Goal: Information Seeking & Learning: Learn about a topic

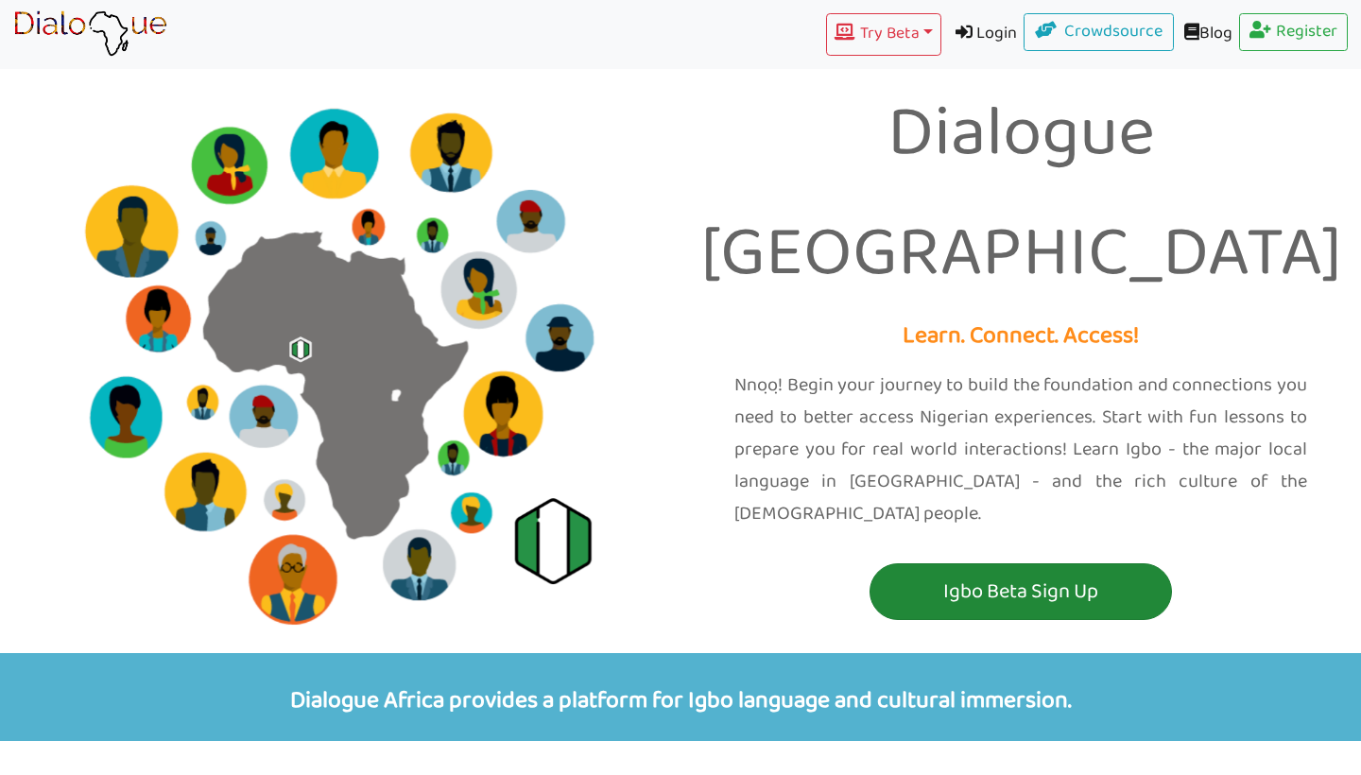
click at [1064, 575] on p "Igbo Beta Sign Up" at bounding box center [1020, 592] width 293 height 35
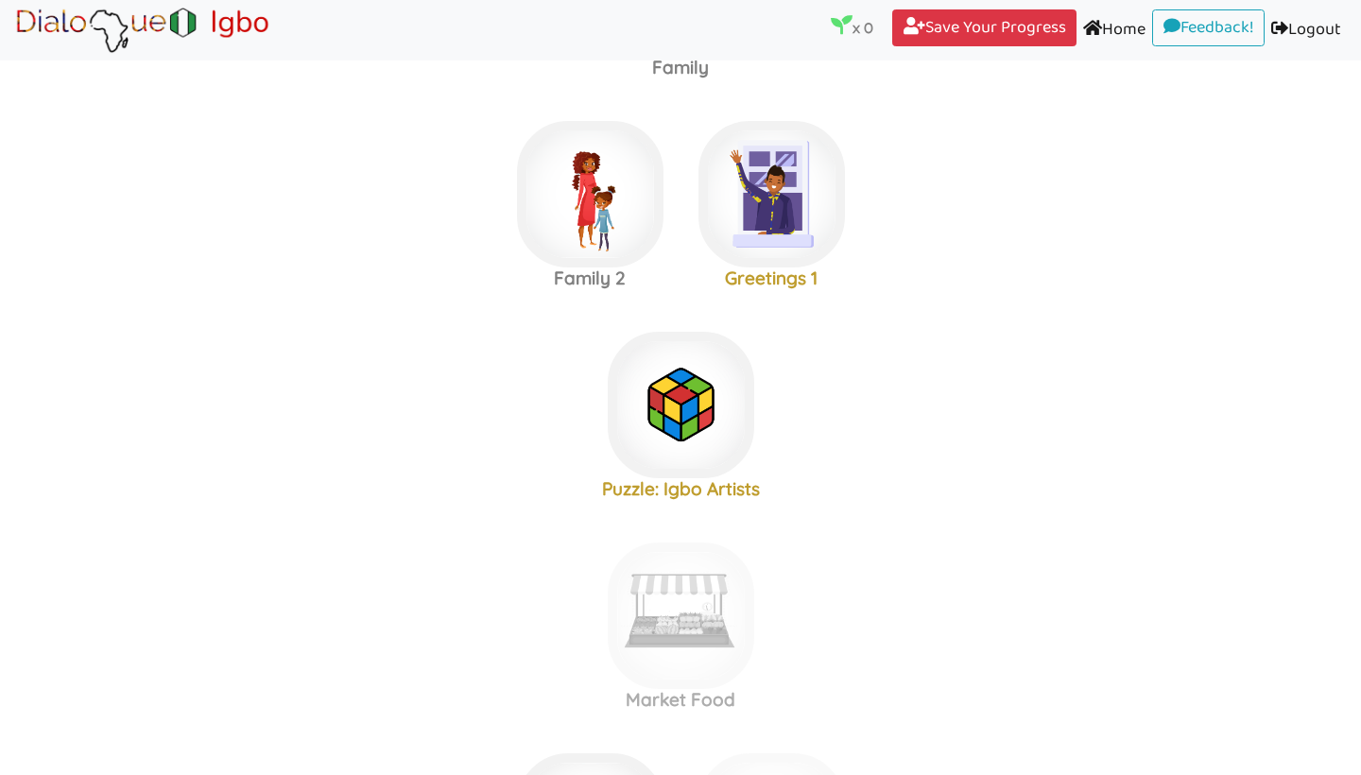
scroll to position [234, 0]
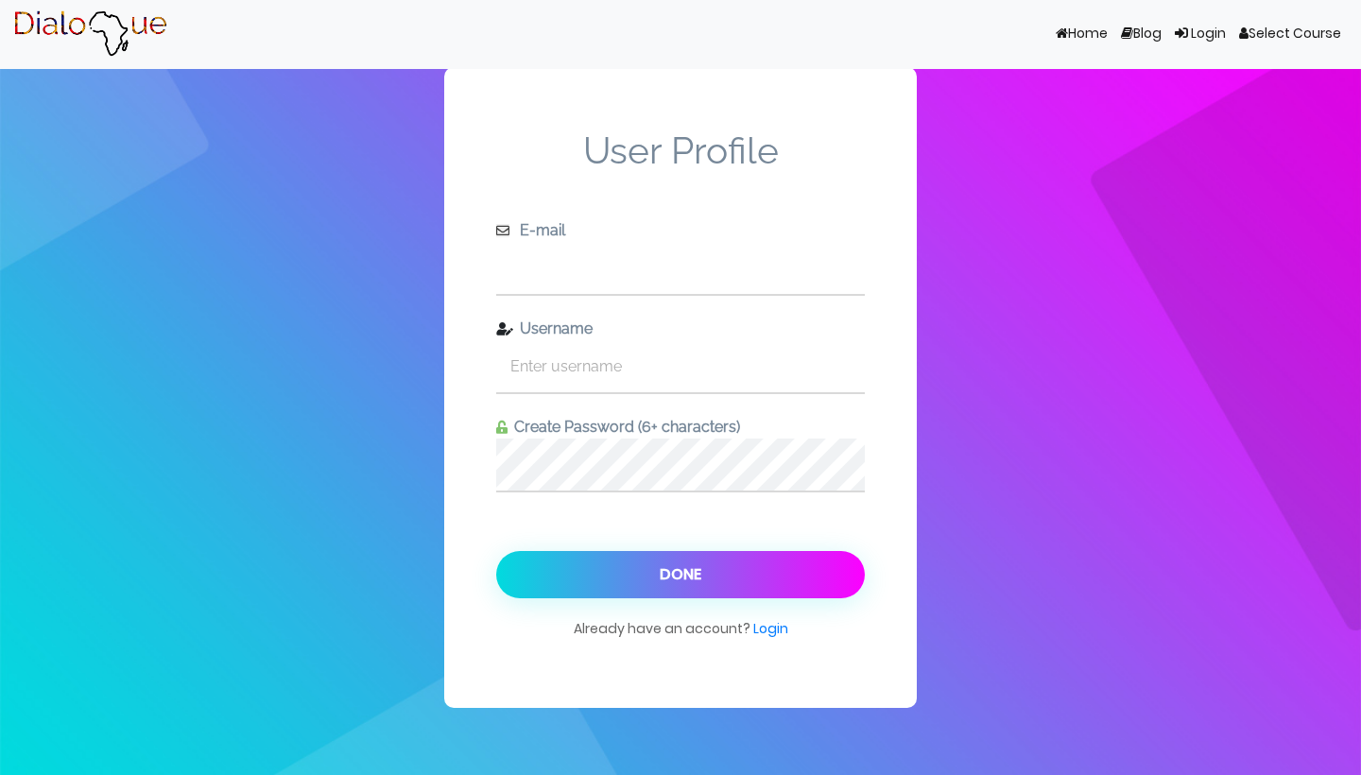
click at [672, 274] on input "text" at bounding box center [680, 268] width 369 height 52
drag, startPoint x: 585, startPoint y: 269, endPoint x: 541, endPoint y: 273, distance: 43.6
click at [541, 273] on input "erngklakgn@gmail.com" at bounding box center [680, 268] width 369 height 52
type input "erng@gmail.com"
click at [585, 360] on input "text" at bounding box center [680, 366] width 369 height 52
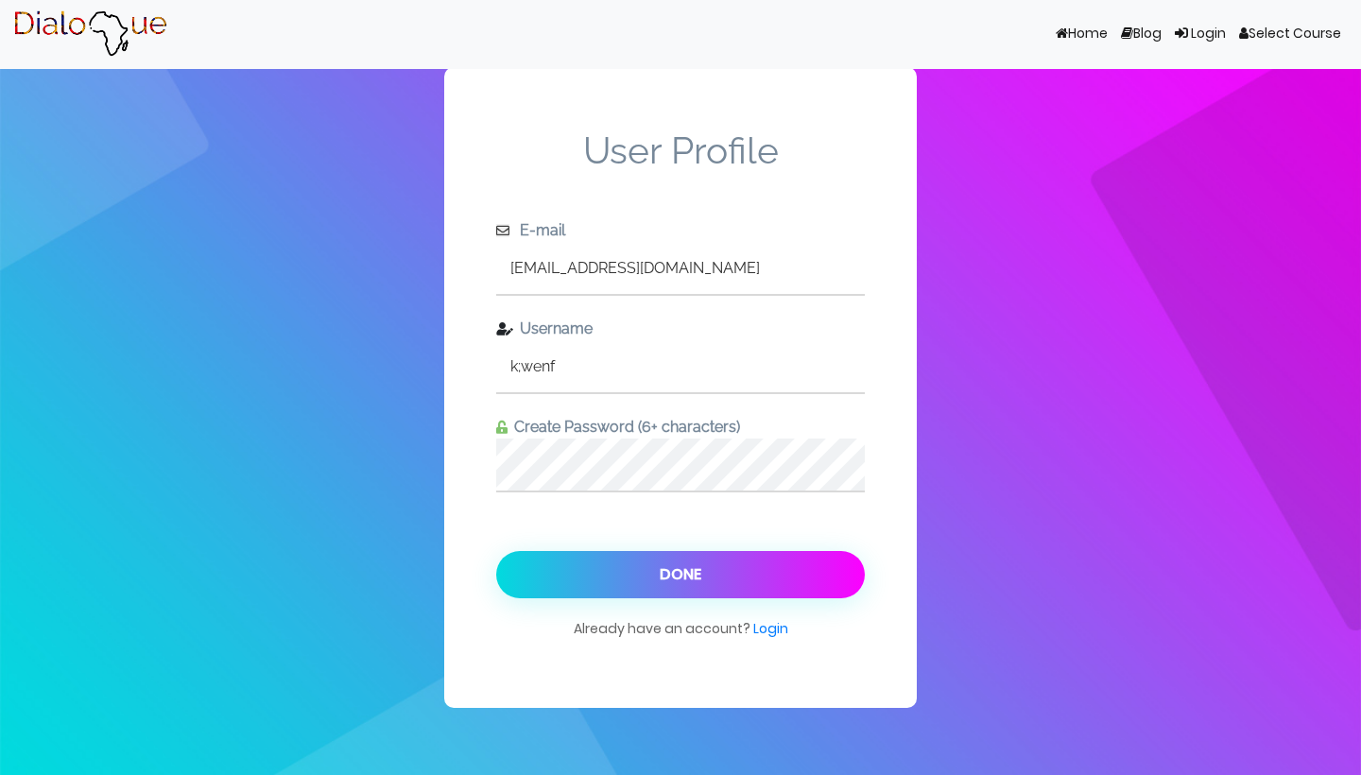
type input "k;wenf"
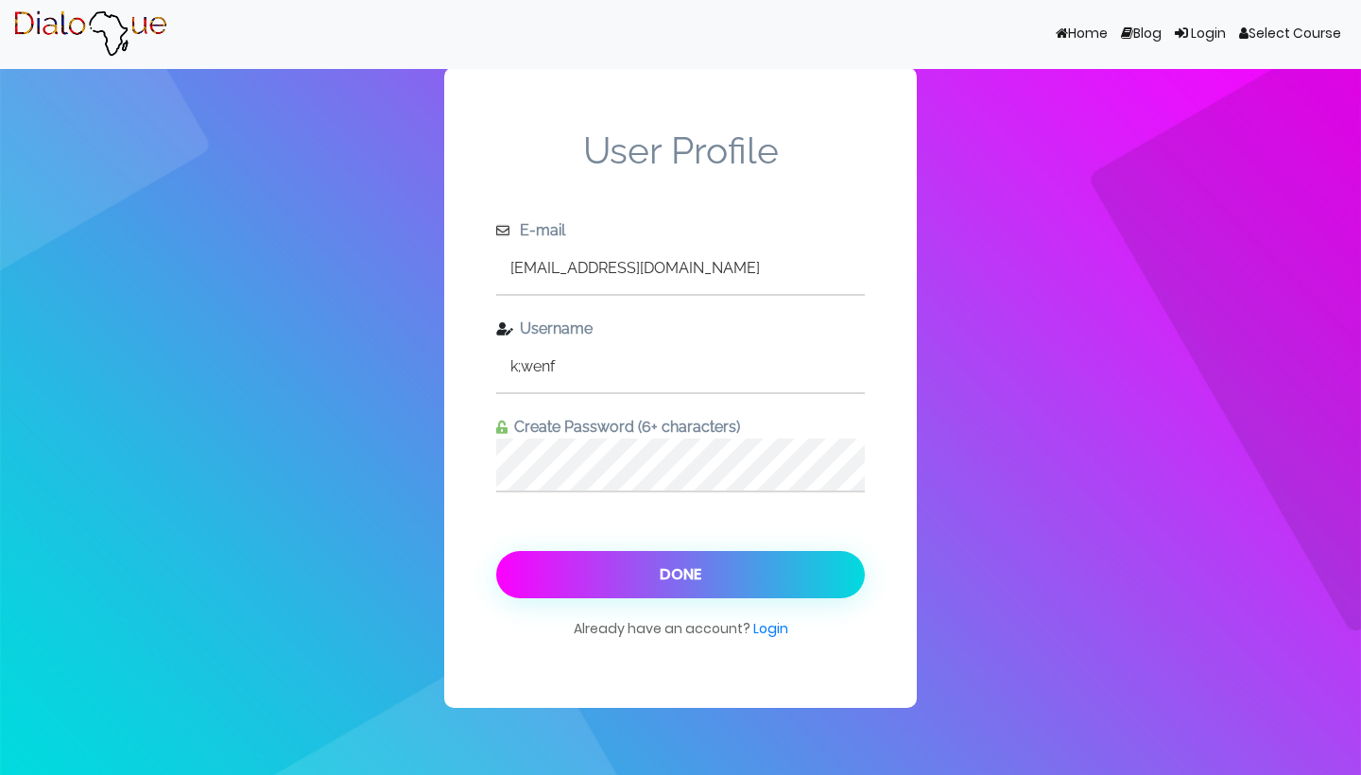
click at [647, 560] on button "Done" at bounding box center [680, 574] width 369 height 47
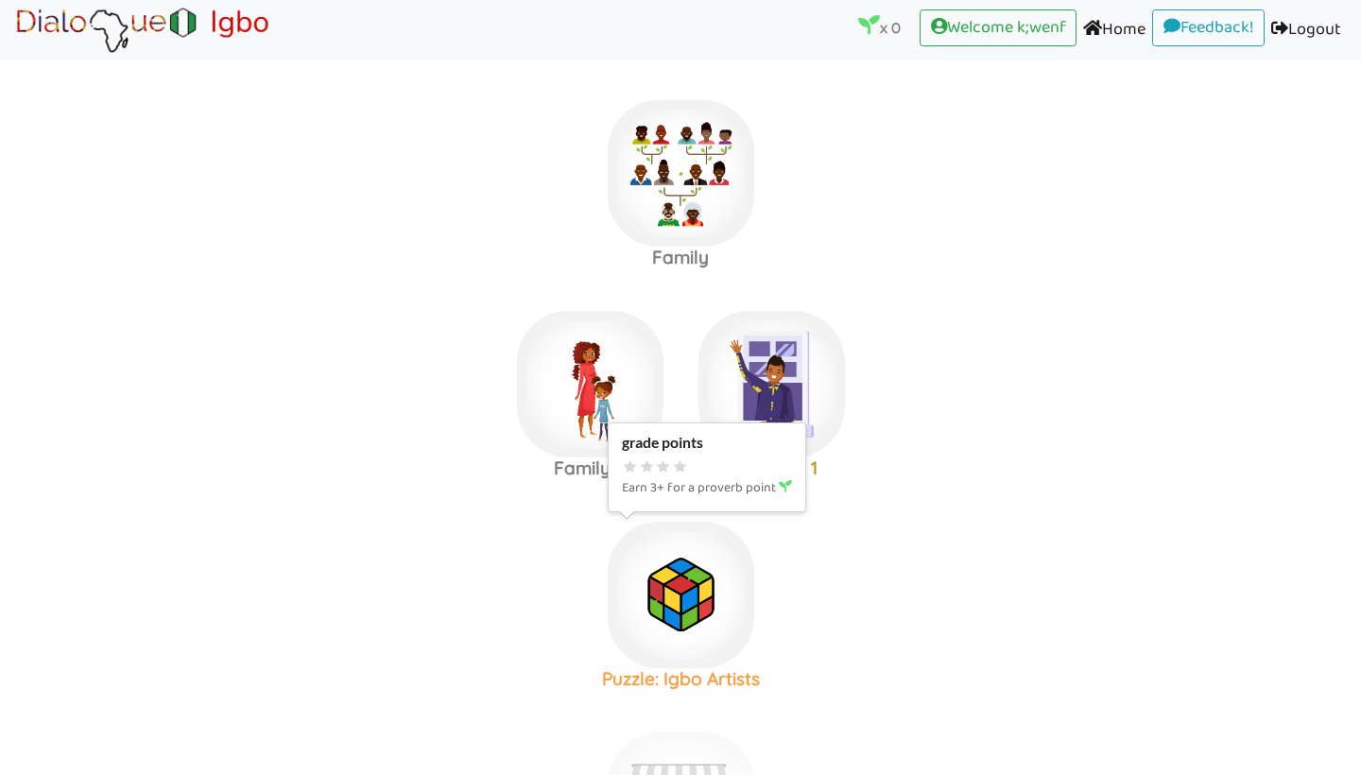
click at [687, 247] on img at bounding box center [681, 173] width 146 height 146
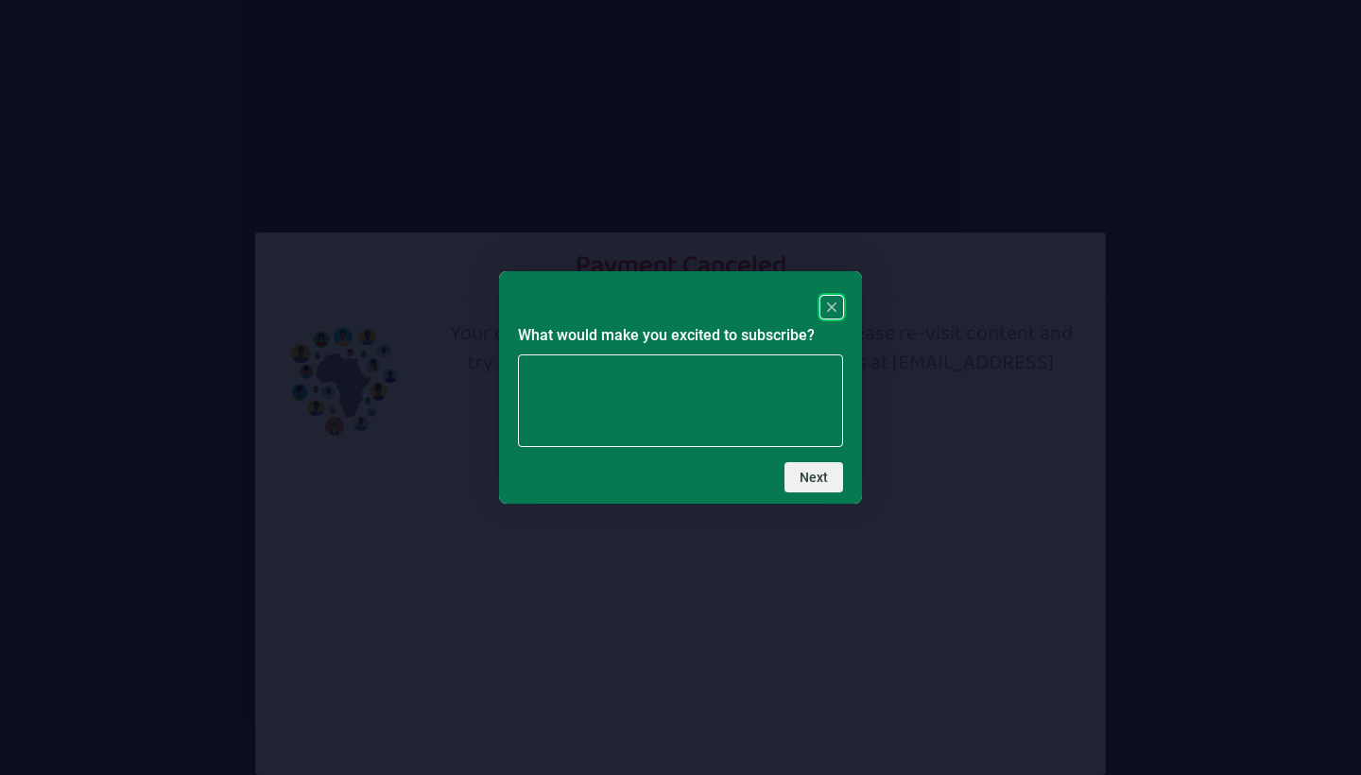
click at [830, 312] on rect "Close" at bounding box center [831, 307] width 23 height 23
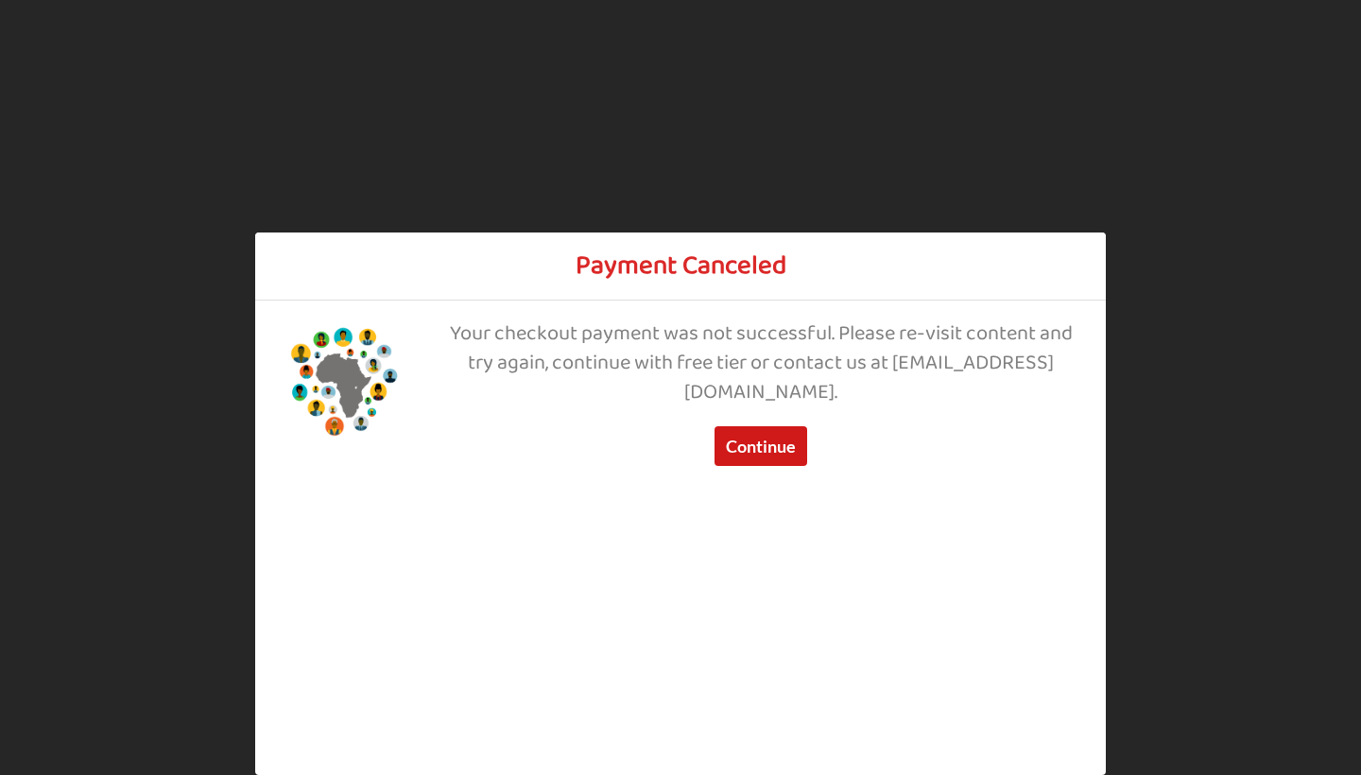
click at [760, 434] on button "Continue" at bounding box center [760, 446] width 93 height 40
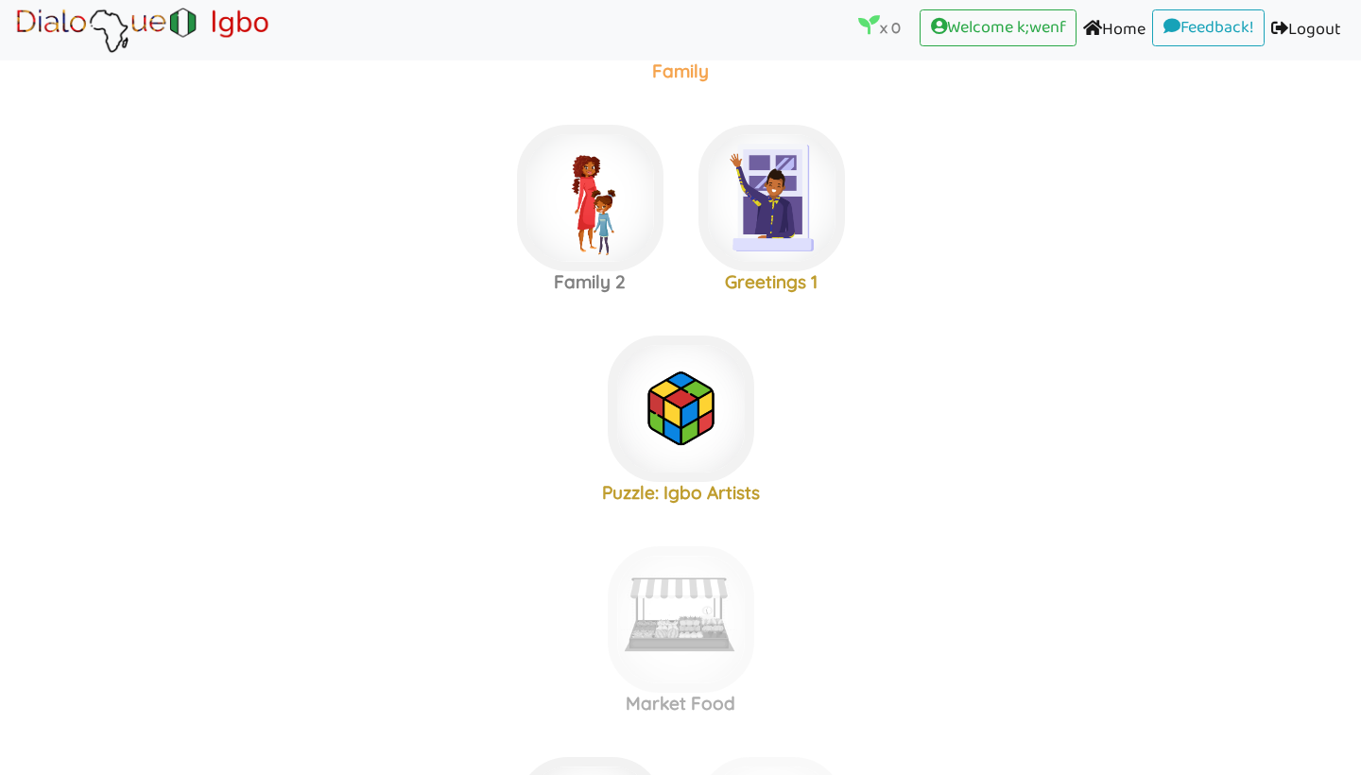
scroll to position [180, 0]
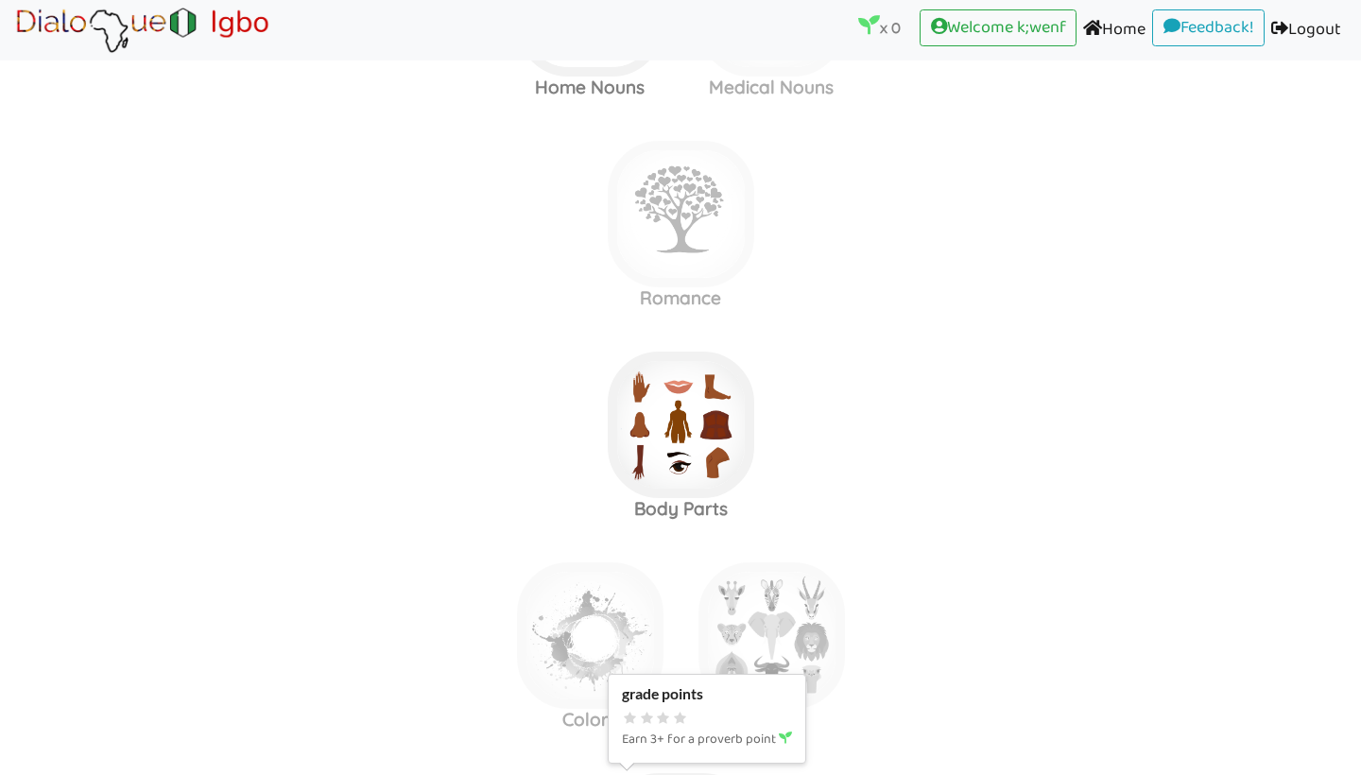
scroll to position [1016, 0]
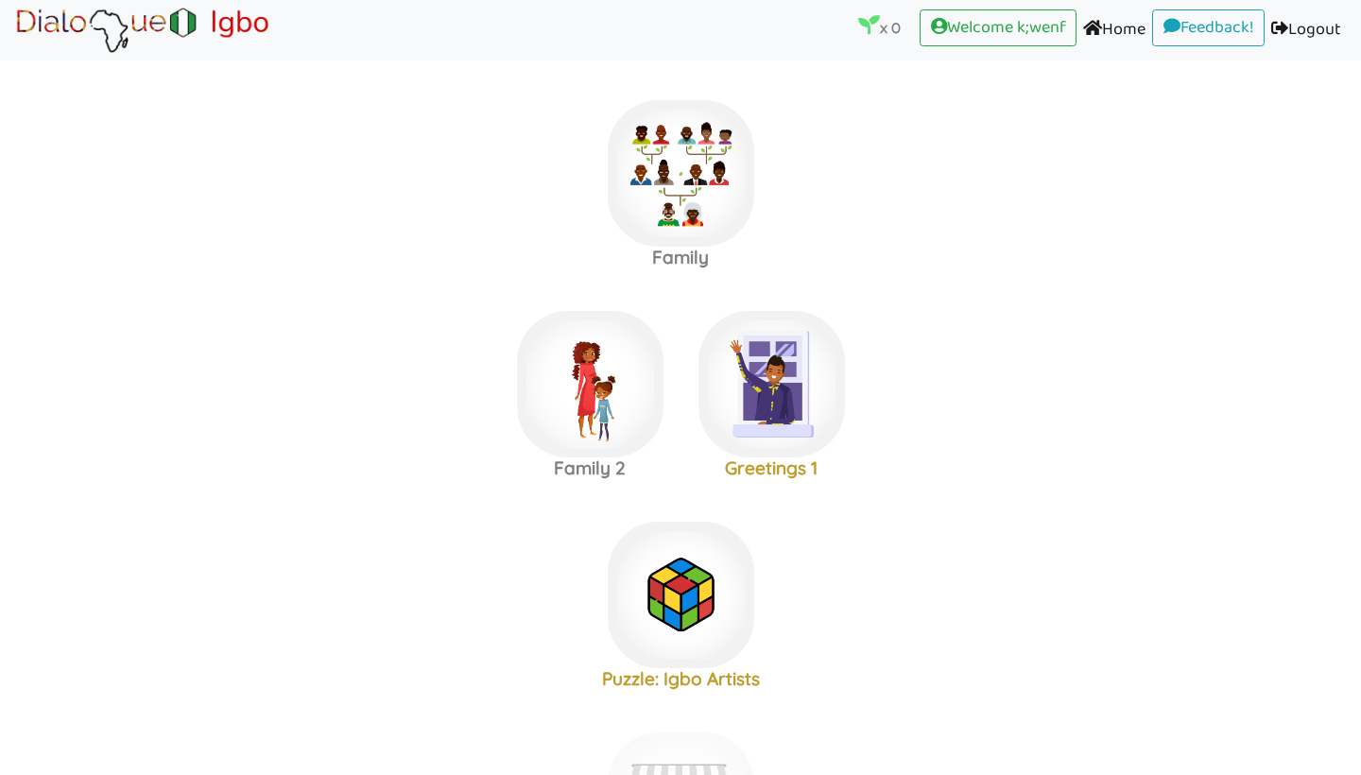
scroll to position [858, 0]
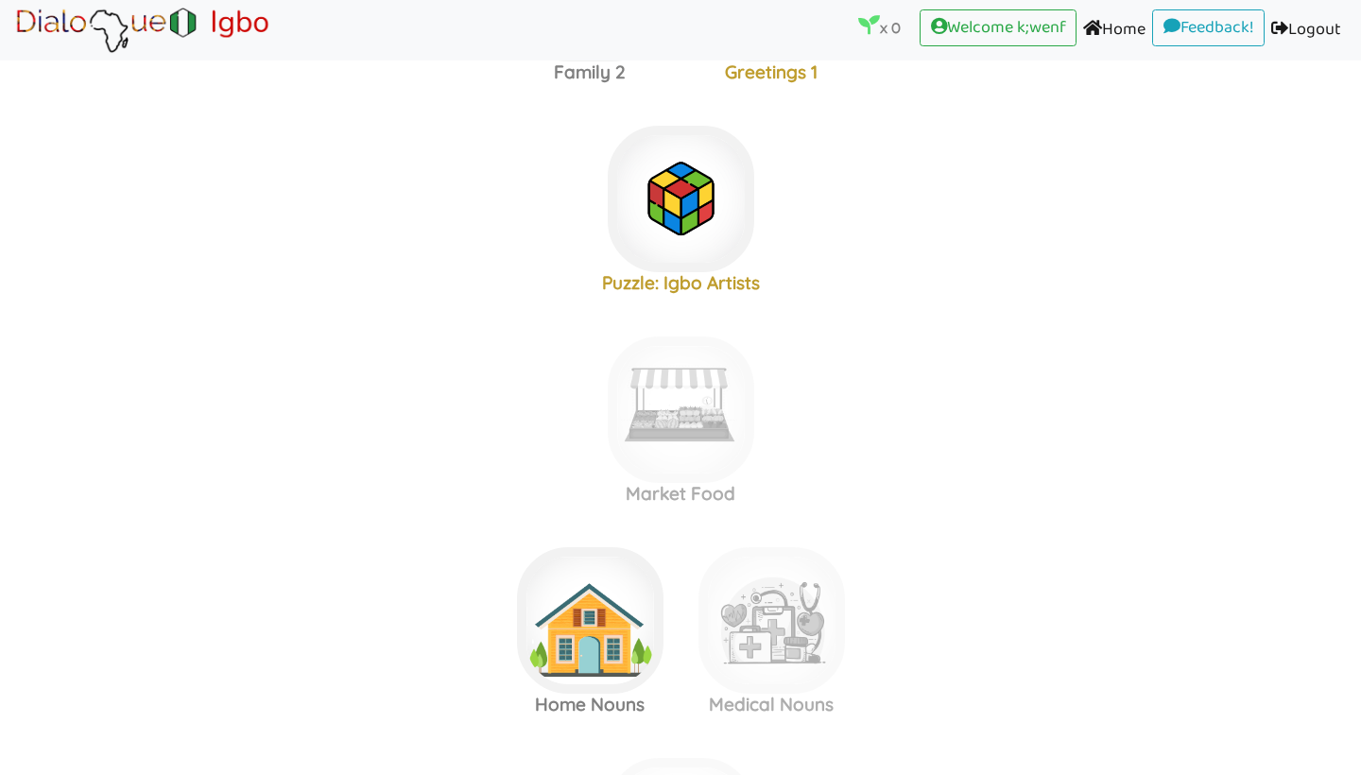
scroll to position [256, 0]
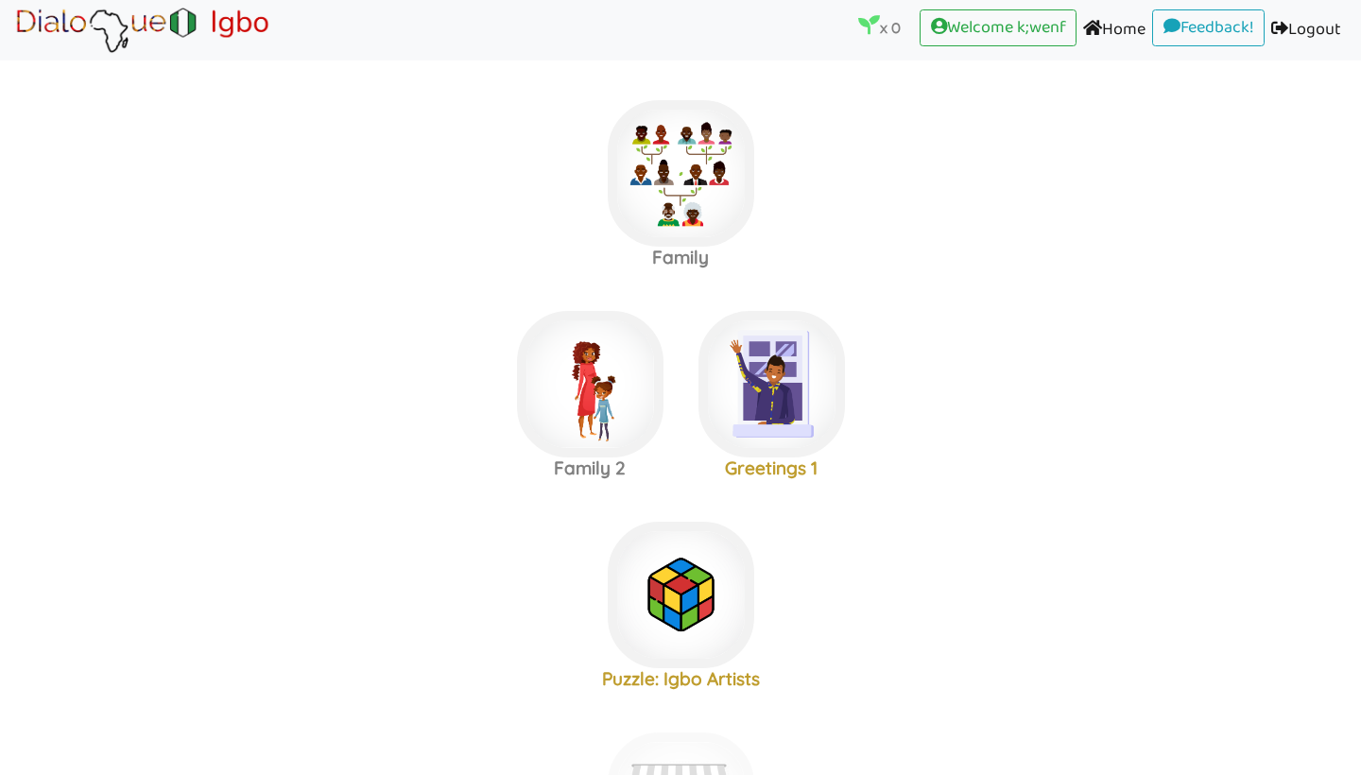
scroll to position [82, 0]
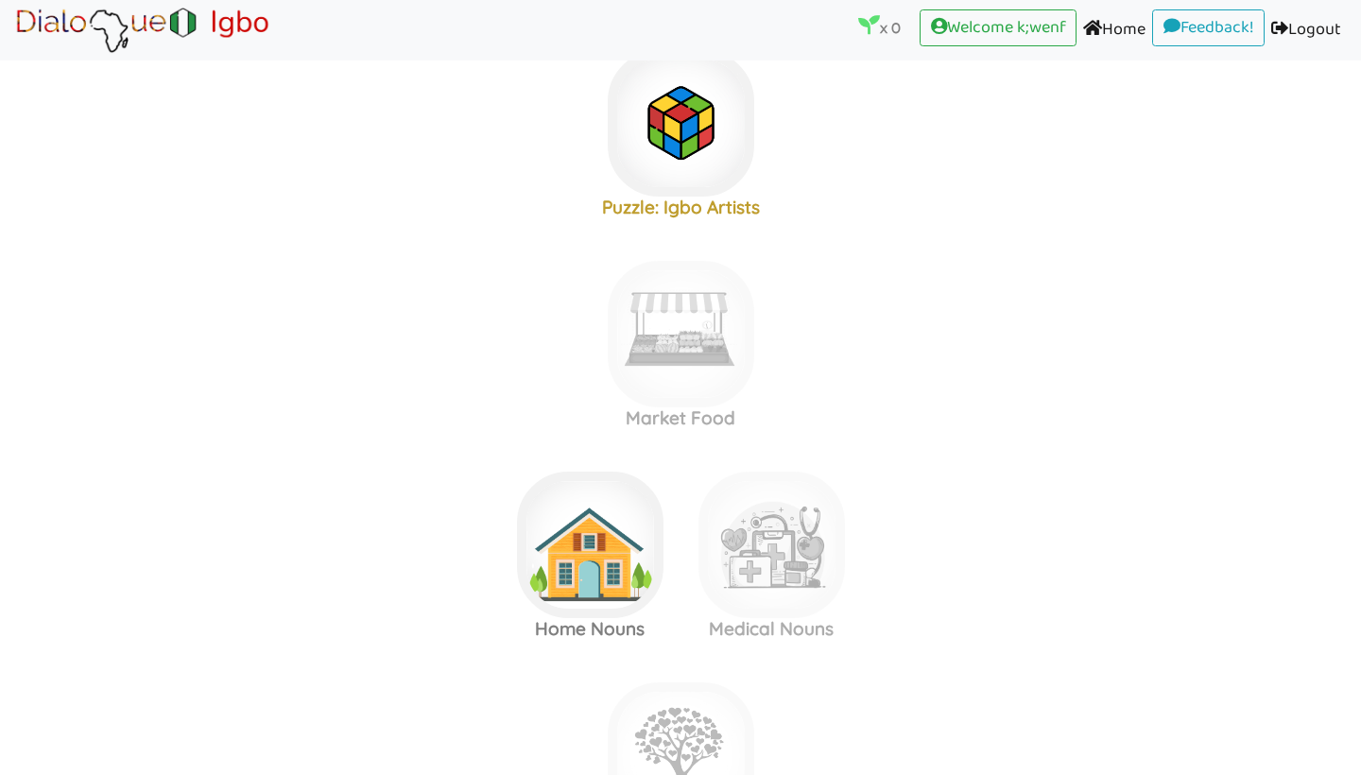
scroll to position [685, 0]
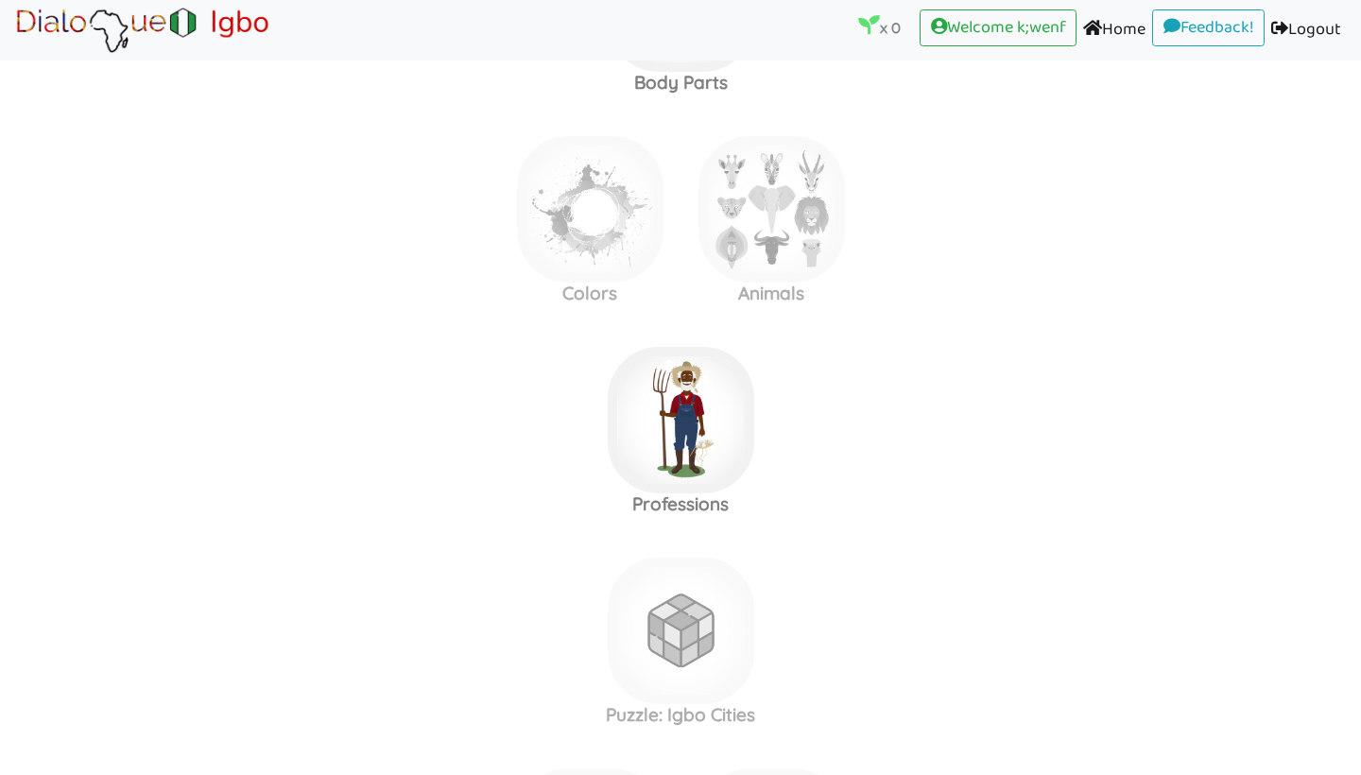
scroll to position [1415, 0]
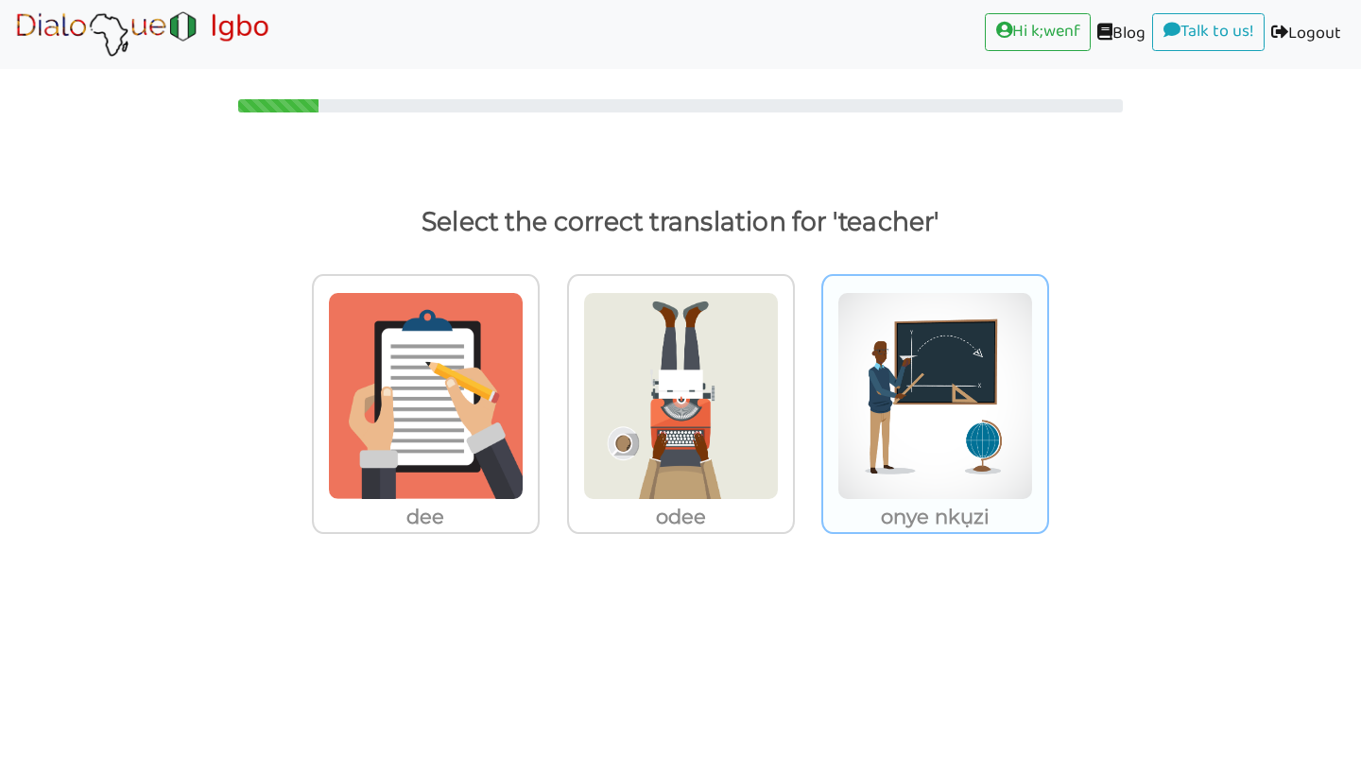
click at [538, 521] on p "onye nkụzi" at bounding box center [426, 517] width 224 height 34
click at [552, 391] on input "onye nkụzi" at bounding box center [545, 384] width 14 height 14
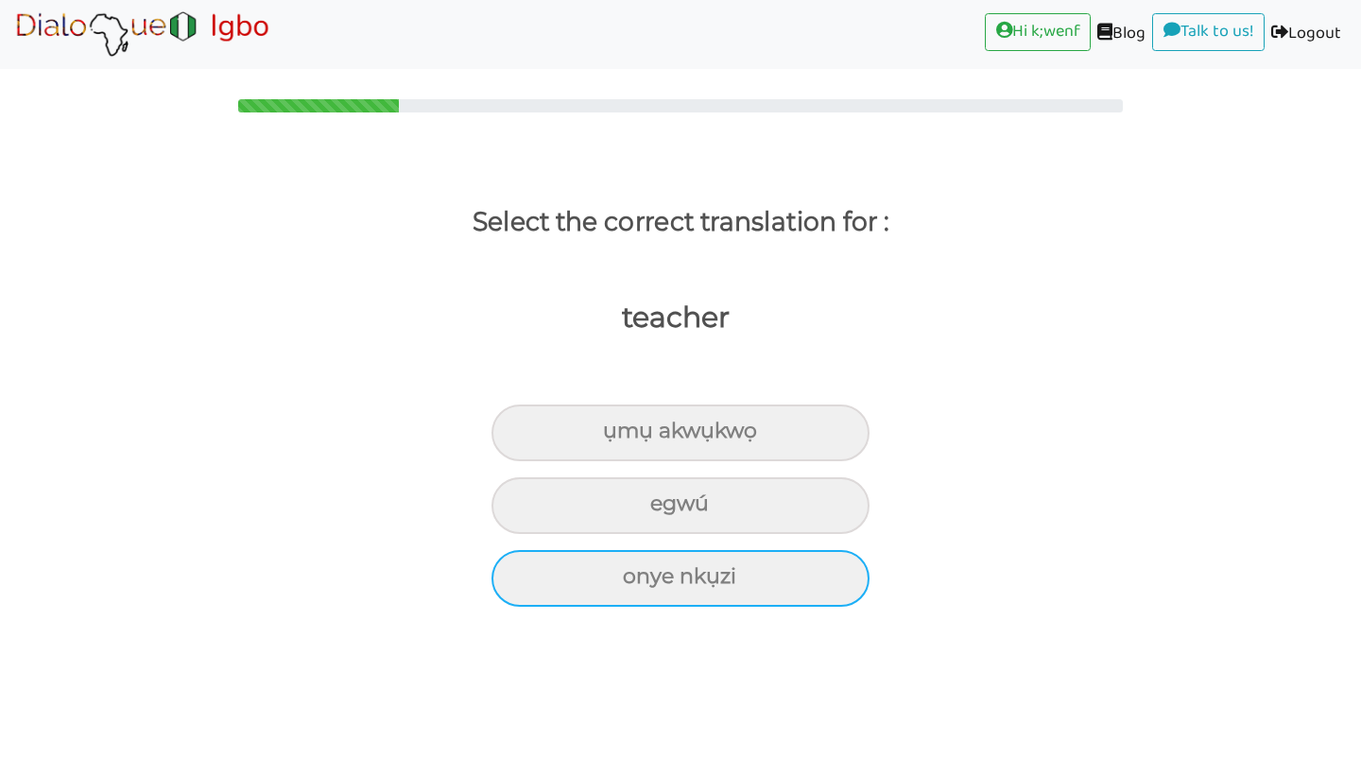
click at [768, 461] on div "onye nkụzi" at bounding box center [680, 432] width 378 height 57
click at [617, 438] on input "onye nkụzi" at bounding box center [611, 431] width 12 height 12
radio input "true"
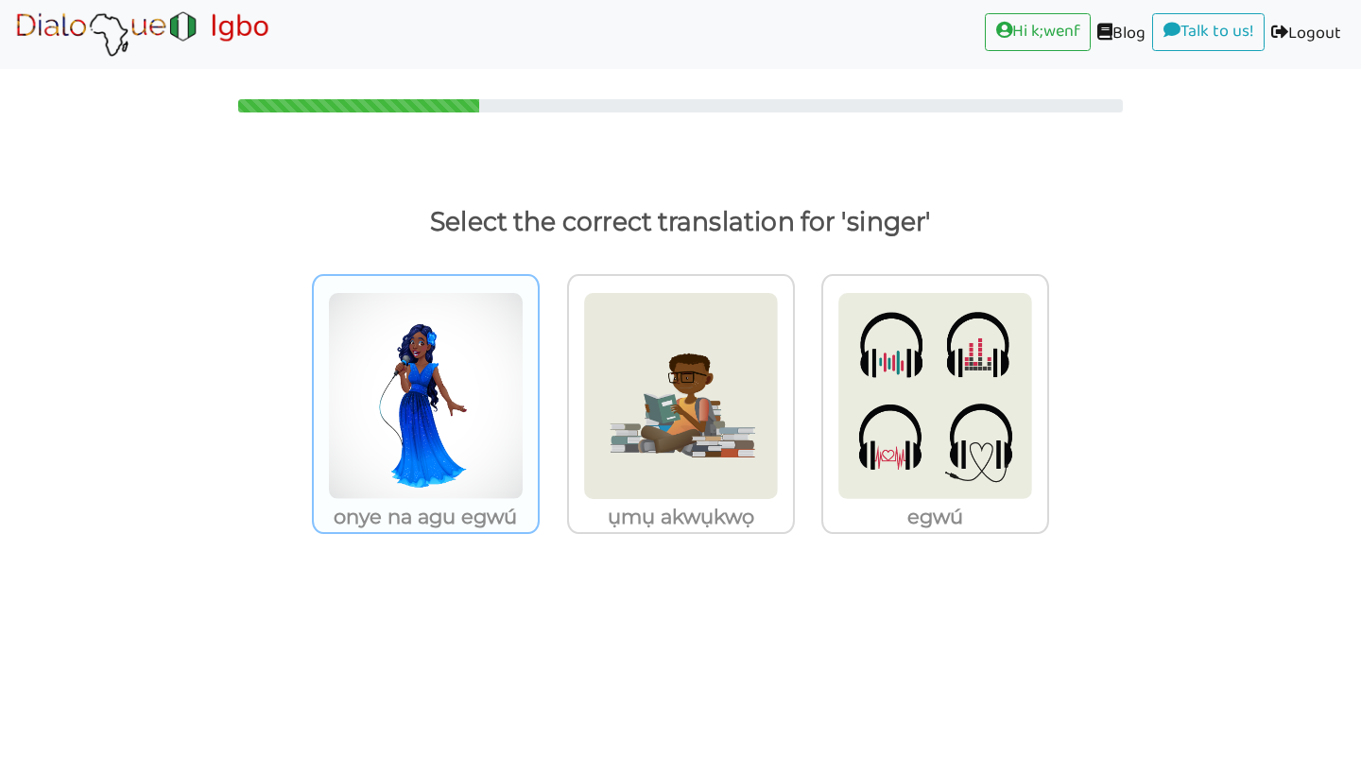
click at [491, 524] on p "onye na agu egwú" at bounding box center [426, 517] width 224 height 34
click at [538, 391] on input "onye na agu egwú" at bounding box center [545, 384] width 14 height 14
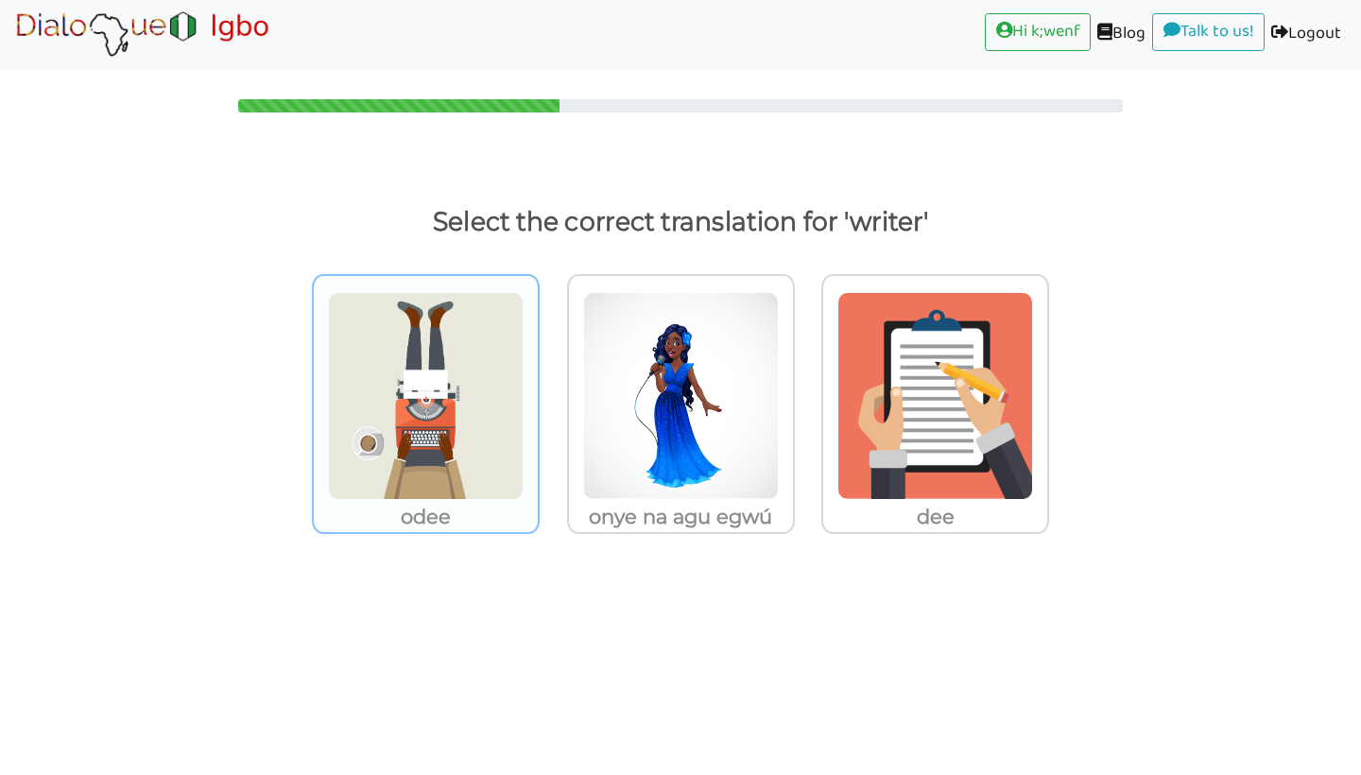
click at [453, 473] on img at bounding box center [426, 396] width 196 height 208
click at [538, 391] on input "odee" at bounding box center [545, 384] width 14 height 14
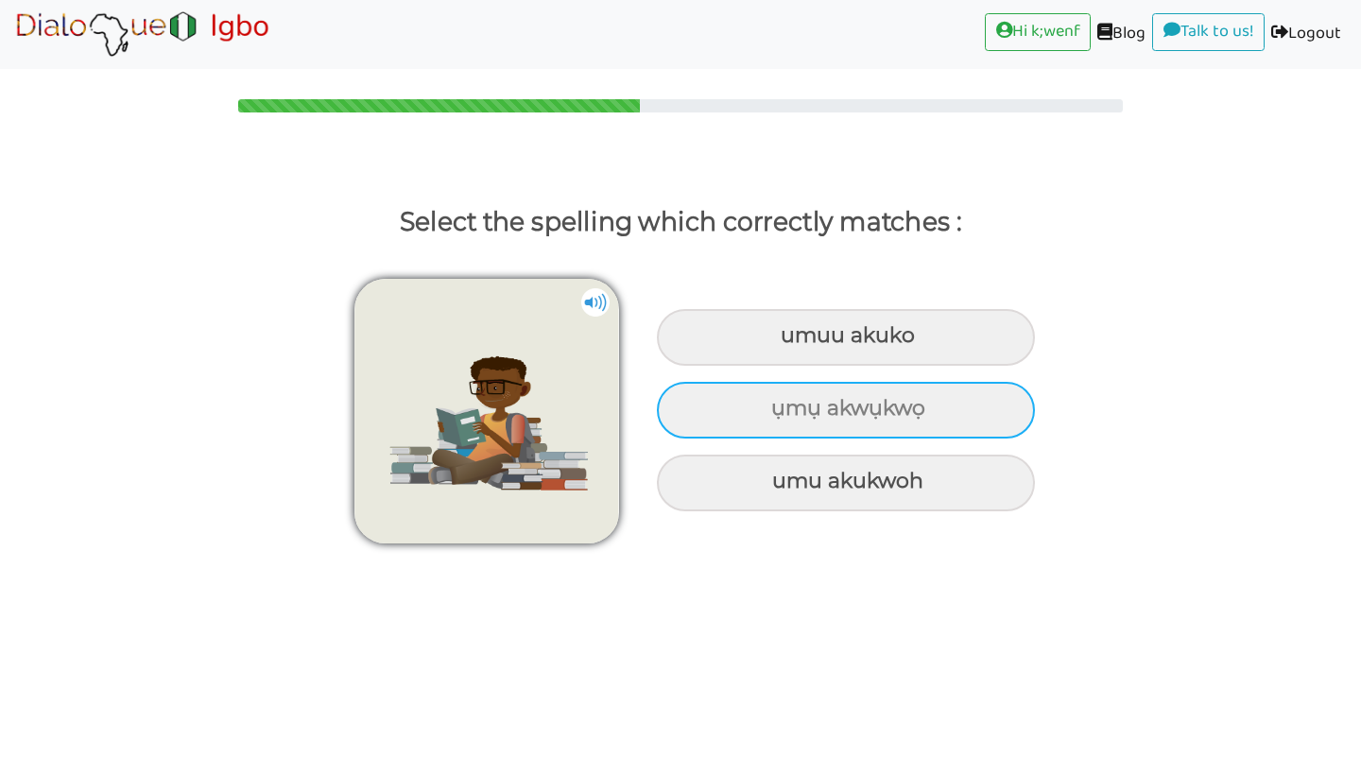
click at [801, 366] on div "ụmụ akwụkwọ" at bounding box center [846, 337] width 378 height 57
click at [789, 342] on input "ụmụ akwụkwọ" at bounding box center [783, 336] width 12 height 12
radio input "true"
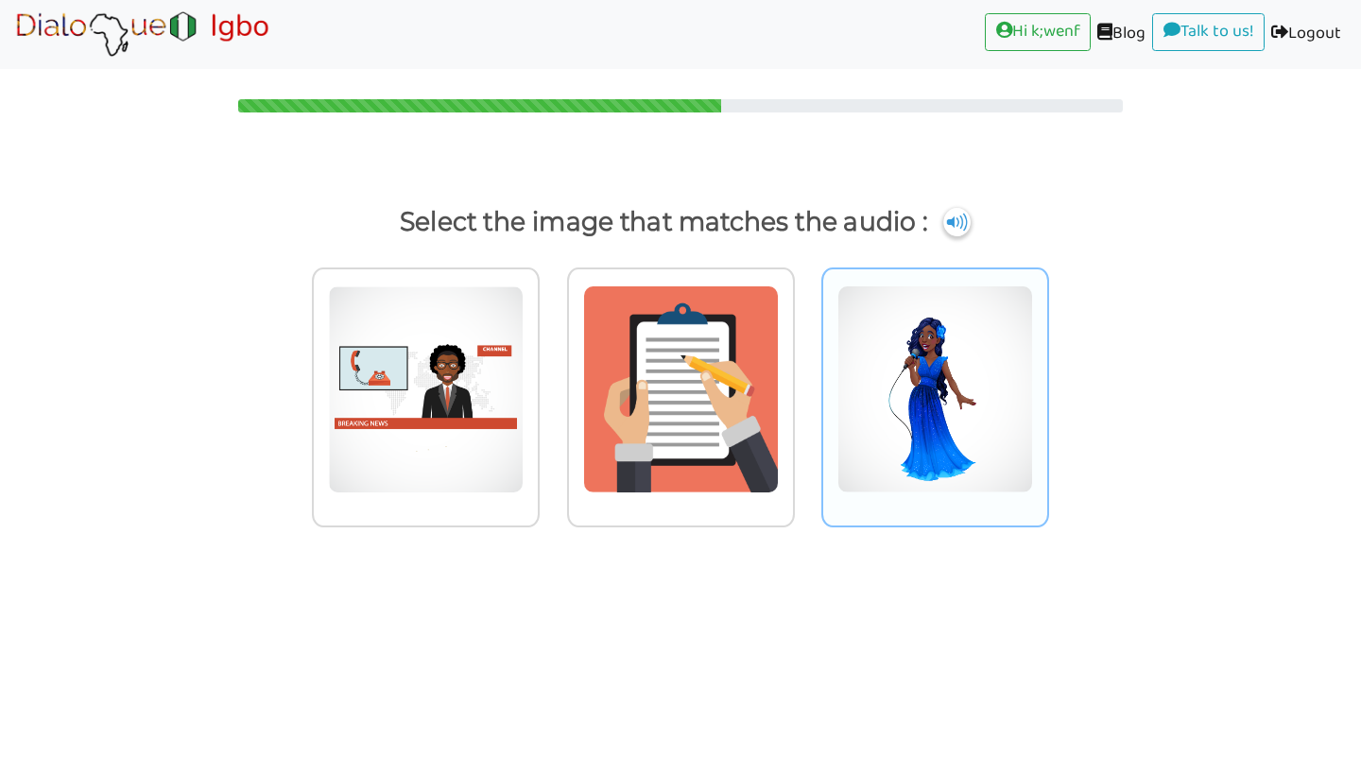
click at [524, 453] on img at bounding box center [426, 389] width 196 height 208
click at [552, 385] on input "radio" at bounding box center [545, 377] width 14 height 14
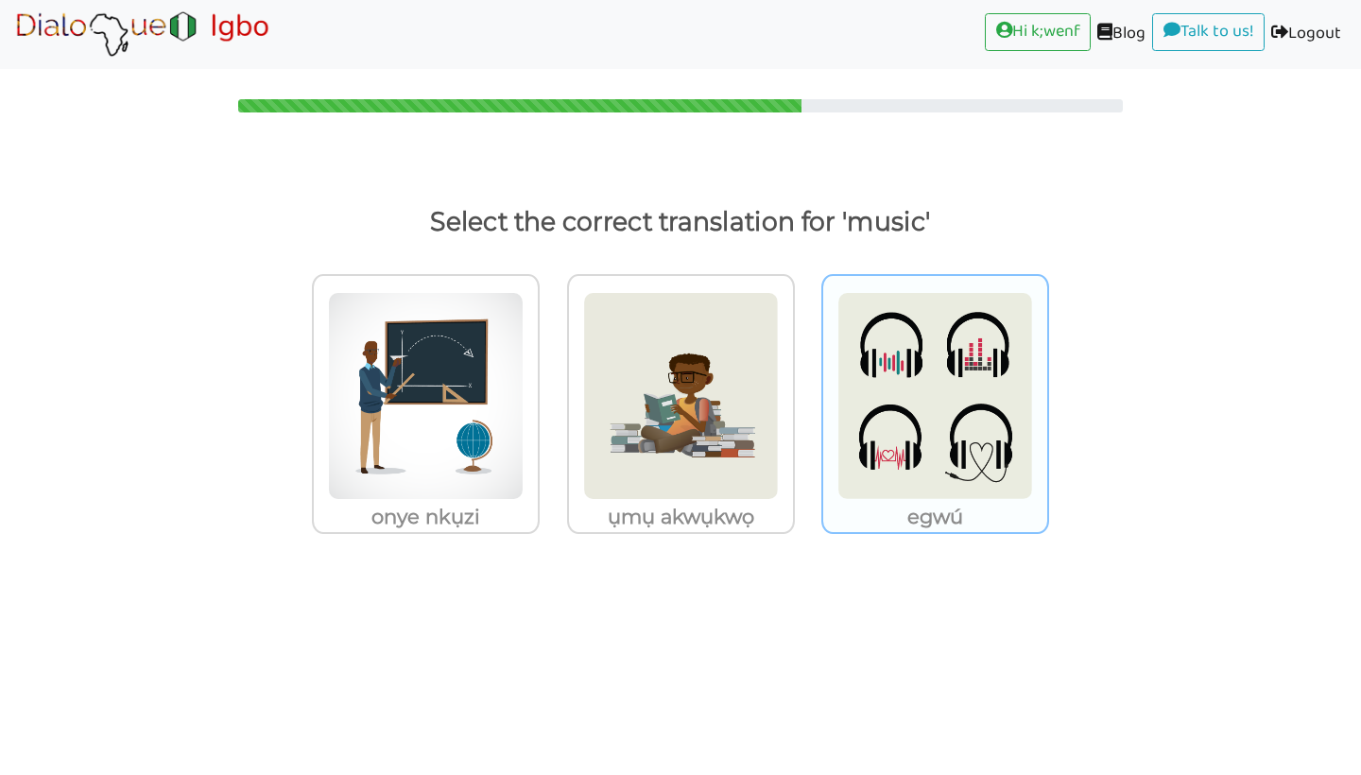
click at [524, 470] on img at bounding box center [426, 396] width 196 height 208
click at [552, 391] on input "egwú" at bounding box center [545, 384] width 14 height 14
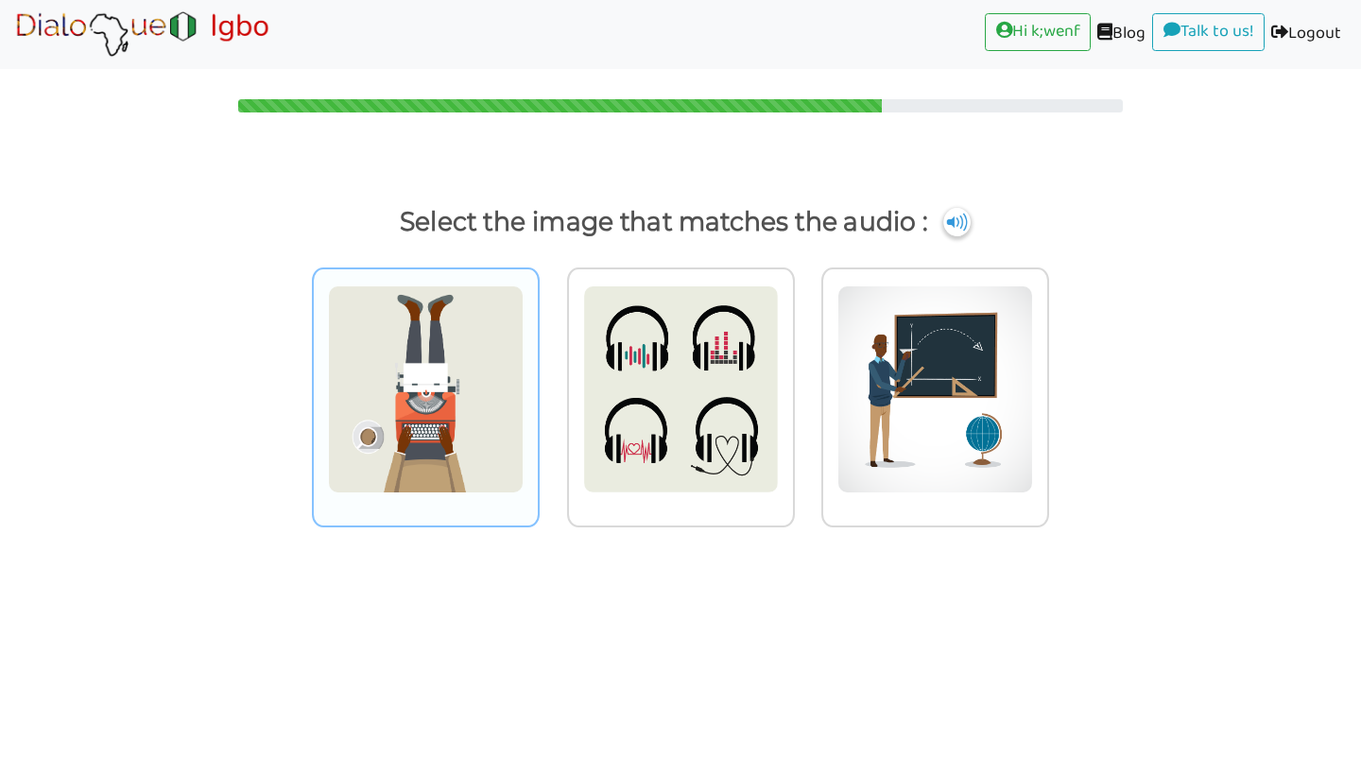
click at [434, 471] on img at bounding box center [426, 389] width 196 height 208
click at [538, 385] on input "radio" at bounding box center [545, 377] width 14 height 14
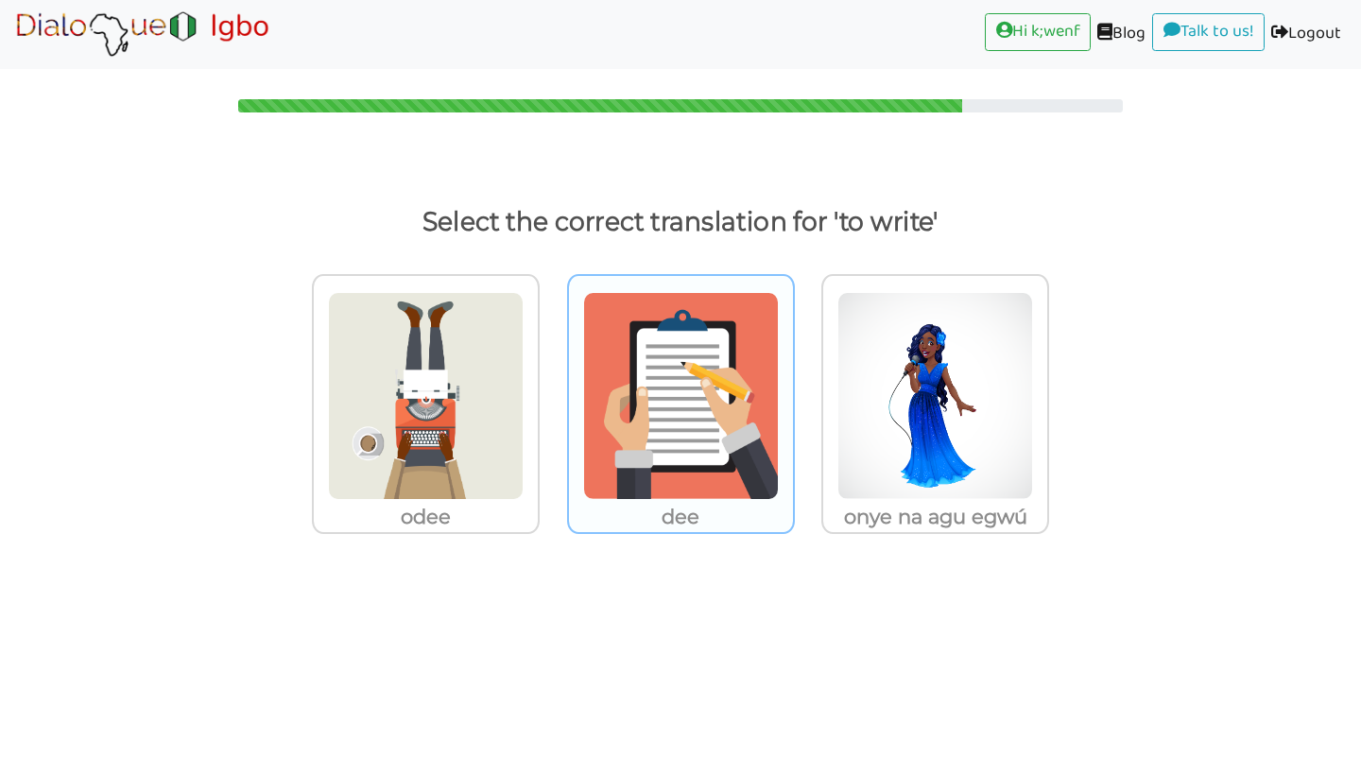
click at [524, 493] on img at bounding box center [426, 396] width 196 height 208
click at [552, 391] on input "dee" at bounding box center [545, 384] width 14 height 14
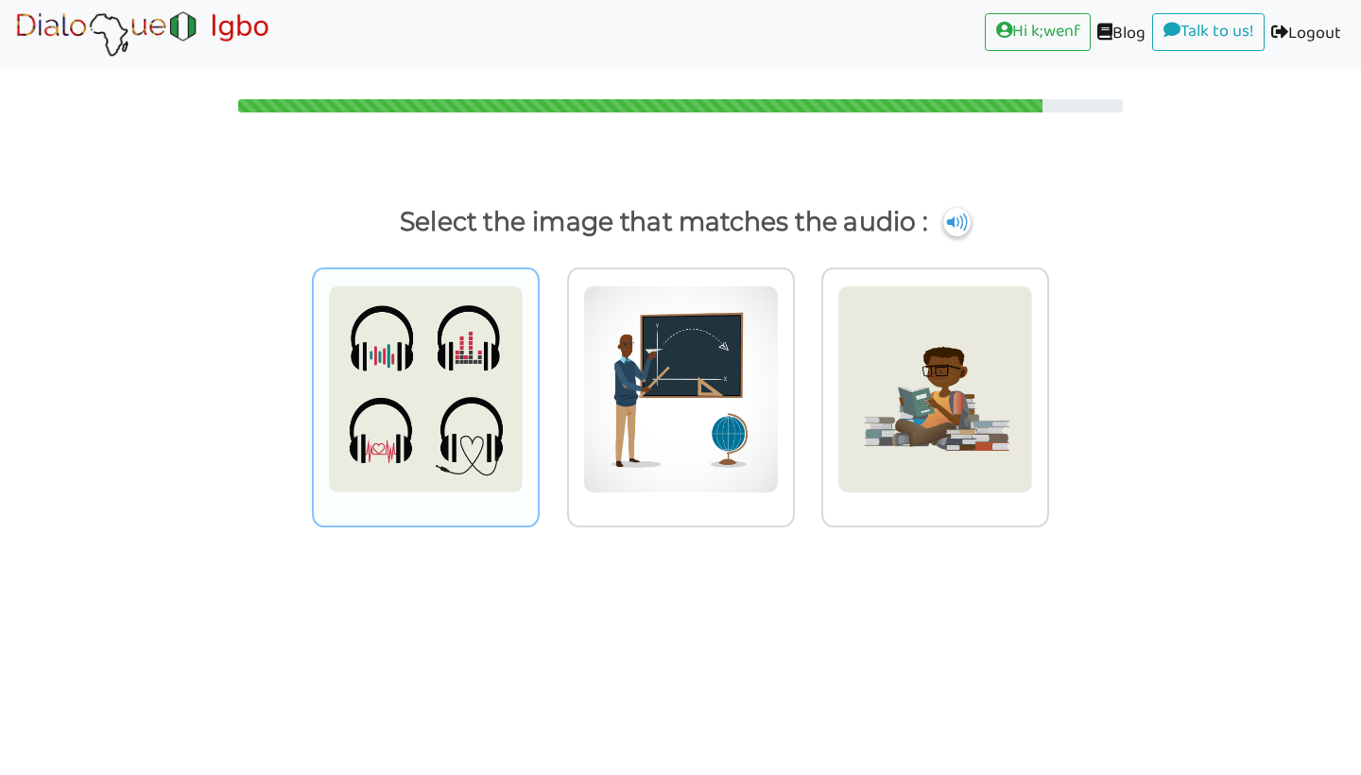
click at [453, 421] on img at bounding box center [426, 389] width 196 height 208
click at [538, 385] on input "radio" at bounding box center [545, 377] width 14 height 14
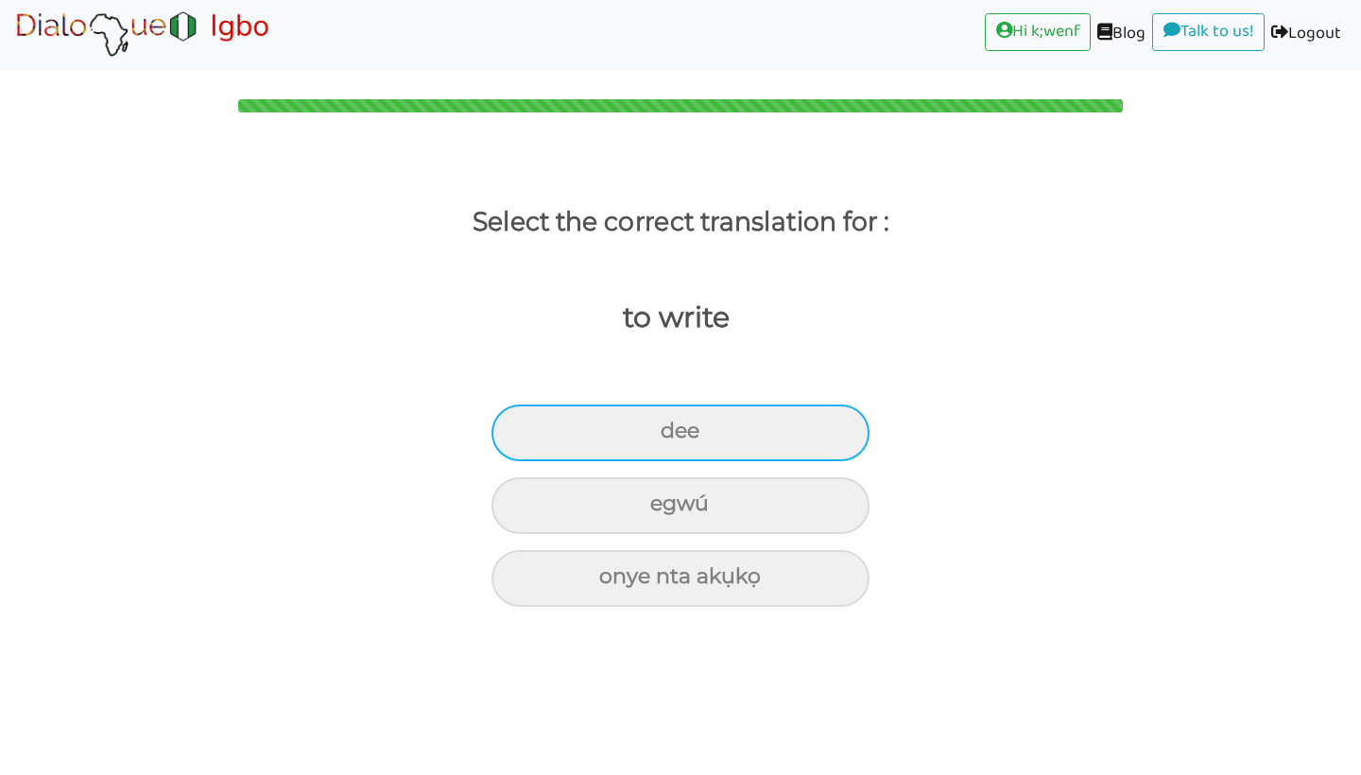
click at [699, 452] on div "dee" at bounding box center [680, 432] width 378 height 57
click at [675, 438] on input "dee" at bounding box center [668, 431] width 12 height 12
radio input "true"
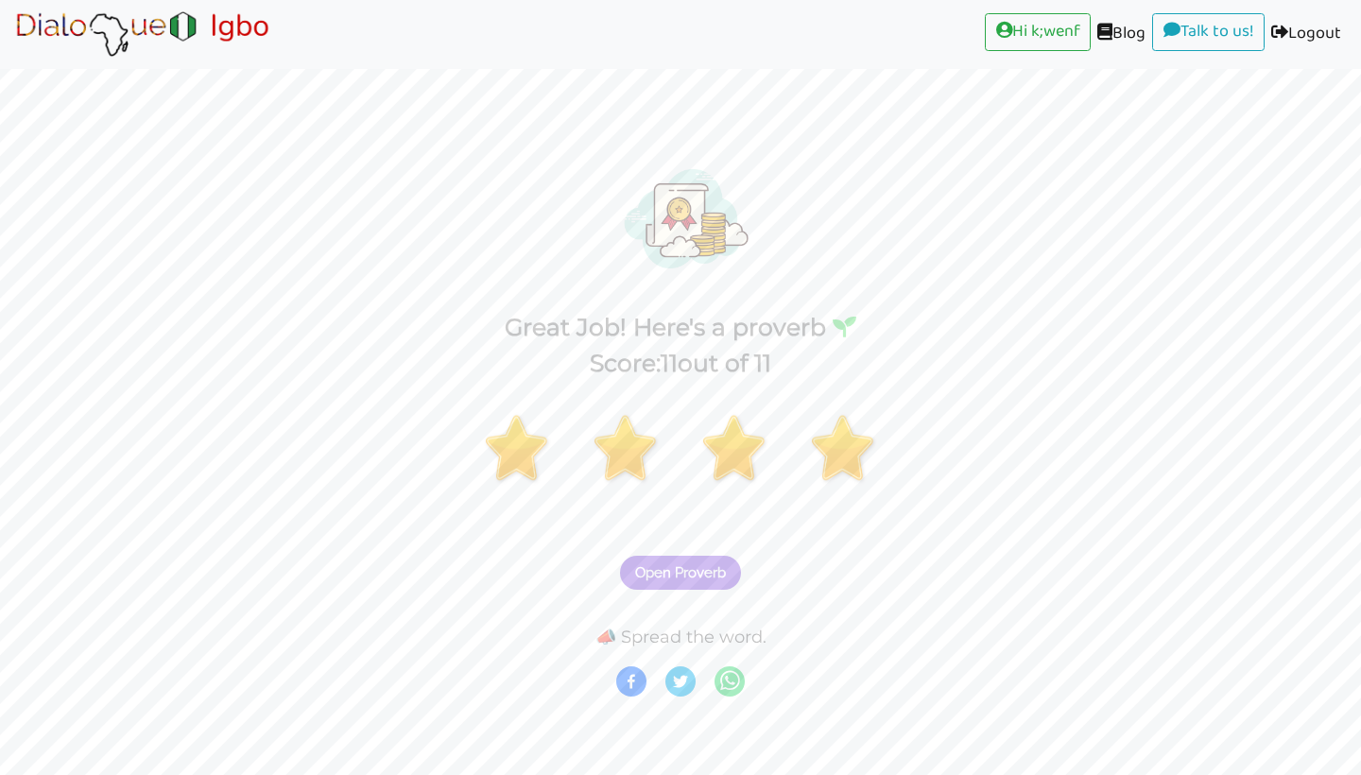
click at [714, 567] on span "Open Proverb" at bounding box center [680, 572] width 91 height 17
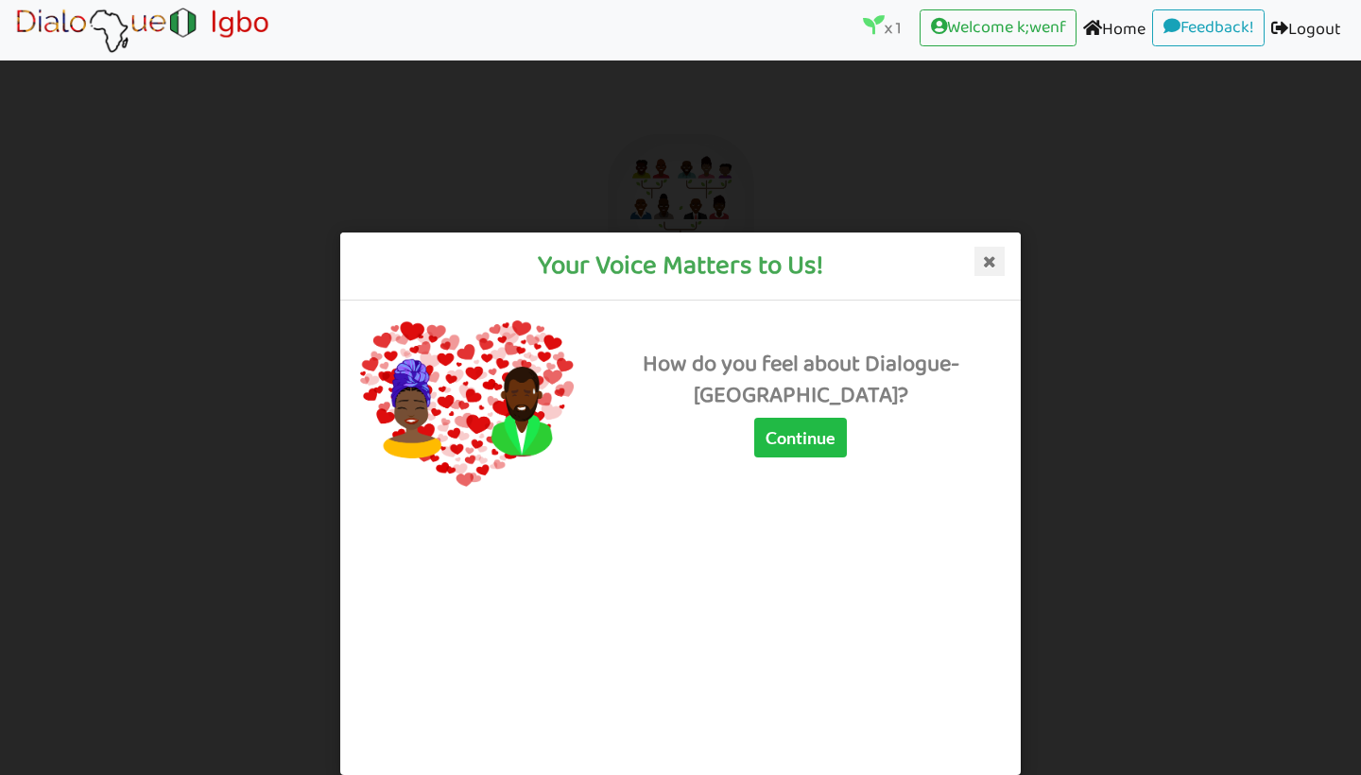
click at [992, 266] on icon at bounding box center [989, 262] width 30 height 30
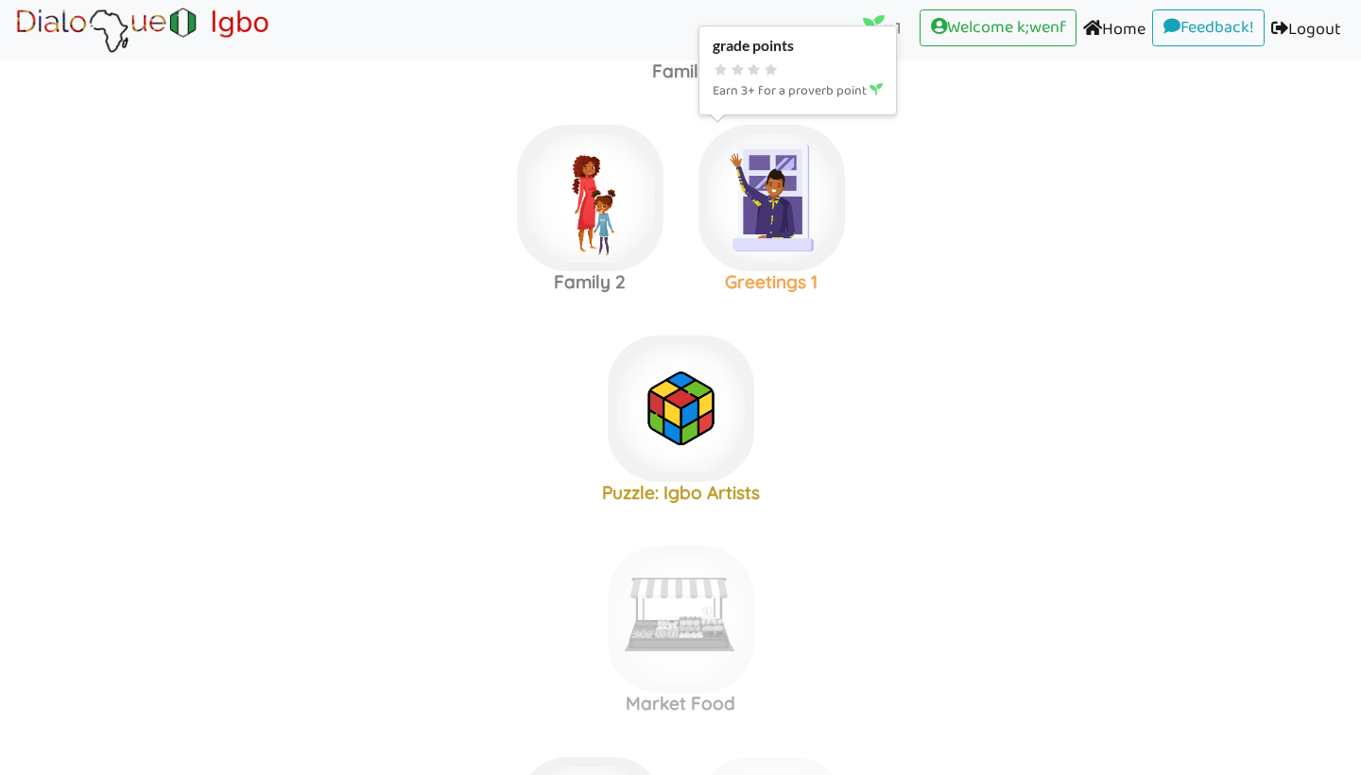
scroll to position [200, 0]
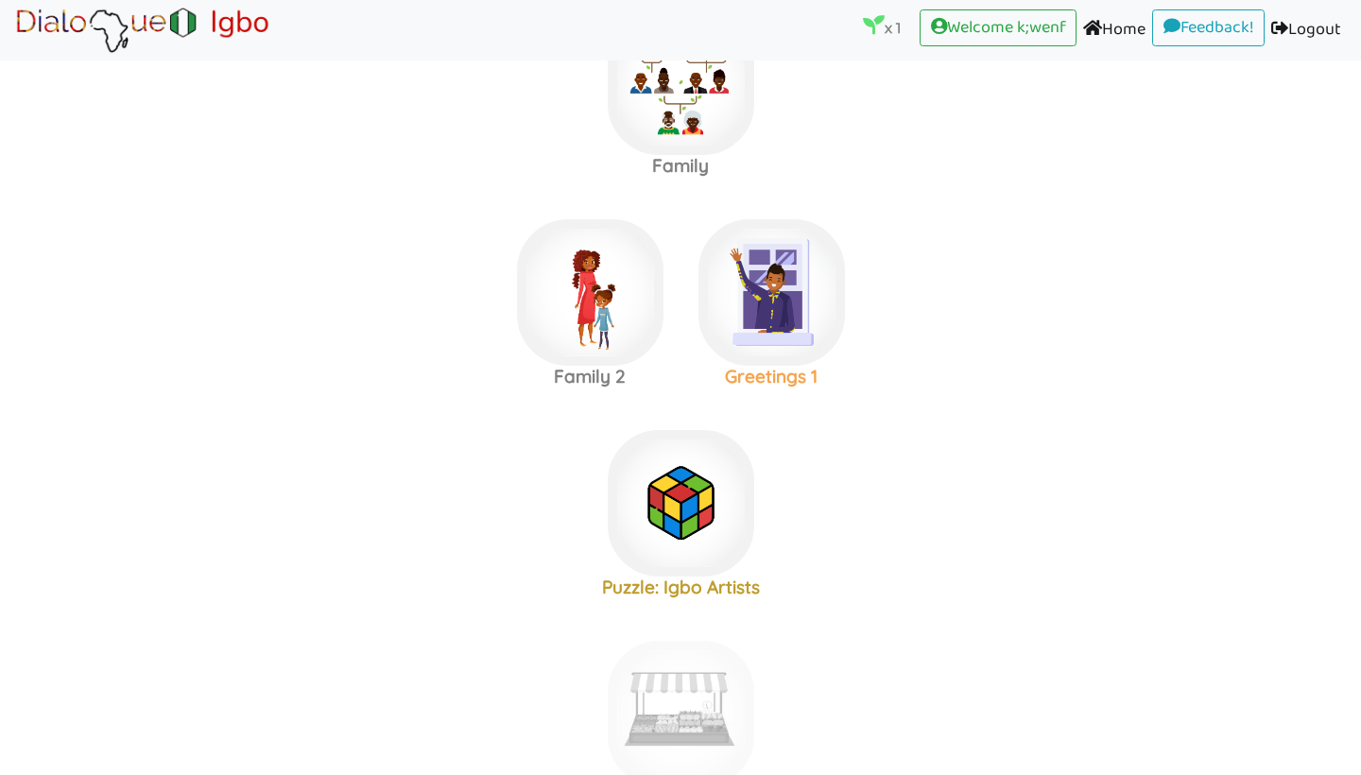
scroll to position [95, 0]
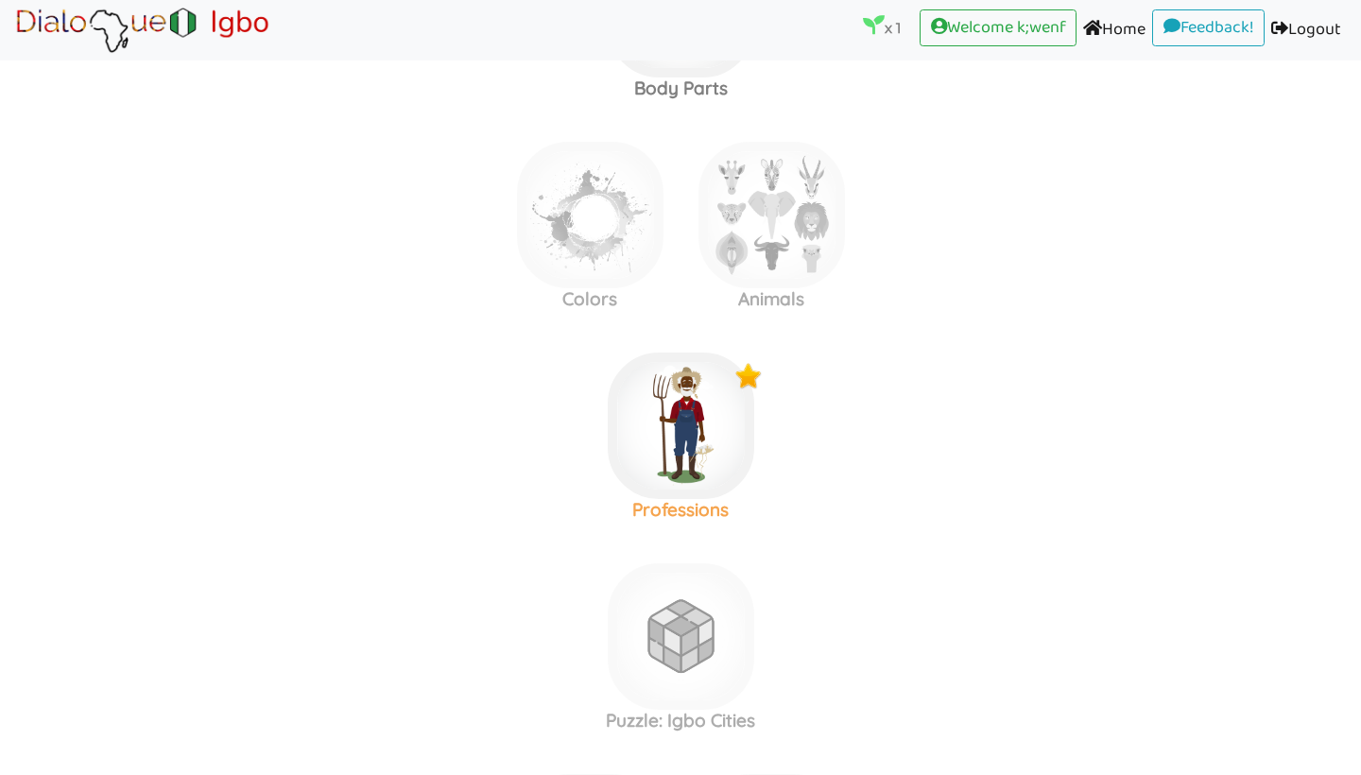
scroll to position [1435, 1]
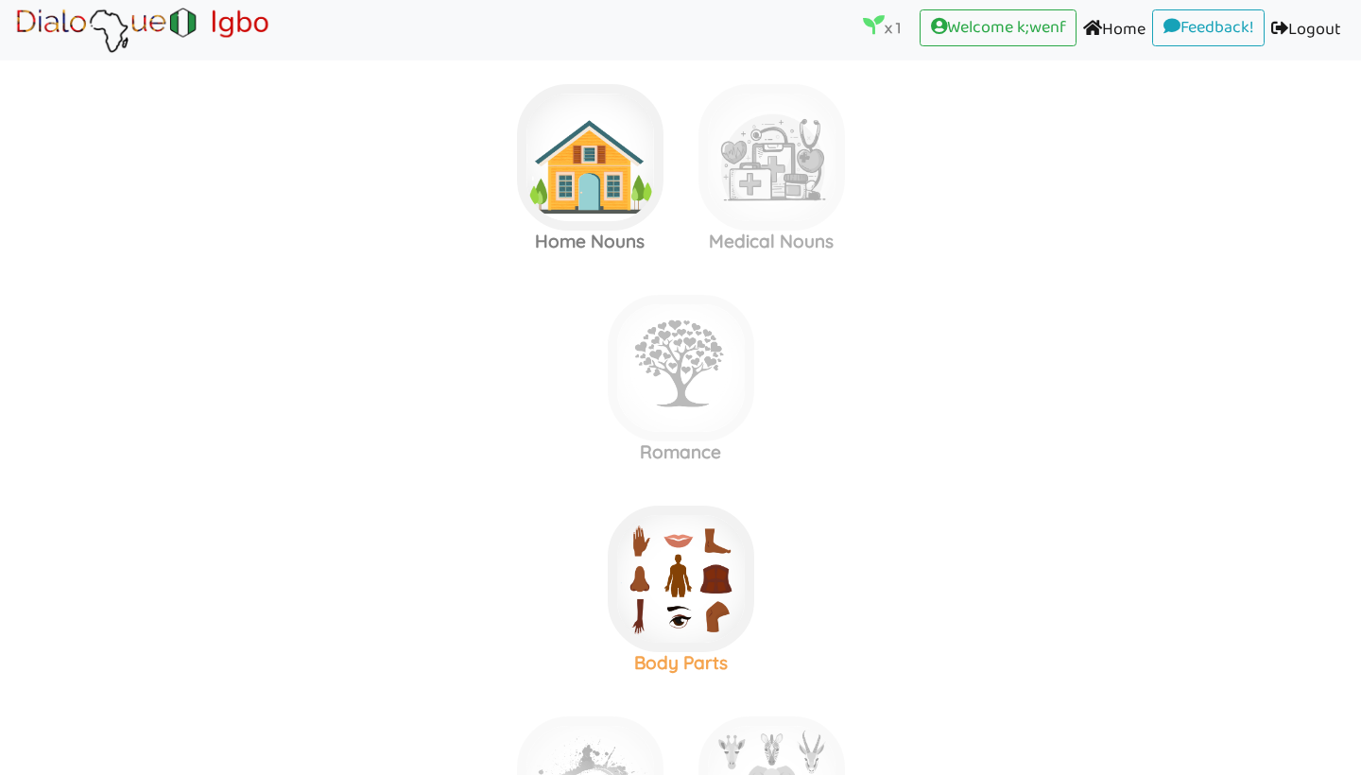
scroll to position [858, 0]
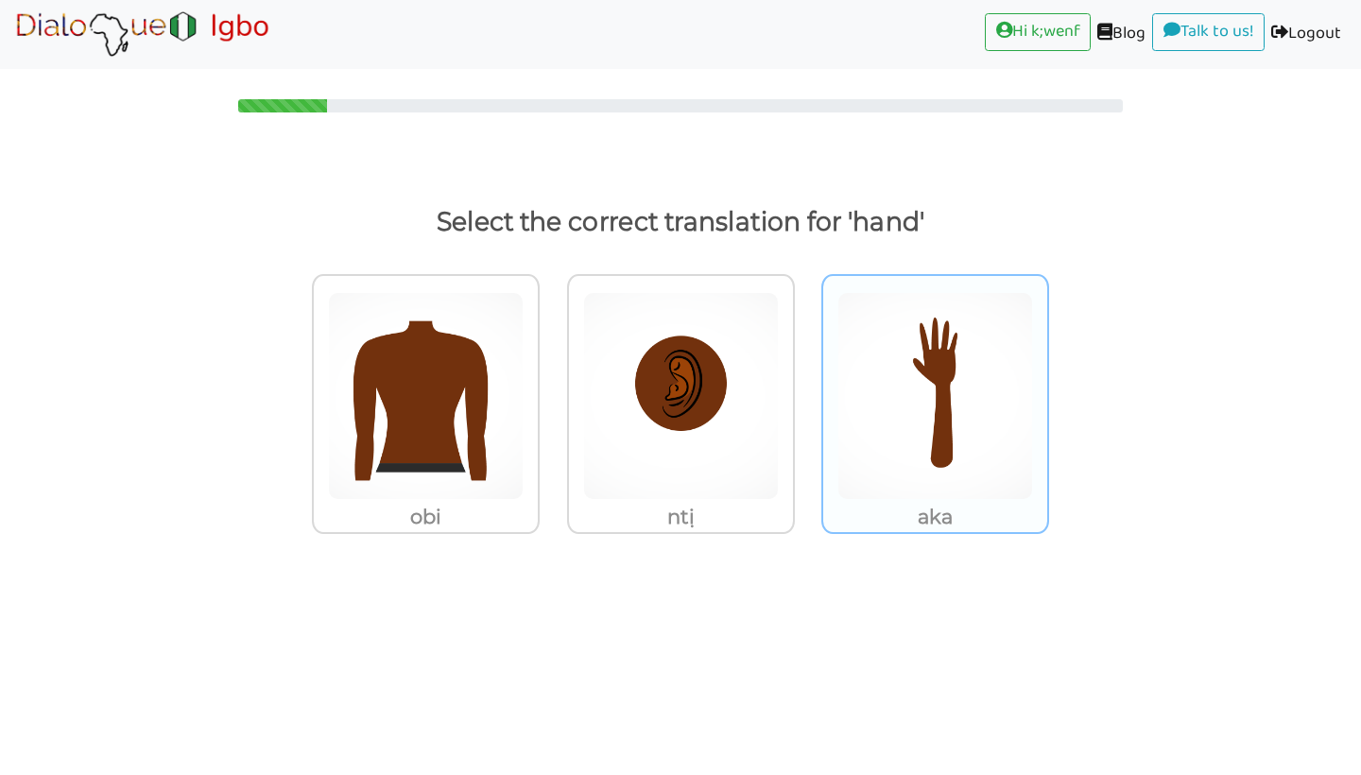
click at [524, 424] on img at bounding box center [426, 396] width 196 height 208
click at [552, 391] on input "aka" at bounding box center [545, 384] width 14 height 14
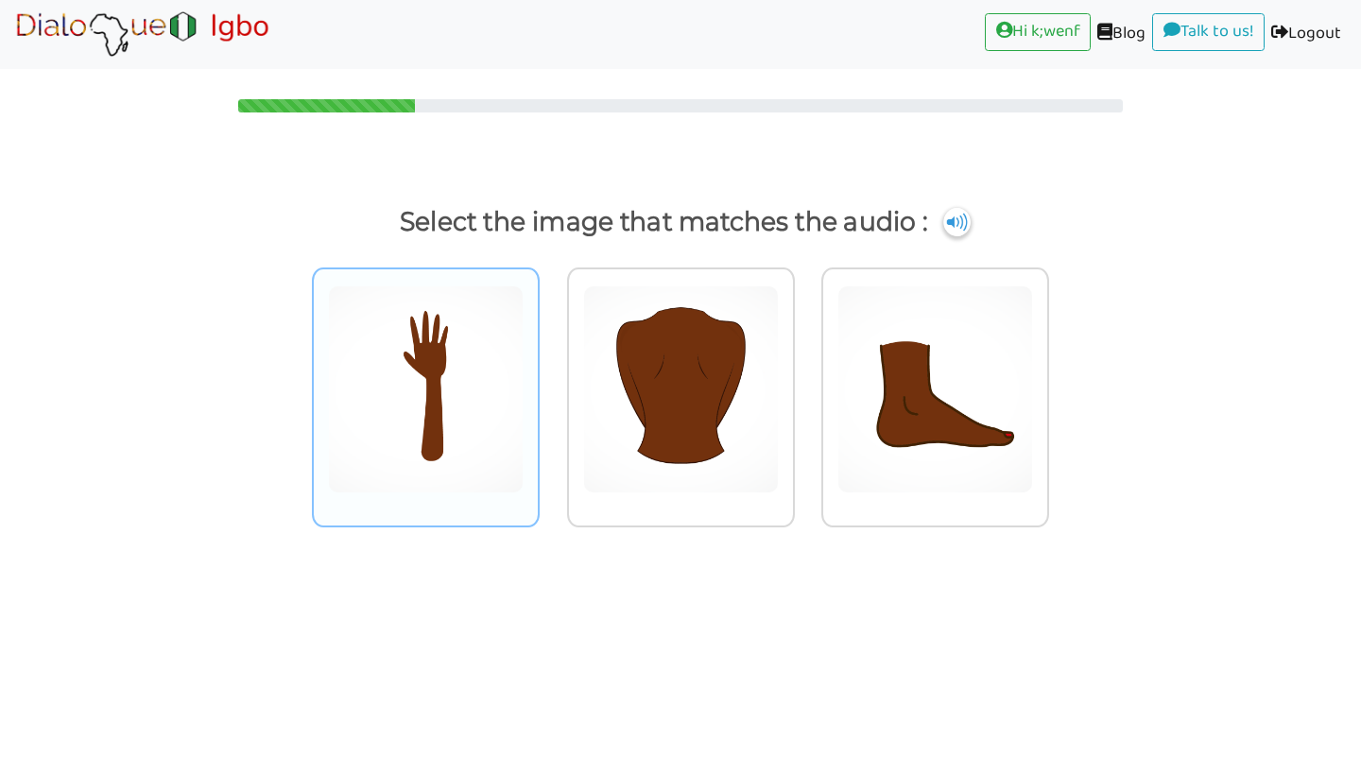
click at [365, 400] on img at bounding box center [426, 389] width 196 height 208
click at [538, 385] on input "radio" at bounding box center [545, 377] width 14 height 14
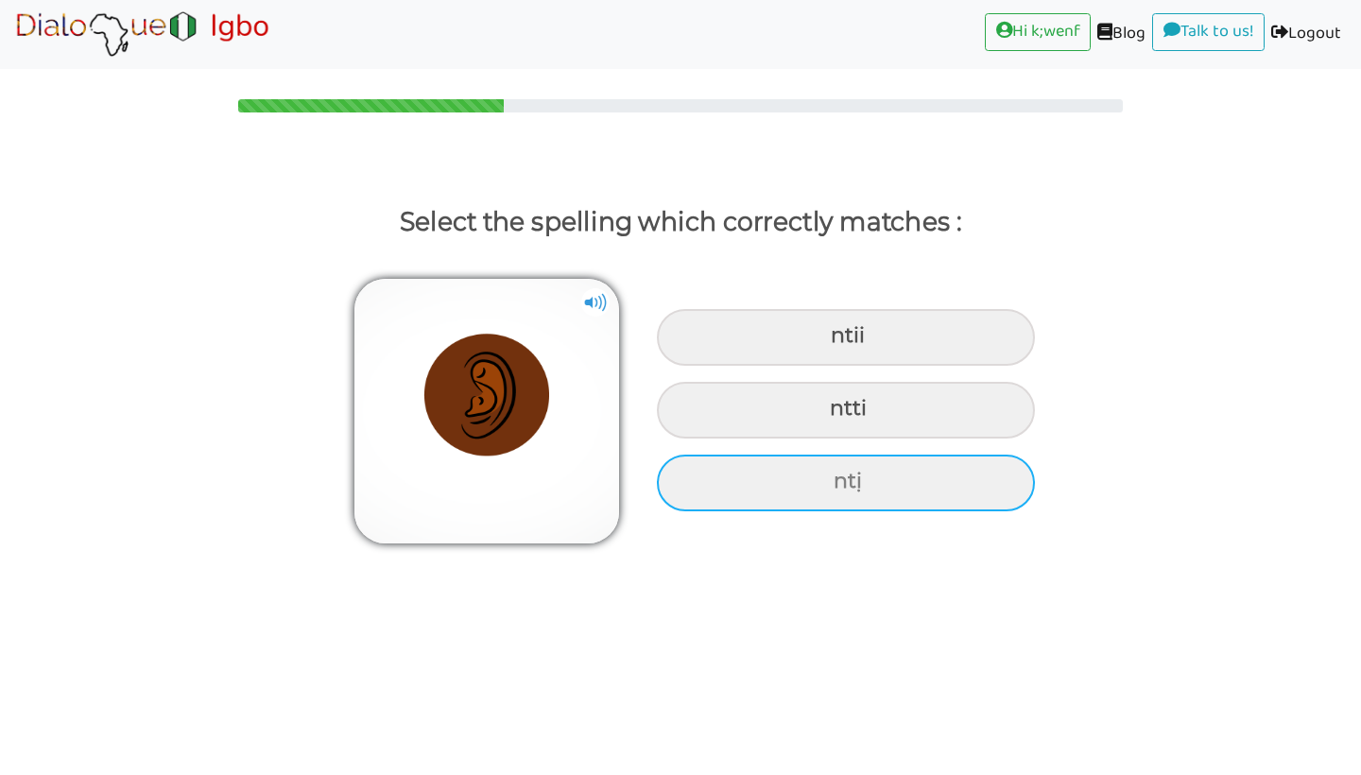
click at [794, 366] on div "ntị" at bounding box center [846, 337] width 378 height 57
click at [827, 342] on input "ntị" at bounding box center [833, 336] width 12 height 12
radio input "true"
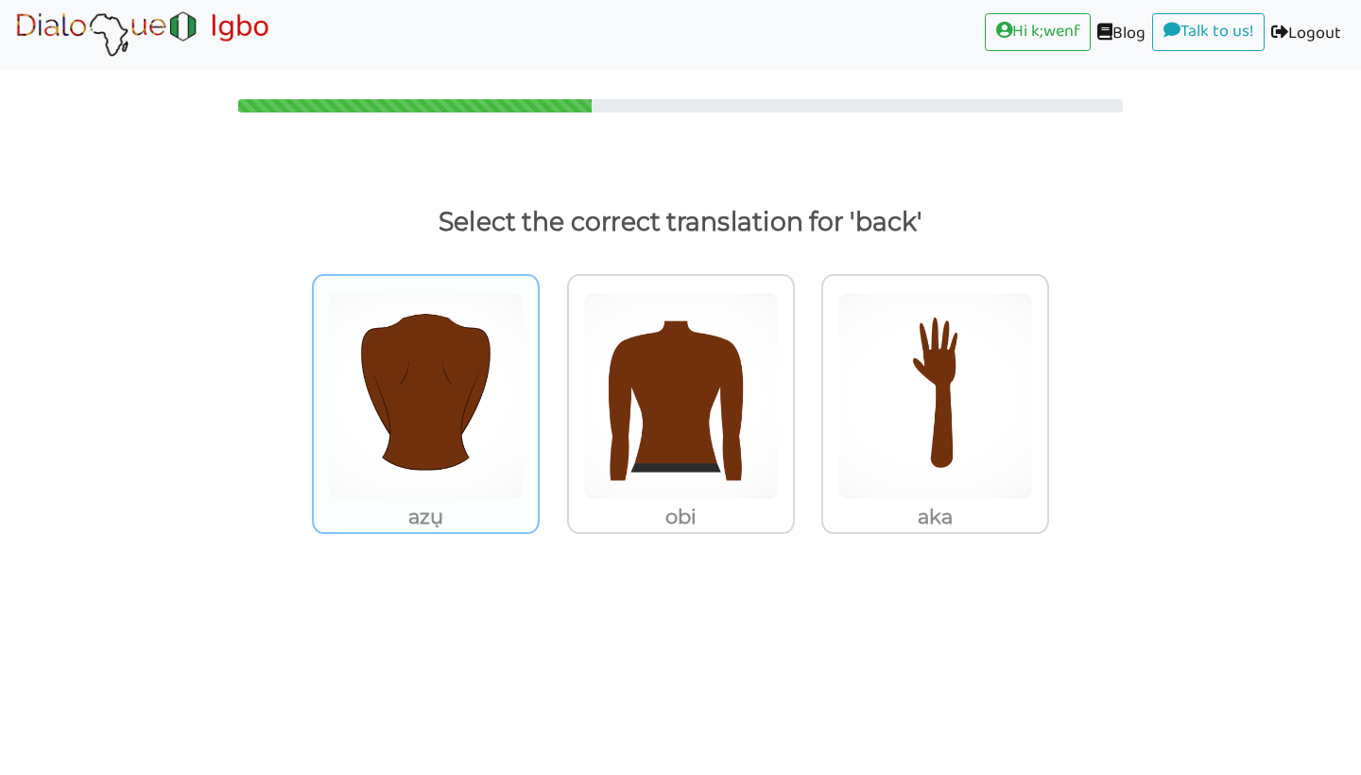
click at [485, 467] on img at bounding box center [426, 396] width 196 height 208
click at [538, 391] on input "azụ" at bounding box center [545, 384] width 14 height 14
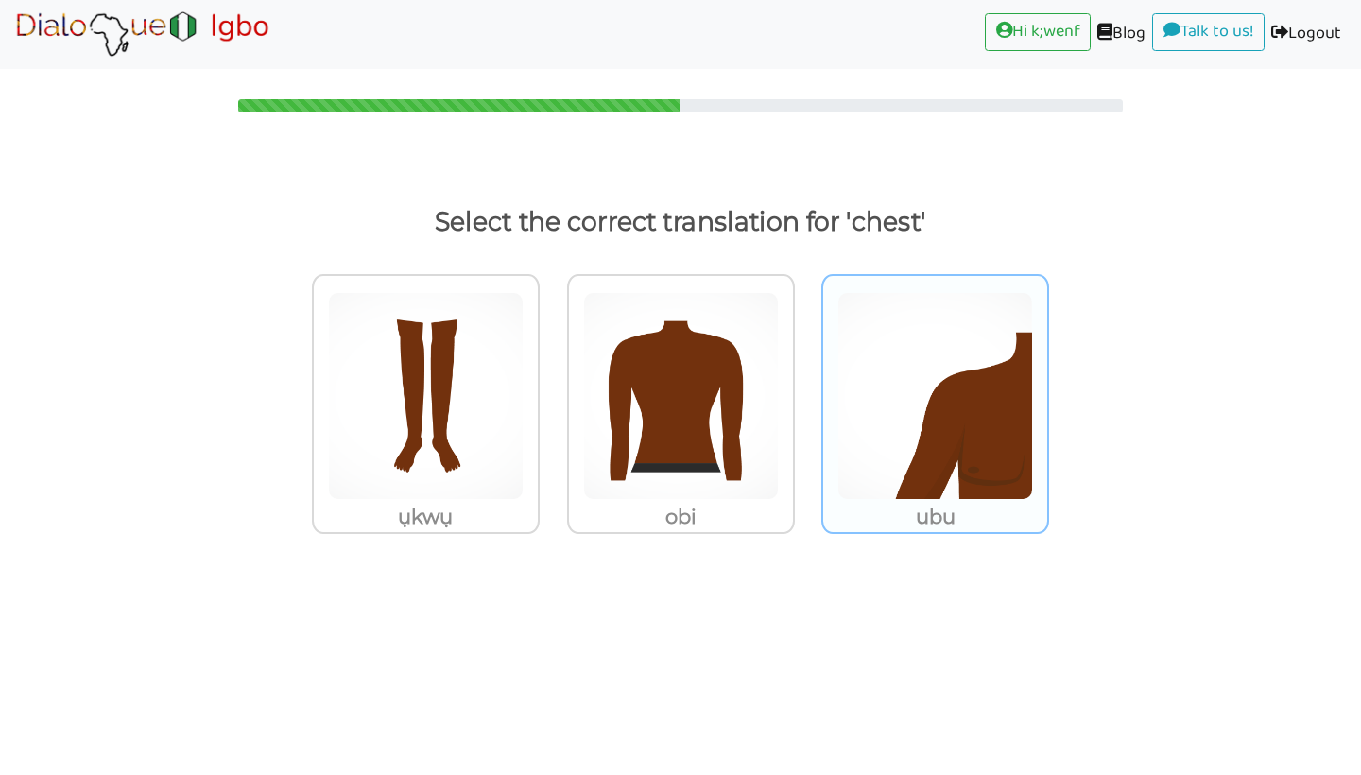
click at [524, 445] on img at bounding box center [426, 396] width 196 height 208
click at [552, 391] on input "ubu" at bounding box center [545, 384] width 14 height 14
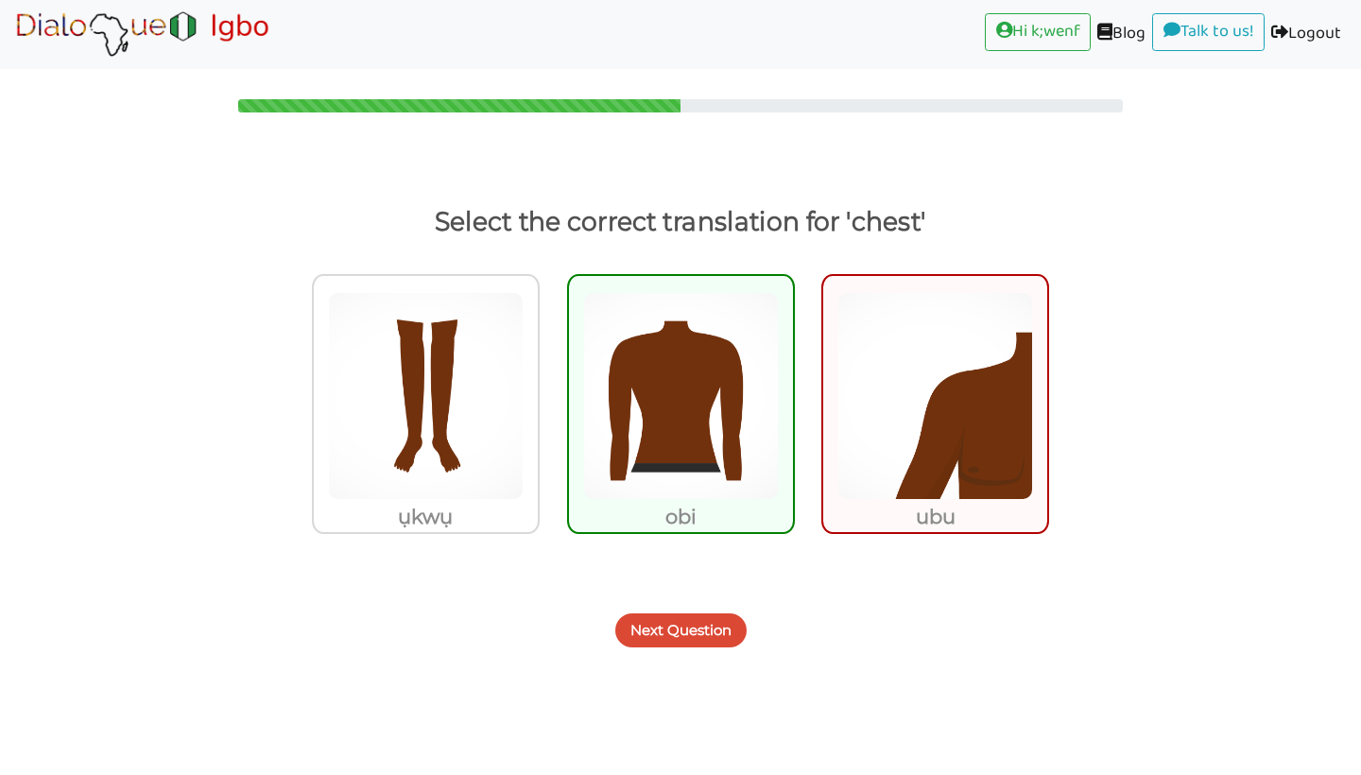
click at [694, 637] on button "Next Question" at bounding box center [680, 630] width 131 height 34
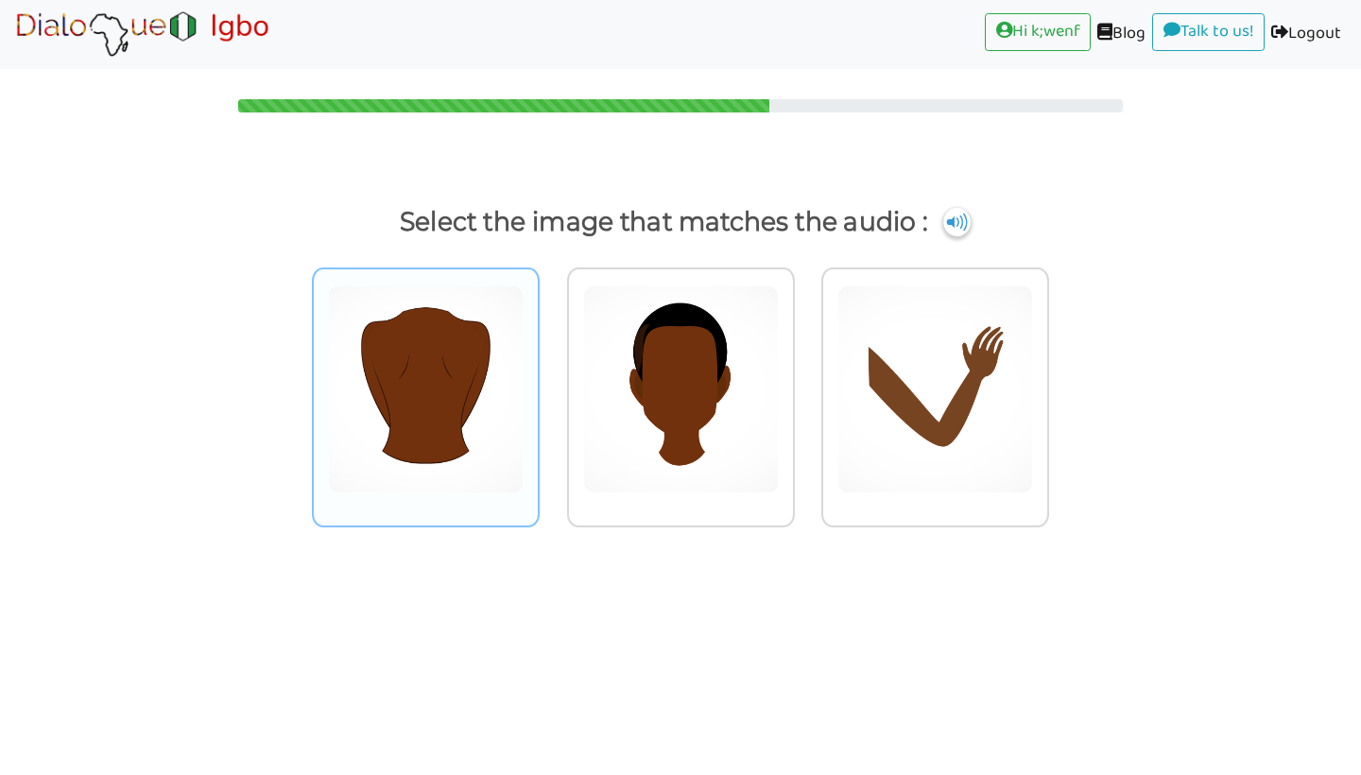
click at [391, 399] on img at bounding box center [426, 389] width 196 height 208
click at [538, 385] on input "radio" at bounding box center [545, 377] width 14 height 14
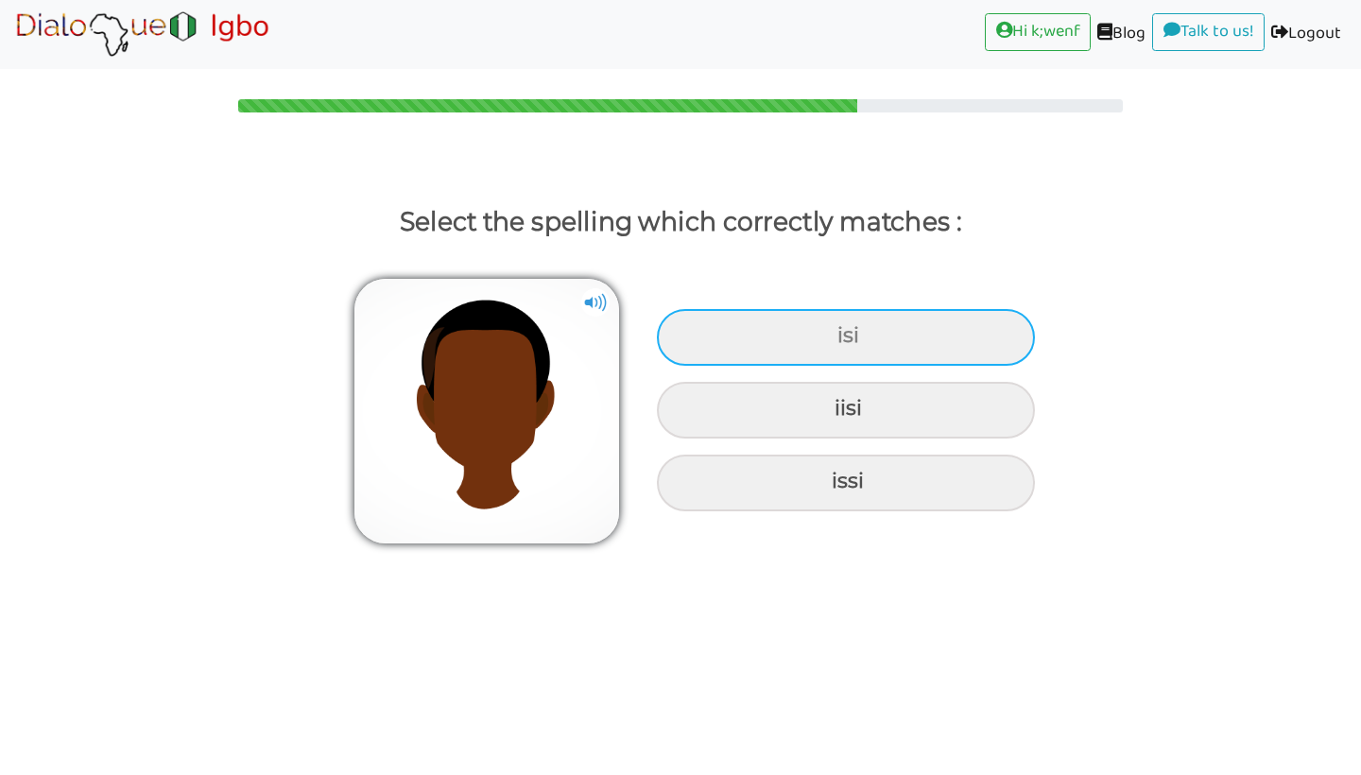
click at [867, 342] on div "isi" at bounding box center [846, 337] width 378 height 57
click at [846, 342] on input "isi" at bounding box center [840, 336] width 12 height 12
radio input "true"
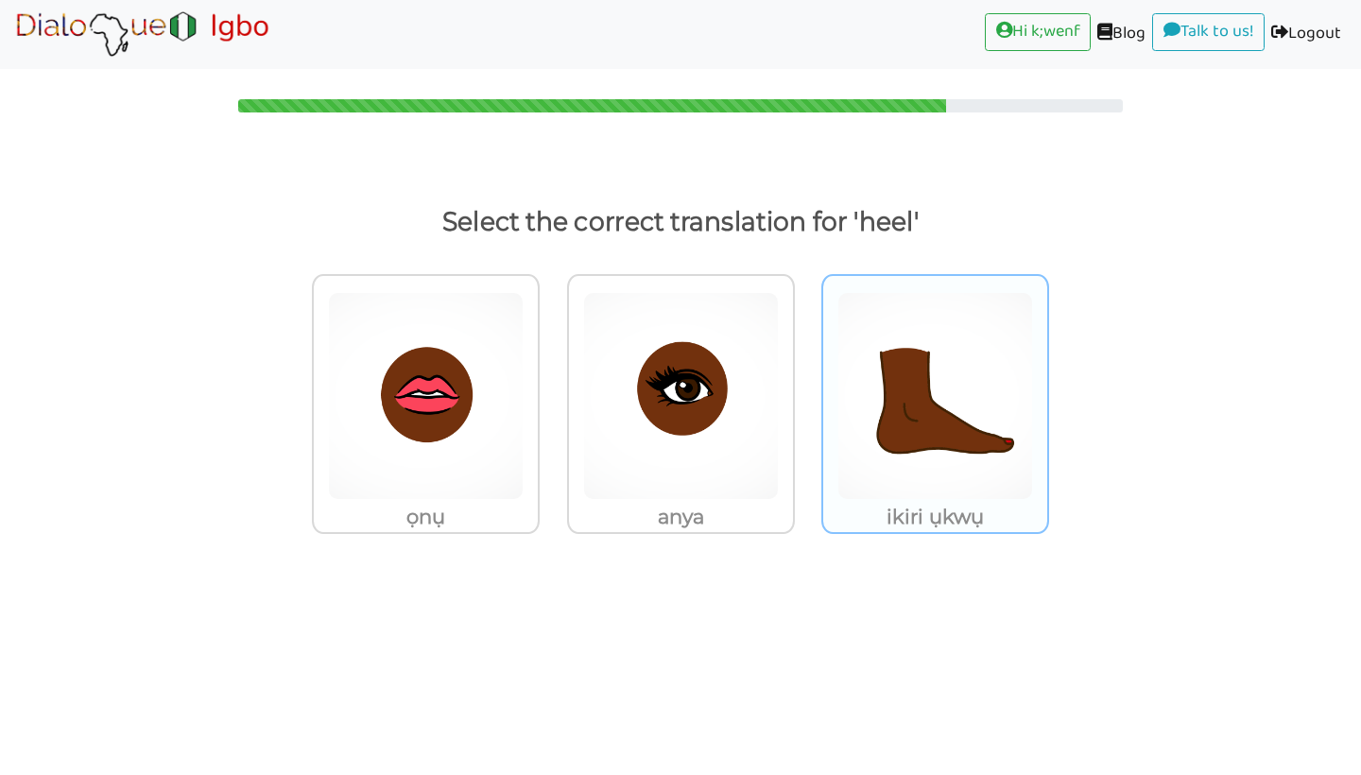
click at [538, 502] on p "ikiri ụkwụ" at bounding box center [426, 517] width 224 height 34
click at [552, 391] on input "ikiri ụkwụ" at bounding box center [545, 384] width 14 height 14
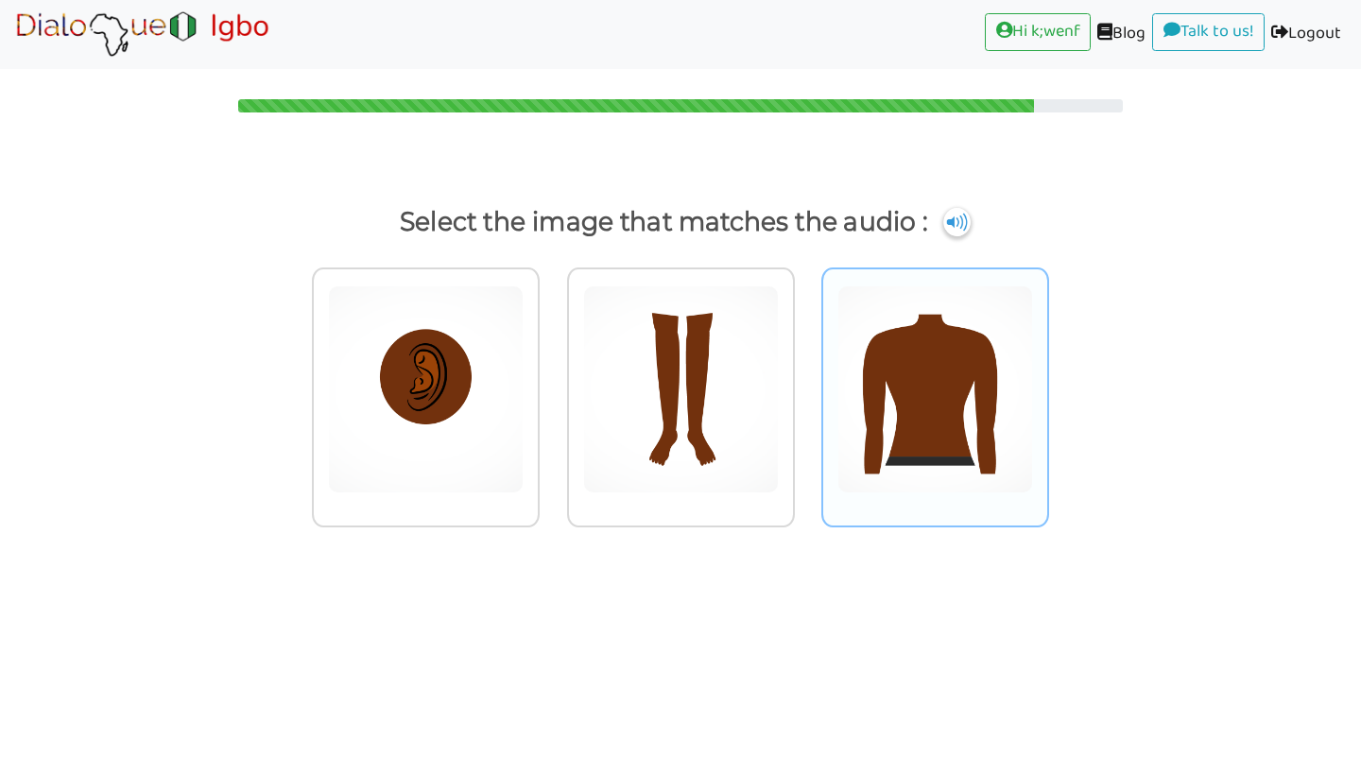
click at [524, 490] on img at bounding box center [426, 389] width 196 height 208
click at [552, 385] on input "radio" at bounding box center [545, 377] width 14 height 14
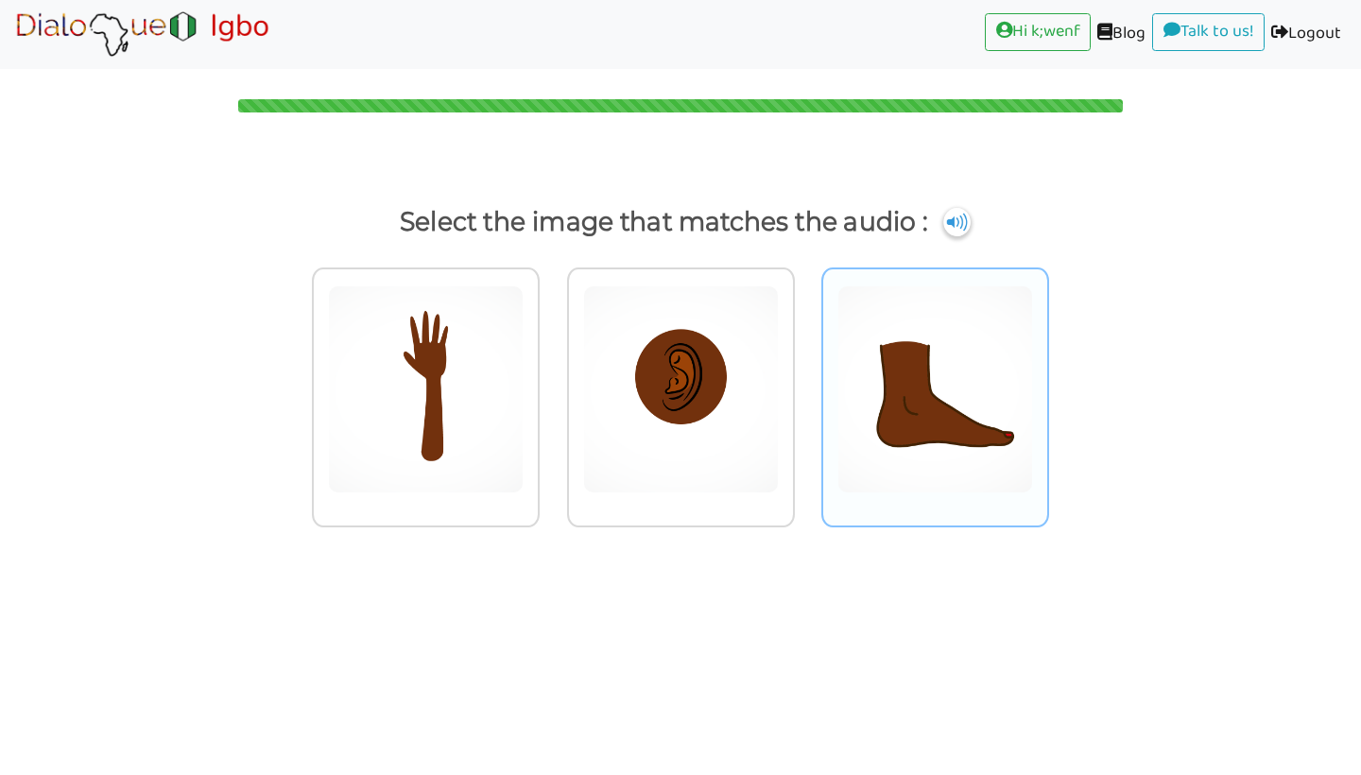
click at [524, 466] on img at bounding box center [426, 389] width 196 height 208
click at [552, 385] on input "radio" at bounding box center [545, 377] width 14 height 14
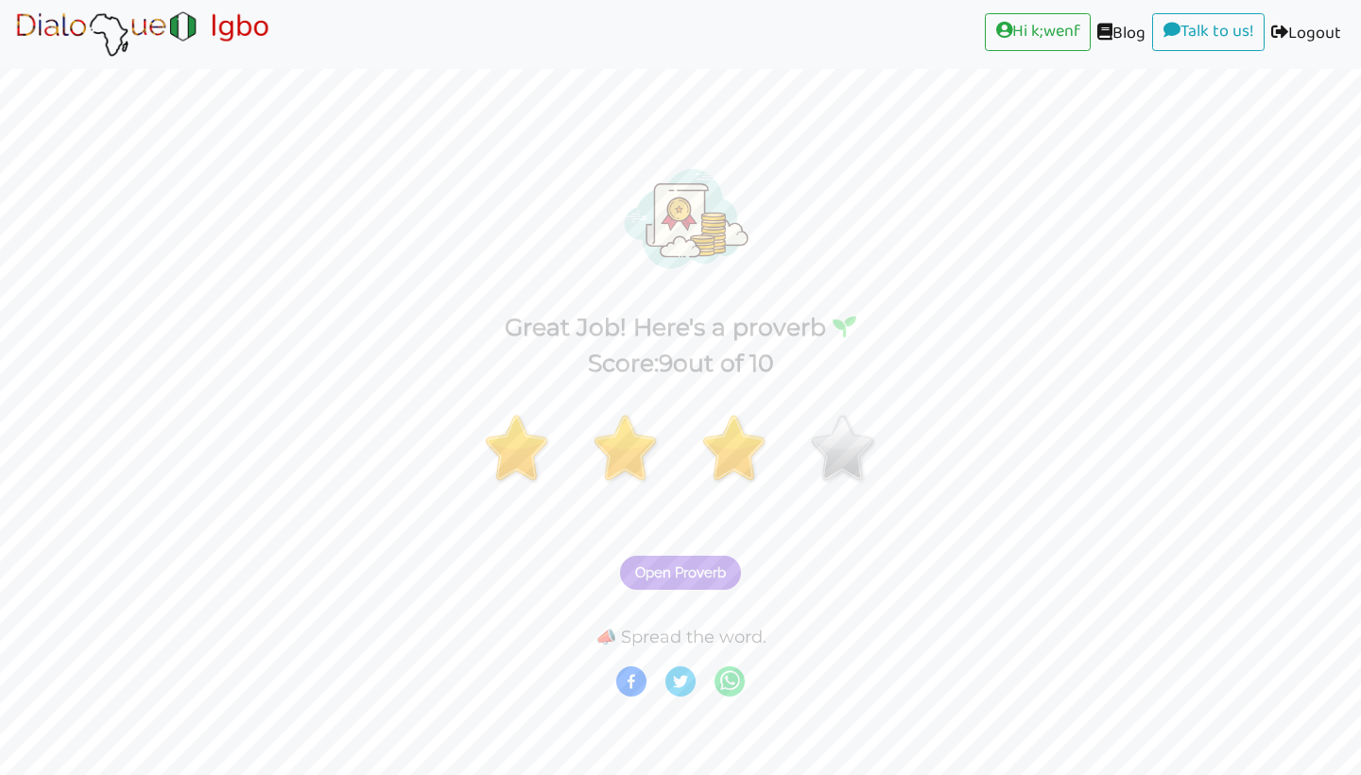
click at [703, 569] on span "Open Proverb" at bounding box center [680, 572] width 91 height 17
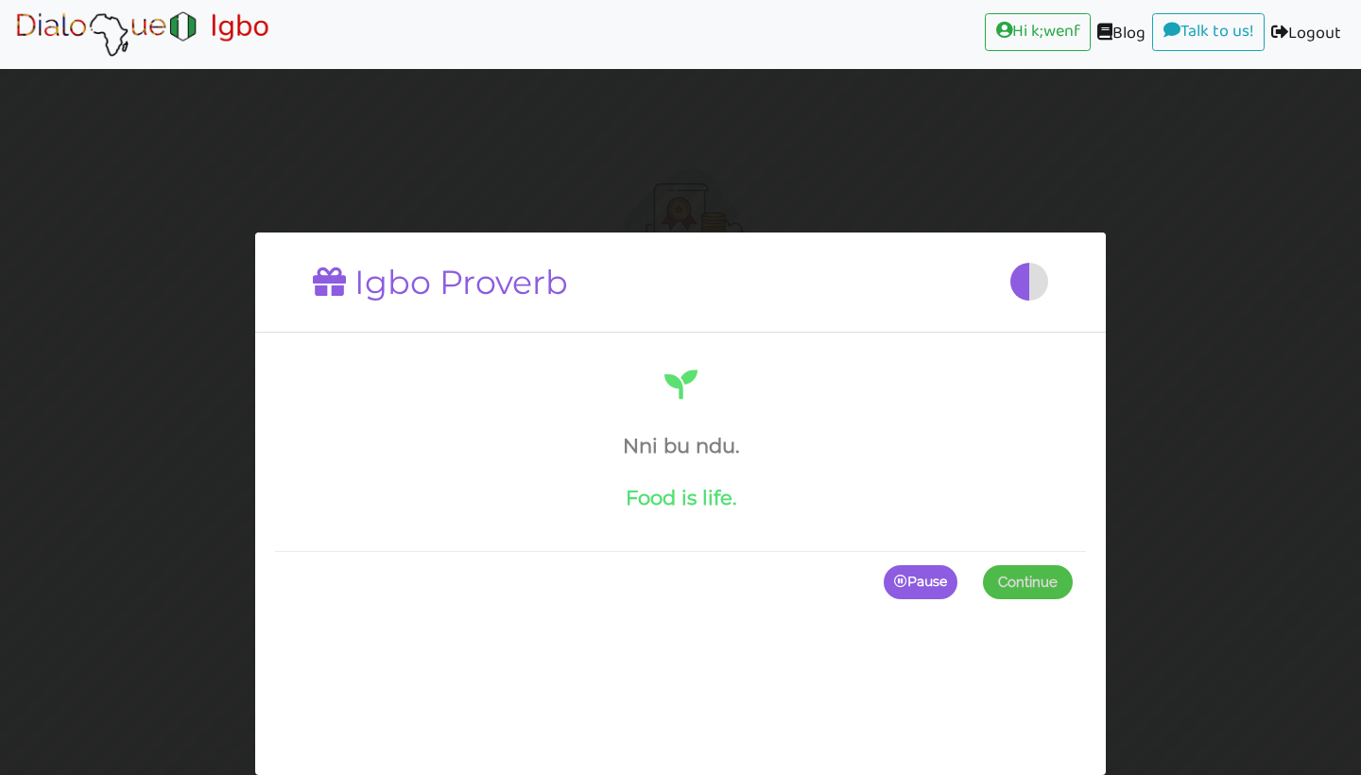
click at [1037, 587] on span at bounding box center [1028, 582] width 90 height 34
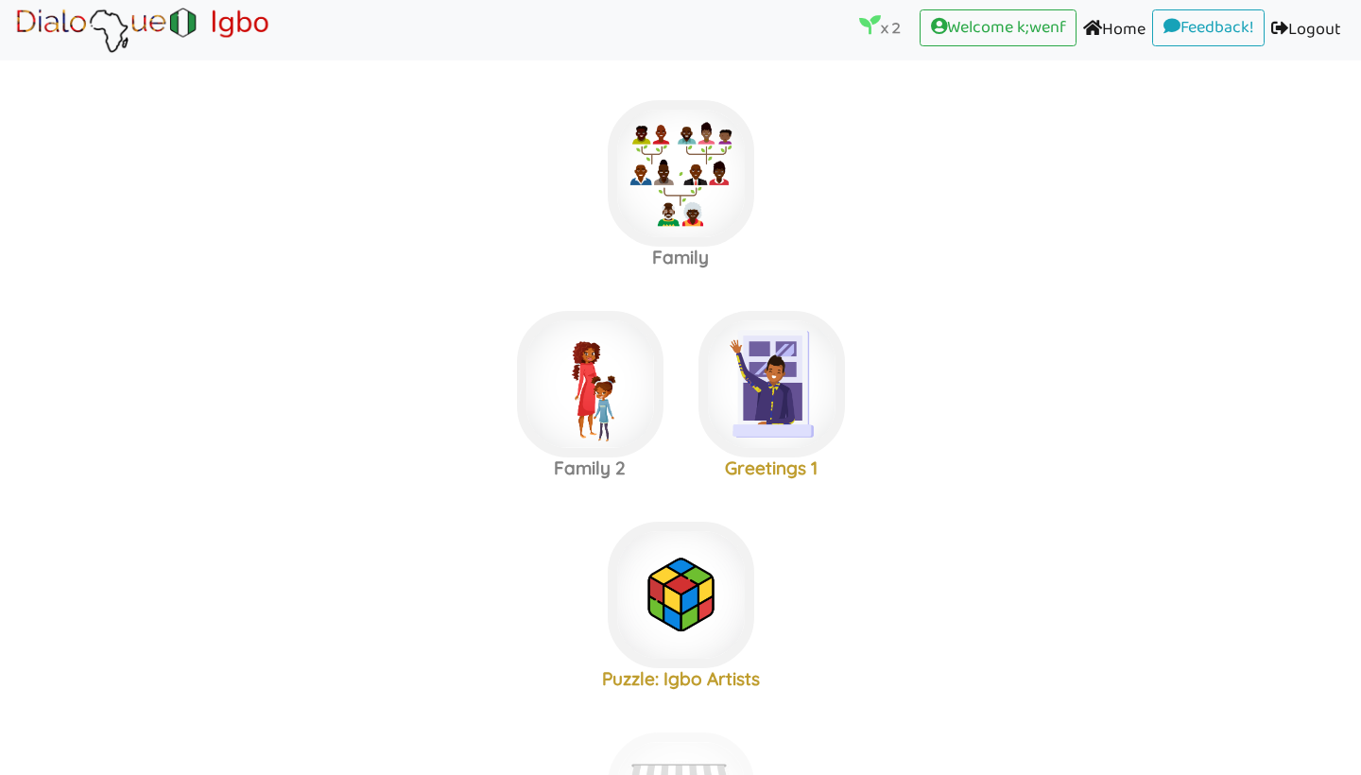
scroll to position [1280, 0]
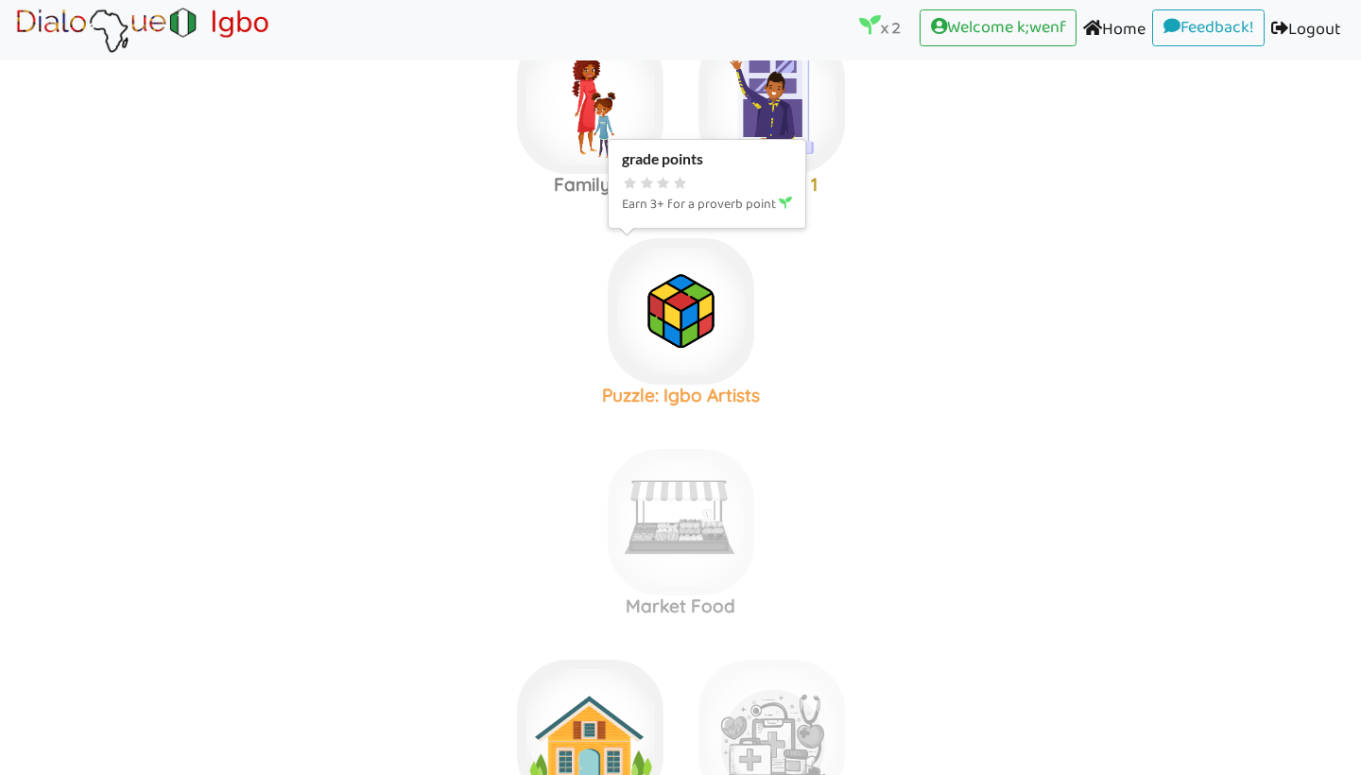
scroll to position [156, 0]
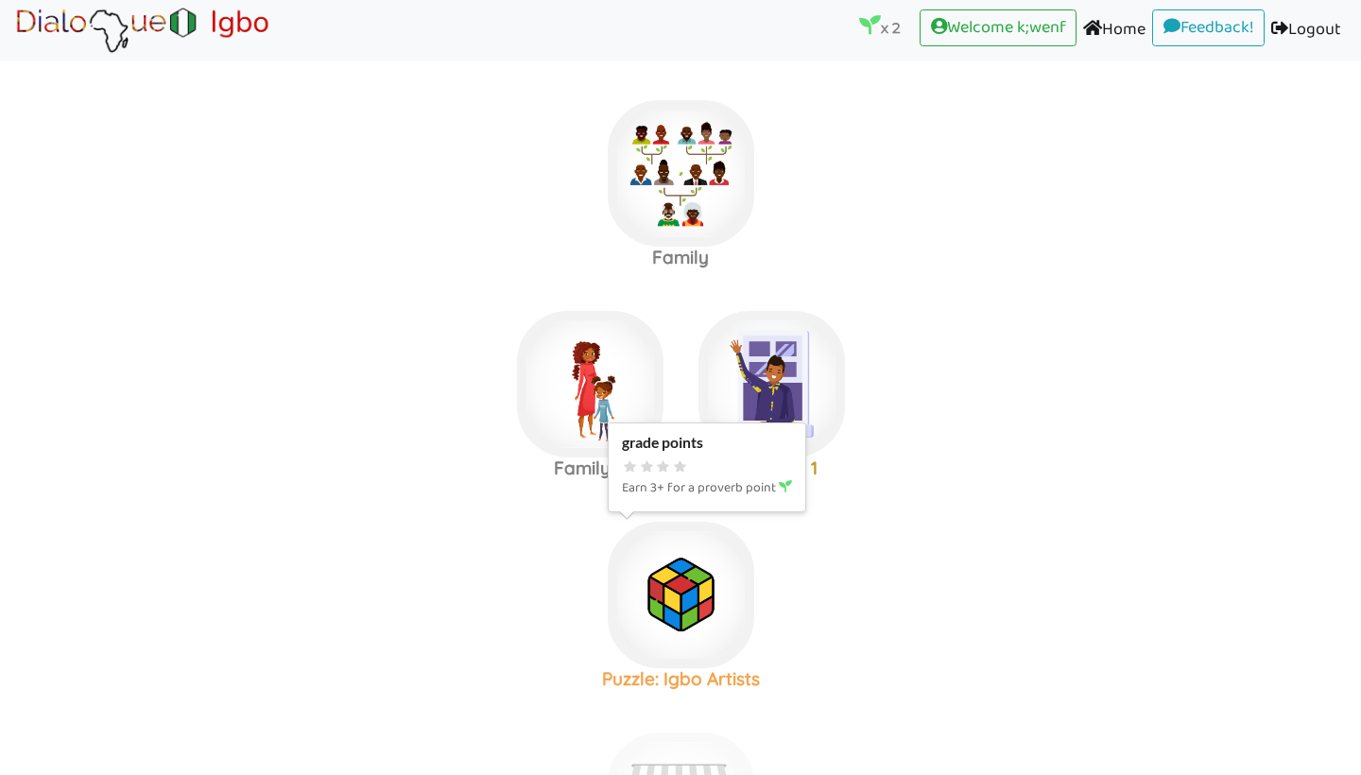
click at [700, 247] on img at bounding box center [681, 173] width 146 height 146
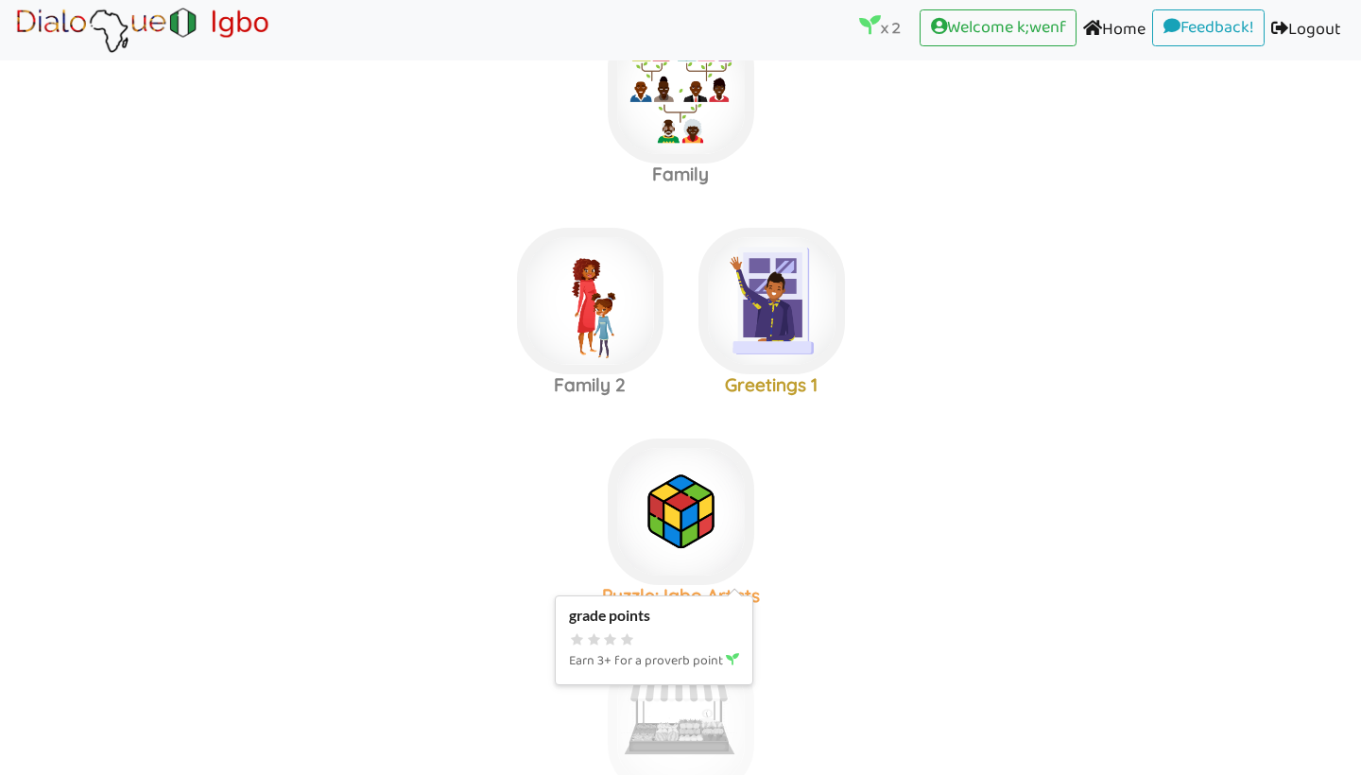
scroll to position [127, 0]
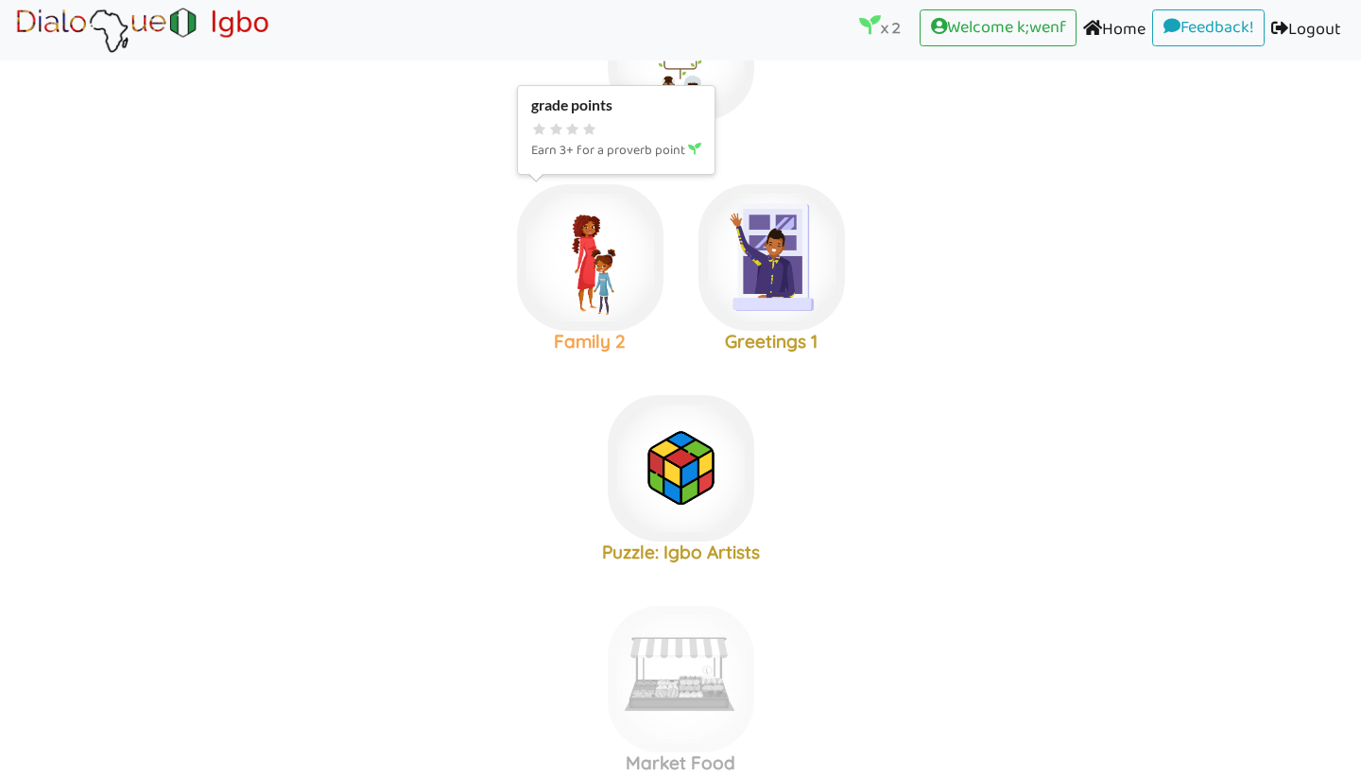
click at [618, 120] on img at bounding box center [681, 47] width 146 height 146
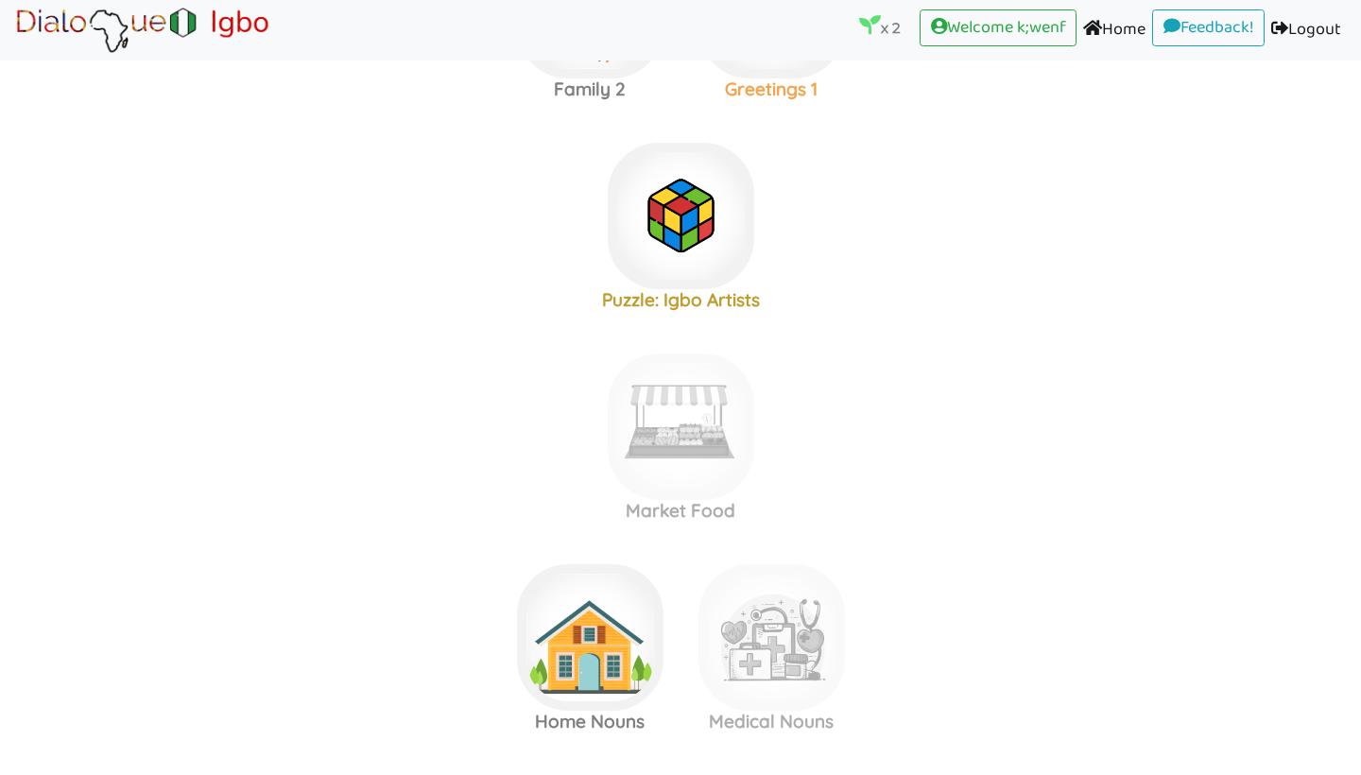
scroll to position [416, 0]
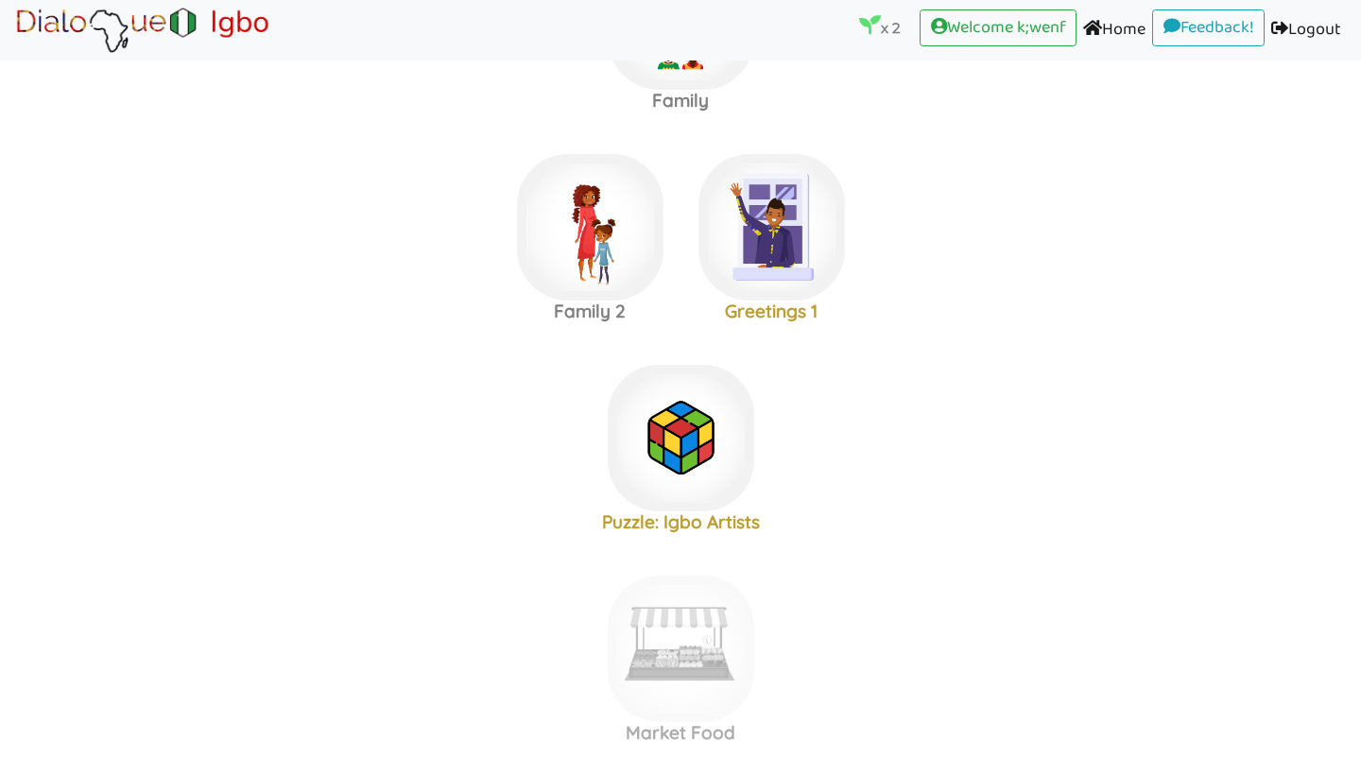
scroll to position [90, 0]
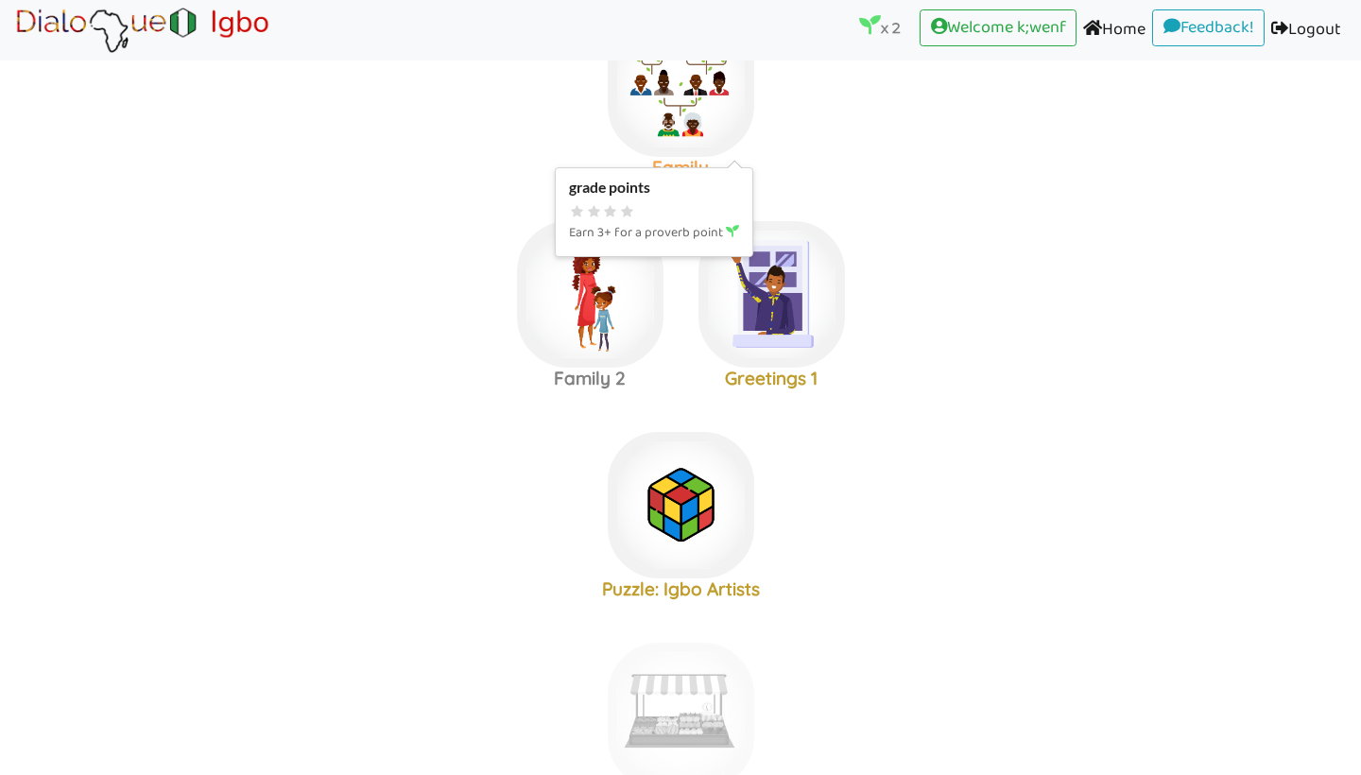
click at [714, 133] on img at bounding box center [681, 83] width 146 height 146
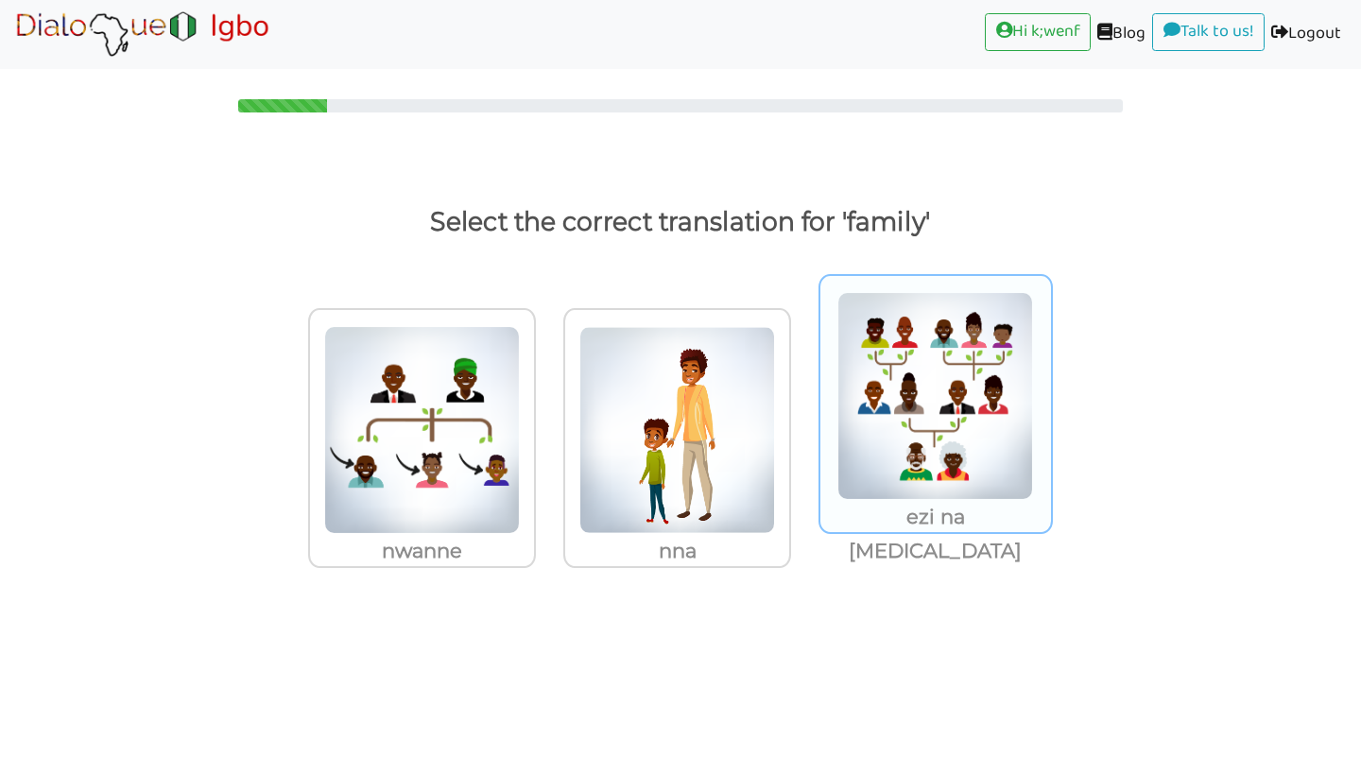
click at [520, 456] on img at bounding box center [422, 430] width 196 height 208
click at [548, 425] on input "ezi na ulo" at bounding box center [541, 418] width 14 height 14
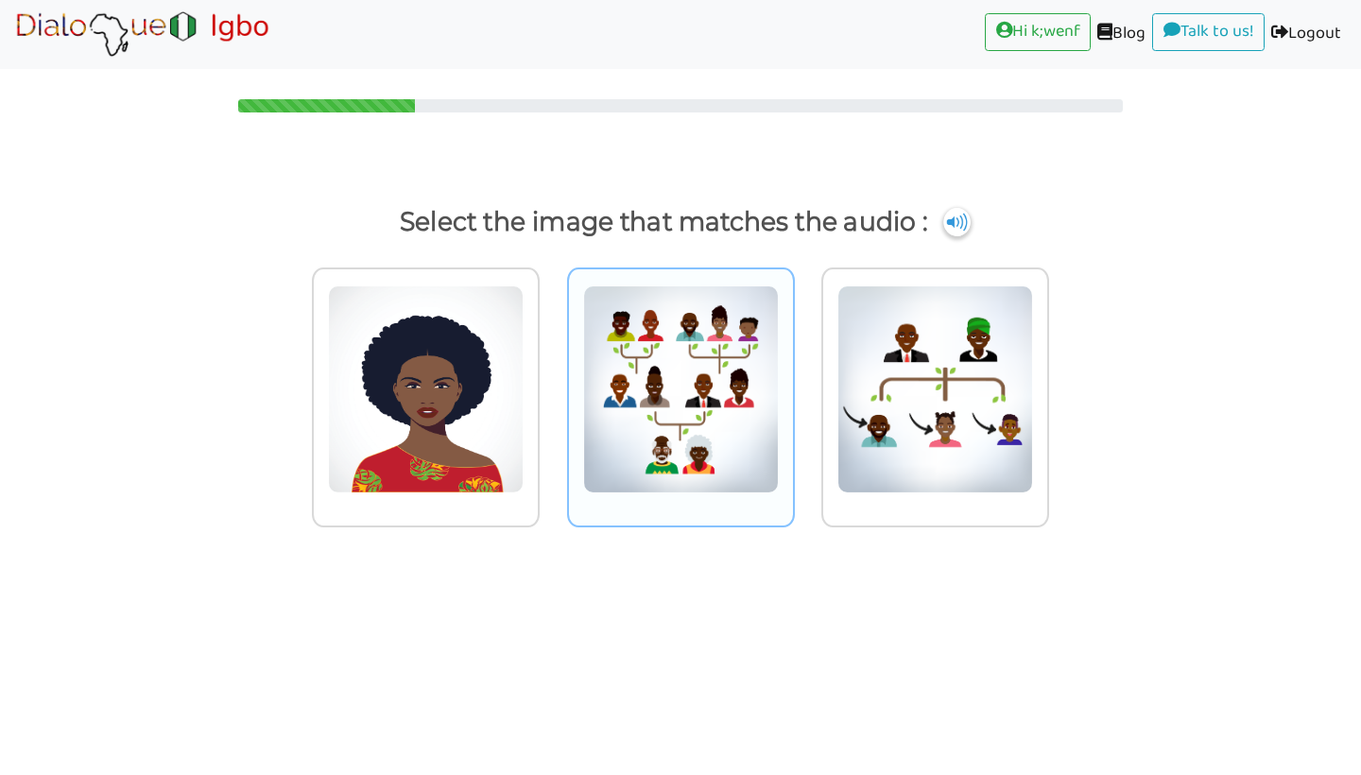
click at [524, 436] on img at bounding box center [426, 389] width 196 height 208
click at [552, 385] on input "radio" at bounding box center [545, 377] width 14 height 14
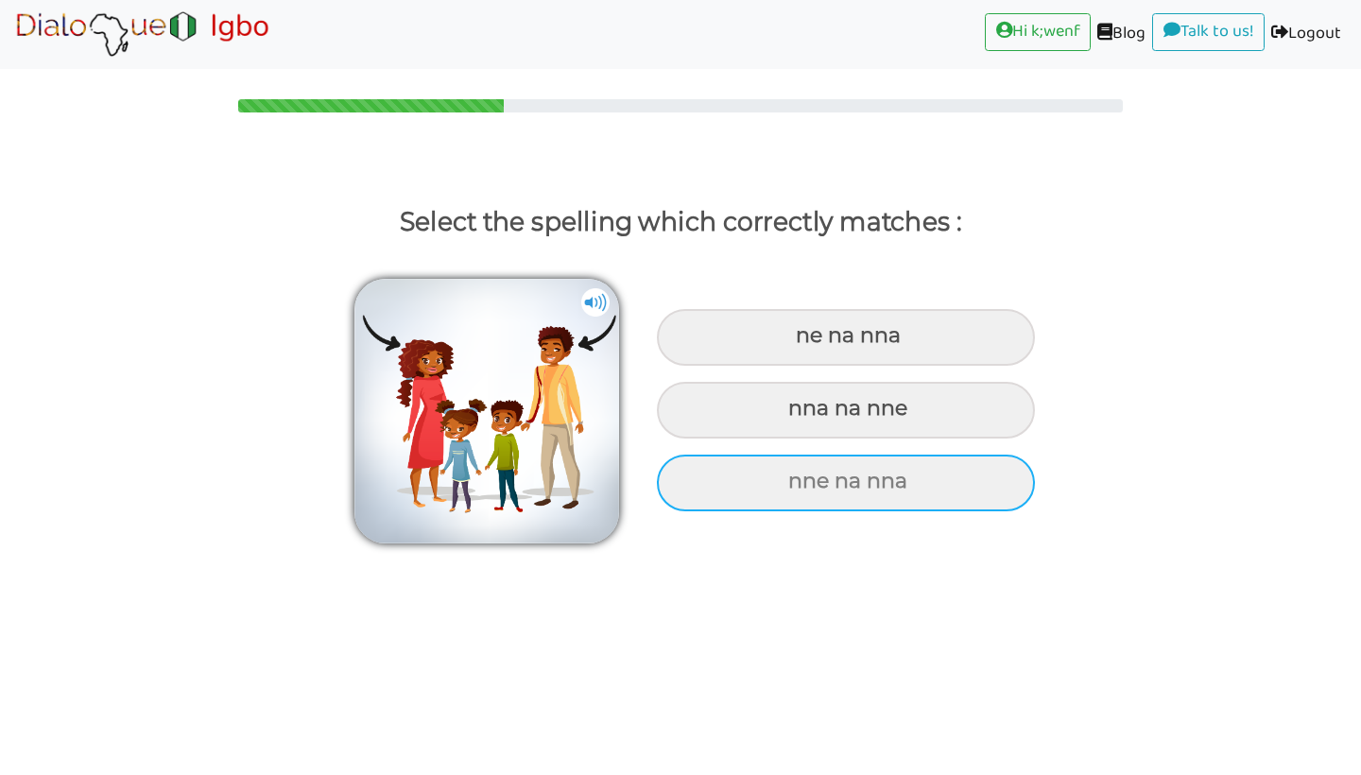
click at [817, 366] on div "nne na nna" at bounding box center [846, 337] width 378 height 57
click at [804, 342] on input "nne na nna" at bounding box center [798, 336] width 12 height 12
radio input "true"
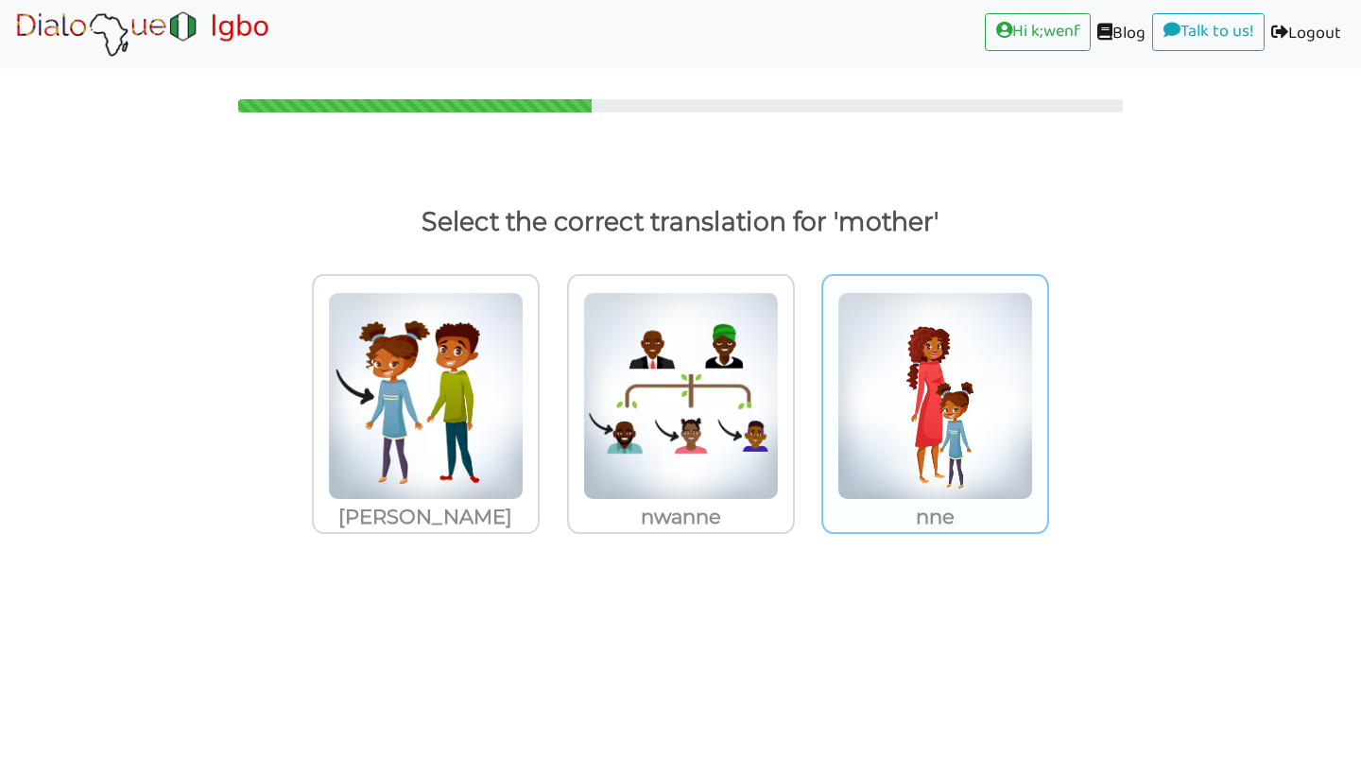
click at [538, 513] on p "nne" at bounding box center [426, 517] width 224 height 34
click at [552, 391] on input "nne" at bounding box center [545, 384] width 14 height 14
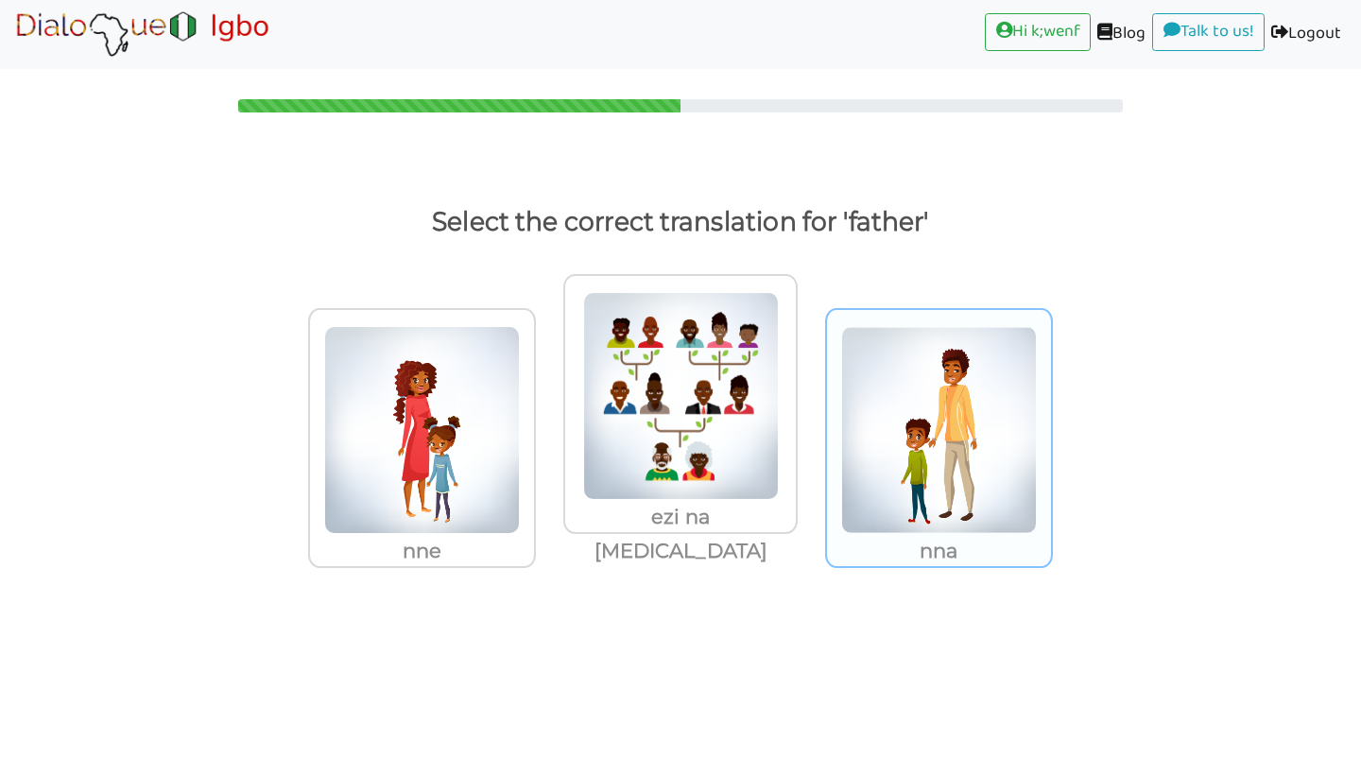
click at [520, 458] on img at bounding box center [422, 430] width 196 height 208
click at [548, 425] on input "nna" at bounding box center [541, 418] width 14 height 14
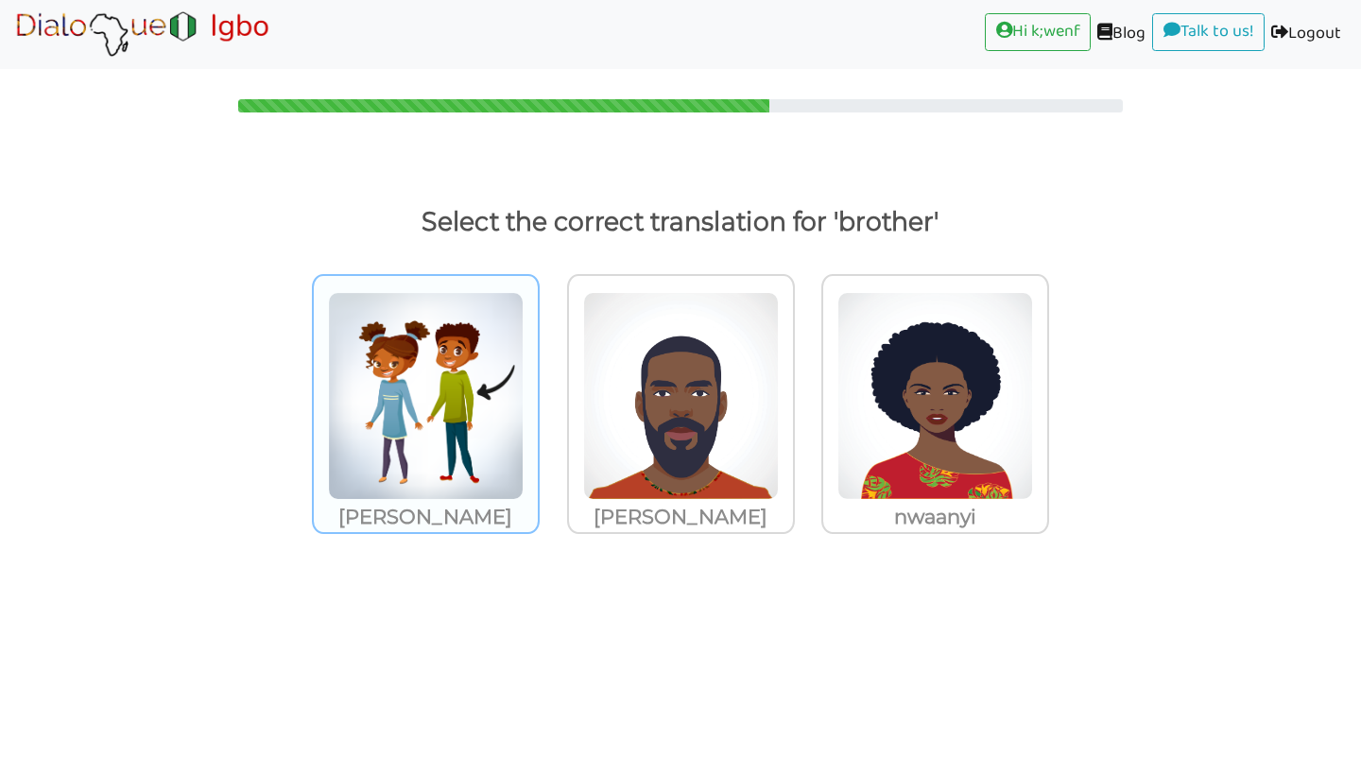
click at [388, 470] on img at bounding box center [426, 396] width 196 height 208
click at [538, 391] on input "nwanne nwoke" at bounding box center [545, 384] width 14 height 14
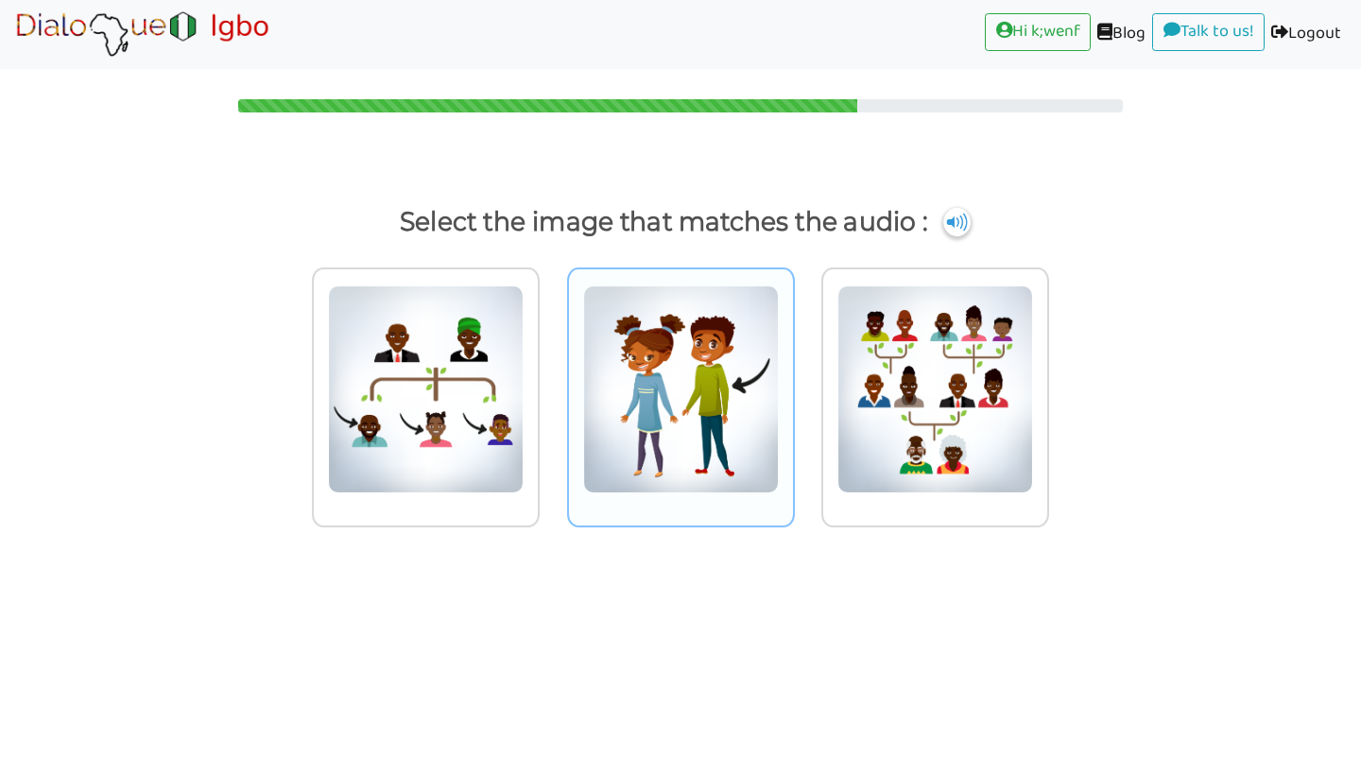
click at [524, 432] on img at bounding box center [426, 389] width 196 height 208
click at [552, 385] on input "radio" at bounding box center [545, 377] width 14 height 14
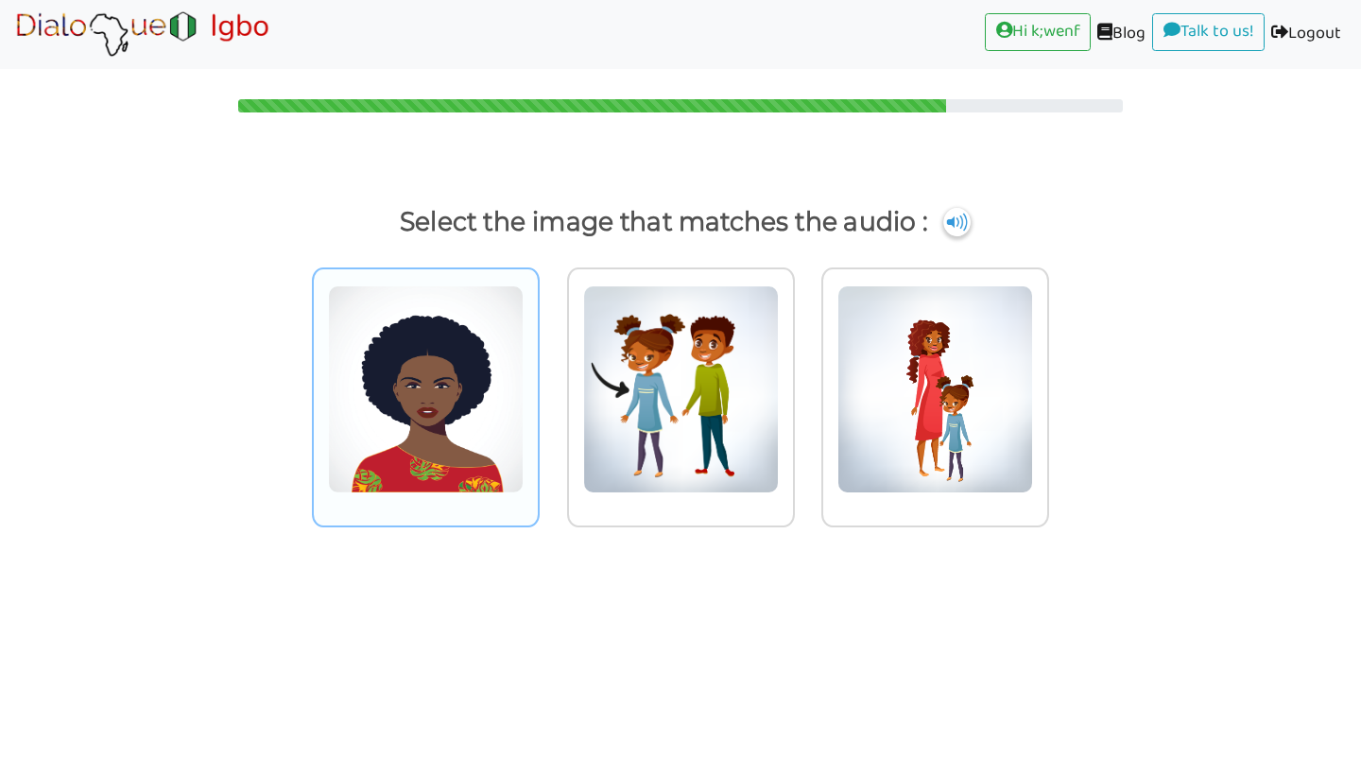
click at [441, 425] on img at bounding box center [426, 389] width 196 height 208
click at [538, 385] on input "radio" at bounding box center [545, 377] width 14 height 14
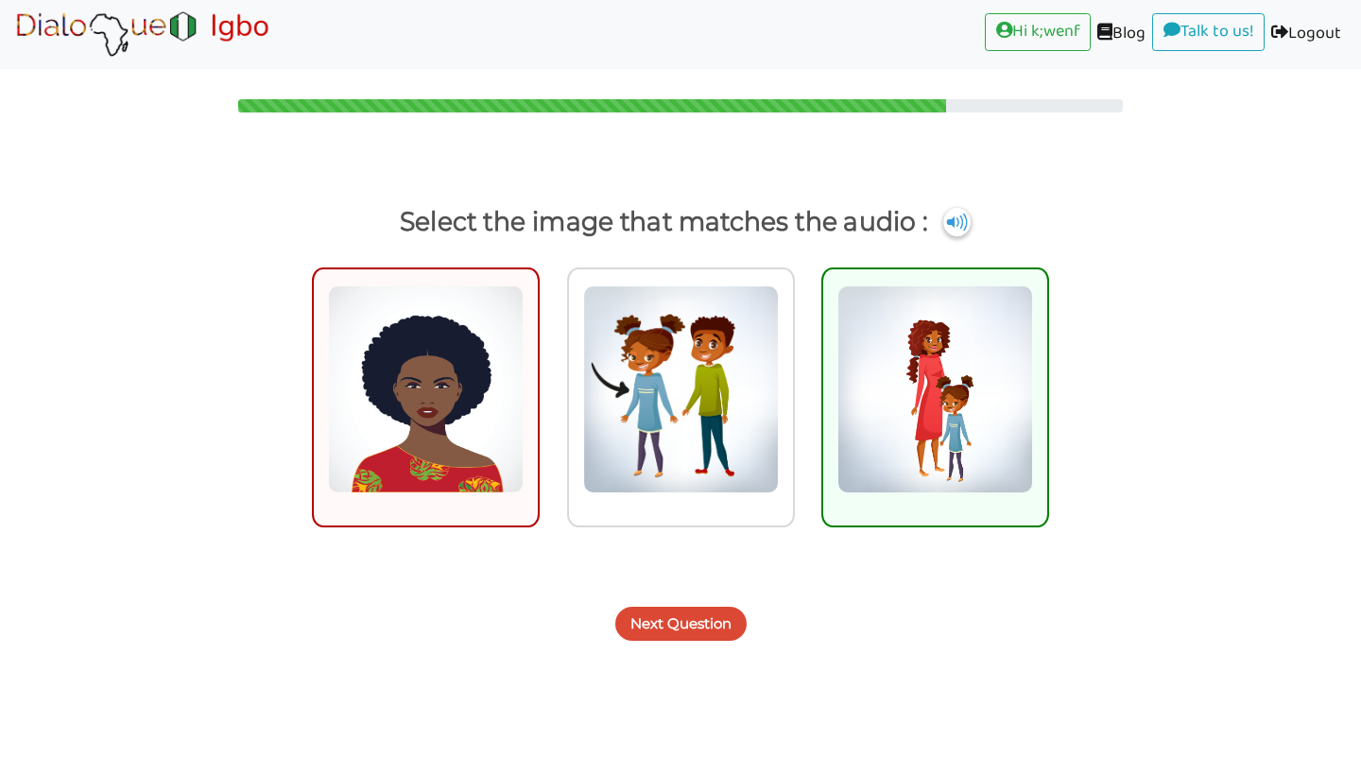
click at [699, 633] on button "Next Question" at bounding box center [680, 624] width 131 height 34
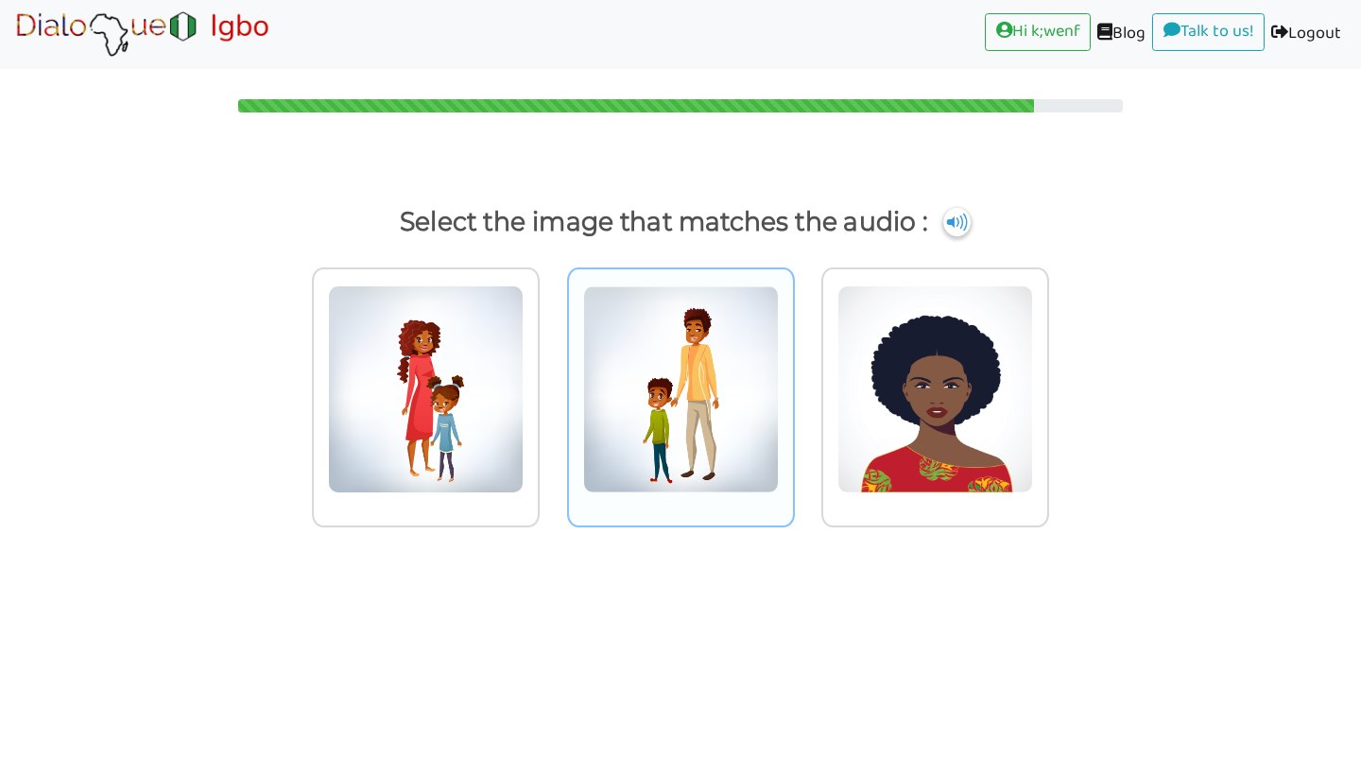
click at [524, 490] on img at bounding box center [426, 389] width 196 height 208
click at [552, 385] on input "radio" at bounding box center [545, 377] width 14 height 14
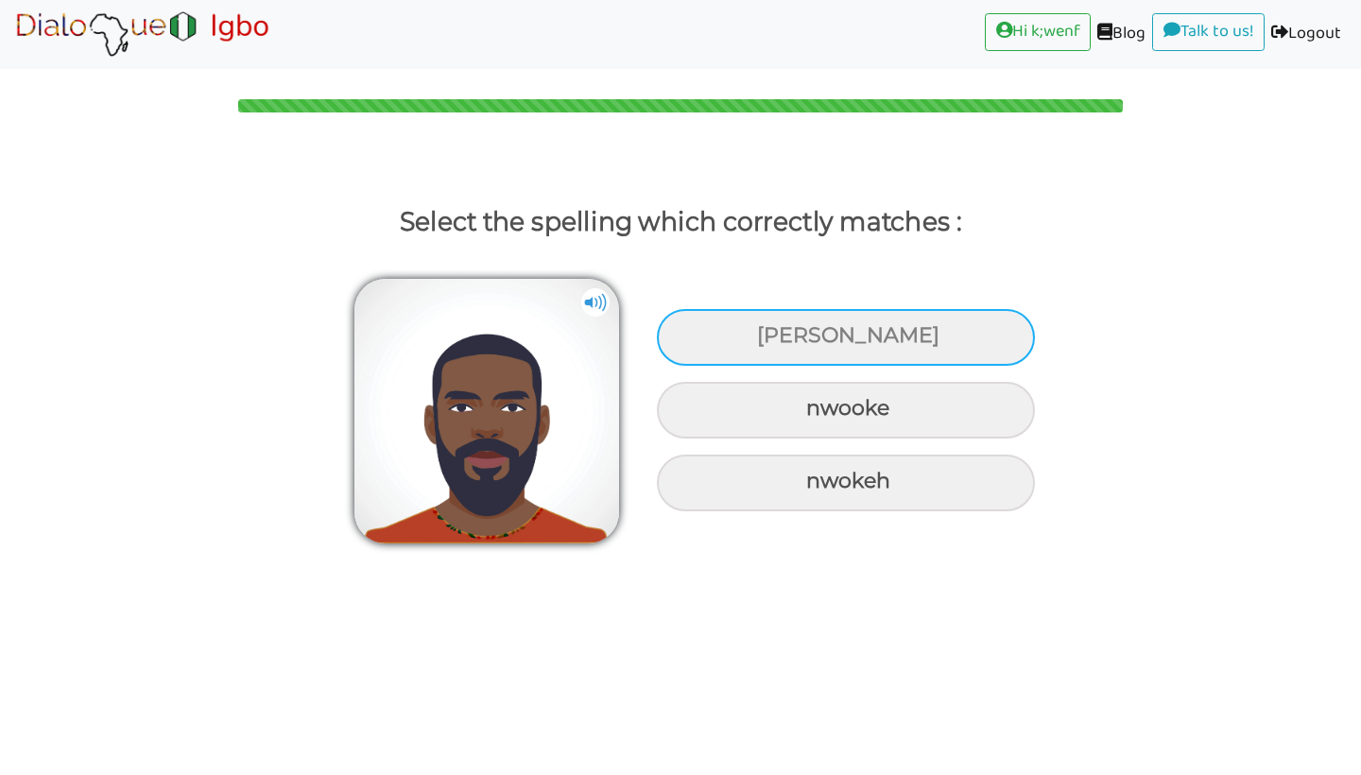
click at [775, 349] on div "nwoke" at bounding box center [846, 337] width 378 height 57
click at [765, 342] on input "nwoke" at bounding box center [759, 336] width 12 height 12
radio input "true"
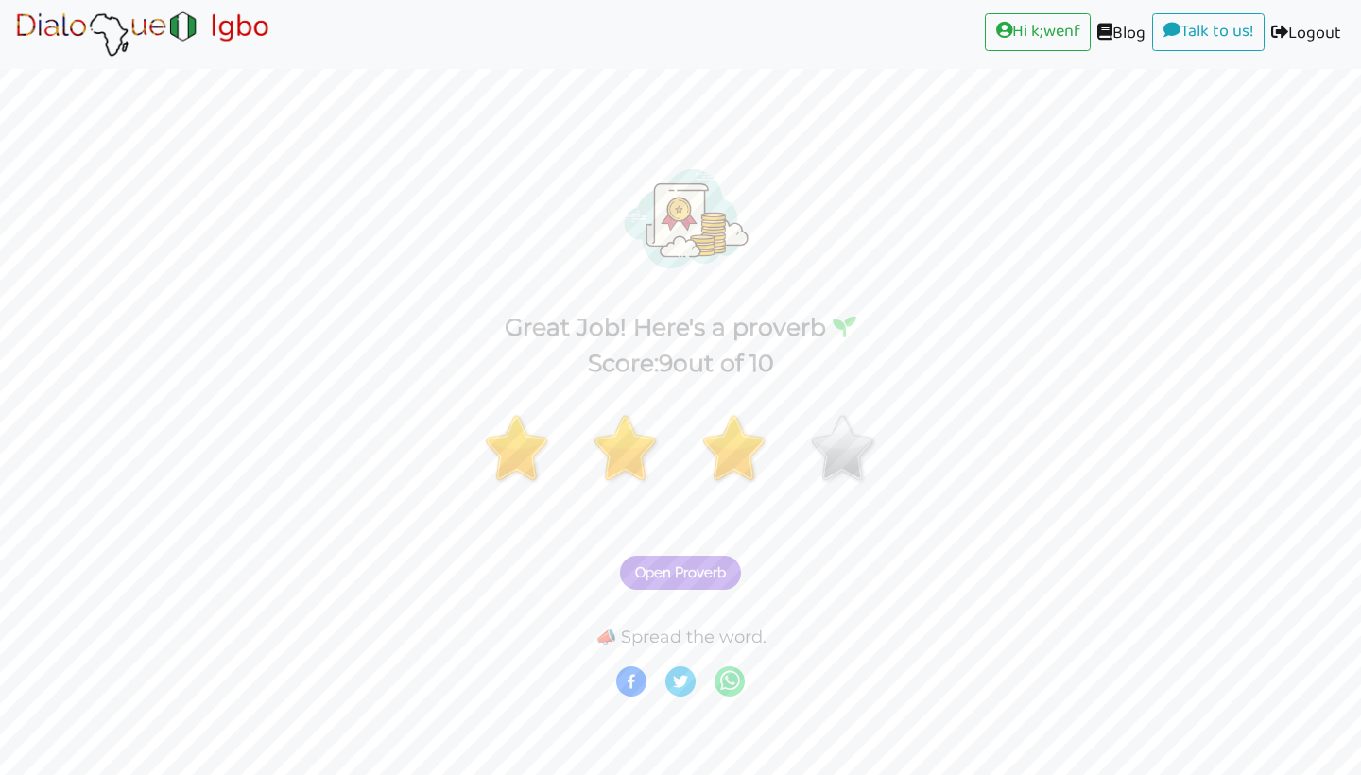
click at [680, 576] on span "Open Proverb" at bounding box center [680, 572] width 91 height 17
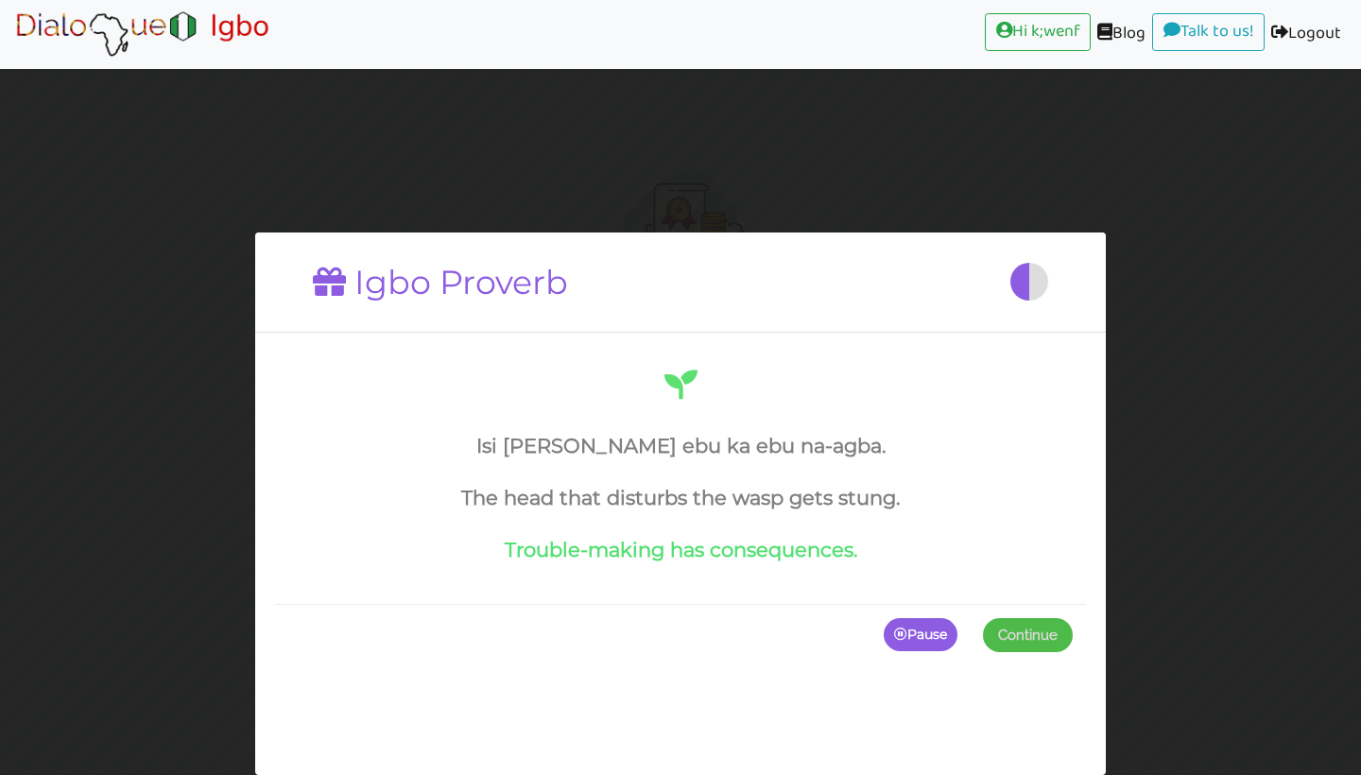
click at [896, 642] on p "Pause" at bounding box center [921, 635] width 74 height 34
click at [1034, 632] on p "Continue" at bounding box center [1023, 635] width 98 height 34
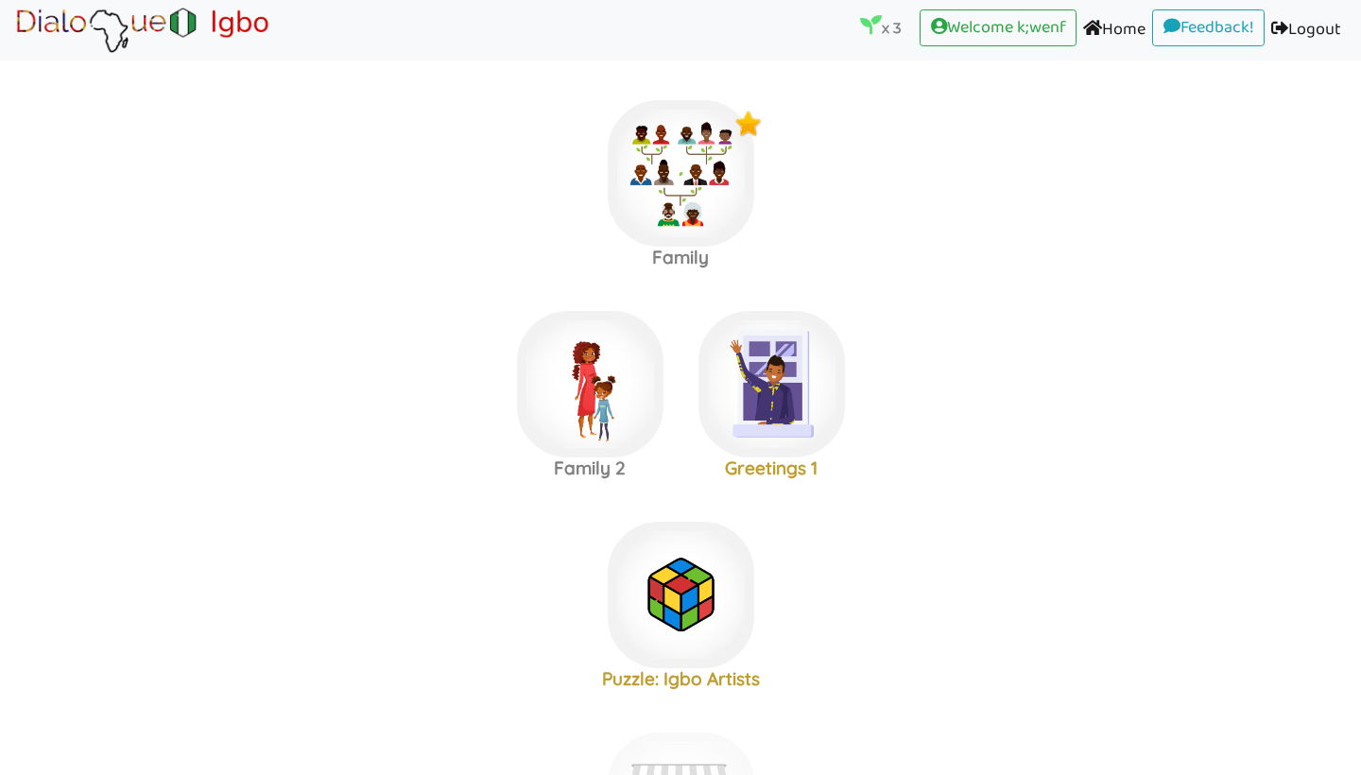
scroll to position [-2, 0]
click at [699, 247] on img at bounding box center [681, 173] width 146 height 146
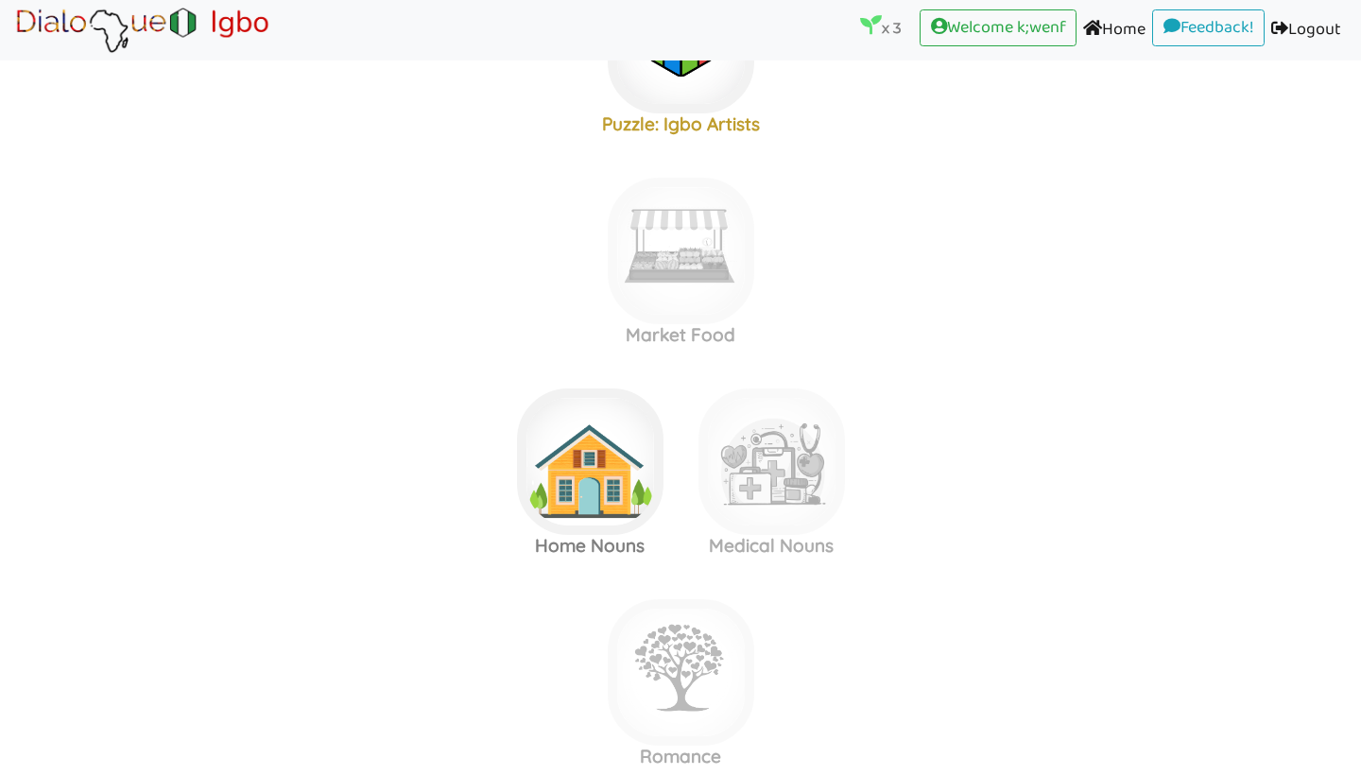
scroll to position [581, 0]
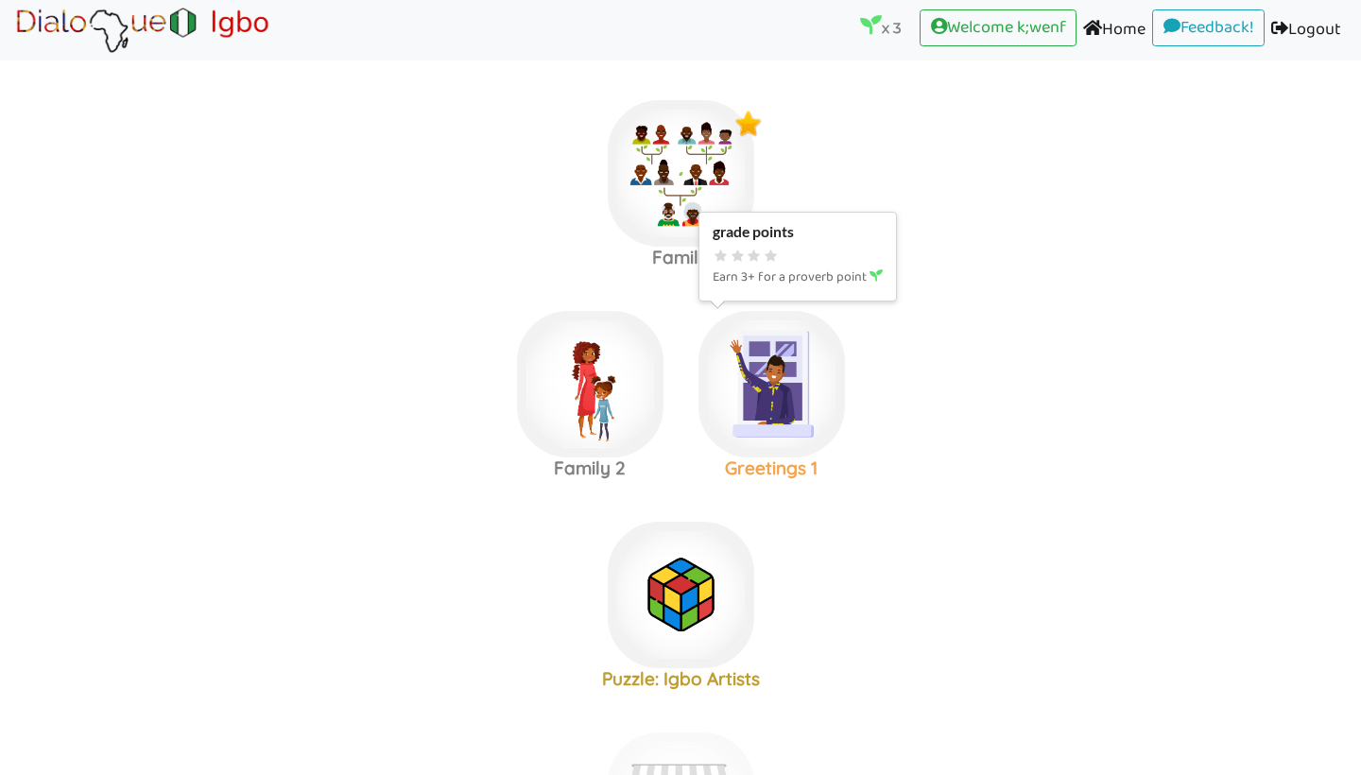
click at [754, 247] on img at bounding box center [681, 173] width 146 height 146
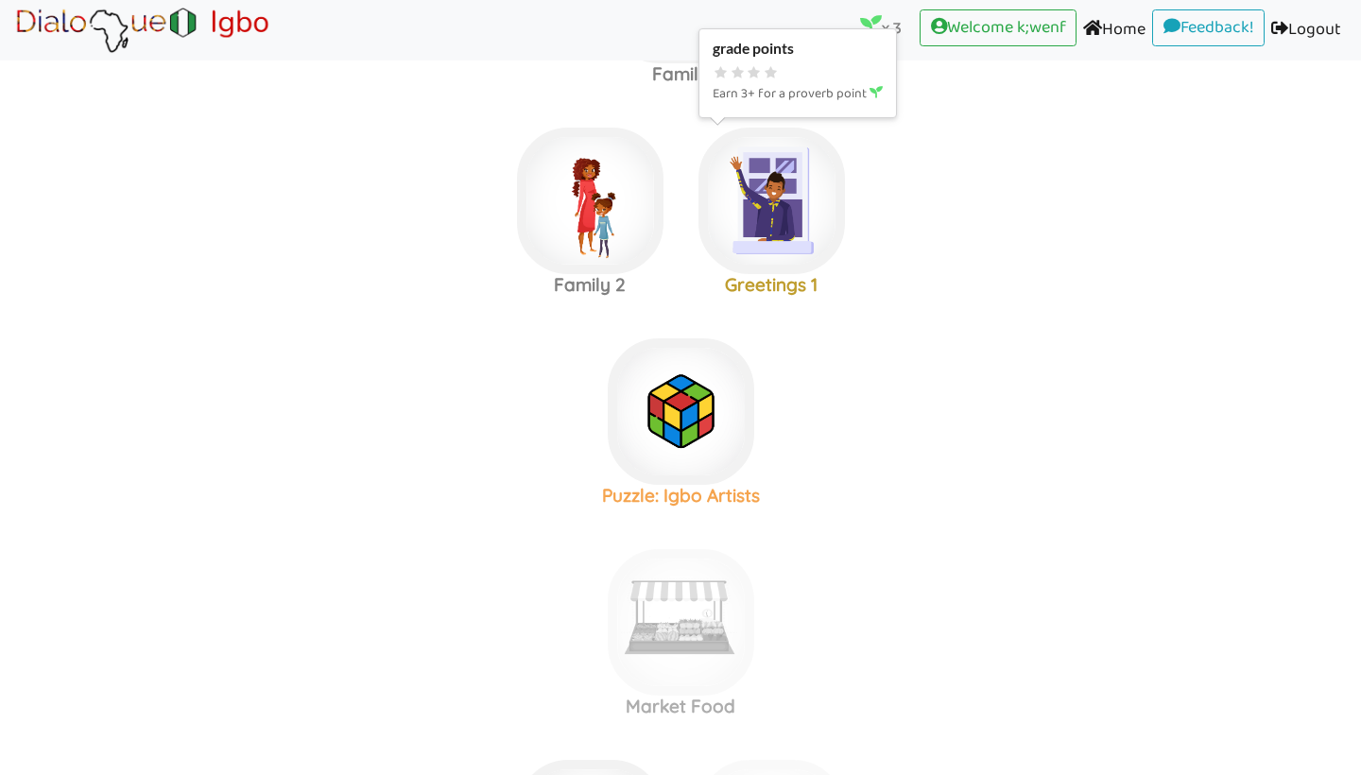
scroll to position [216, 0]
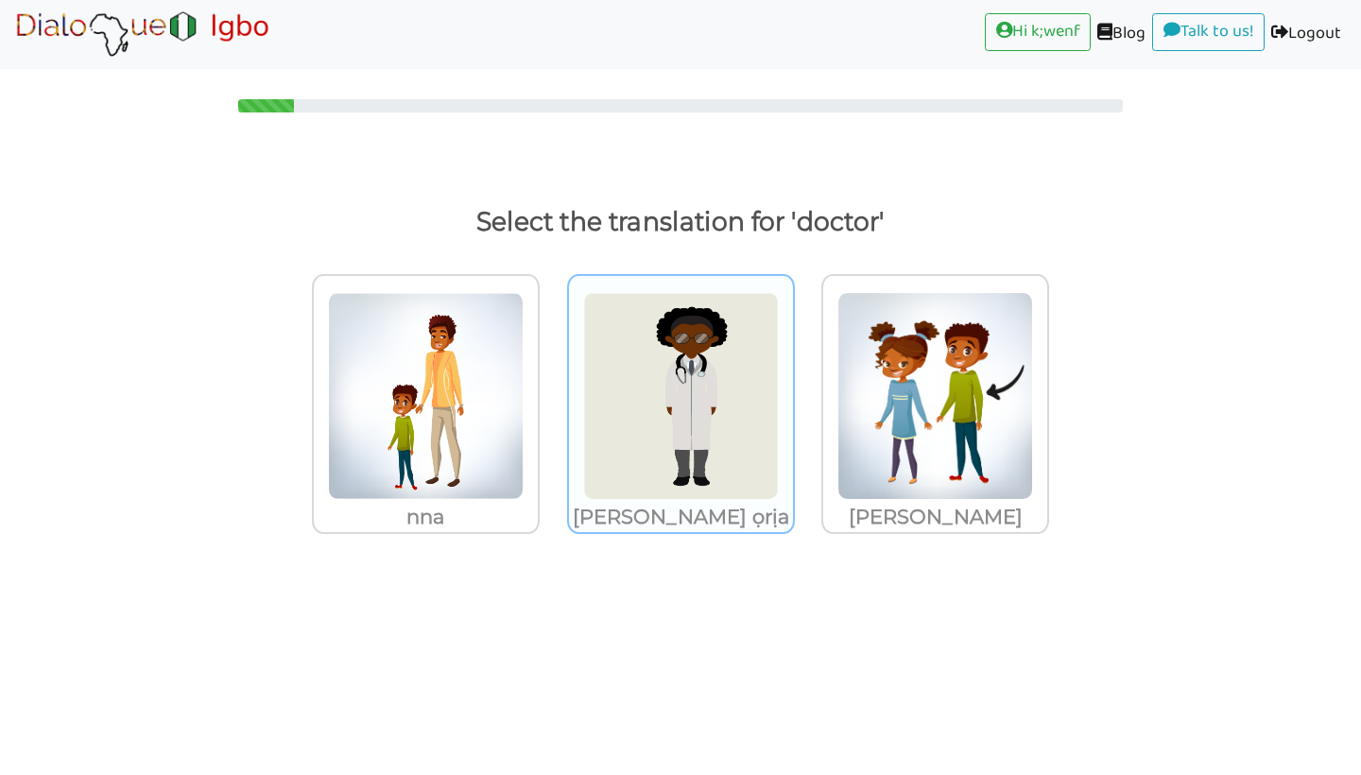
click at [538, 525] on p "onye ọgwọ ọrịa" at bounding box center [426, 517] width 224 height 34
click at [552, 391] on input "onye ọgwọ ọrịa" at bounding box center [545, 384] width 14 height 14
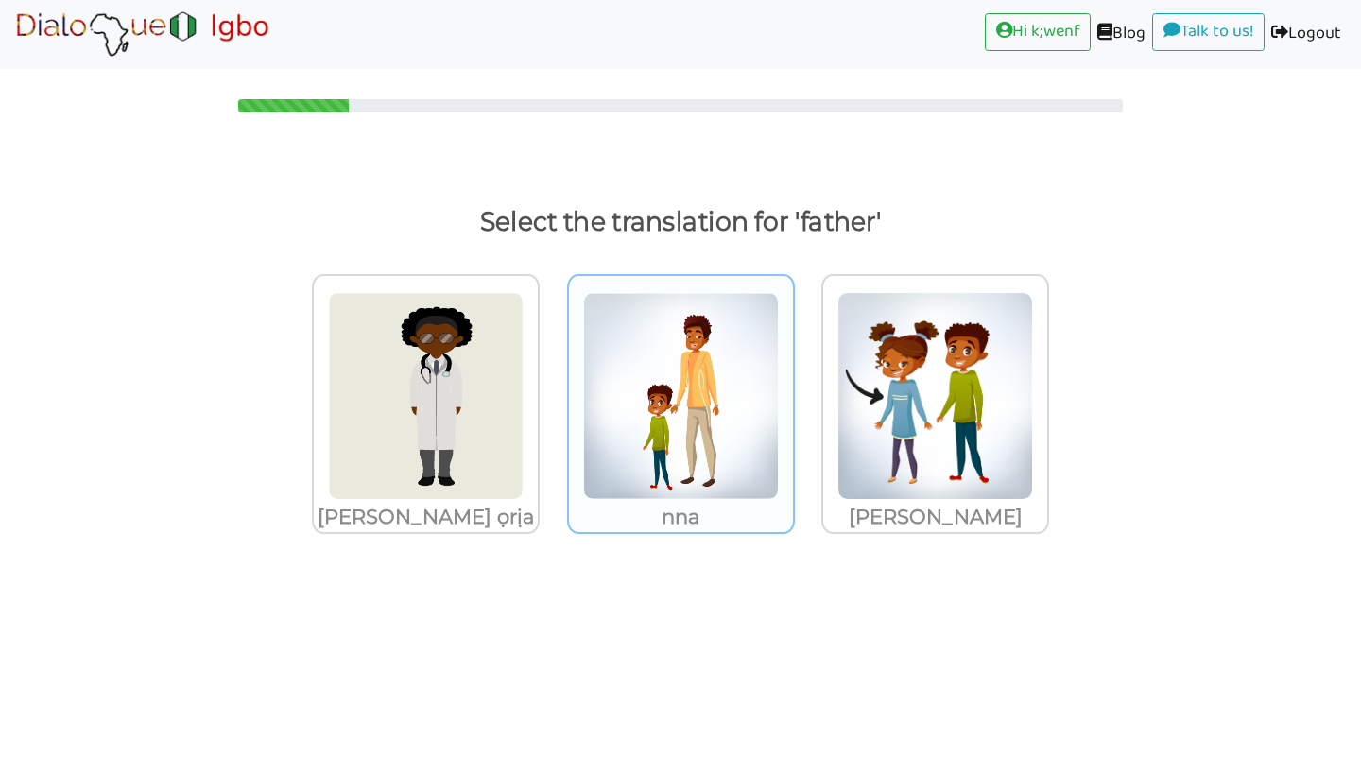
click at [538, 508] on p "nna" at bounding box center [426, 517] width 224 height 34
click at [552, 391] on input "nna" at bounding box center [545, 384] width 14 height 14
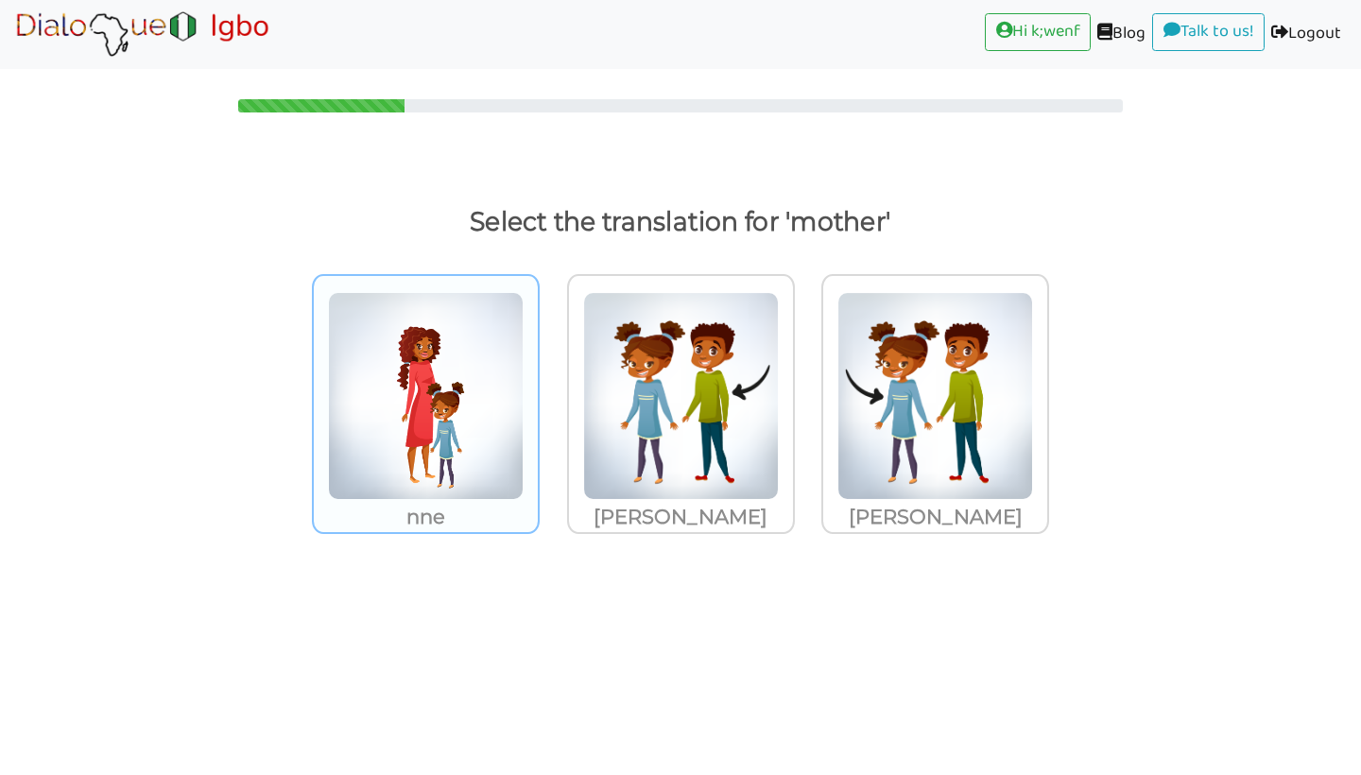
click at [499, 490] on img at bounding box center [426, 396] width 196 height 208
click at [538, 391] on input "nne" at bounding box center [545, 384] width 14 height 14
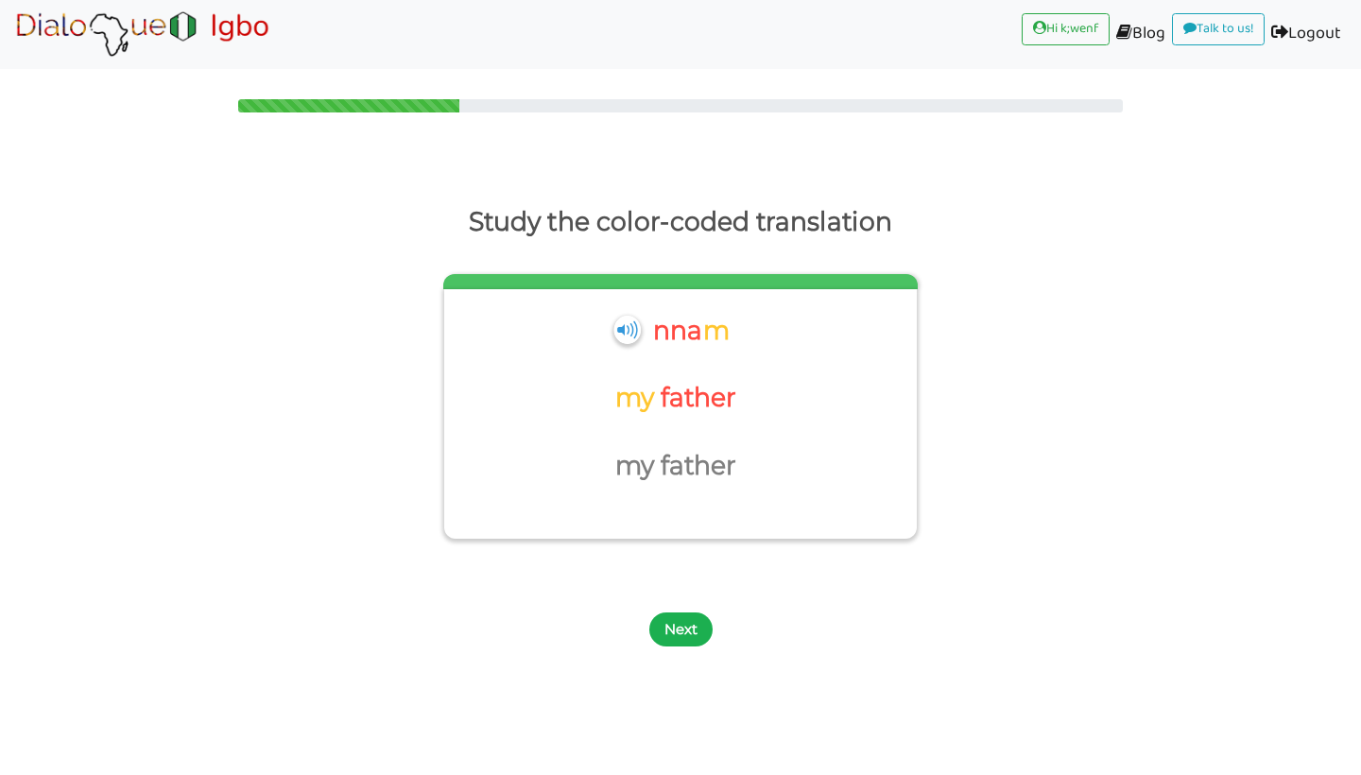
click at [688, 617] on button "Next" at bounding box center [680, 629] width 63 height 34
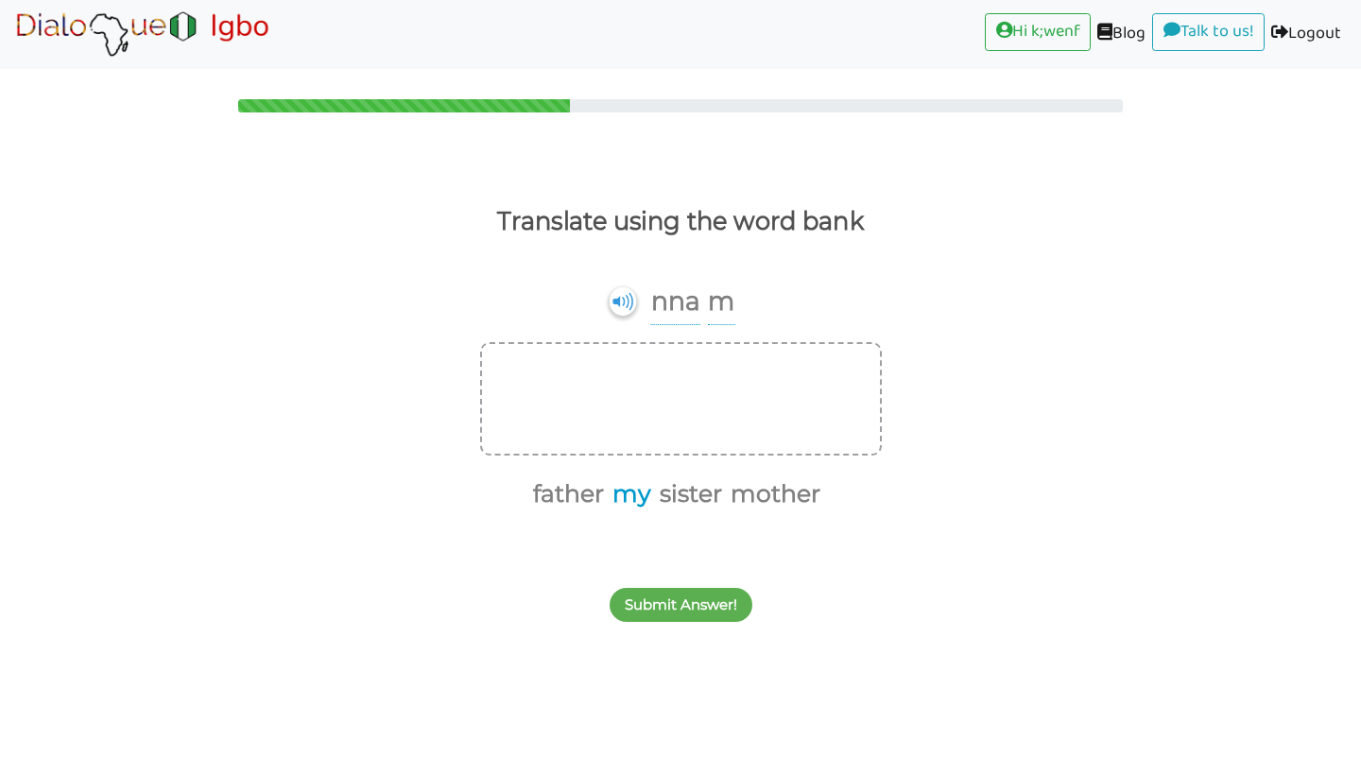
click at [630, 497] on button "my" at bounding box center [628, 494] width 45 height 36
click at [762, 498] on button "mother" at bounding box center [748, 494] width 96 height 36
click at [673, 582] on div "Submit Answer!" at bounding box center [680, 594] width 1361 height 75
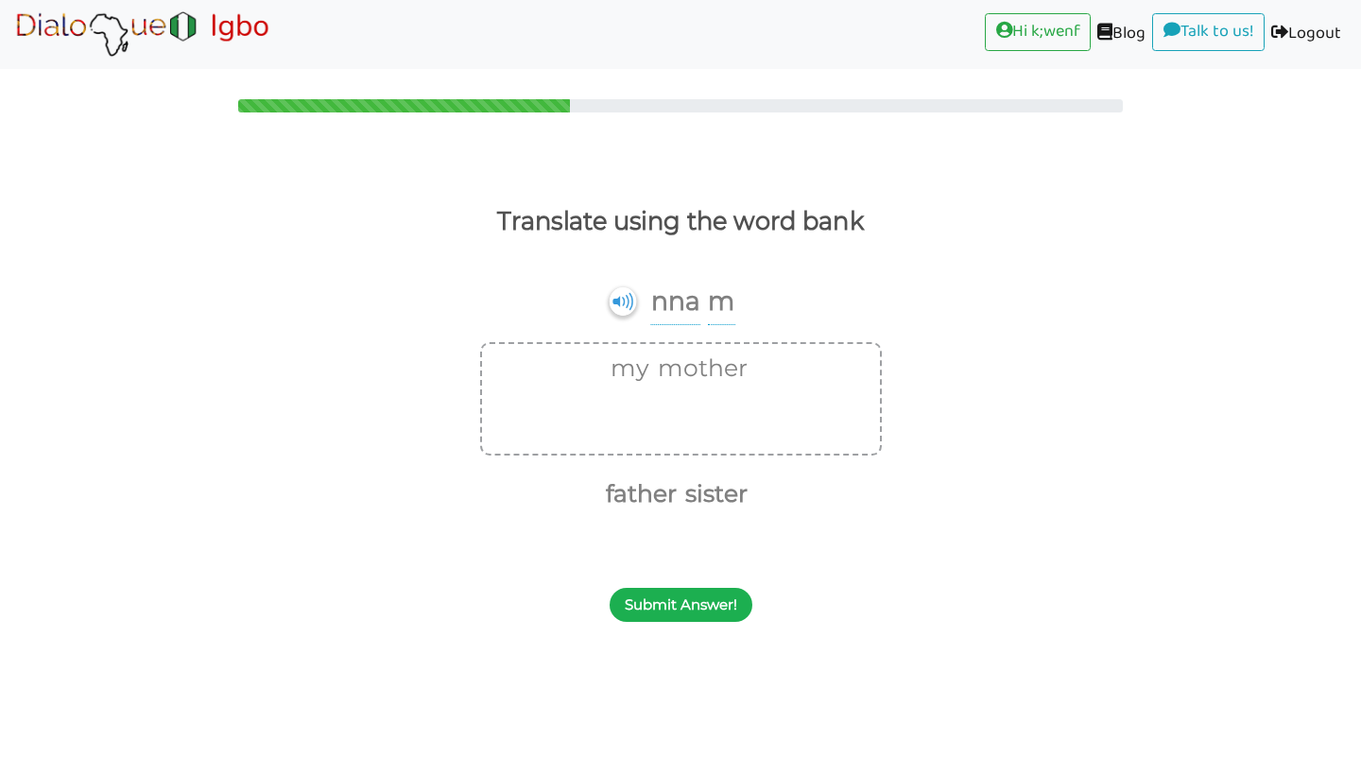
click at [678, 608] on button "Submit Answer!" at bounding box center [681, 605] width 143 height 34
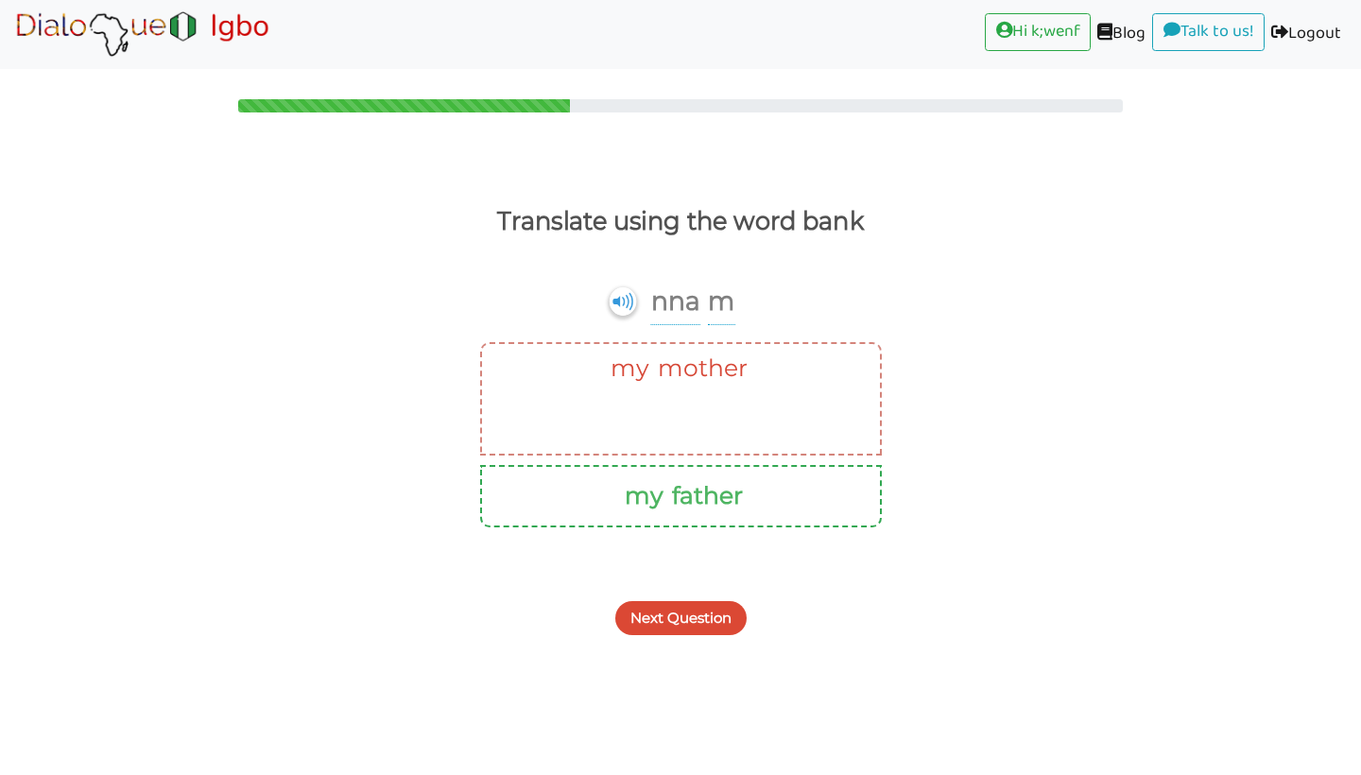
click at [678, 608] on button "Next Question" at bounding box center [680, 618] width 131 height 34
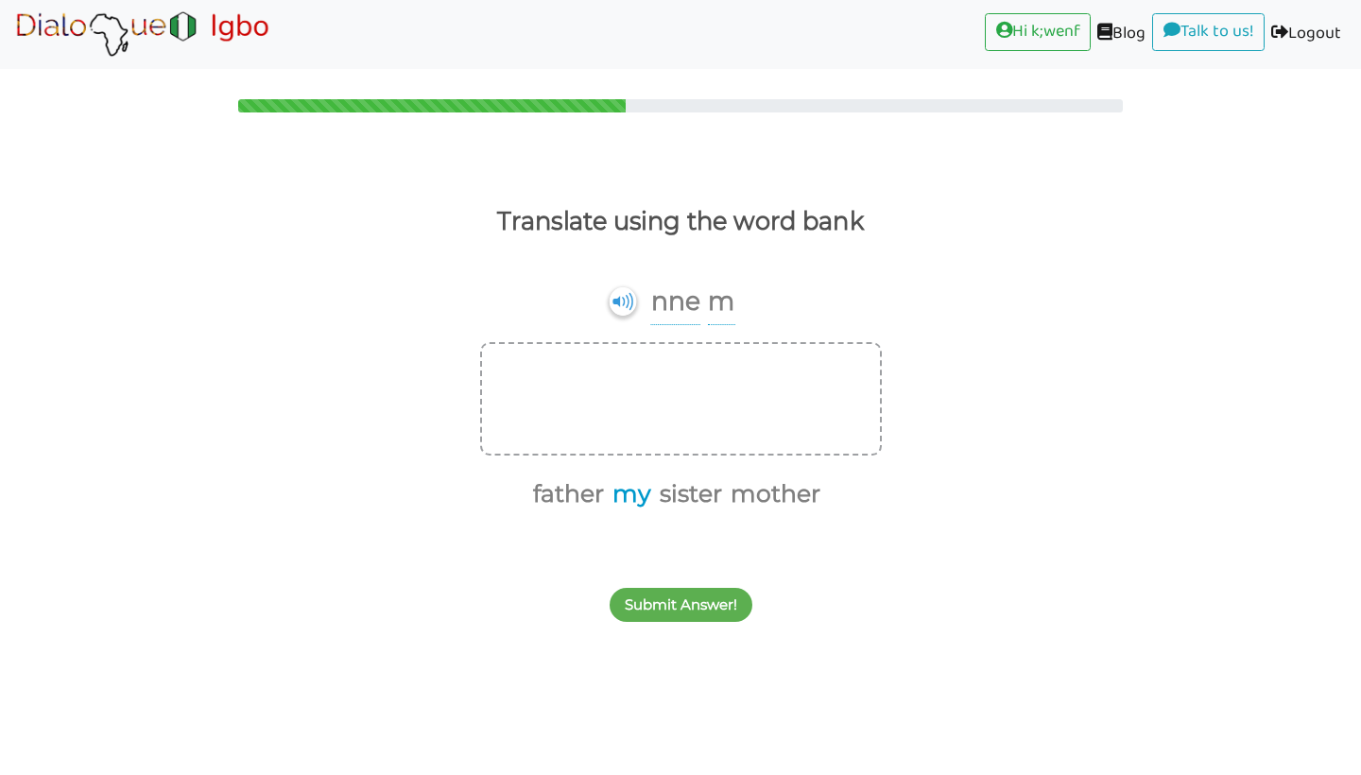
click at [641, 497] on button "my" at bounding box center [628, 494] width 45 height 36
click at [772, 504] on button "mother" at bounding box center [748, 494] width 96 height 36
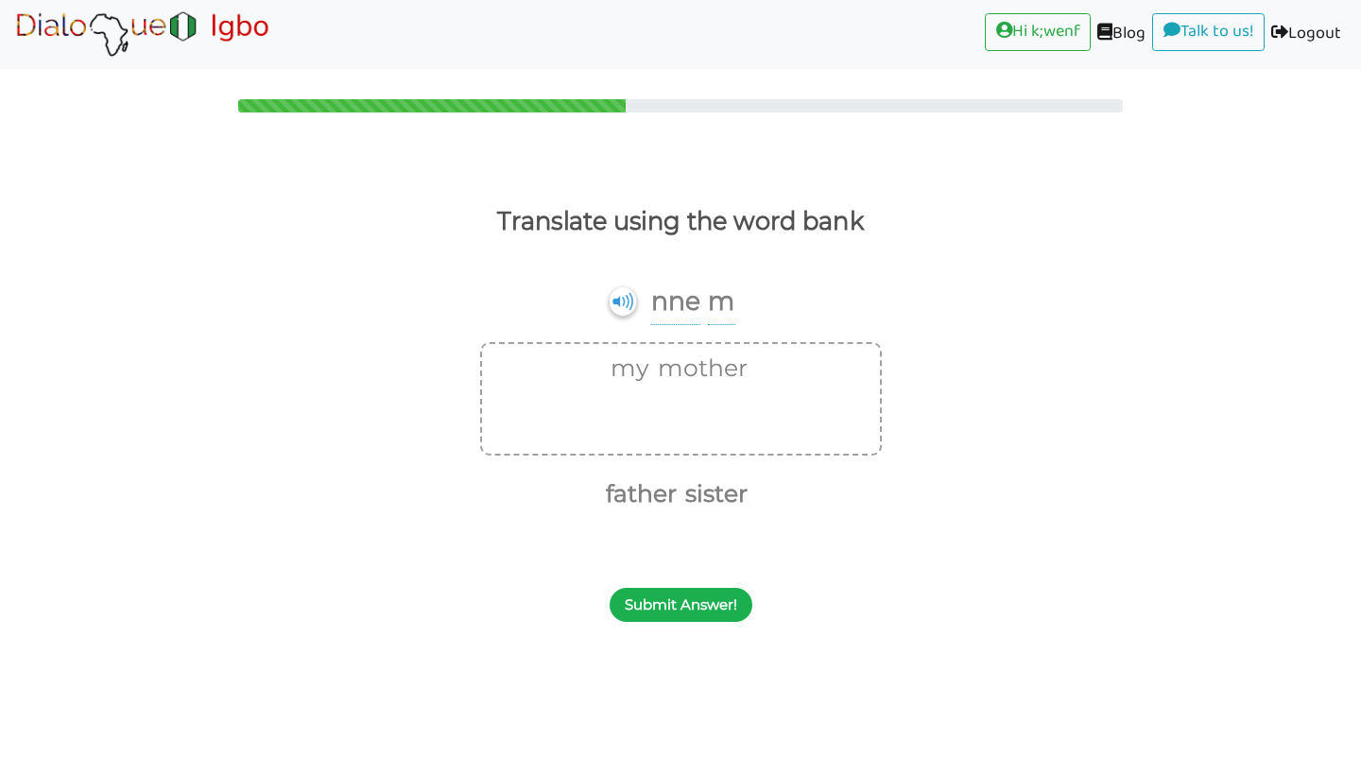
click at [720, 610] on button "Submit Answer!" at bounding box center [681, 605] width 143 height 34
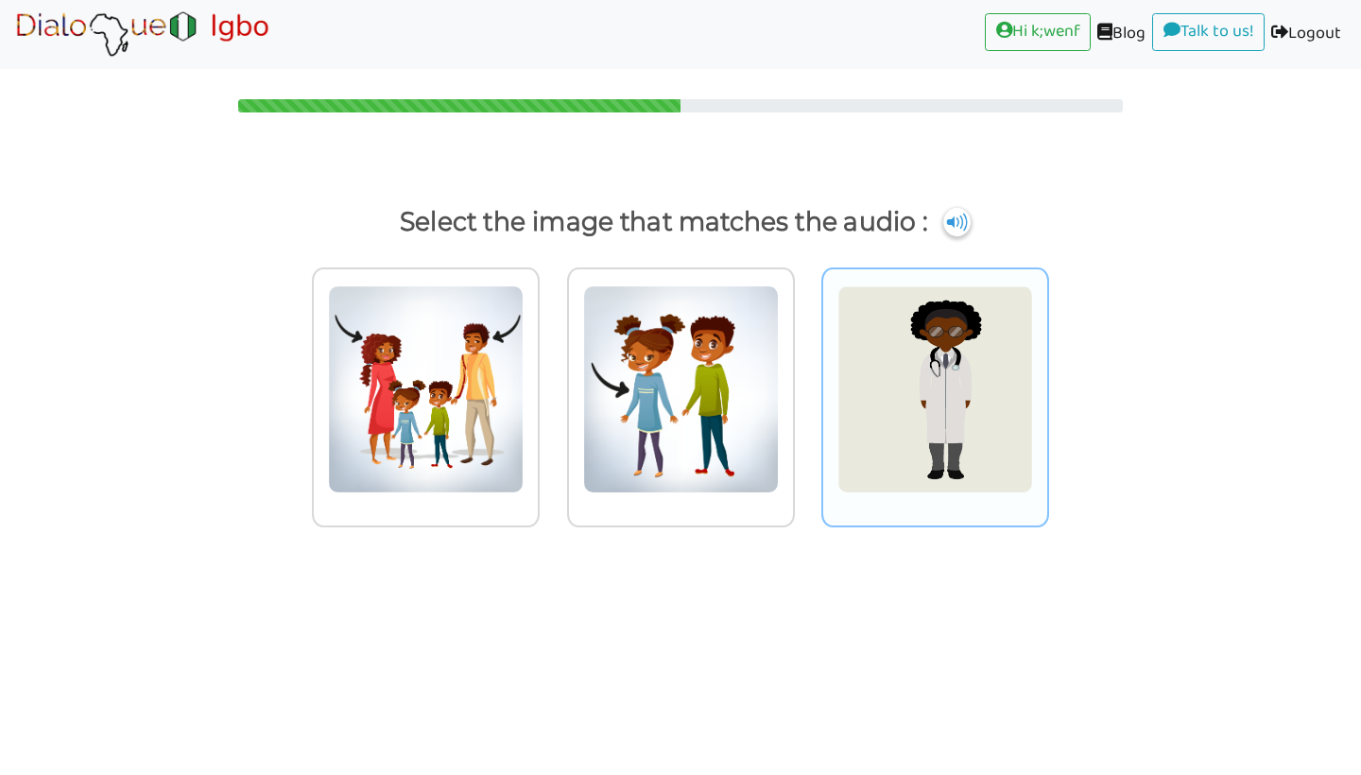
click at [524, 455] on img at bounding box center [426, 389] width 196 height 208
click at [552, 385] on input "radio" at bounding box center [545, 377] width 14 height 14
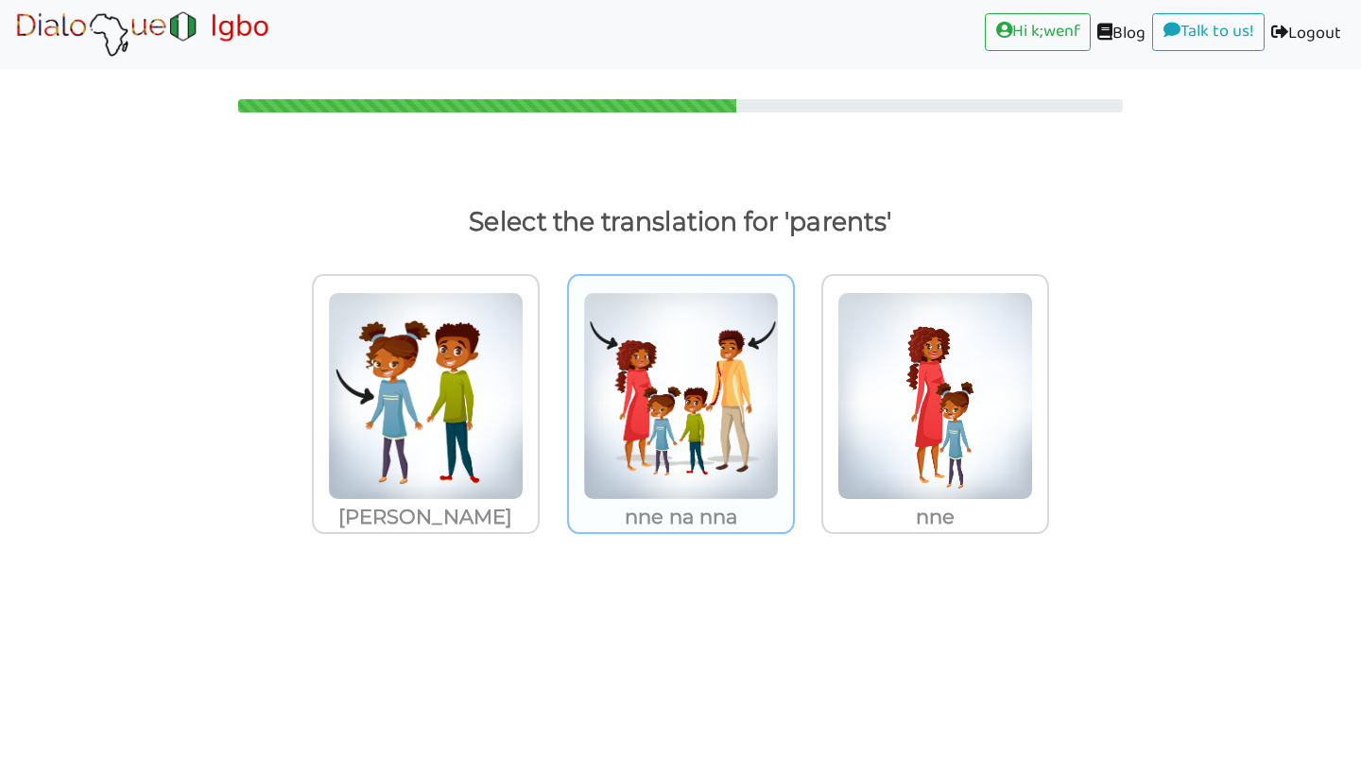
click at [524, 496] on img at bounding box center [426, 396] width 196 height 208
click at [552, 391] on input "nne na nna" at bounding box center [545, 384] width 14 height 14
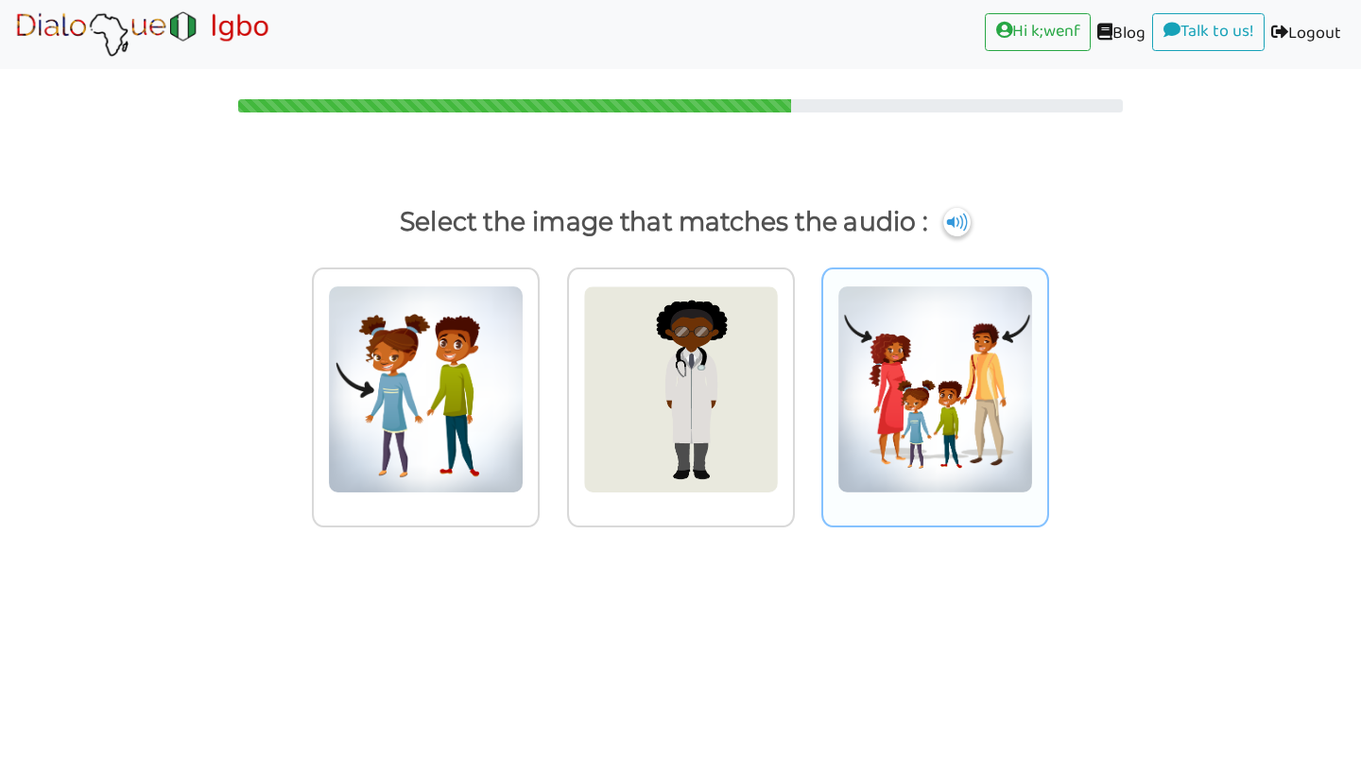
click at [524, 475] on img at bounding box center [426, 389] width 196 height 208
click at [552, 385] on input "radio" at bounding box center [545, 377] width 14 height 14
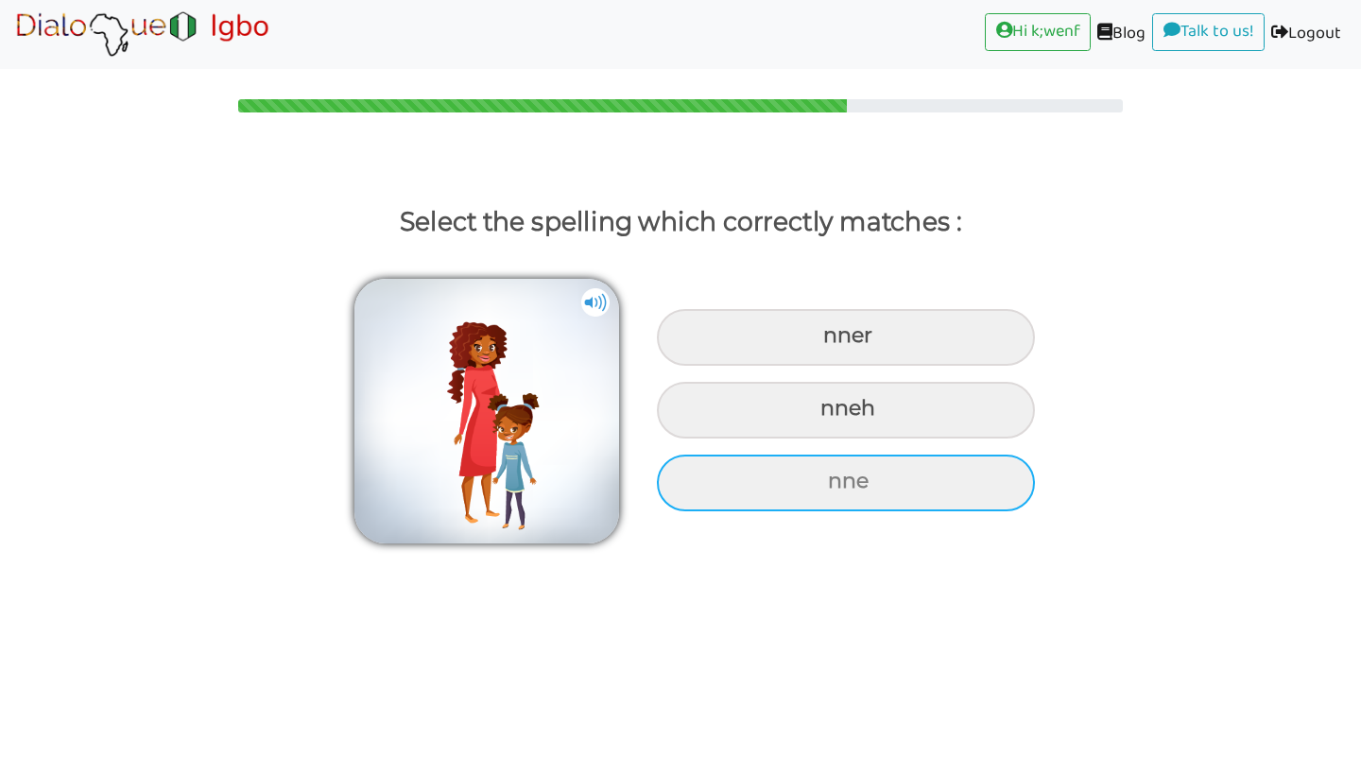
click at [902, 366] on div "nne" at bounding box center [846, 337] width 378 height 57
click at [832, 342] on input "nne" at bounding box center [825, 336] width 12 height 12
radio input "true"
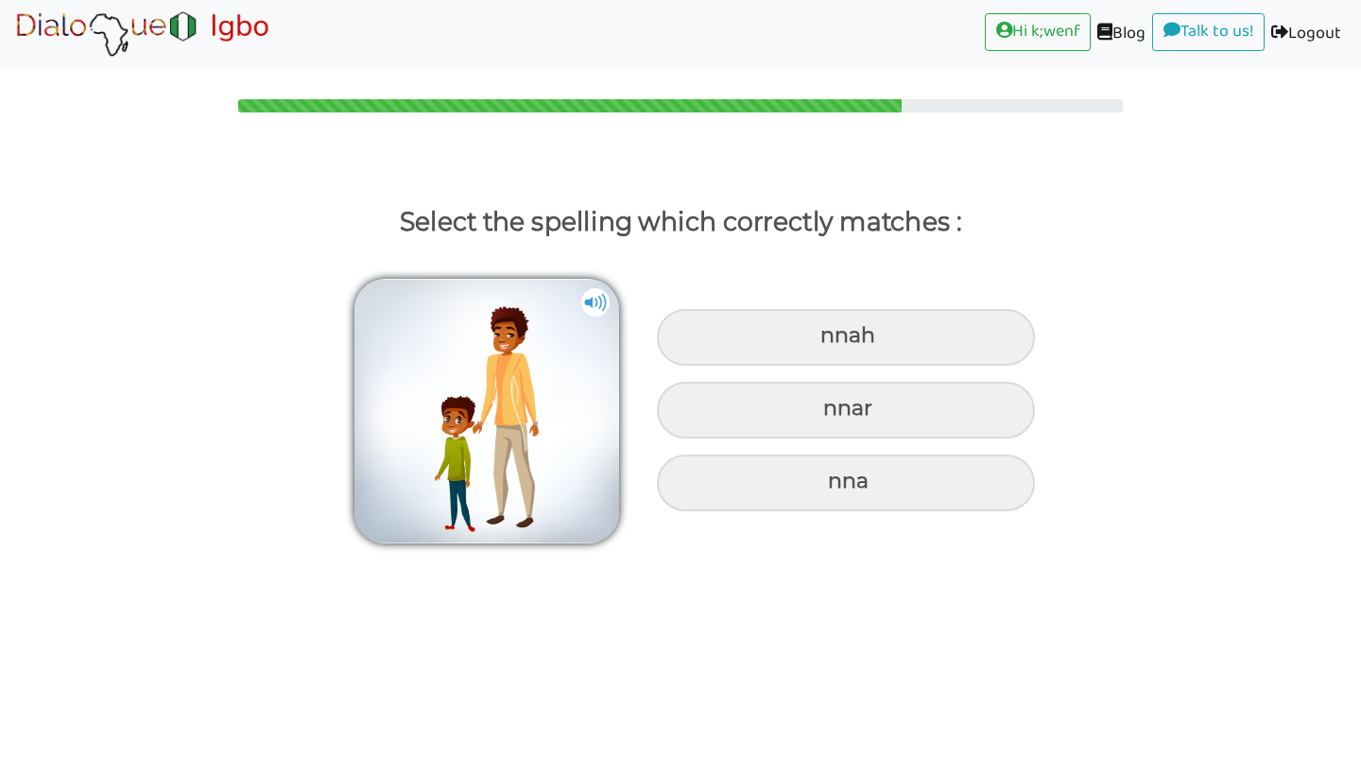
click at [902, 366] on div "nna" at bounding box center [846, 337] width 378 height 57
click at [829, 342] on input "nna" at bounding box center [822, 336] width 12 height 12
radio input "true"
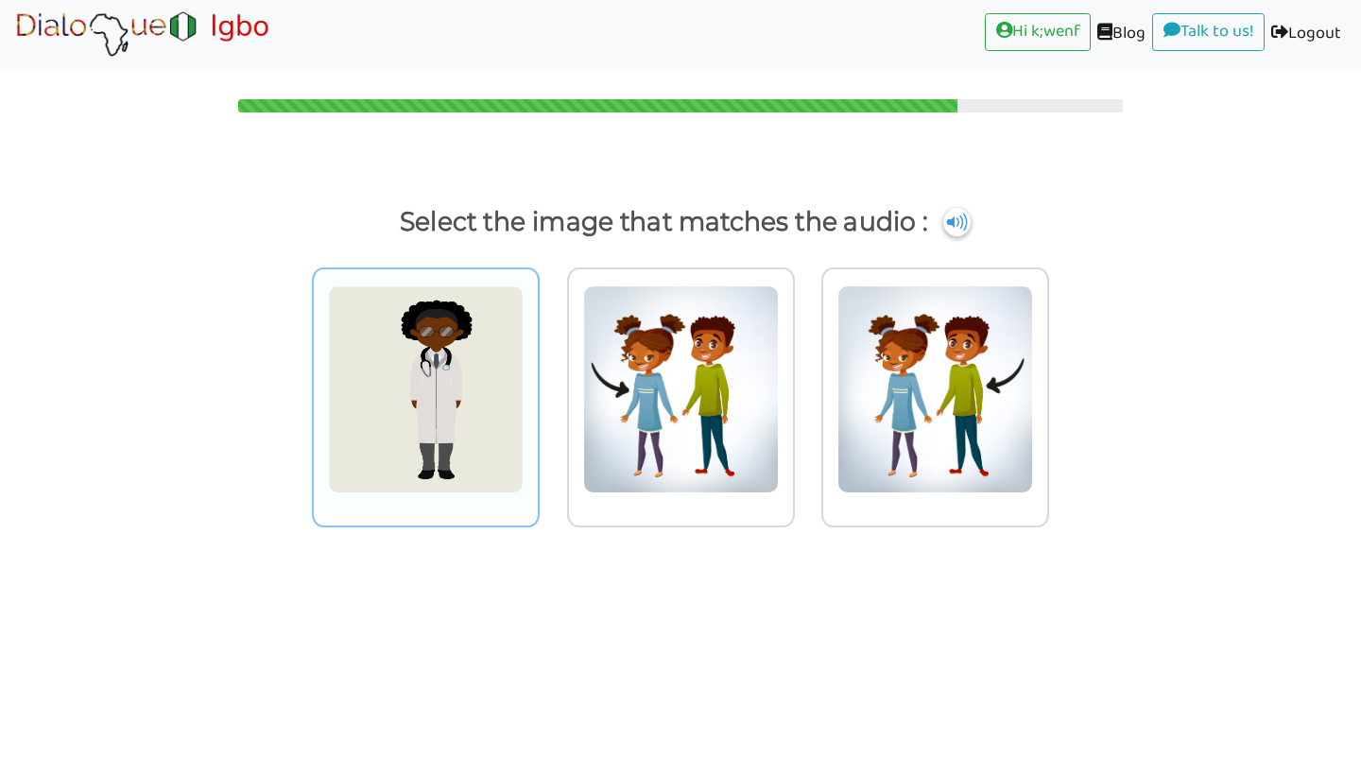
click at [428, 405] on img at bounding box center [426, 389] width 196 height 208
click at [538, 385] on input "radio" at bounding box center [545, 377] width 14 height 14
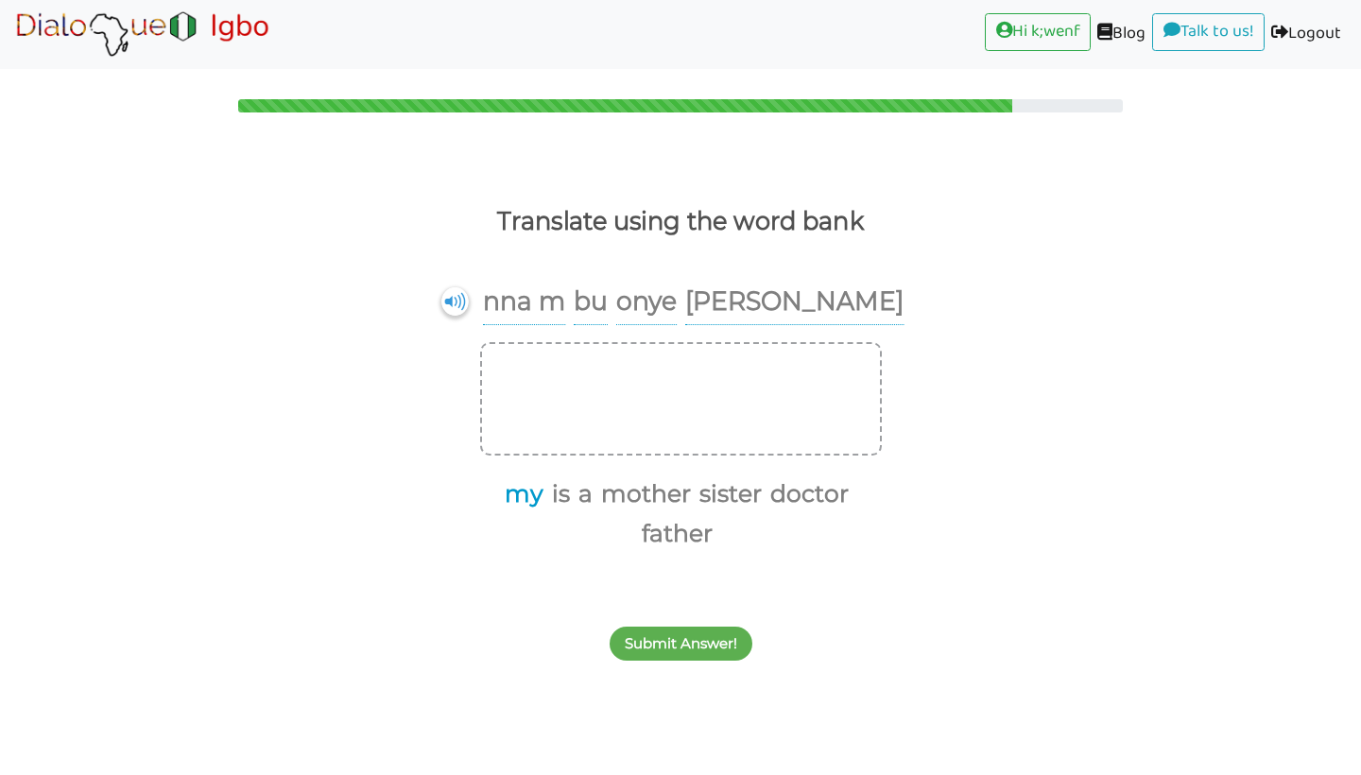
click at [507, 496] on button "my" at bounding box center [520, 494] width 45 height 36
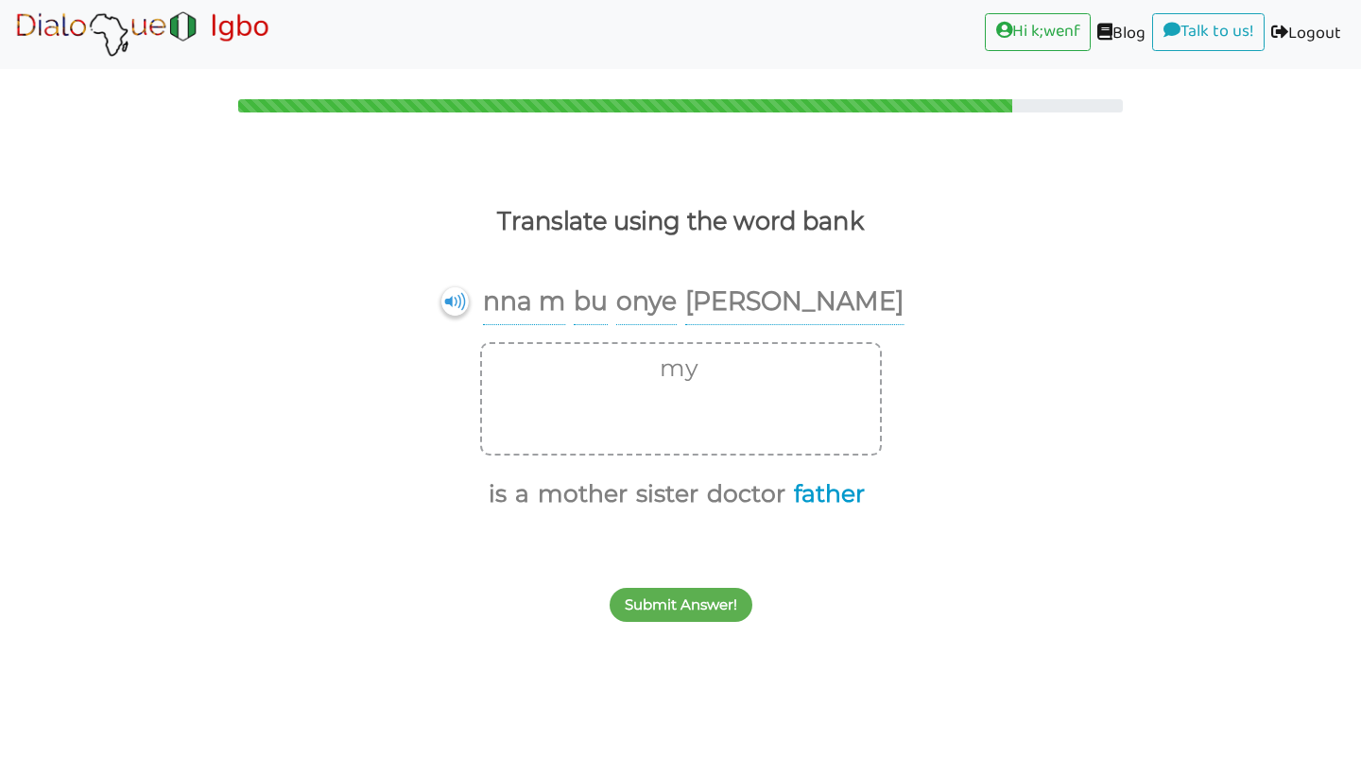
click at [787, 512] on button "father" at bounding box center [825, 494] width 77 height 36
click at [524, 495] on button "is" at bounding box center [534, 494] width 25 height 36
click at [535, 494] on button "a" at bounding box center [545, 494] width 21 height 36
click at [772, 489] on button "doctor" at bounding box center [757, 494] width 85 height 36
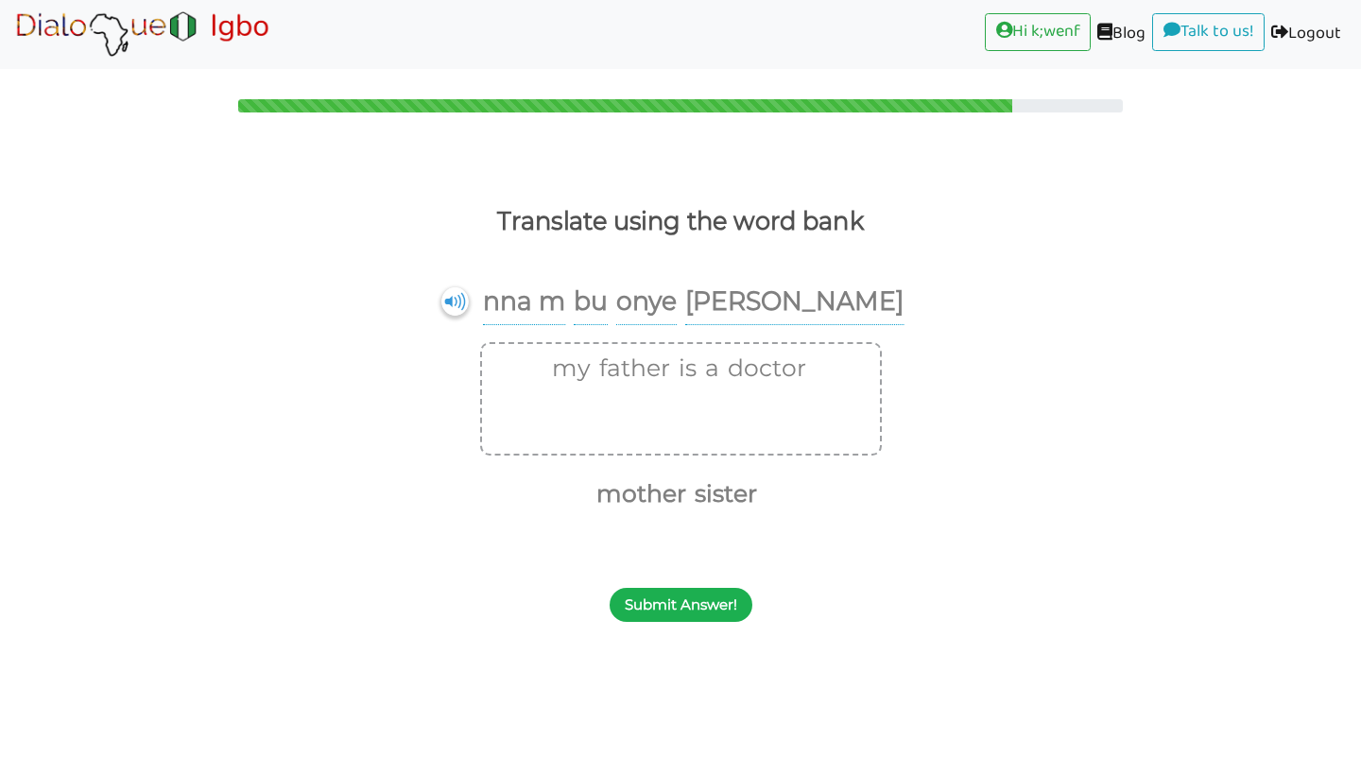
click at [696, 611] on button "Submit Answer!" at bounding box center [681, 605] width 143 height 34
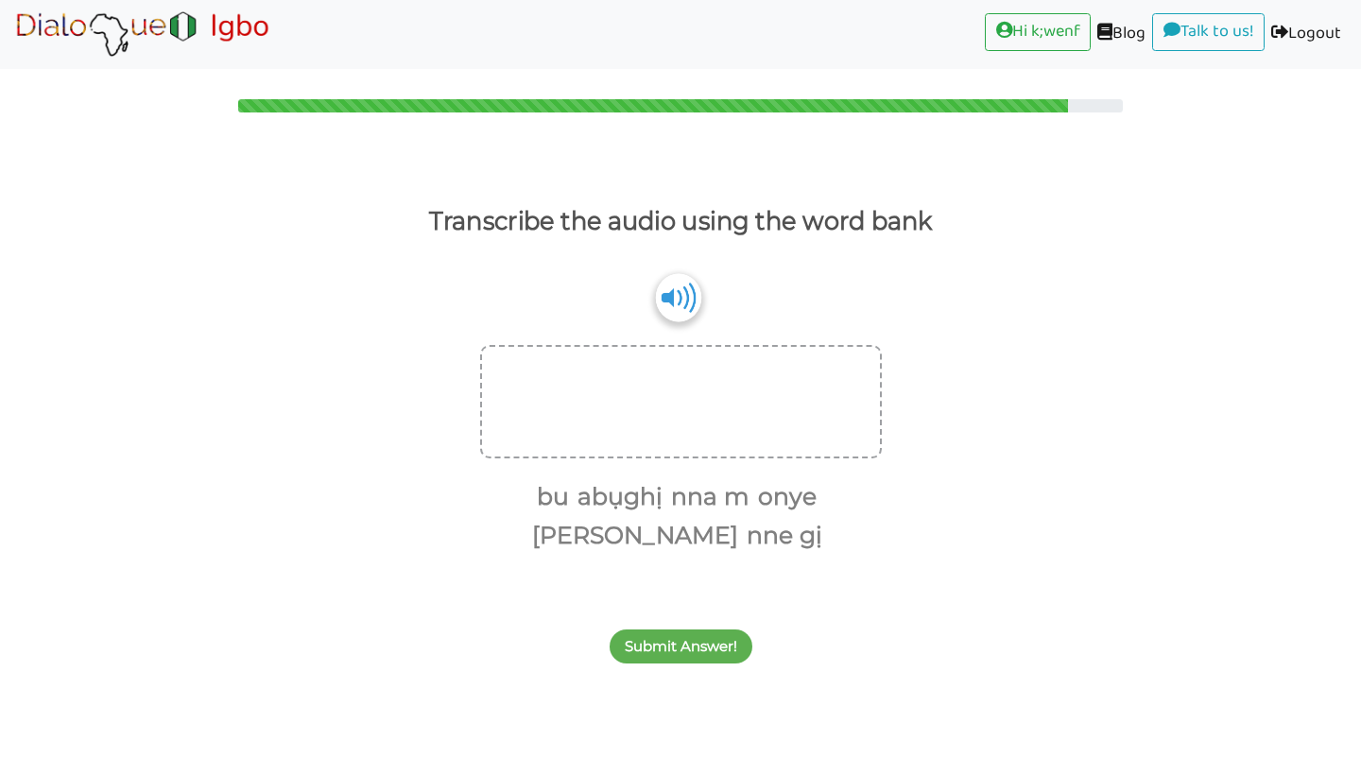
click at [676, 291] on img at bounding box center [677, 297] width 45 height 48
click at [633, 506] on button "abụghị" at bounding box center [617, 497] width 92 height 36
click at [620, 496] on button "nna m" at bounding box center [660, 497] width 85 height 36
click at [525, 497] on button "bu" at bounding box center [532, 497] width 39 height 36
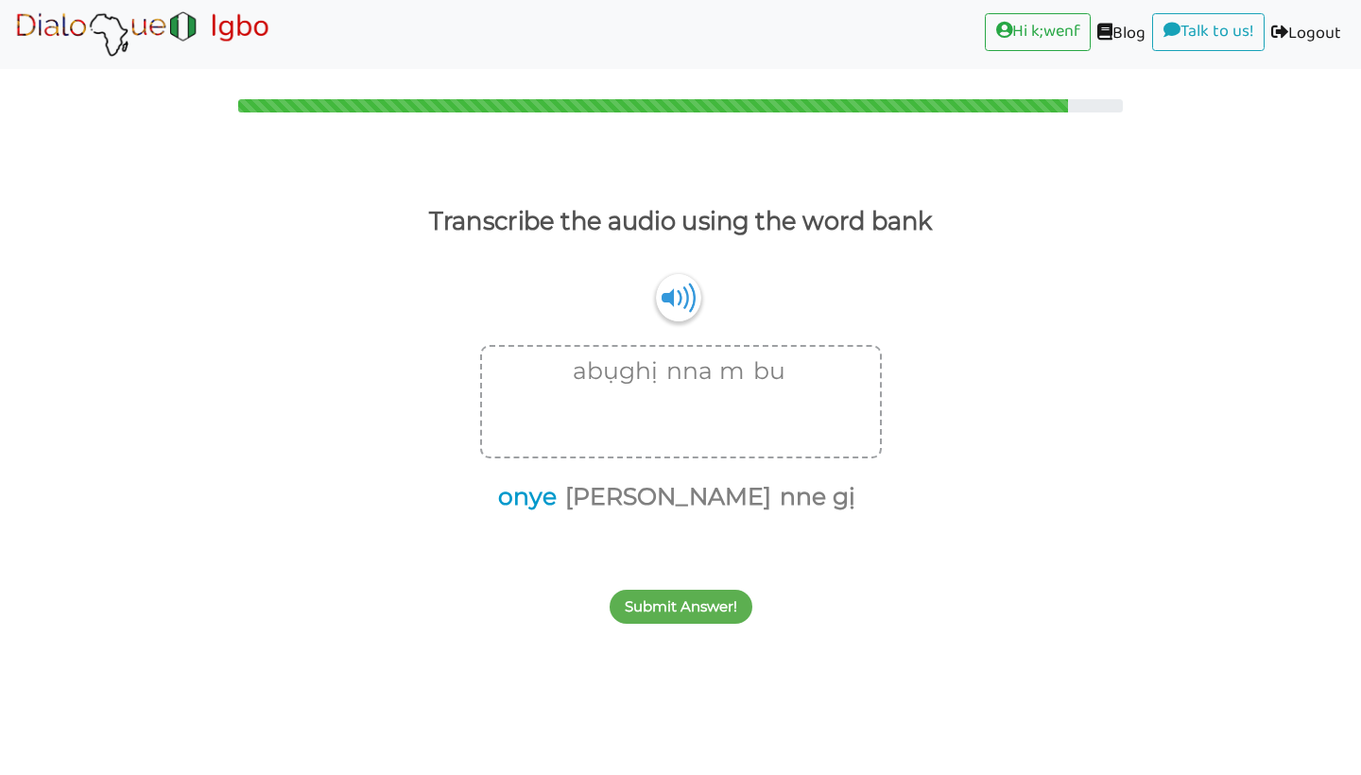
click at [555, 496] on button "onye" at bounding box center [523, 497] width 65 height 36
click at [612, 500] on button "ọgwọ ọrịa" at bounding box center [631, 497] width 213 height 36
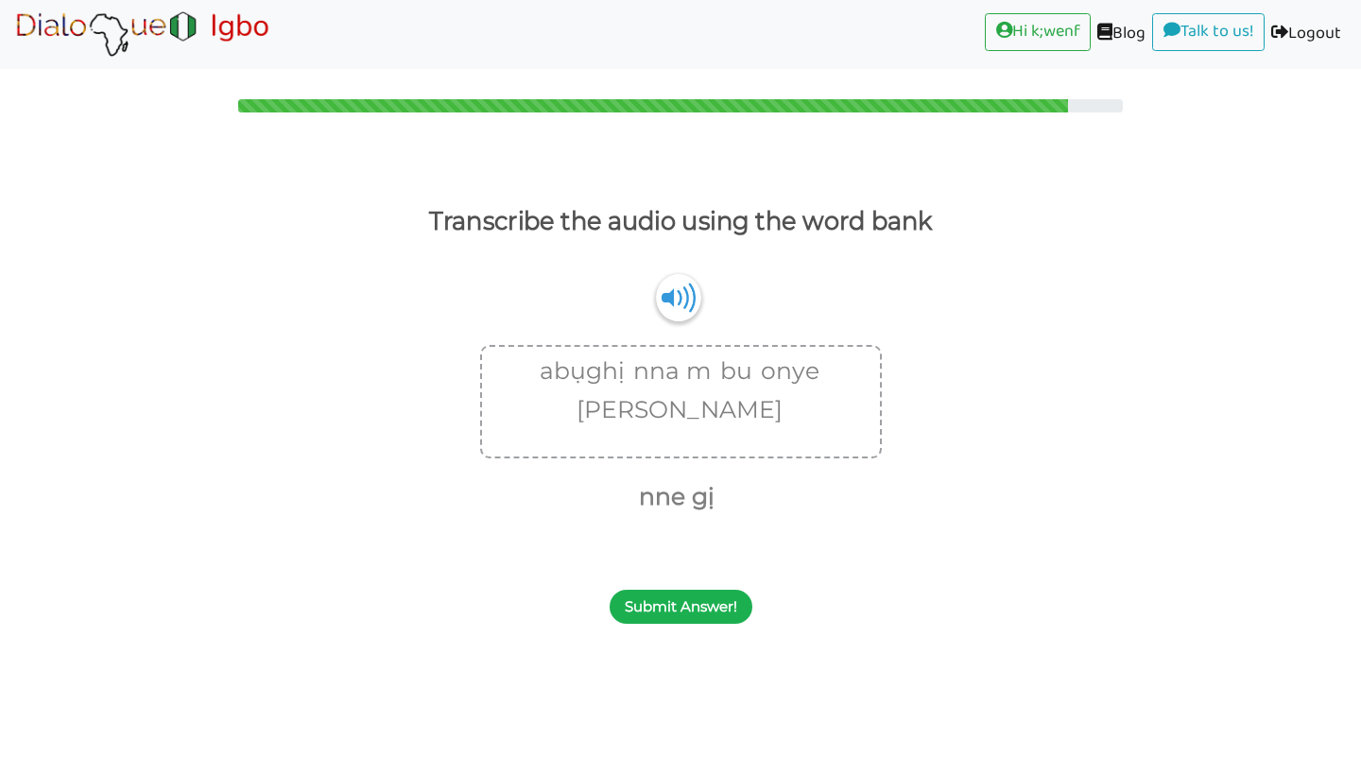
click at [662, 608] on button "Submit Answer!" at bounding box center [681, 607] width 143 height 34
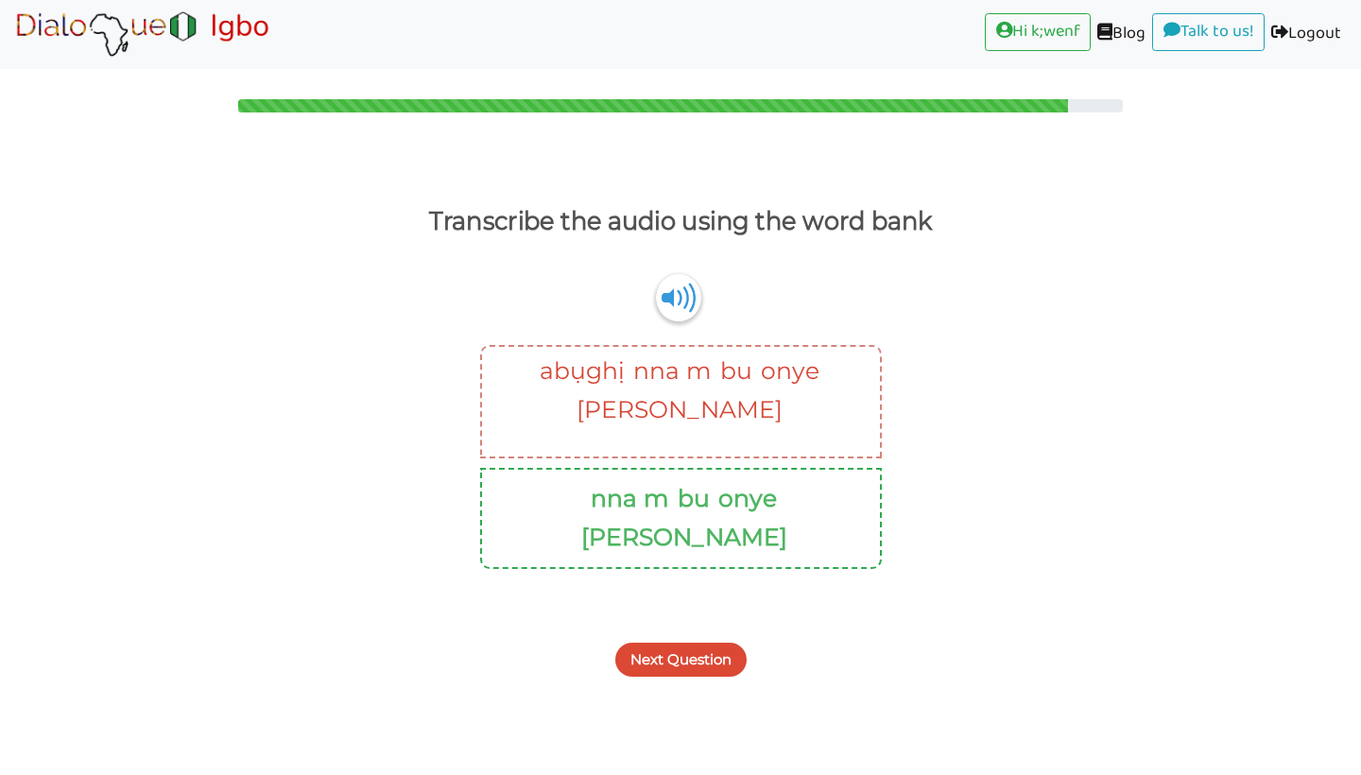
click at [662, 643] on button "Next Question" at bounding box center [680, 660] width 131 height 34
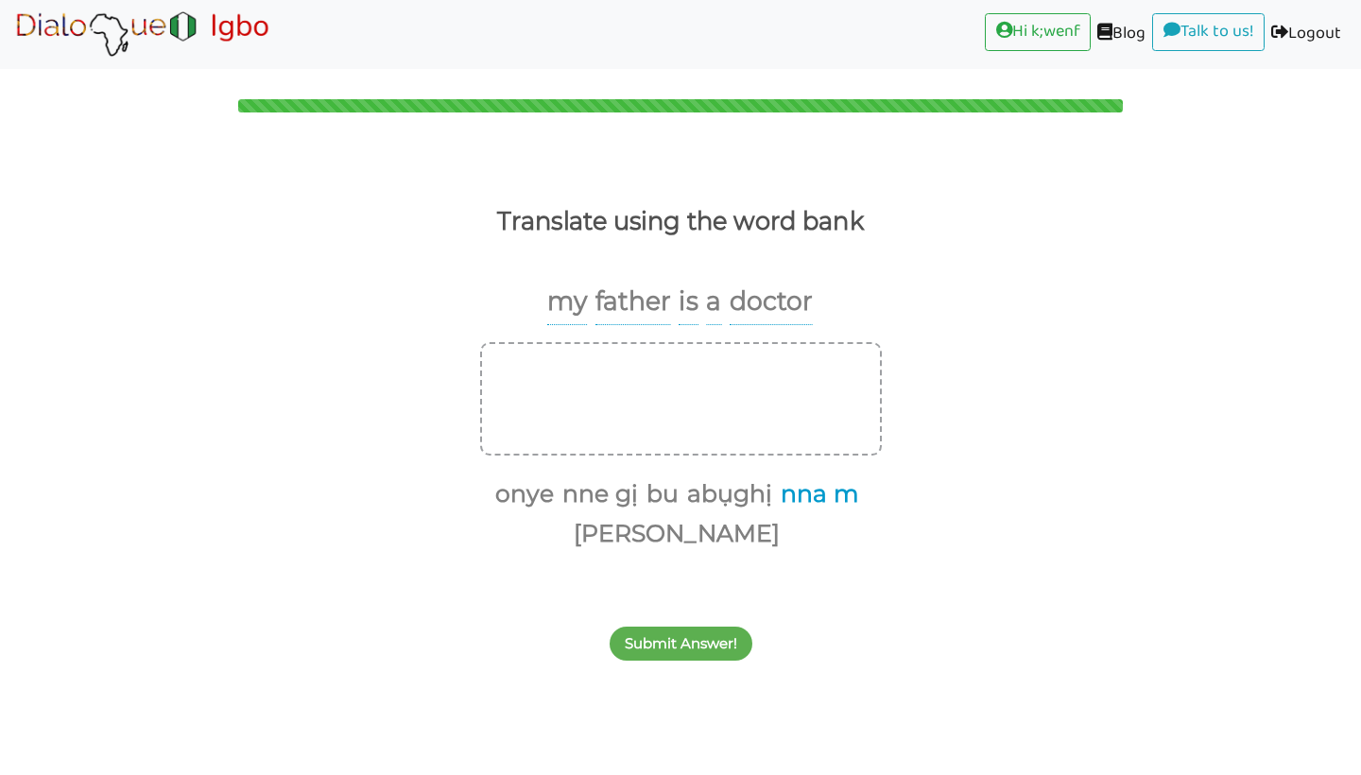
click at [774, 512] on button "nna m" at bounding box center [816, 494] width 85 height 36
click at [709, 501] on button "bu" at bounding box center [702, 494] width 39 height 36
click at [659, 532] on button "ọgwọ ọrịa" at bounding box center [673, 534] width 213 height 36
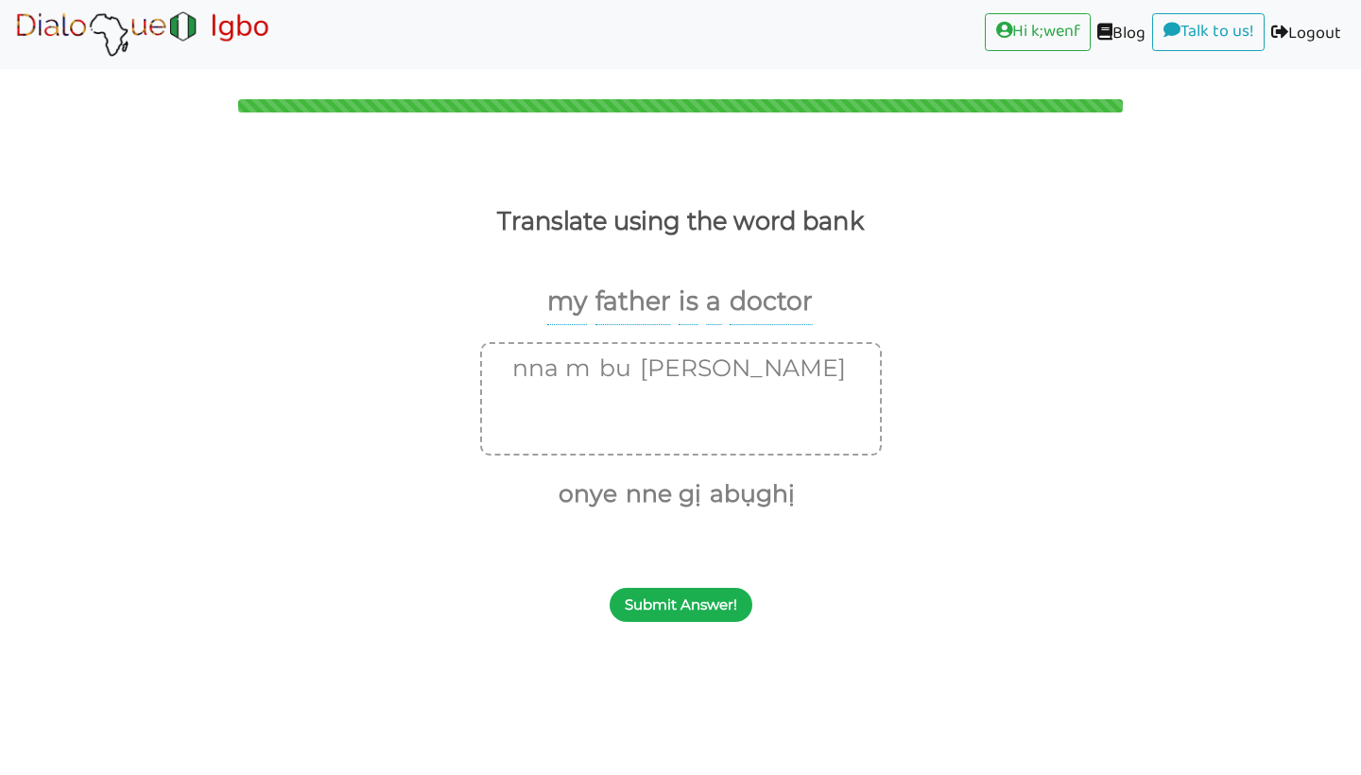
click at [666, 600] on button "Submit Answer!" at bounding box center [681, 605] width 143 height 34
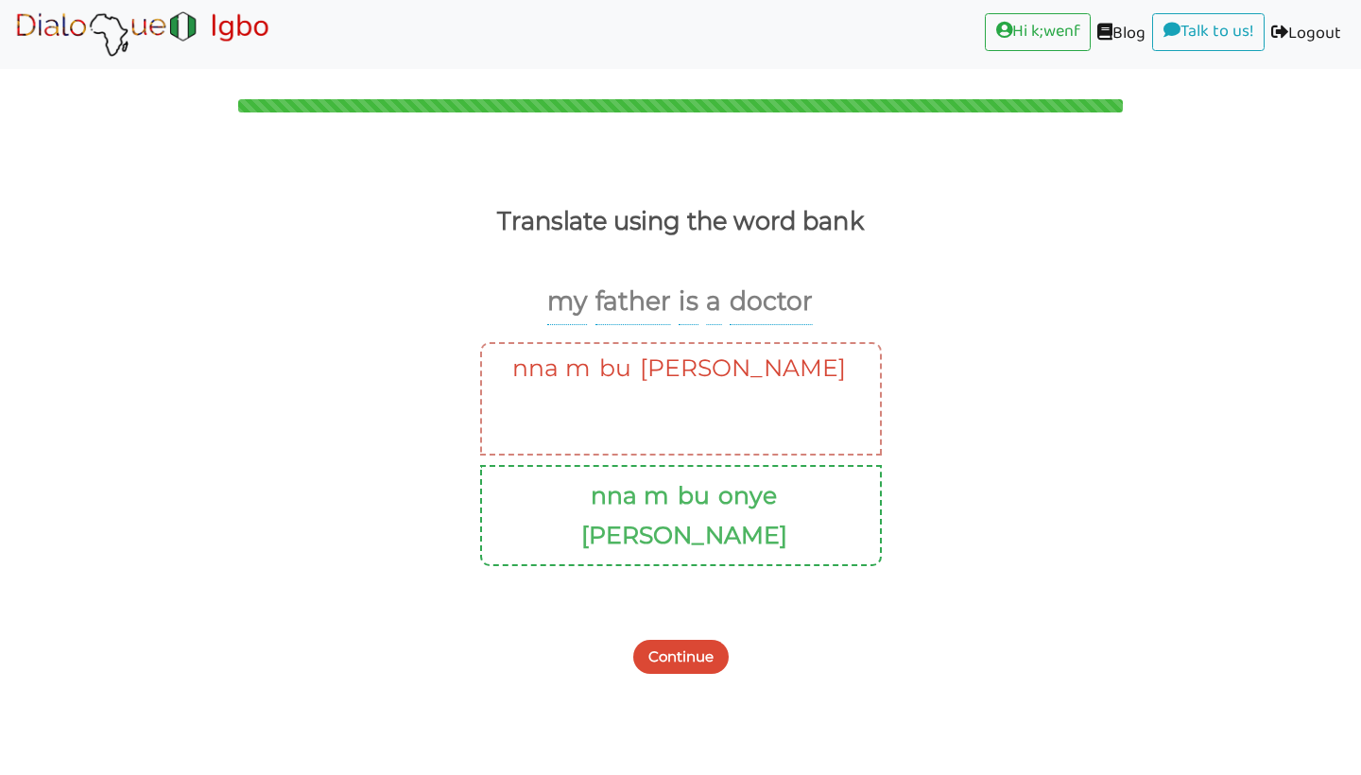
click at [667, 640] on button "Continue" at bounding box center [680, 657] width 95 height 34
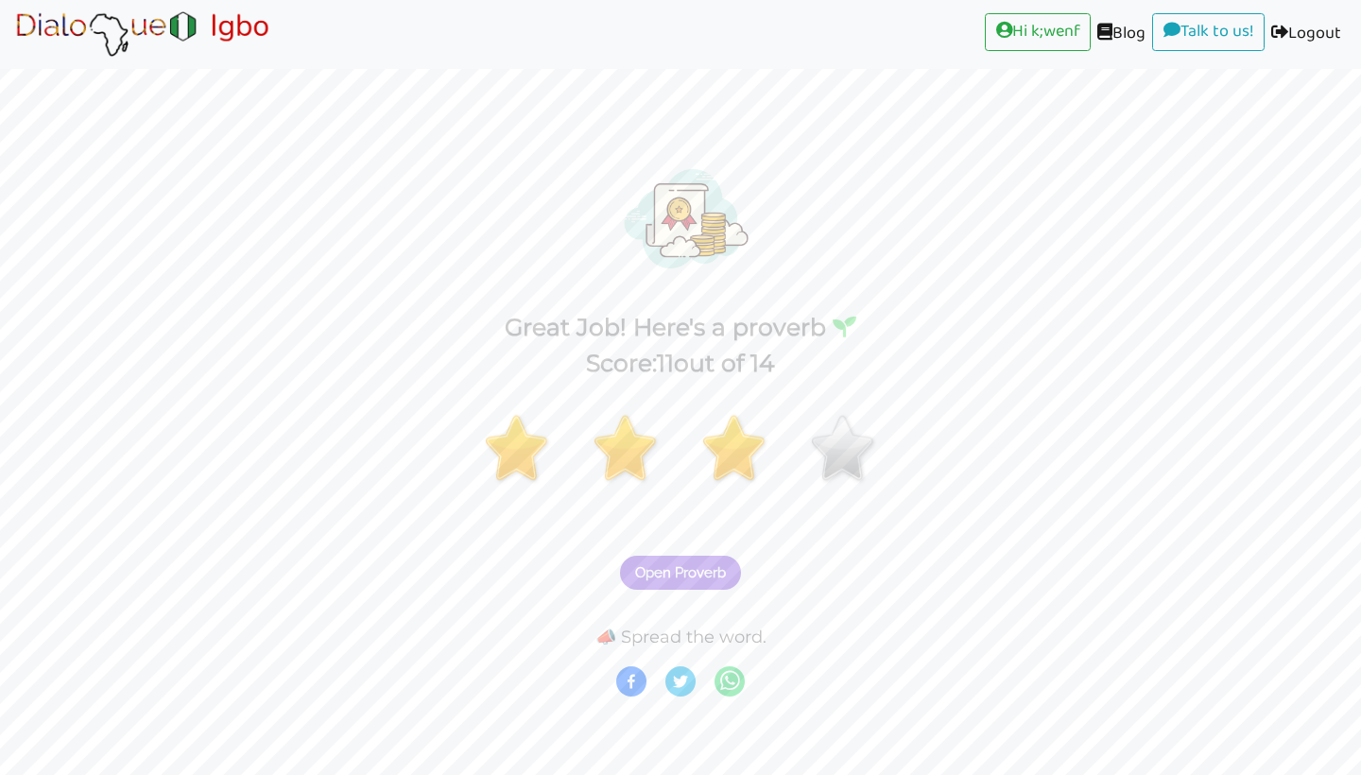
click at [679, 577] on span "Open Proverb" at bounding box center [680, 572] width 91 height 17
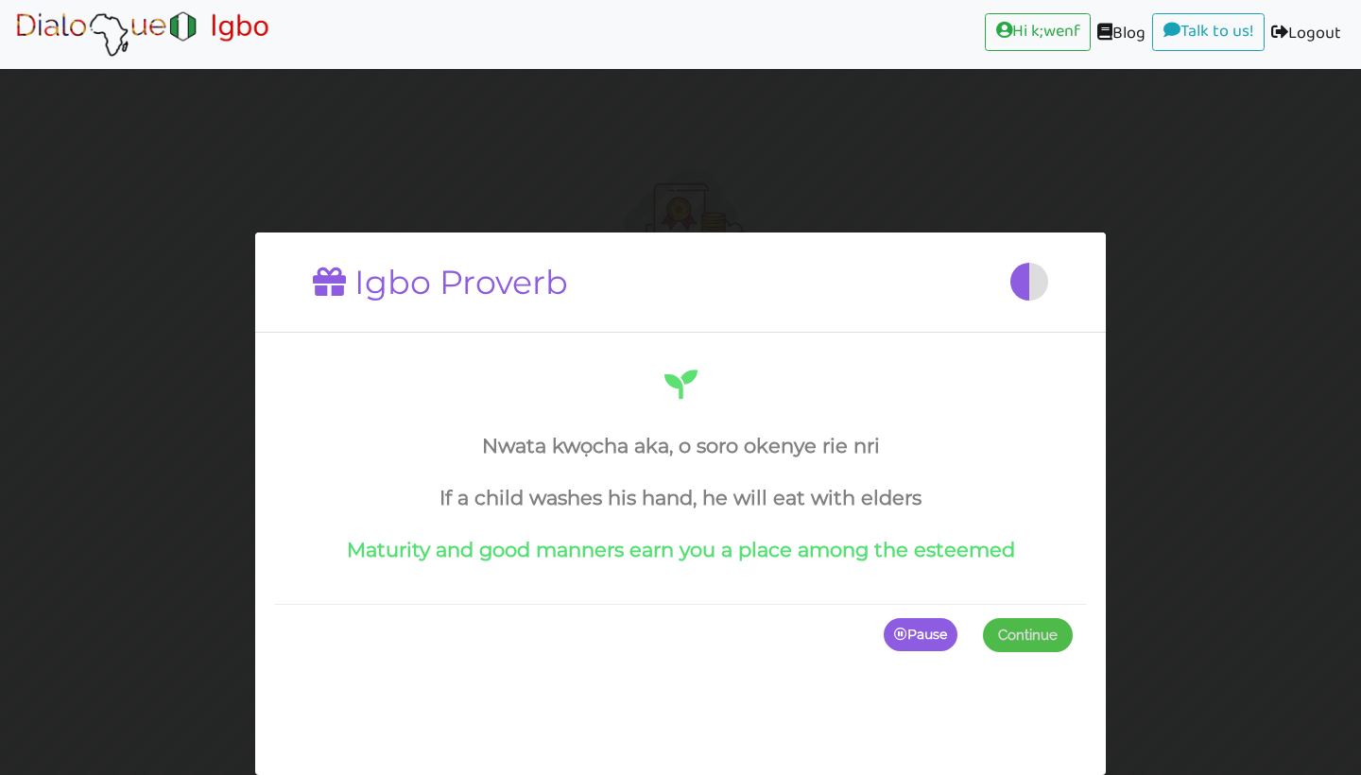
click at [902, 652] on p "Pause" at bounding box center [921, 635] width 74 height 34
click at [1018, 652] on p "Continue" at bounding box center [1023, 635] width 98 height 34
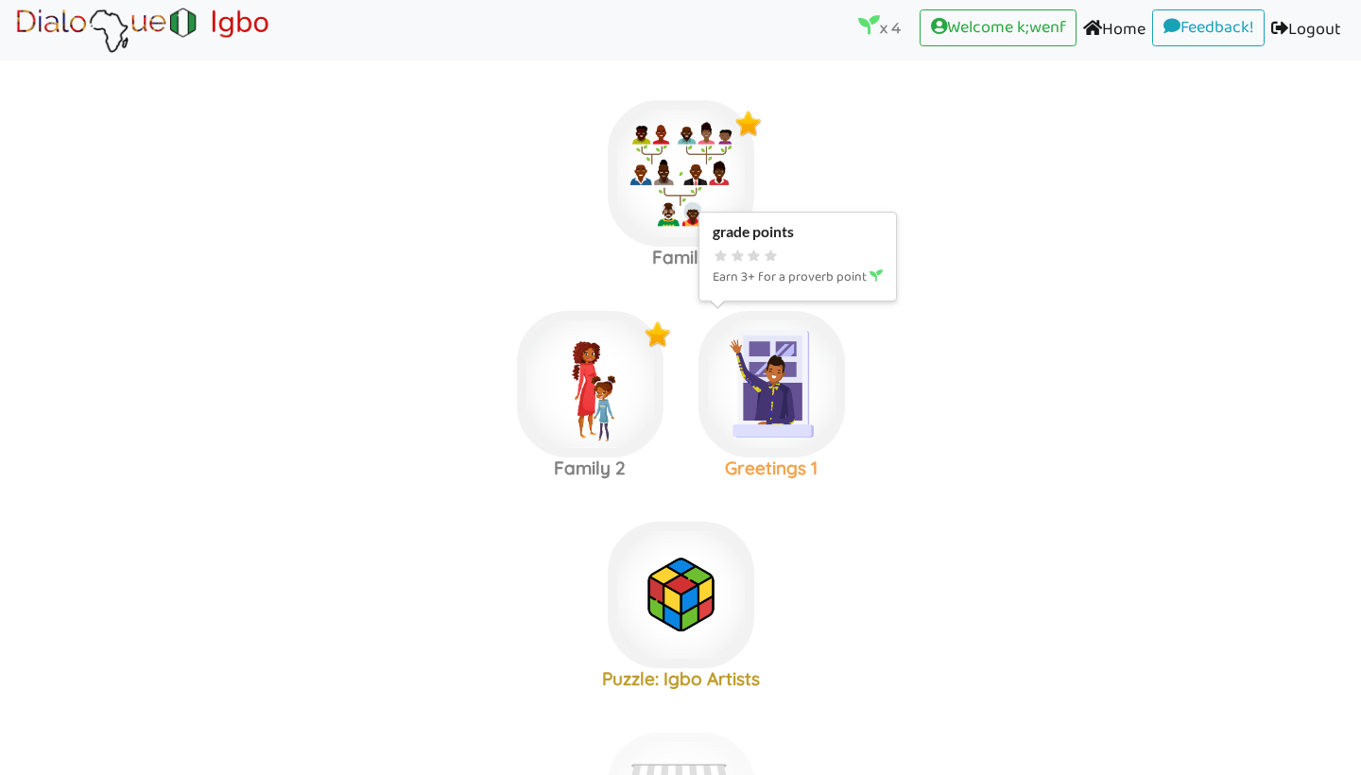
click at [754, 247] on img at bounding box center [681, 173] width 146 height 146
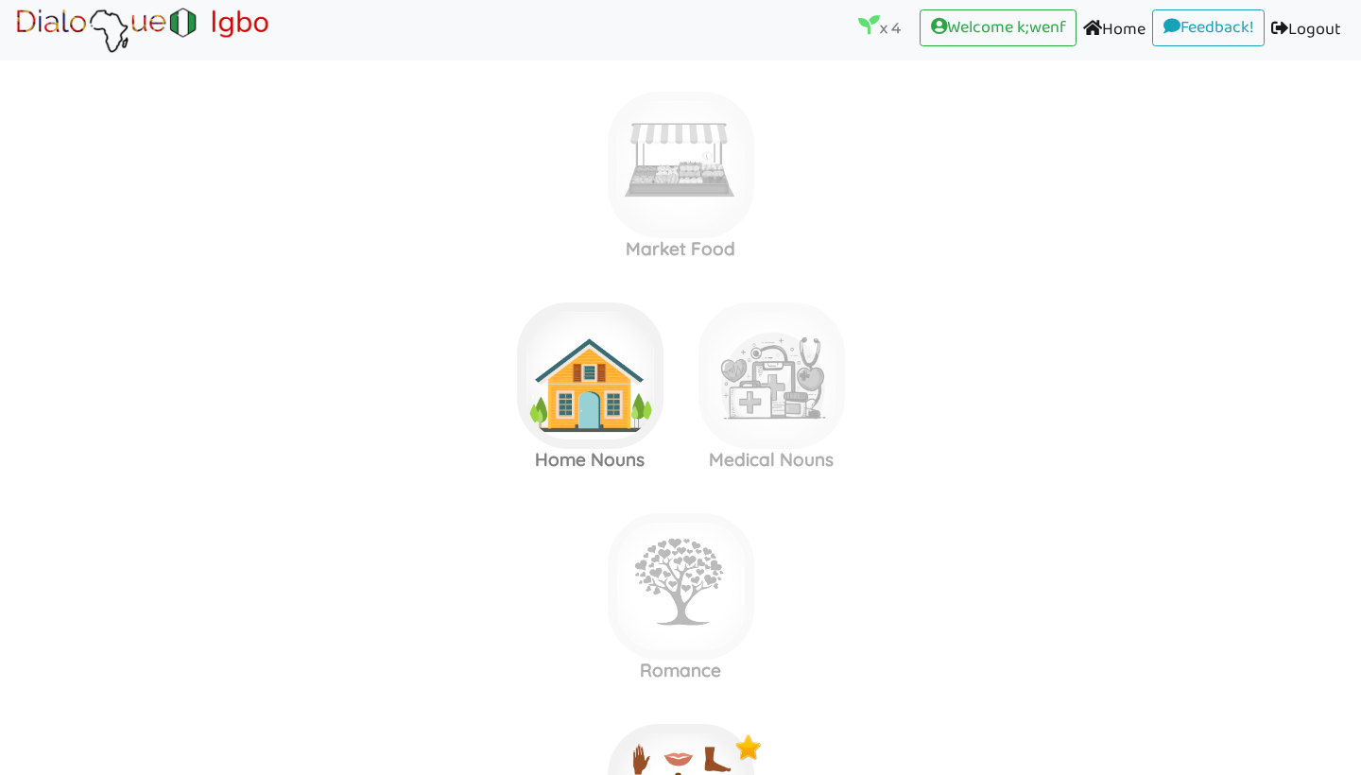
scroll to position [662, 0]
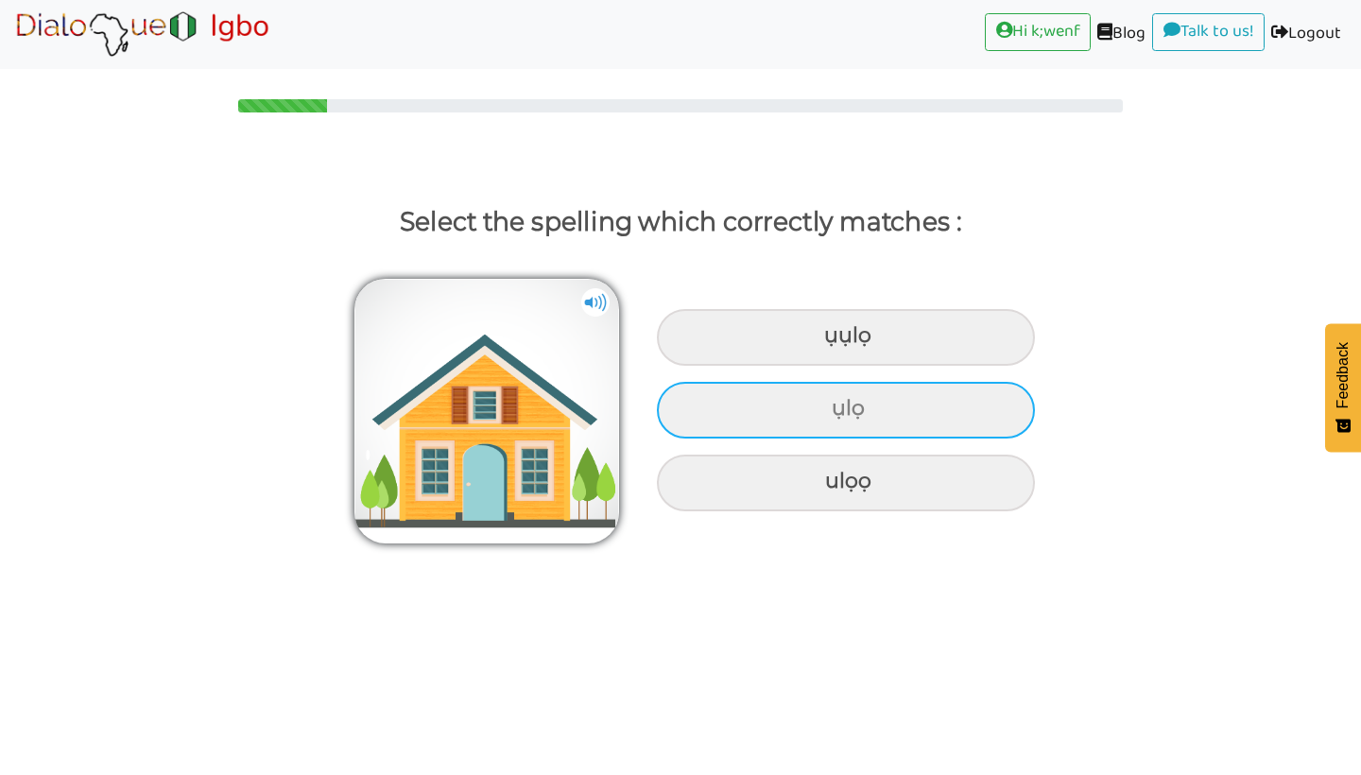
click at [750, 366] on div "ụlọ" at bounding box center [846, 337] width 378 height 57
click at [820, 342] on input "ụlọ" at bounding box center [826, 336] width 12 height 12
radio input "true"
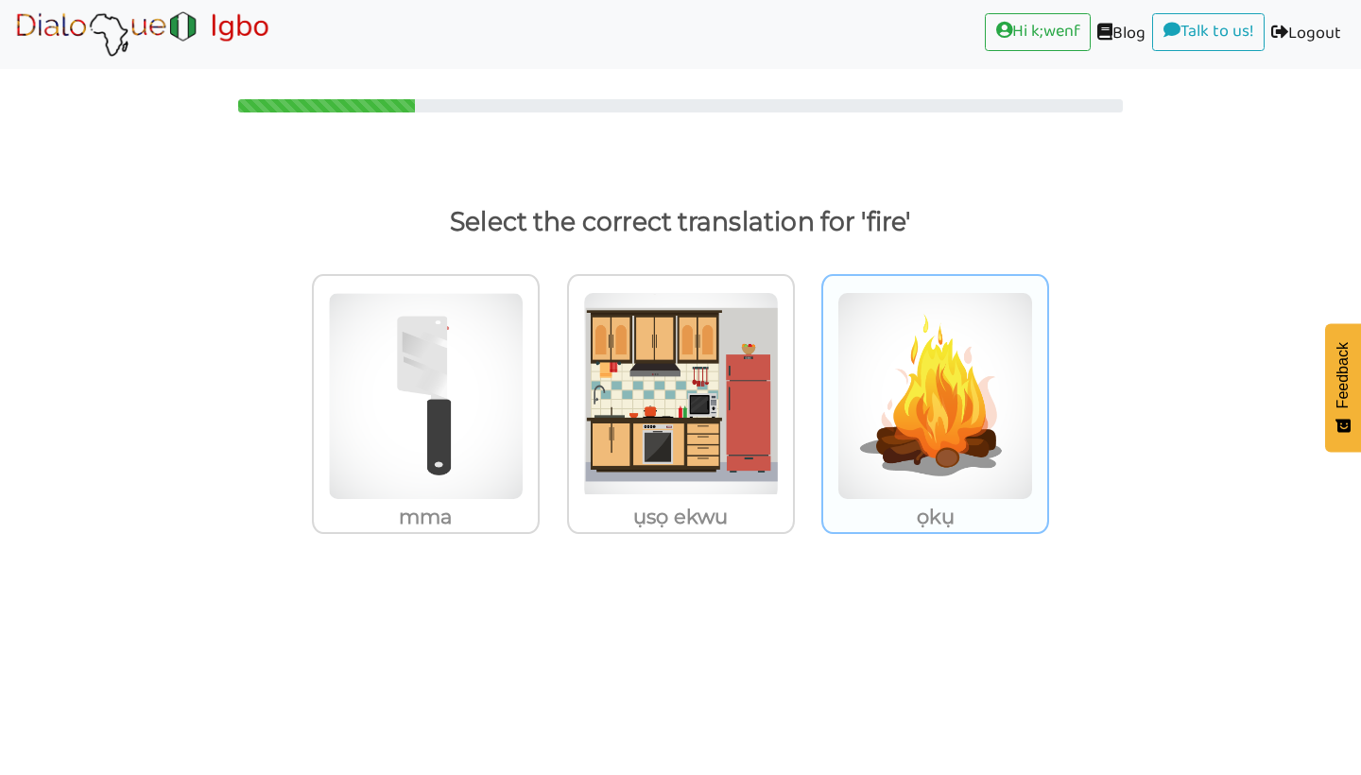
click at [524, 445] on img at bounding box center [426, 396] width 196 height 208
click at [552, 391] on input "ọkụ" at bounding box center [545, 384] width 14 height 14
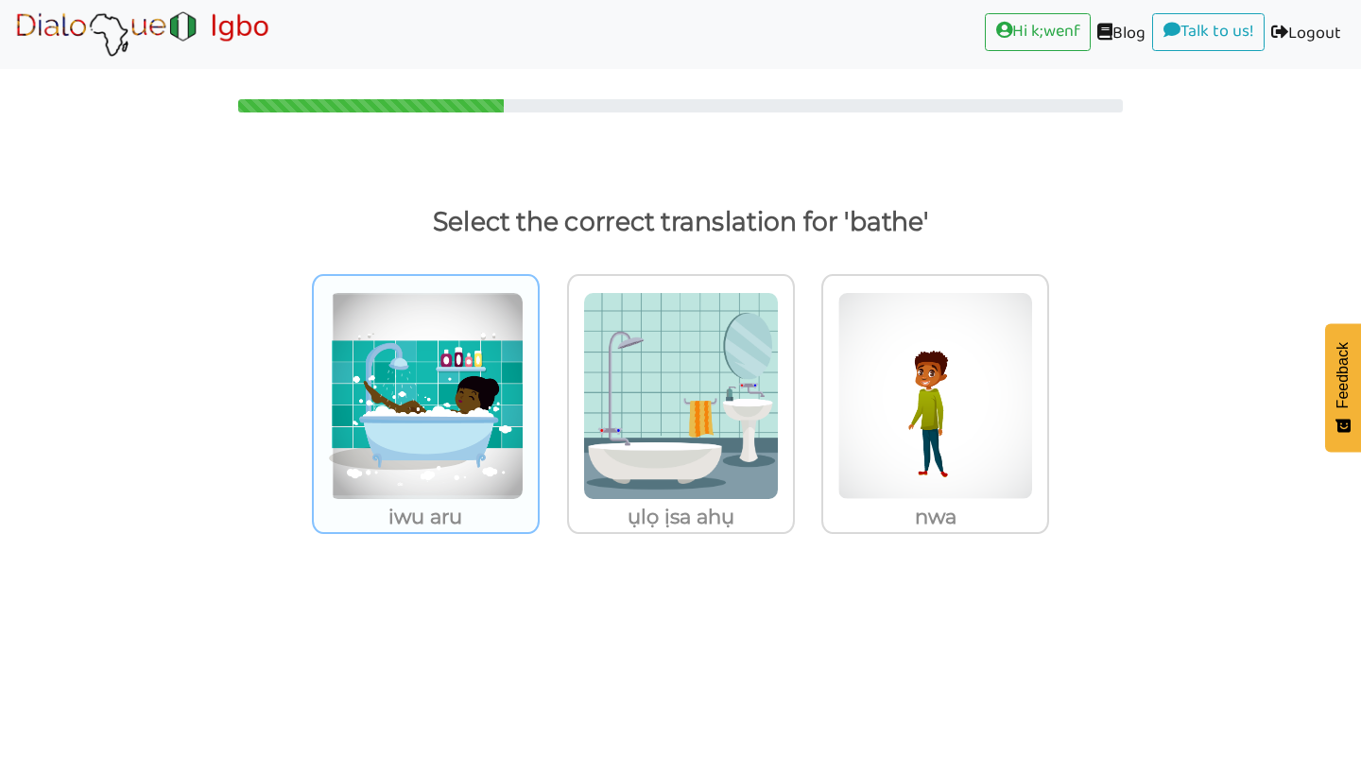
click at [473, 486] on img at bounding box center [426, 396] width 196 height 208
click at [538, 391] on input "iwu aru" at bounding box center [545, 384] width 14 height 14
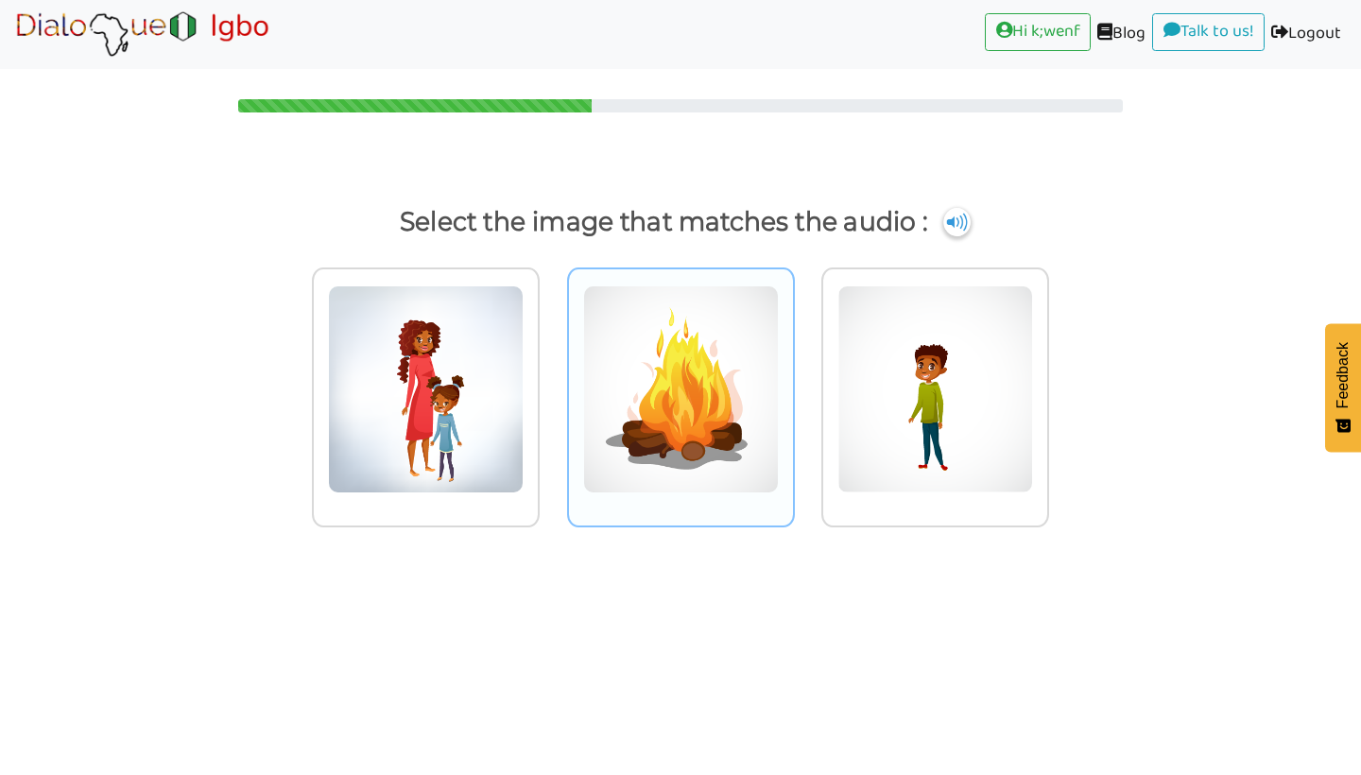
click at [524, 350] on img at bounding box center [426, 389] width 196 height 208
click at [552, 370] on input "radio" at bounding box center [545, 377] width 14 height 14
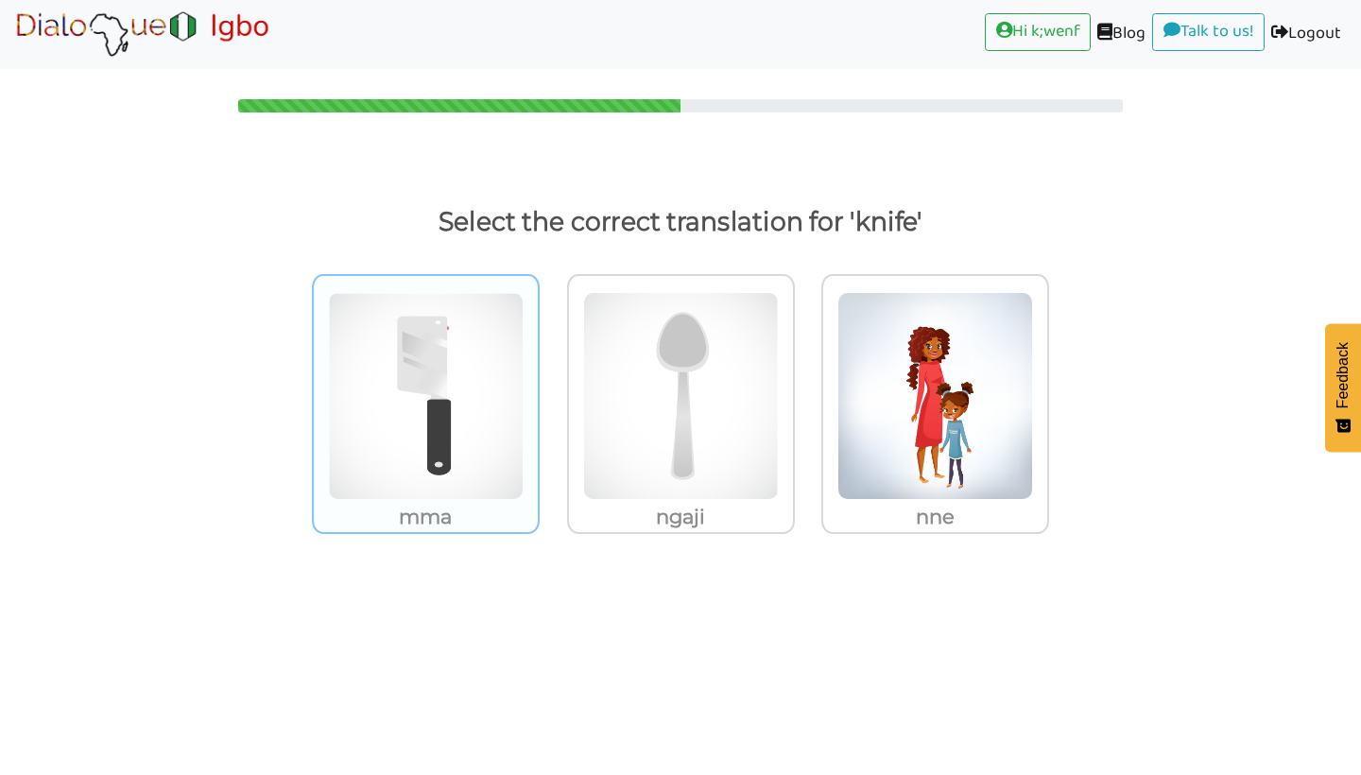
click at [423, 349] on img at bounding box center [426, 396] width 196 height 208
click at [538, 377] on input "mma" at bounding box center [545, 384] width 14 height 14
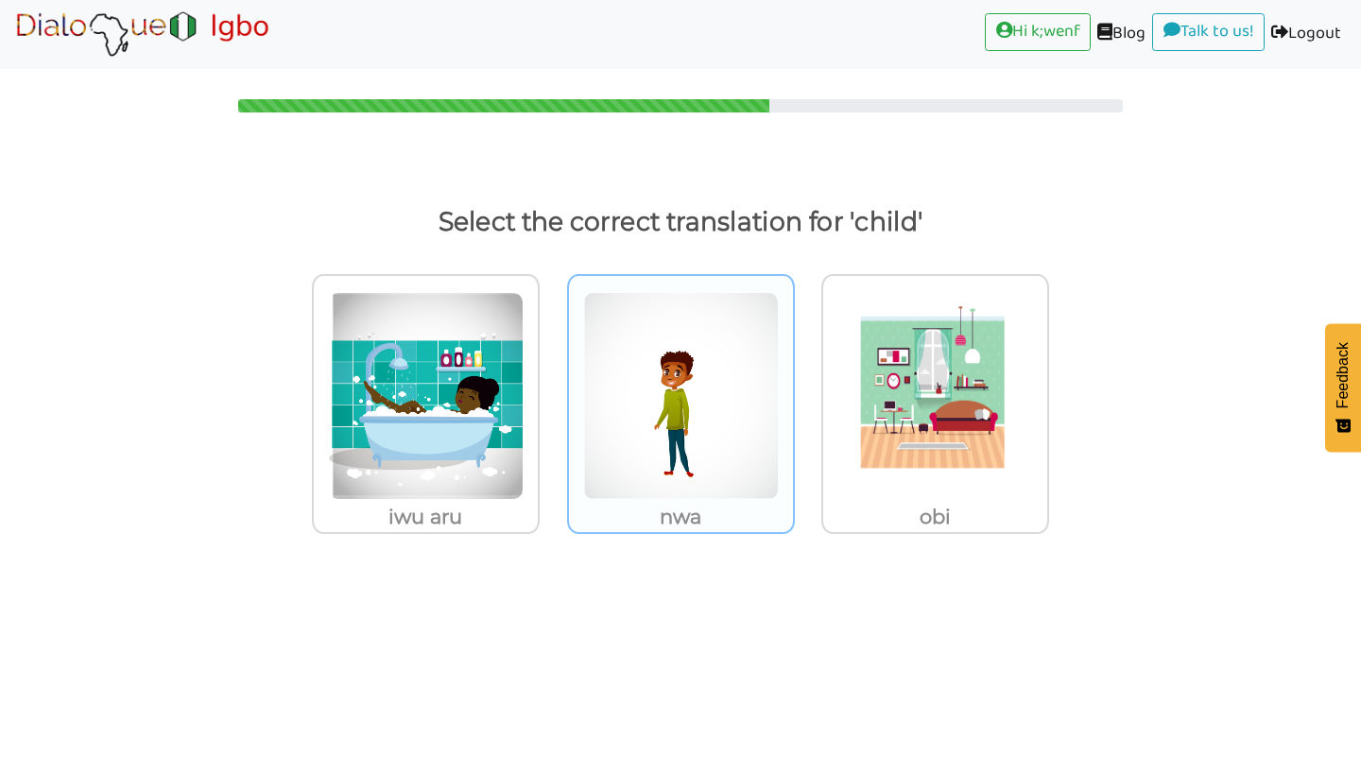
click at [524, 489] on img at bounding box center [426, 396] width 196 height 208
click at [552, 391] on input "nwa" at bounding box center [545, 384] width 14 height 14
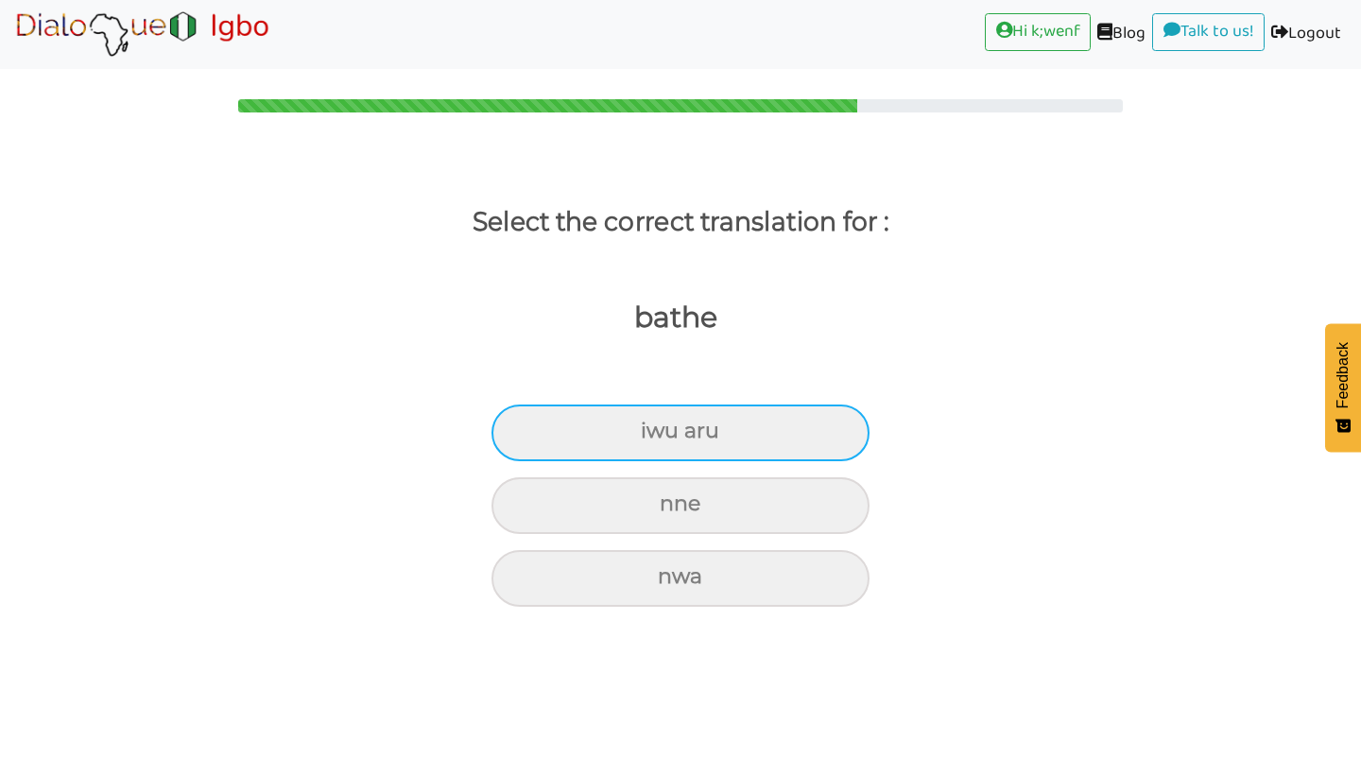
click at [678, 433] on div "iwu aru" at bounding box center [680, 432] width 378 height 57
click at [655, 433] on input "iwu aru" at bounding box center [649, 431] width 12 height 12
radio input "true"
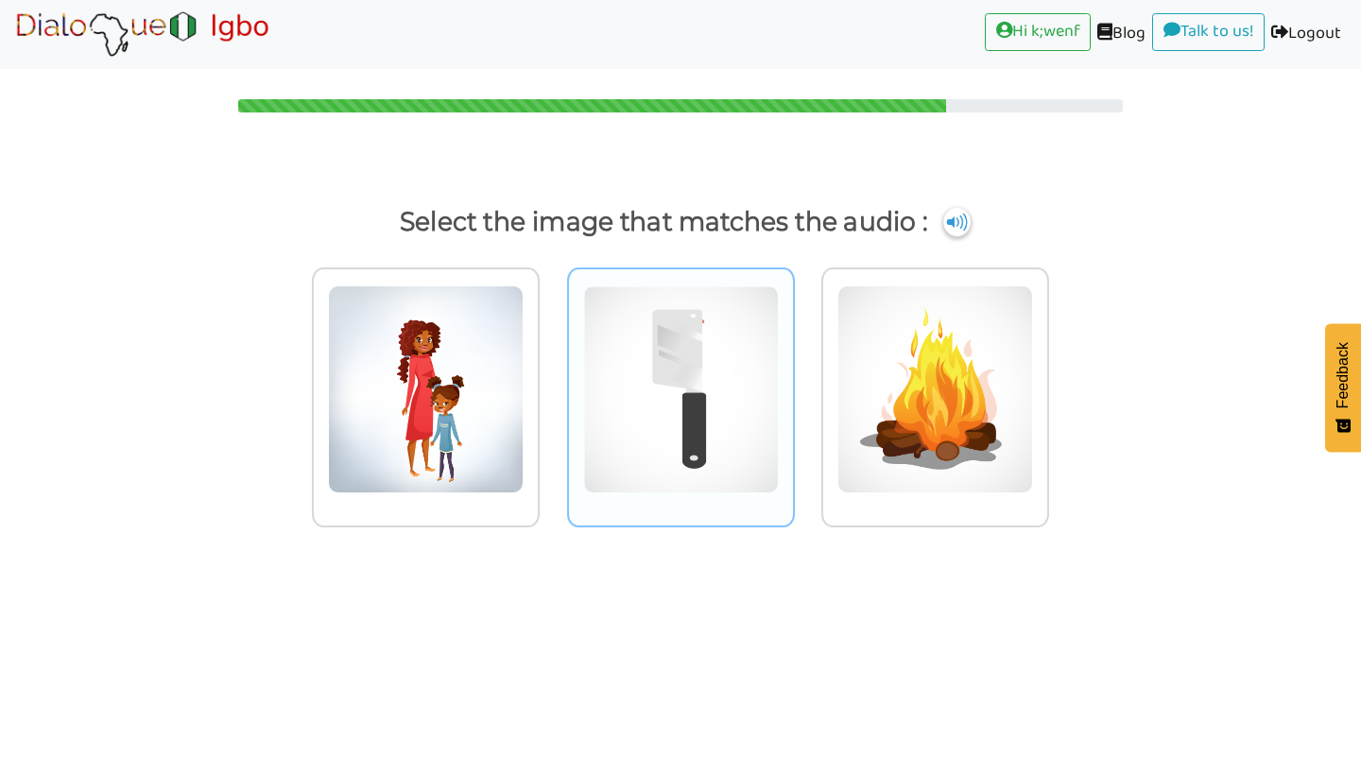
click at [524, 439] on img at bounding box center [426, 389] width 196 height 208
click at [552, 385] on input "radio" at bounding box center [545, 377] width 14 height 14
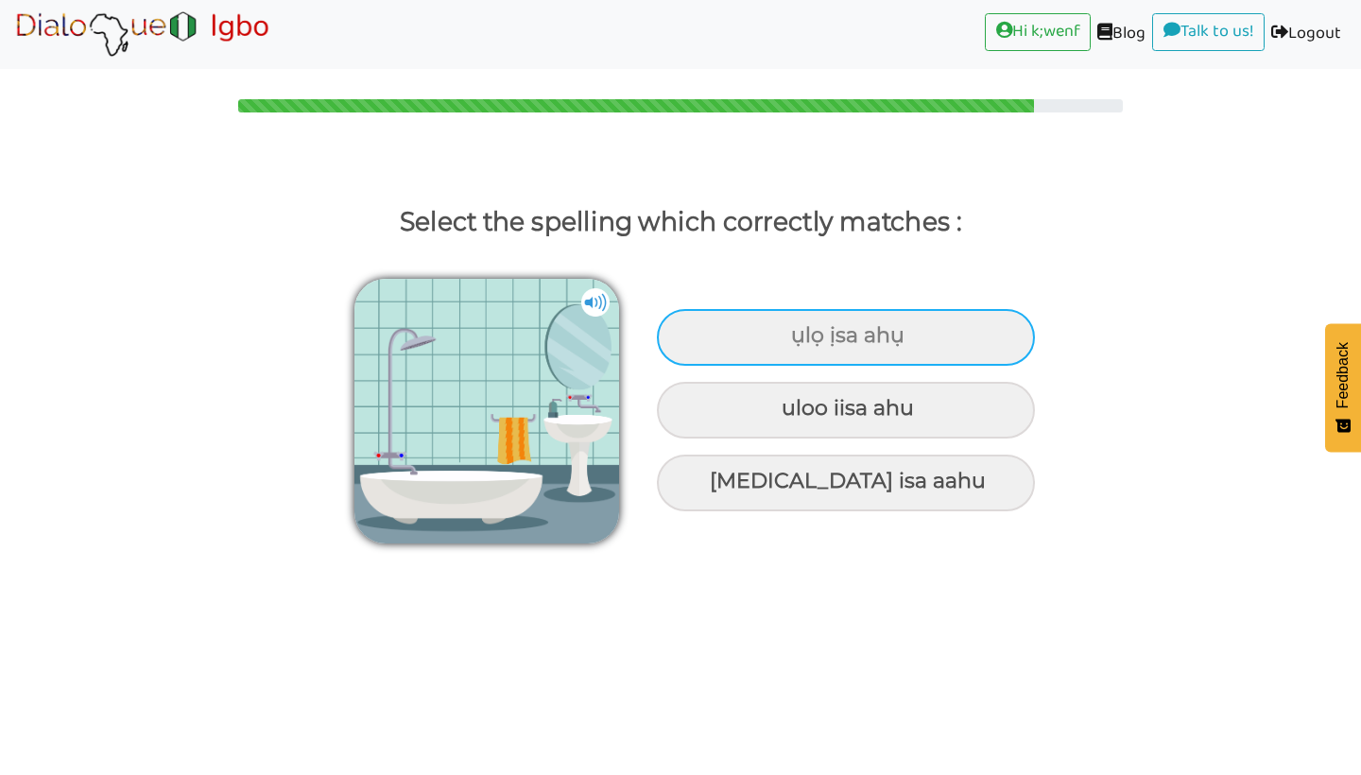
click at [859, 321] on div "ụlọ ịsa ahụ" at bounding box center [846, 337] width 378 height 57
click at [799, 330] on input "ụlọ ịsa ahụ" at bounding box center [793, 336] width 12 height 12
radio input "true"
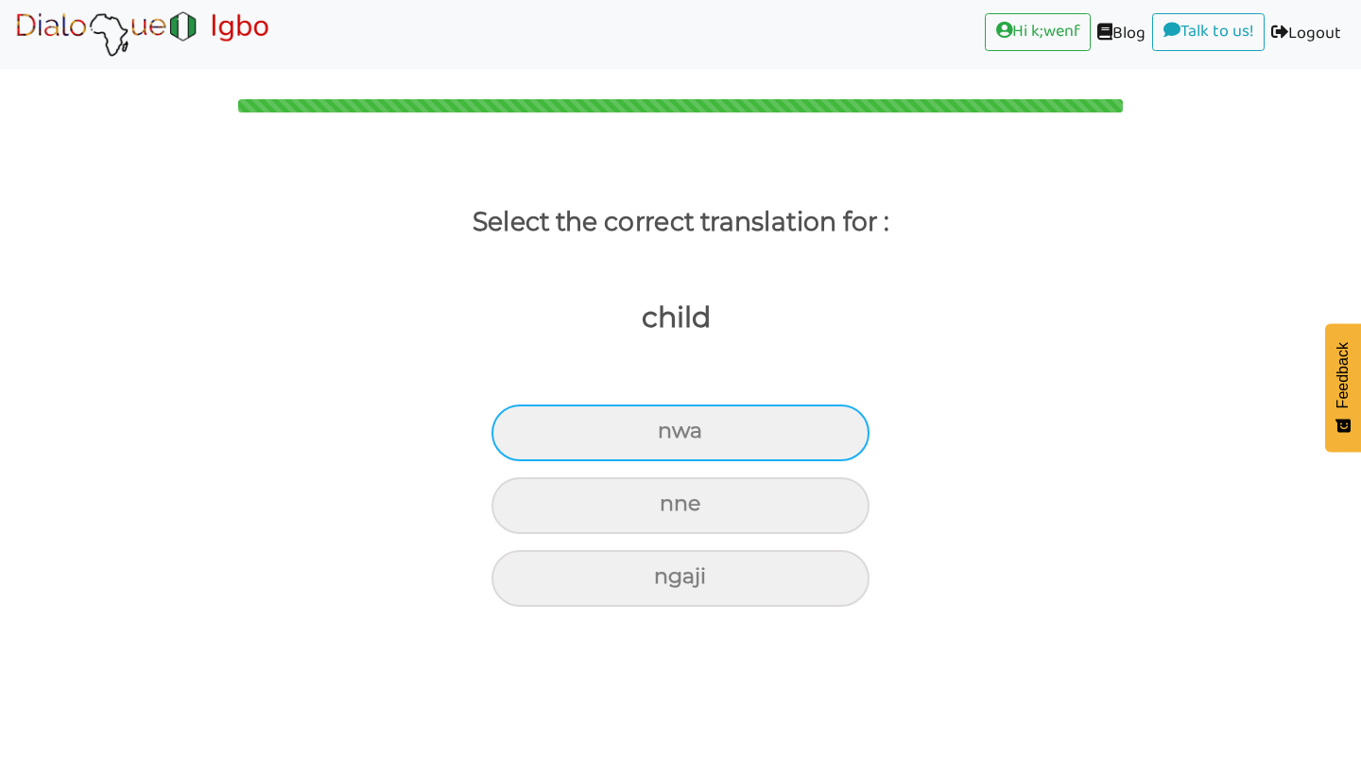
click at [719, 416] on div "nwa" at bounding box center [680, 432] width 378 height 57
click at [672, 425] on input "nwa" at bounding box center [666, 431] width 12 height 12
radio input "true"
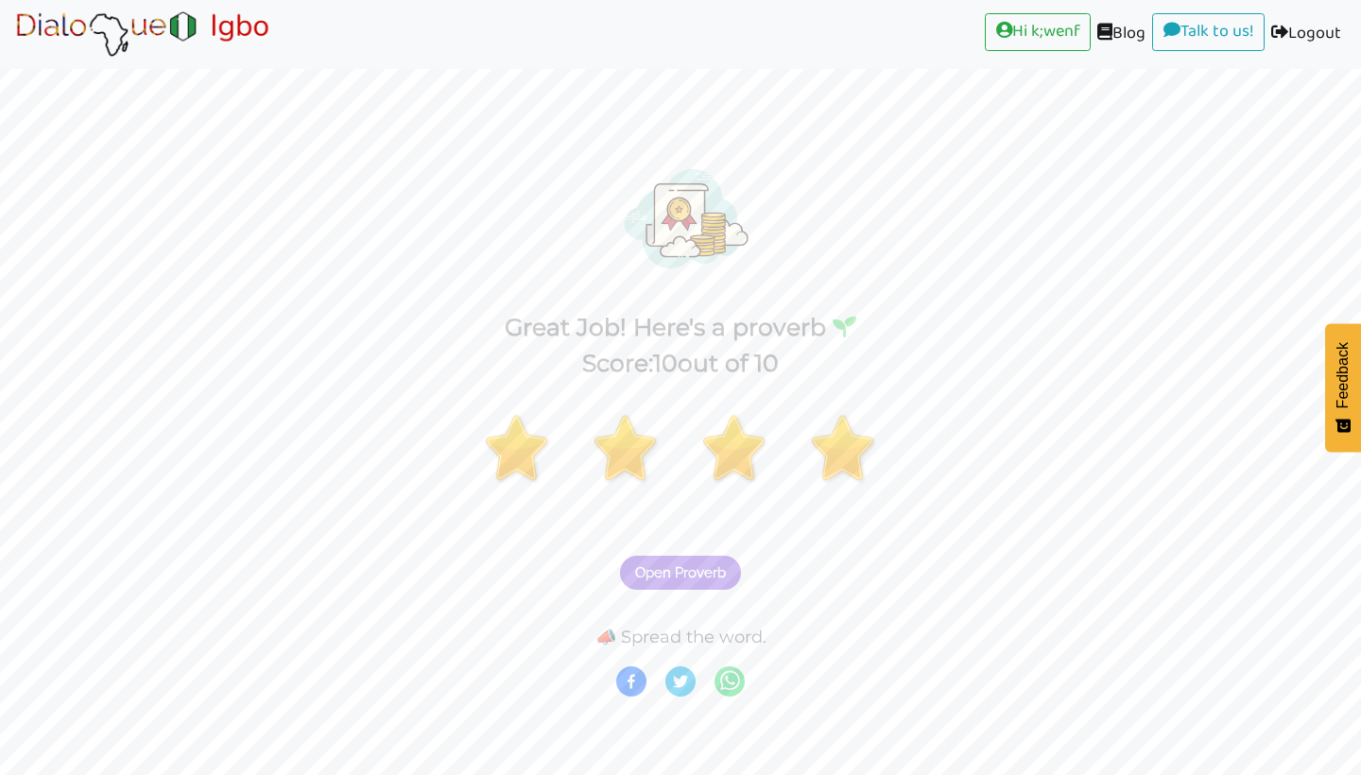
click at [693, 564] on span "Open Proverb" at bounding box center [680, 572] width 91 height 17
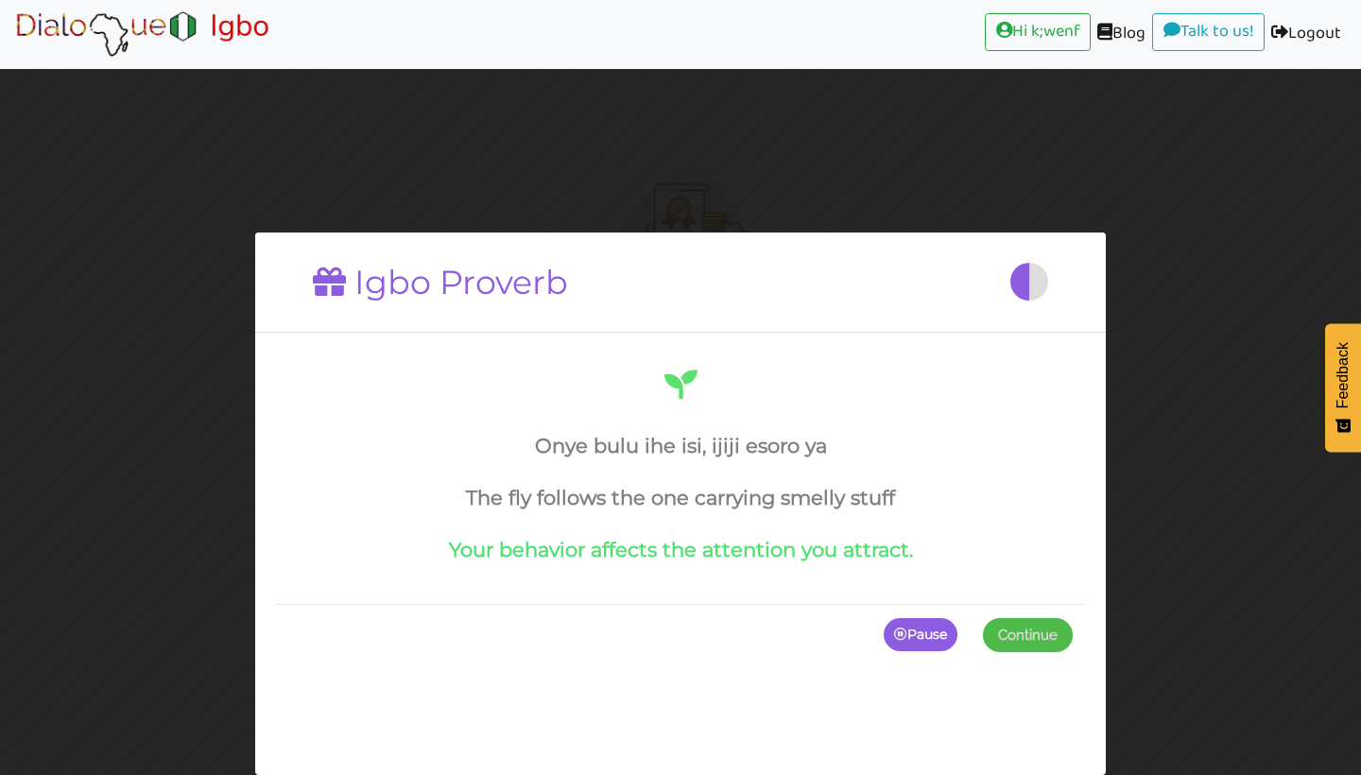
click at [894, 634] on icon "button" at bounding box center [900, 633] width 13 height 13
click at [1022, 620] on p "Continue" at bounding box center [1023, 635] width 98 height 34
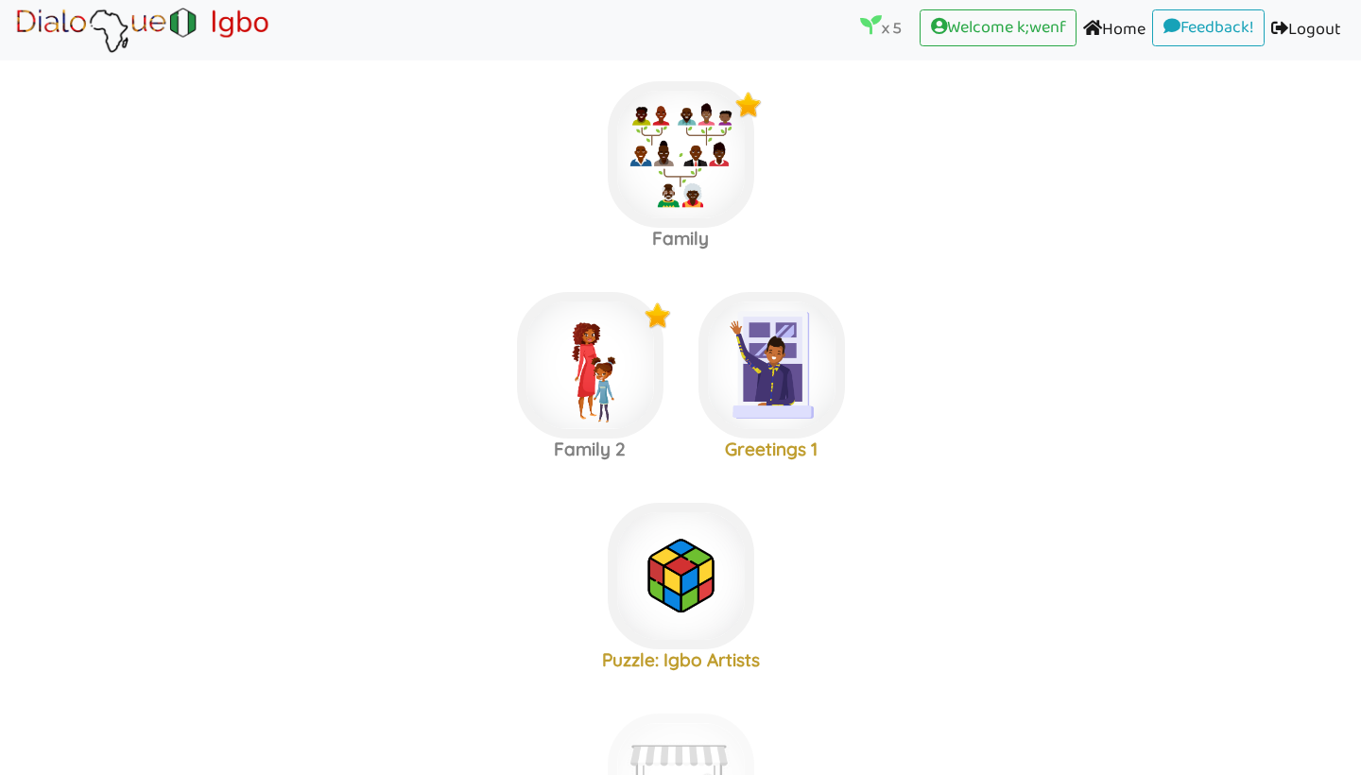
scroll to position [21, 0]
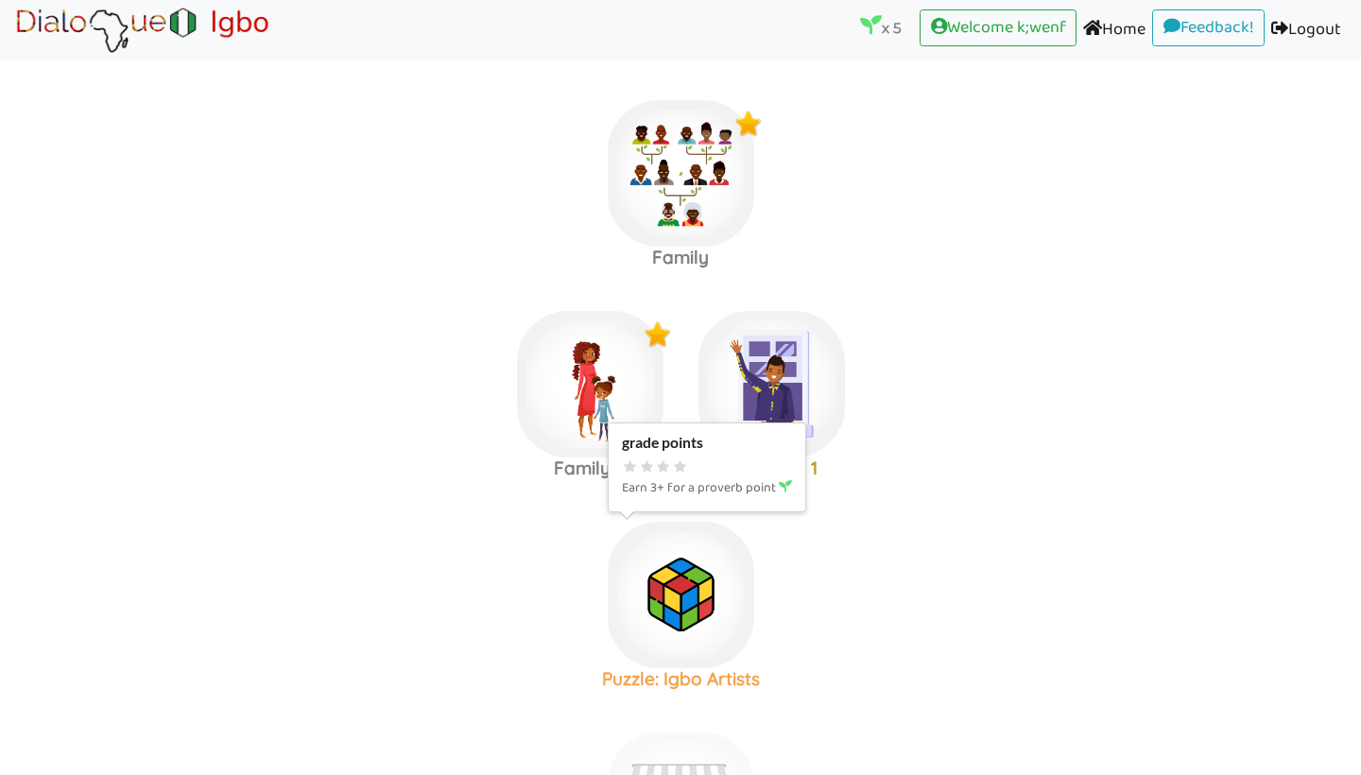
click at [695, 247] on img at bounding box center [681, 173] width 146 height 146
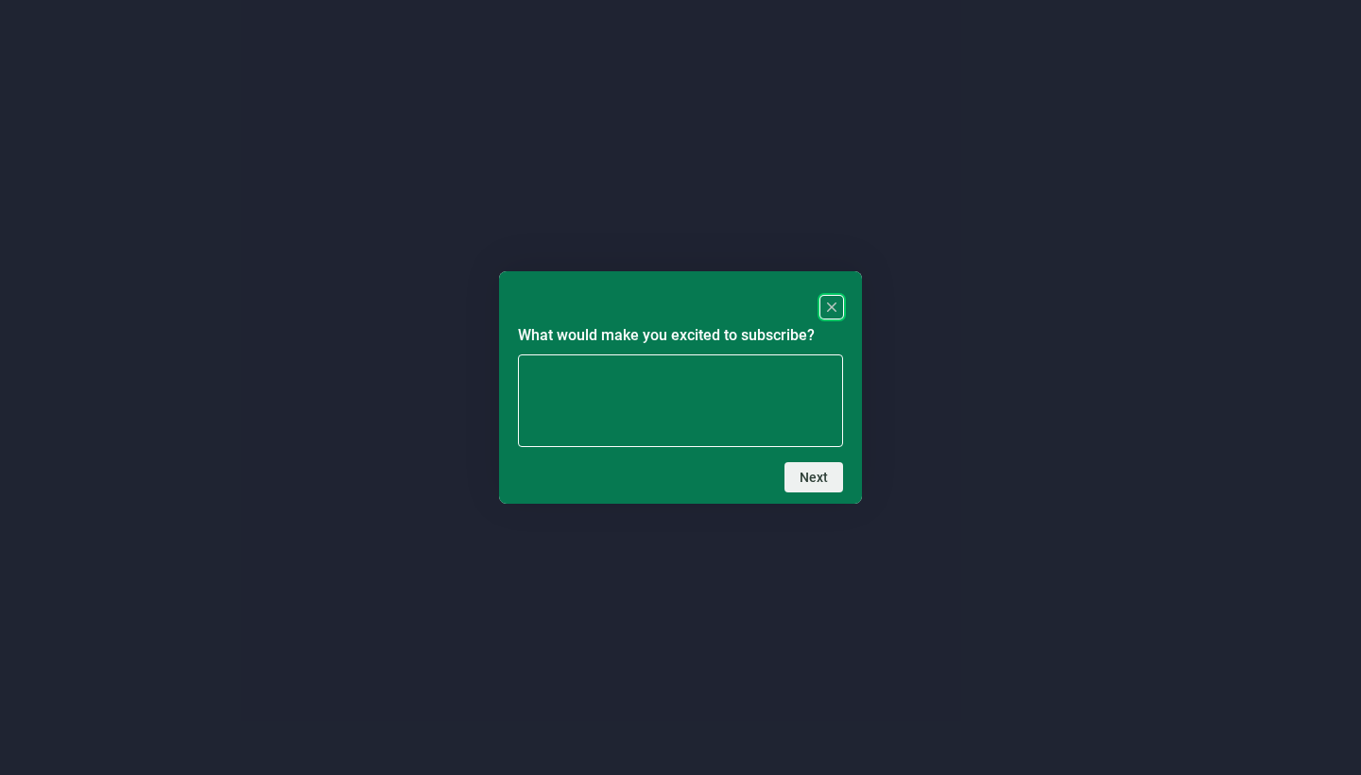
click at [831, 308] on icon "Close" at bounding box center [831, 306] width 9 height 9
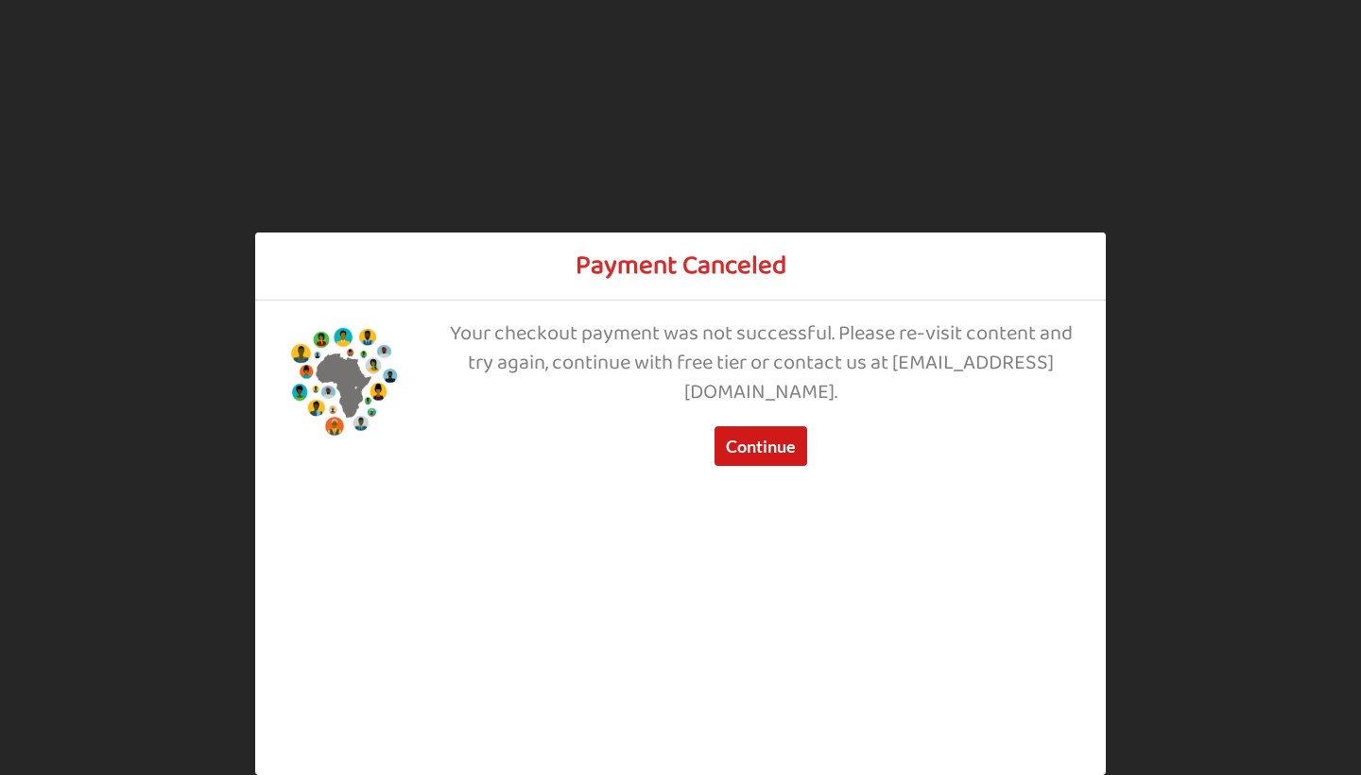
click at [789, 455] on button "Continue" at bounding box center [760, 446] width 93 height 40
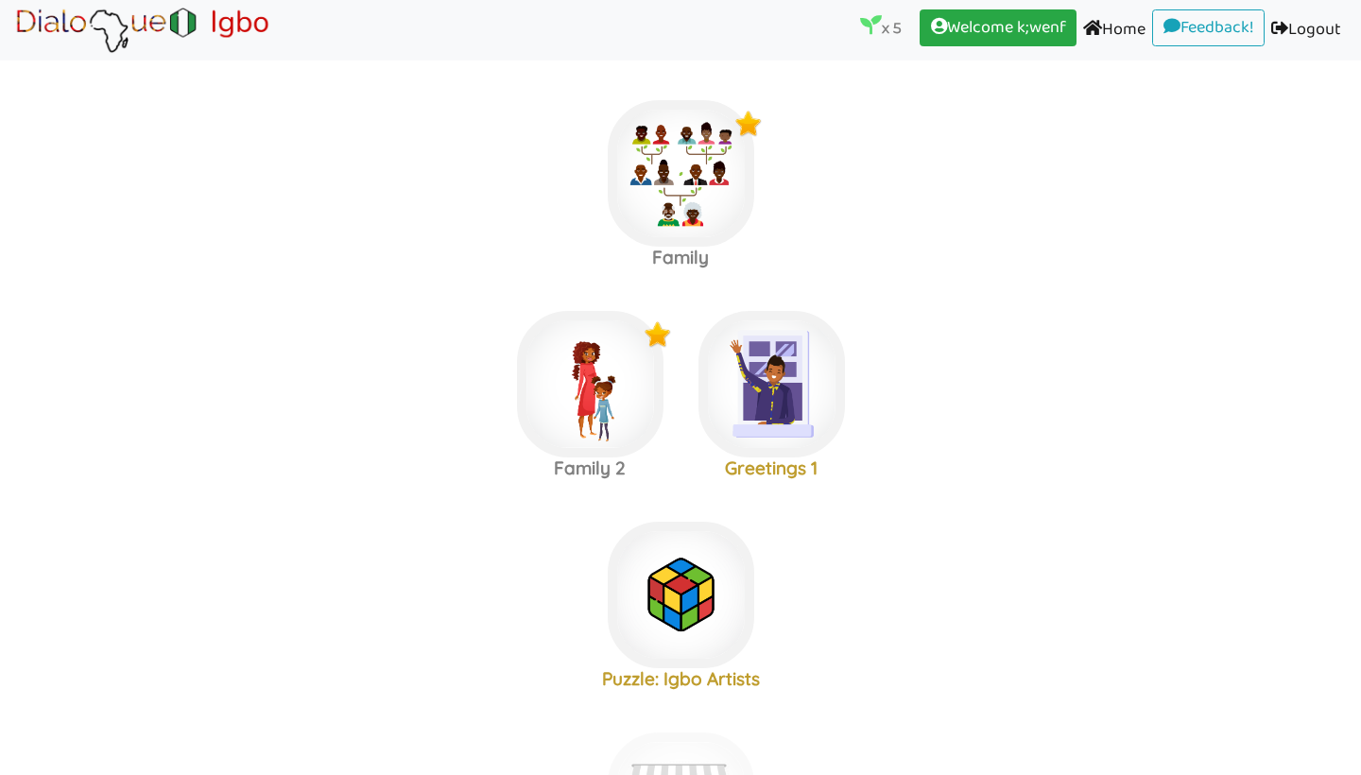
click at [1019, 42] on link "Welcome k;wenf (current)" at bounding box center [997, 28] width 157 height 38
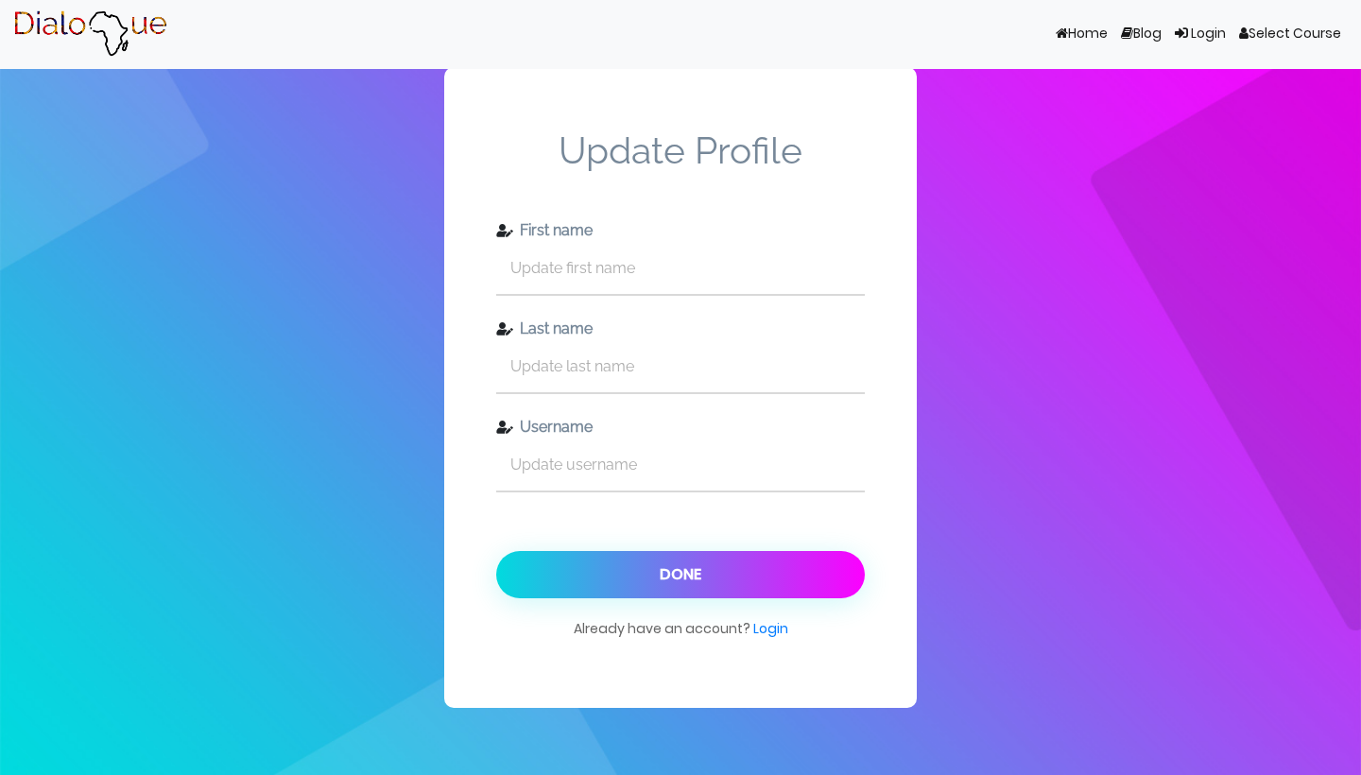
click at [1262, 31] on link "Select Course" at bounding box center [1289, 34] width 115 height 36
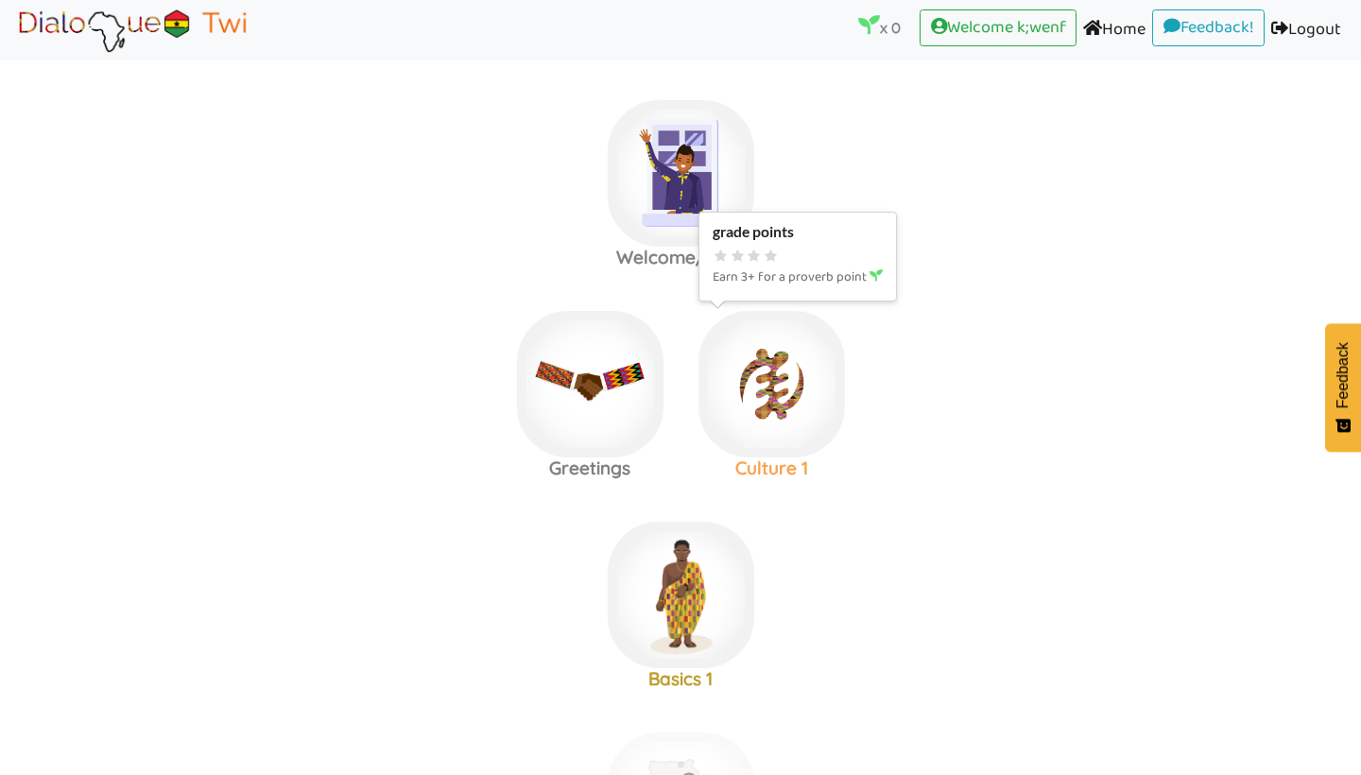
click at [754, 247] on img at bounding box center [681, 173] width 146 height 146
click at [695, 247] on img at bounding box center [681, 173] width 146 height 146
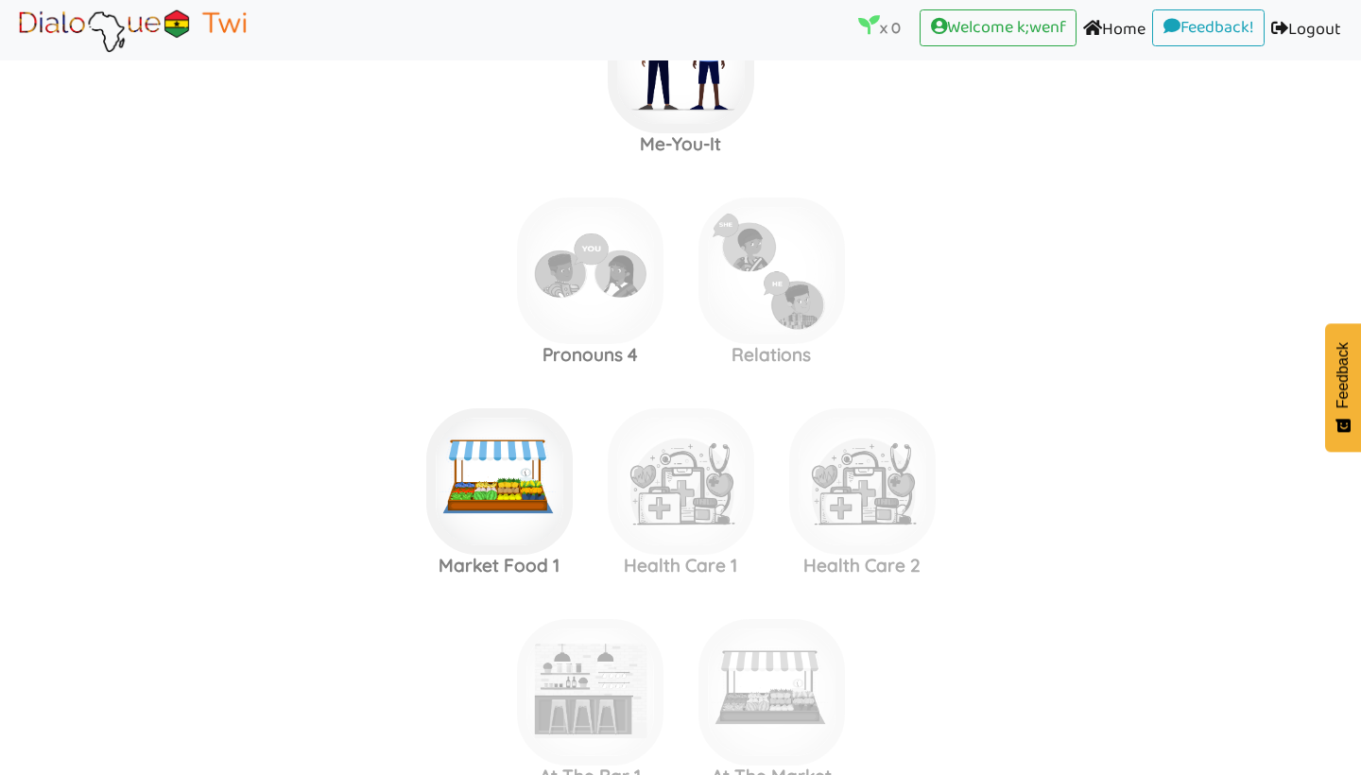
scroll to position [1590, 0]
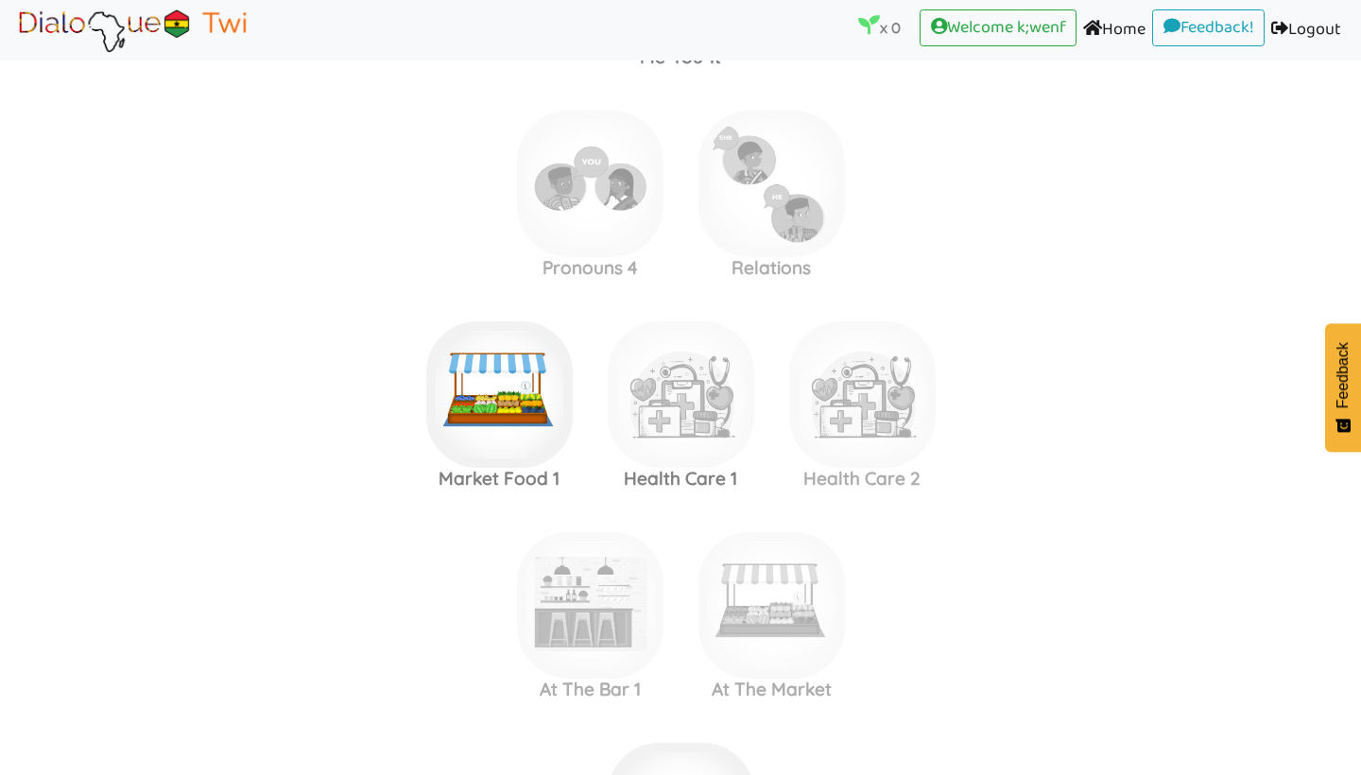
scroll to position [1678, 0]
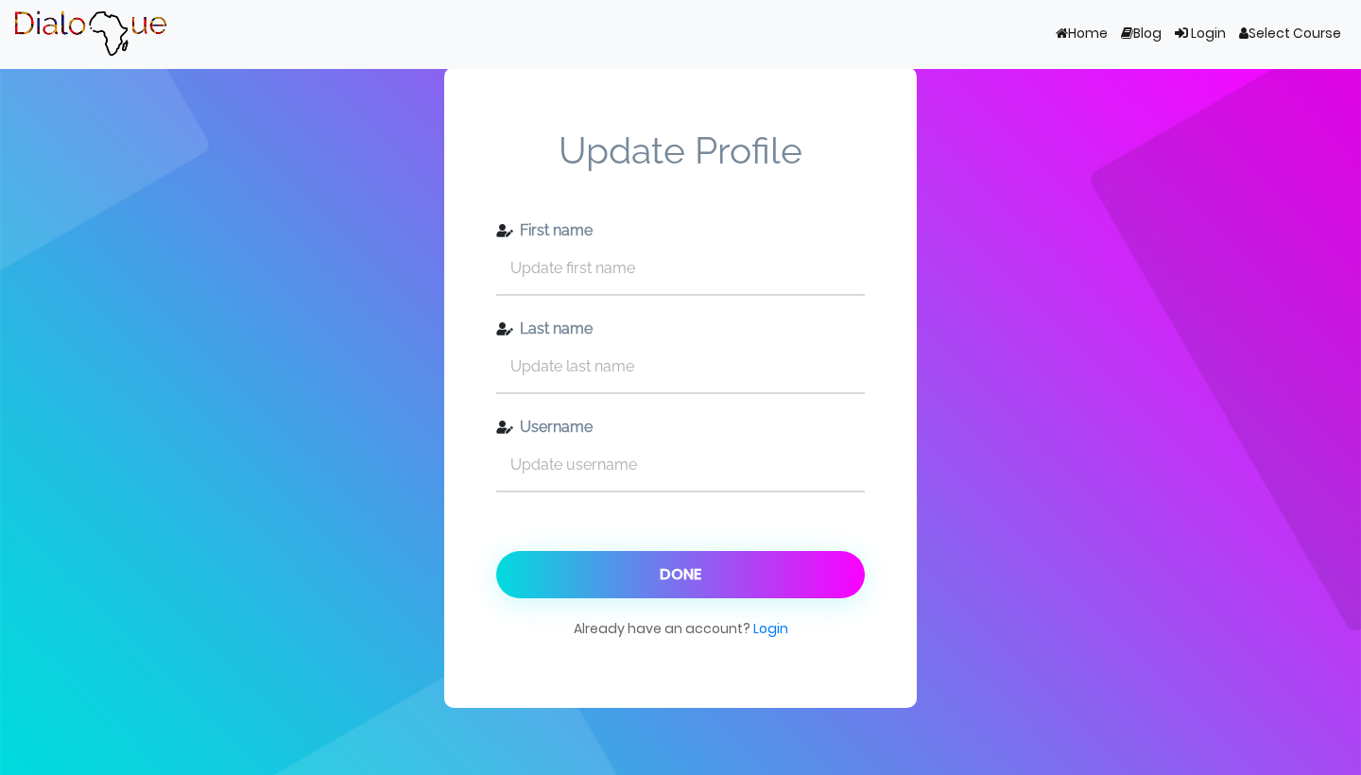
click at [1308, 35] on link "Select Course" at bounding box center [1289, 34] width 115 height 36
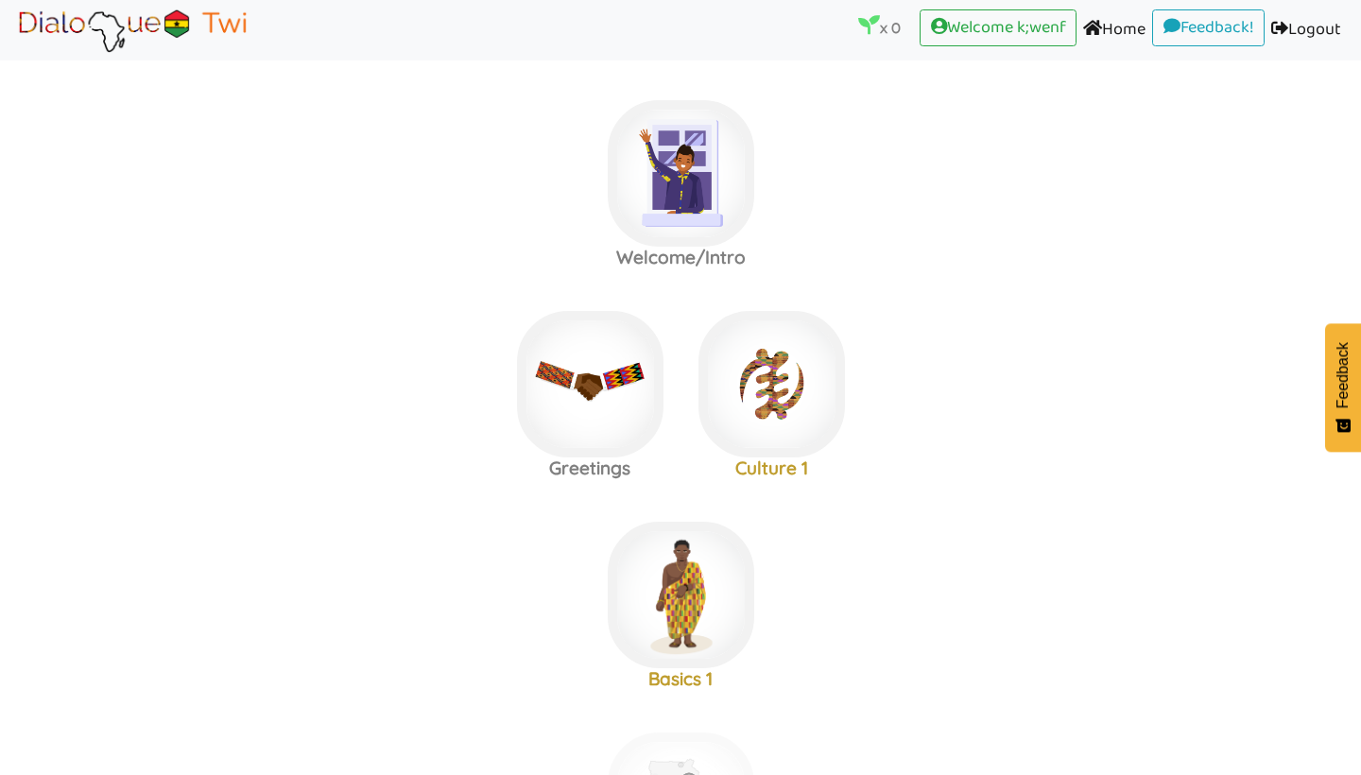
click at [13, 54] on area at bounding box center [13, 54] width 0 height 0
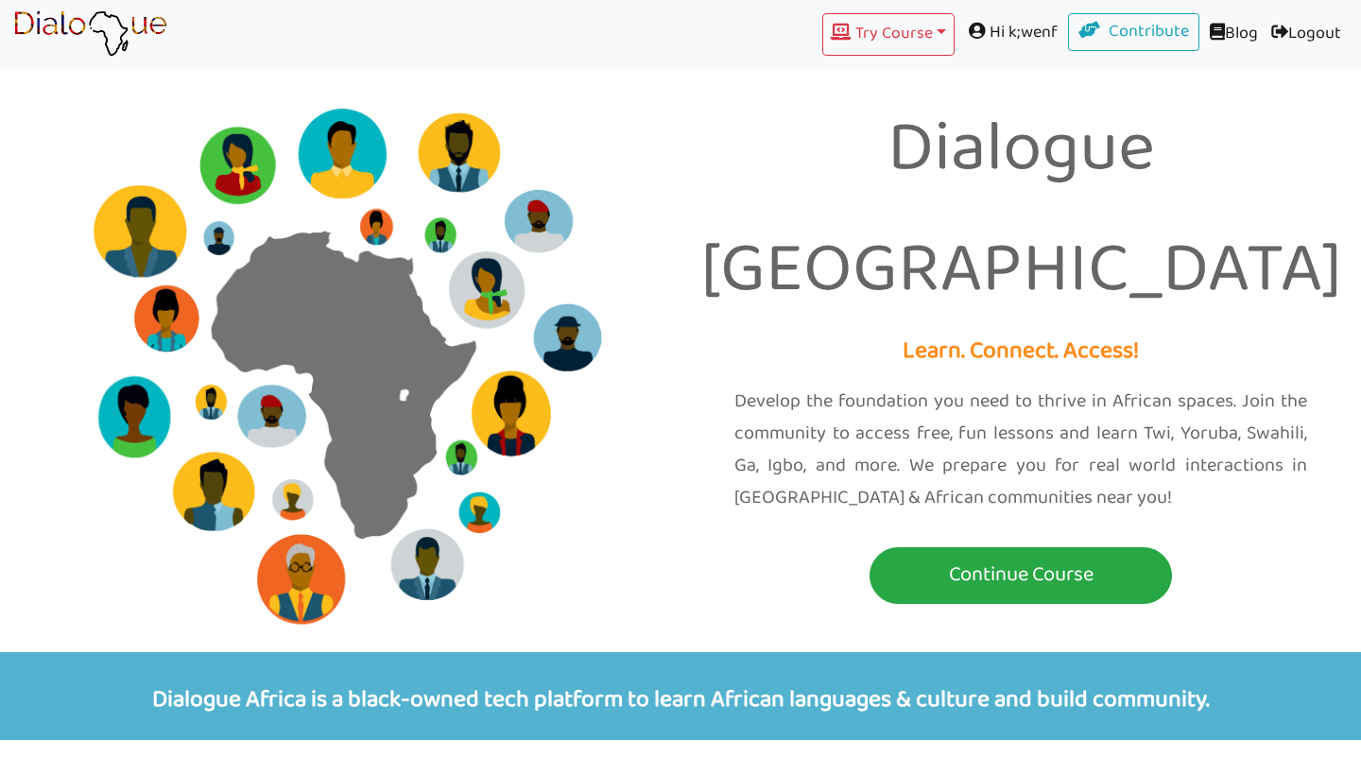
click at [170, 24] on nav "Try Course Toggle Dropdown TWI YORUBA GA SWAHILI IGBO Hi k;wenf Contribute Blog…" at bounding box center [680, 34] width 1361 height 69
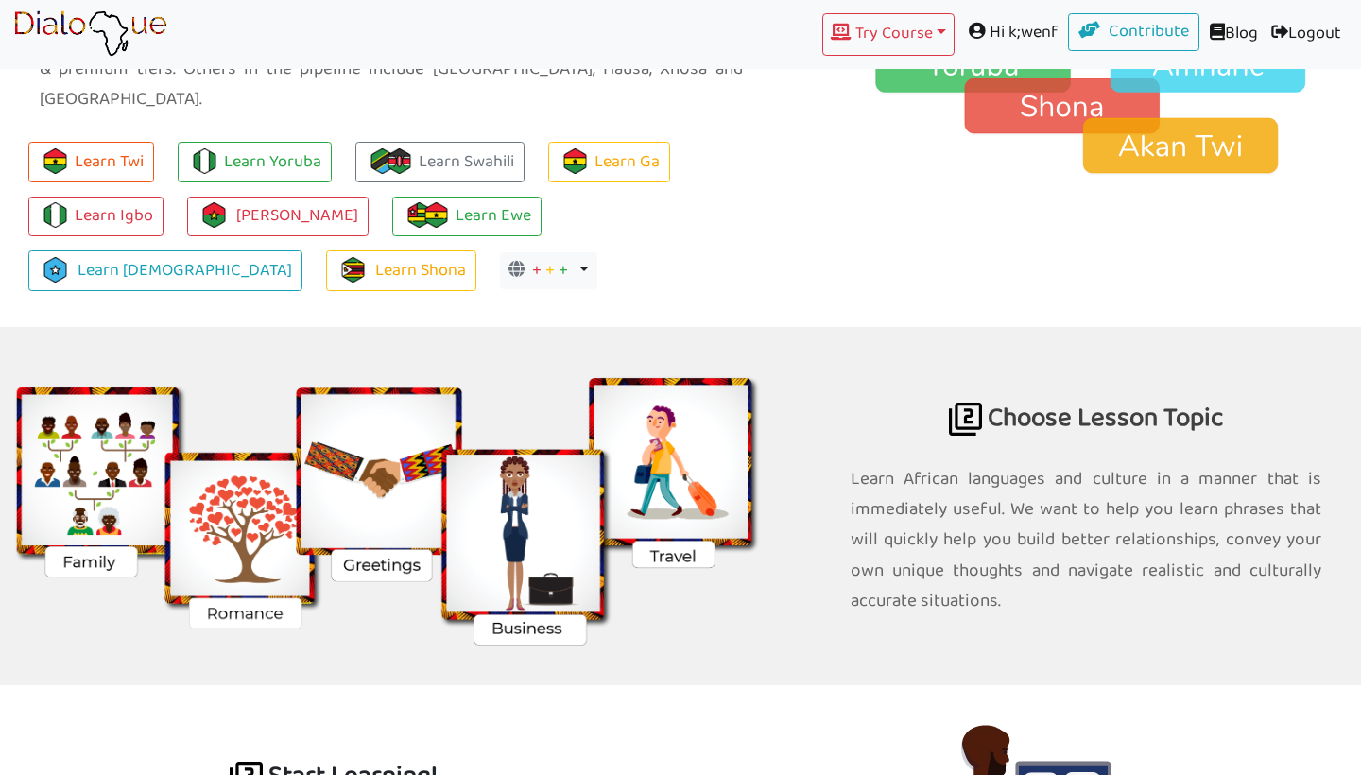
scroll to position [1471, 0]
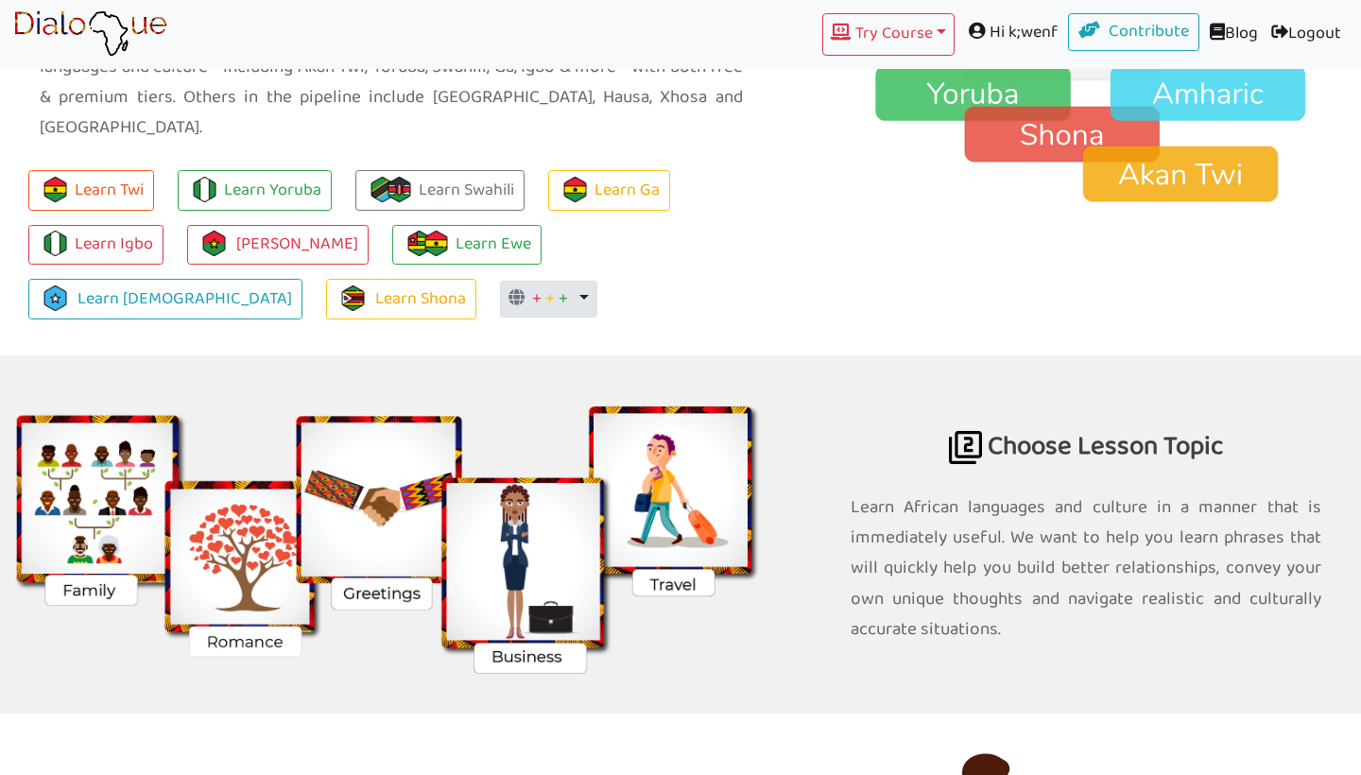
click at [500, 281] on button "+ + + Toggle Dropdown" at bounding box center [548, 300] width 97 height 38
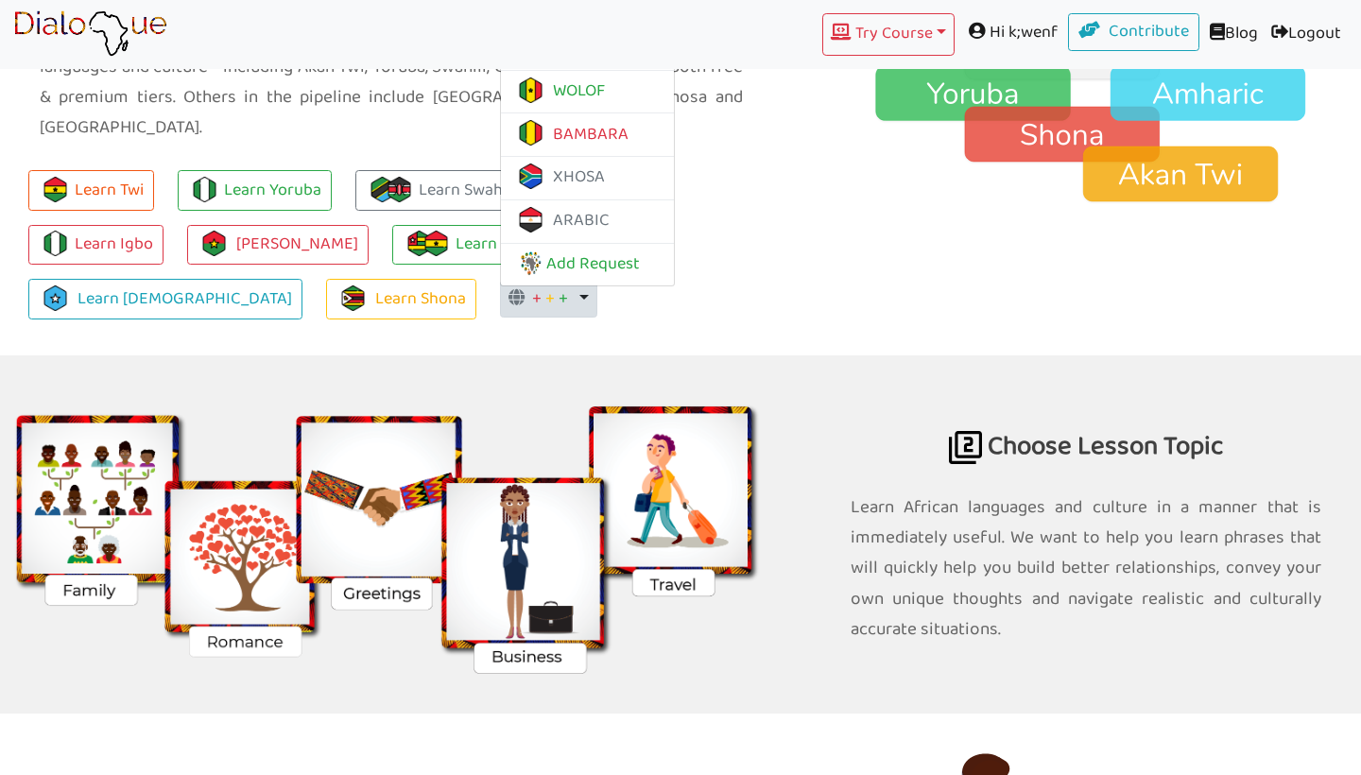
click at [387, 301] on div "Learn Twi Learn Yoruba Learn Swahili Learn Ga Learn Igbo Learn Mòoré Learn Ewe …" at bounding box center [391, 255] width 782 height 198
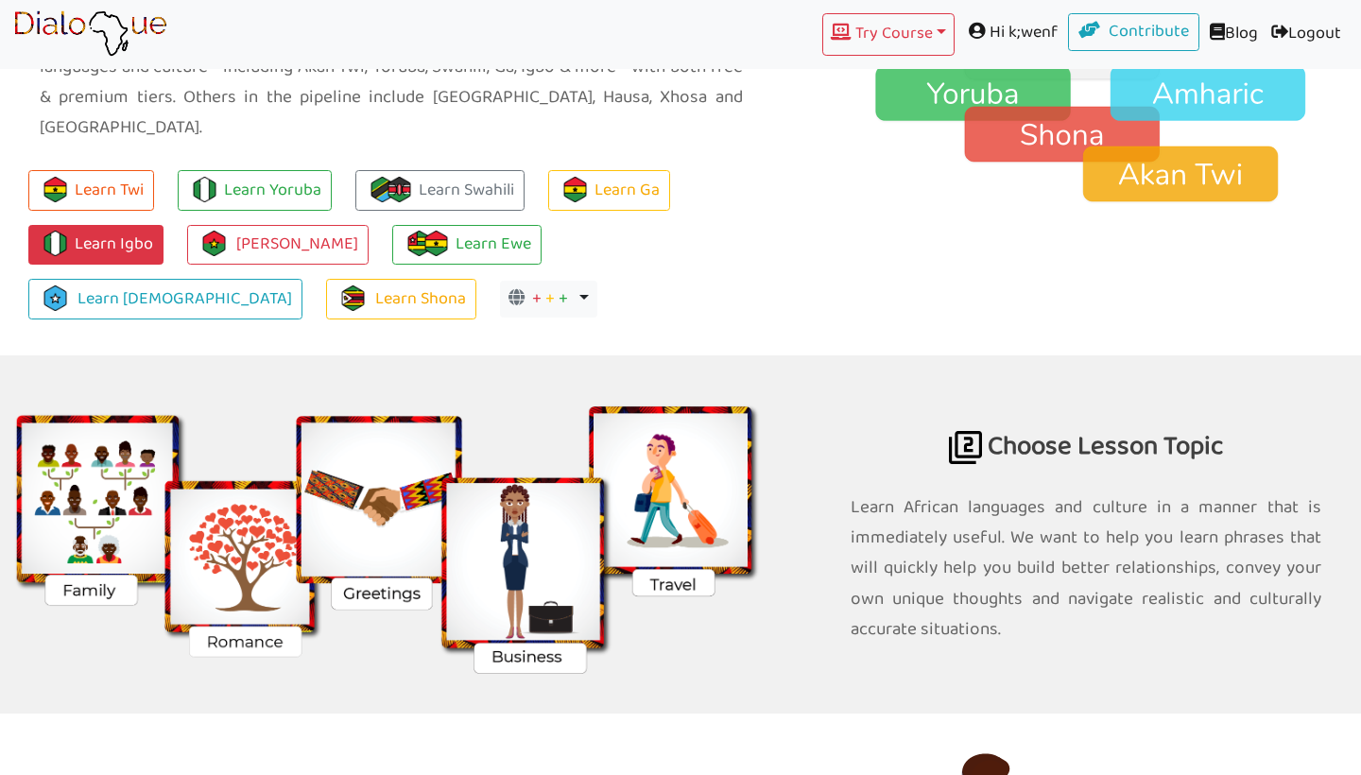
click at [105, 225] on link "Learn Igbo" at bounding box center [95, 245] width 135 height 41
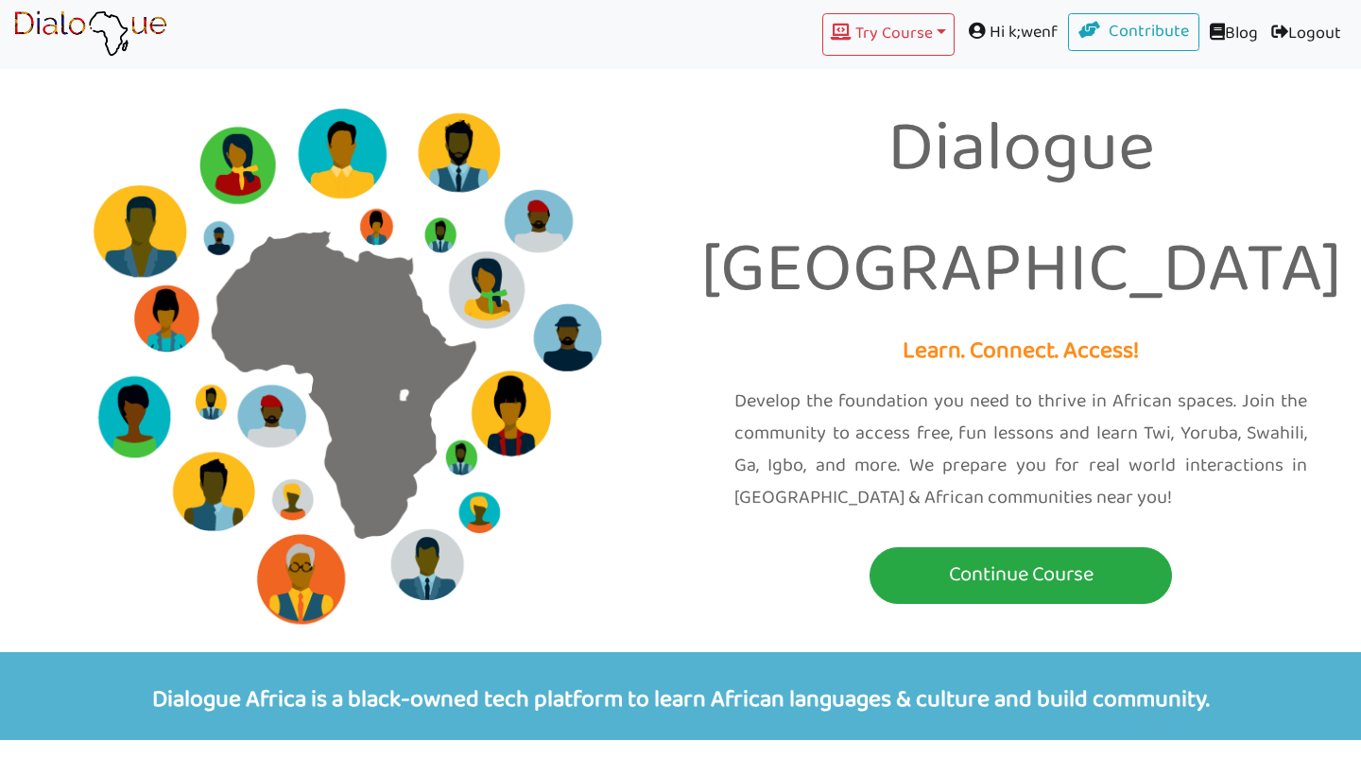
scroll to position [1471, 0]
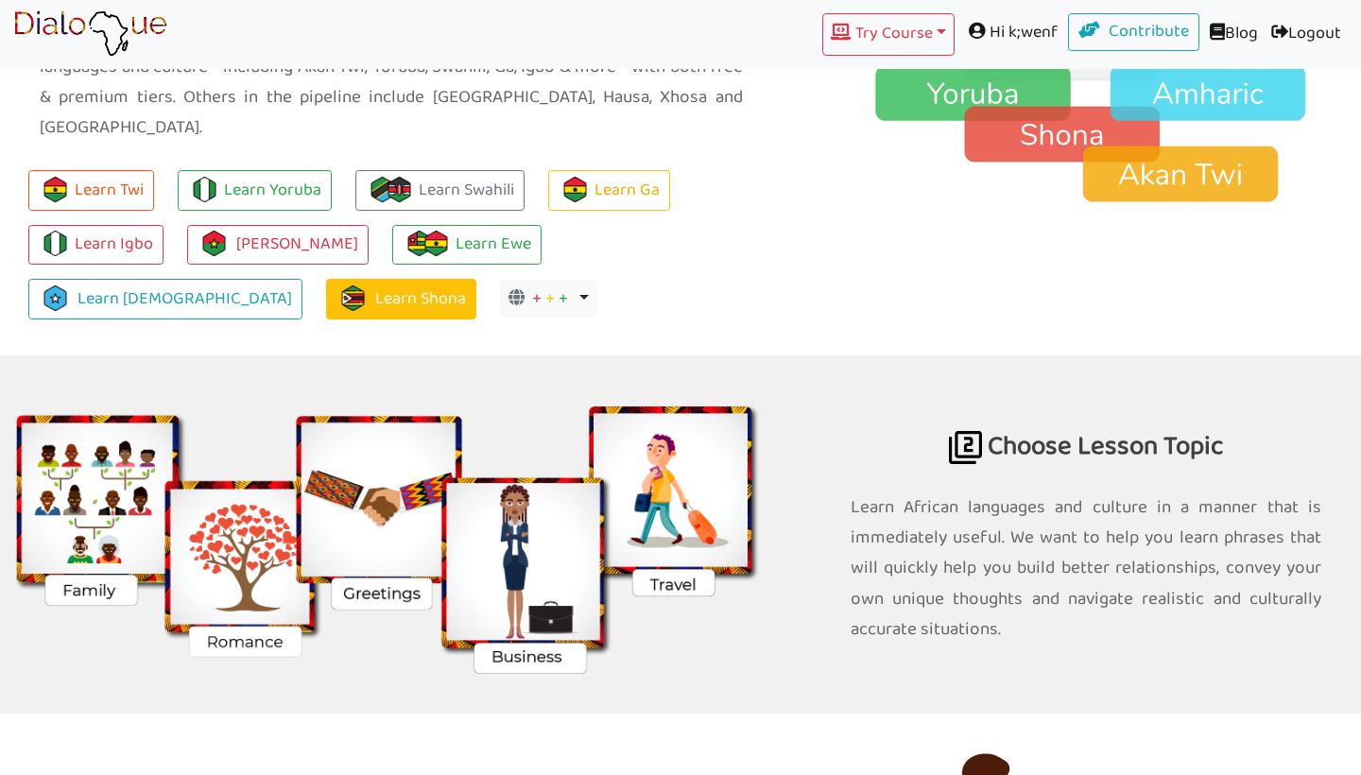
click at [326, 279] on link "Learn Shona" at bounding box center [401, 299] width 150 height 41
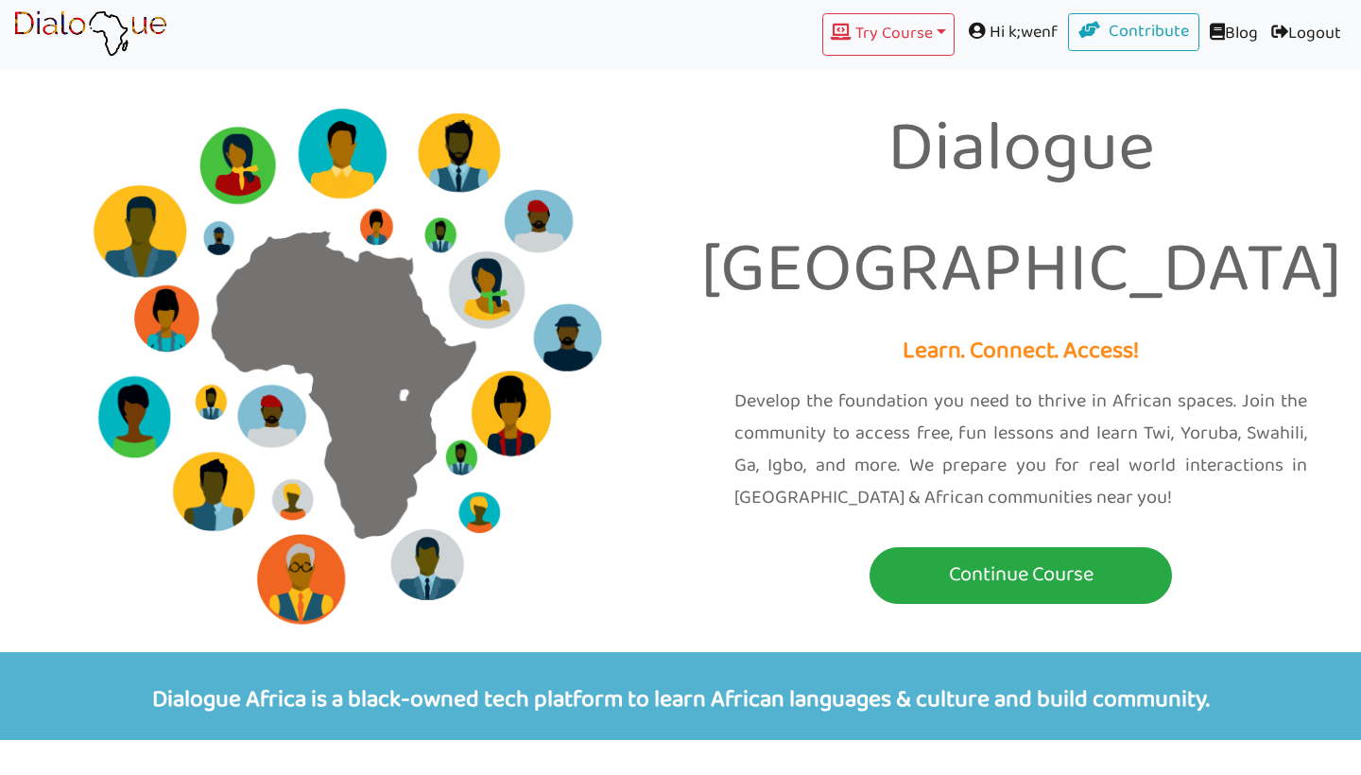
scroll to position [1471, 0]
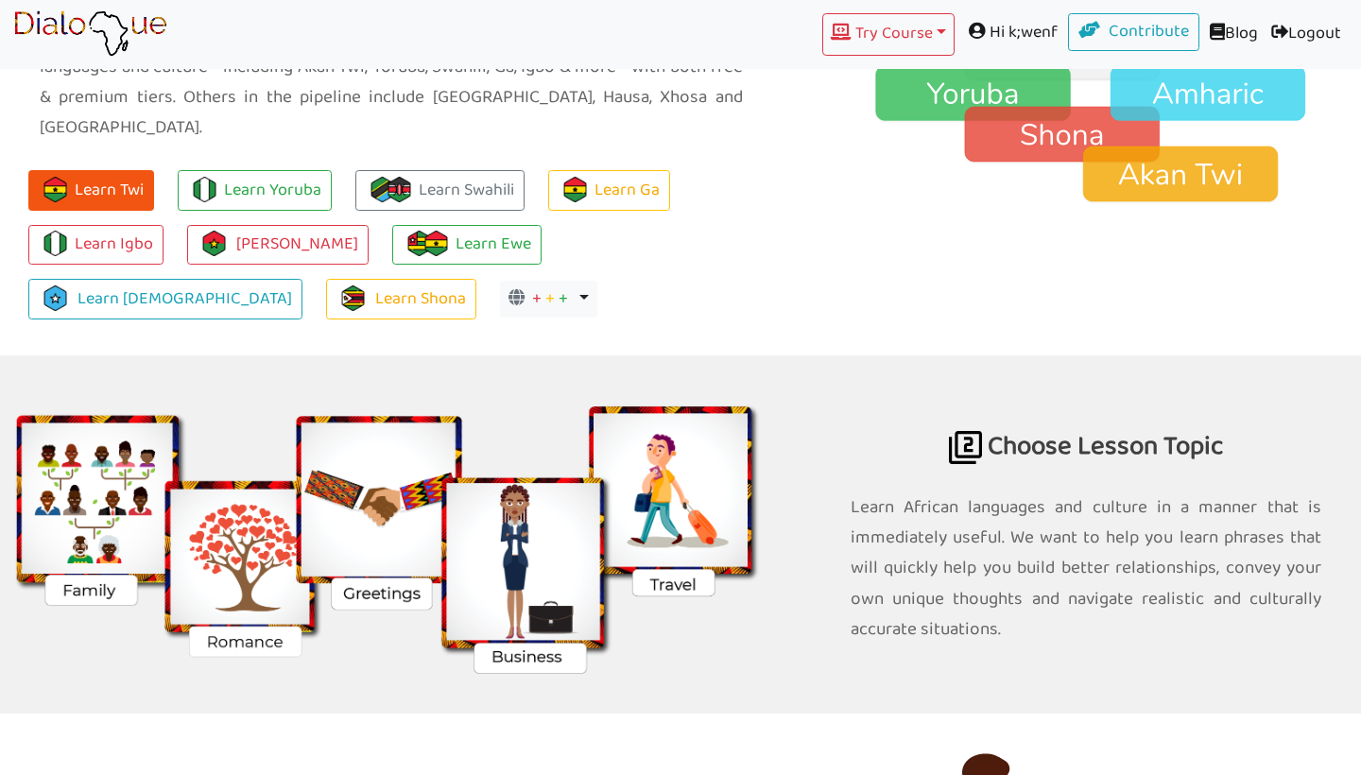
click at [137, 170] on button "Learn Twi" at bounding box center [91, 190] width 126 height 41
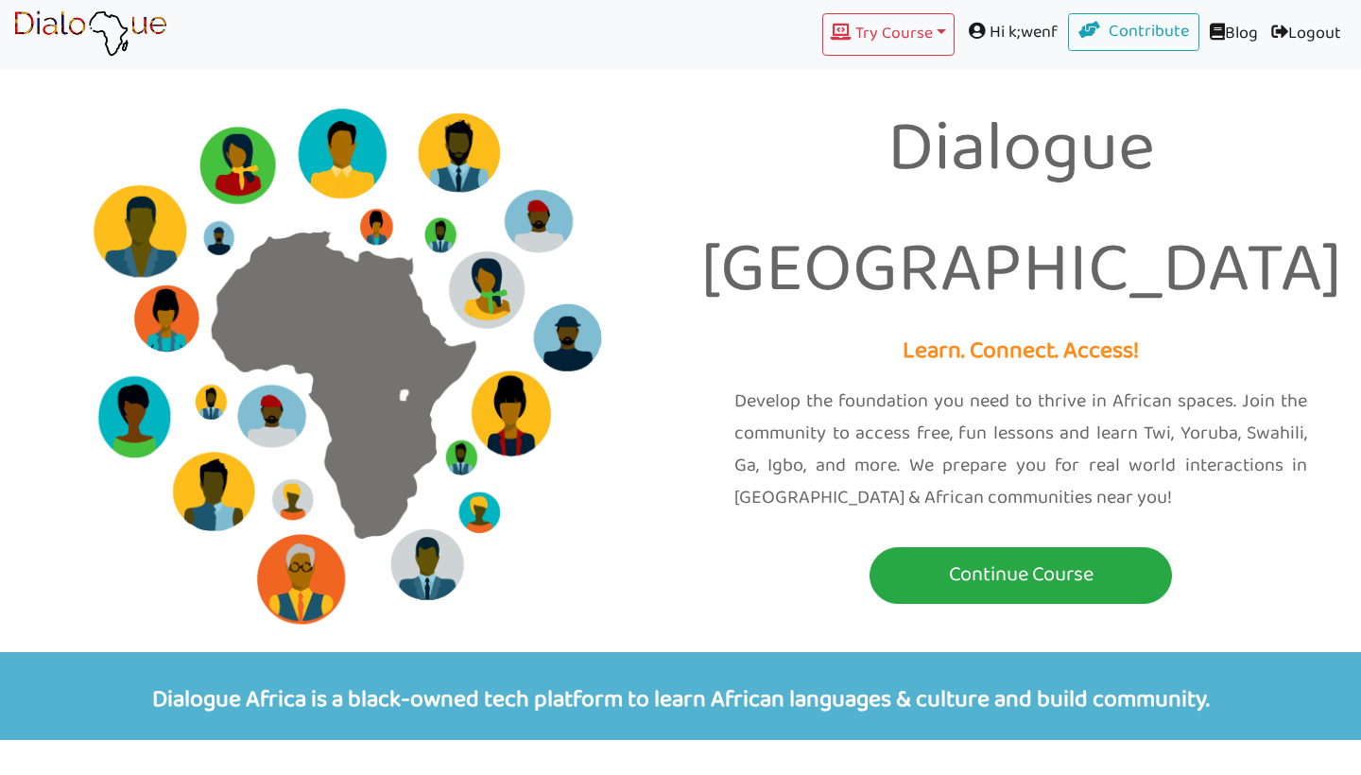
scroll to position [1471, 0]
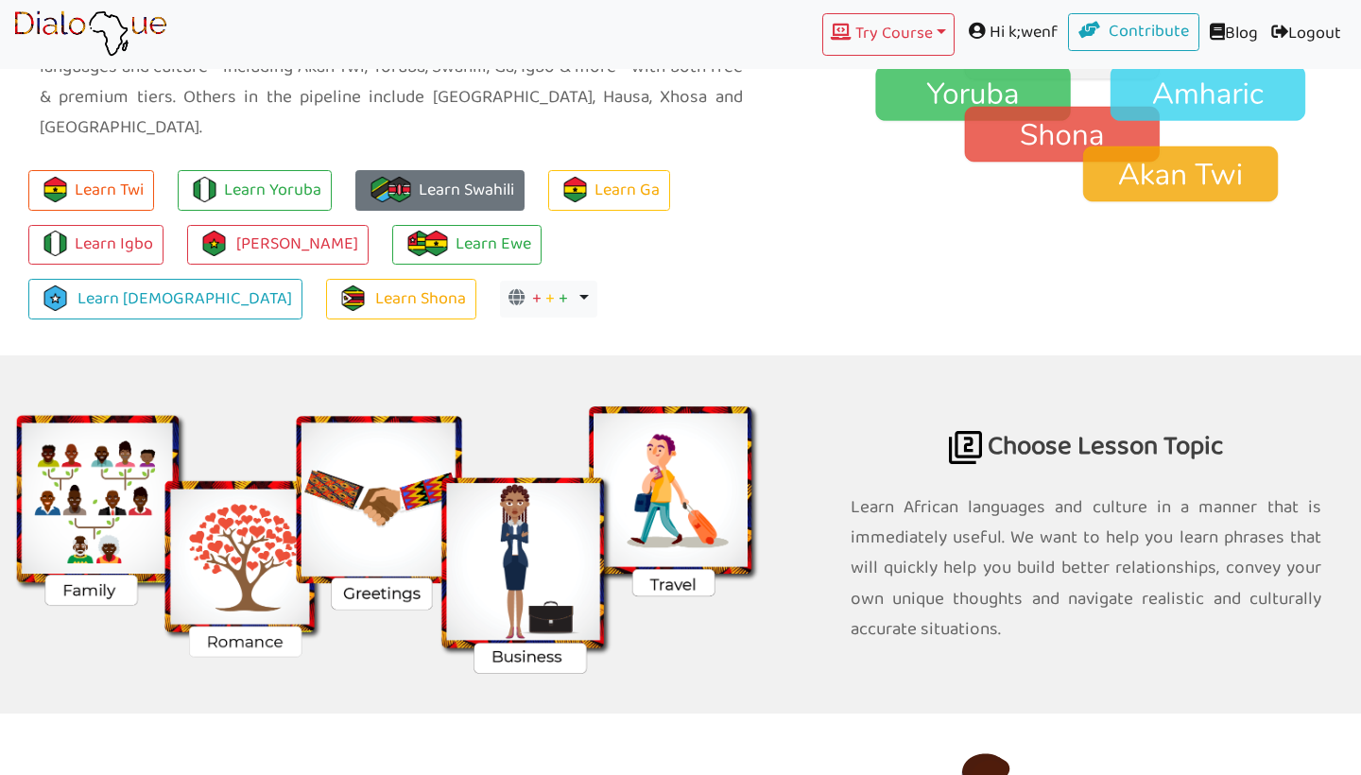
click at [377, 177] on img at bounding box center [383, 190] width 26 height 26
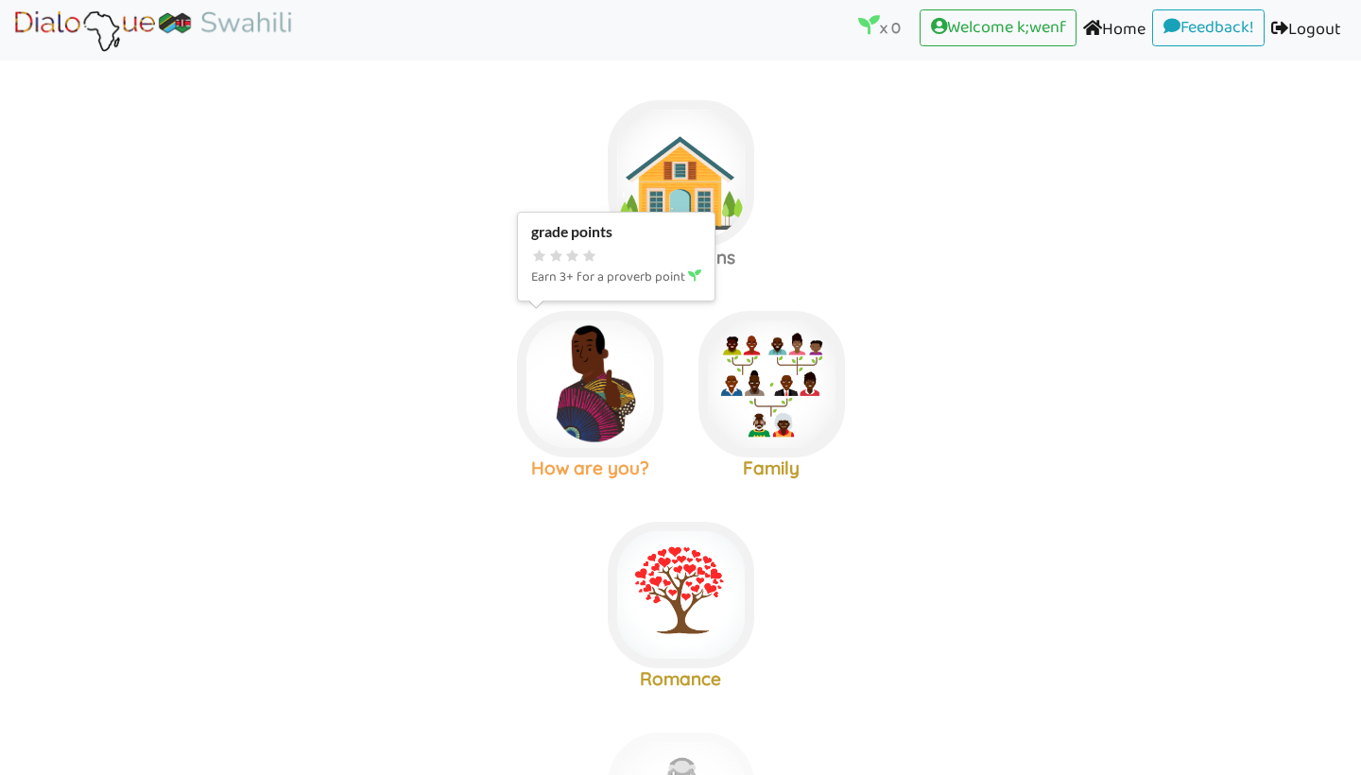
click at [608, 247] on img at bounding box center [681, 173] width 146 height 146
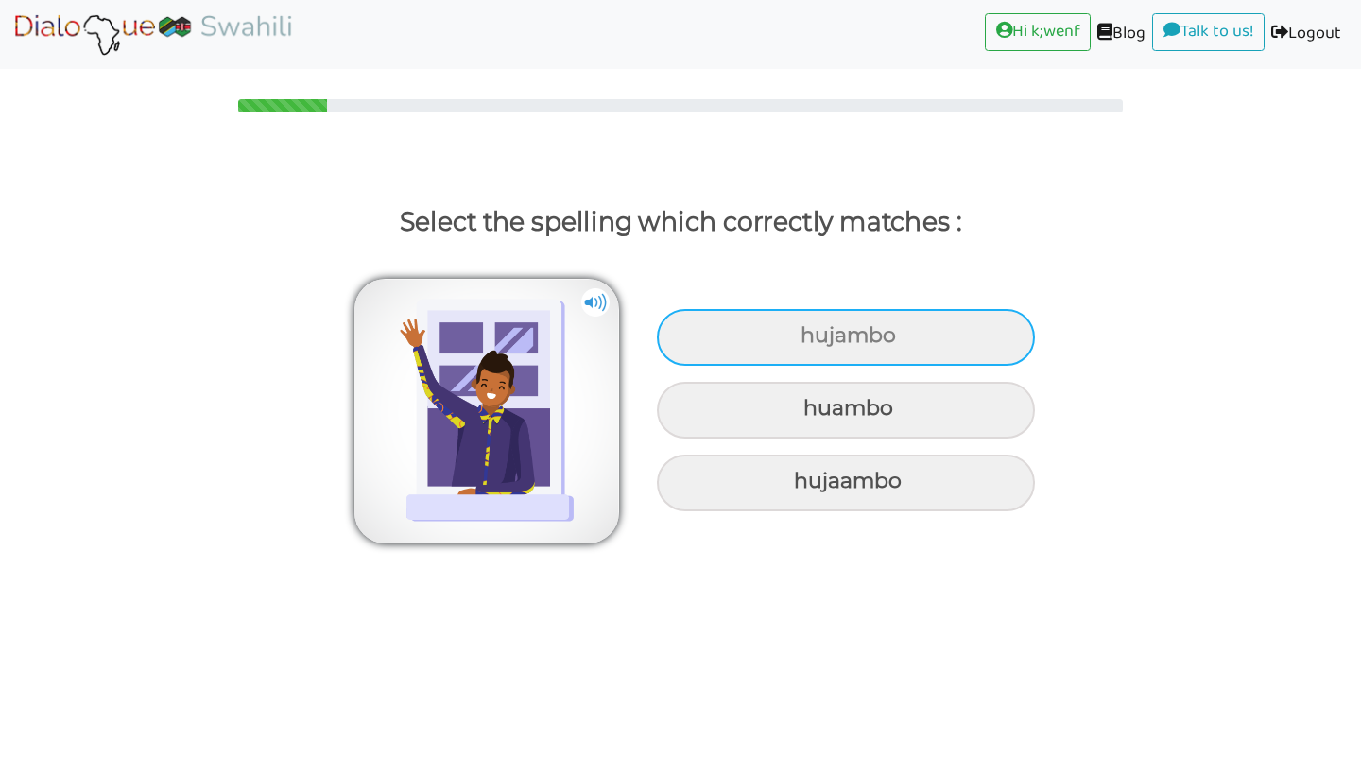
click at [745, 347] on div "hujambo" at bounding box center [846, 337] width 378 height 57
click at [797, 342] on input "hujambo" at bounding box center [803, 336] width 12 height 12
radio input "true"
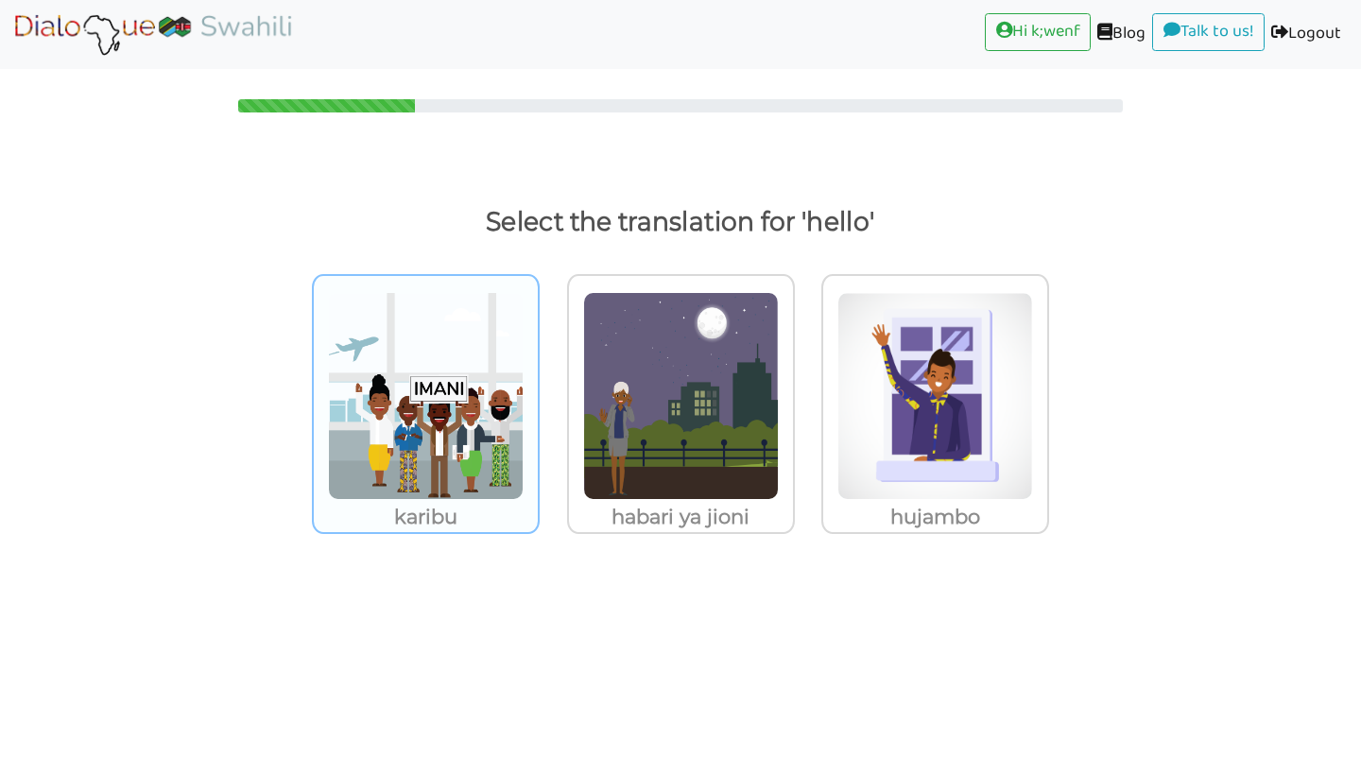
click at [463, 455] on img at bounding box center [426, 396] width 196 height 208
click at [538, 391] on input "karibu" at bounding box center [545, 384] width 14 height 14
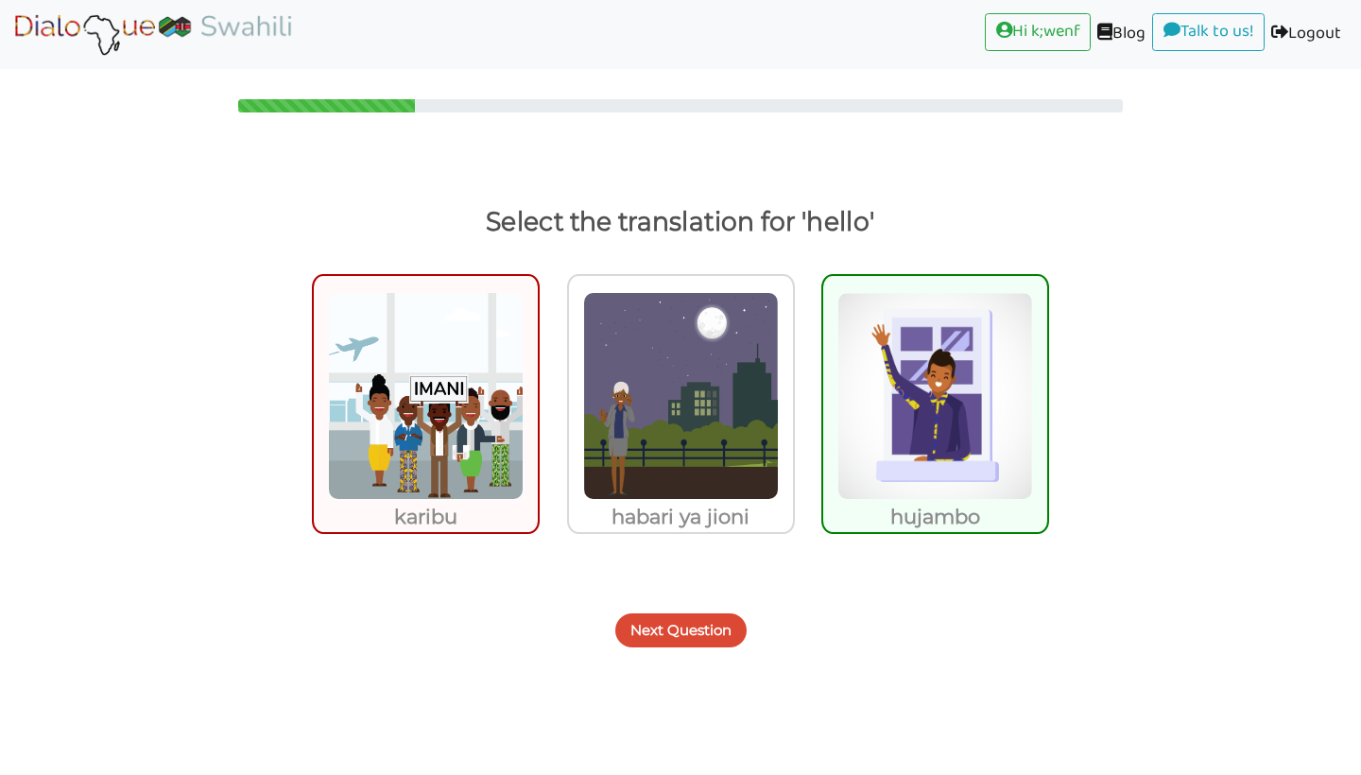
click at [706, 632] on button "Next Question" at bounding box center [680, 630] width 131 height 34
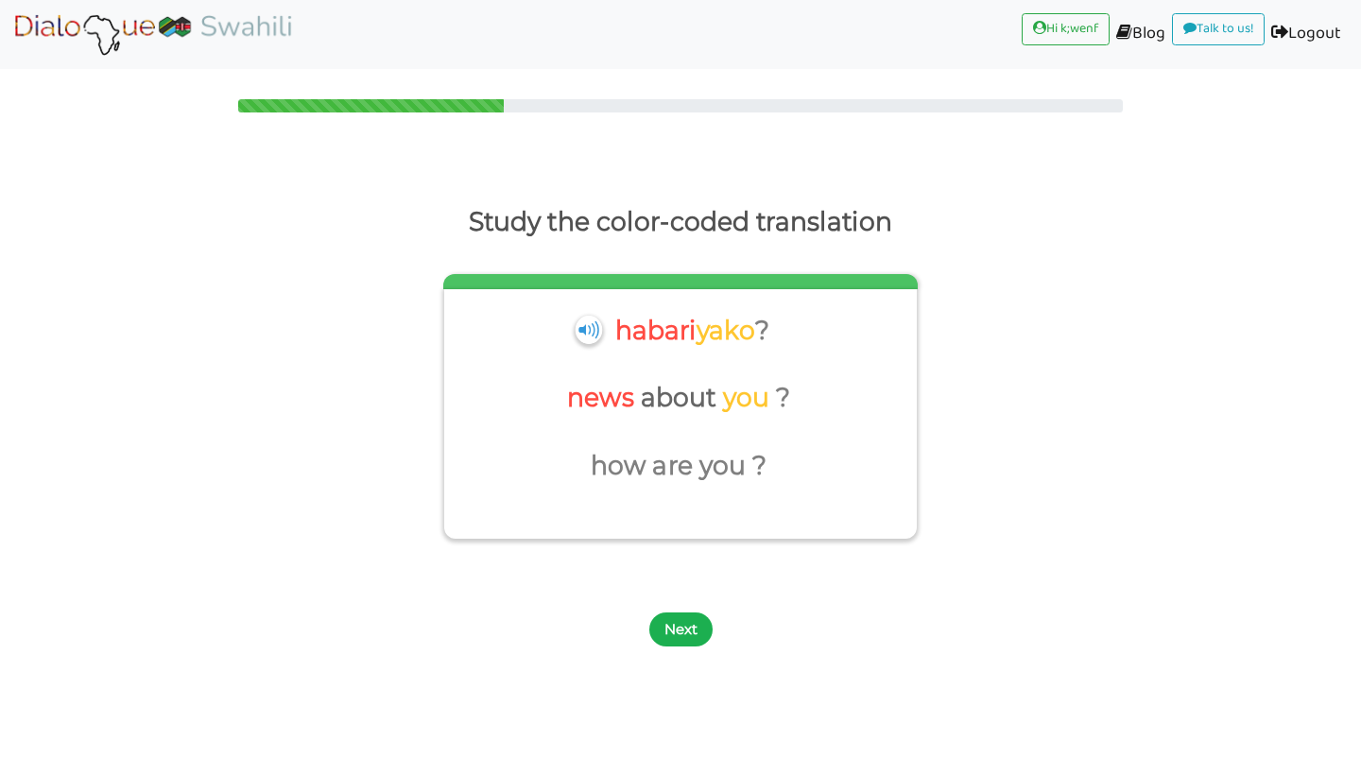
click at [693, 627] on button "Next" at bounding box center [680, 629] width 63 height 34
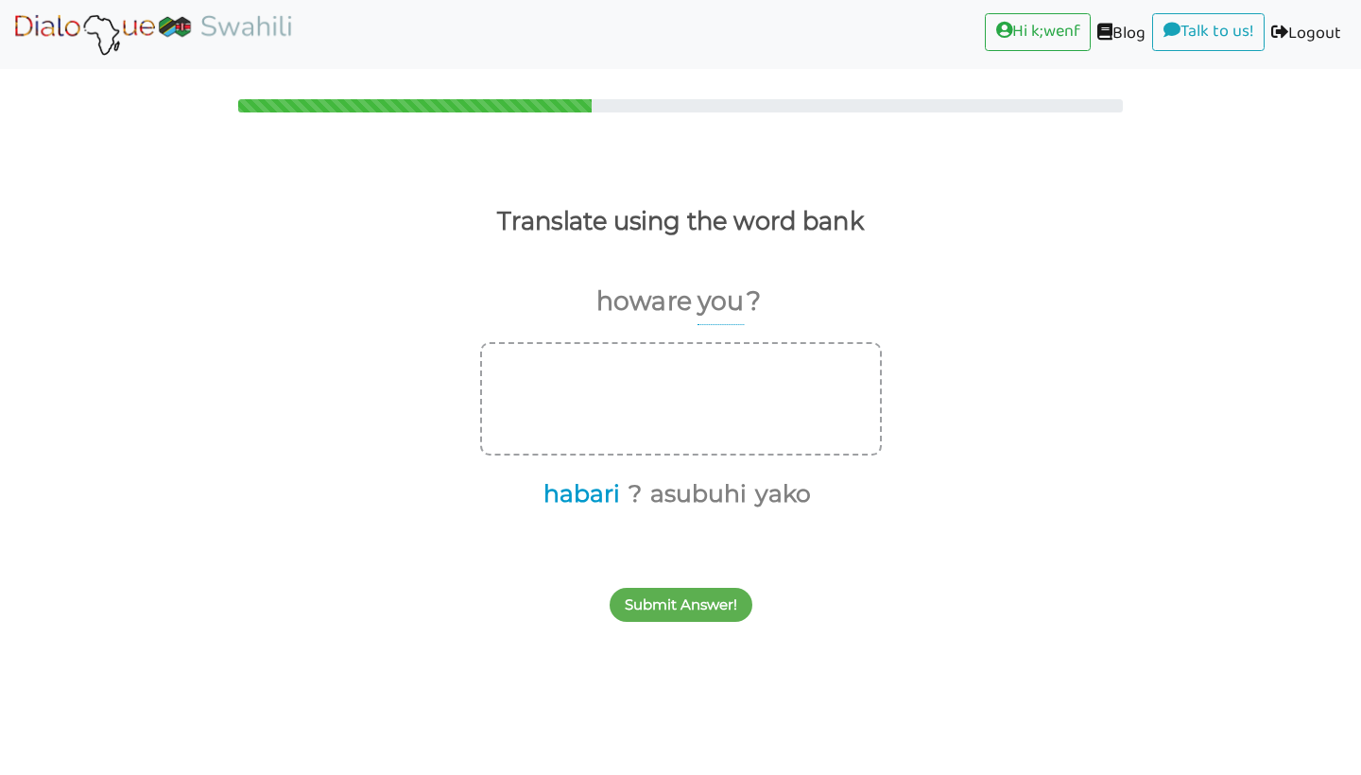
click at [577, 485] on button "habari" at bounding box center [578, 494] width 83 height 36
click at [737, 492] on button "yako" at bounding box center [737, 494] width 62 height 36
click at [619, 495] on button "?" at bounding box center [621, 494] width 20 height 36
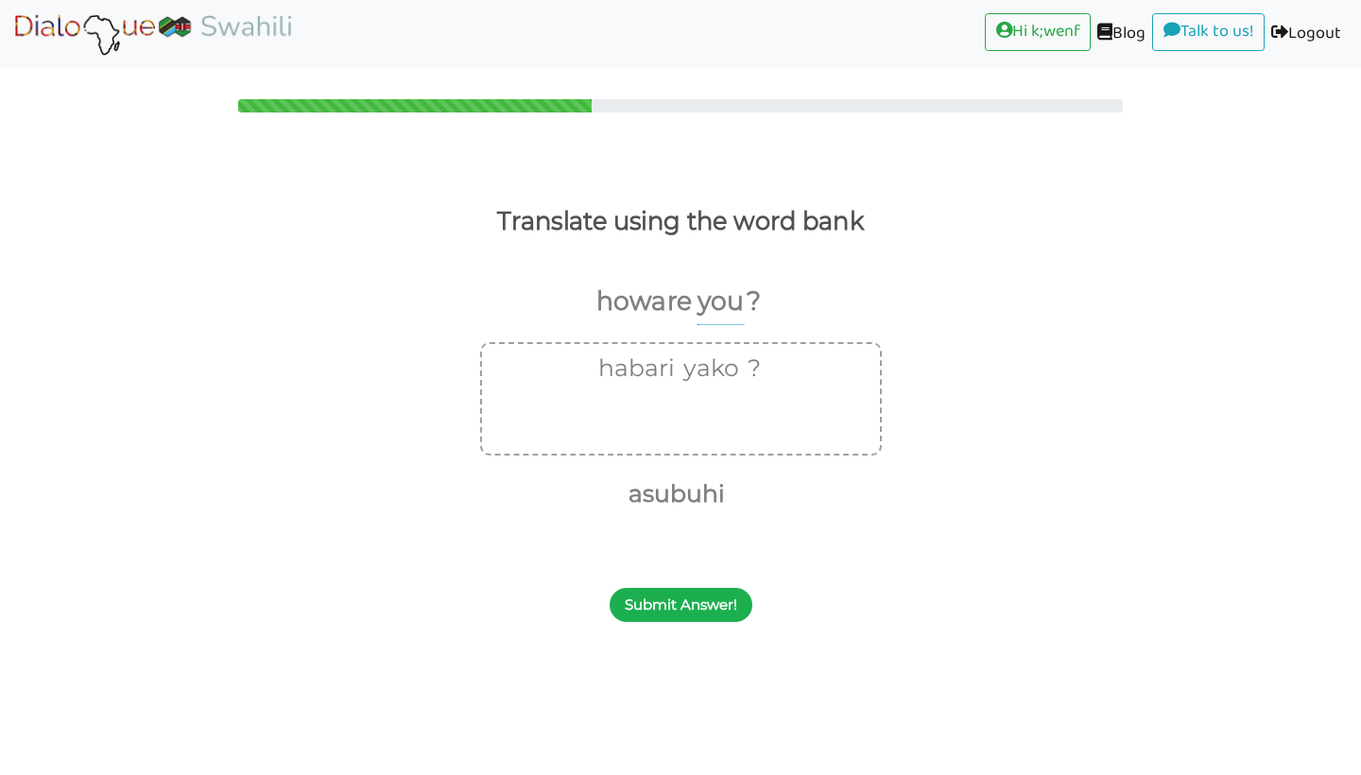
click at [656, 610] on button "Submit Answer!" at bounding box center [681, 605] width 143 height 34
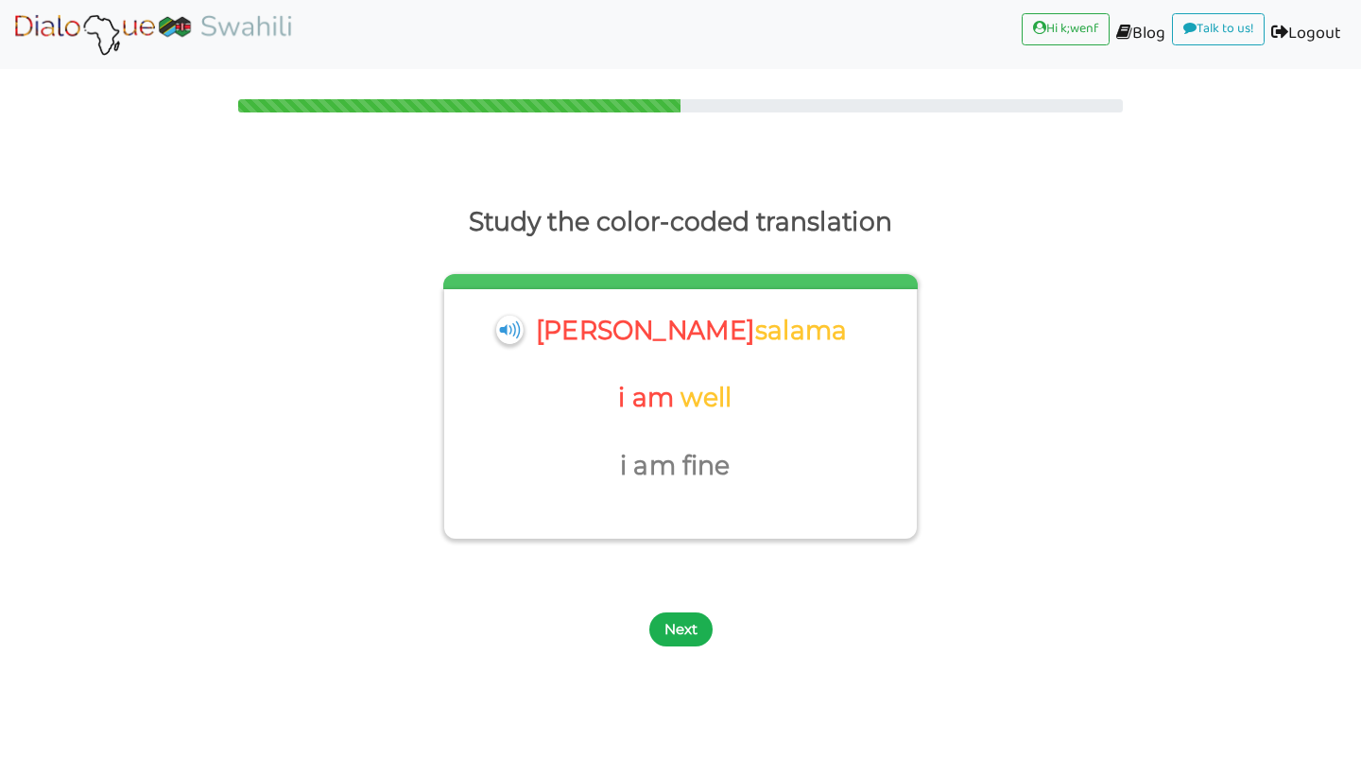
click at [683, 612] on button "Next" at bounding box center [680, 629] width 63 height 34
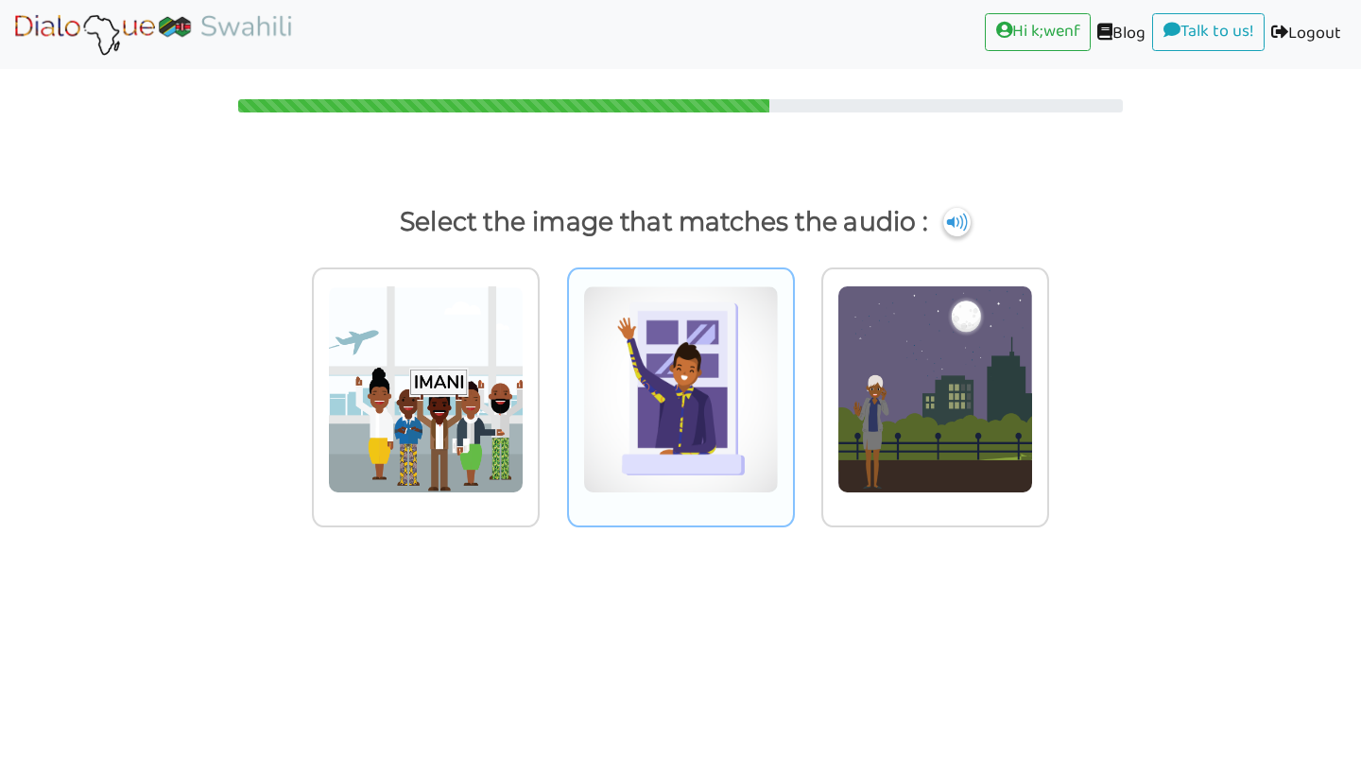
click at [524, 486] on img at bounding box center [426, 389] width 196 height 208
click at [552, 385] on input "radio" at bounding box center [545, 377] width 14 height 14
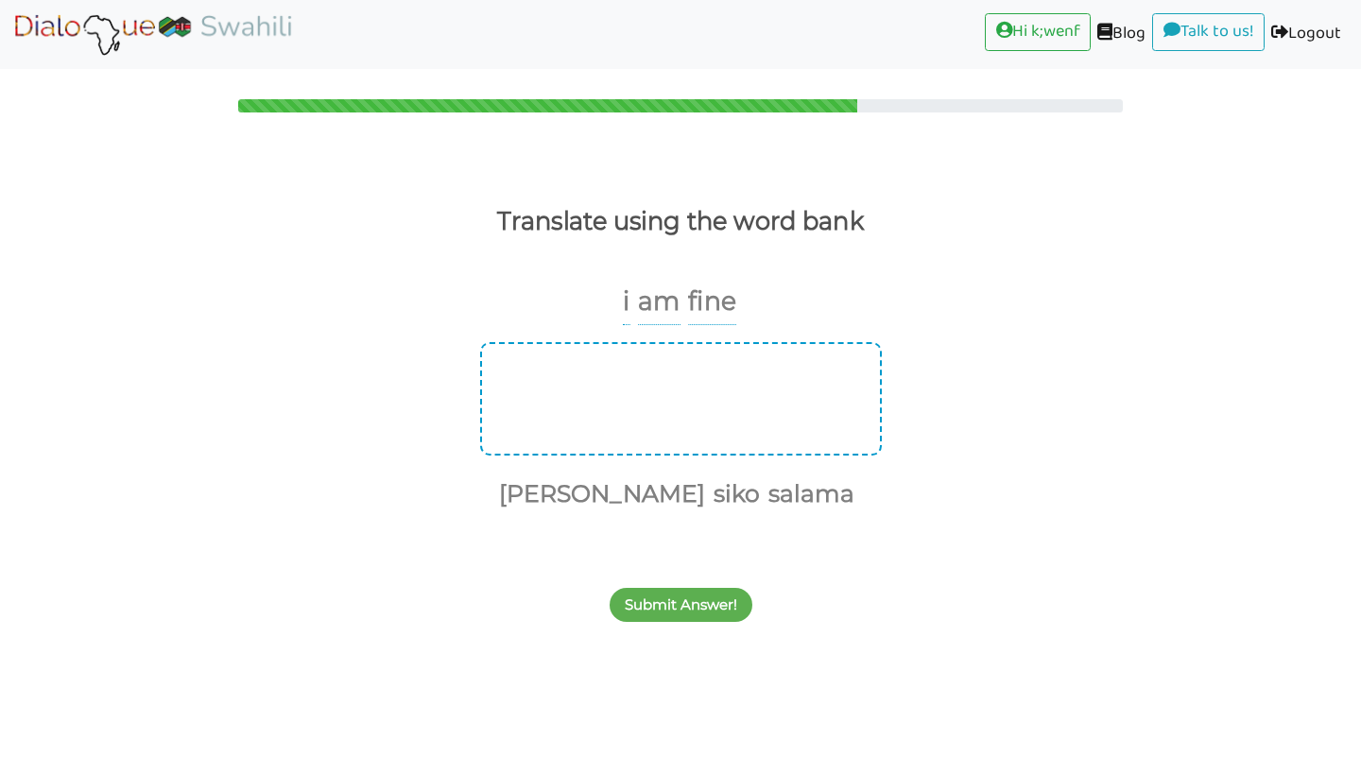
drag, startPoint x: 608, startPoint y: 473, endPoint x: 600, endPoint y: 447, distance: 26.6
click at [600, 447] on div "niko siko salama" at bounding box center [680, 428] width 1361 height 172
click at [587, 490] on button "niko" at bounding box center [598, 494] width 213 height 36
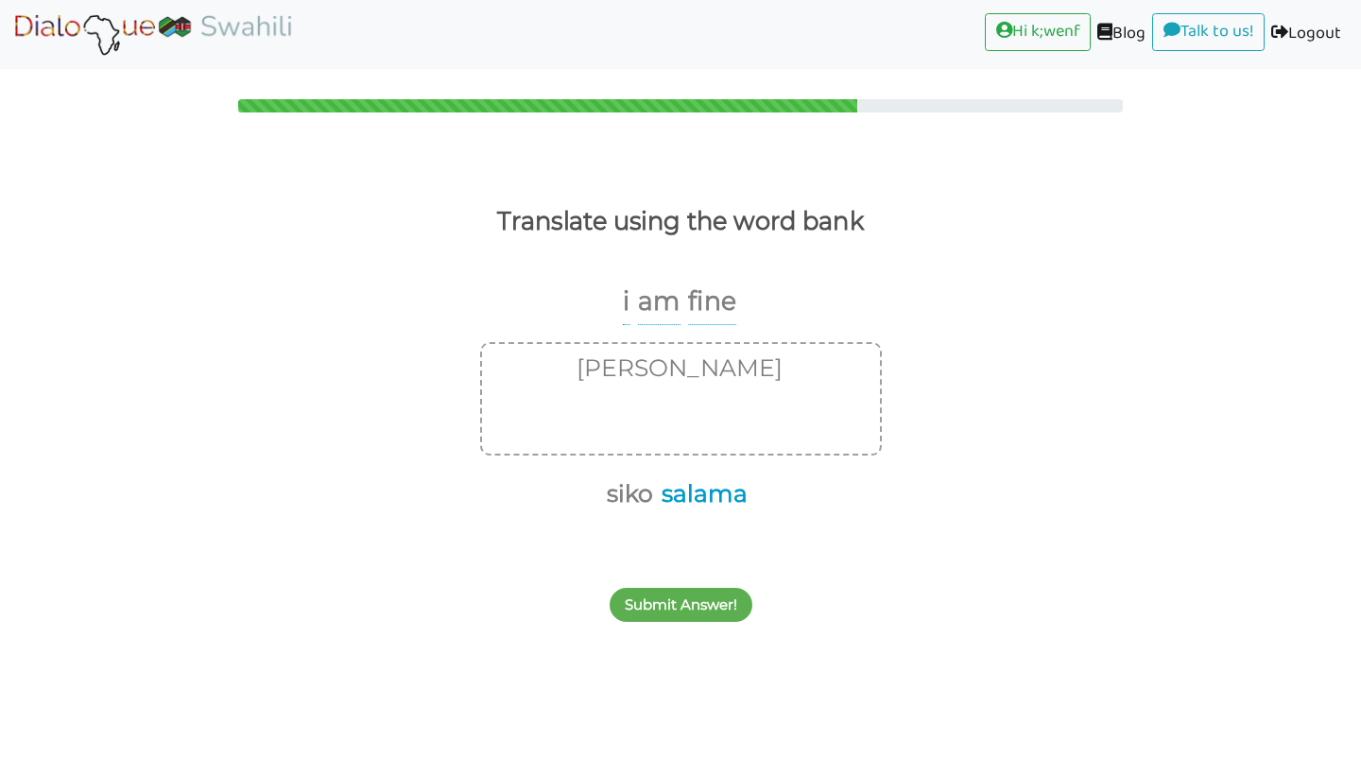
click at [705, 503] on button "salama" at bounding box center [701, 494] width 93 height 36
click at [666, 594] on button "Submit Answer!" at bounding box center [681, 605] width 143 height 34
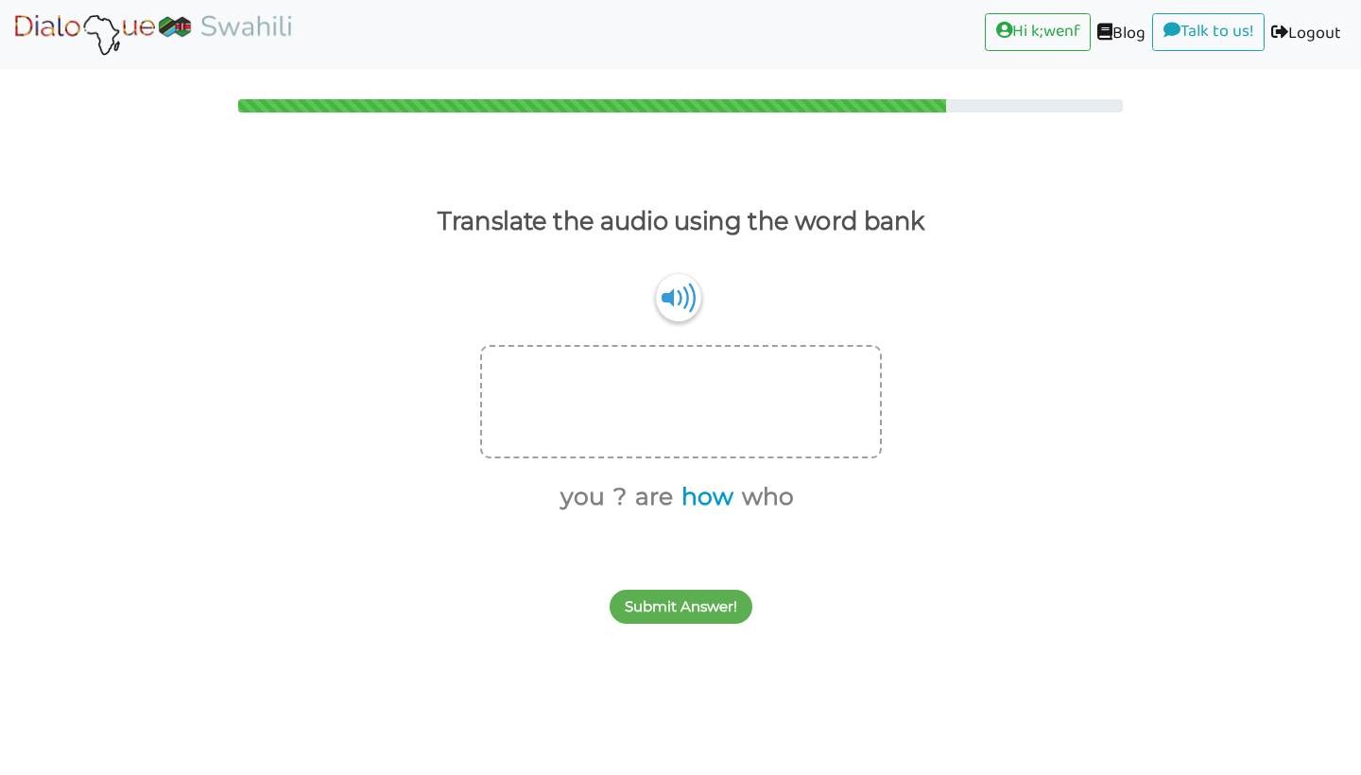
click at [714, 506] on button "how" at bounding box center [704, 497] width 59 height 36
click at [687, 493] on button "are" at bounding box center [681, 497] width 44 height 36
click at [649, 494] on button "you" at bounding box center [632, 497] width 51 height 36
click at [686, 611] on button "Submit Answer!" at bounding box center [681, 607] width 143 height 34
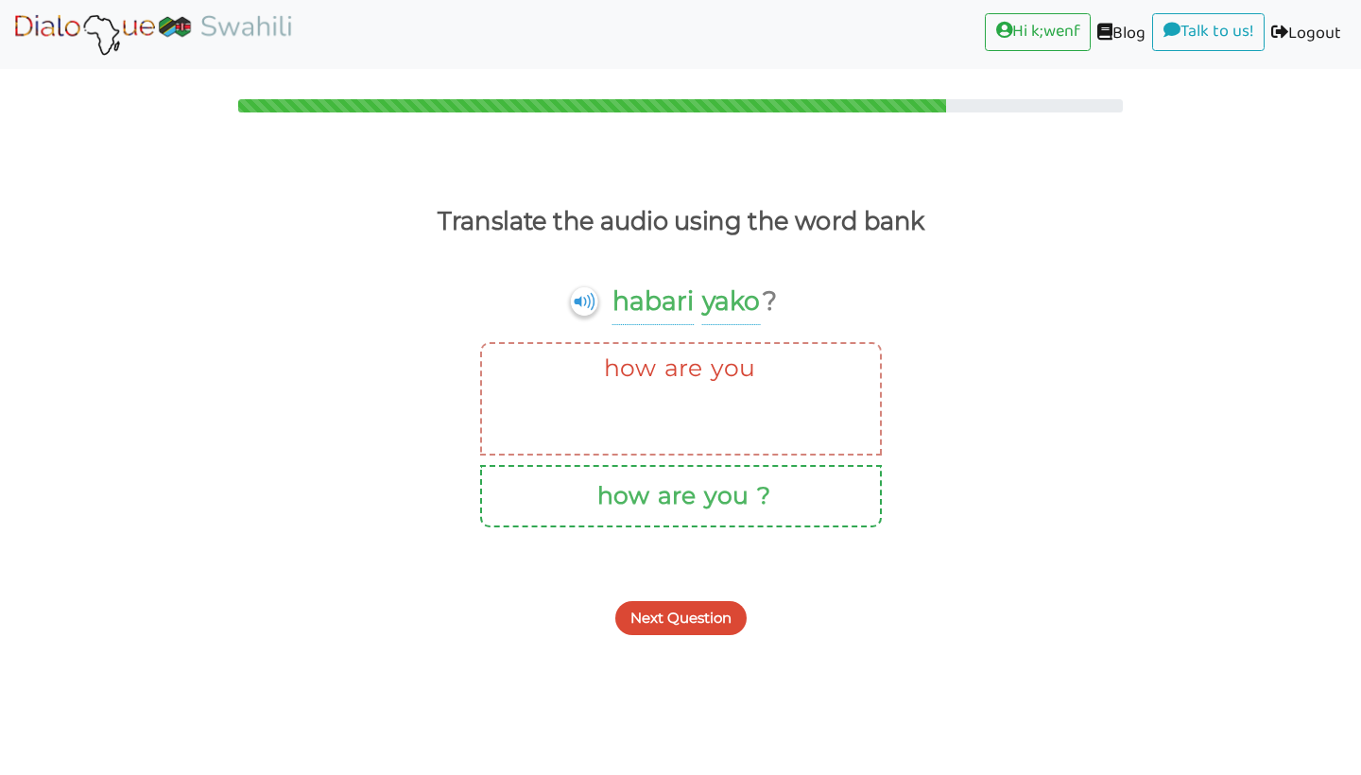
click at [686, 611] on button "Next Question" at bounding box center [680, 618] width 131 height 34
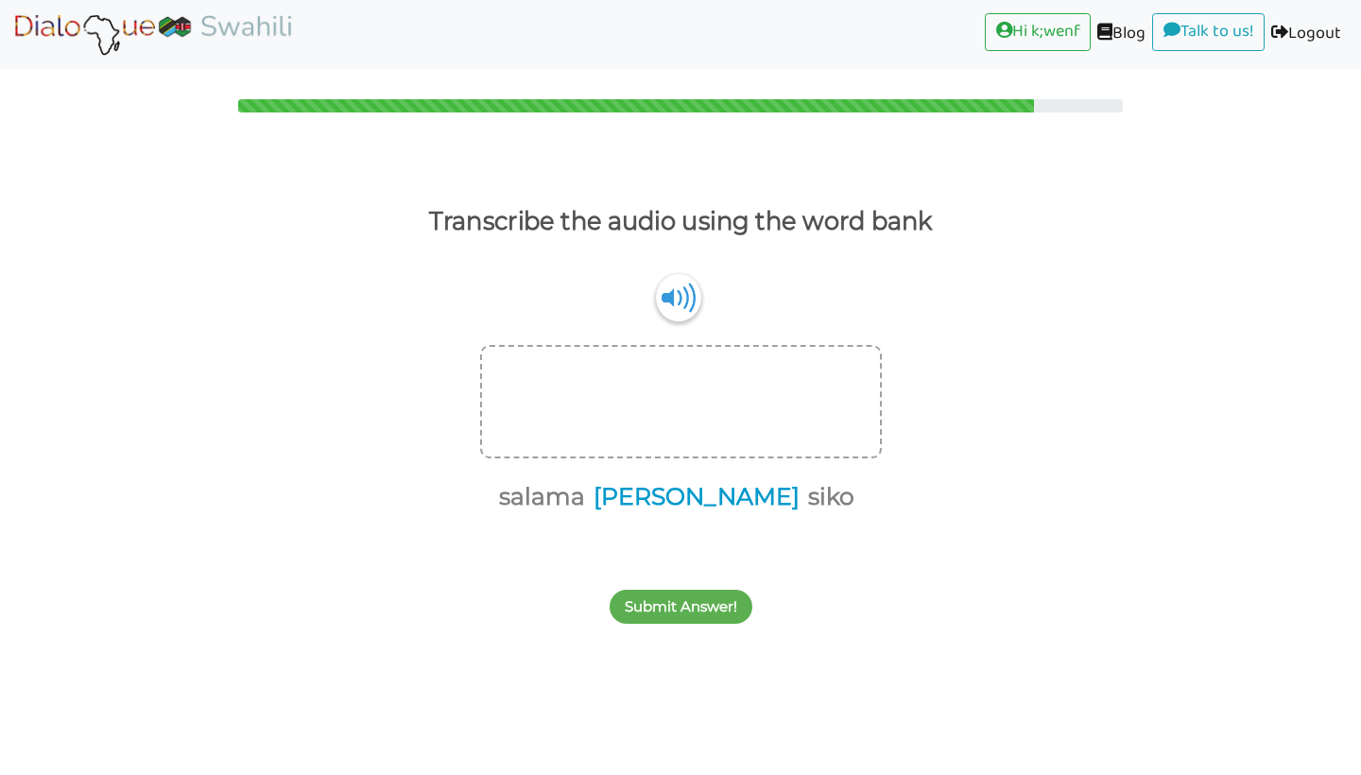
click at [694, 509] on button "niko" at bounding box center [693, 497] width 213 height 36
click at [661, 497] on button "salama" at bounding box center [646, 497] width 93 height 36
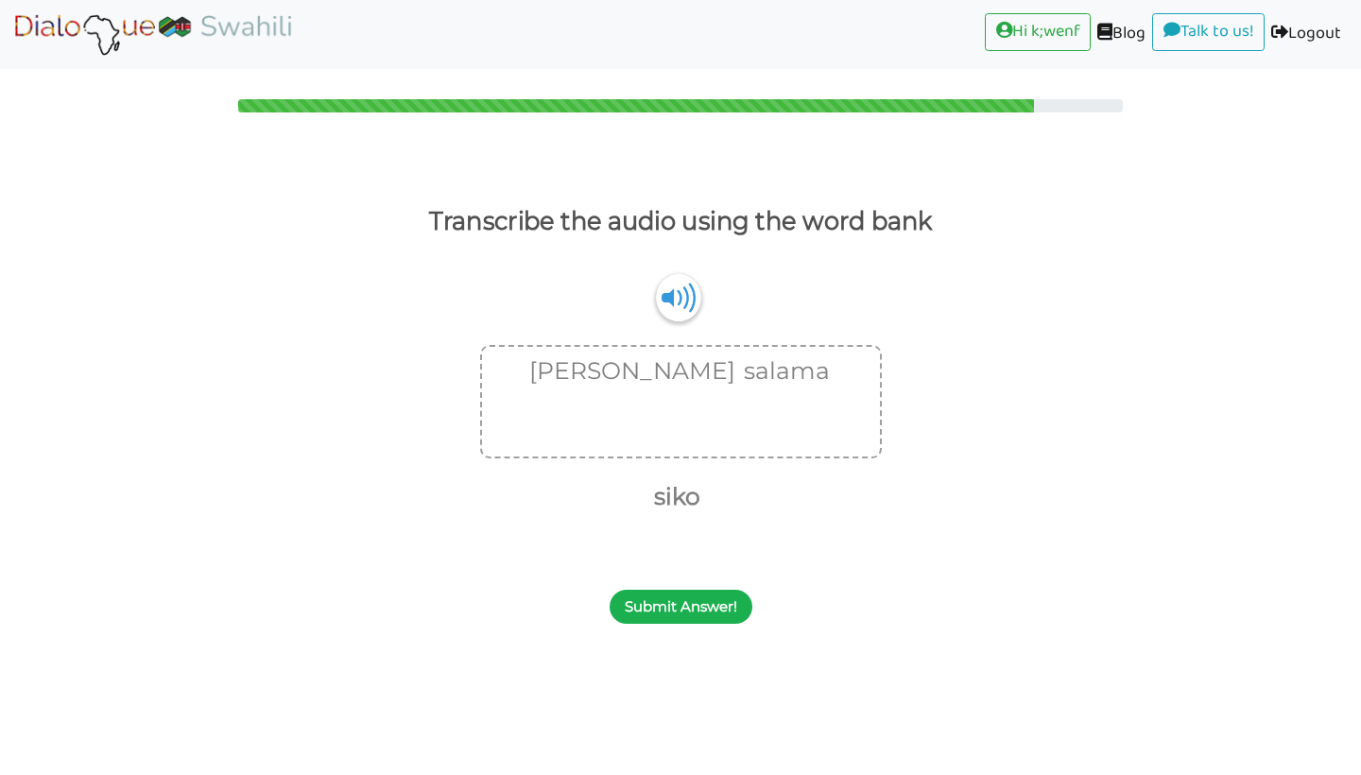
click at [680, 615] on button "Submit Answer!" at bounding box center [681, 607] width 143 height 34
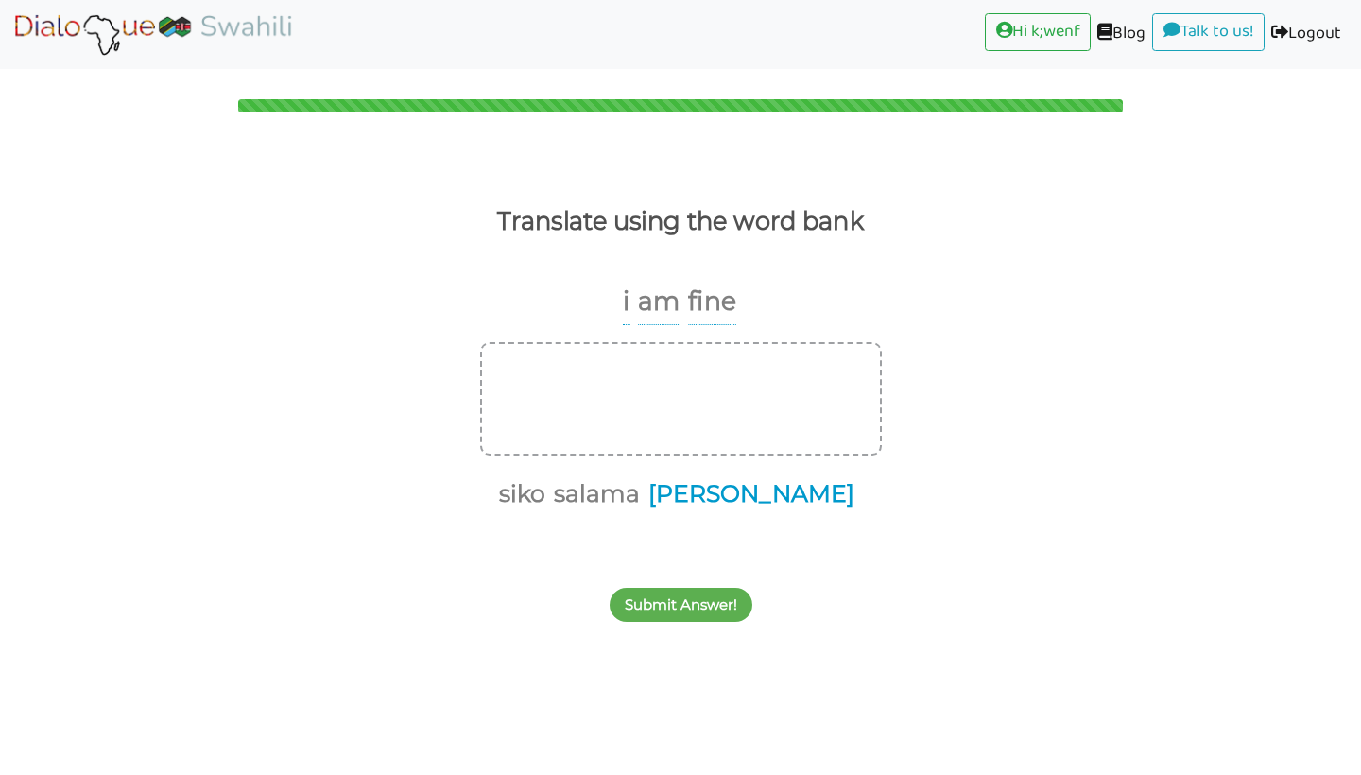
click at [745, 490] on button "niko" at bounding box center [748, 494] width 213 height 36
click at [700, 491] on button "salama" at bounding box center [701, 494] width 93 height 36
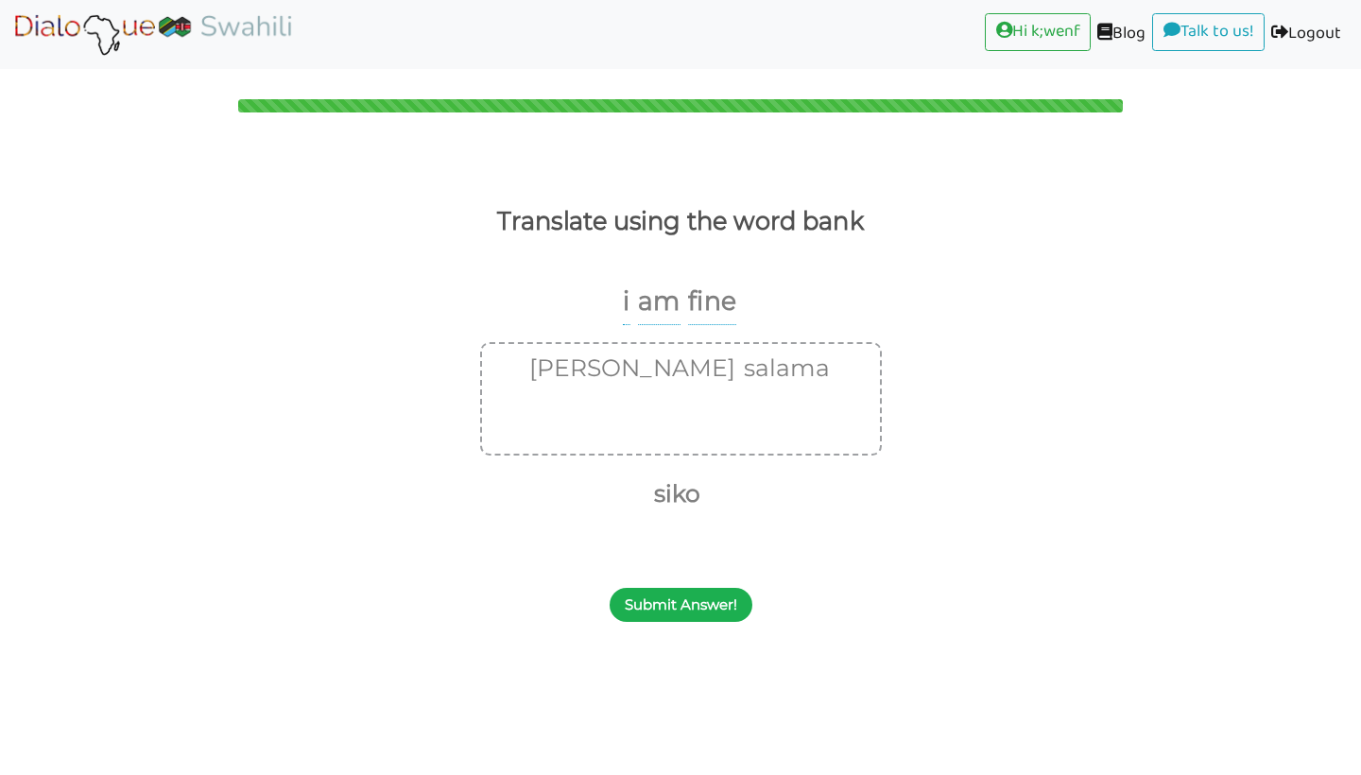
click at [701, 604] on button "Submit Answer!" at bounding box center [681, 605] width 143 height 34
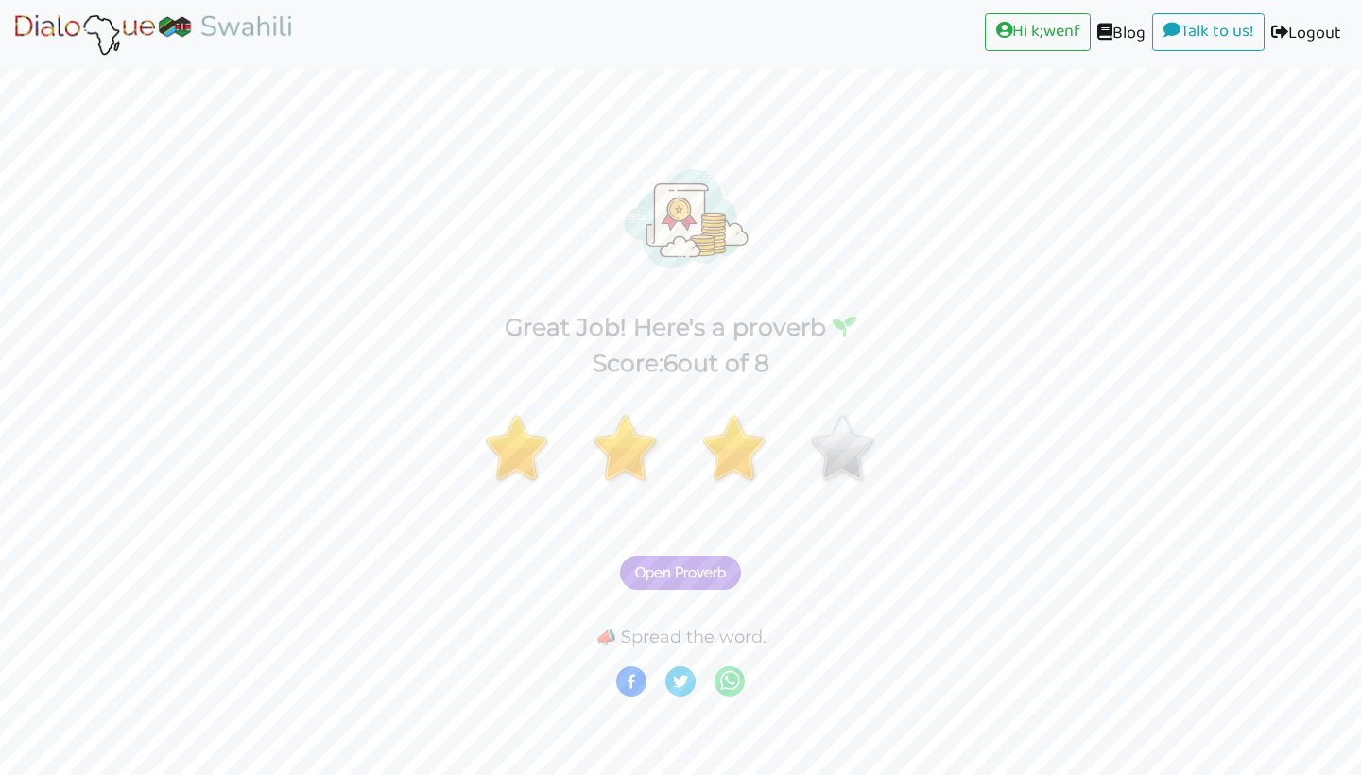
click at [701, 580] on button "Open Proverb" at bounding box center [680, 573] width 121 height 34
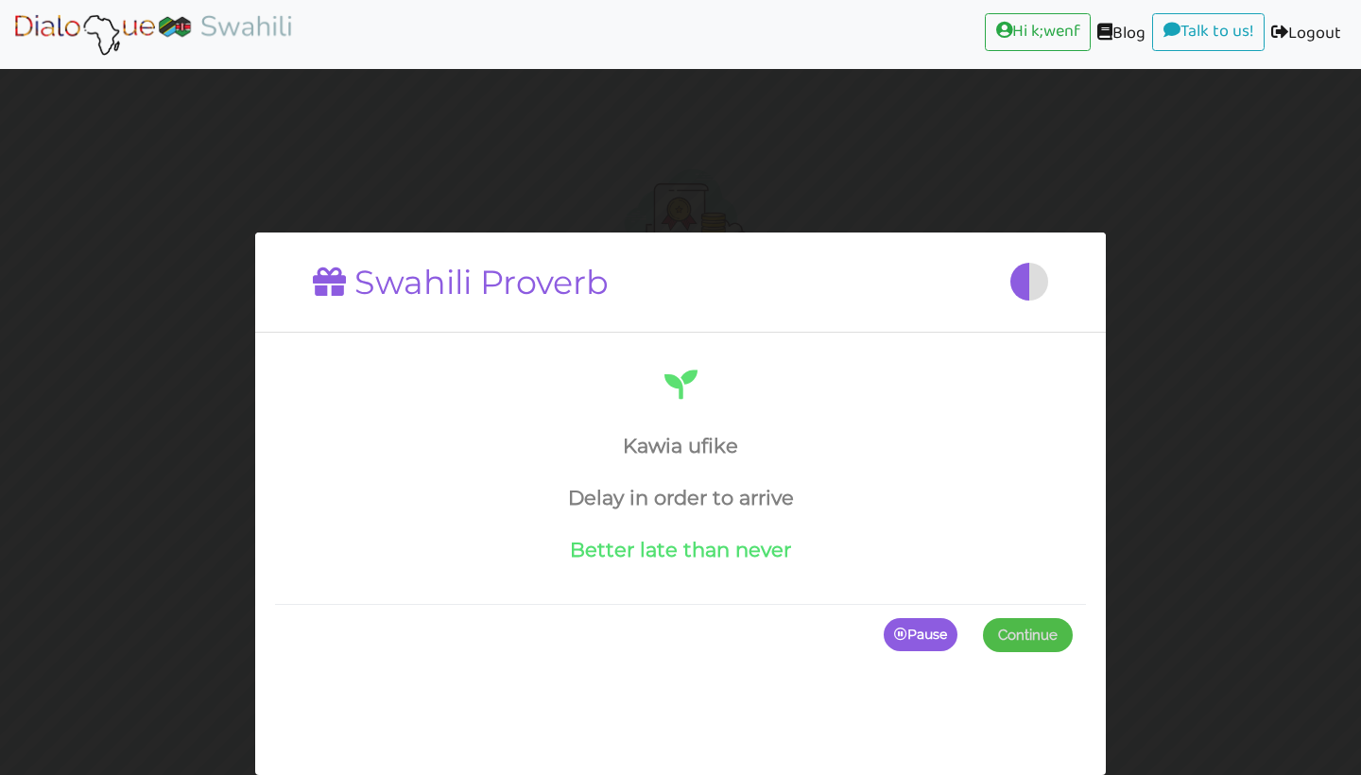
click at [911, 647] on p "Pause" at bounding box center [921, 635] width 74 height 34
click at [1003, 635] on p "Continue" at bounding box center [1023, 635] width 98 height 34
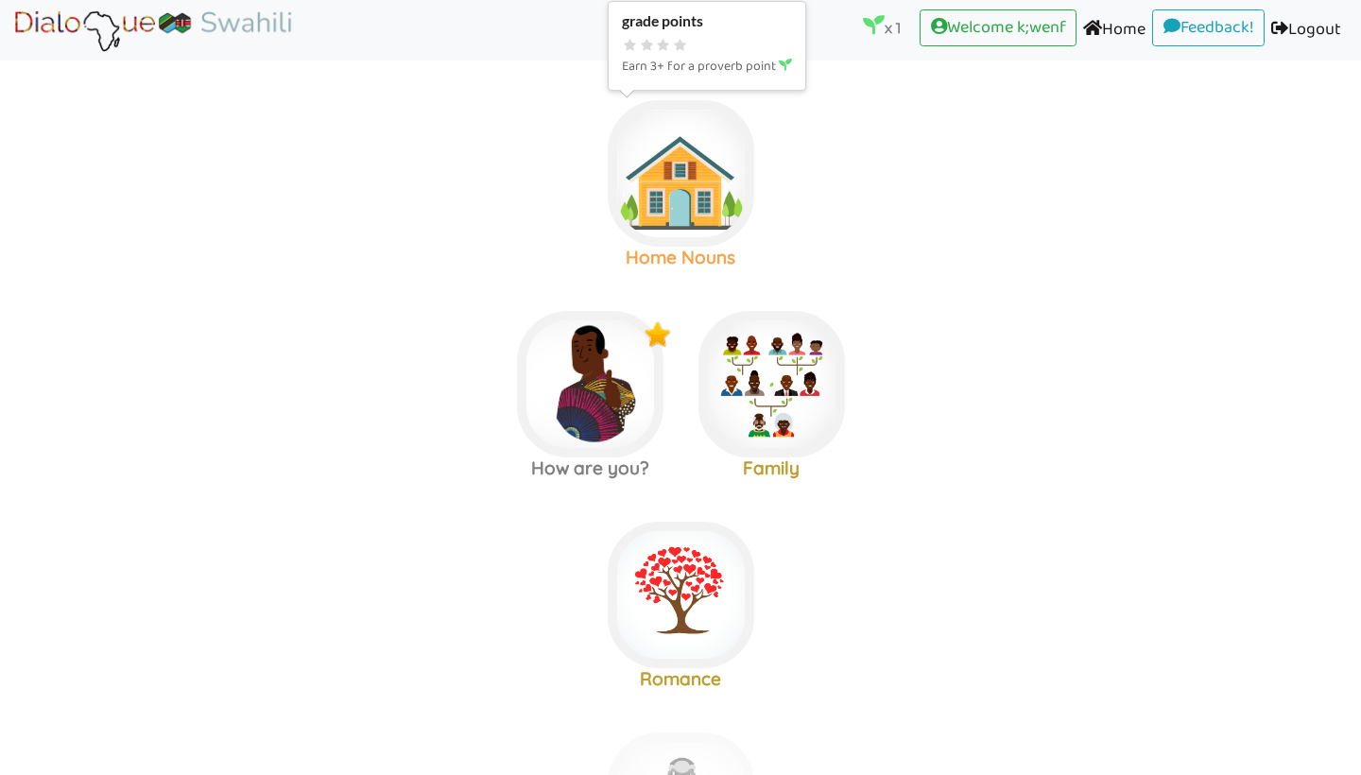
click at [680, 215] on img at bounding box center [681, 173] width 146 height 146
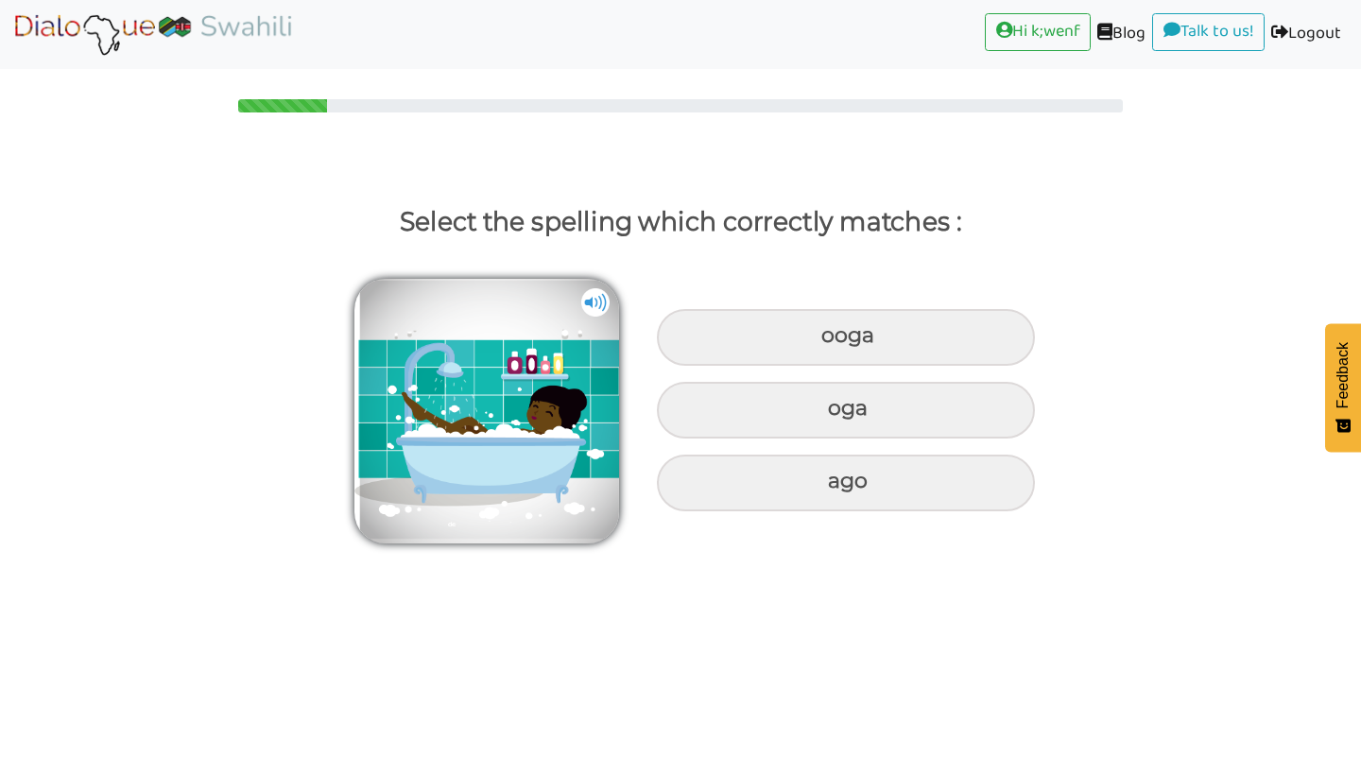
click at [596, 310] on img at bounding box center [595, 302] width 28 height 28
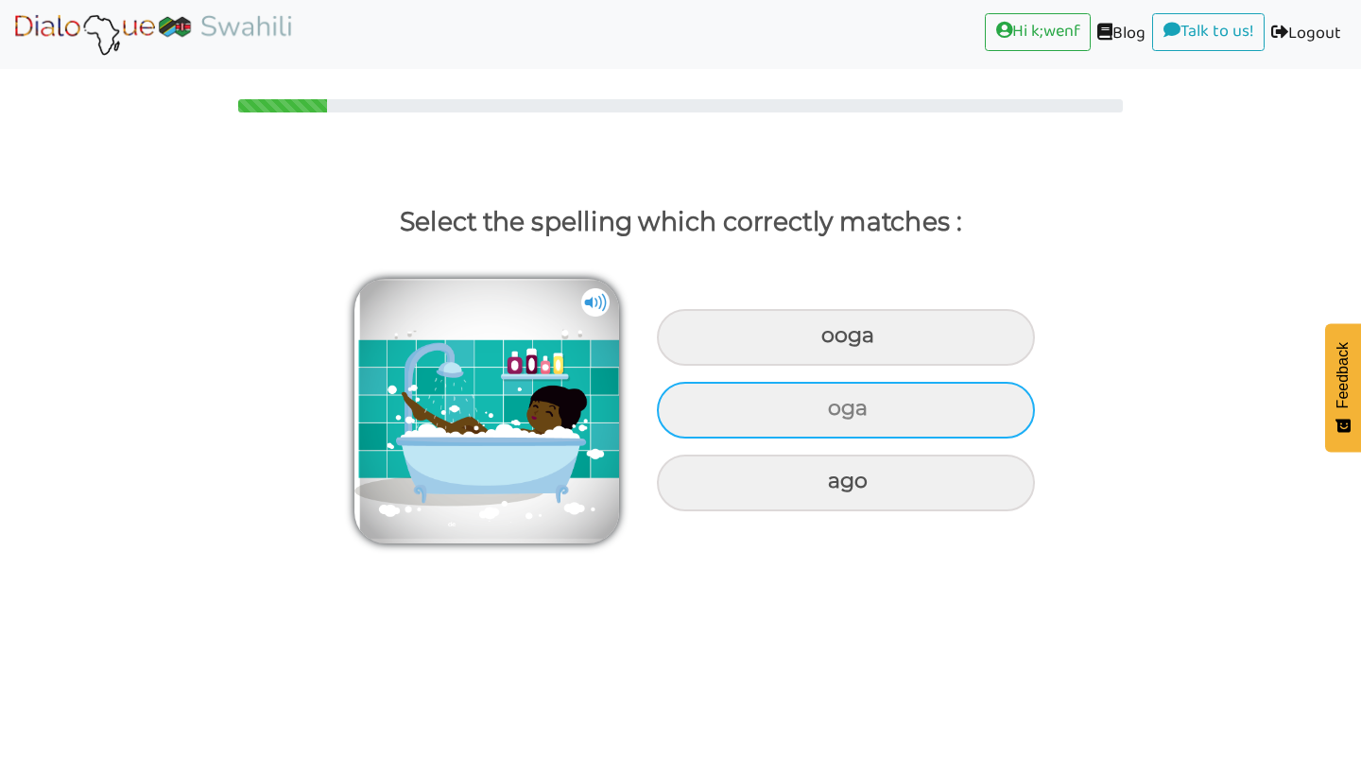
click at [906, 366] on div "oga" at bounding box center [846, 337] width 378 height 57
click at [830, 342] on input "oga" at bounding box center [823, 336] width 12 height 12
radio input "true"
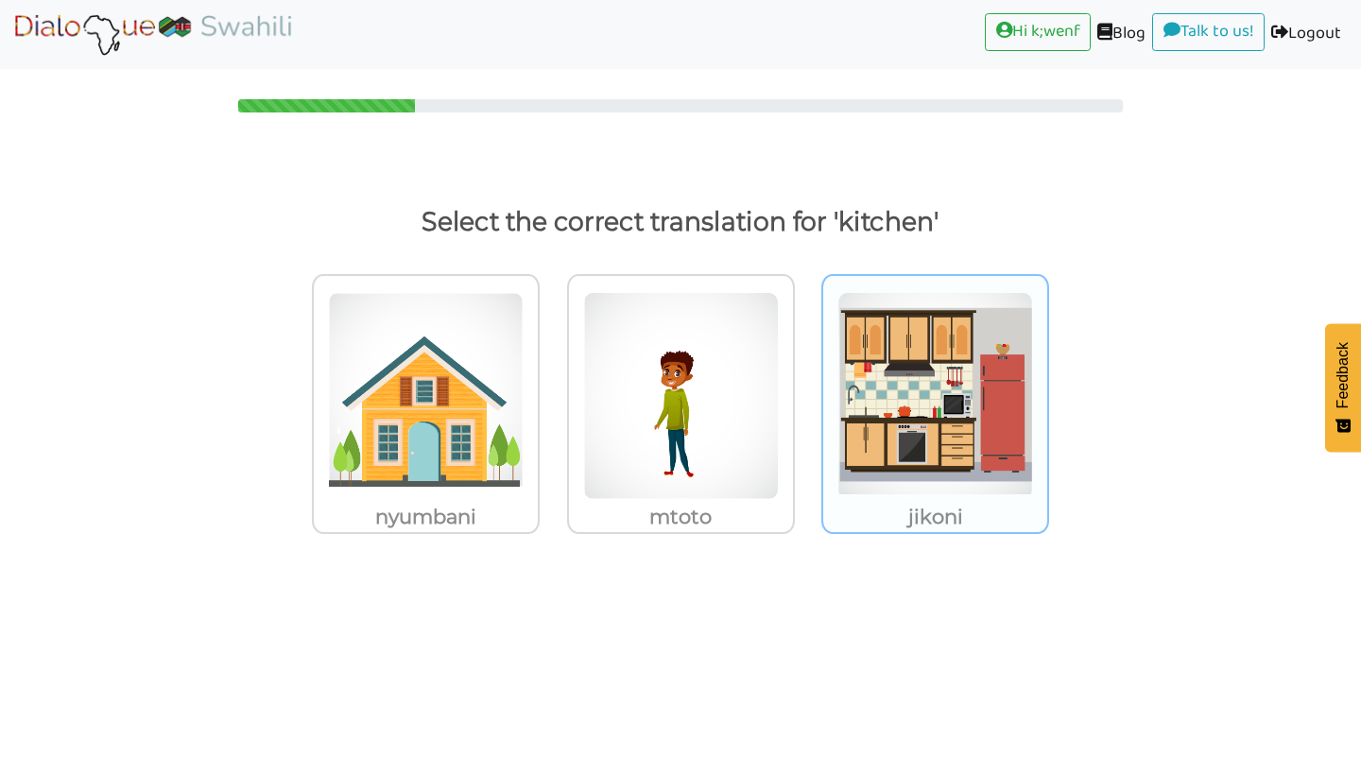
click at [524, 409] on img at bounding box center [426, 396] width 196 height 208
click at [552, 391] on input "jikoni" at bounding box center [545, 384] width 14 height 14
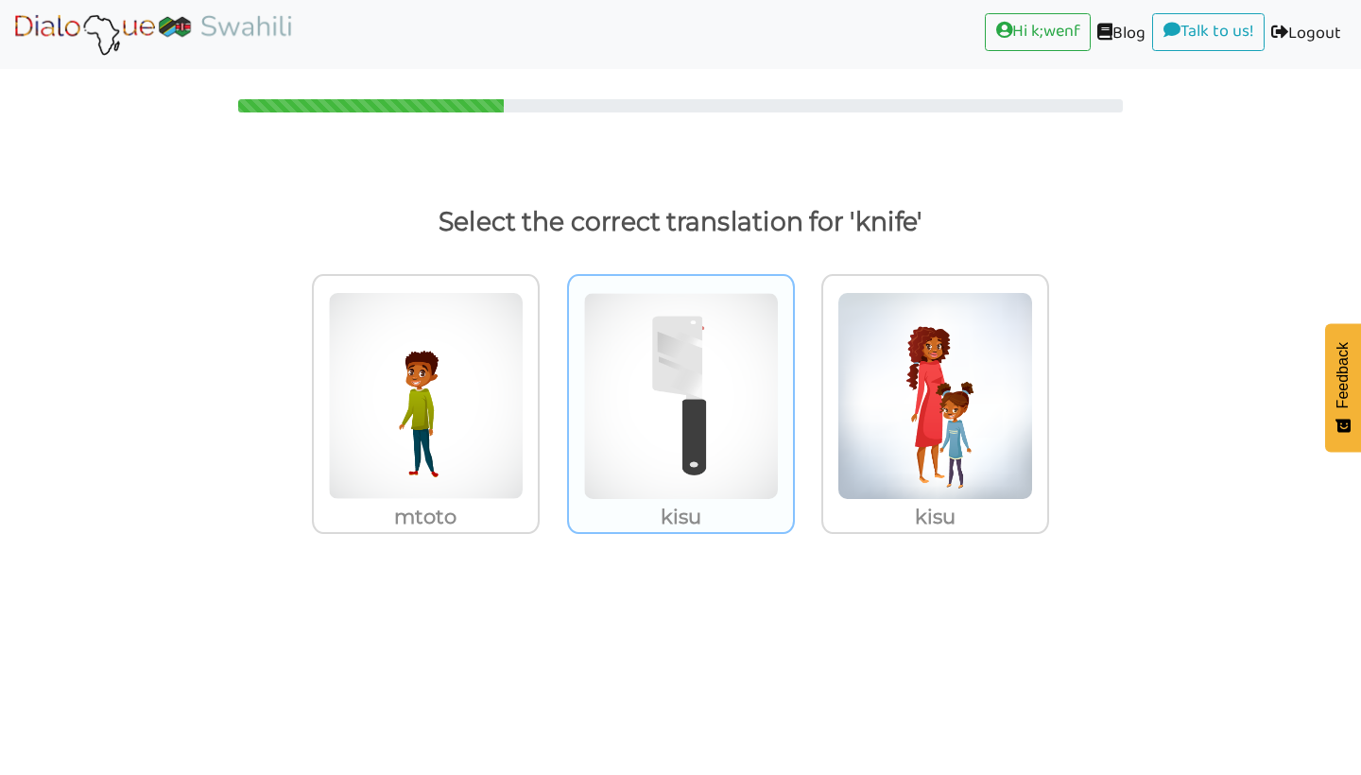
click at [524, 434] on img at bounding box center [426, 396] width 196 height 208
click at [552, 391] on input "kisu" at bounding box center [545, 384] width 14 height 14
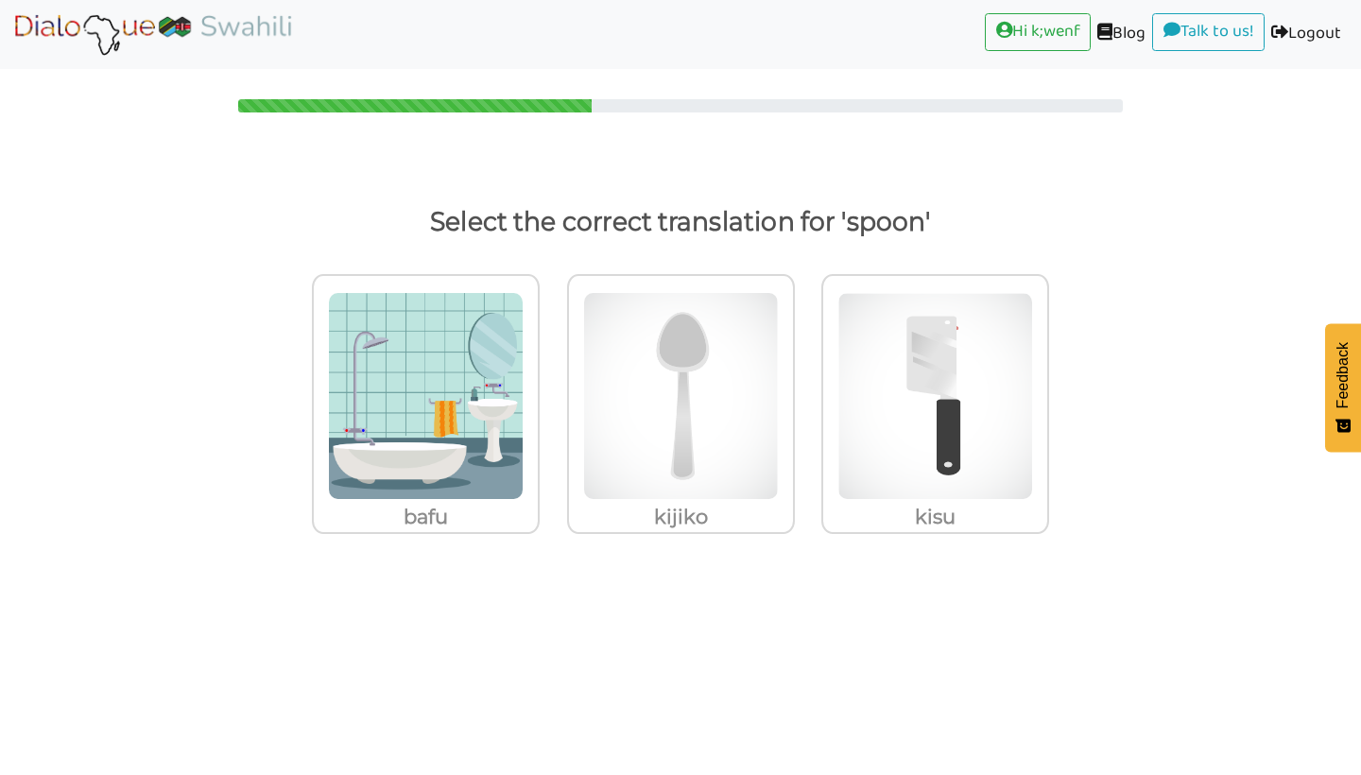
click at [524, 434] on img at bounding box center [426, 396] width 196 height 208
click at [552, 391] on input "kijiko" at bounding box center [545, 384] width 14 height 14
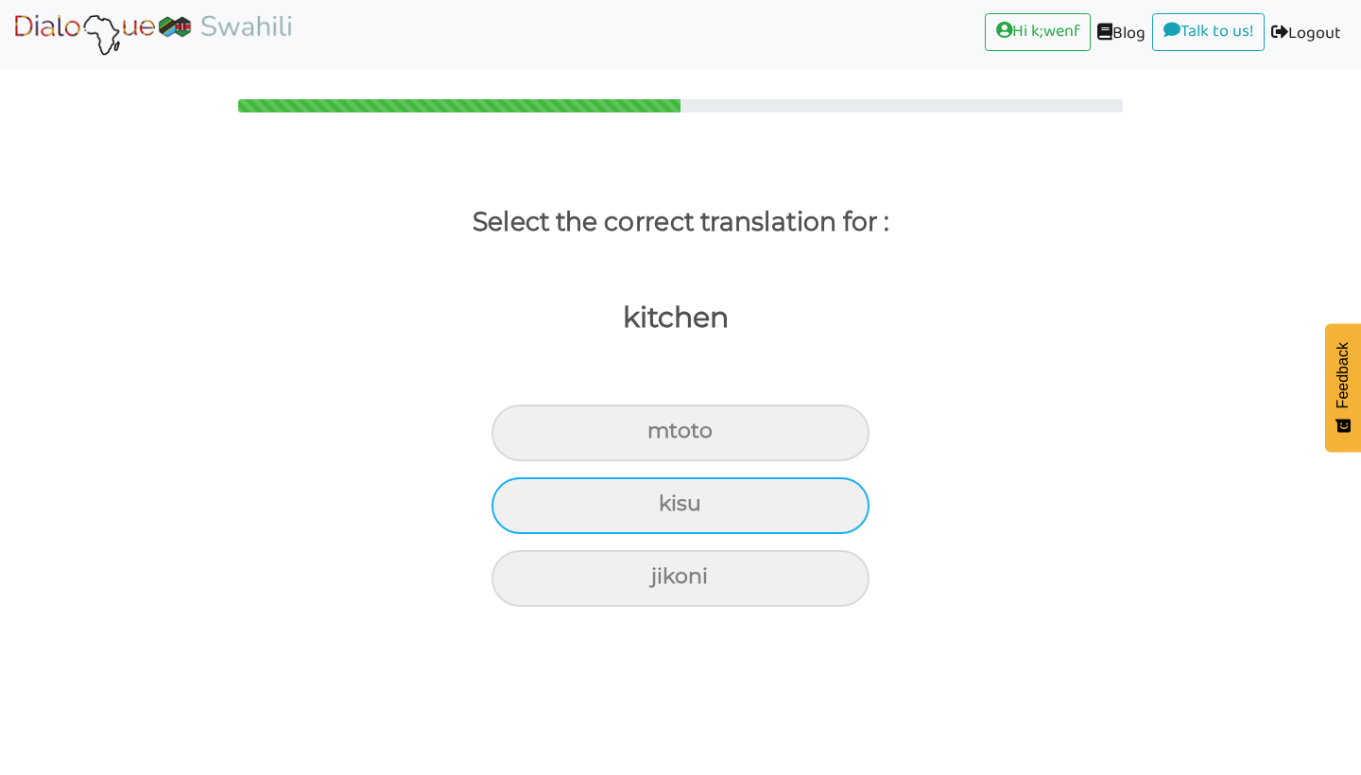
click at [748, 461] on div "kisu" at bounding box center [680, 432] width 378 height 57
click at [662, 438] on input "kisu" at bounding box center [655, 431] width 12 height 12
radio input "true"
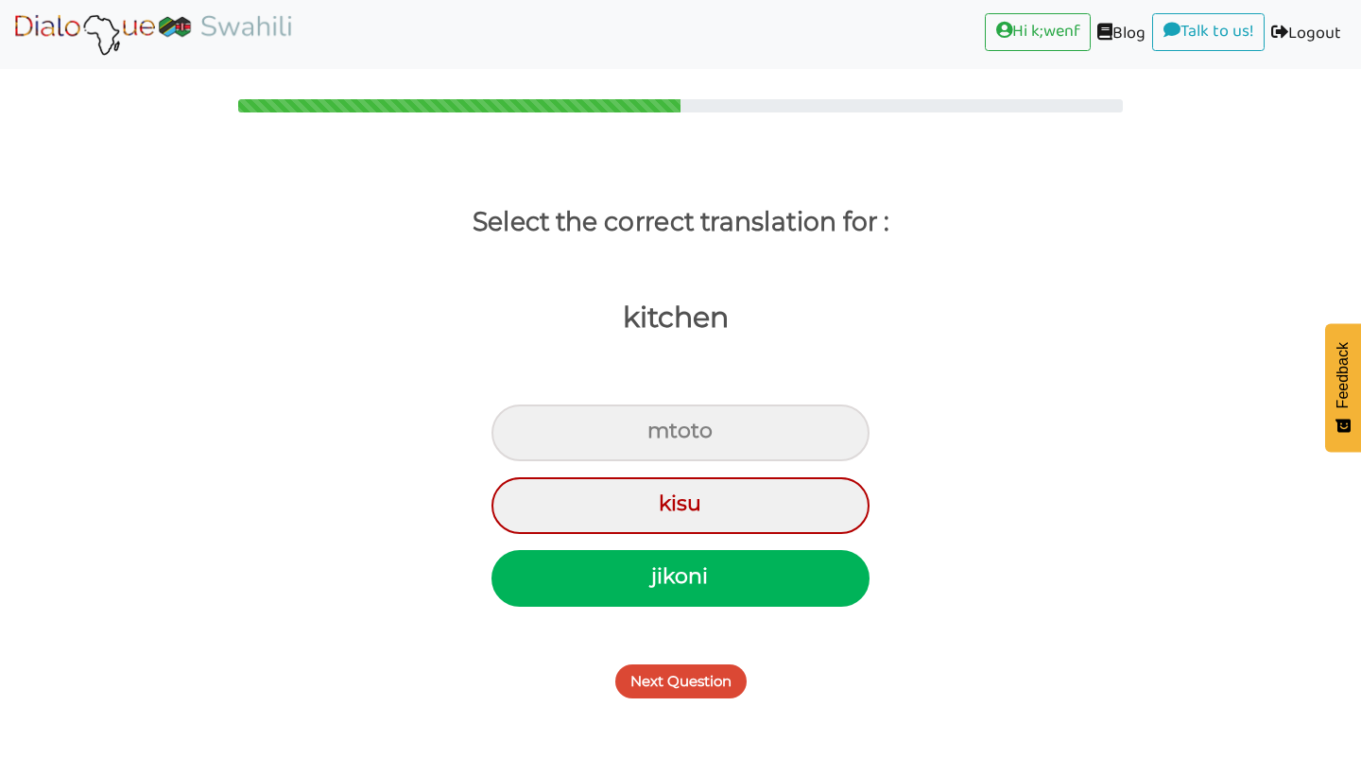
click at [717, 672] on button "Next Question" at bounding box center [680, 681] width 131 height 34
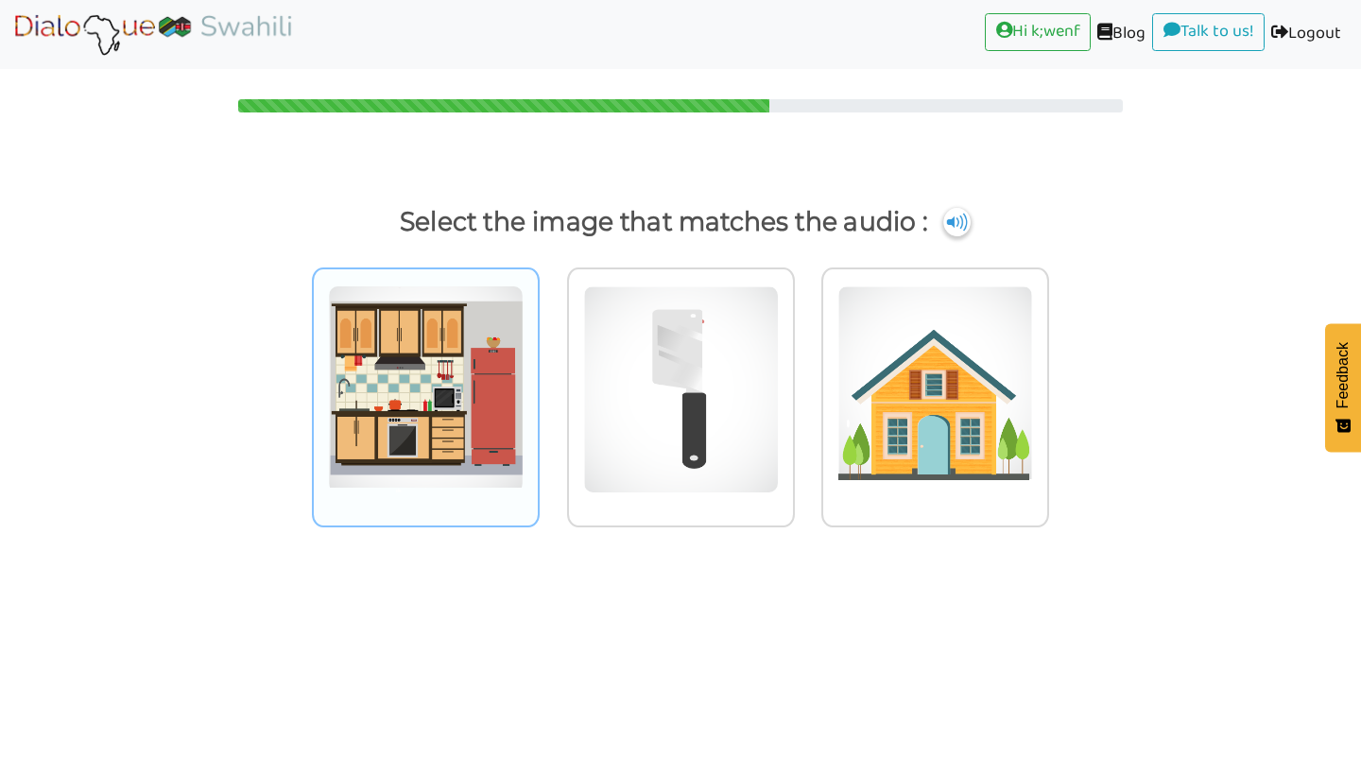
click at [450, 415] on img at bounding box center [426, 389] width 196 height 208
click at [538, 385] on input "radio" at bounding box center [545, 377] width 14 height 14
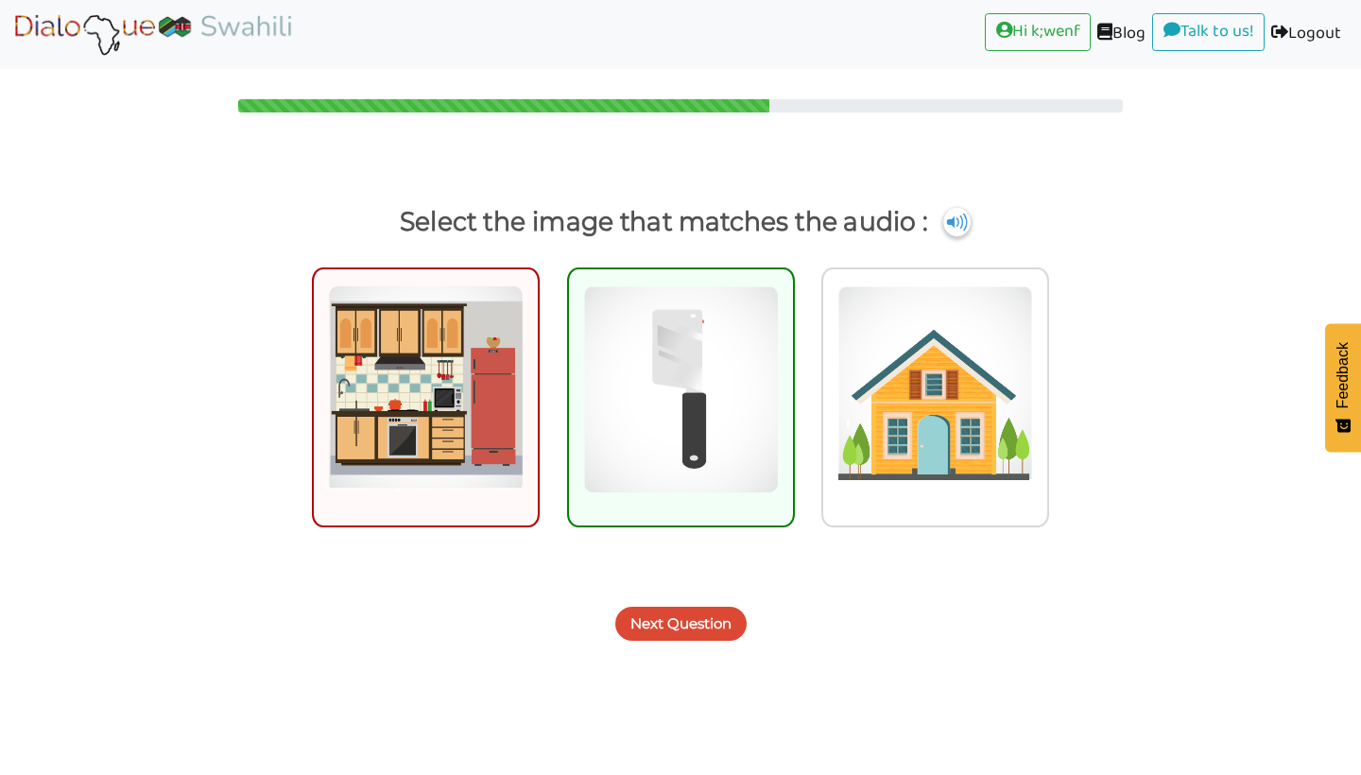
click at [719, 626] on button "Next Question" at bounding box center [680, 624] width 131 height 34
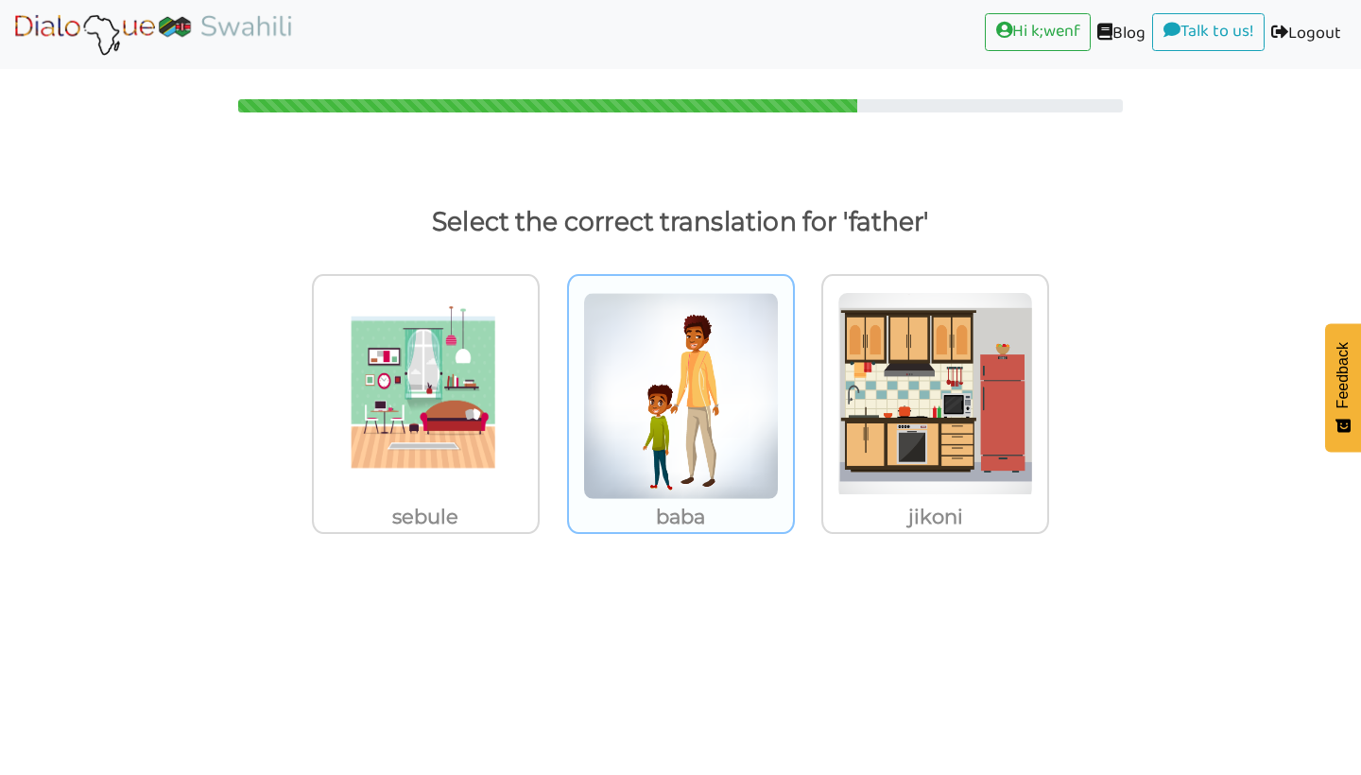
click at [538, 511] on p "baba" at bounding box center [426, 517] width 224 height 34
click at [552, 391] on input "baba" at bounding box center [545, 384] width 14 height 14
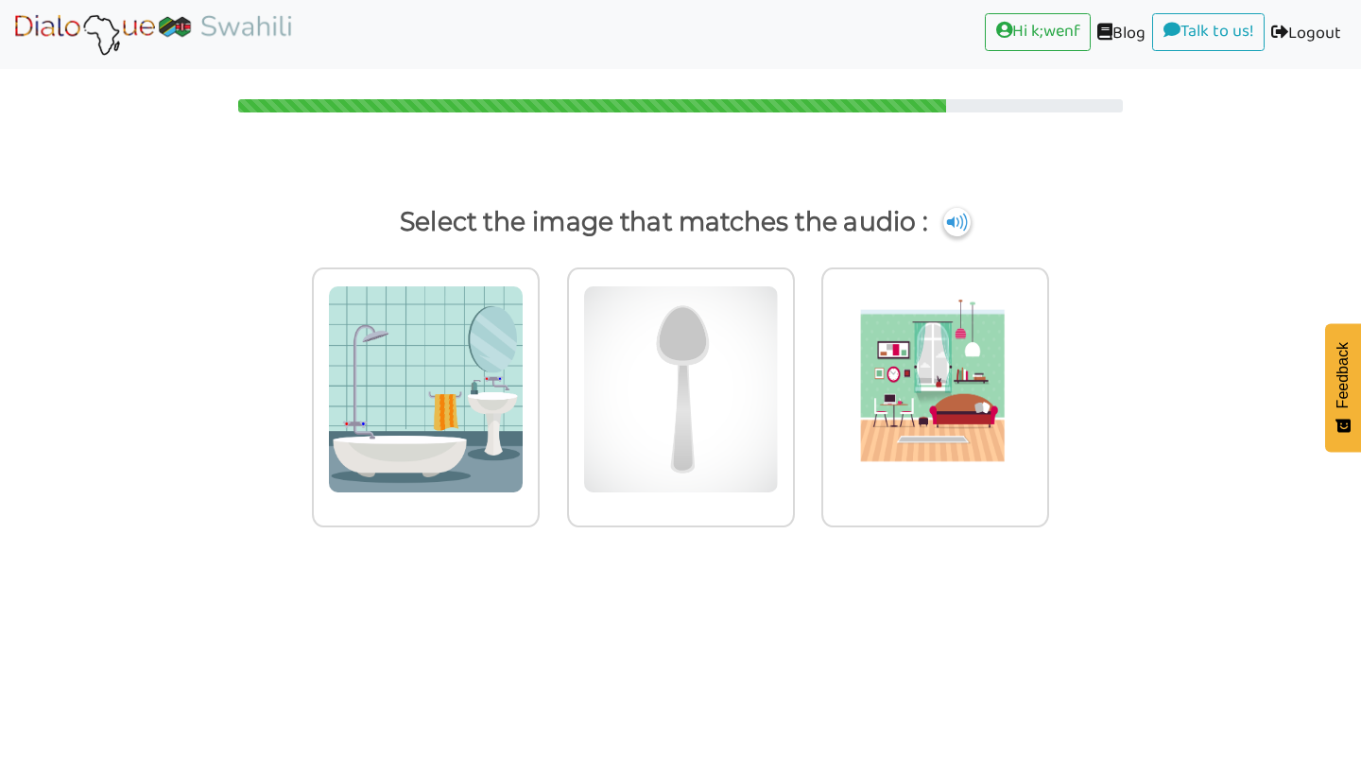
click at [540, 511] on div at bounding box center [426, 397] width 228 height 260
click at [552, 385] on input "radio" at bounding box center [545, 377] width 14 height 14
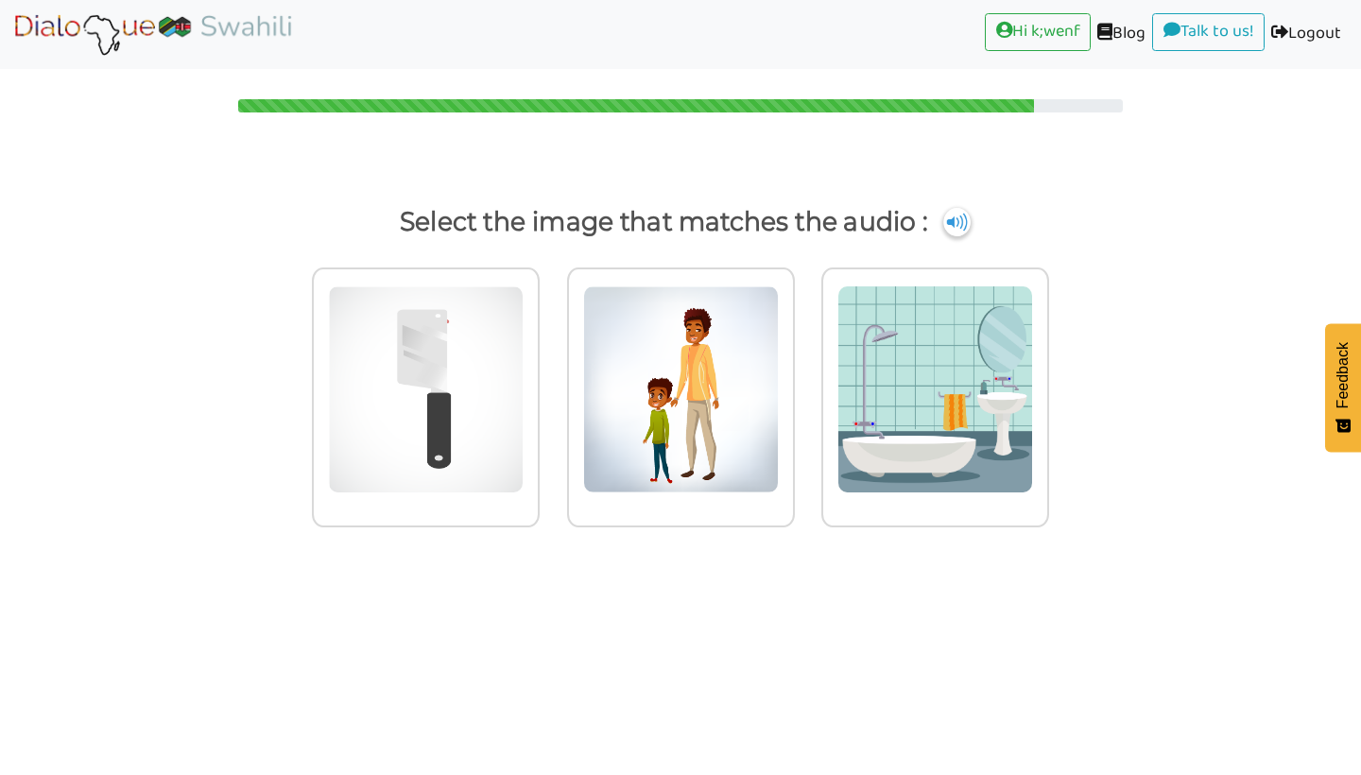
click at [540, 511] on div at bounding box center [426, 397] width 228 height 260
click at [552, 385] on input "radio" at bounding box center [545, 377] width 14 height 14
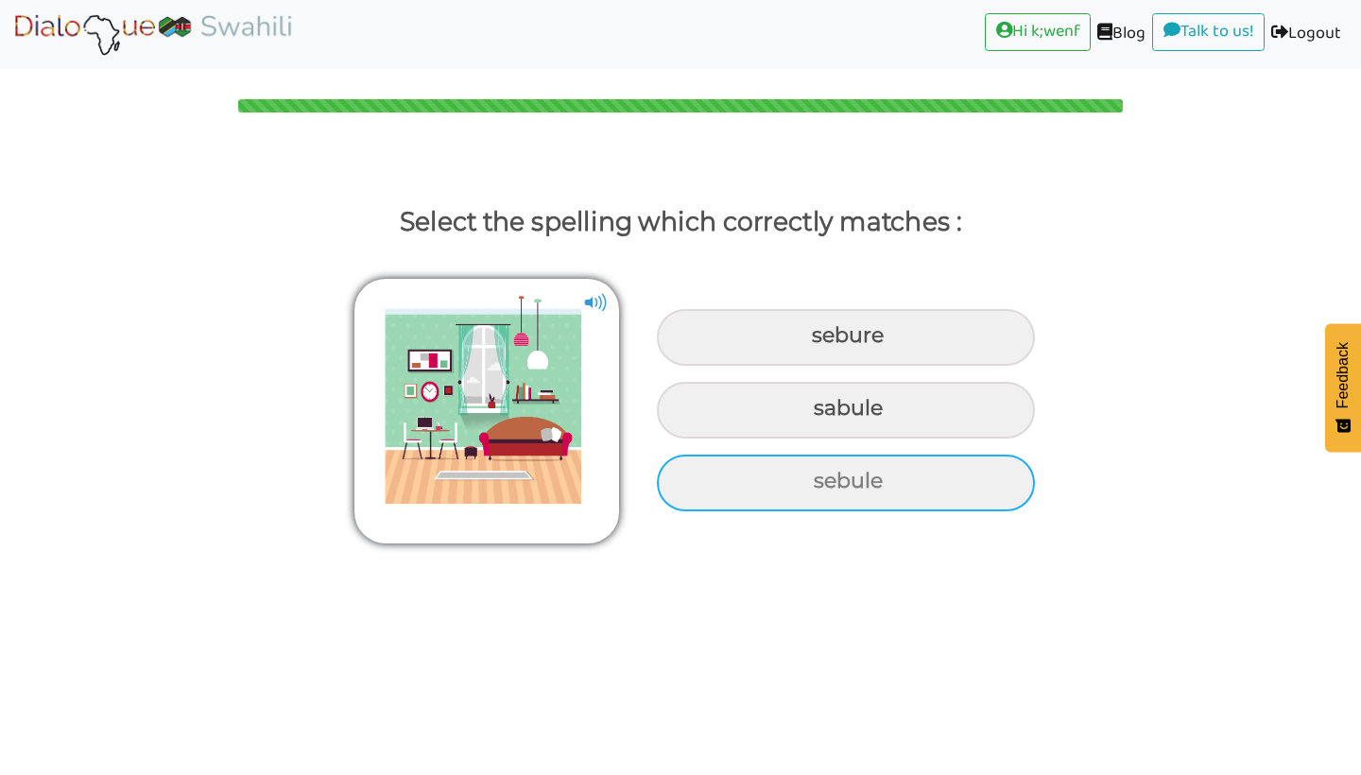
click at [817, 366] on div "sebule" at bounding box center [846, 337] width 378 height 57
click at [817, 342] on input "sebule" at bounding box center [814, 336] width 12 height 12
radio input "true"
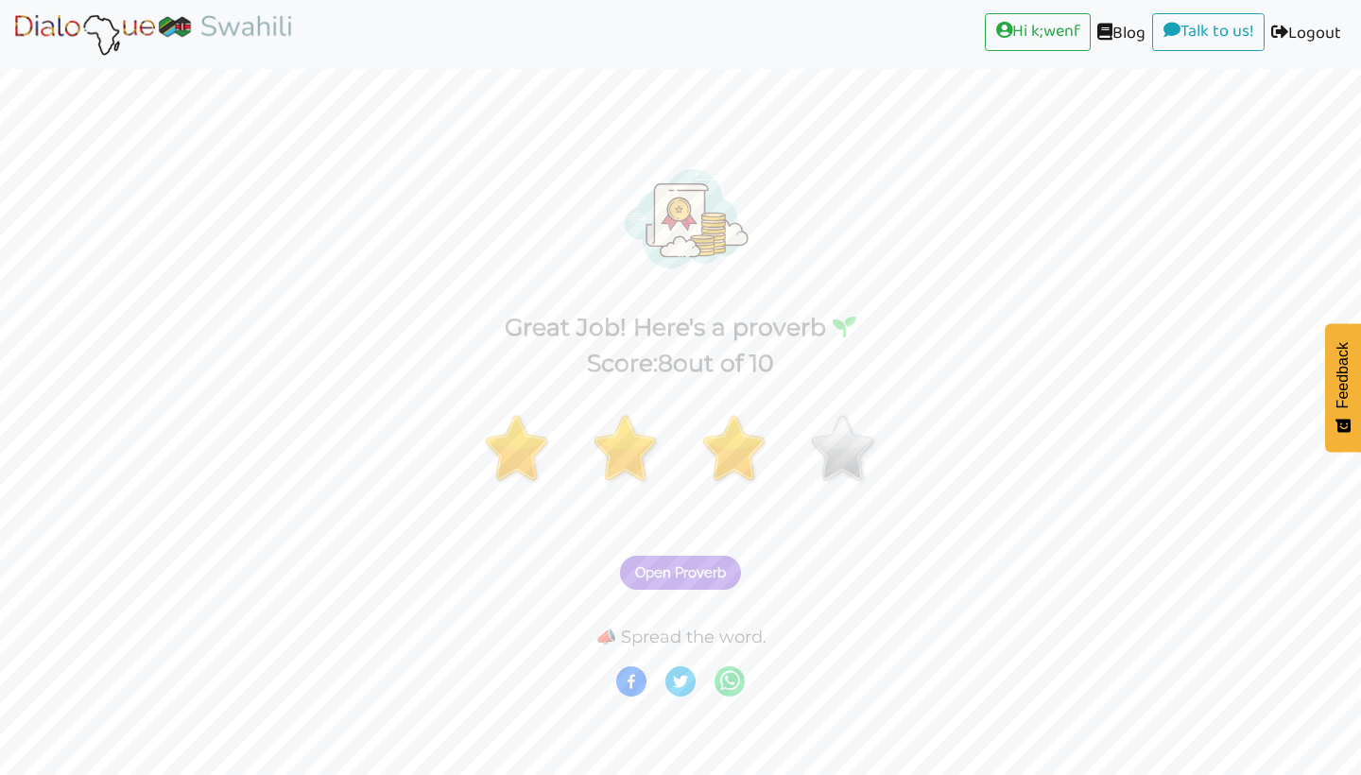
click at [712, 567] on span "Open Proverb" at bounding box center [680, 572] width 91 height 17
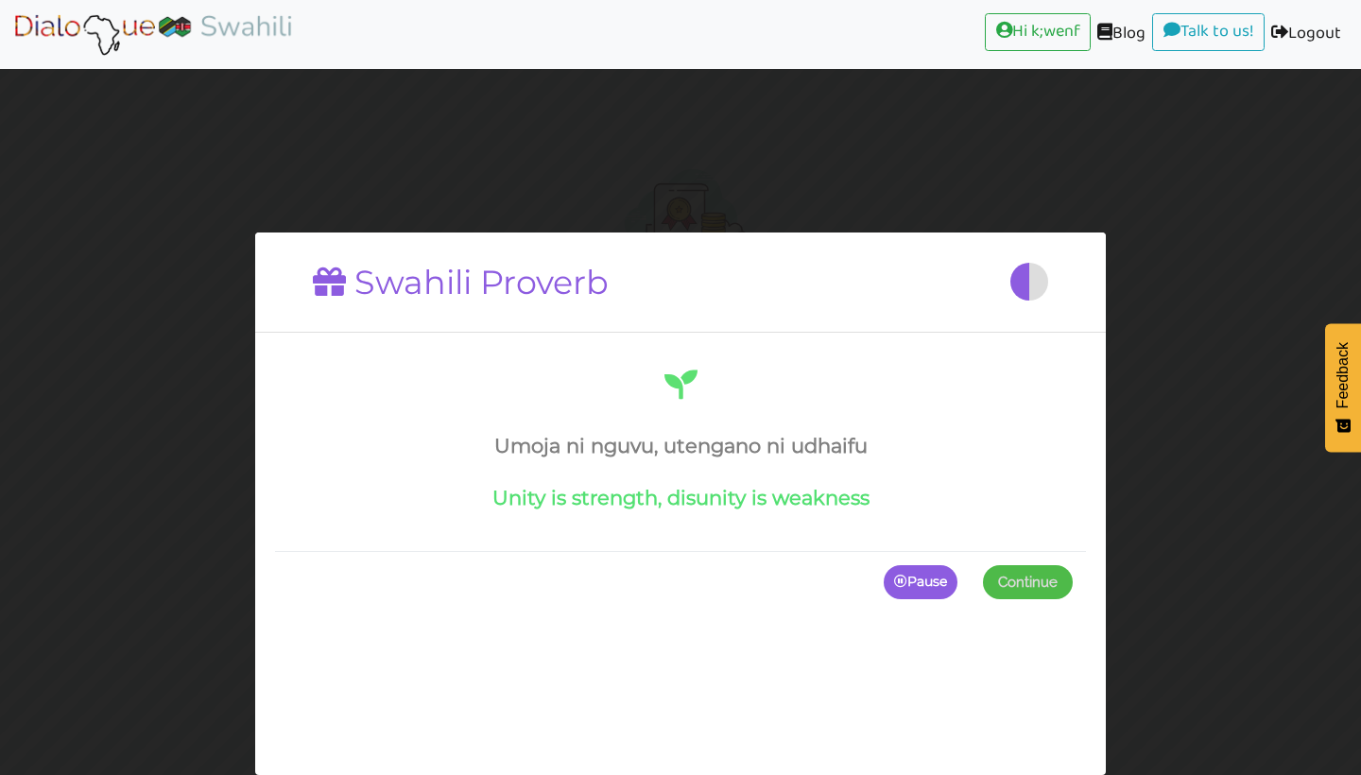
click at [910, 579] on p "Pause" at bounding box center [921, 582] width 74 height 34
click at [1005, 580] on p "Continue" at bounding box center [1023, 582] width 98 height 34
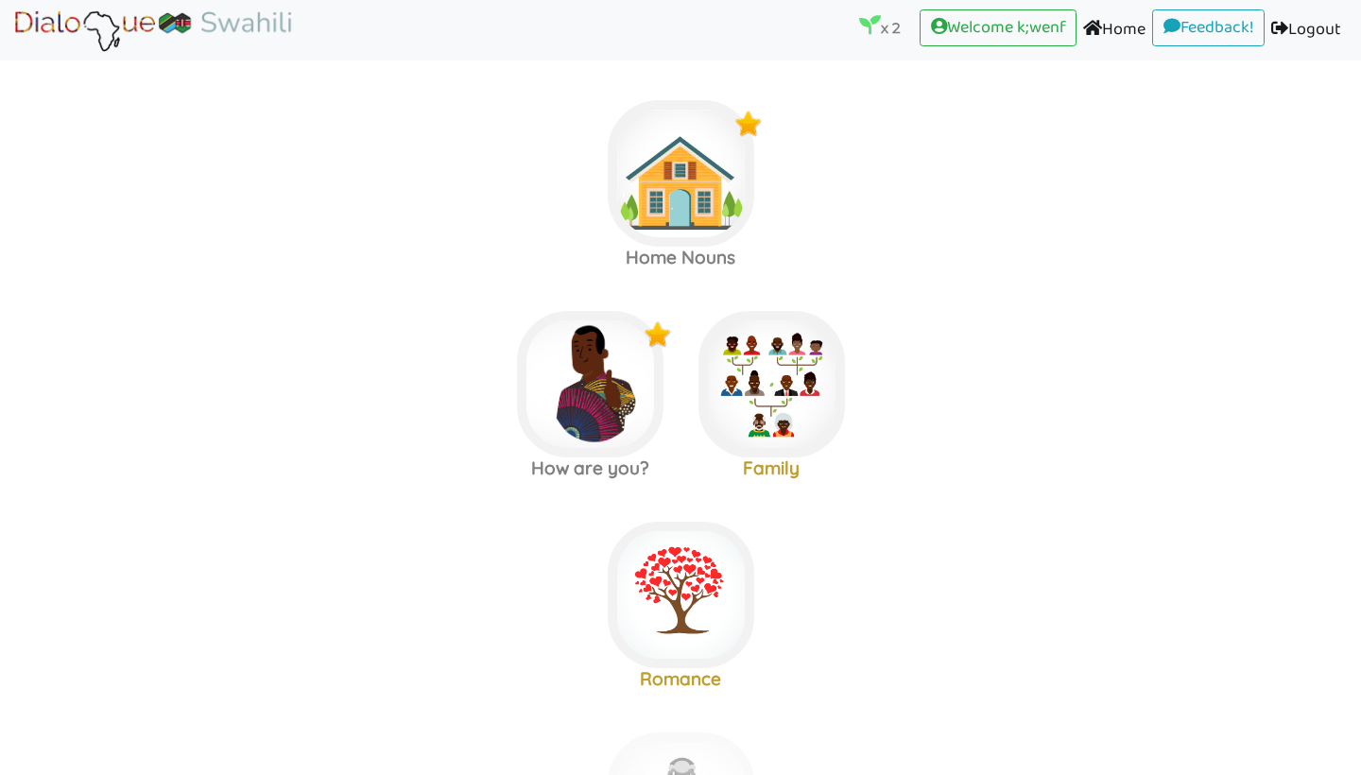
scroll to position [15, 0]
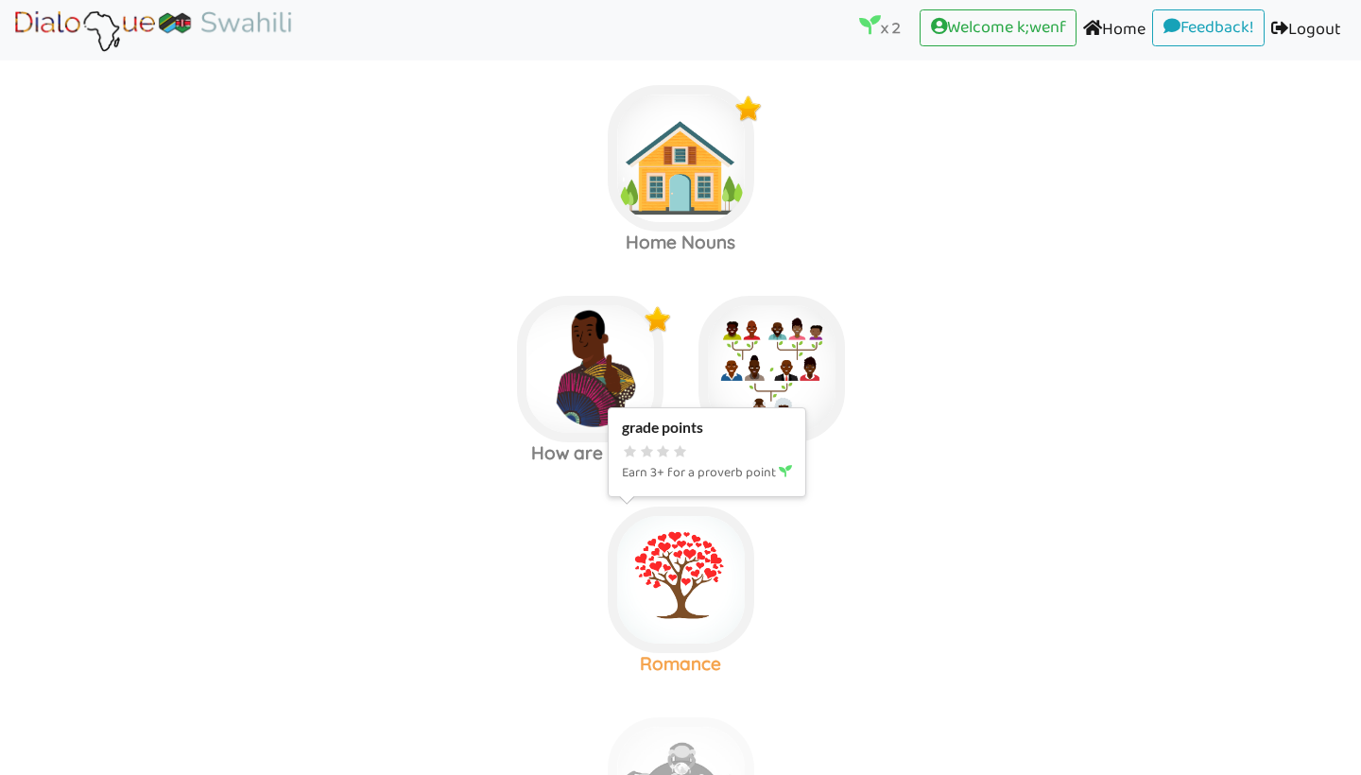
click at [704, 232] on img at bounding box center [681, 158] width 146 height 146
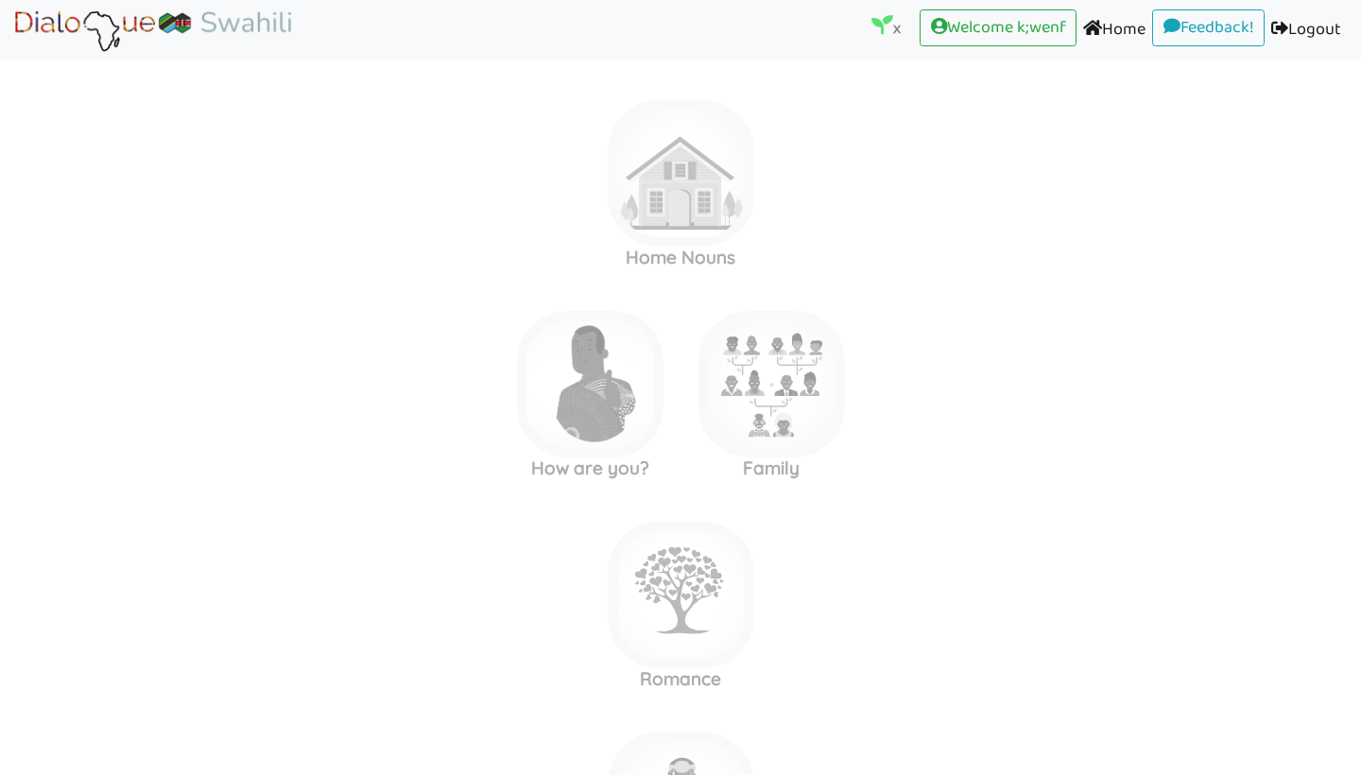
scroll to position [15, 0]
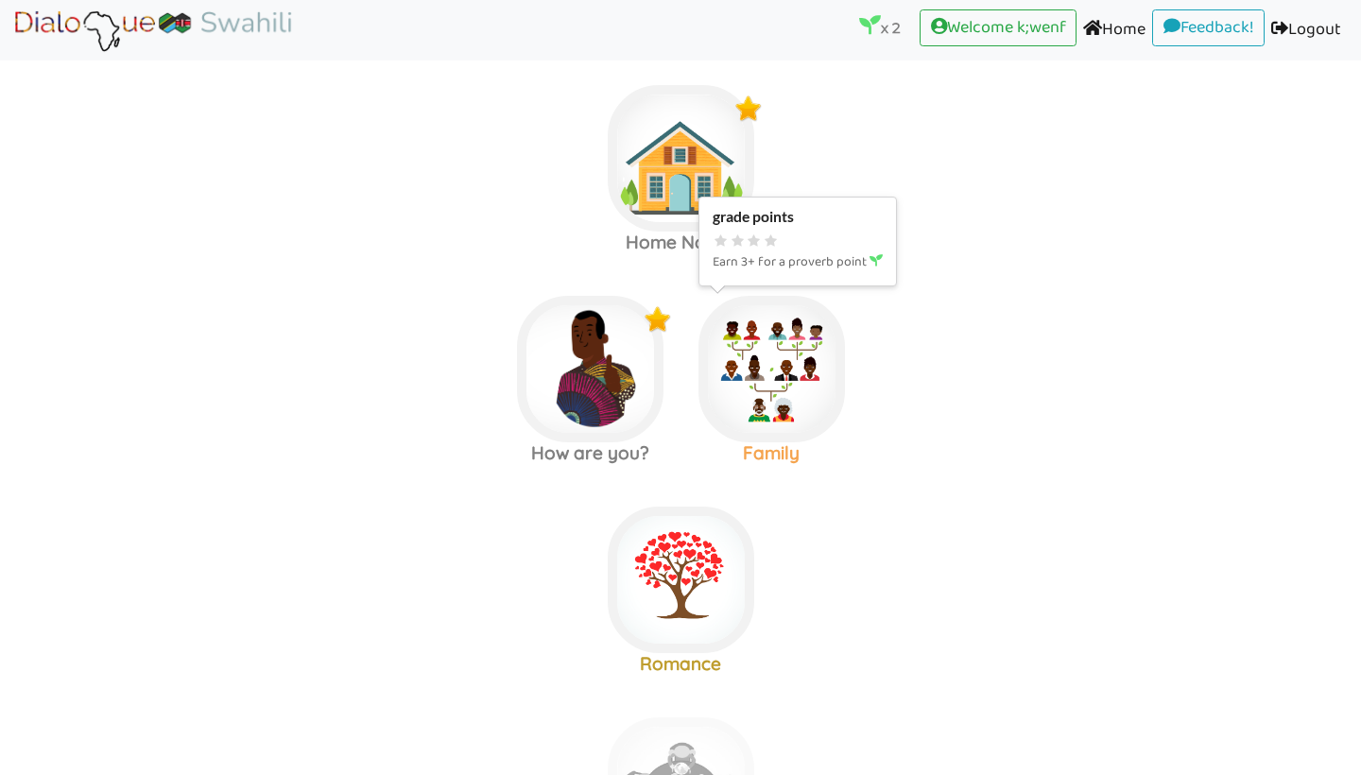
click at [754, 232] on img at bounding box center [681, 158] width 146 height 146
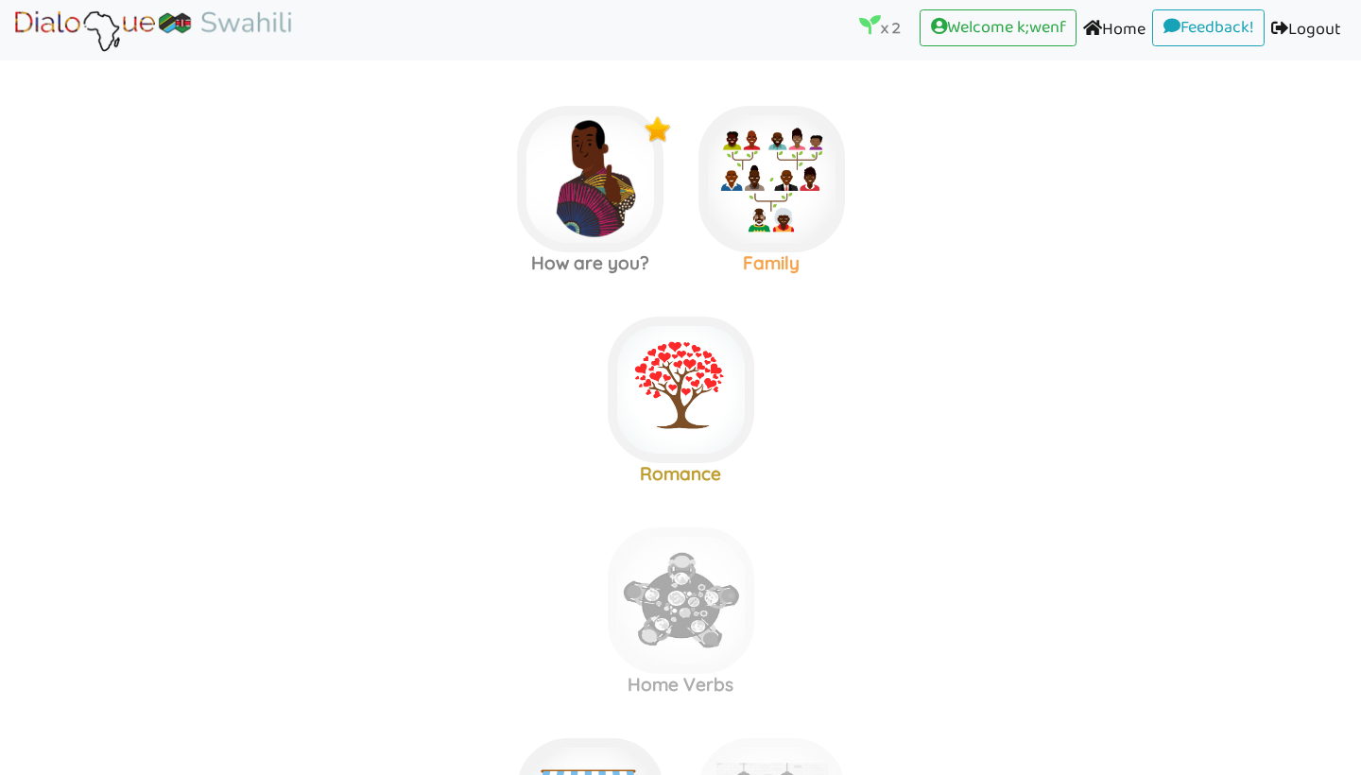
scroll to position [280, 0]
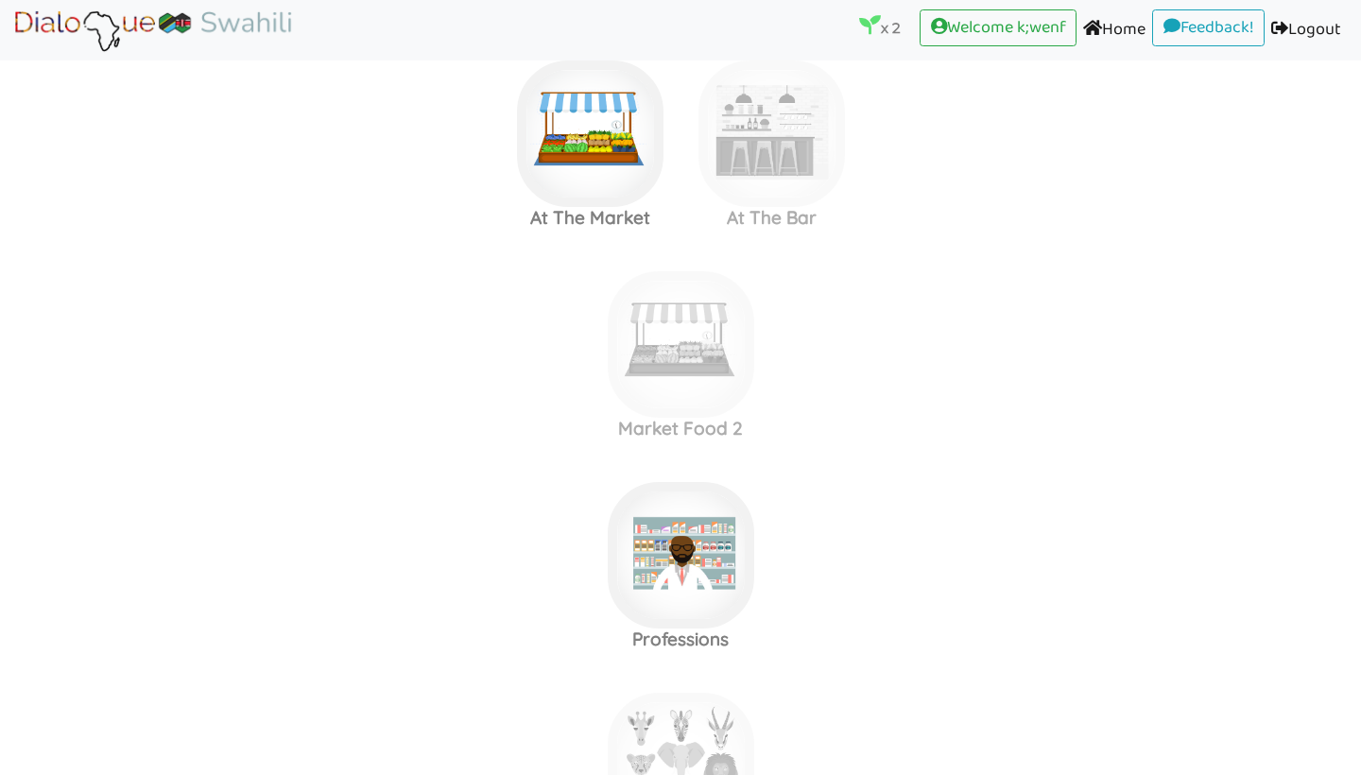
scroll to position [1104, 0]
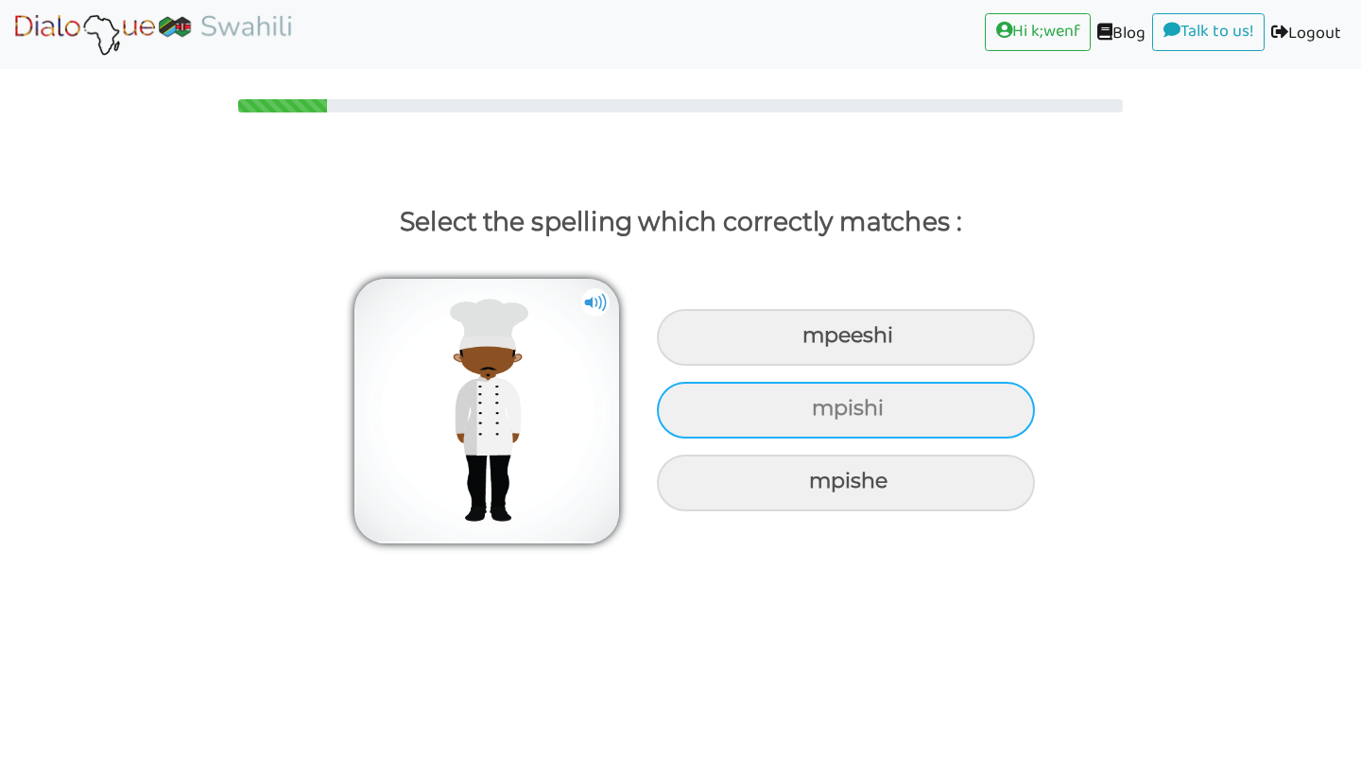
click at [761, 366] on div "mpishi" at bounding box center [846, 337] width 378 height 57
click at [799, 342] on input "mpishi" at bounding box center [805, 336] width 12 height 12
radio input "true"
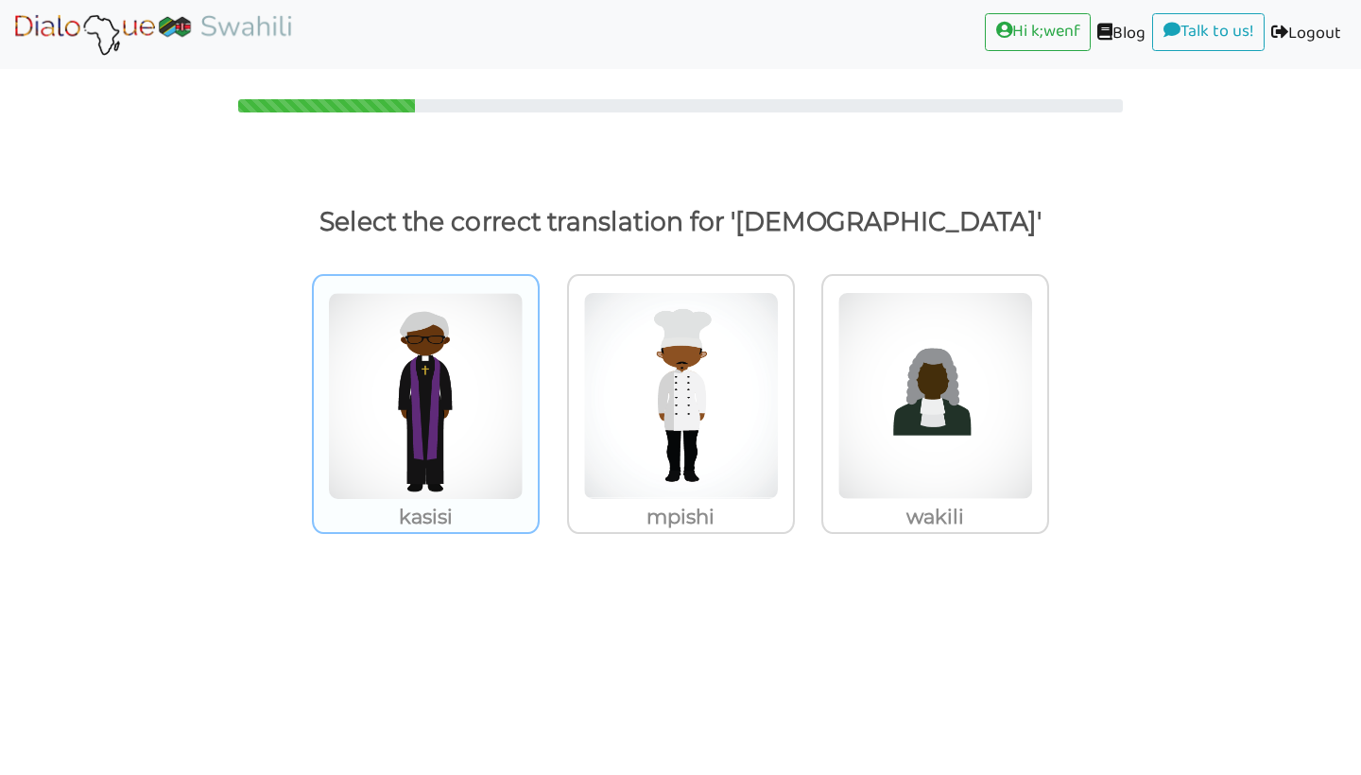
click at [487, 477] on img at bounding box center [426, 396] width 196 height 208
click at [538, 391] on input "kasisi" at bounding box center [545, 384] width 14 height 14
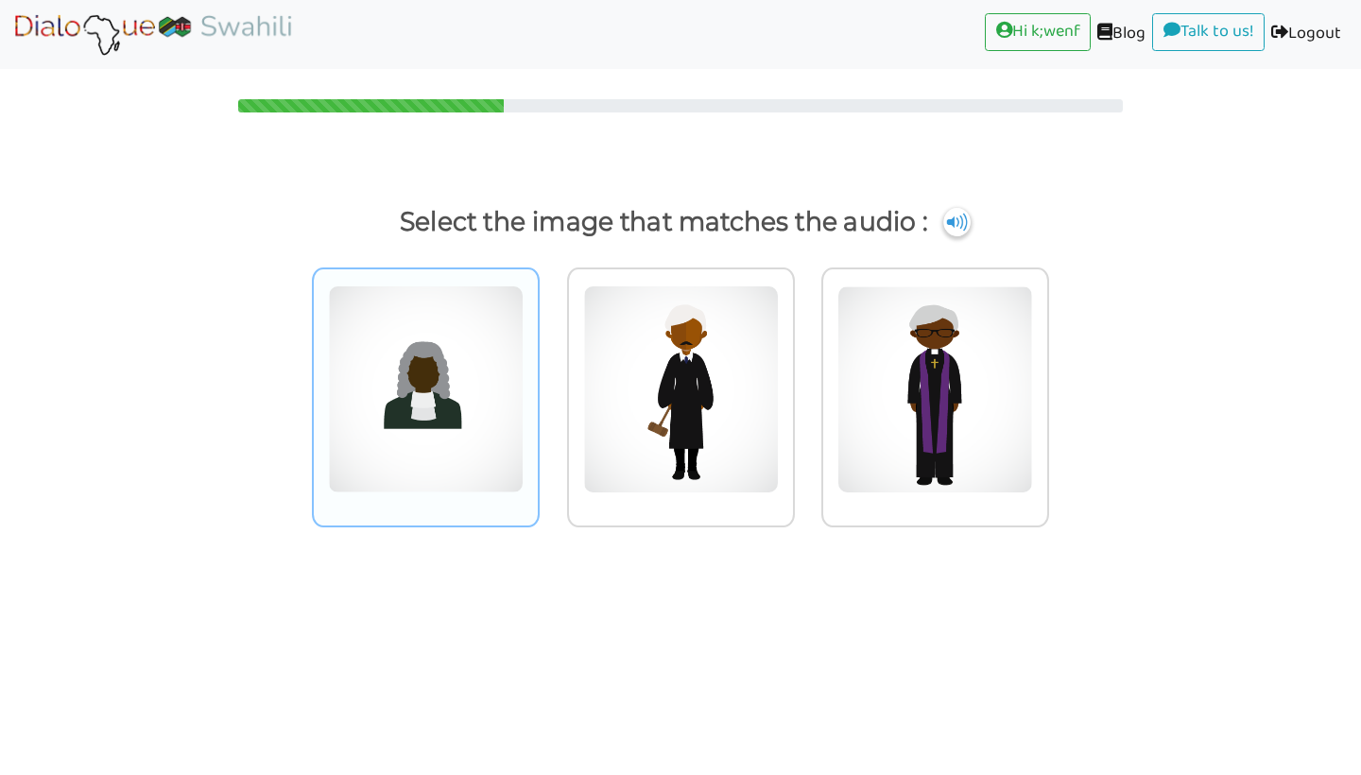
click at [463, 417] on img at bounding box center [426, 389] width 196 height 208
click at [538, 385] on input "radio" at bounding box center [545, 377] width 14 height 14
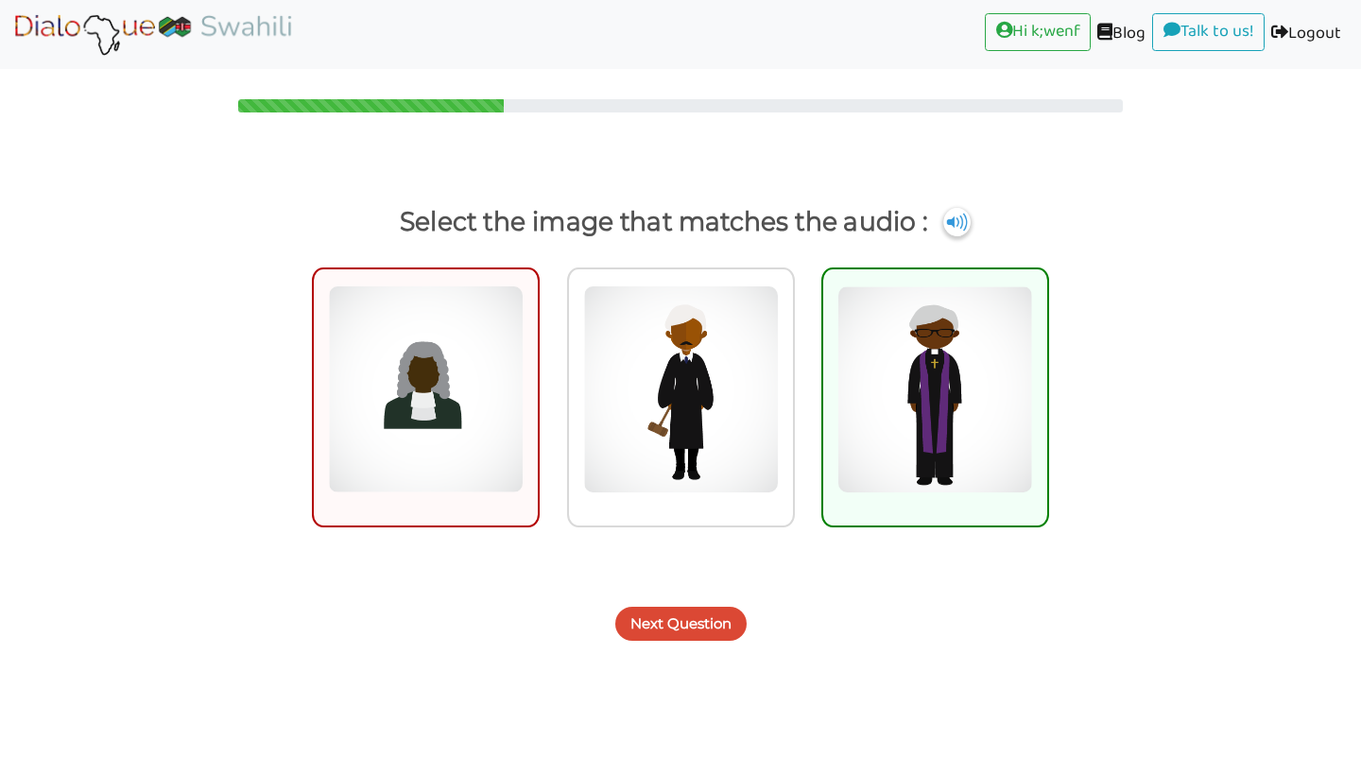
click at [718, 620] on button "Next Question" at bounding box center [680, 624] width 131 height 34
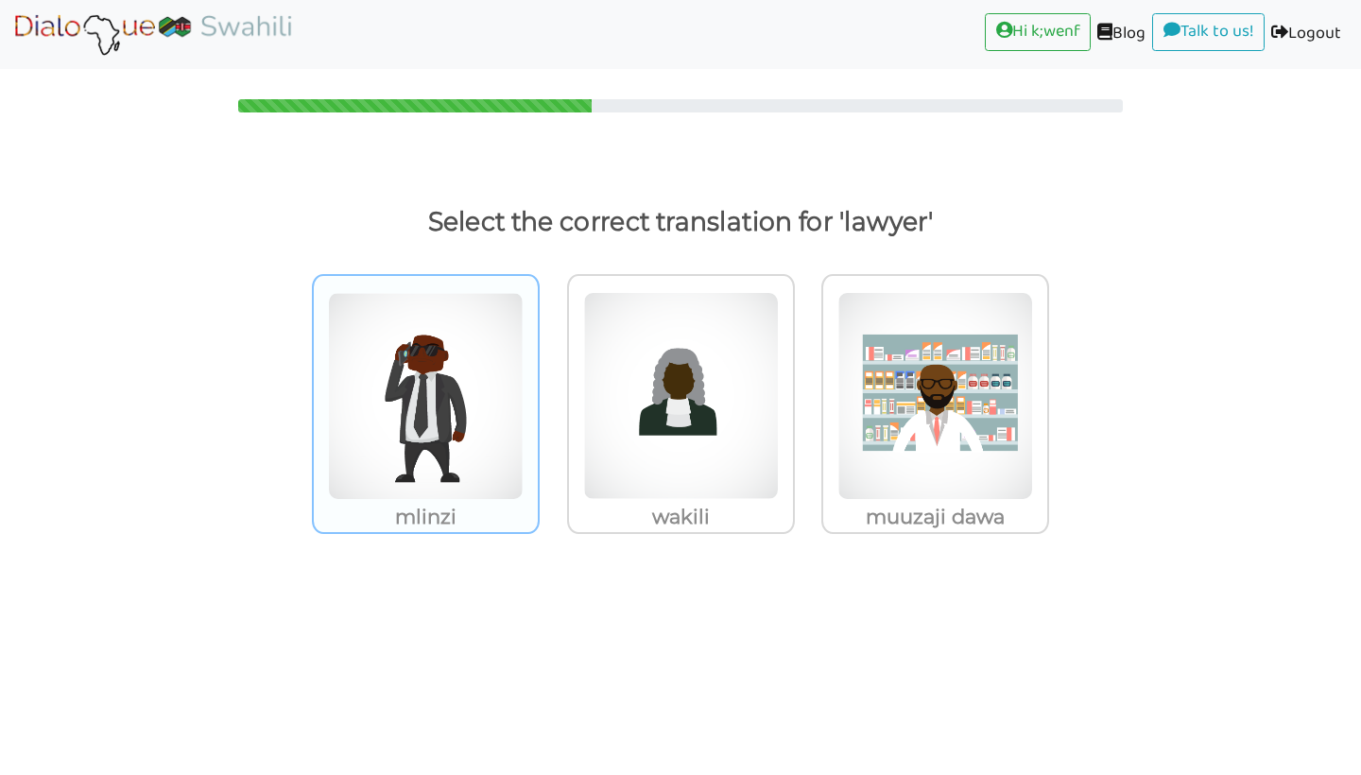
click at [405, 393] on img at bounding box center [426, 396] width 196 height 208
click at [538, 391] on input "mlinzi" at bounding box center [545, 384] width 14 height 14
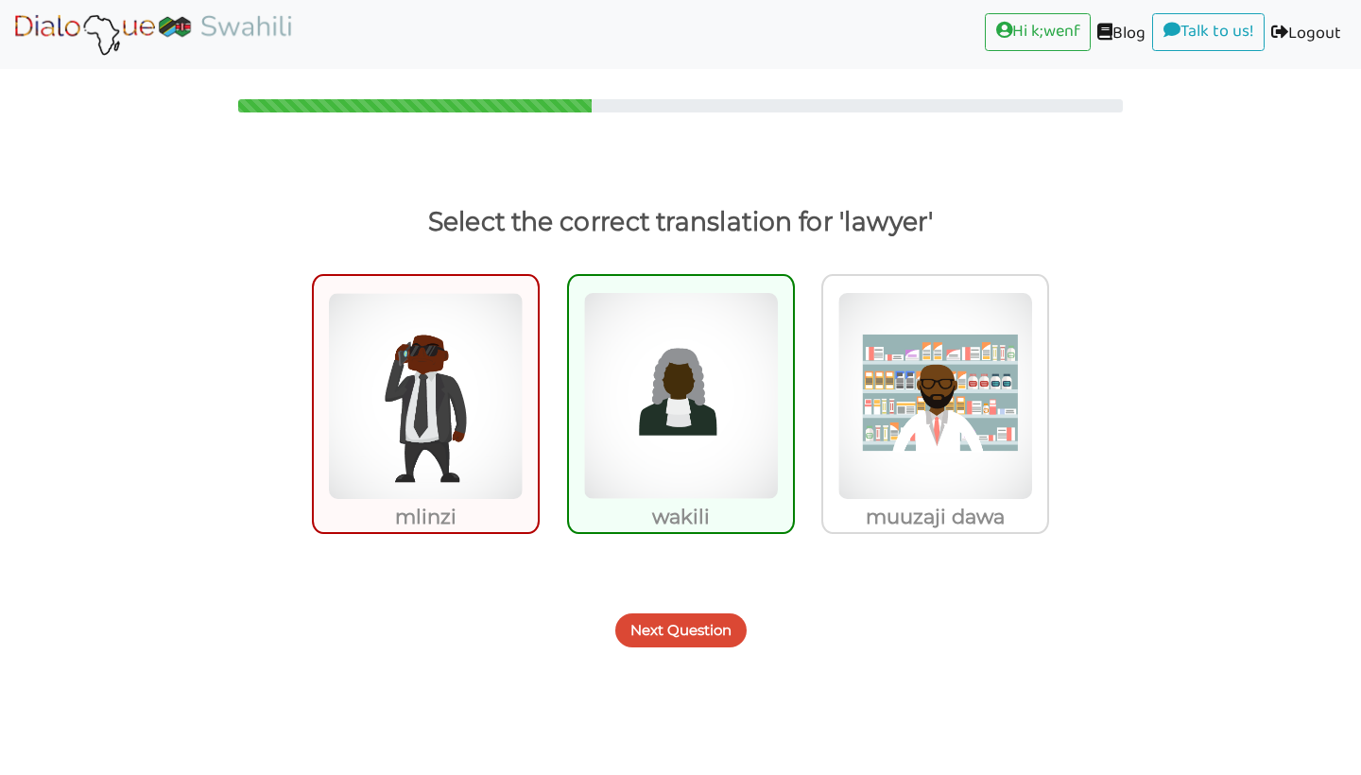
click at [671, 646] on div "Next Question" at bounding box center [680, 619] width 1361 height 75
click at [669, 636] on button "Next Question" at bounding box center [680, 630] width 131 height 34
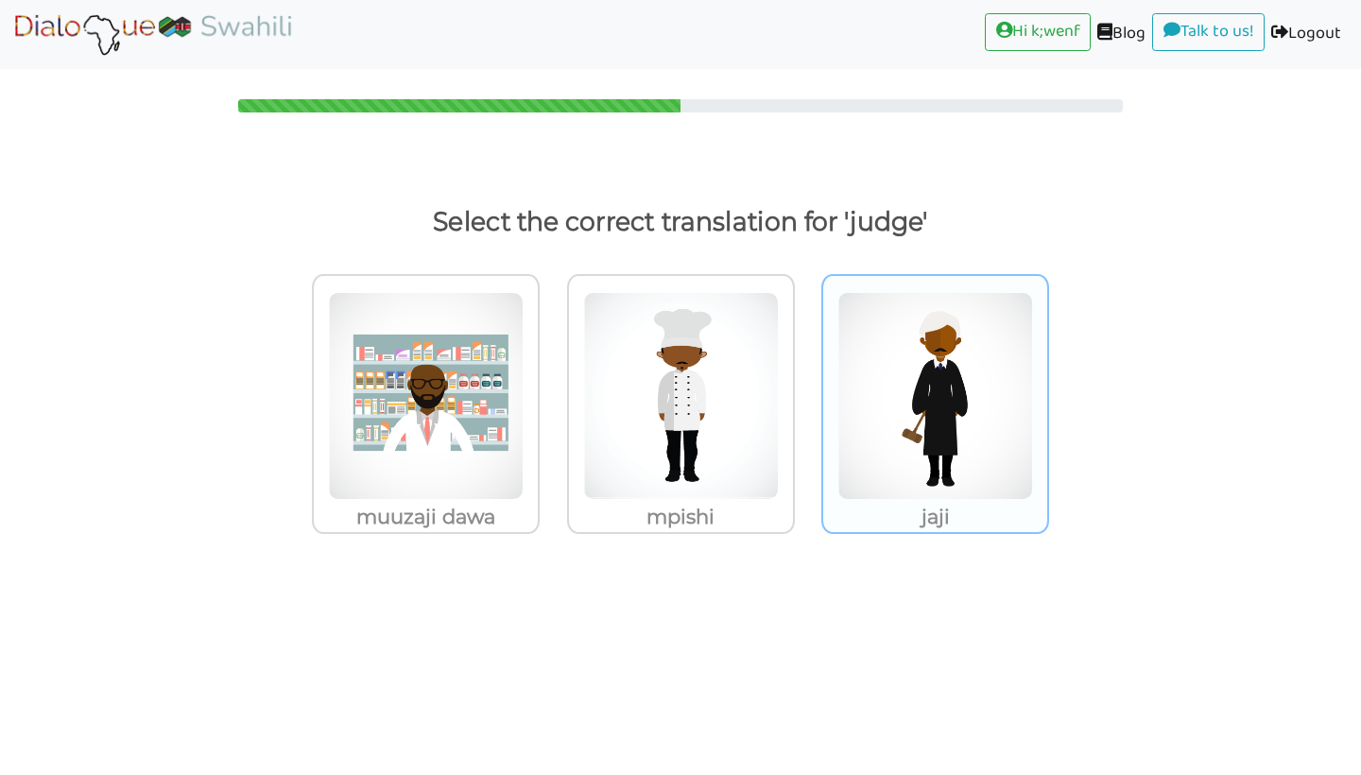
click at [538, 503] on p "jaji" at bounding box center [426, 517] width 224 height 34
click at [552, 391] on input "jaji" at bounding box center [545, 384] width 14 height 14
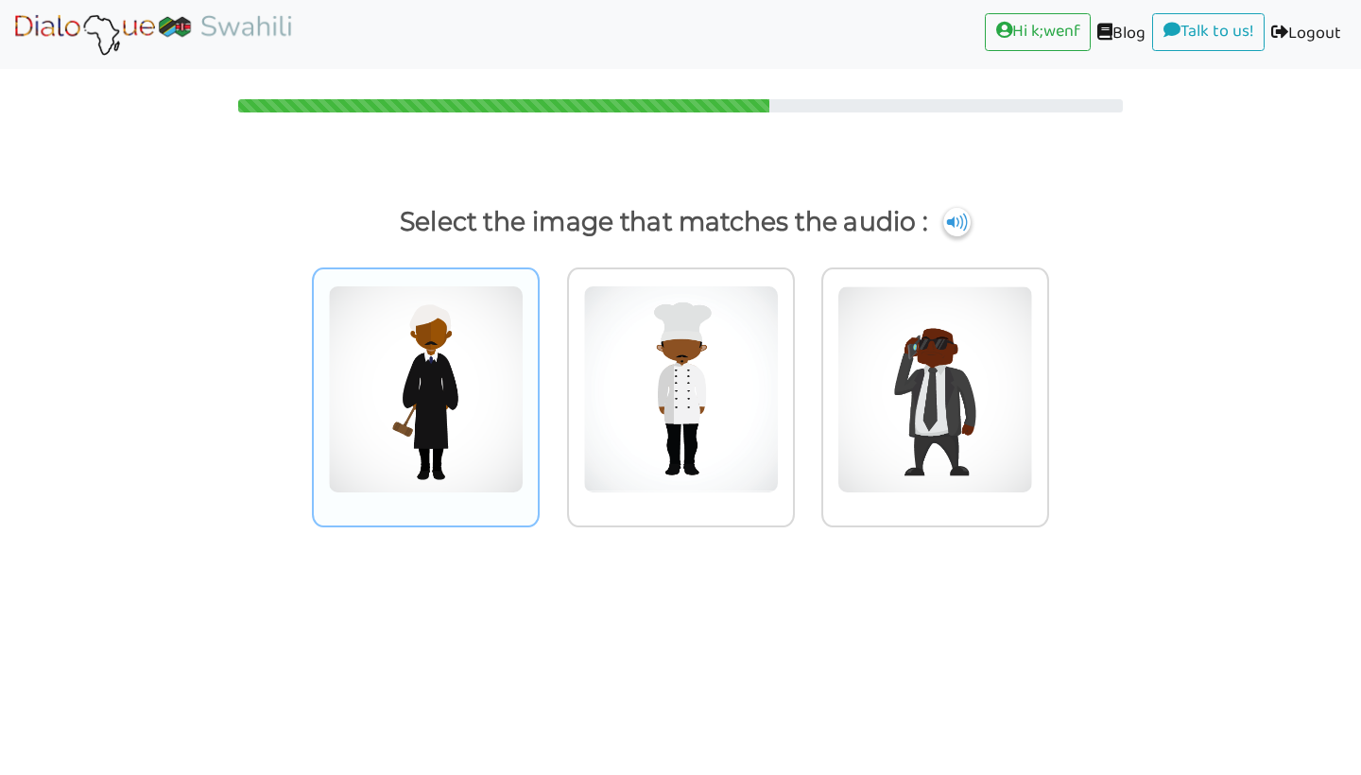
click at [508, 421] on img at bounding box center [426, 389] width 196 height 208
click at [538, 385] on input "radio" at bounding box center [545, 377] width 14 height 14
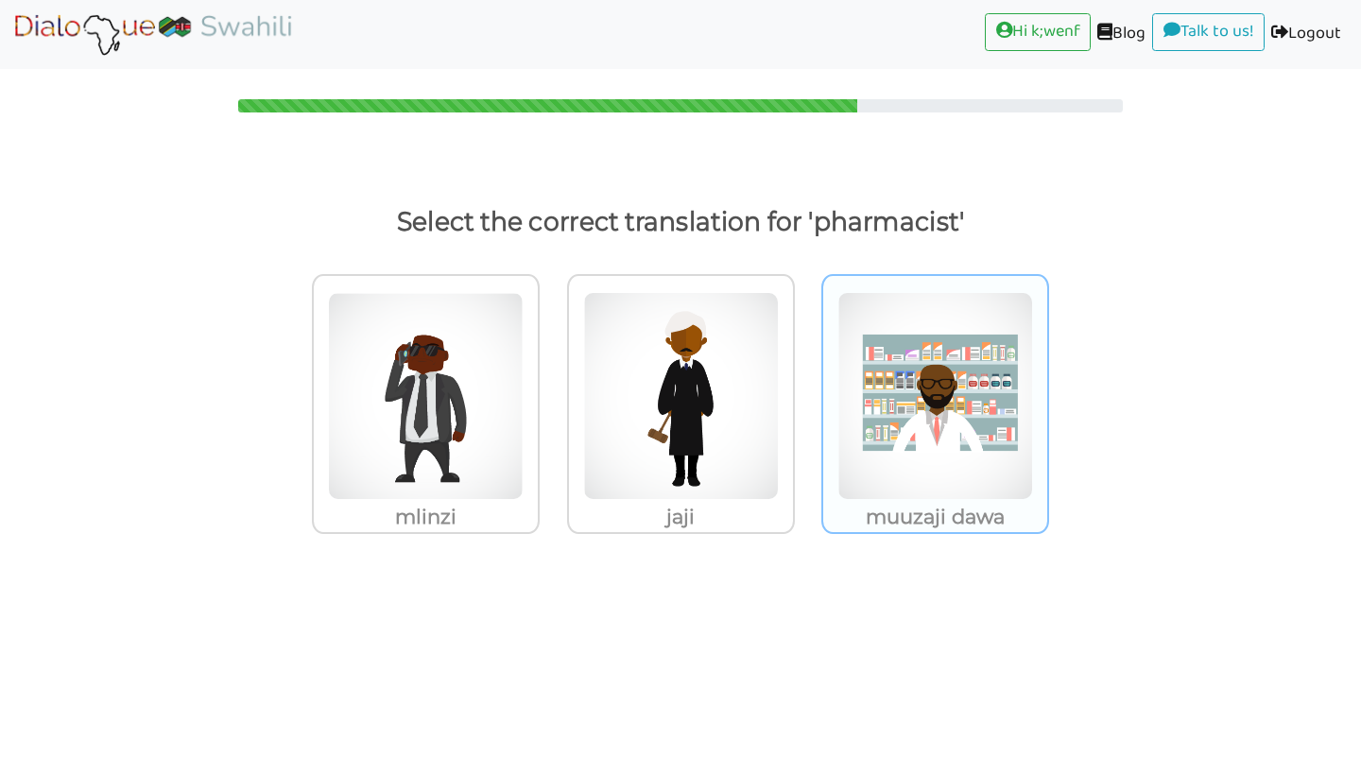
click at [538, 507] on p "muuzaji dawa" at bounding box center [426, 517] width 224 height 34
click at [552, 391] on input "muuzaji dawa" at bounding box center [545, 384] width 14 height 14
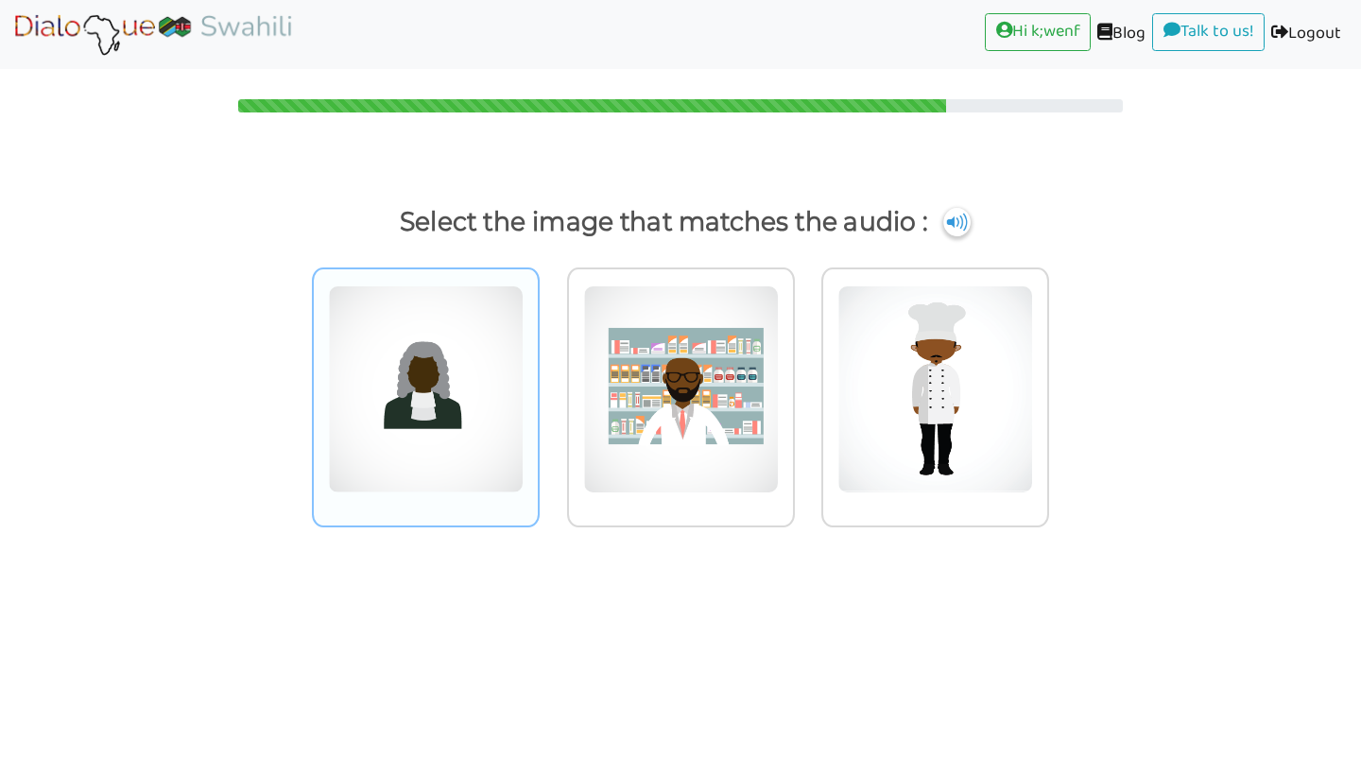
click at [500, 455] on img at bounding box center [426, 389] width 196 height 208
click at [538, 385] on input "radio" at bounding box center [545, 377] width 14 height 14
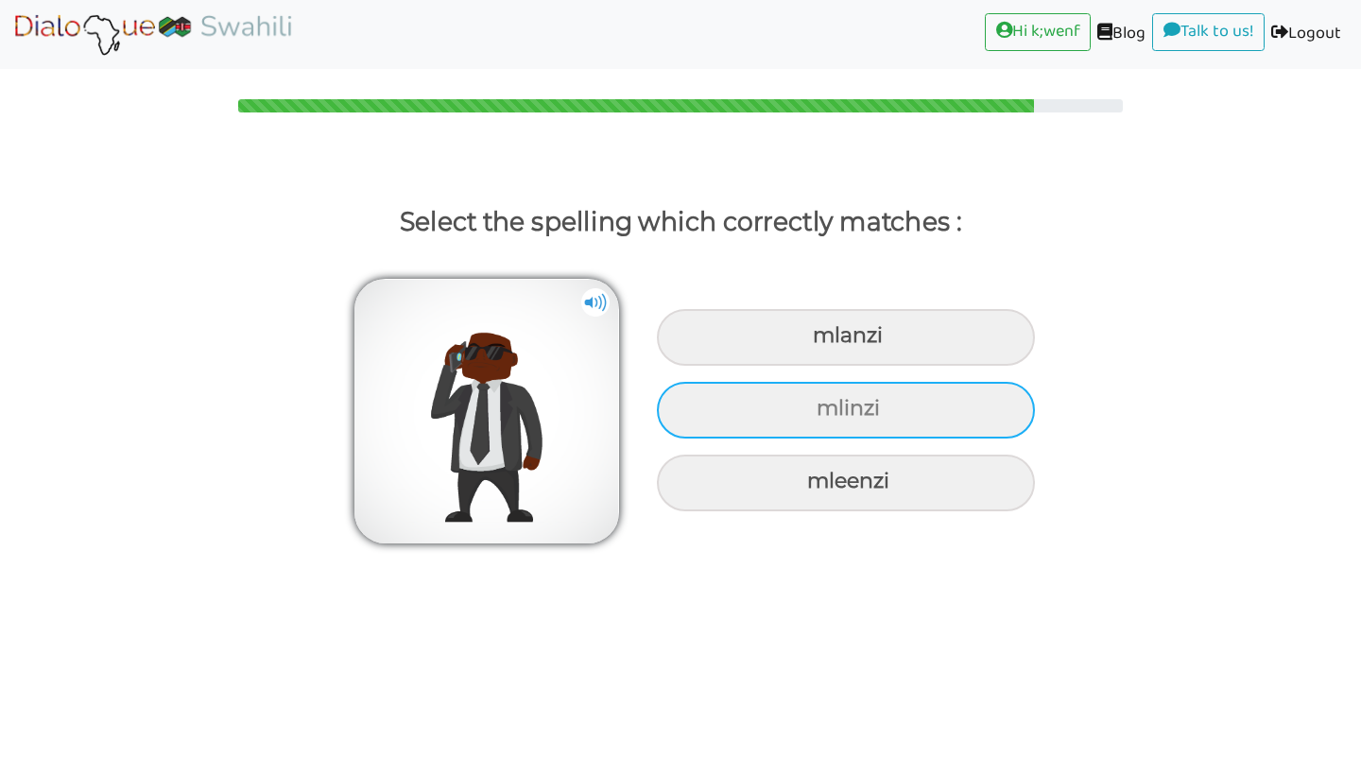
click at [823, 366] on div "mlinzi" at bounding box center [846, 337] width 378 height 57
click at [821, 342] on input "mlinzi" at bounding box center [815, 336] width 12 height 12
radio input "true"
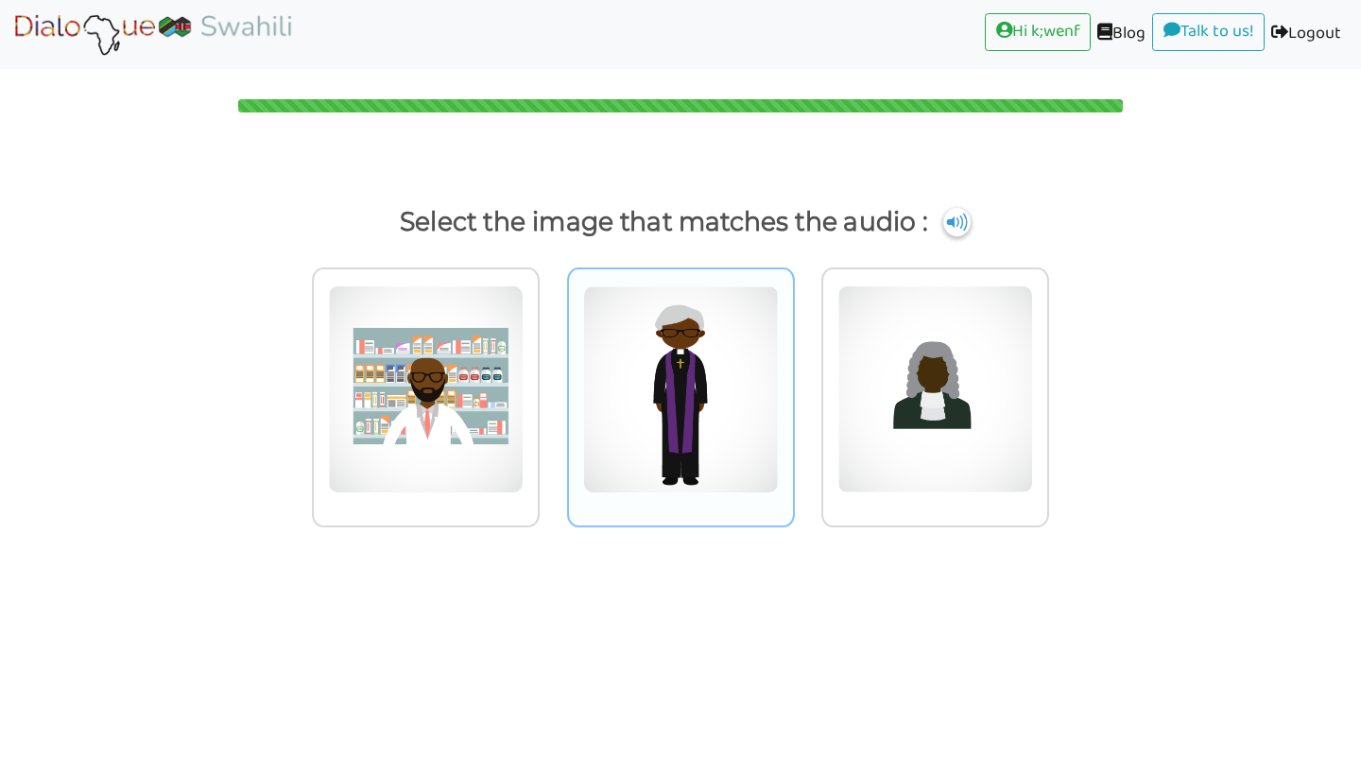
click at [524, 491] on img at bounding box center [426, 389] width 196 height 208
click at [552, 385] on input "radio" at bounding box center [545, 377] width 14 height 14
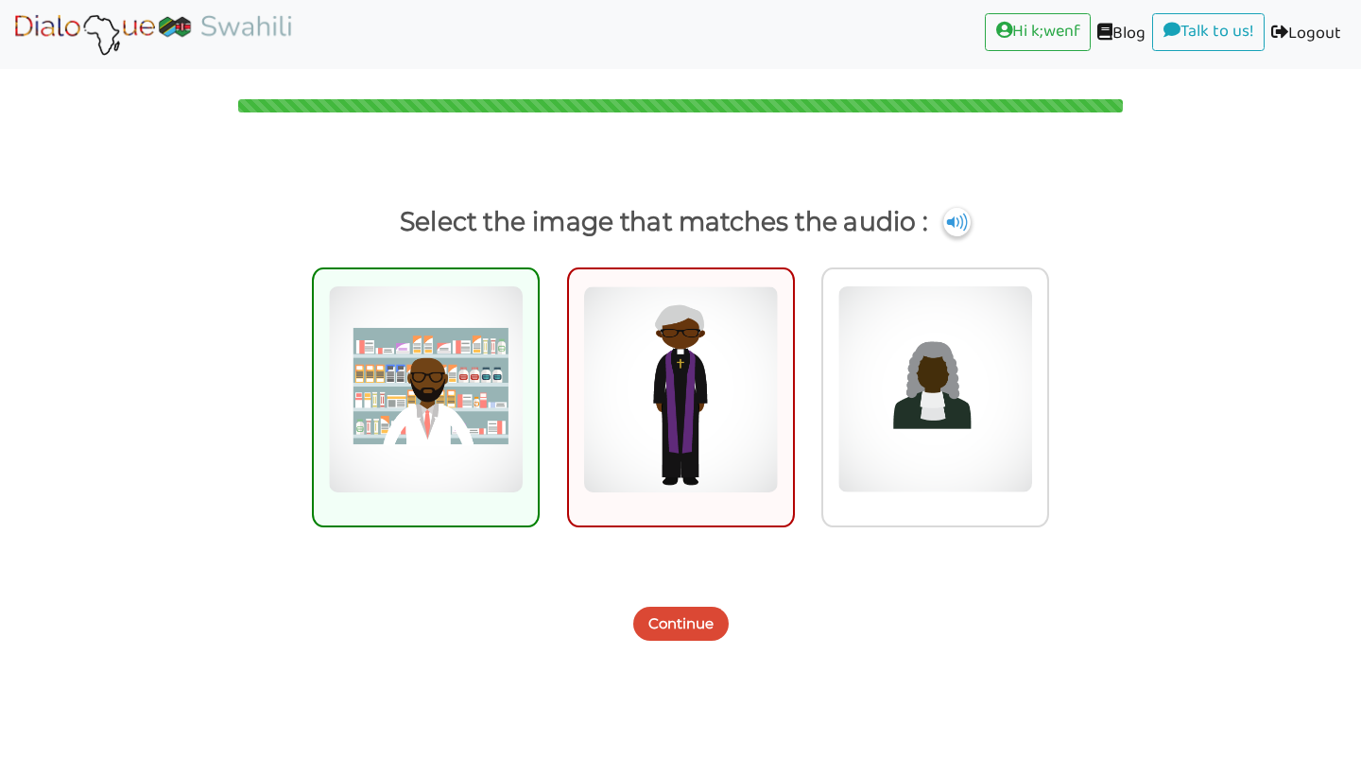
click at [658, 616] on button "Continue" at bounding box center [680, 624] width 95 height 34
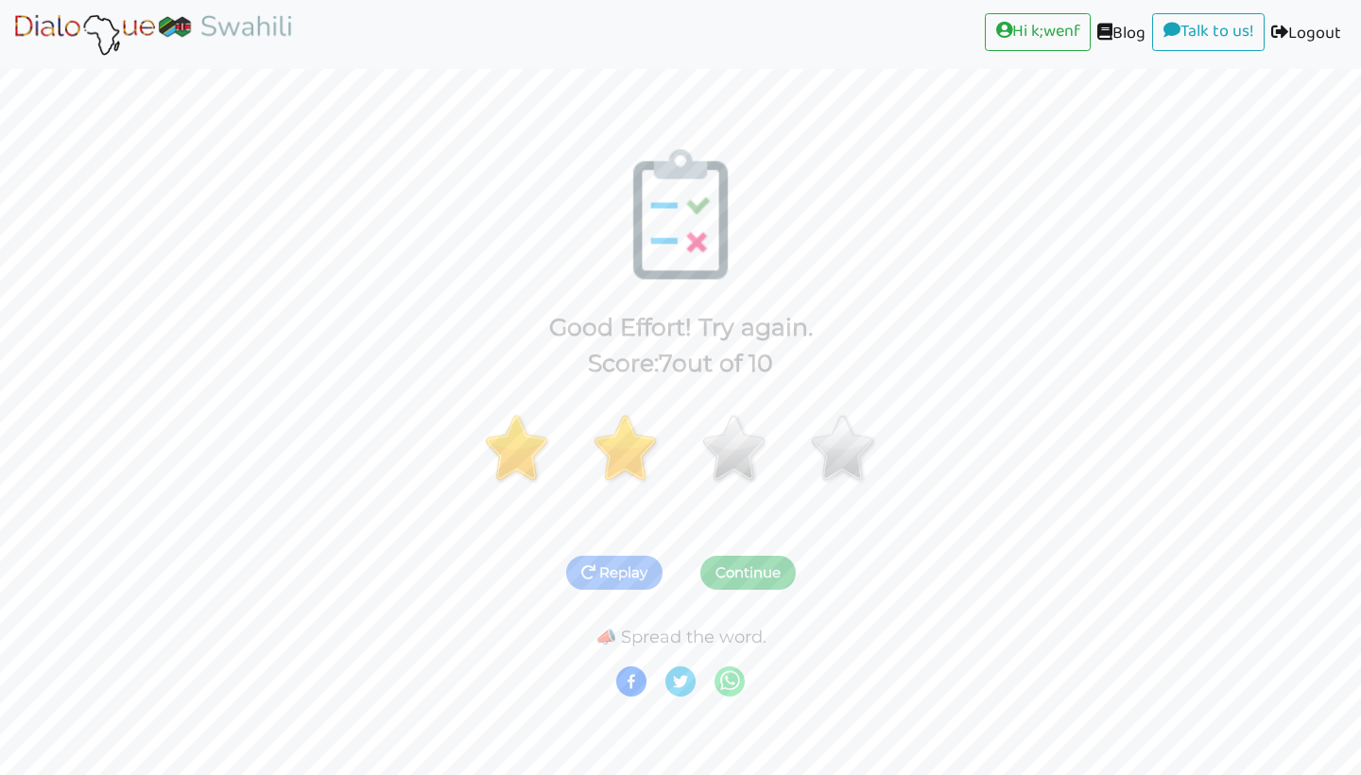
click at [738, 574] on button "Continue" at bounding box center [747, 573] width 95 height 34
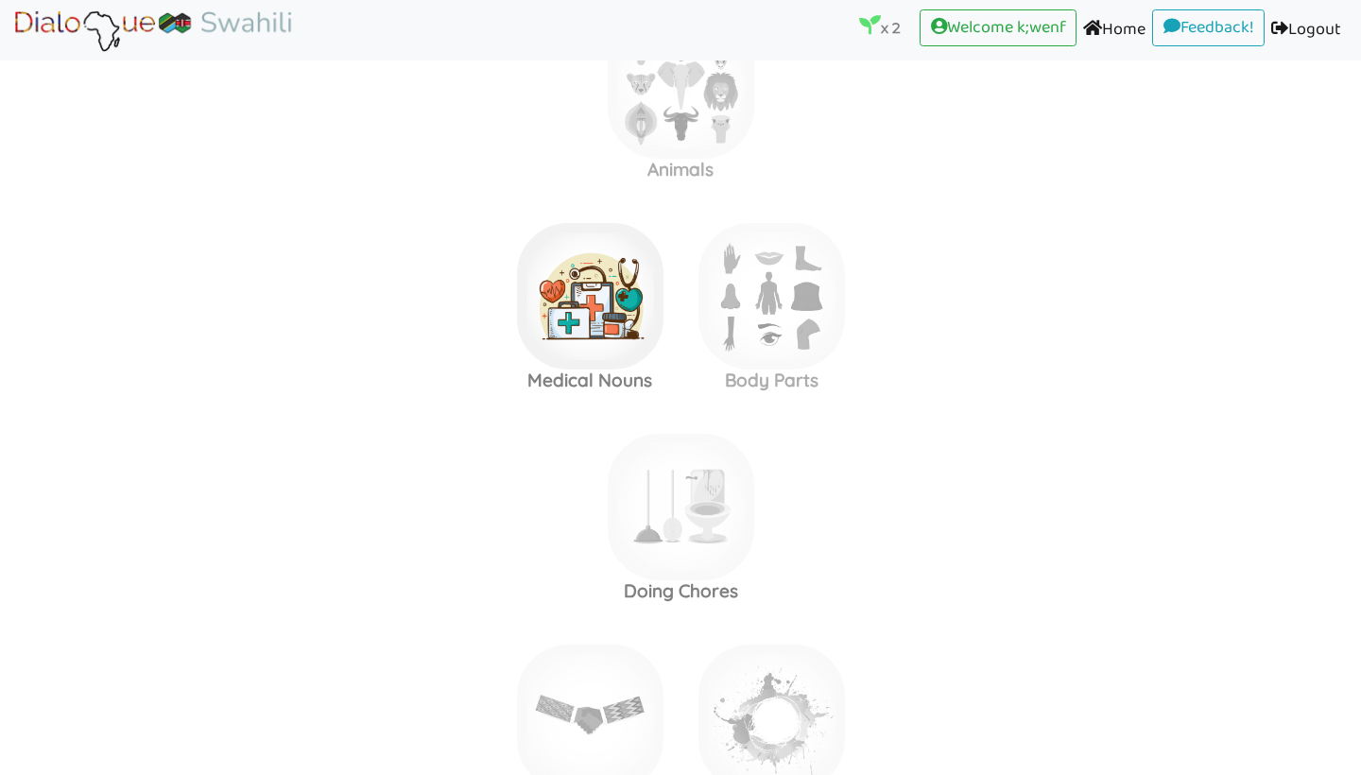
scroll to position [1667, 1]
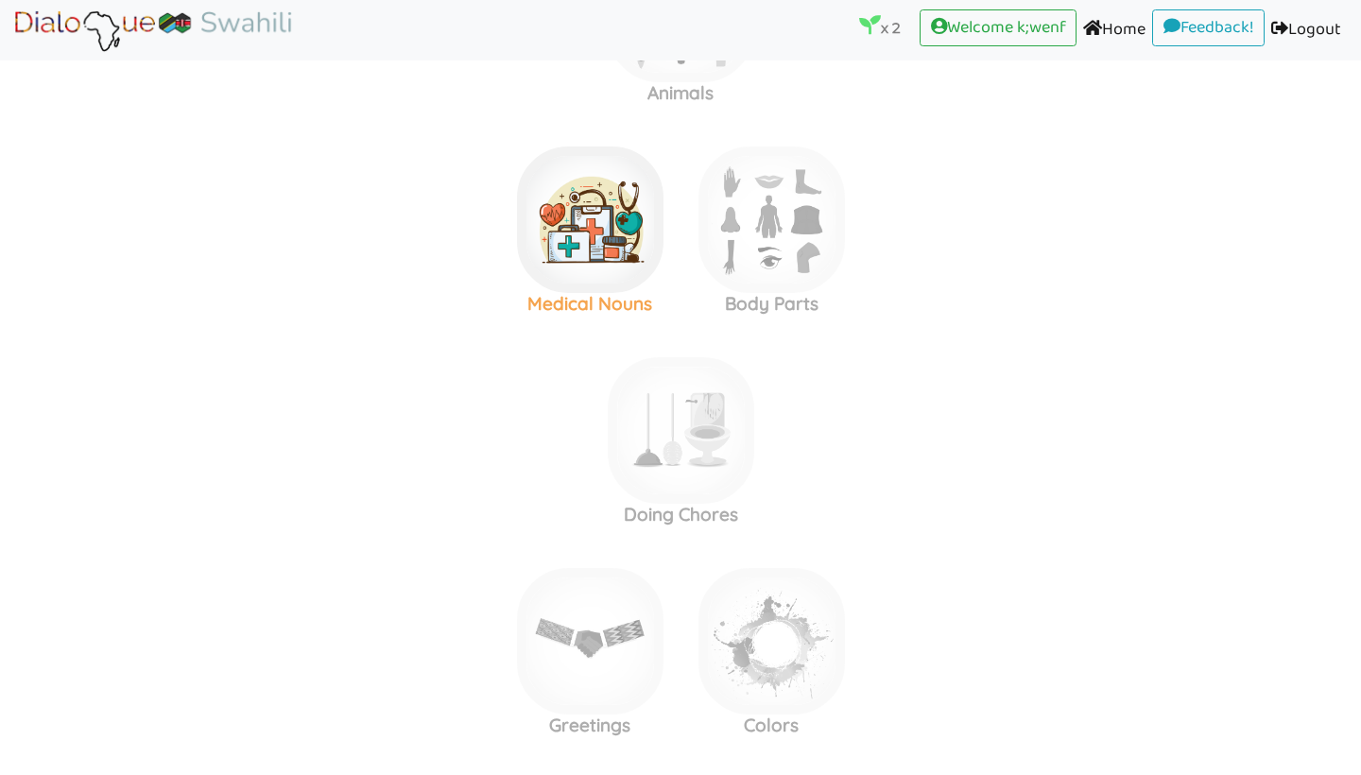
scroll to position [1608, 0]
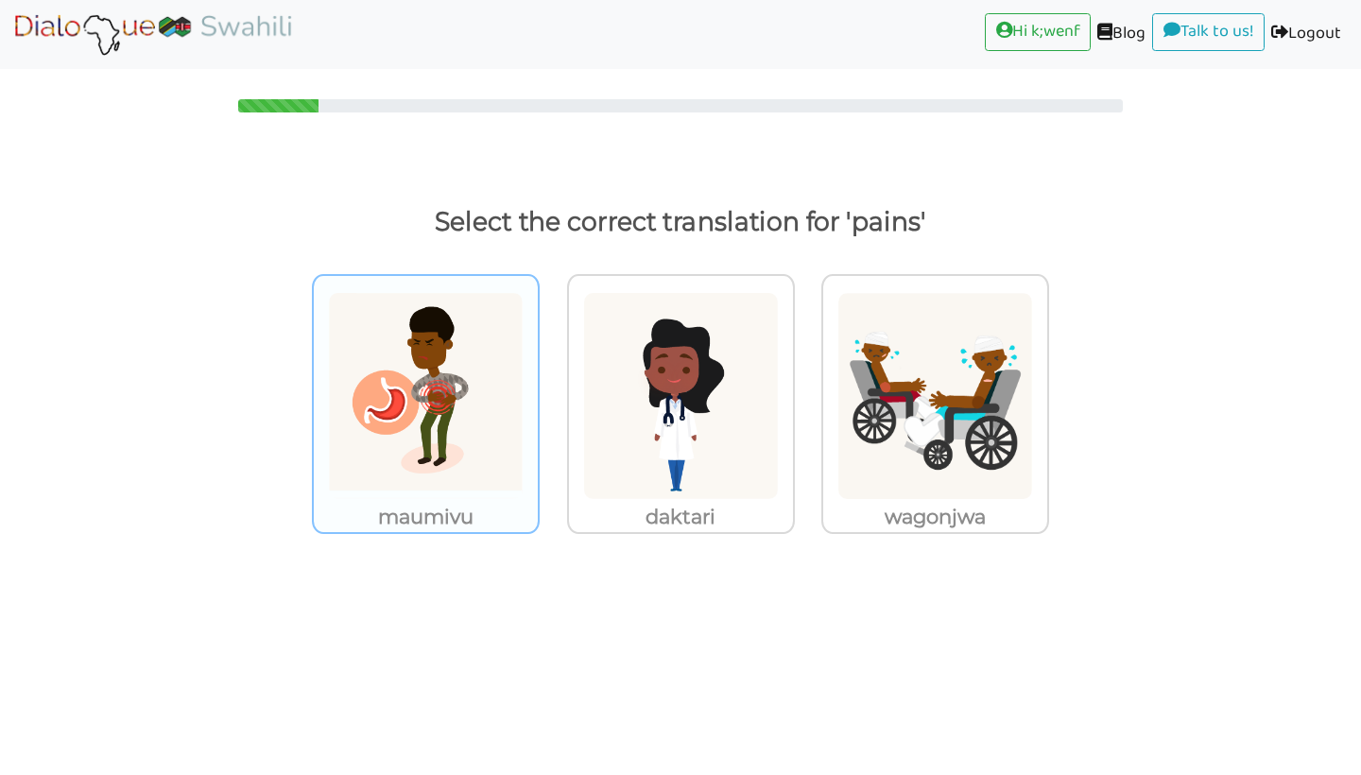
click at [445, 505] on p "maumivu" at bounding box center [426, 517] width 224 height 34
click at [538, 391] on input "maumivu" at bounding box center [545, 384] width 14 height 14
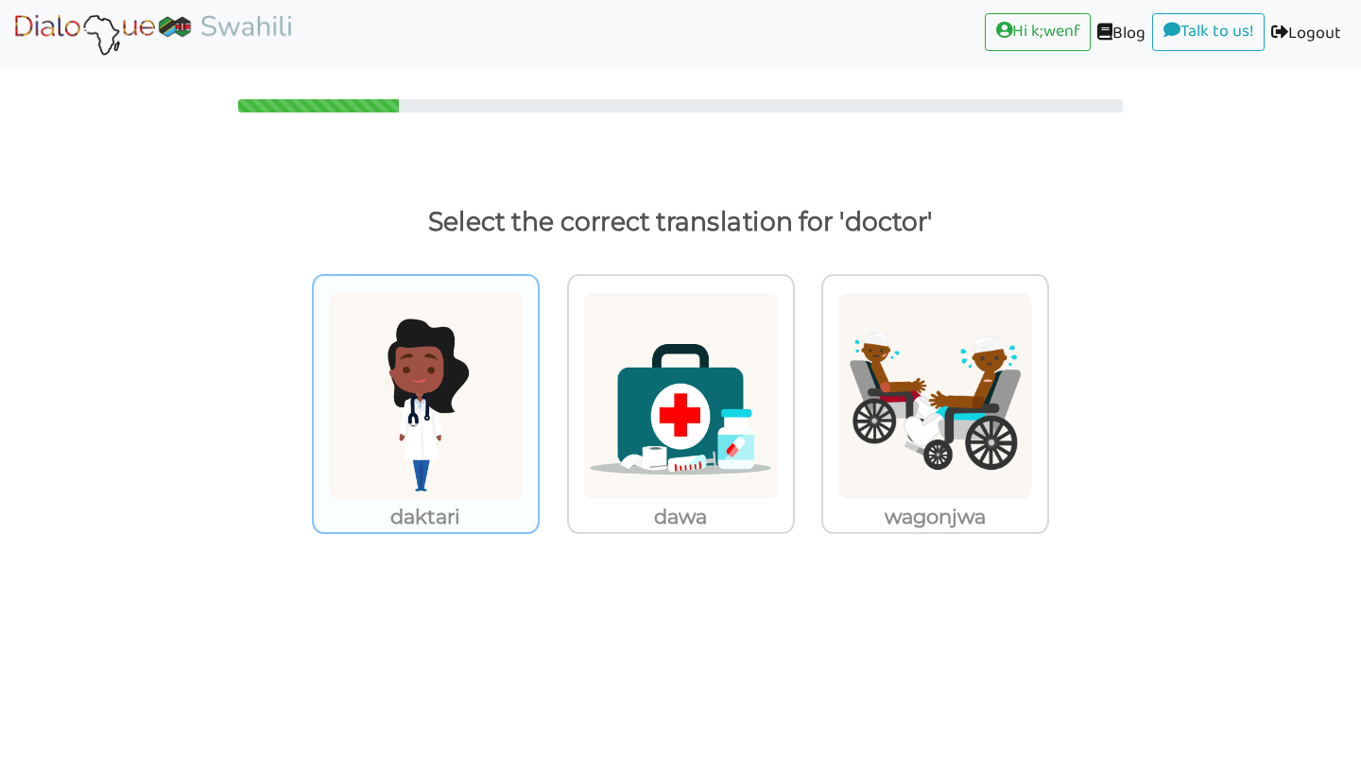
click at [495, 488] on img at bounding box center [426, 396] width 196 height 208
click at [538, 391] on input "daktari" at bounding box center [545, 384] width 14 height 14
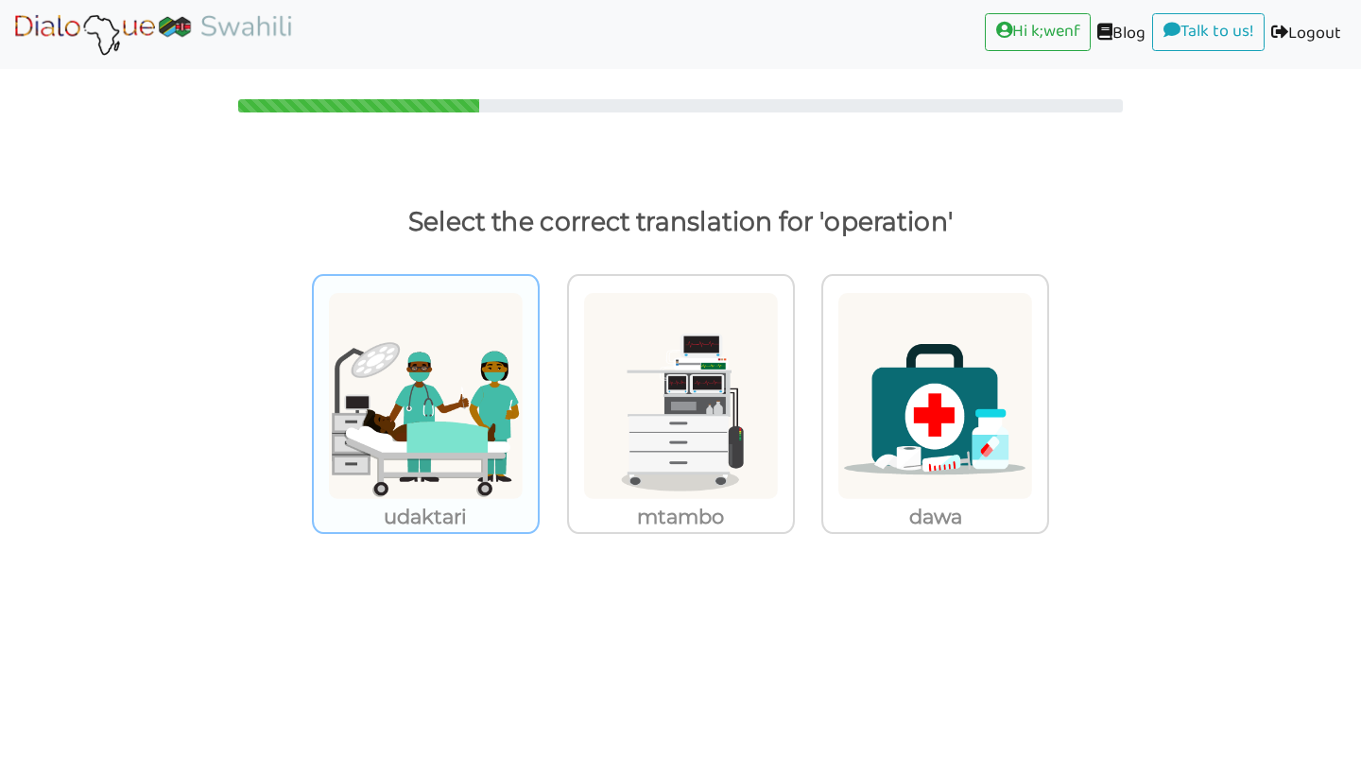
click at [496, 488] on img at bounding box center [426, 396] width 196 height 208
click at [538, 391] on input "udaktari" at bounding box center [545, 384] width 14 height 14
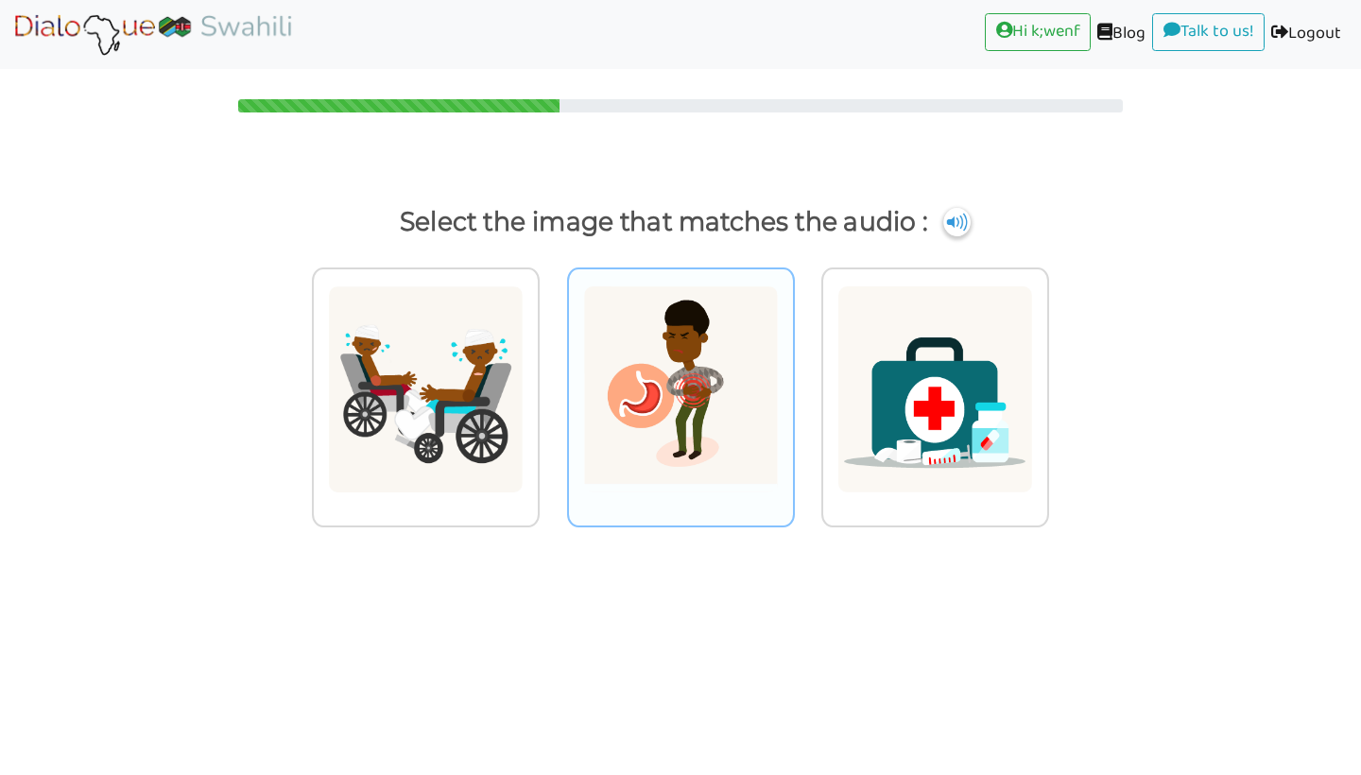
click at [524, 462] on img at bounding box center [426, 389] width 196 height 208
click at [552, 385] on input "radio" at bounding box center [545, 377] width 14 height 14
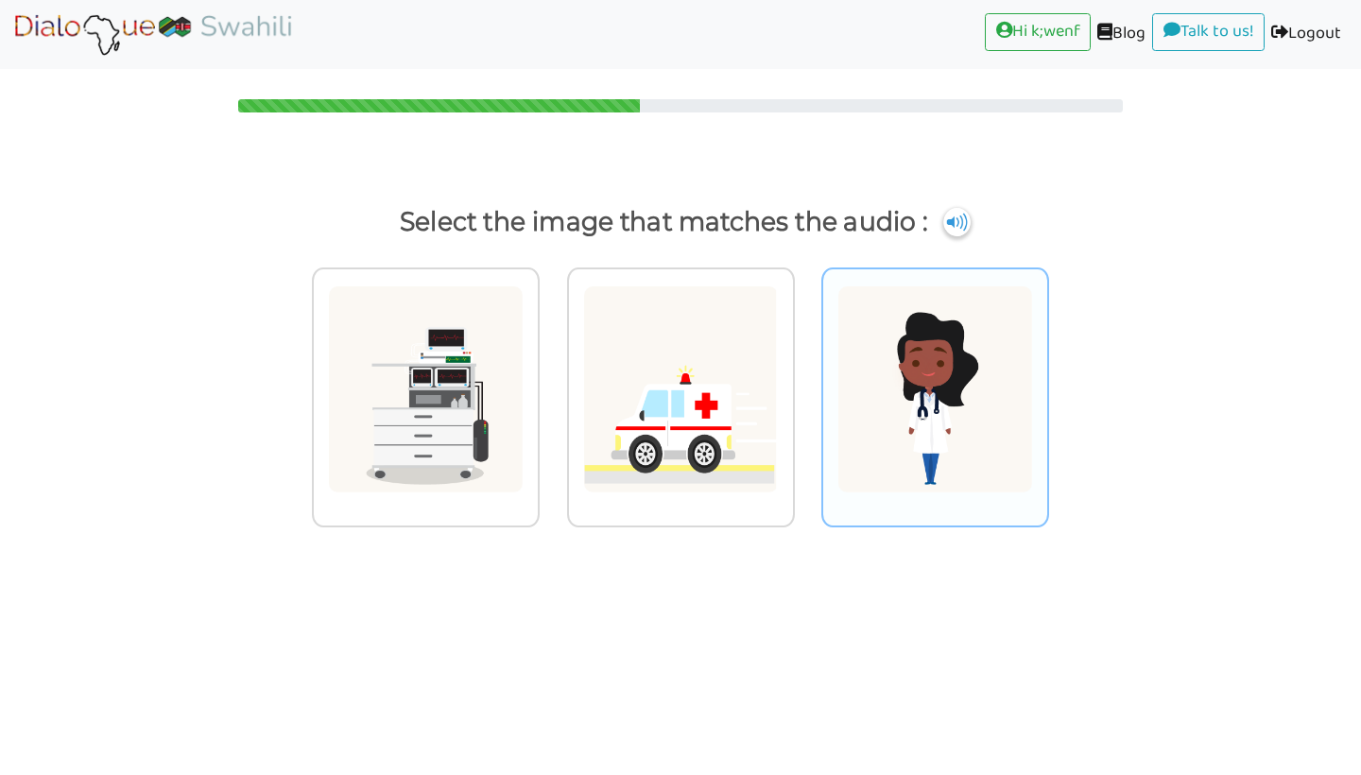
click at [524, 407] on img at bounding box center [426, 389] width 196 height 208
click at [552, 385] on input "radio" at bounding box center [545, 377] width 14 height 14
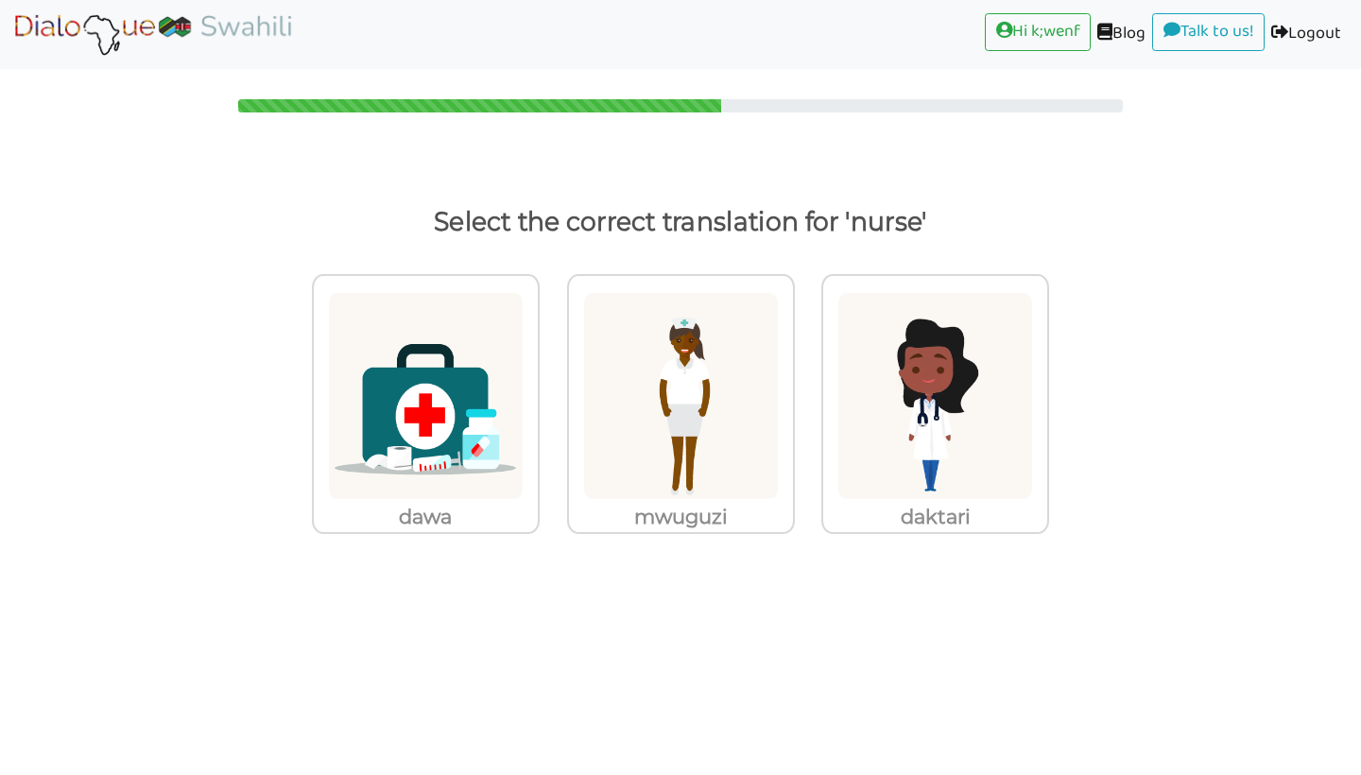
click at [524, 492] on img at bounding box center [426, 396] width 196 height 208
click at [552, 391] on input "mwuguzi" at bounding box center [545, 384] width 14 height 14
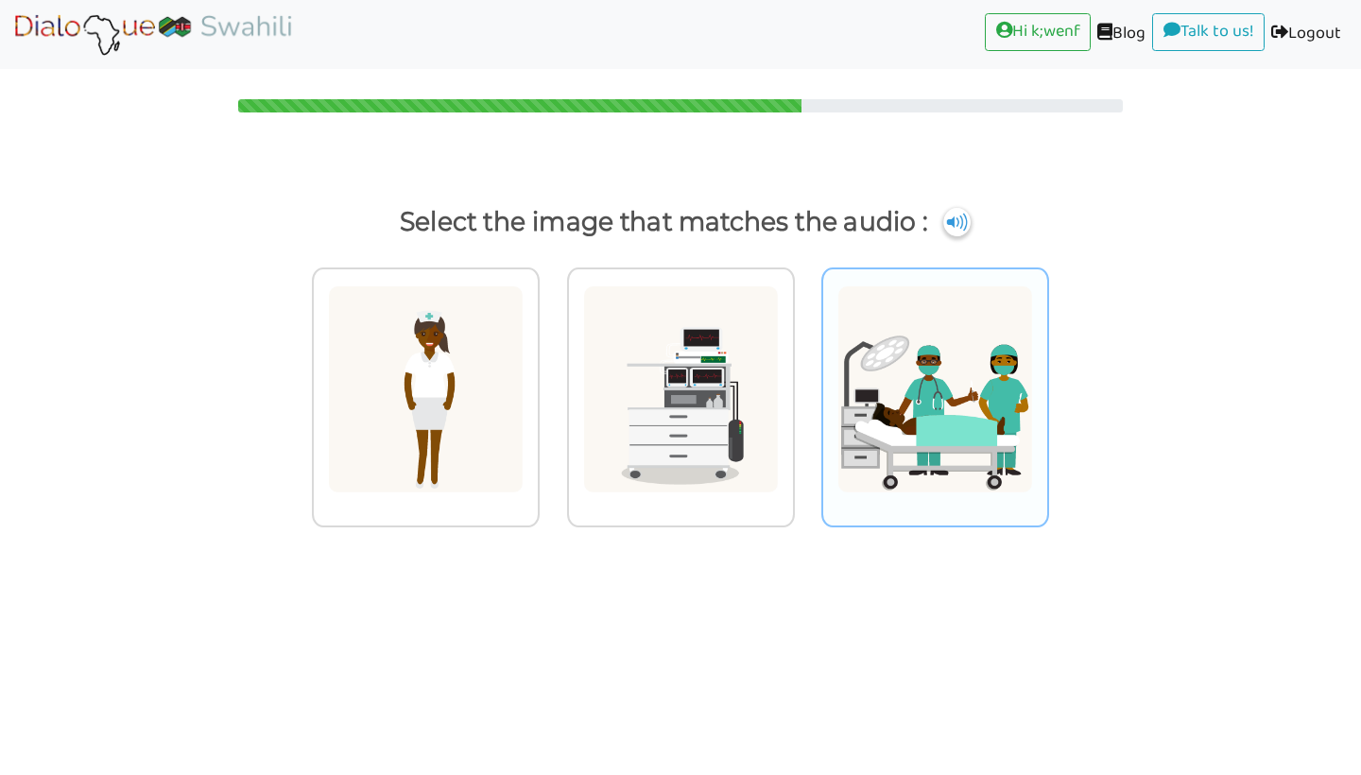
click at [524, 429] on img at bounding box center [426, 389] width 196 height 208
click at [552, 385] on input "radio" at bounding box center [545, 377] width 14 height 14
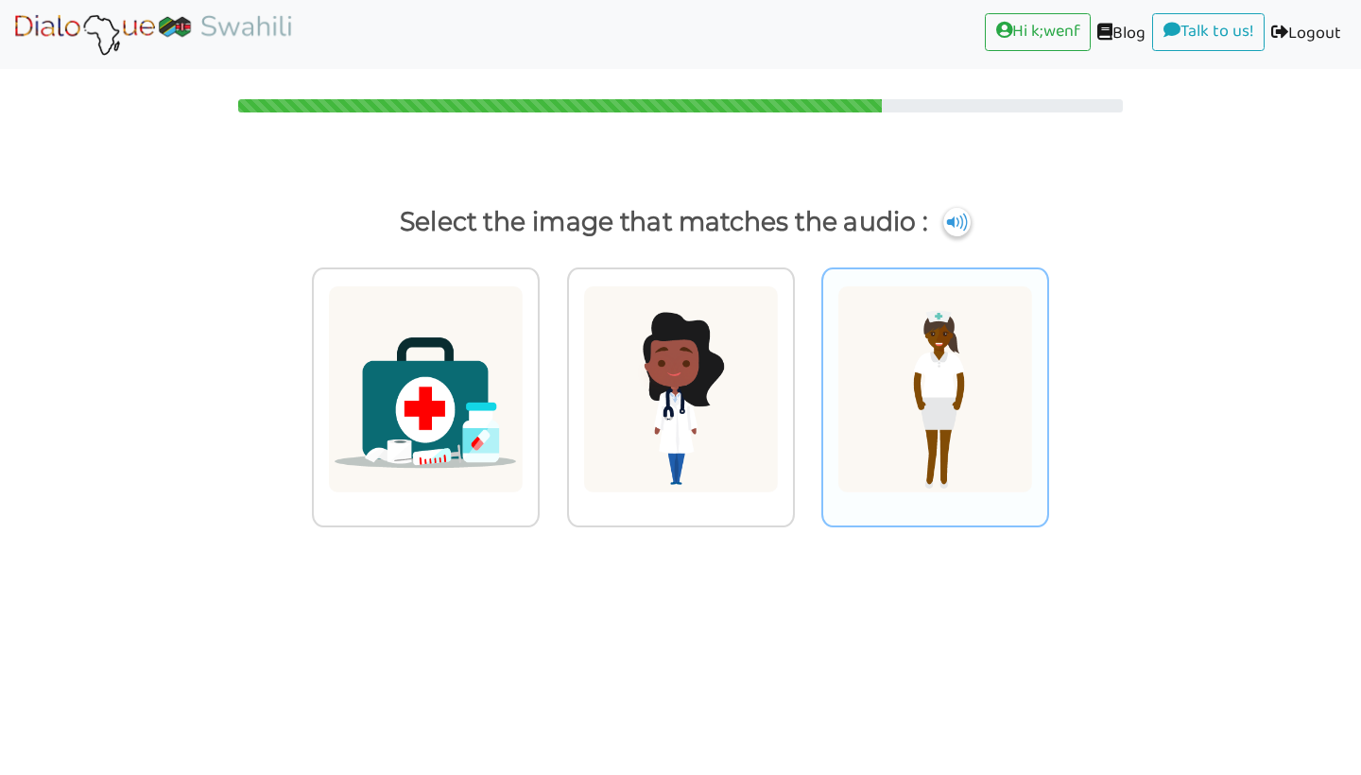
click at [524, 467] on img at bounding box center [426, 389] width 196 height 208
click at [552, 385] on input "radio" at bounding box center [545, 377] width 14 height 14
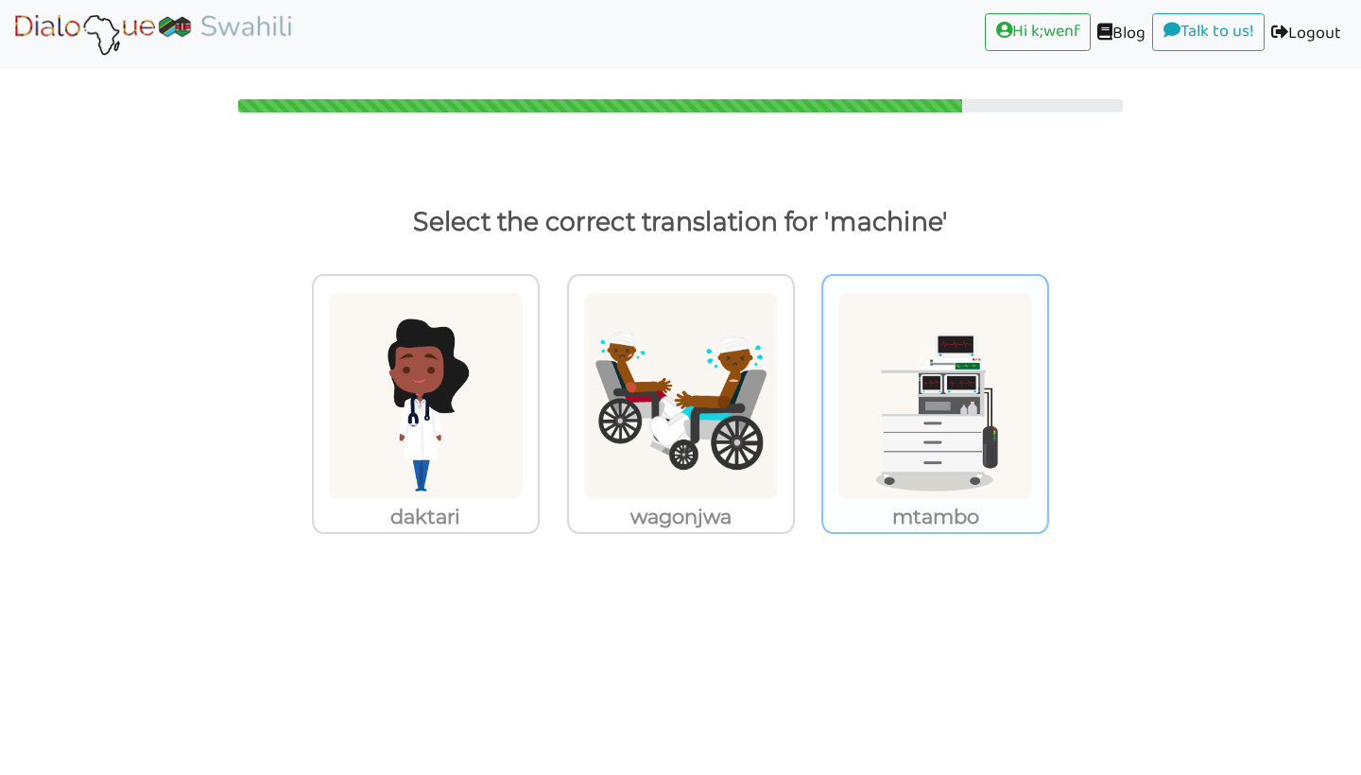
click at [524, 460] on img at bounding box center [426, 396] width 196 height 208
click at [552, 391] on input "mtambo" at bounding box center [545, 384] width 14 height 14
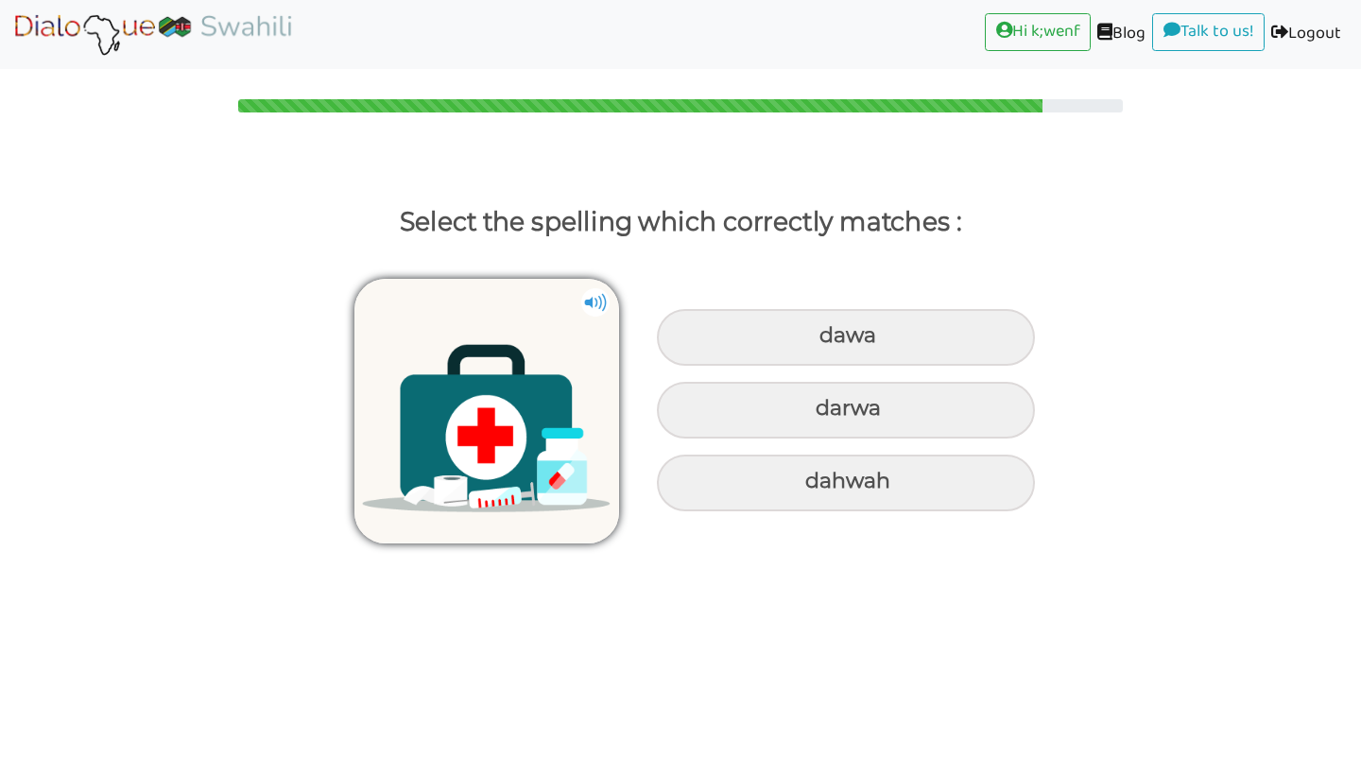
click at [950, 366] on div "dahwah" at bounding box center [846, 337] width 378 height 57
click at [828, 342] on input "dahwah" at bounding box center [822, 336] width 12 height 12
radio input "true"
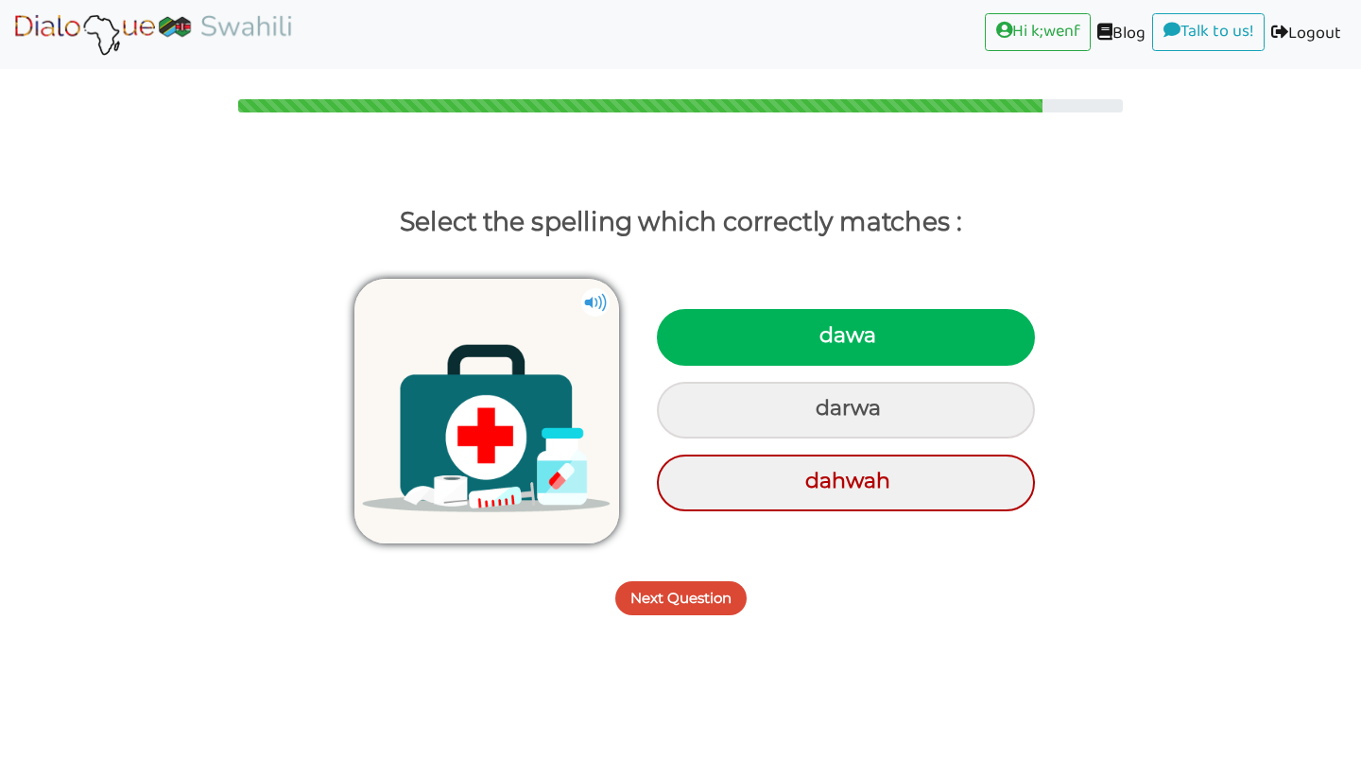
click at [710, 607] on button "Next Question" at bounding box center [680, 598] width 131 height 34
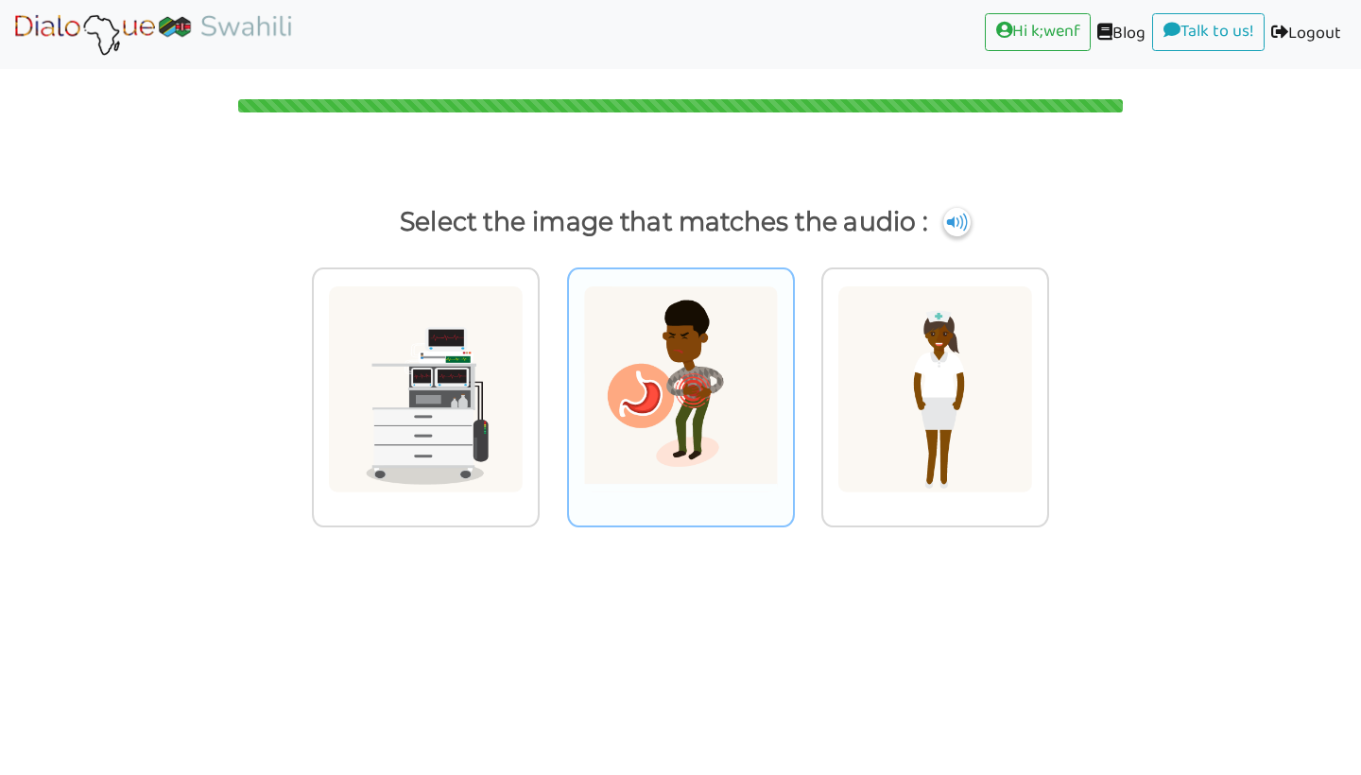
click at [524, 473] on img at bounding box center [426, 389] width 196 height 208
click at [552, 385] on input "radio" at bounding box center [545, 377] width 14 height 14
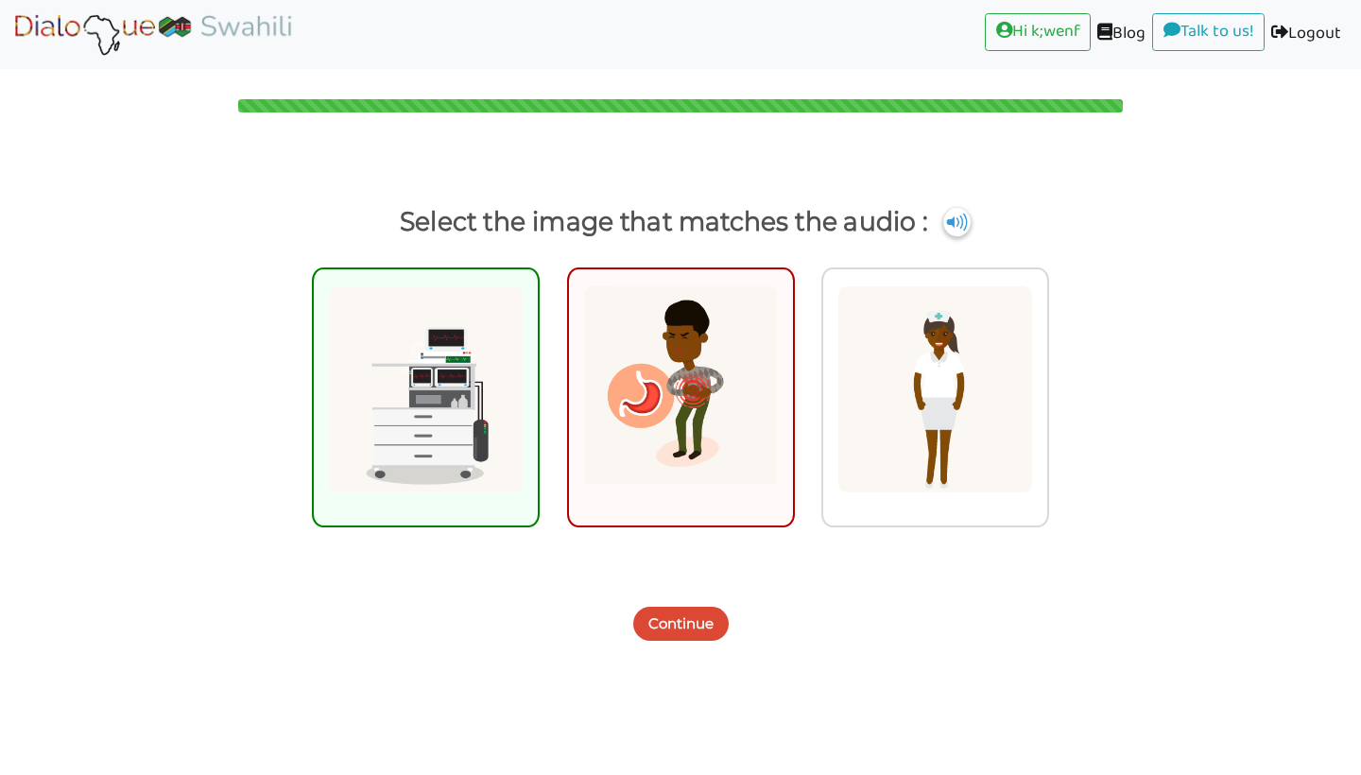
click at [694, 636] on button "Continue" at bounding box center [680, 624] width 95 height 34
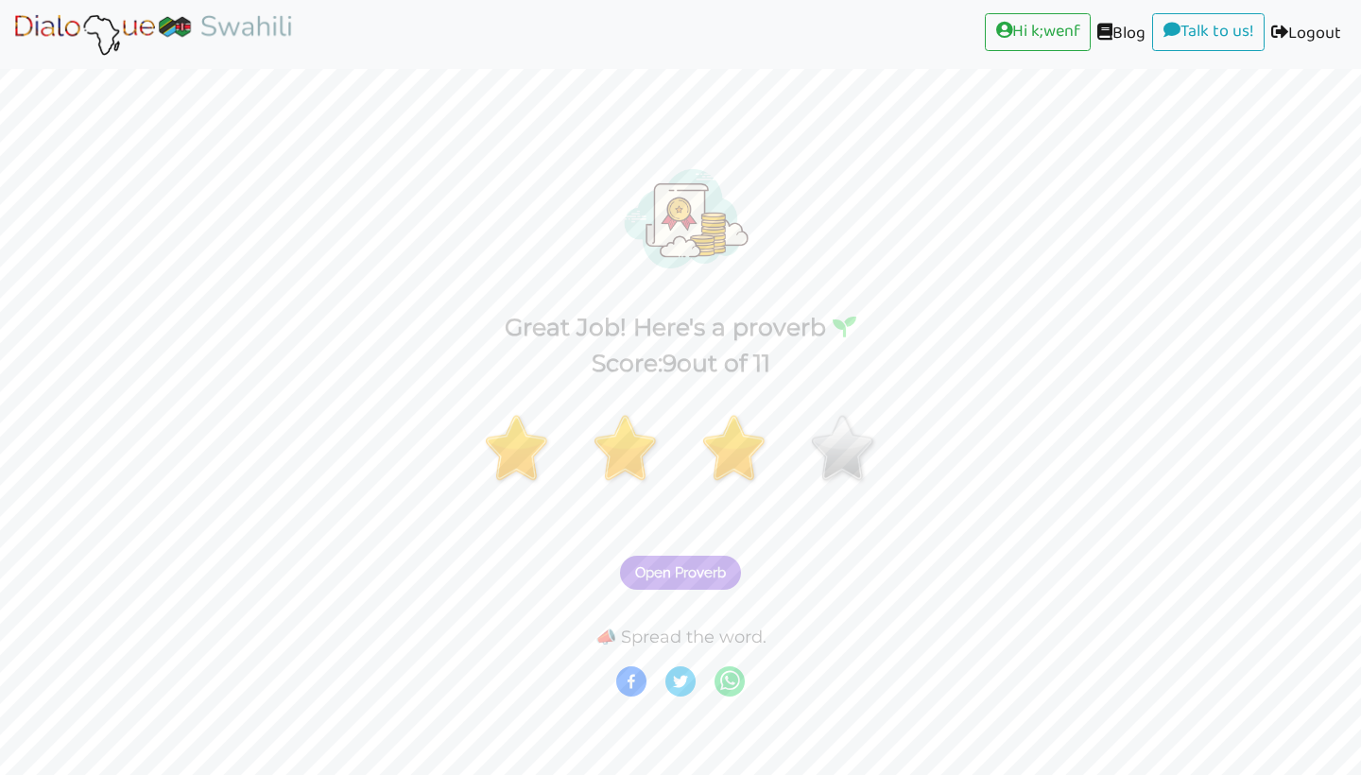
click at [685, 566] on span "Open Proverb" at bounding box center [680, 572] width 91 height 17
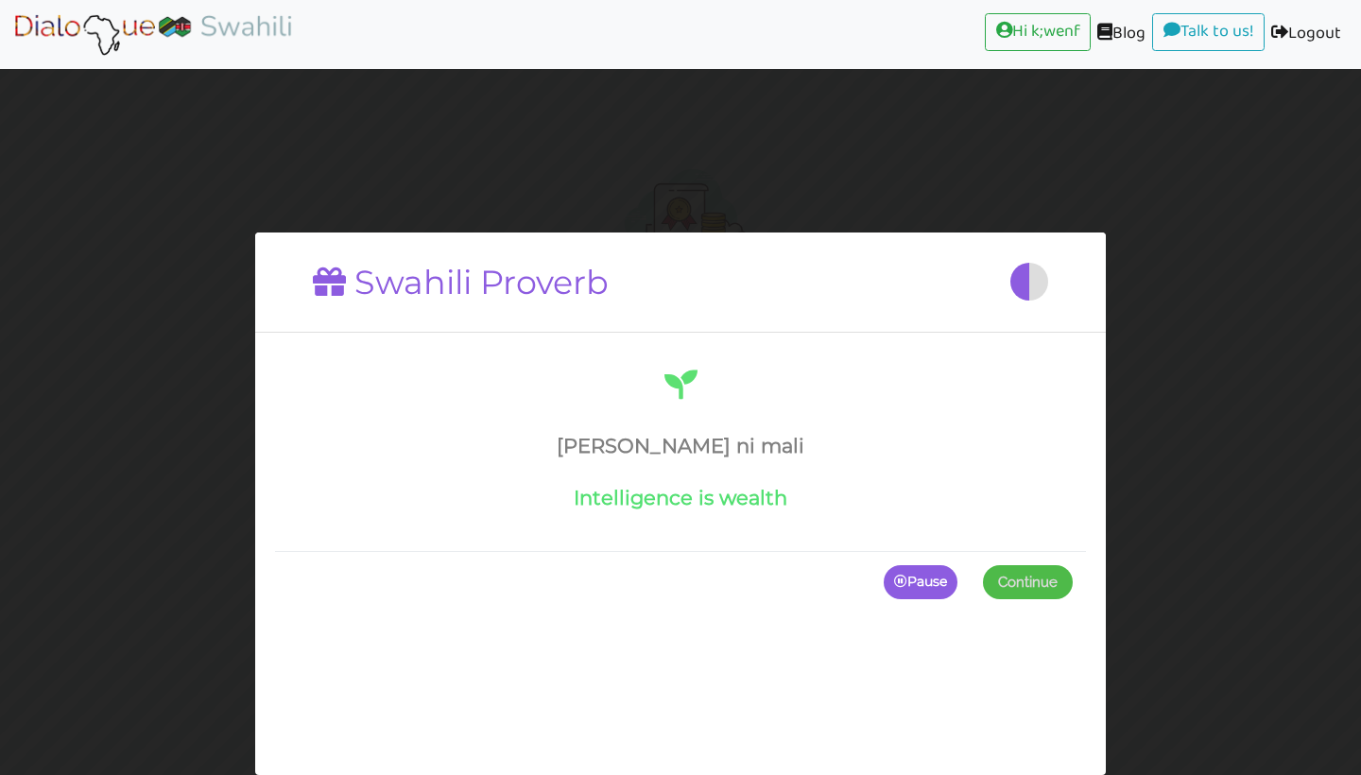
click at [1010, 567] on span at bounding box center [1028, 582] width 90 height 34
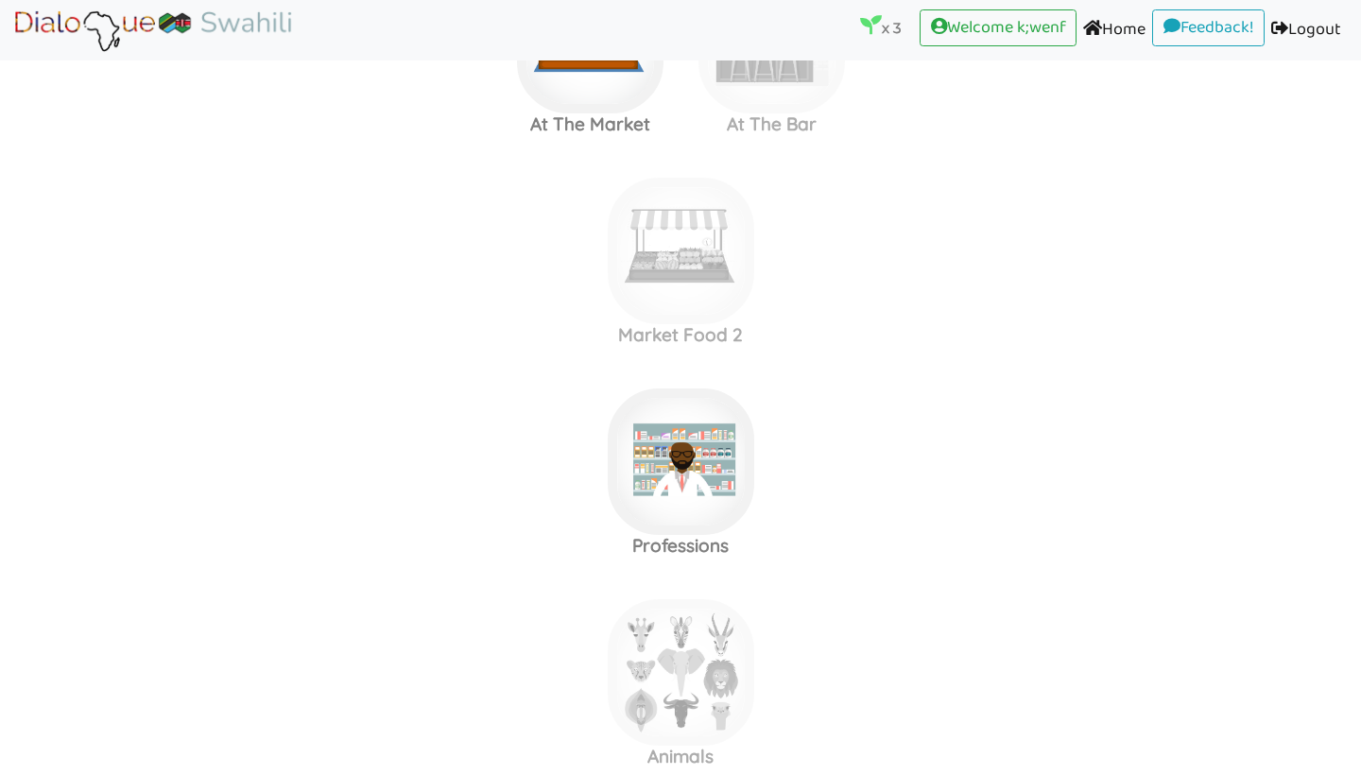
scroll to position [954, 0]
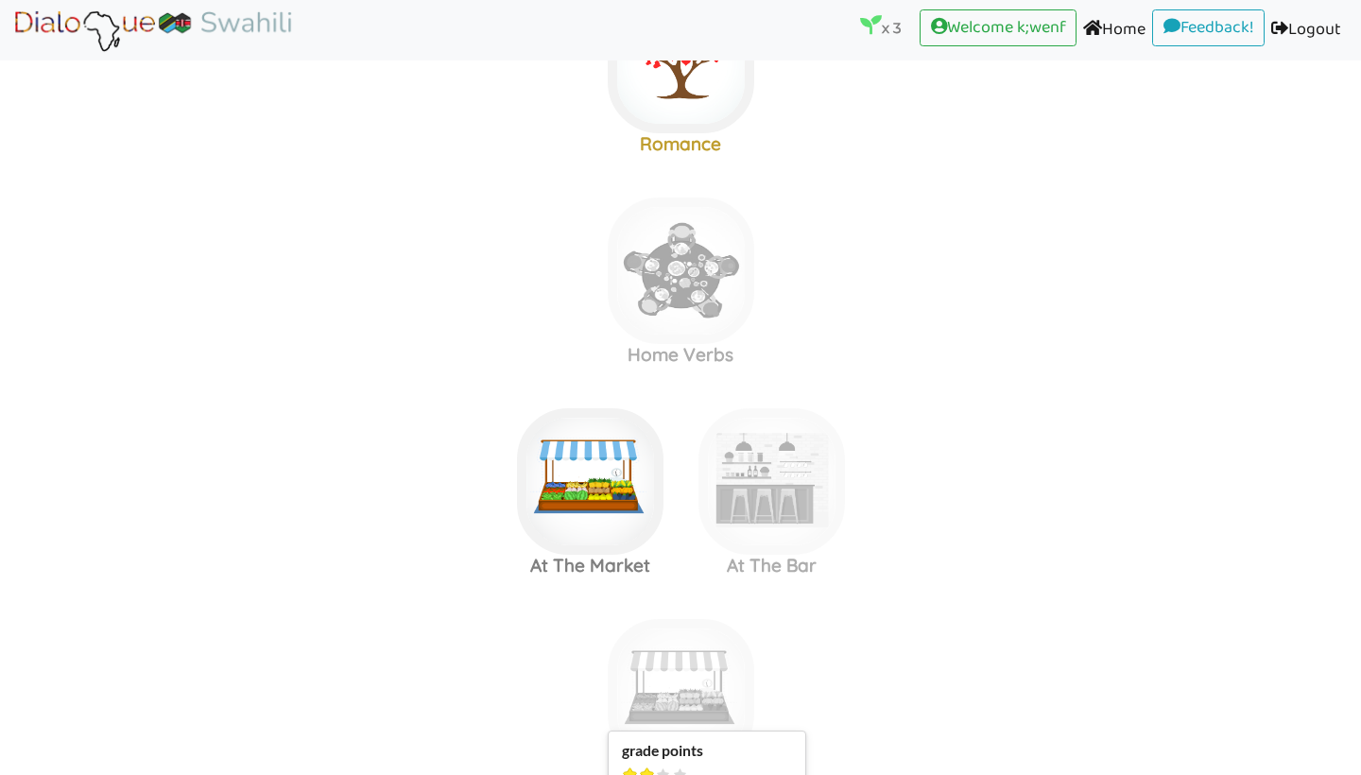
scroll to position [419, 0]
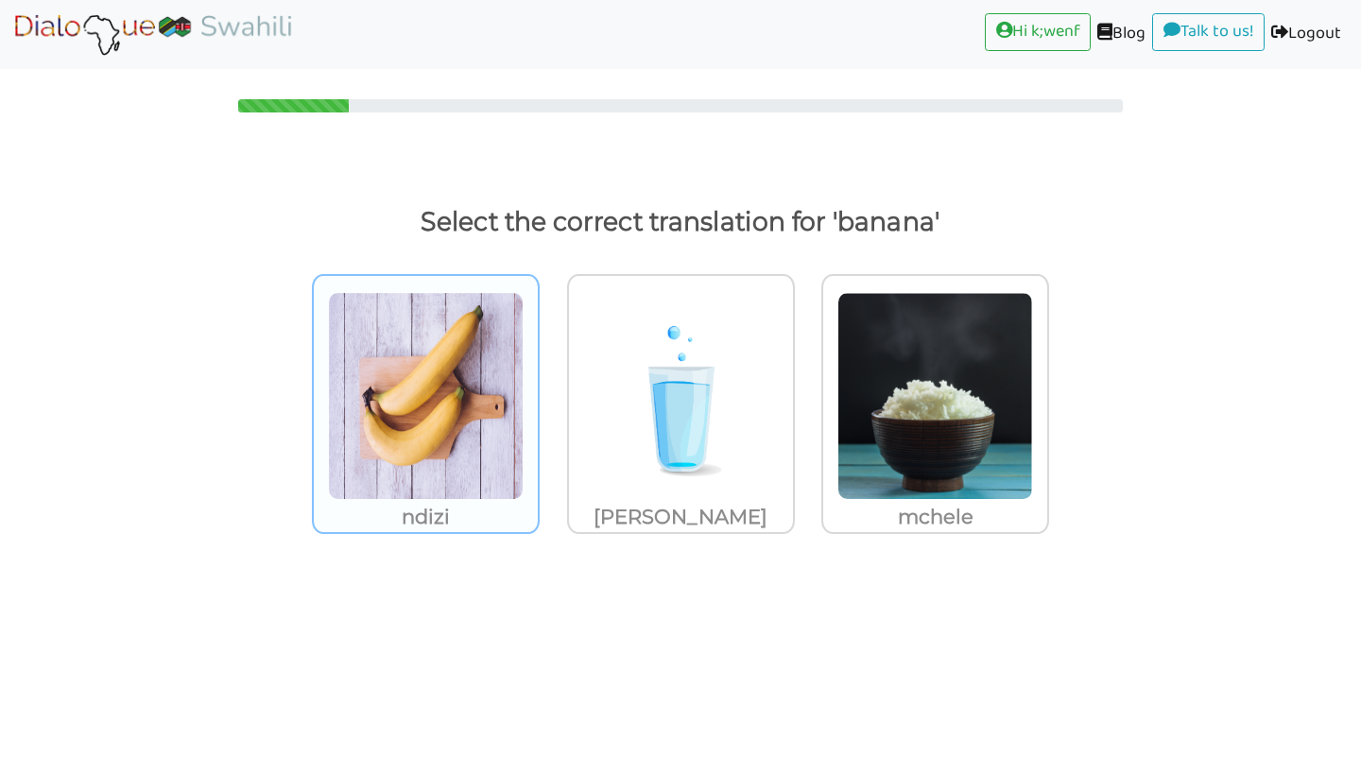
click at [491, 485] on img at bounding box center [426, 396] width 196 height 208
click at [538, 391] on input "ndizi" at bounding box center [545, 384] width 14 height 14
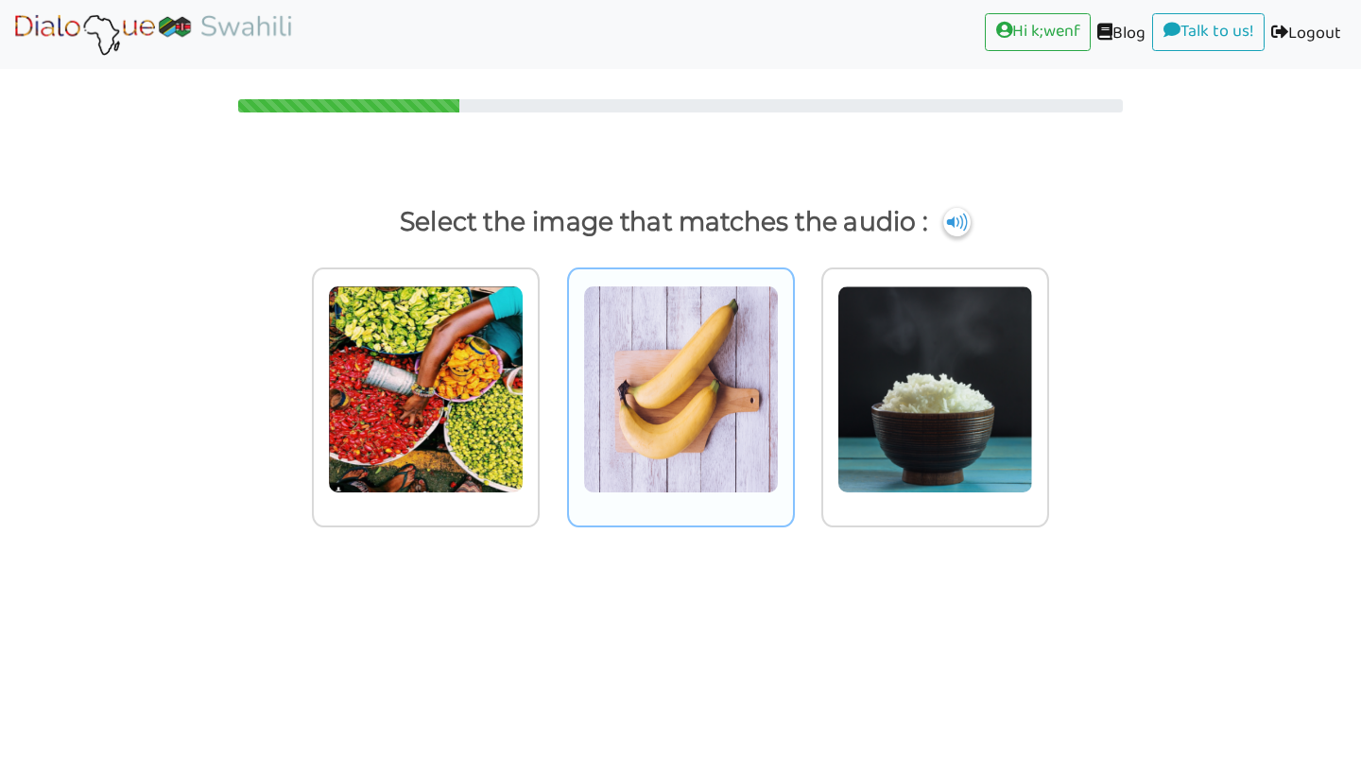
click at [524, 452] on img at bounding box center [426, 389] width 196 height 208
click at [552, 385] on input "radio" at bounding box center [545, 377] width 14 height 14
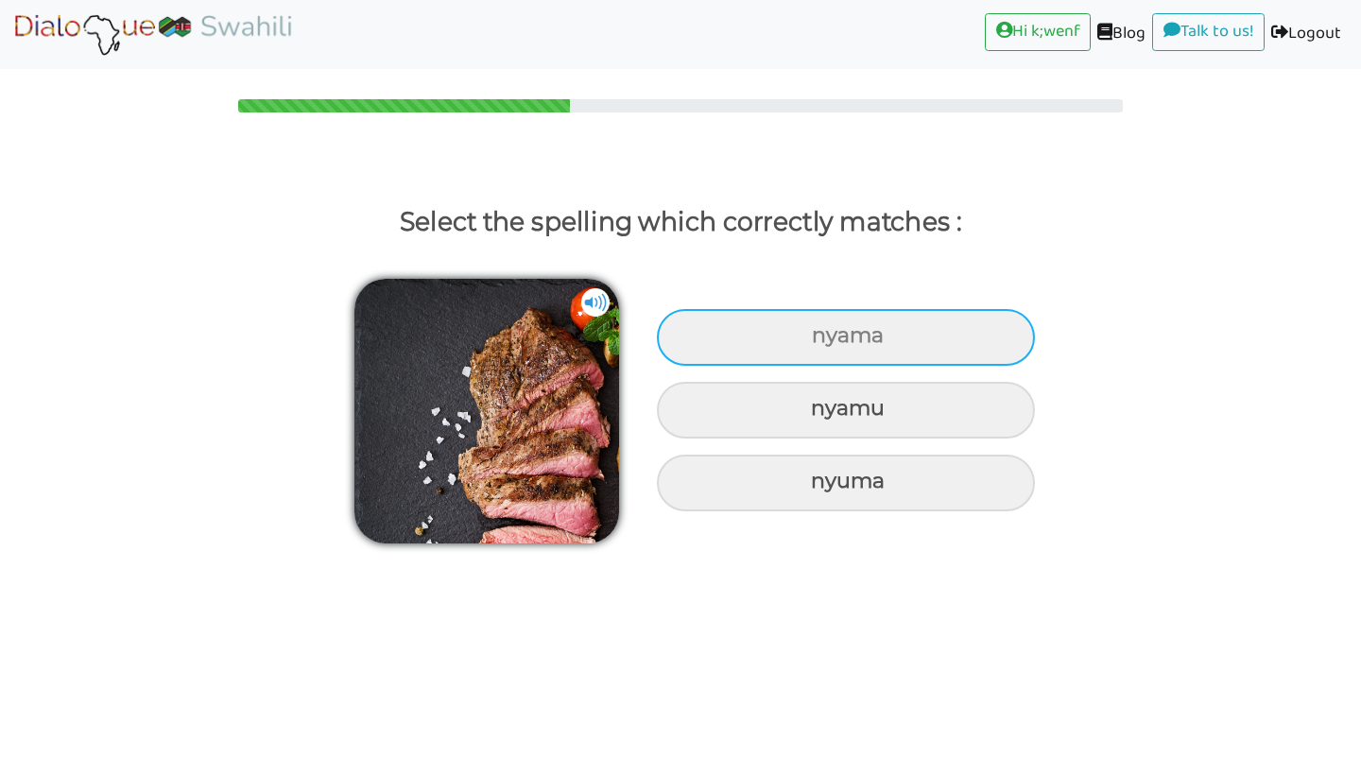
click at [840, 364] on div "nyama" at bounding box center [846, 337] width 378 height 57
click at [820, 342] on input "nyama" at bounding box center [814, 336] width 12 height 12
radio input "true"
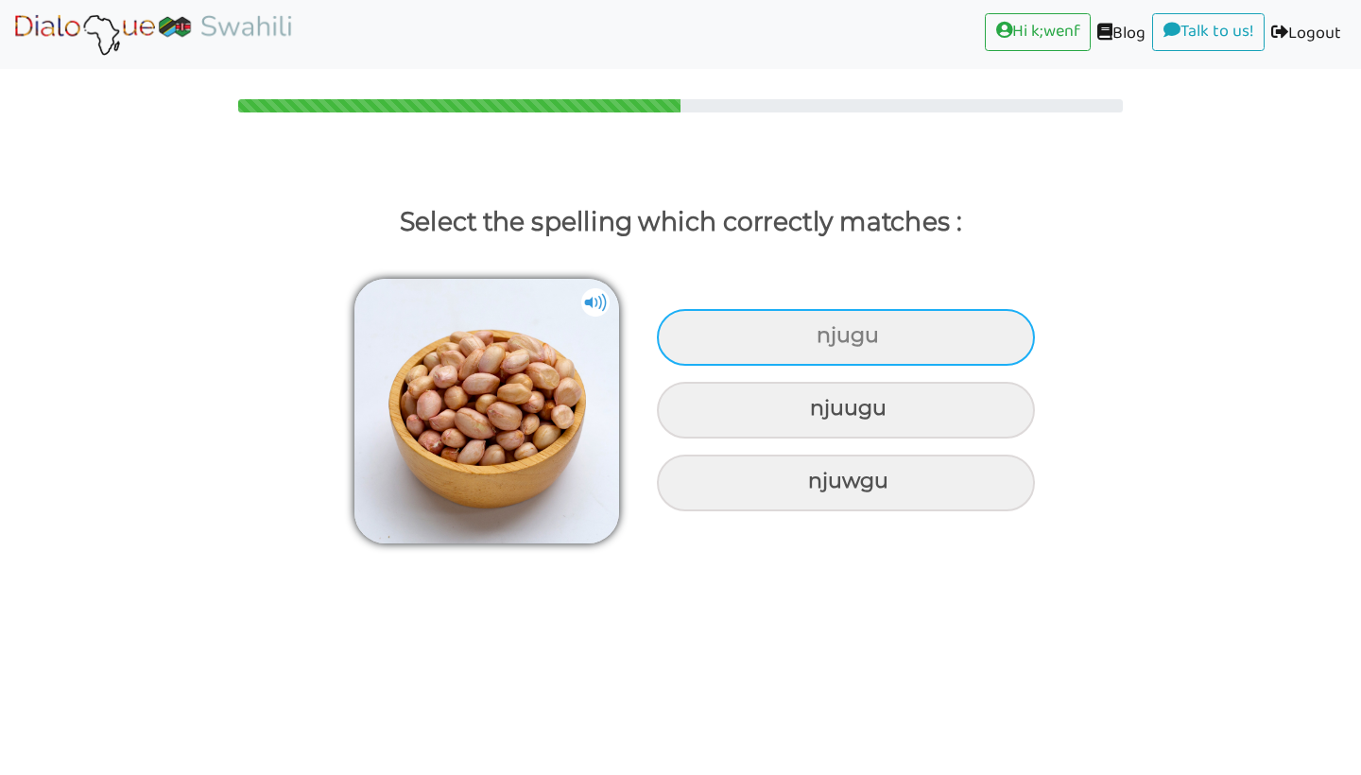
click at [871, 355] on div "njugu" at bounding box center [846, 337] width 378 height 57
click at [825, 342] on input "njugu" at bounding box center [819, 336] width 12 height 12
radio input "true"
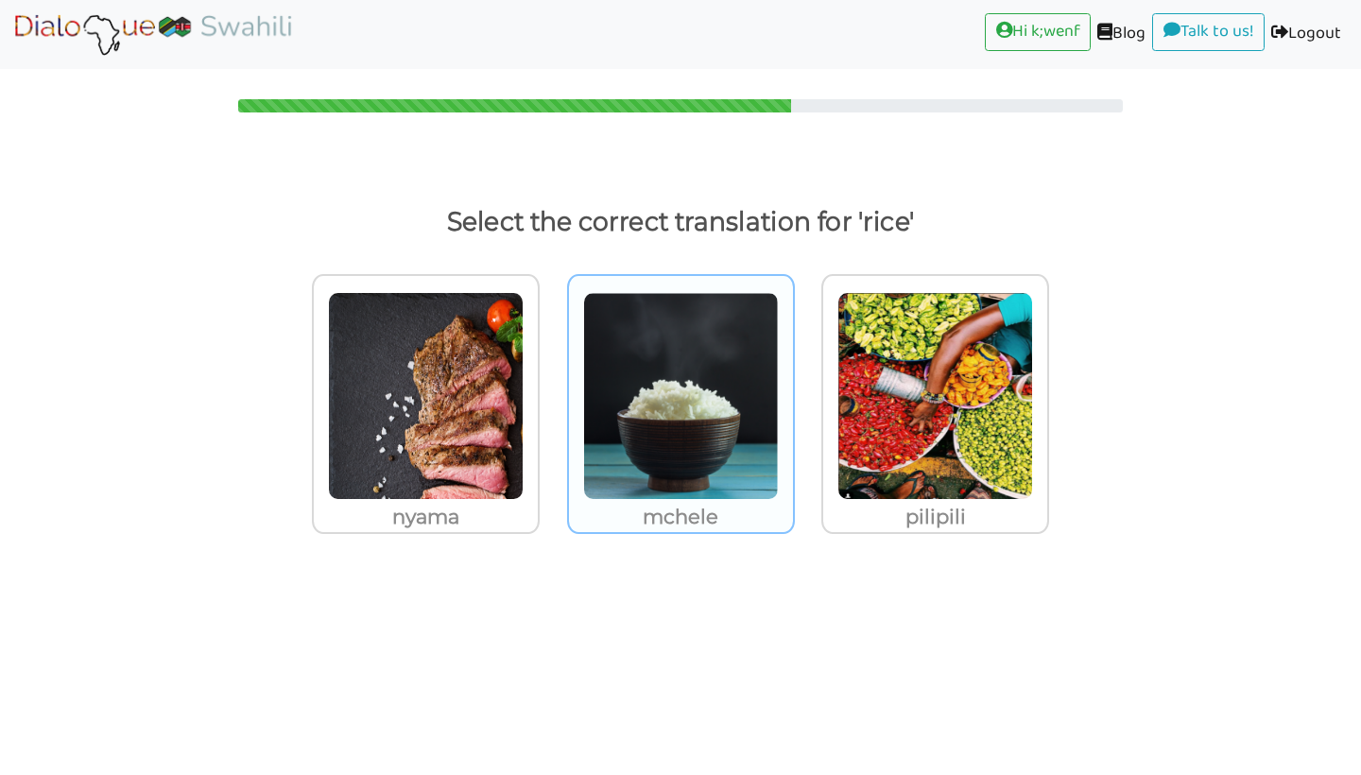
click at [538, 514] on p "mchele" at bounding box center [426, 517] width 224 height 34
click at [552, 391] on input "mchele" at bounding box center [545, 384] width 14 height 14
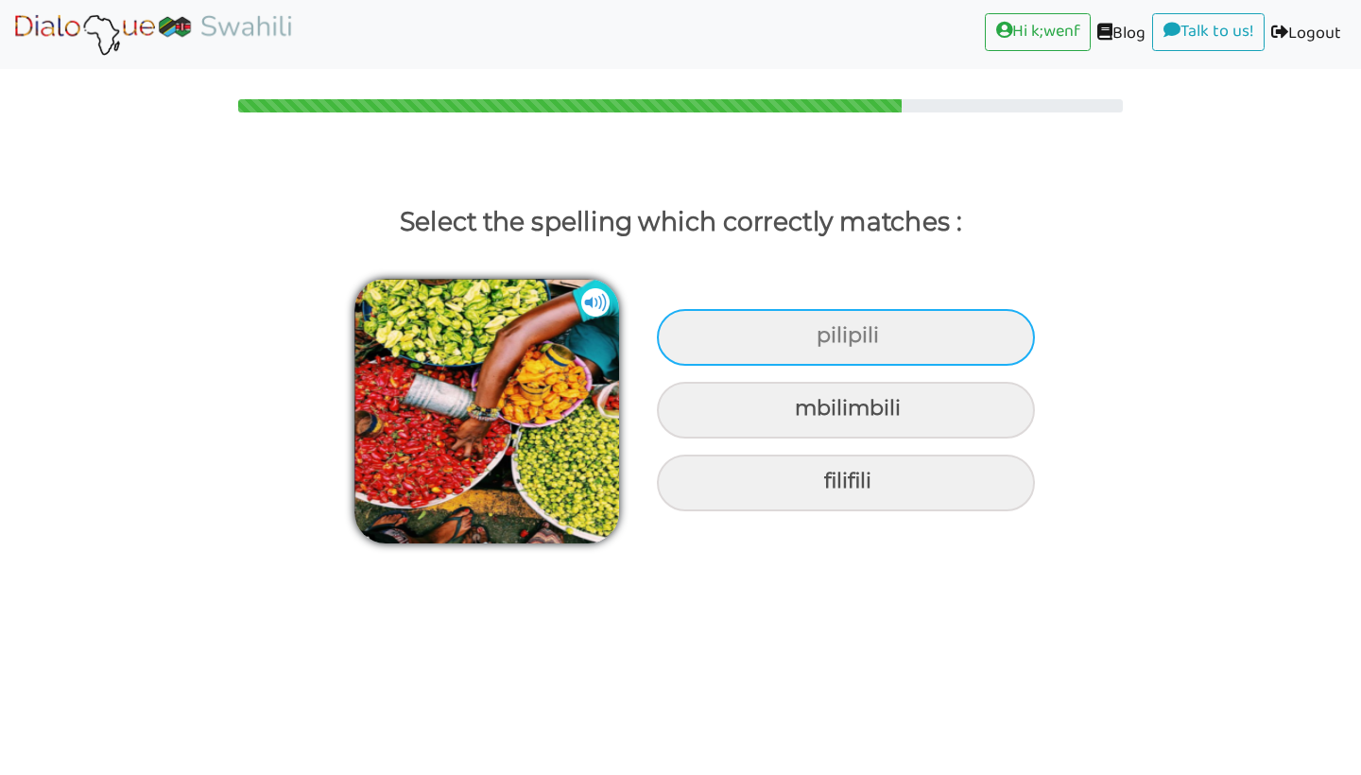
click at [870, 328] on div "pilipili" at bounding box center [846, 337] width 378 height 57
click at [825, 330] on input "pilipili" at bounding box center [819, 336] width 12 height 12
radio input "true"
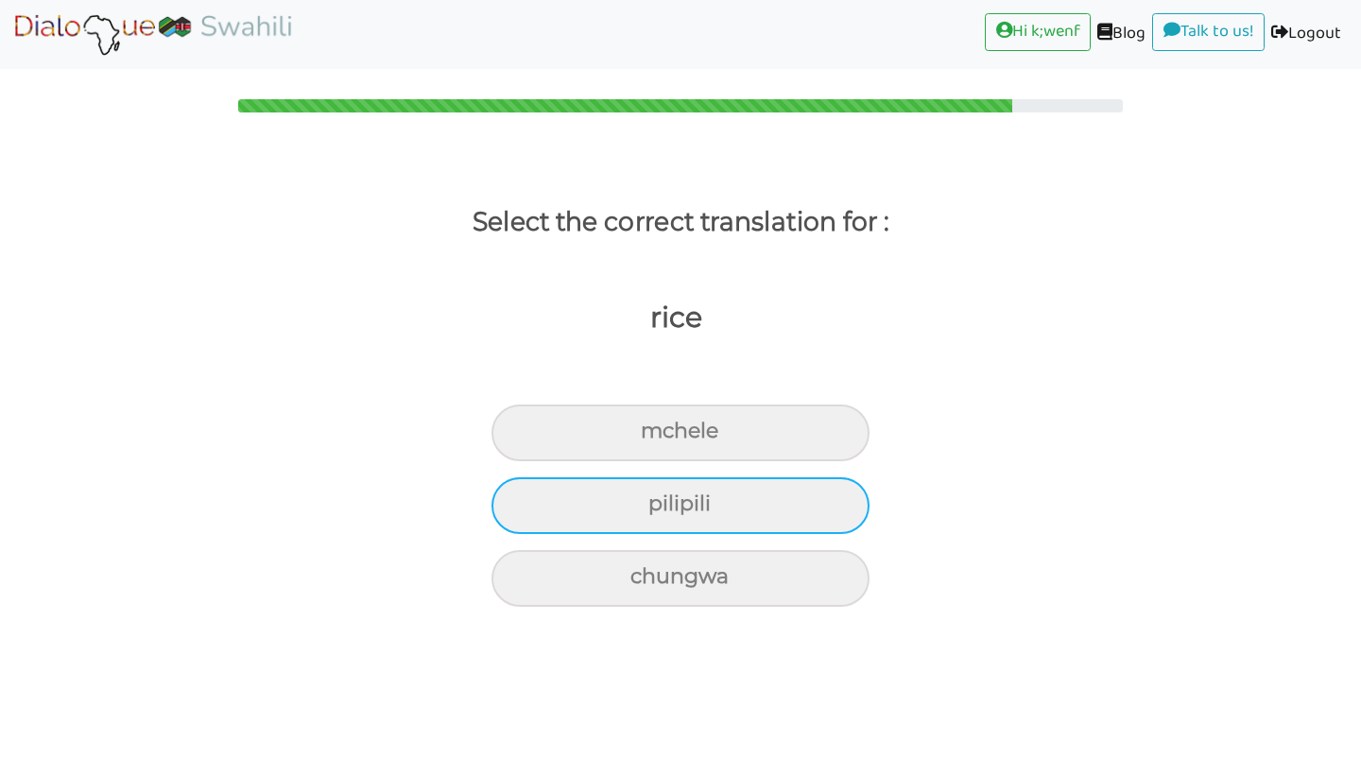
click at [711, 461] on div "pilipili" at bounding box center [680, 432] width 378 height 57
click at [655, 438] on input "pilipili" at bounding box center [649, 431] width 12 height 12
radio input "true"
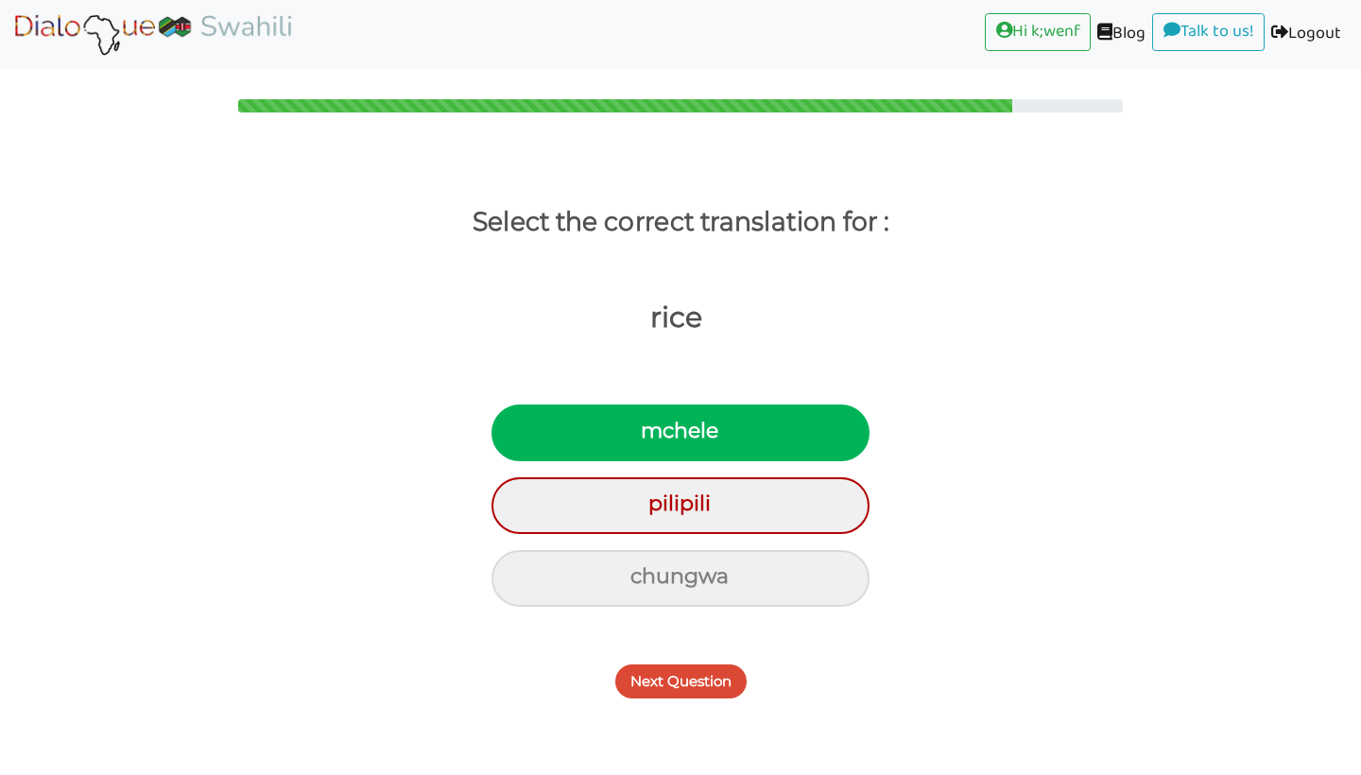
click at [661, 692] on button "Next Question" at bounding box center [680, 681] width 131 height 34
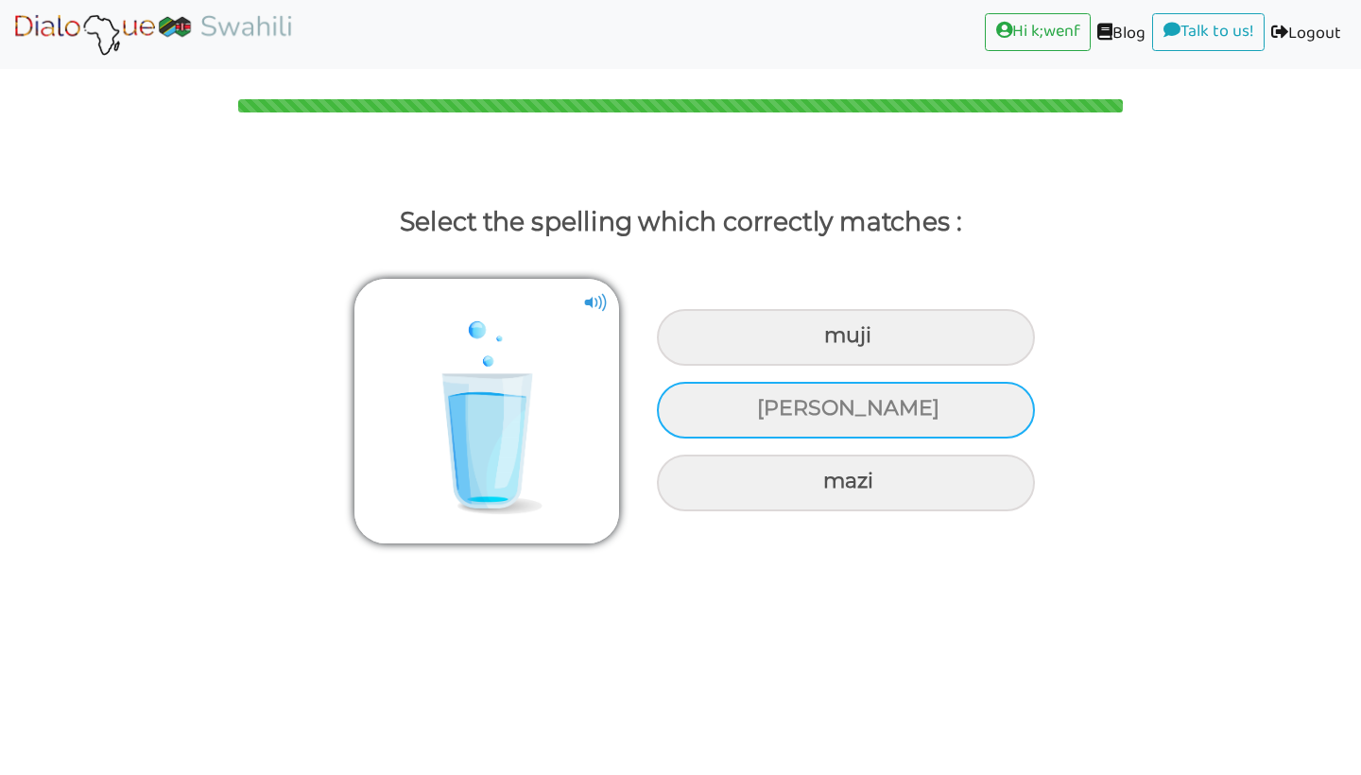
click at [802, 366] on div "maji" at bounding box center [846, 337] width 378 height 57
click at [820, 342] on input "maji" at bounding box center [826, 336] width 12 height 12
radio input "true"
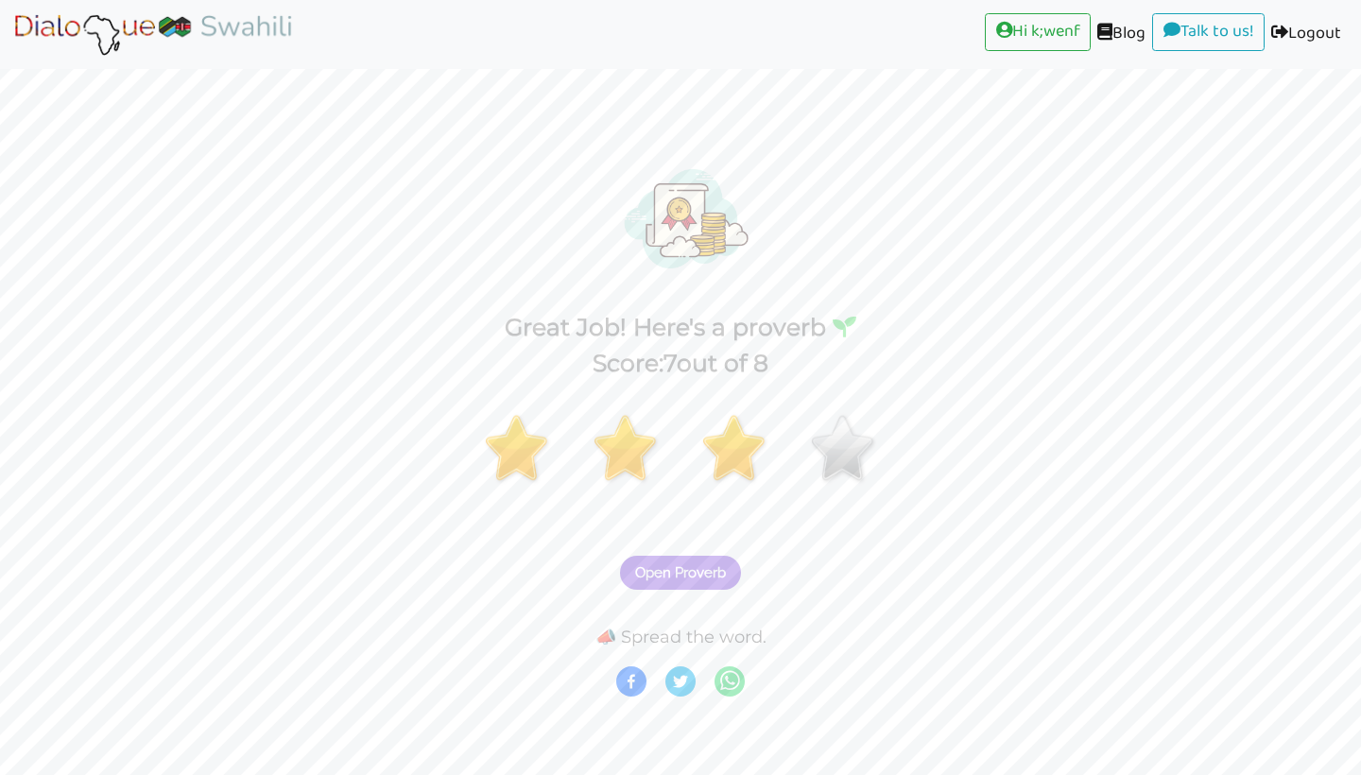
click at [687, 576] on span "Open Proverb" at bounding box center [680, 572] width 91 height 17
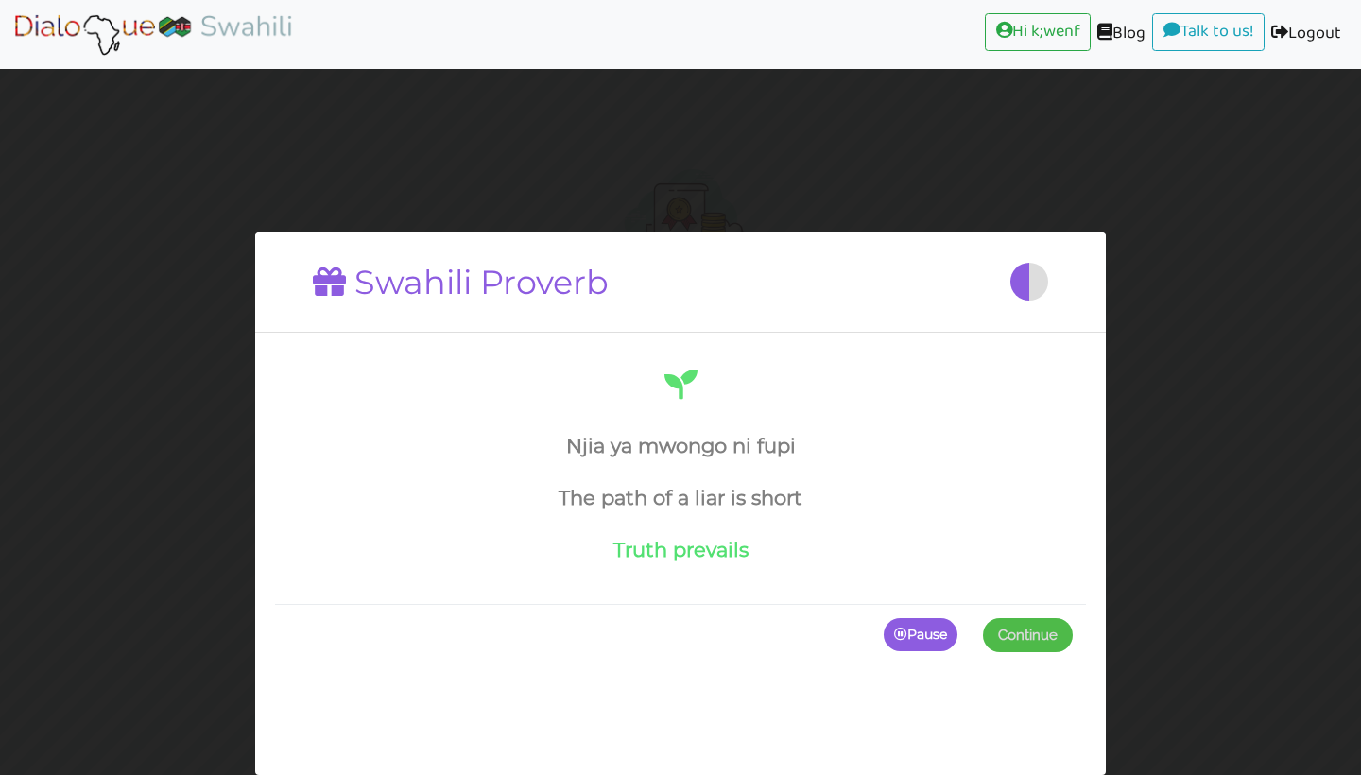
click at [998, 634] on span "Continue" at bounding box center [1028, 635] width 60 height 17
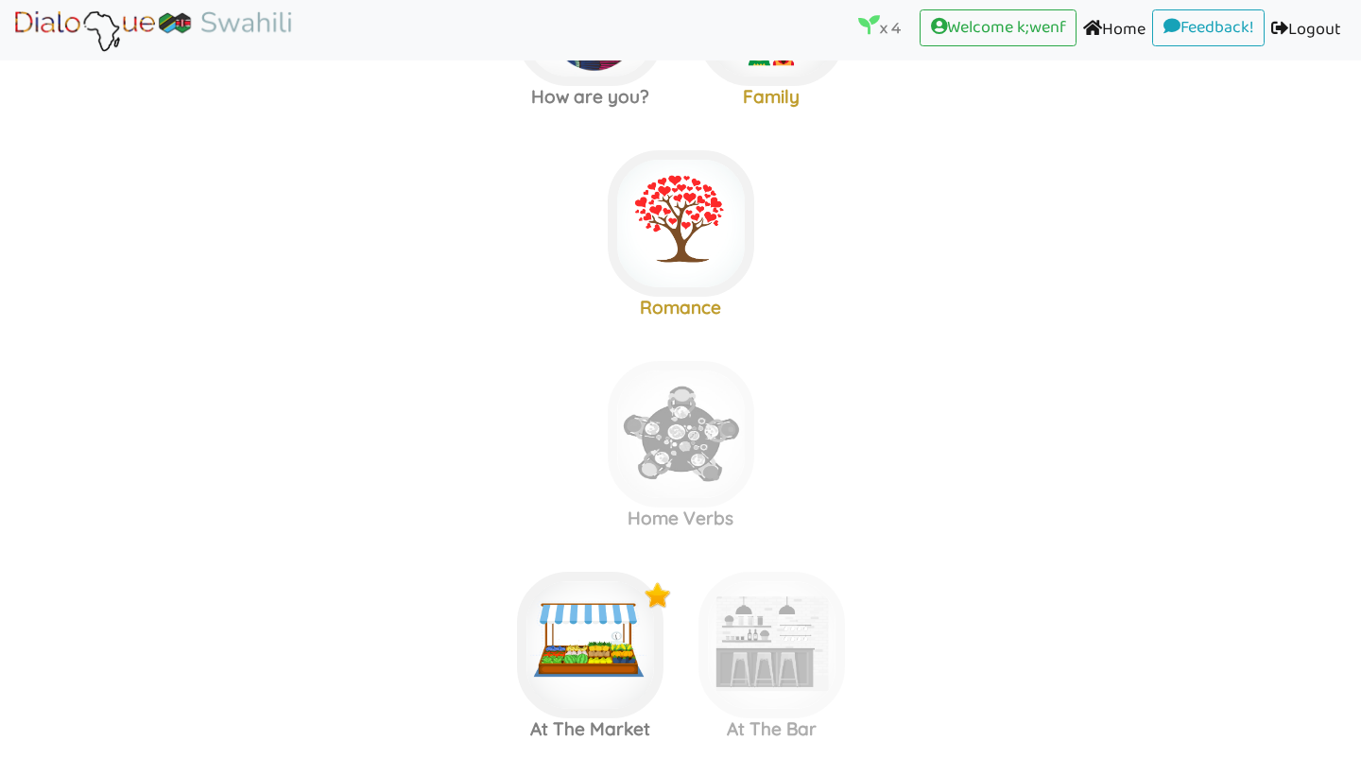
scroll to position [161, 0]
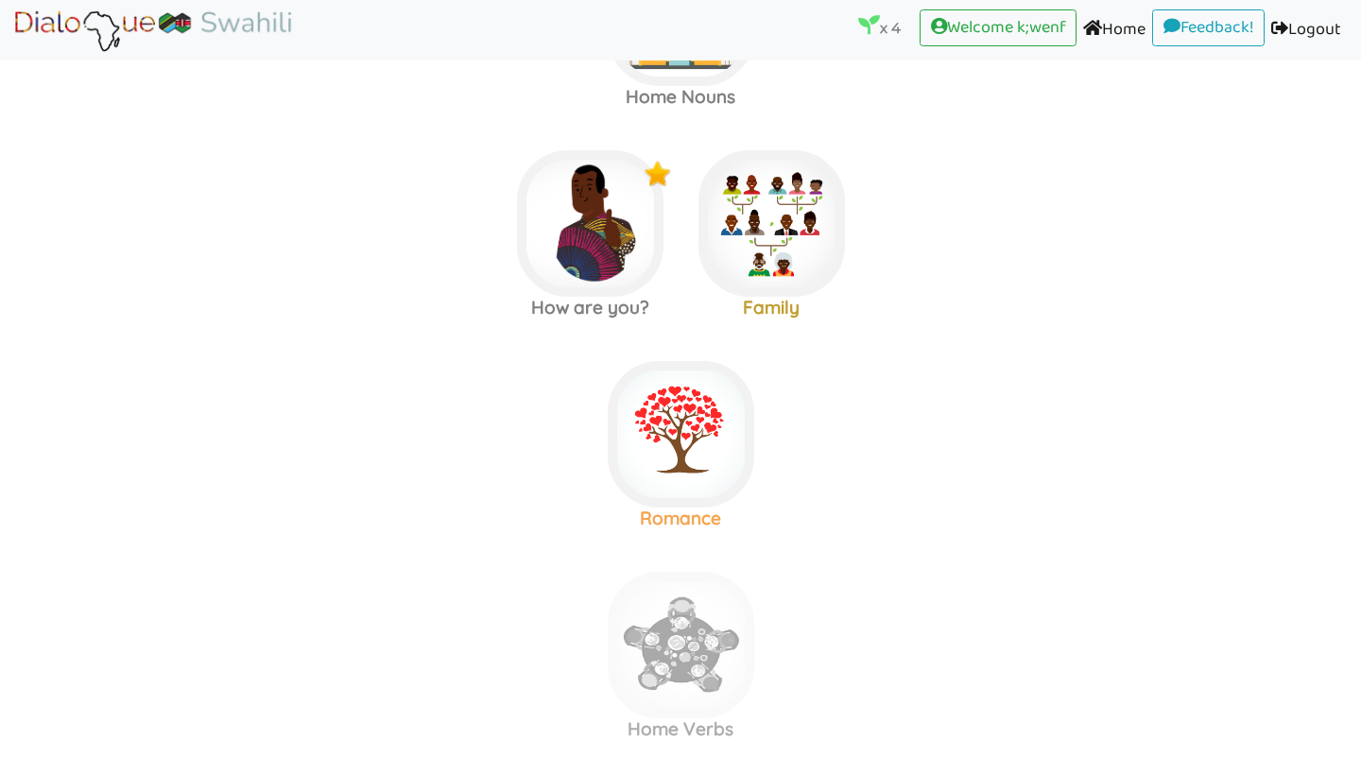
scroll to position [138, 1]
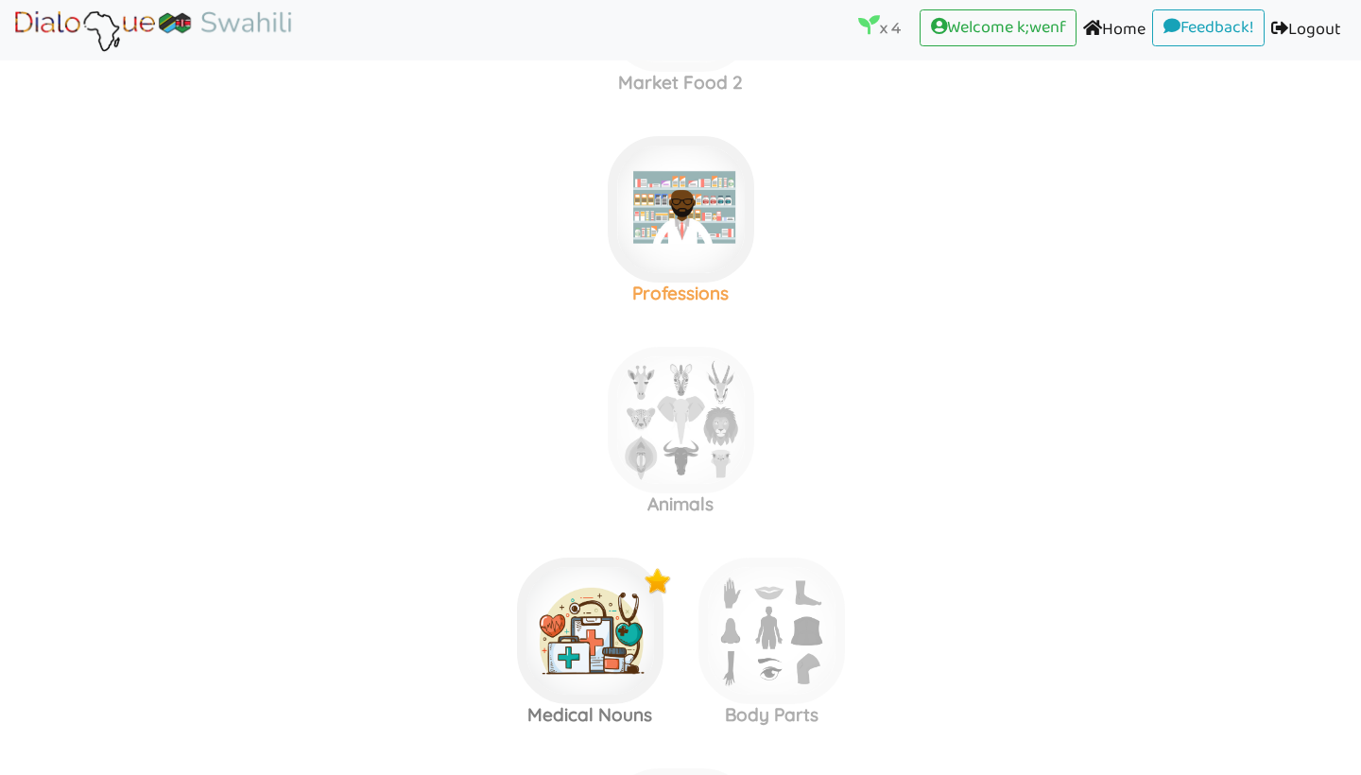
scroll to position [1230, 0]
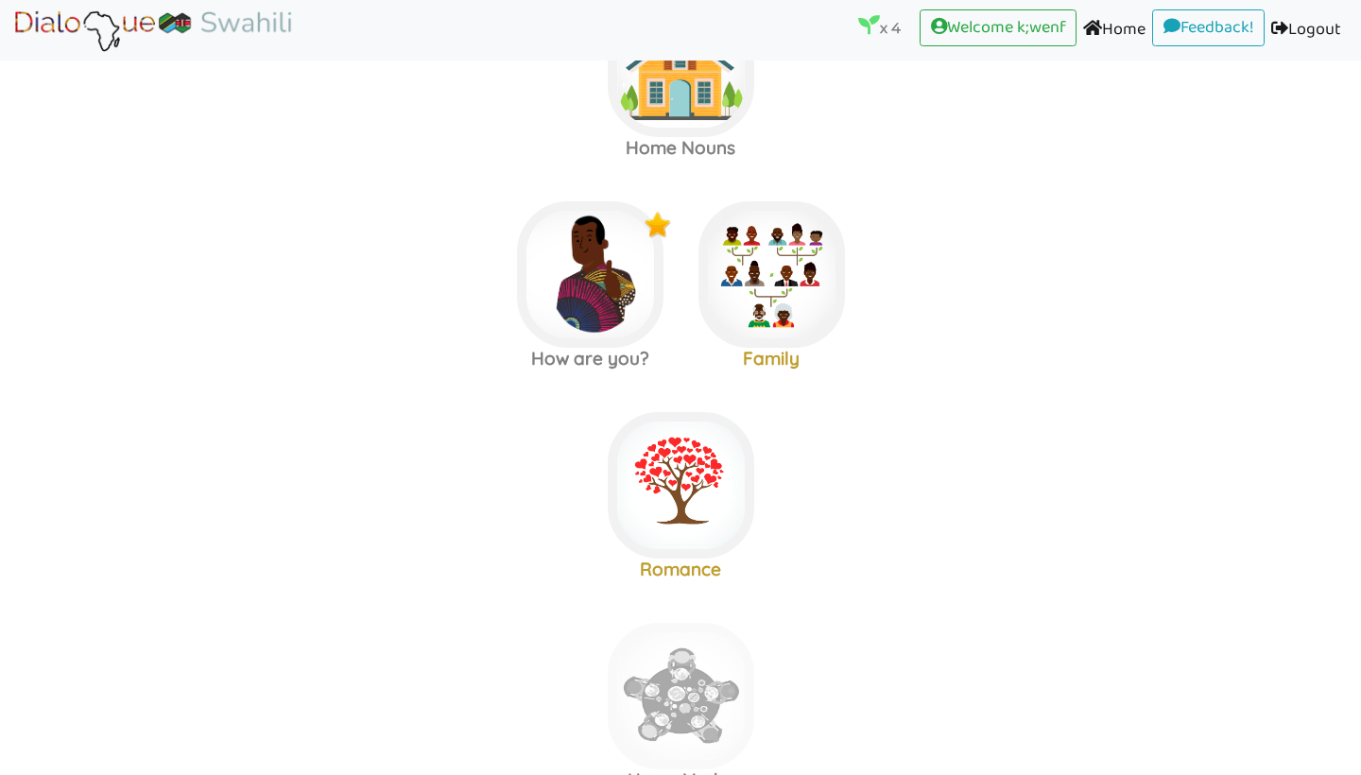
scroll to position [94, 0]
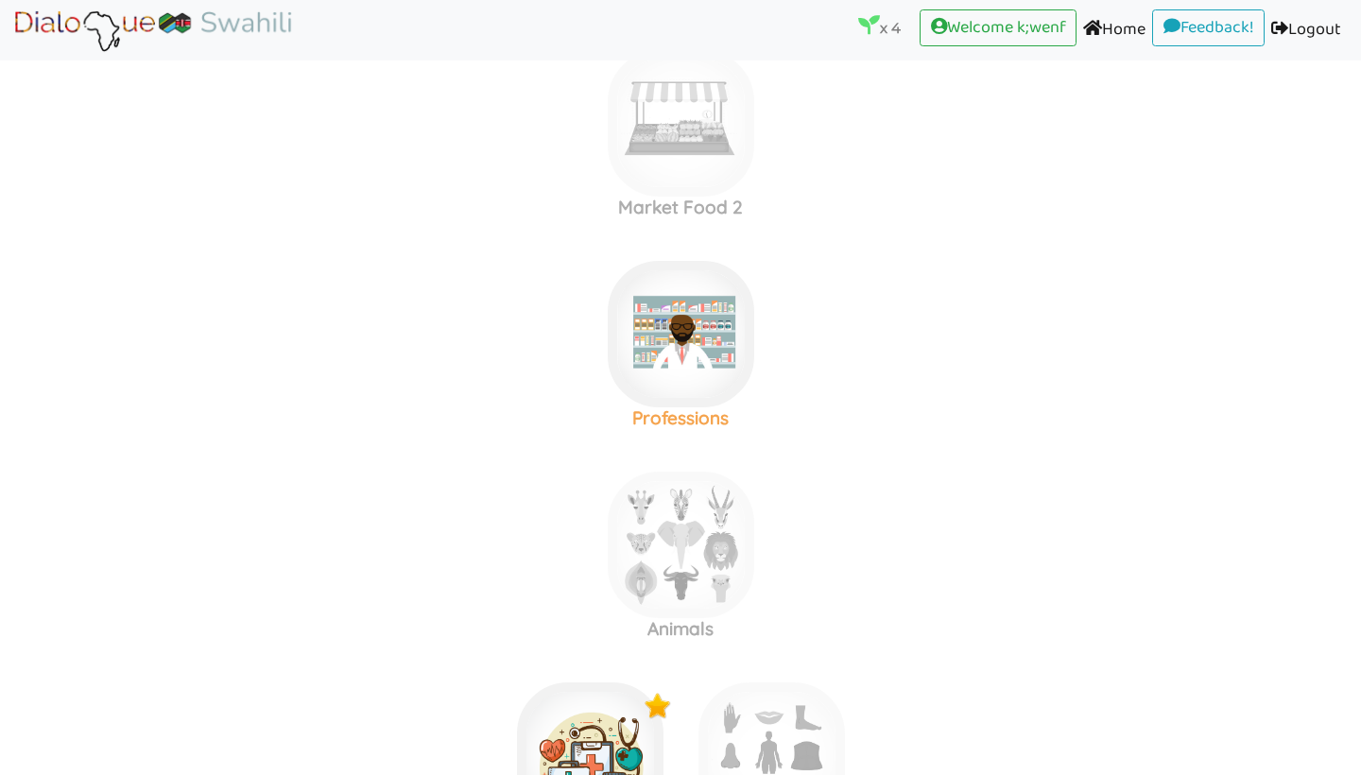
scroll to position [1106, 0]
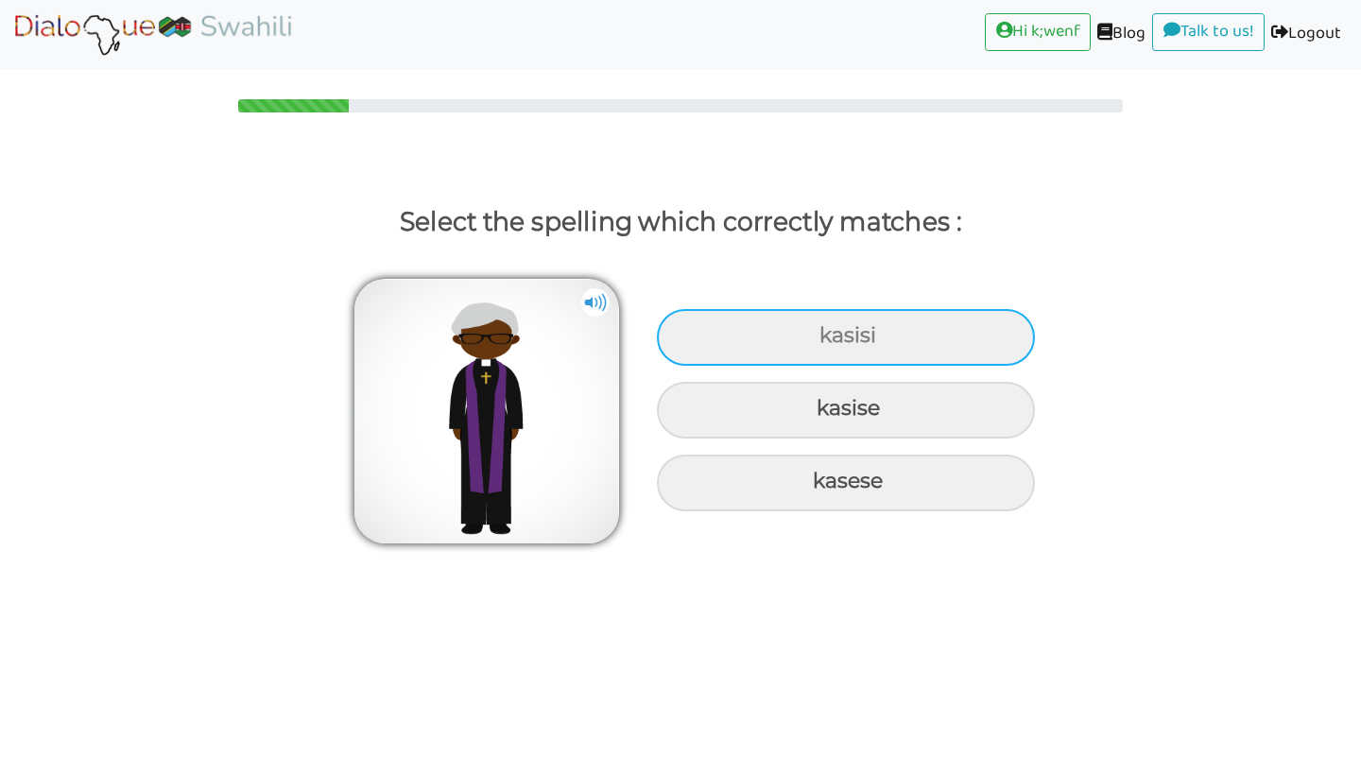
click at [931, 329] on div "kasisi" at bounding box center [846, 337] width 378 height 57
click at [828, 330] on input "kasisi" at bounding box center [822, 336] width 12 height 12
radio input "true"
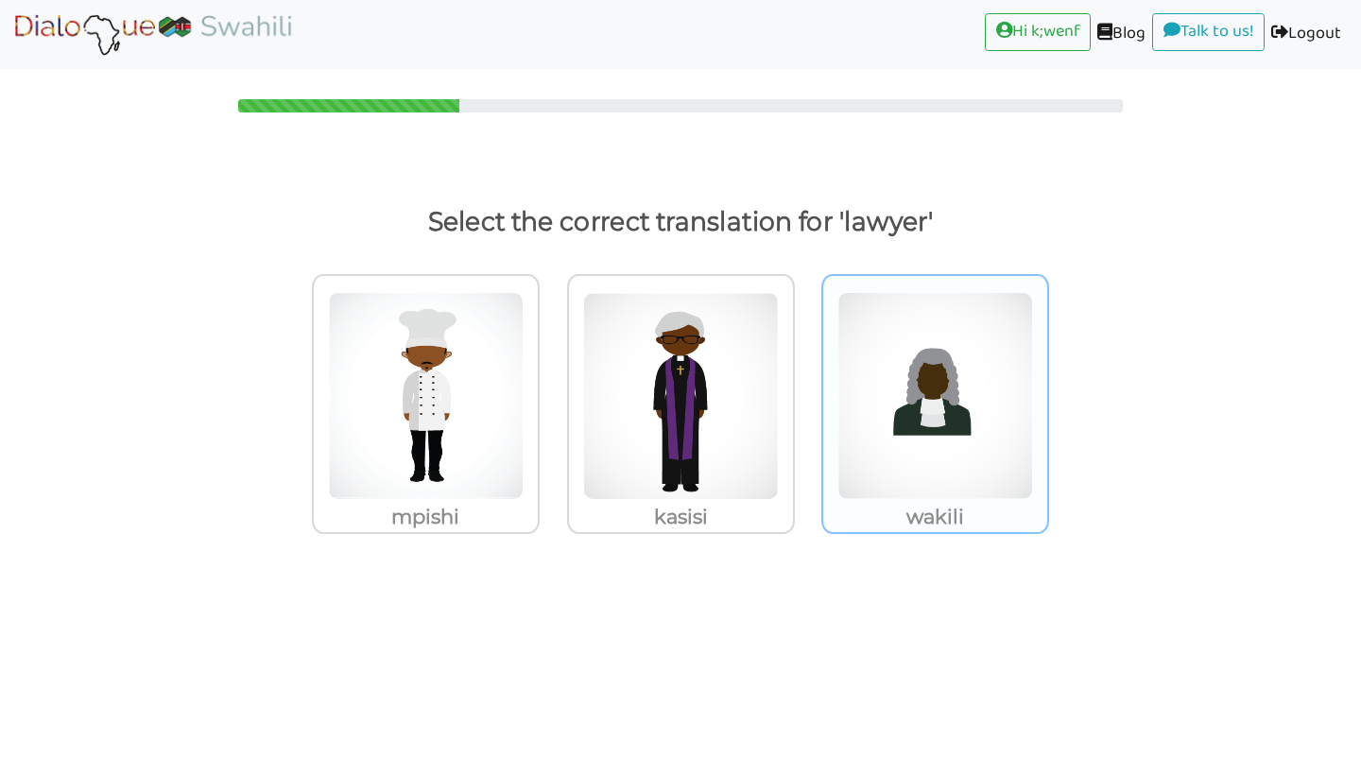
click at [538, 505] on p "wakili" at bounding box center [426, 517] width 224 height 34
click at [552, 391] on input "wakili" at bounding box center [545, 384] width 14 height 14
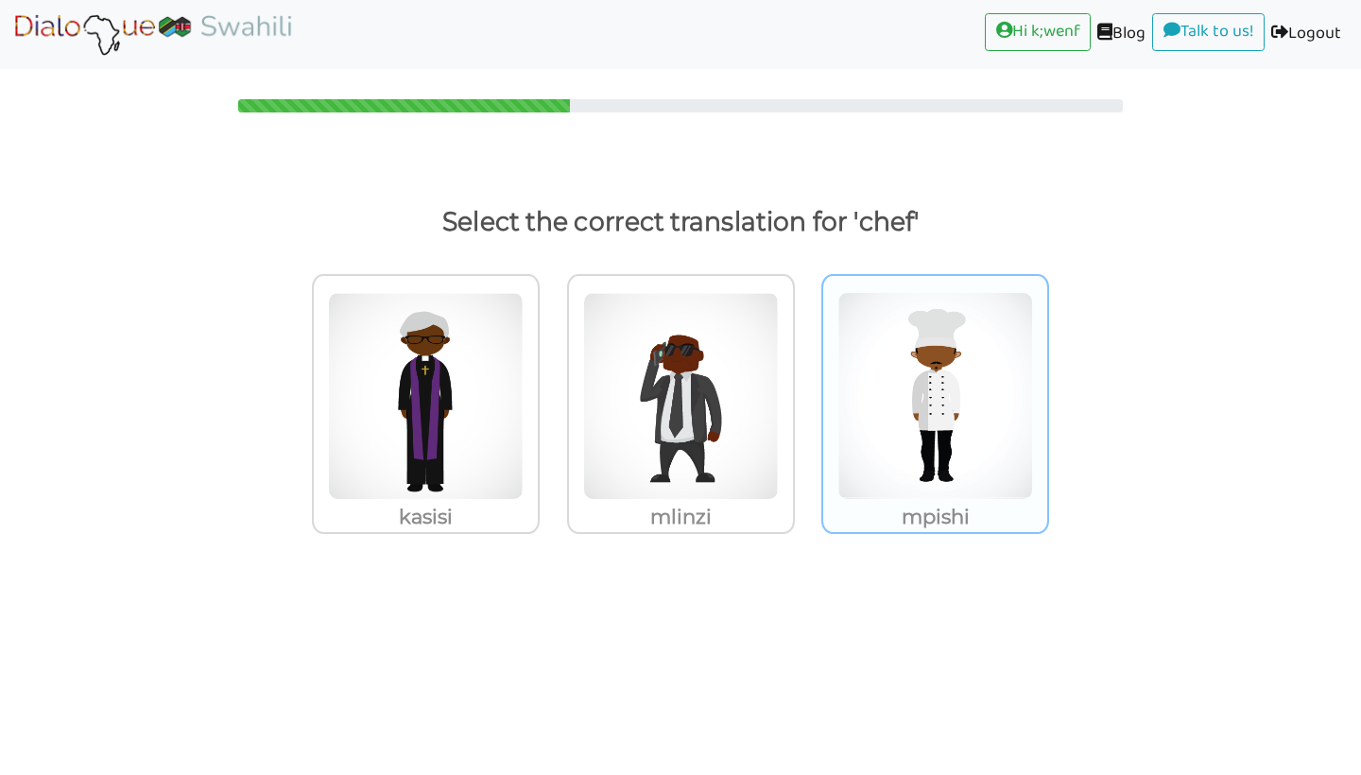
click at [524, 488] on img at bounding box center [426, 396] width 196 height 208
click at [552, 391] on input "mpishi" at bounding box center [545, 384] width 14 height 14
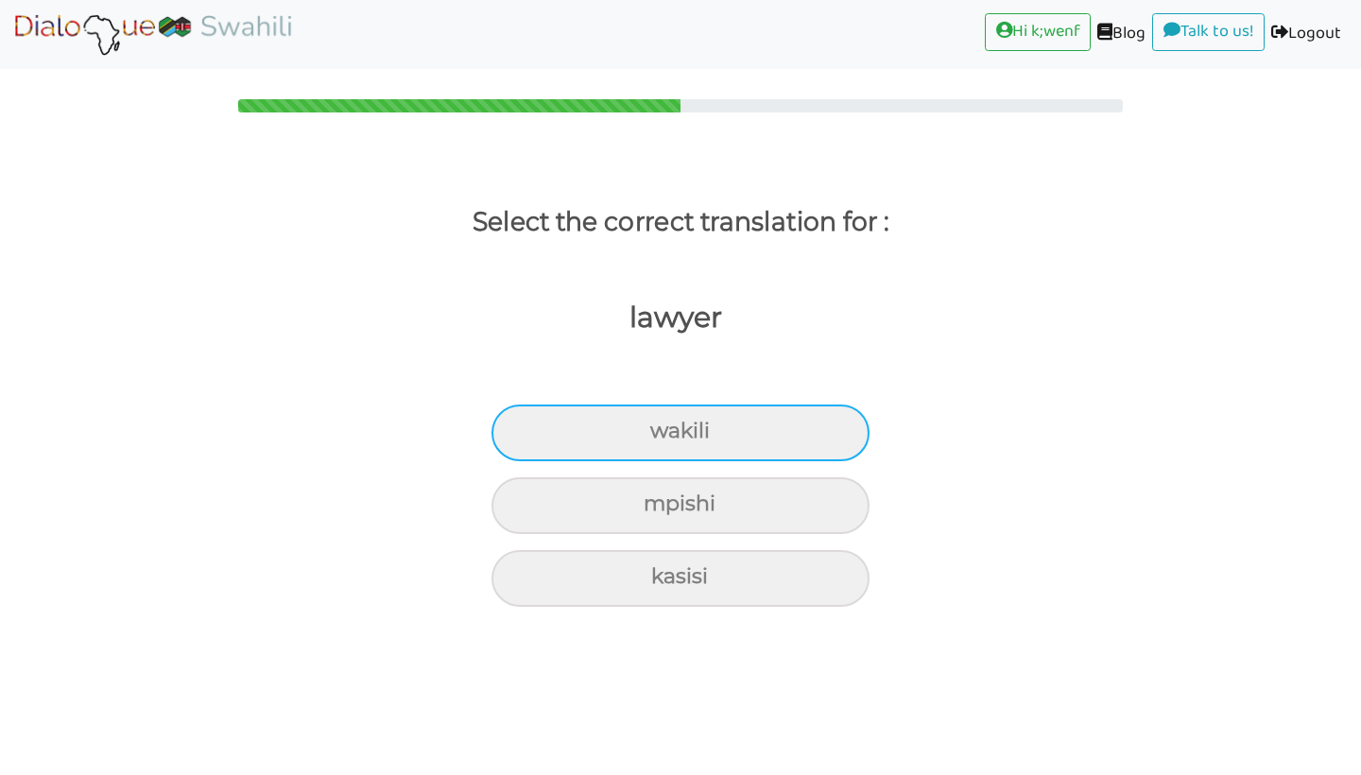
click at [833, 438] on div "wakili" at bounding box center [680, 432] width 378 height 57
click at [664, 438] on input "wakili" at bounding box center [658, 431] width 12 height 12
radio input "true"
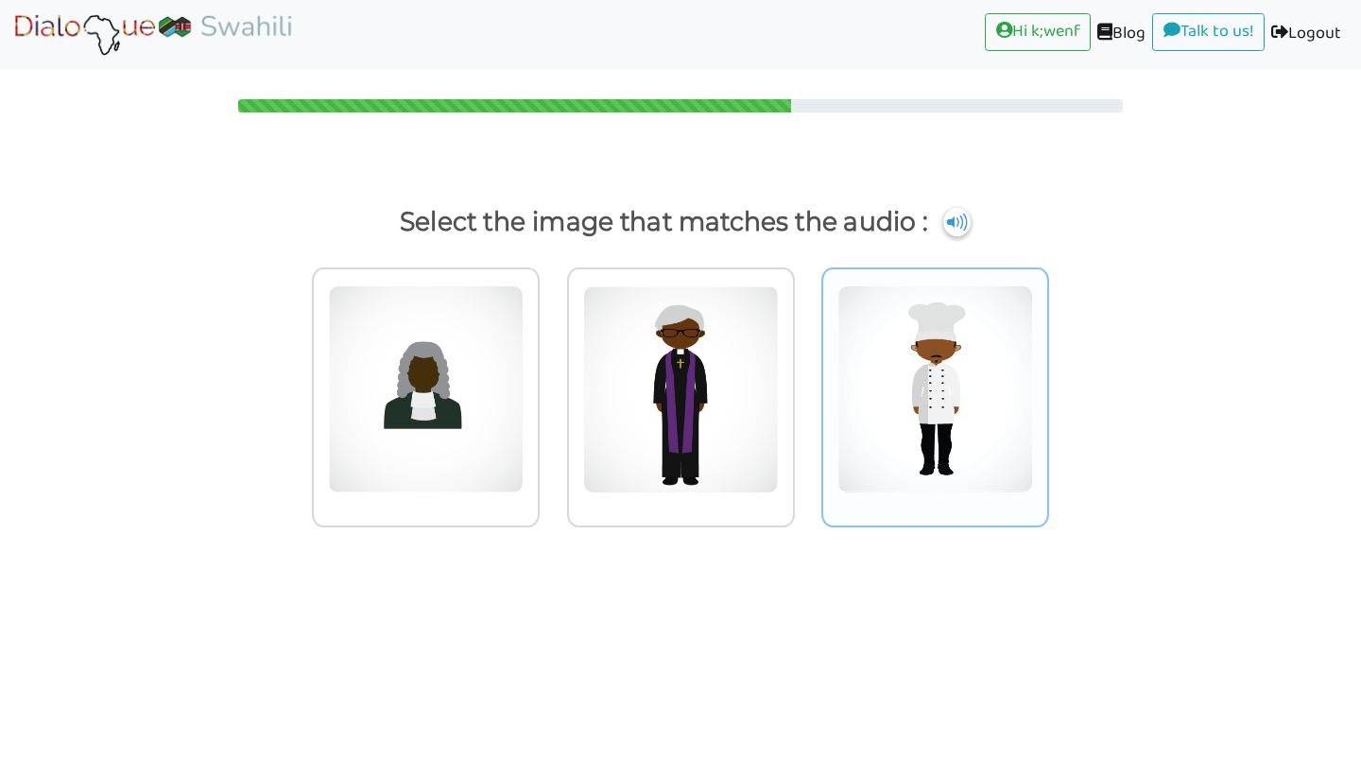
click at [524, 473] on img at bounding box center [426, 389] width 196 height 208
click at [552, 385] on input "radio" at bounding box center [545, 377] width 14 height 14
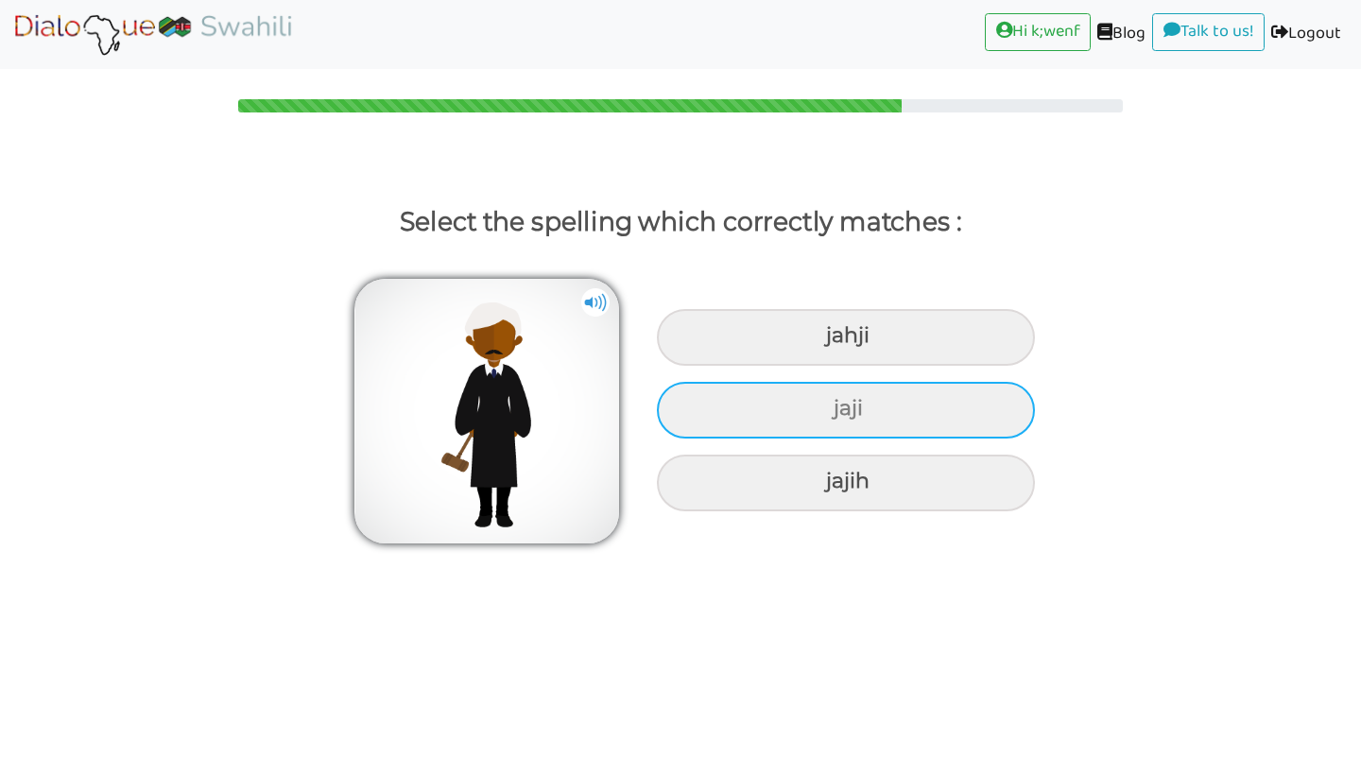
click at [918, 366] on div "jaji" at bounding box center [846, 337] width 378 height 57
click at [834, 342] on input "jaji" at bounding box center [828, 336] width 12 height 12
radio input "true"
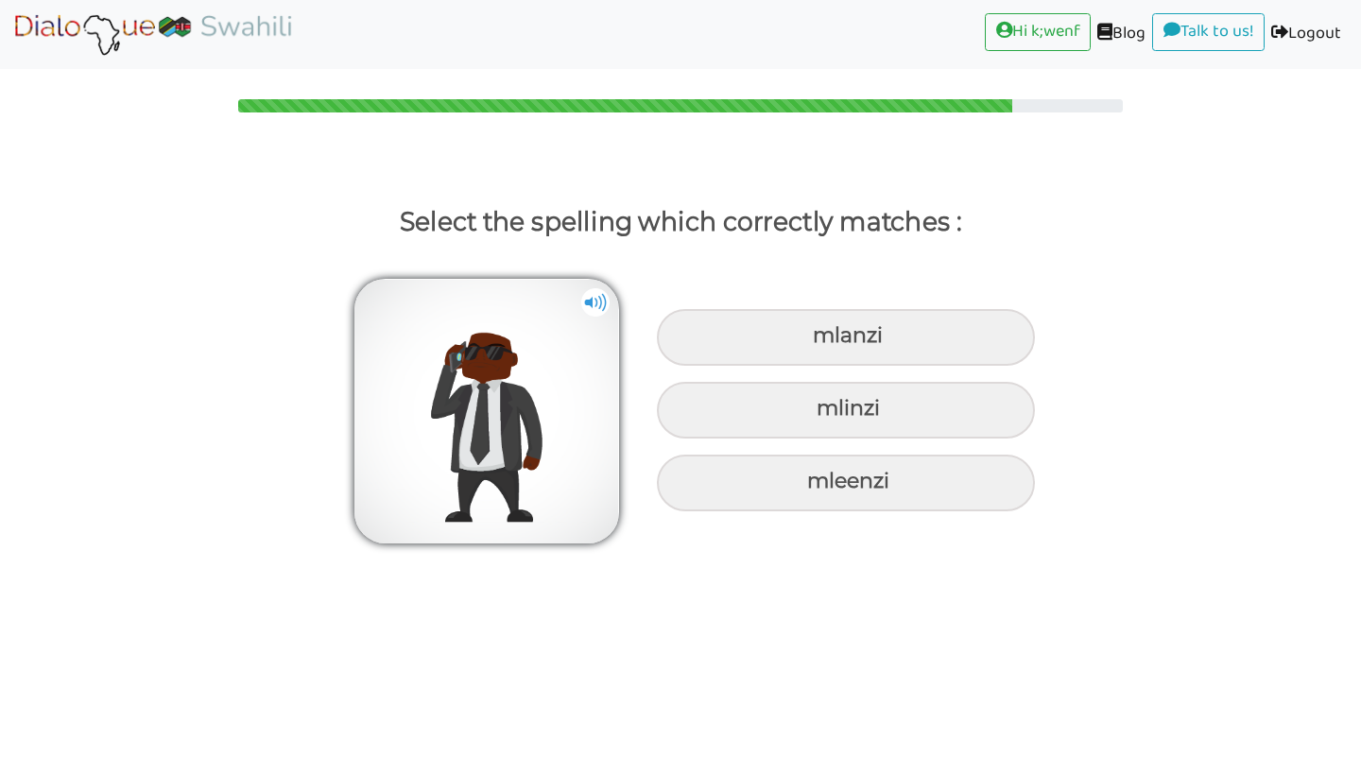
click at [918, 366] on div "mlinzi" at bounding box center [846, 337] width 378 height 57
click at [821, 342] on input "mlinzi" at bounding box center [815, 336] width 12 height 12
radio input "true"
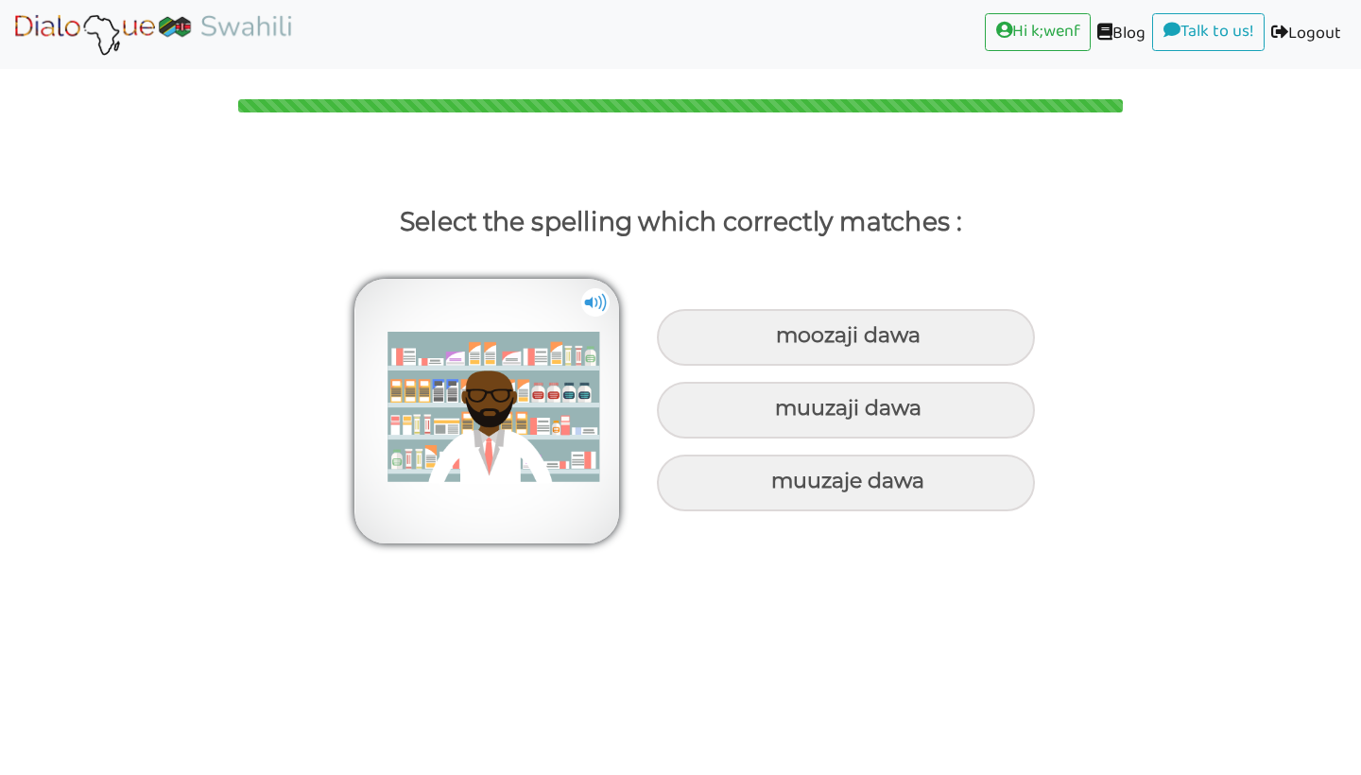
click at [918, 366] on div "muuzaji dawa" at bounding box center [846, 337] width 378 height 57
click at [784, 342] on input "muuzaji dawa" at bounding box center [778, 336] width 12 height 12
radio input "true"
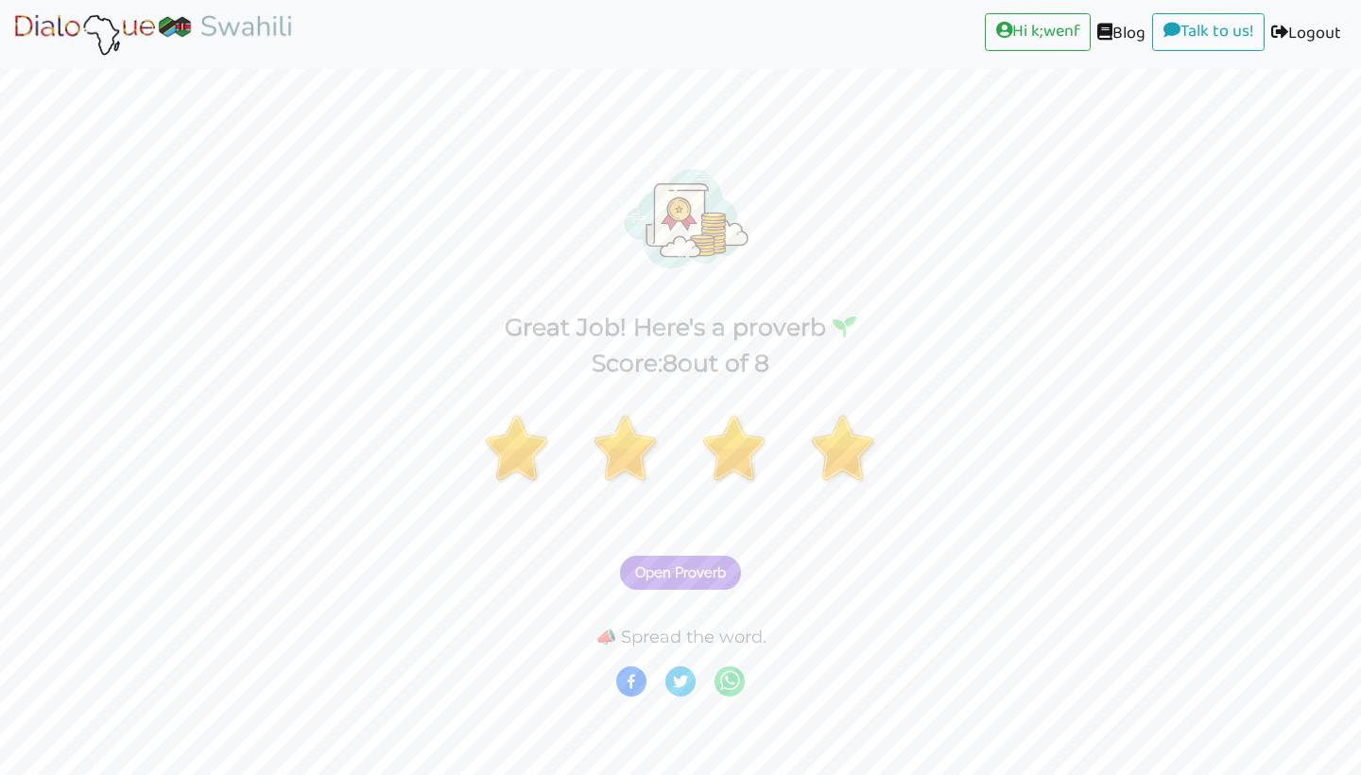
click at [690, 565] on span "Open Proverb" at bounding box center [680, 572] width 91 height 17
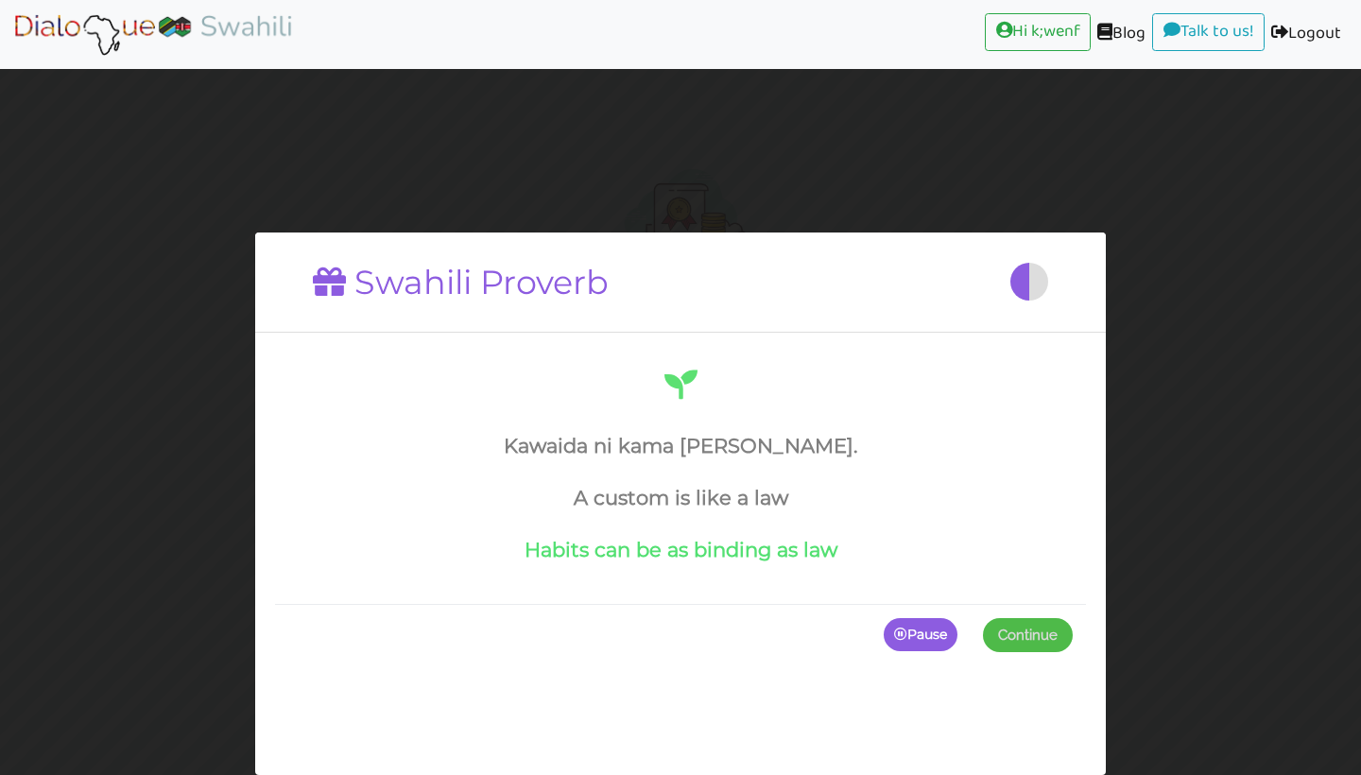
click at [1017, 627] on span at bounding box center [1028, 635] width 90 height 34
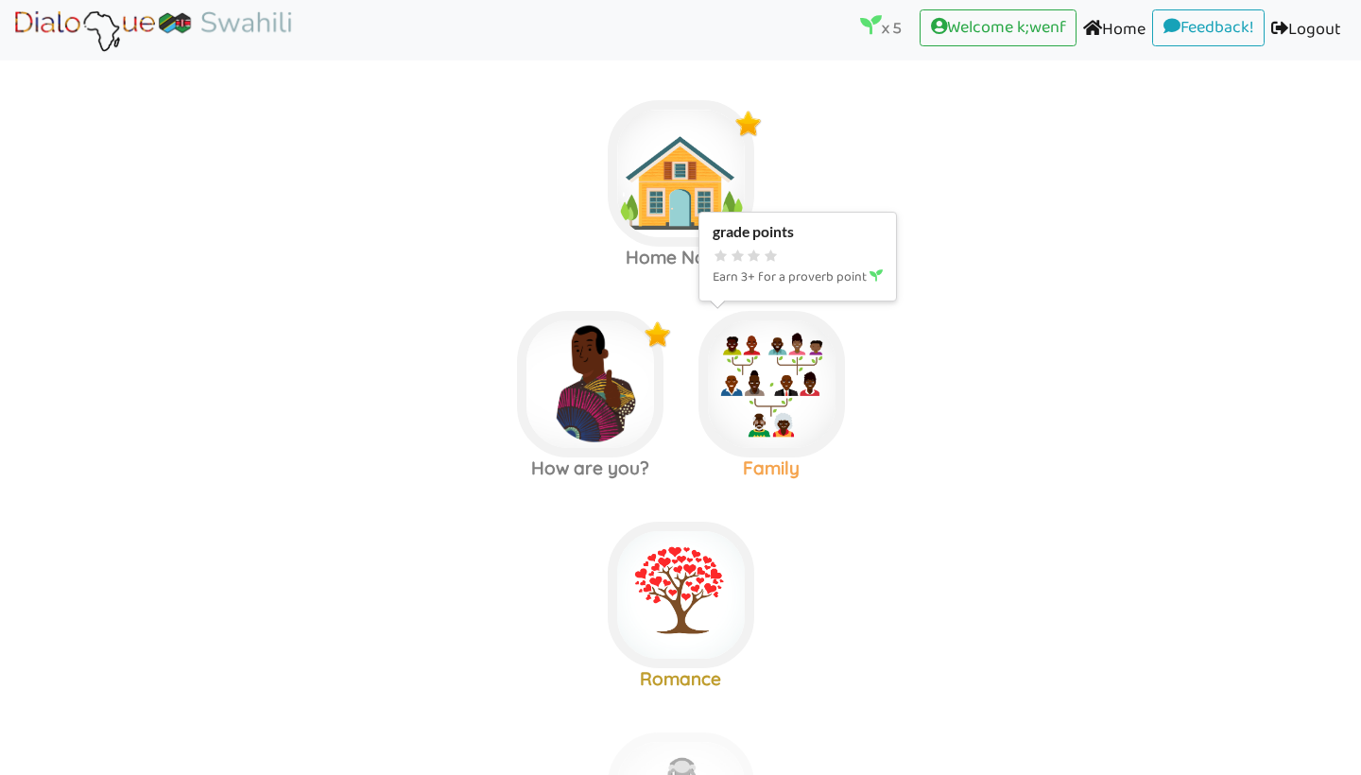
click at [754, 247] on img at bounding box center [681, 173] width 146 height 146
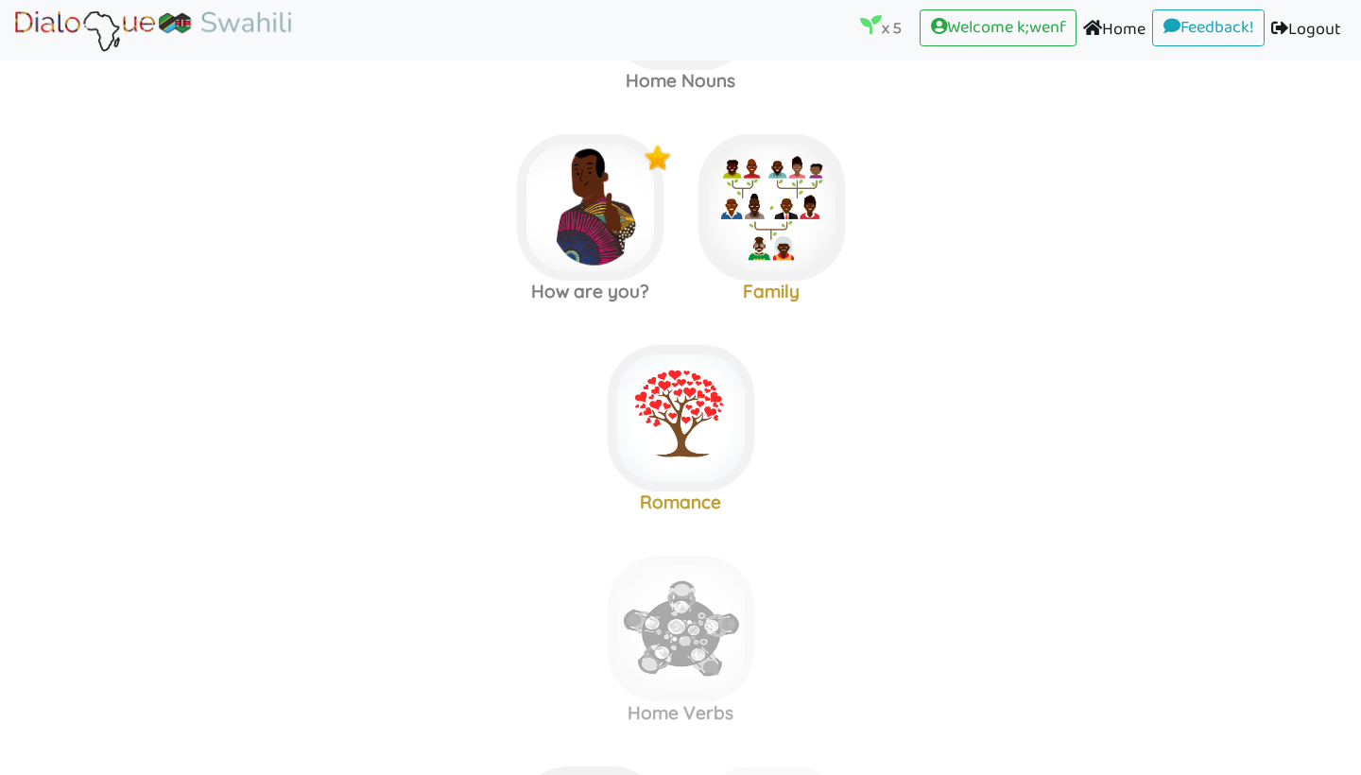
scroll to position [204, 0]
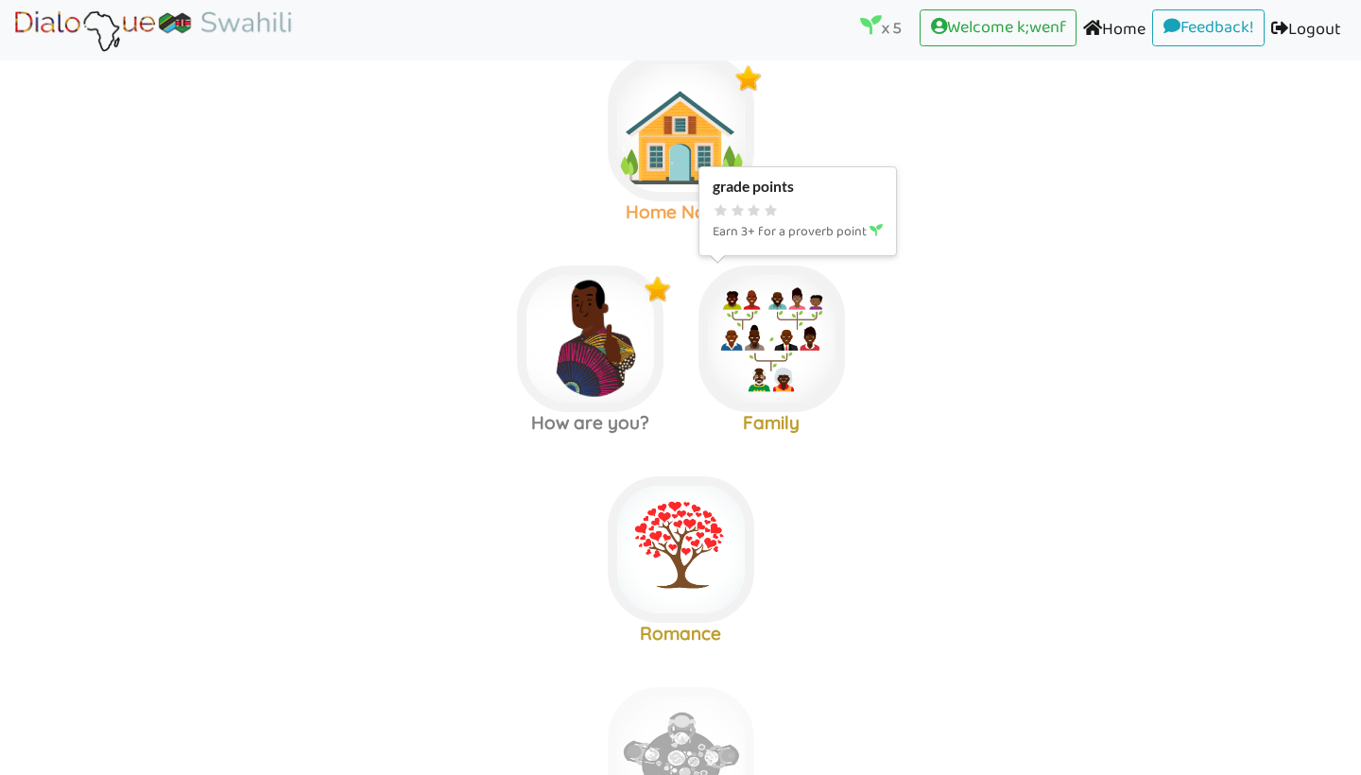
scroll to position [8, 0]
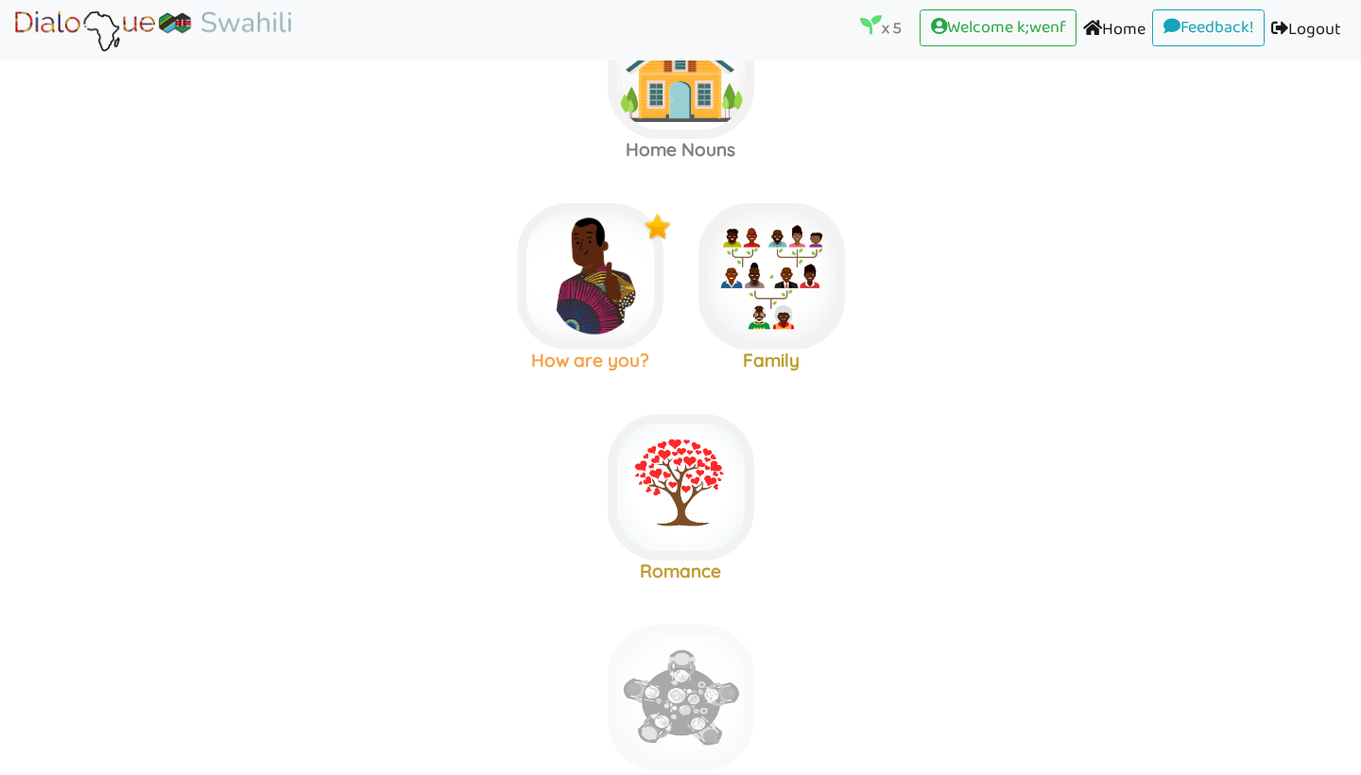
scroll to position [103, 0]
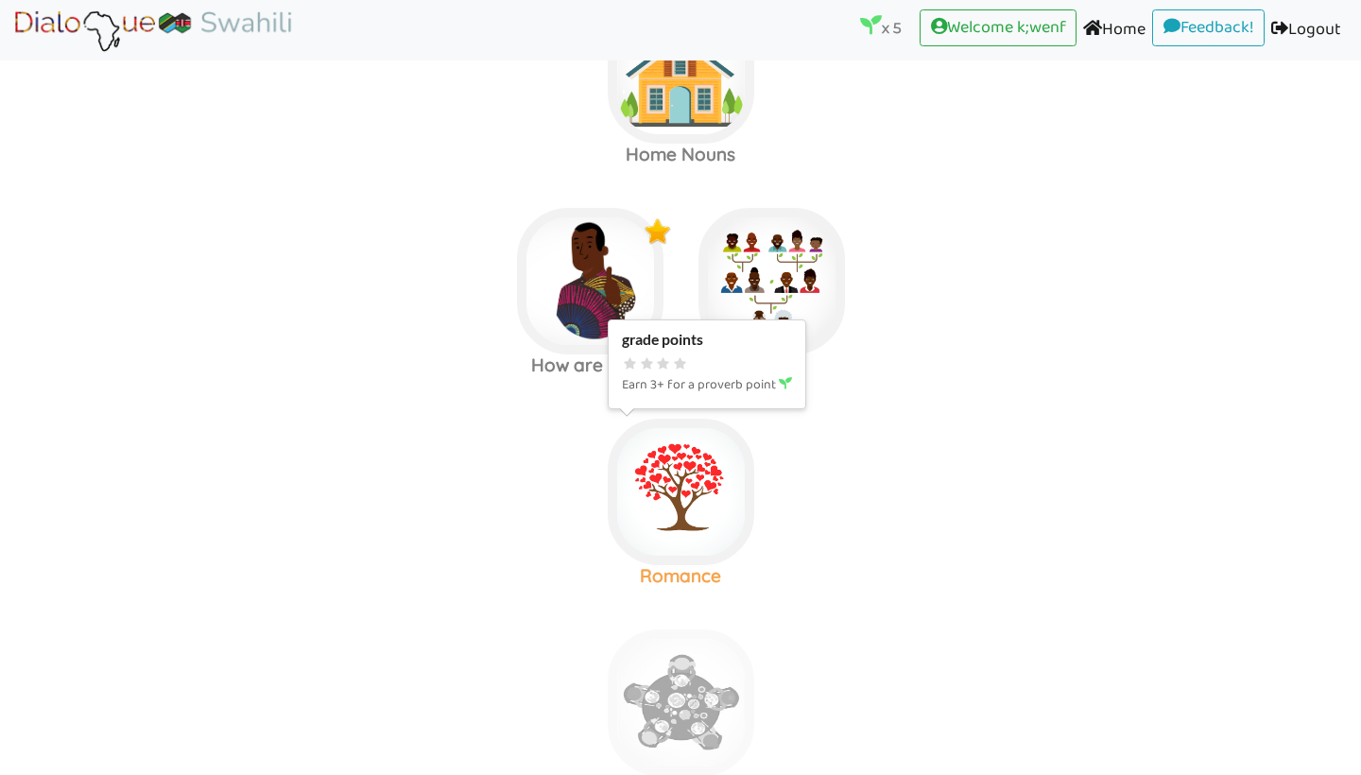
click at [685, 144] on img at bounding box center [681, 70] width 146 height 146
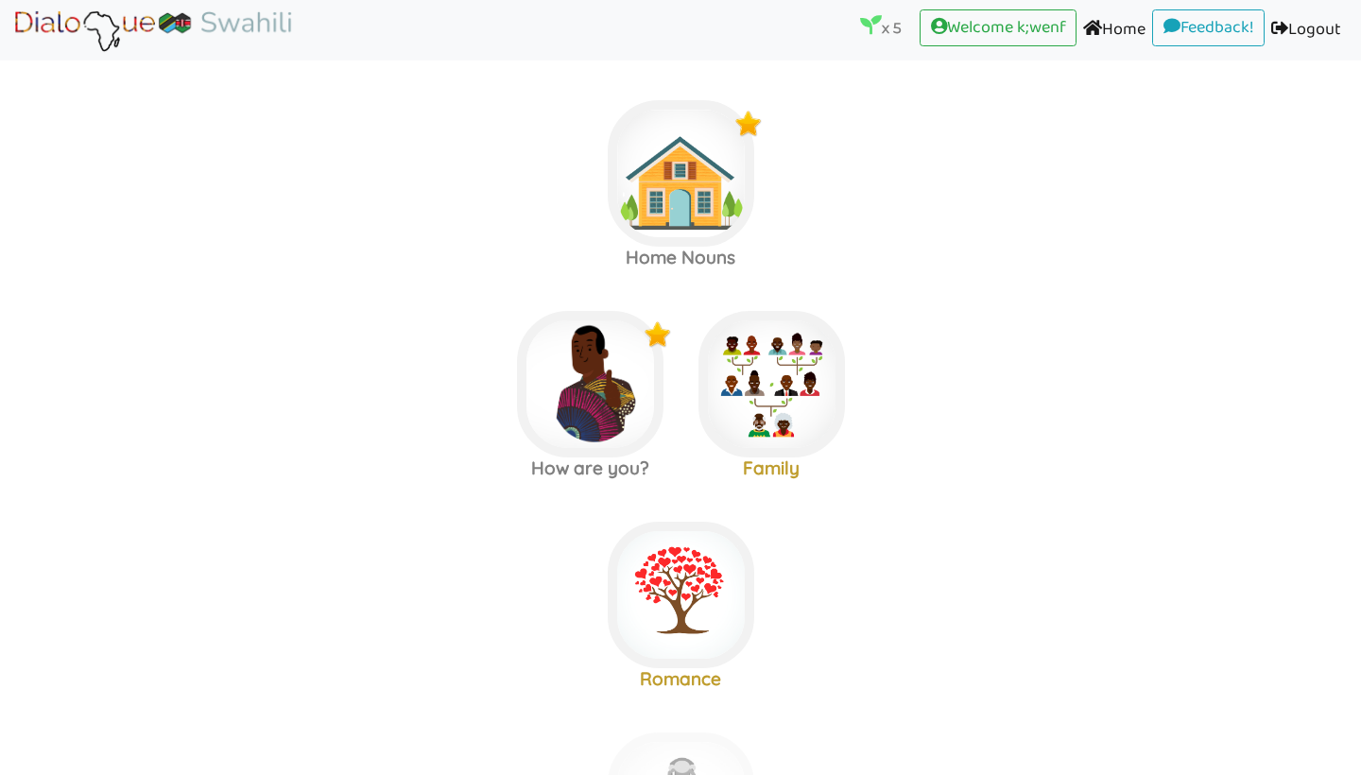
scroll to position [15, 0]
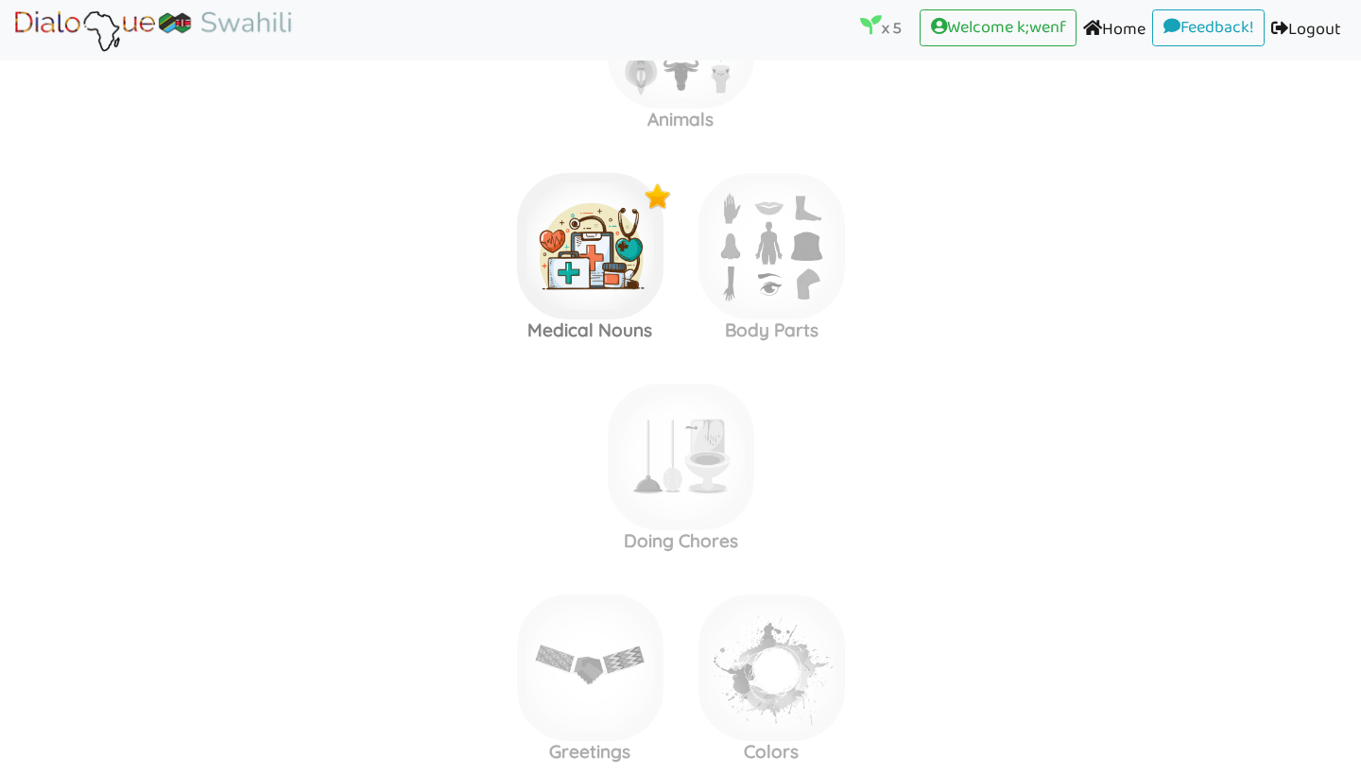
scroll to position [1701, 0]
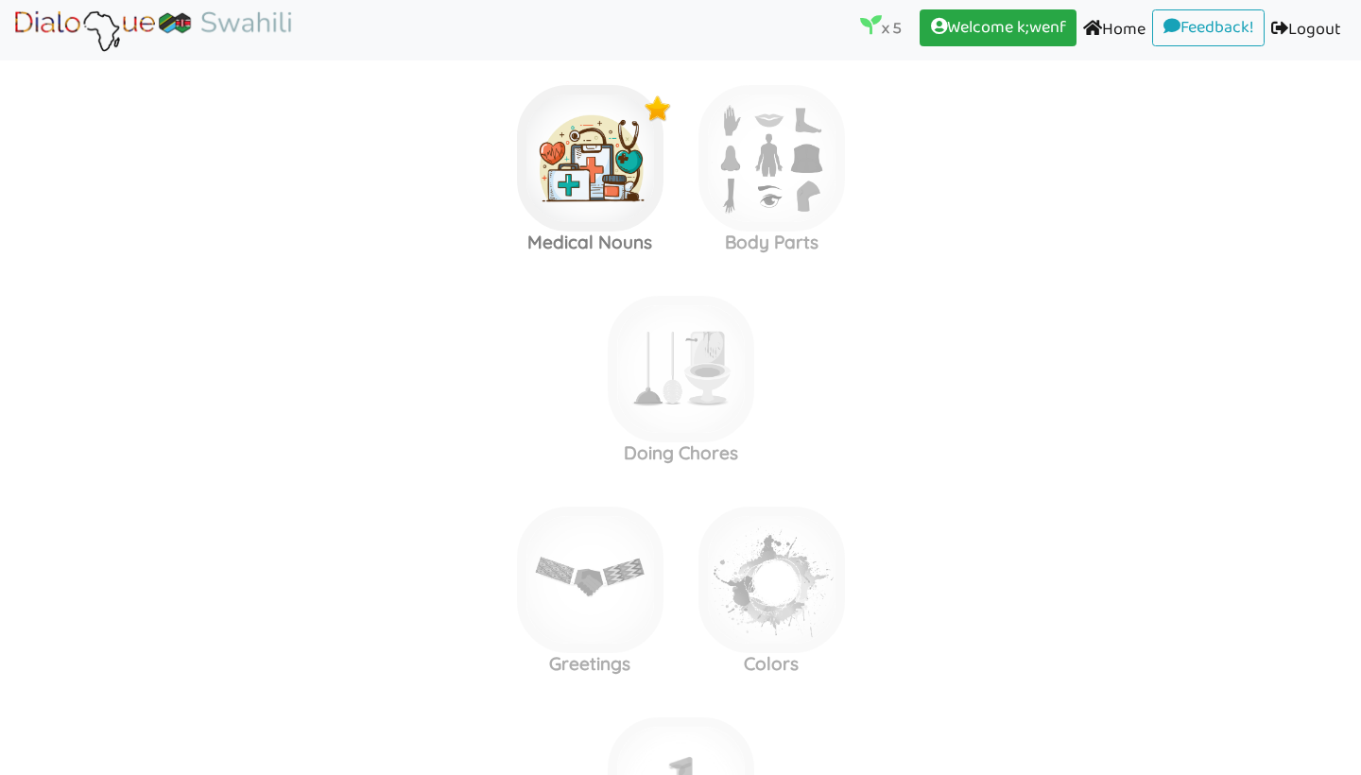
click at [975, 26] on link "Welcome k;wenf (current)" at bounding box center [997, 28] width 157 height 38
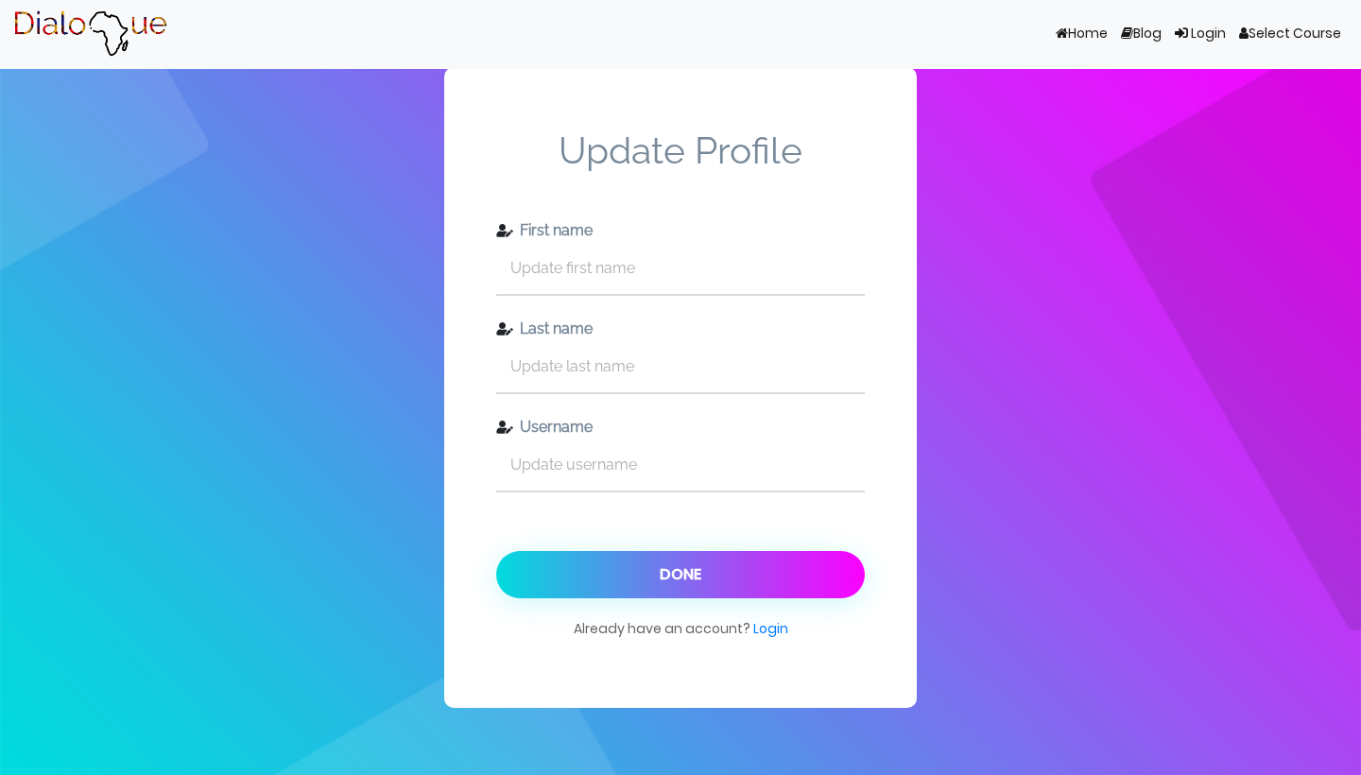
click at [1280, 37] on link "Select Course" at bounding box center [1289, 34] width 115 height 36
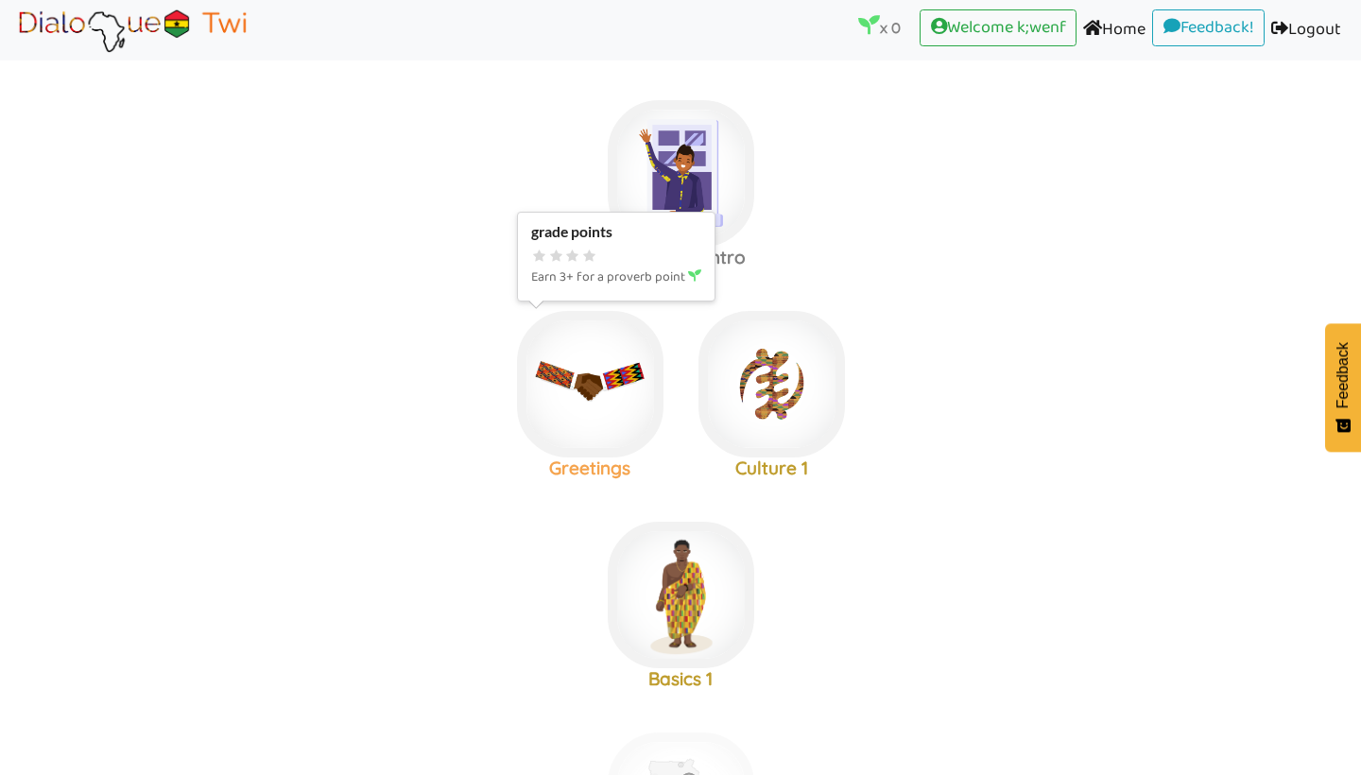
click at [616, 247] on img at bounding box center [681, 173] width 146 height 146
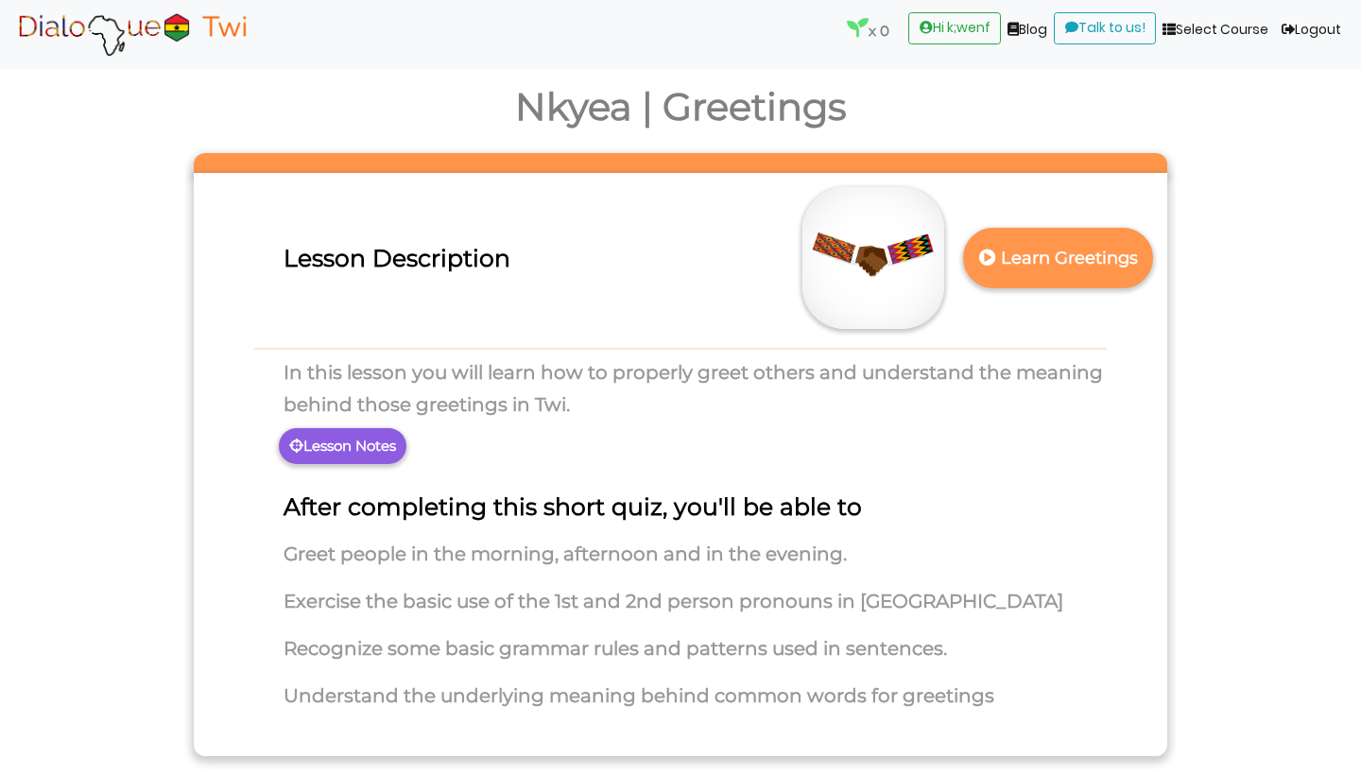
scroll to position [3, 0]
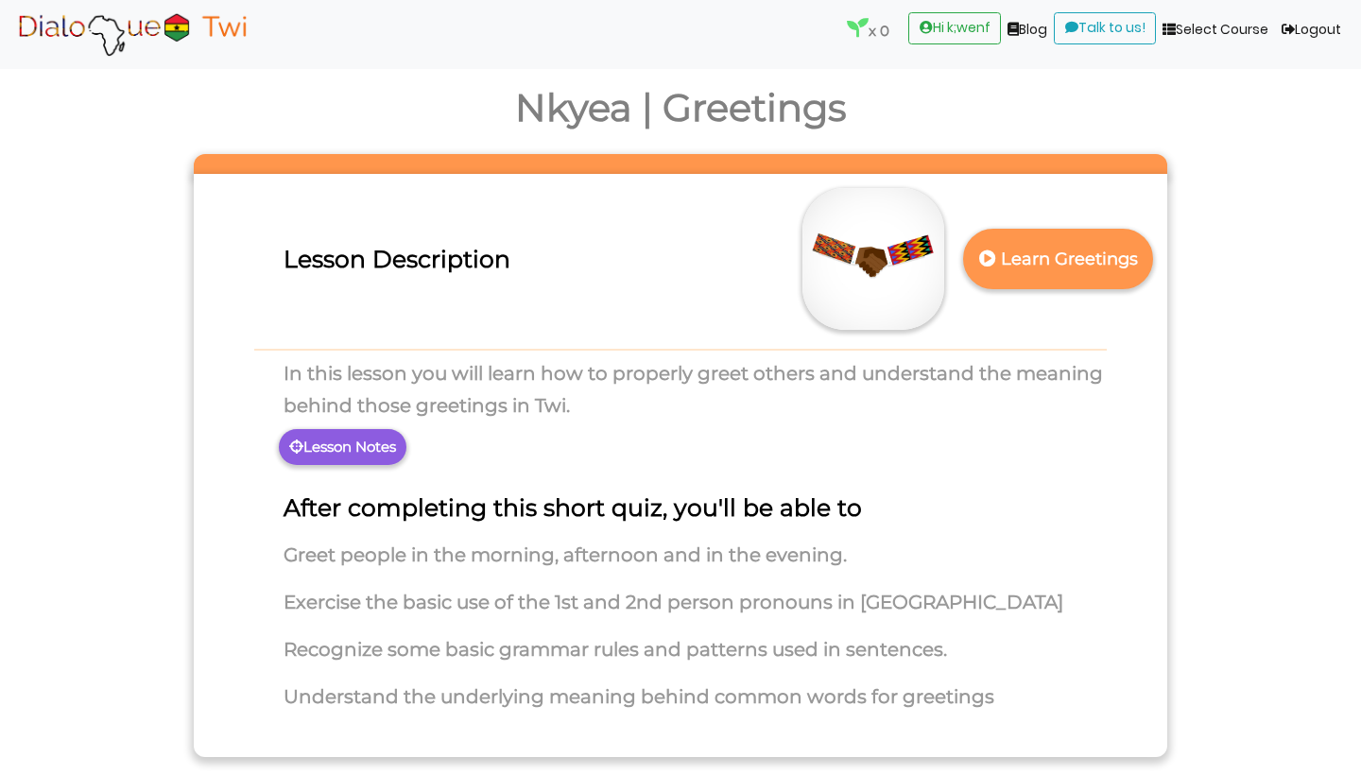
click at [1017, 266] on p "Learn Greetings" at bounding box center [1058, 259] width 166 height 46
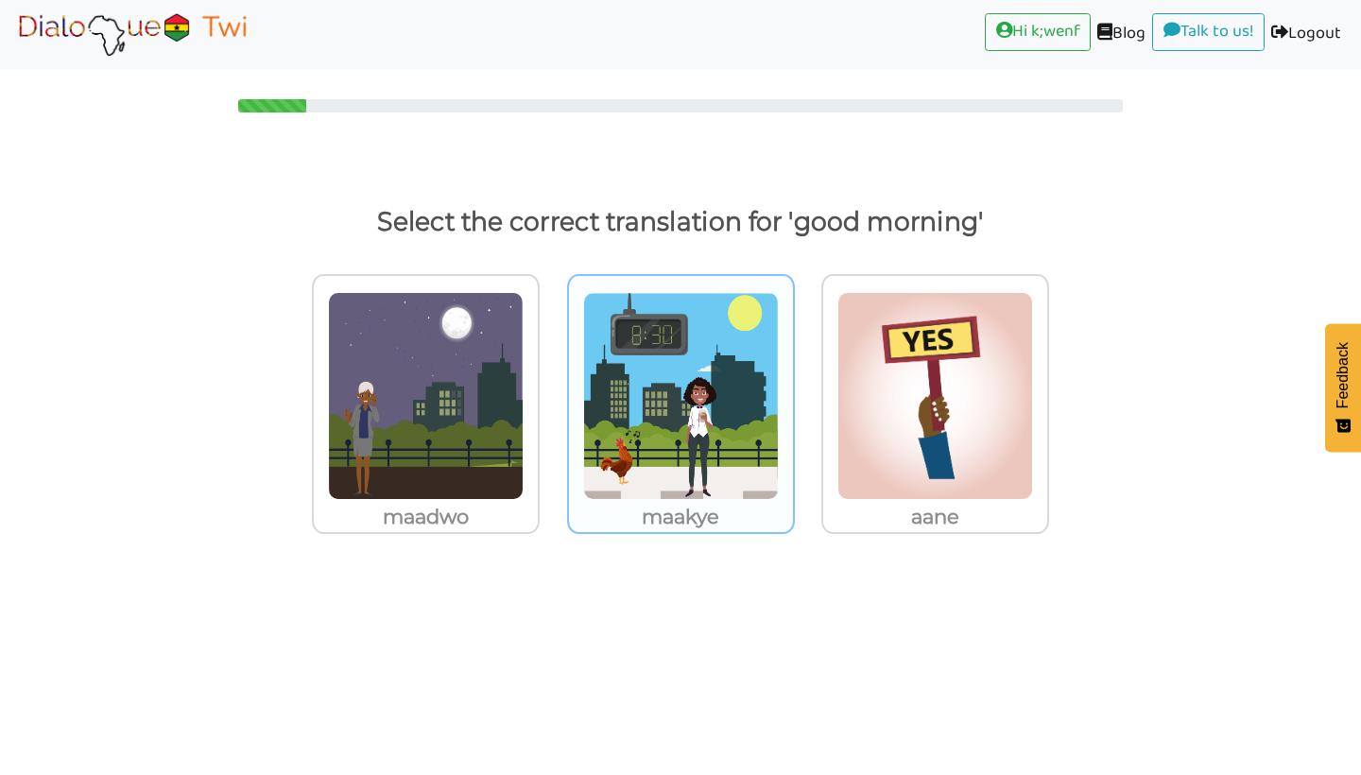
click at [524, 390] on img at bounding box center [426, 396] width 196 height 208
click at [552, 390] on input "maakye" at bounding box center [545, 384] width 14 height 14
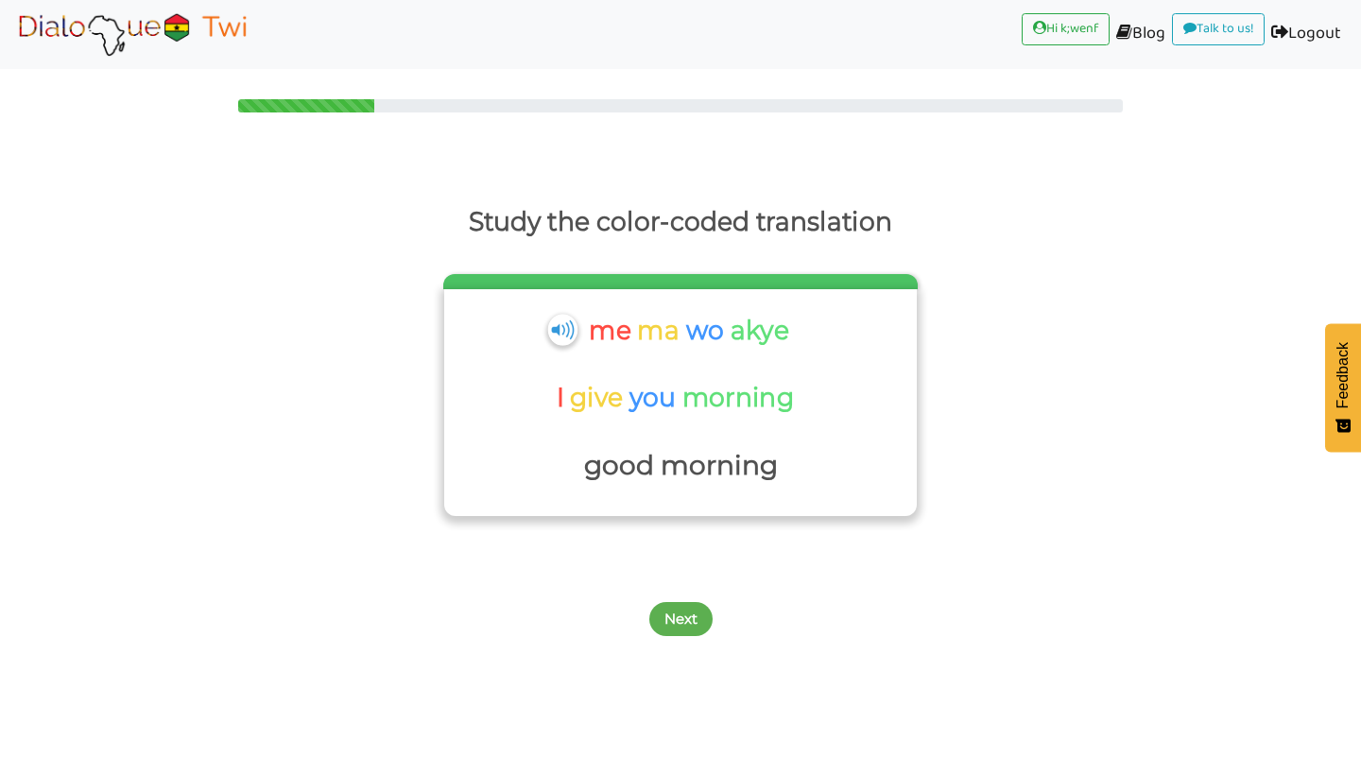
click at [563, 327] on img at bounding box center [561, 329] width 29 height 31
click at [551, 336] on img at bounding box center [561, 329] width 29 height 31
click at [686, 610] on button "Next" at bounding box center [680, 619] width 63 height 34
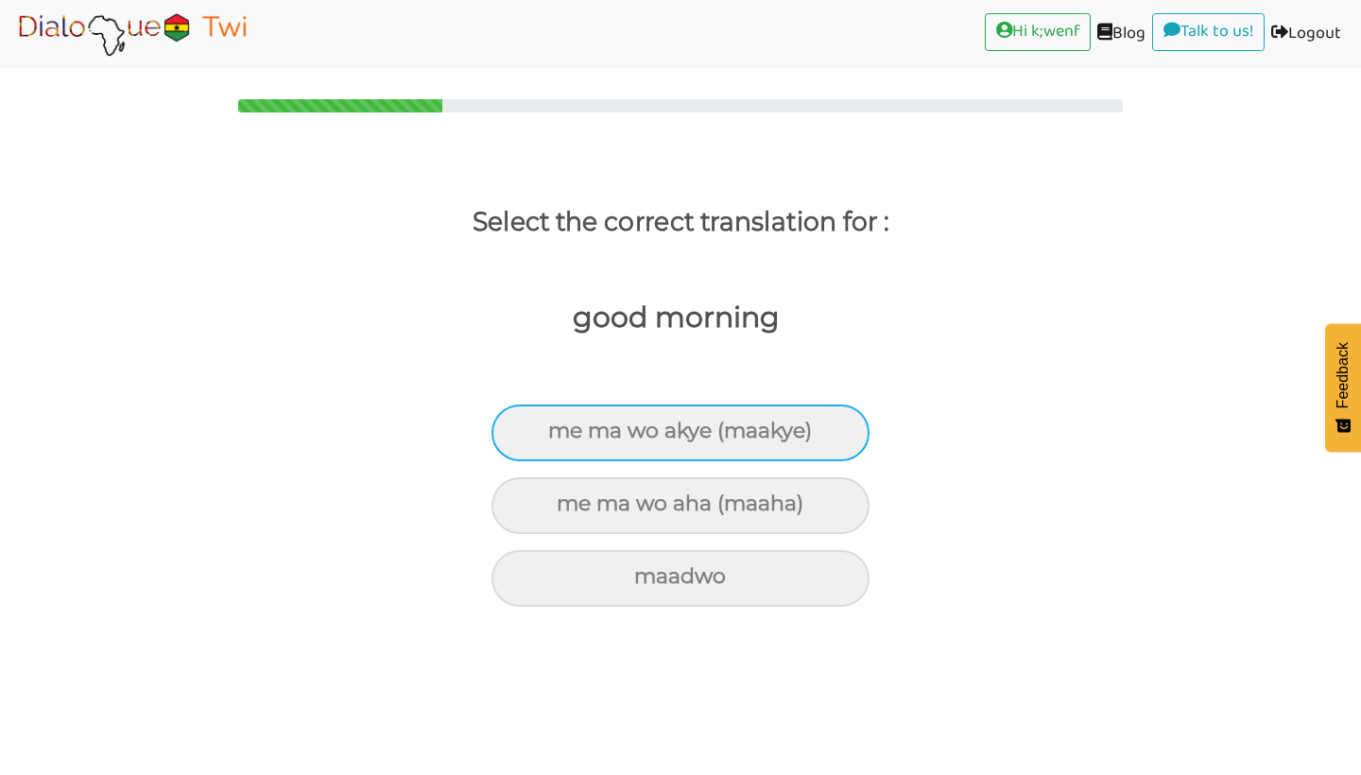
click at [603, 436] on div "me ma wo akye (maakye)" at bounding box center [680, 432] width 378 height 57
click at [562, 436] on input "me ma wo akye (maakye)" at bounding box center [556, 431] width 12 height 12
radio input "true"
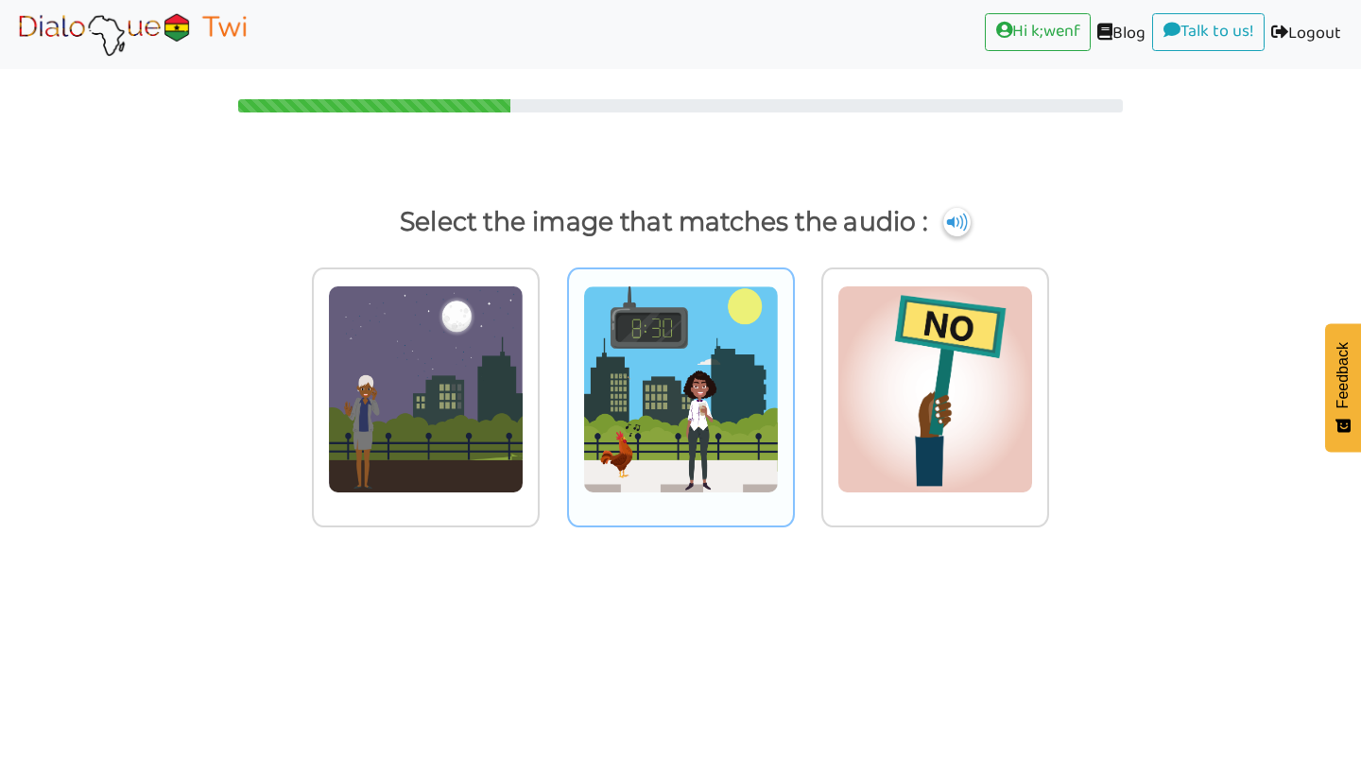
click at [524, 442] on img at bounding box center [426, 389] width 196 height 208
click at [552, 385] on input "radio" at bounding box center [545, 377] width 14 height 14
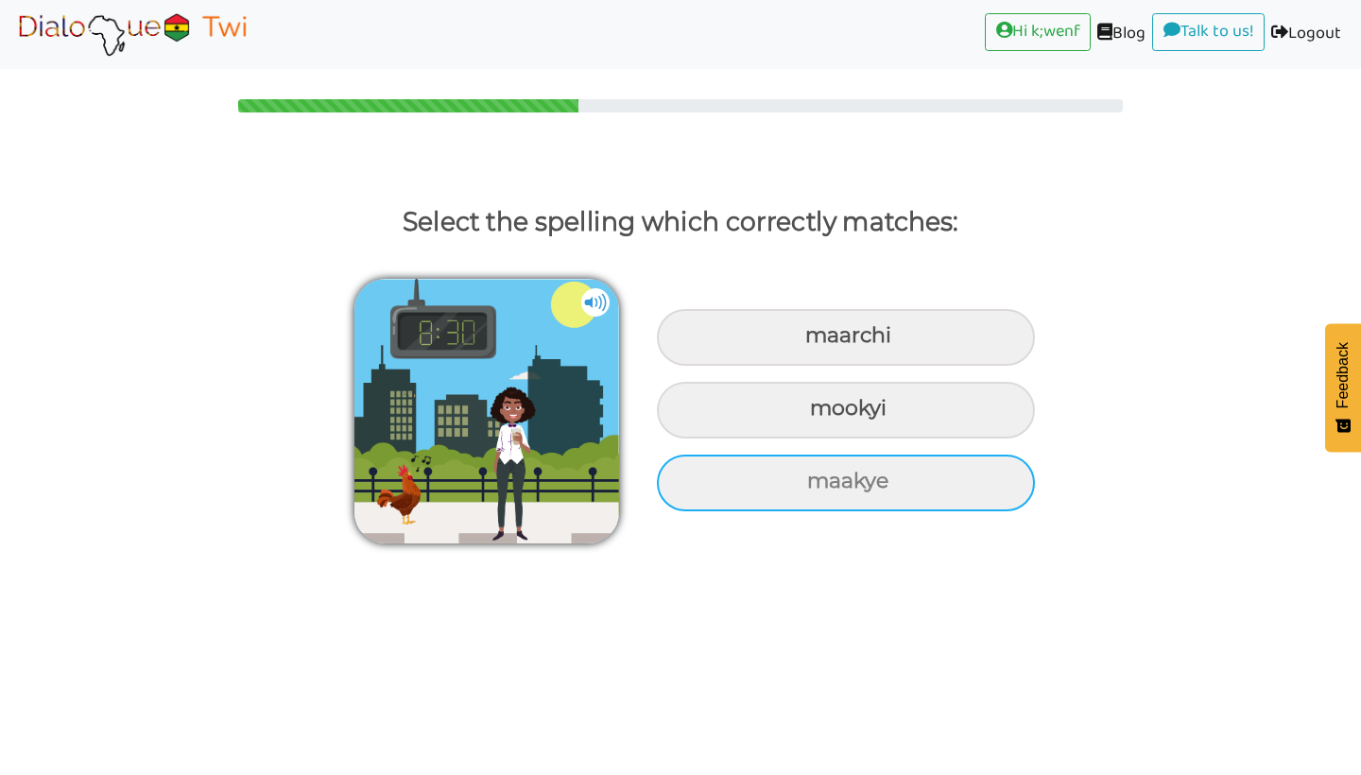
click at [859, 366] on div "maakye" at bounding box center [846, 337] width 378 height 57
click at [814, 342] on input "maakye" at bounding box center [807, 336] width 12 height 12
radio input "true"
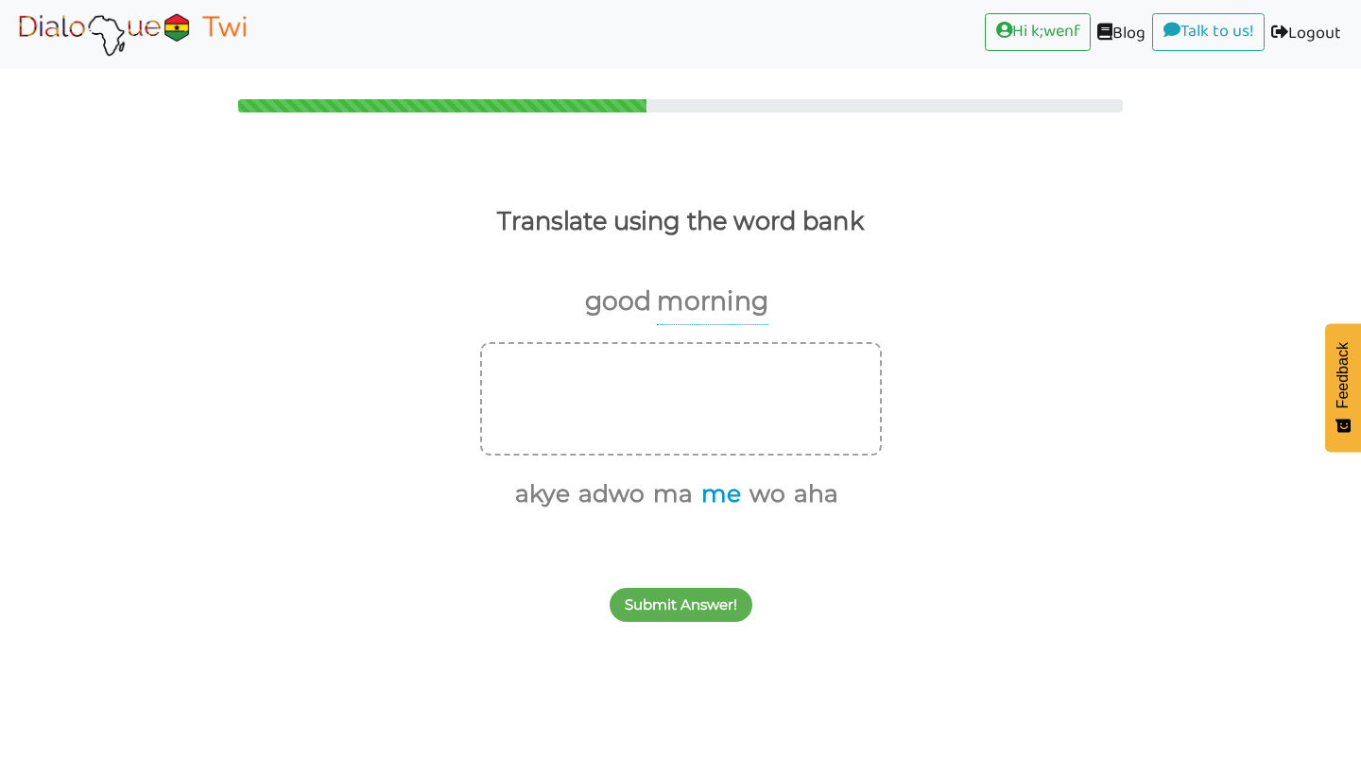
click at [729, 494] on button "me" at bounding box center [718, 494] width 46 height 36
click at [707, 491] on button "ma" at bounding box center [694, 494] width 46 height 36
click at [710, 503] on button "wo" at bounding box center [716, 494] width 43 height 36
click at [619, 493] on button "akye" at bounding box center [609, 494] width 61 height 36
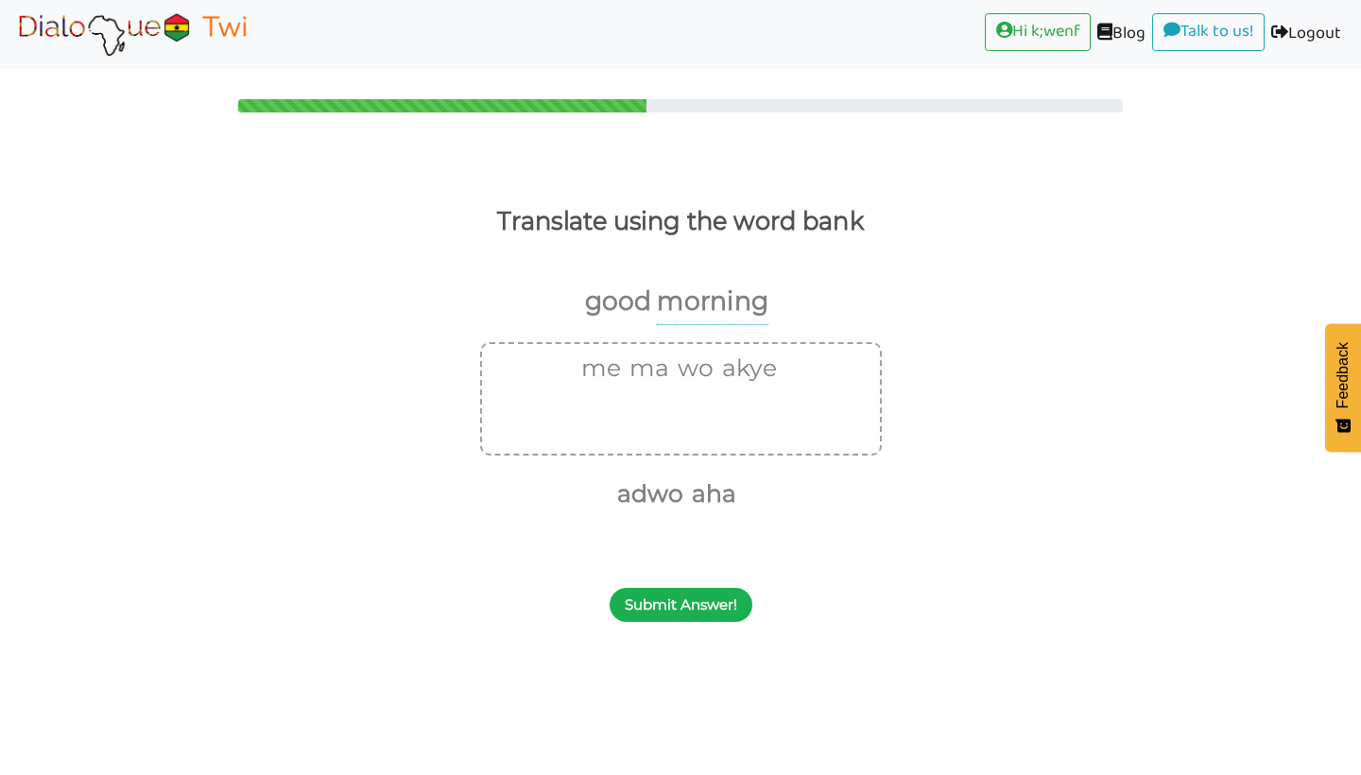
click at [678, 614] on button "Submit Answer!" at bounding box center [681, 605] width 143 height 34
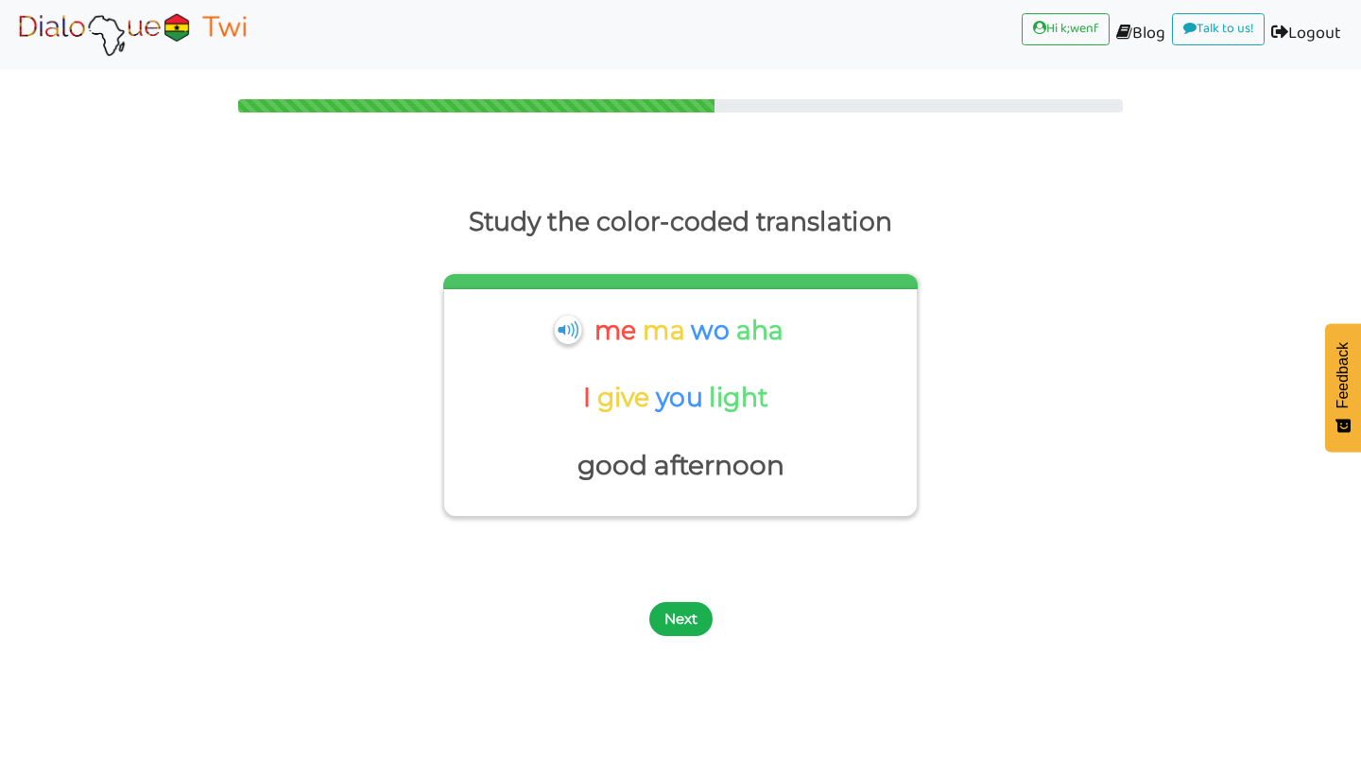
click at [674, 608] on button "Next" at bounding box center [680, 619] width 63 height 34
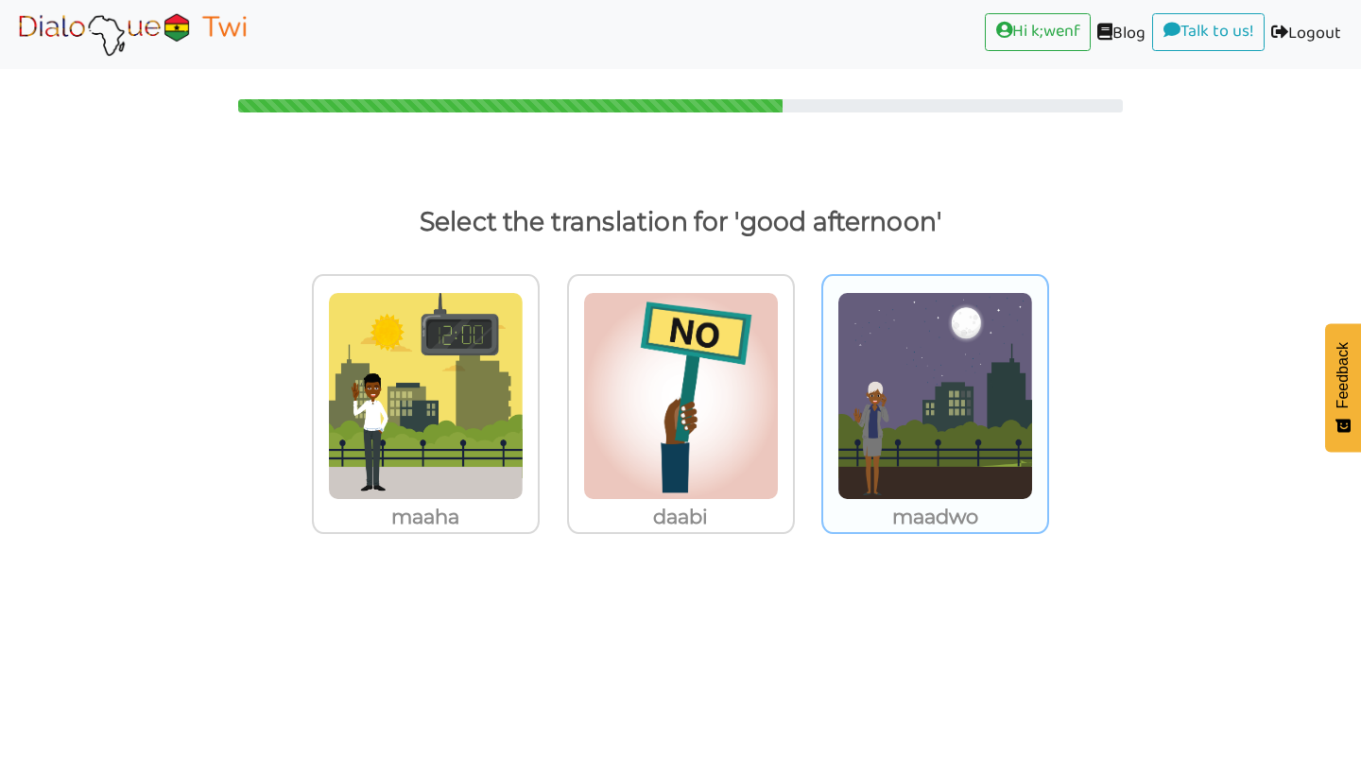
click at [524, 490] on img at bounding box center [426, 396] width 196 height 208
click at [552, 391] on input "maadwo" at bounding box center [545, 384] width 14 height 14
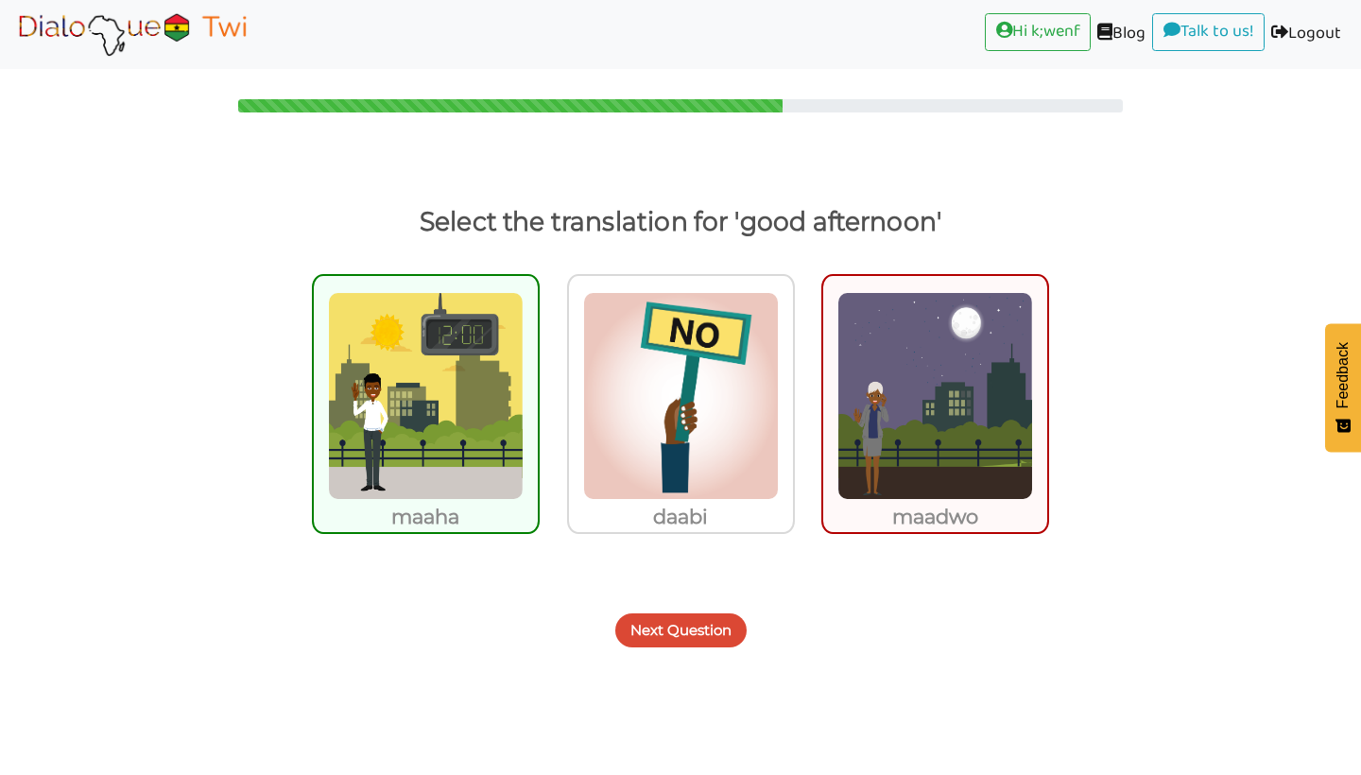
click at [652, 629] on button "Next Question" at bounding box center [680, 630] width 131 height 34
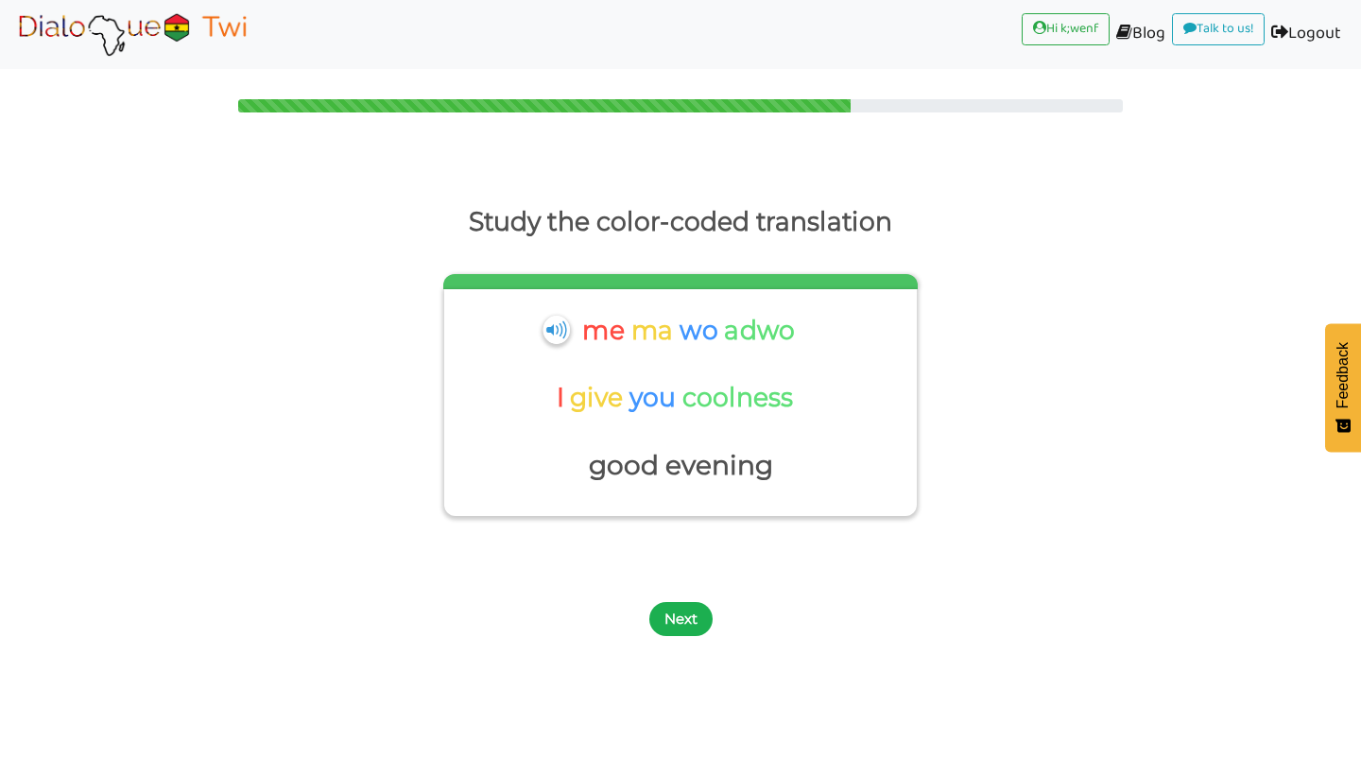
click at [679, 608] on button "Next" at bounding box center [680, 619] width 63 height 34
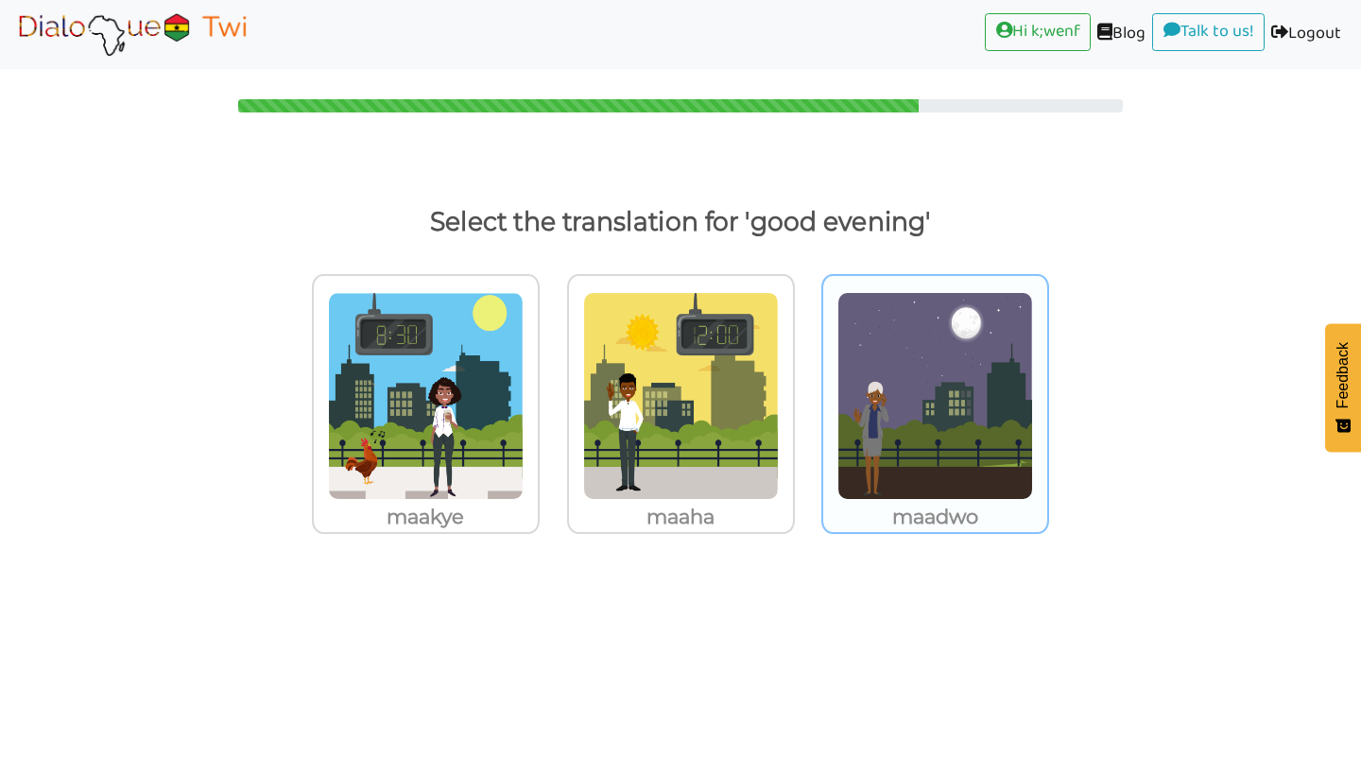
click at [524, 488] on img at bounding box center [426, 396] width 196 height 208
click at [552, 391] on input "maadwo" at bounding box center [545, 384] width 14 height 14
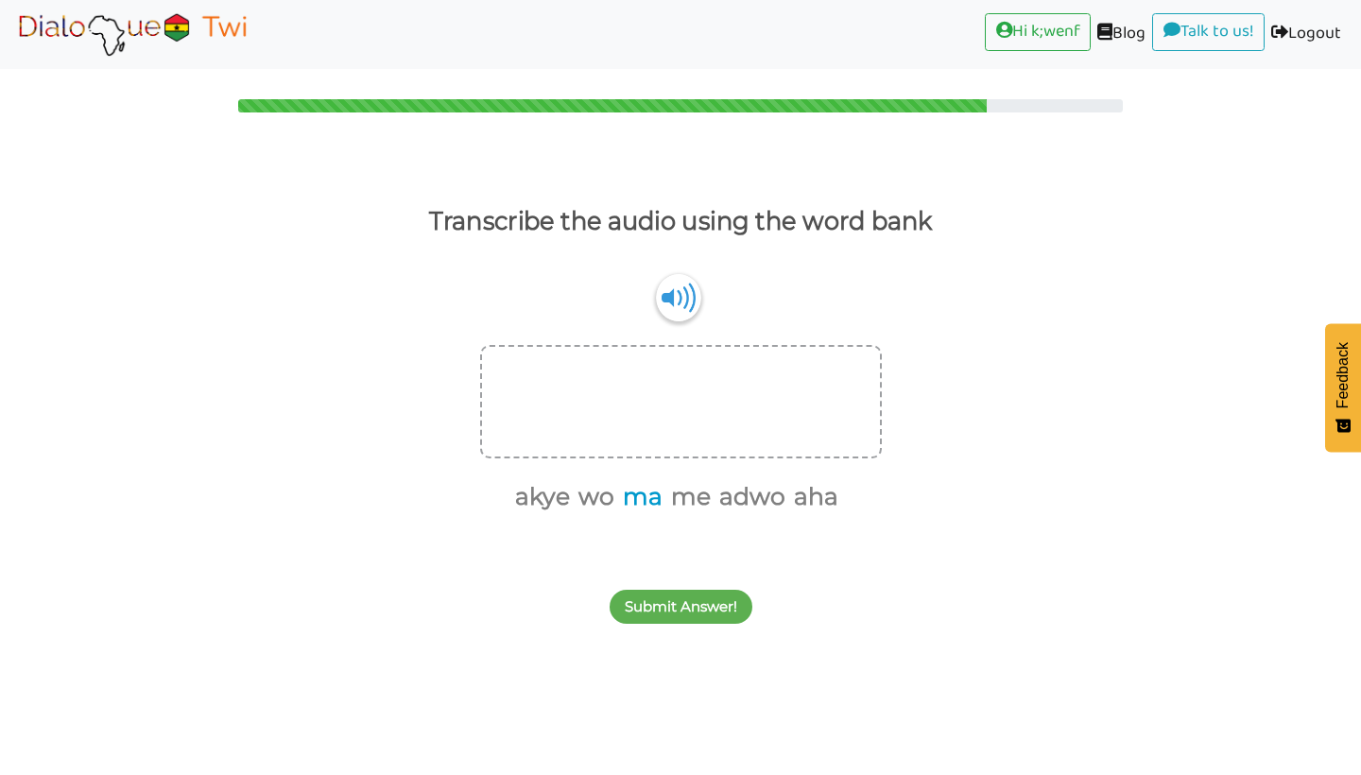
click at [654, 502] on button "ma" at bounding box center [639, 497] width 46 height 36
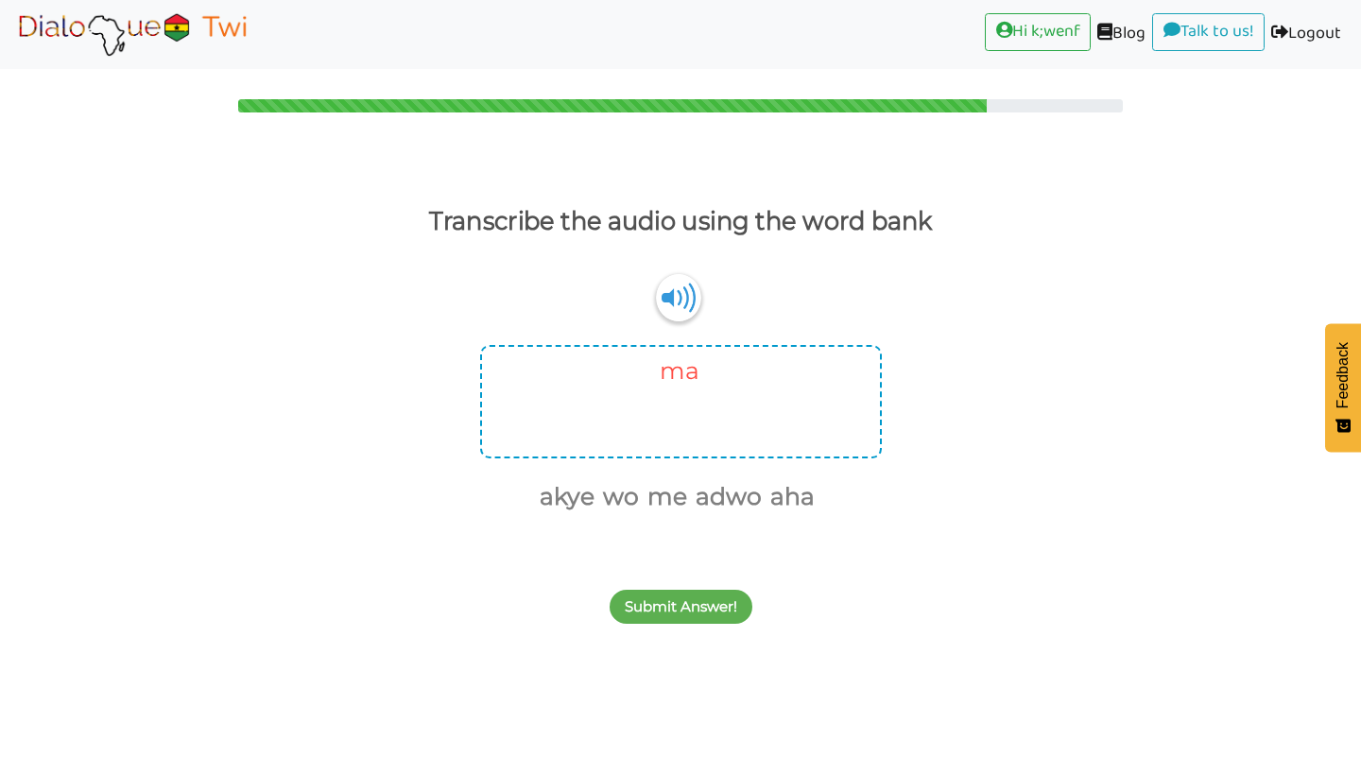
click at [687, 376] on button "ma" at bounding box center [676, 371] width 46 height 36
click at [683, 492] on button "me" at bounding box center [687, 497] width 46 height 36
click at [660, 496] on button "ma" at bounding box center [664, 497] width 46 height 36
click at [660, 496] on button "wo" at bounding box center [641, 497] width 43 height 36
click at [628, 498] on button "akye" at bounding box center [609, 497] width 61 height 36
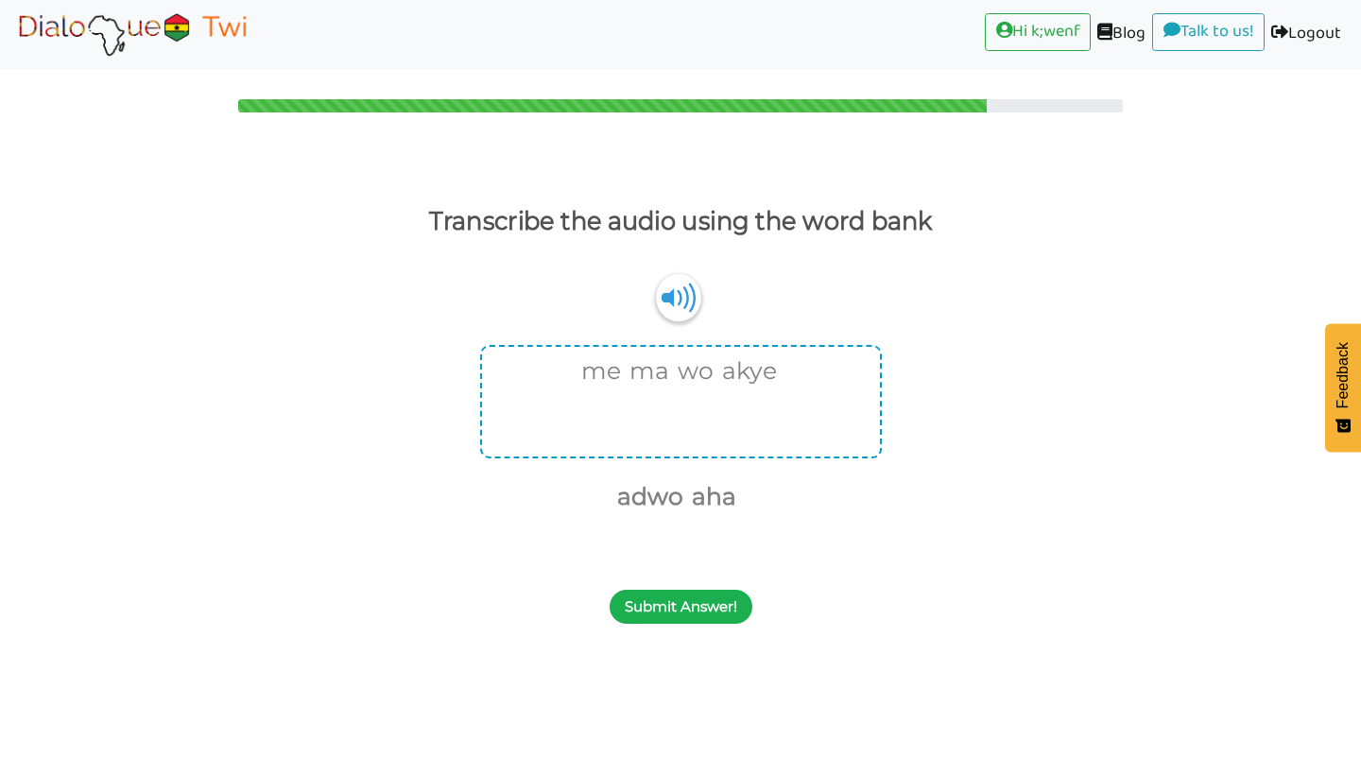
click at [689, 605] on button "Submit Answer!" at bounding box center [681, 607] width 143 height 34
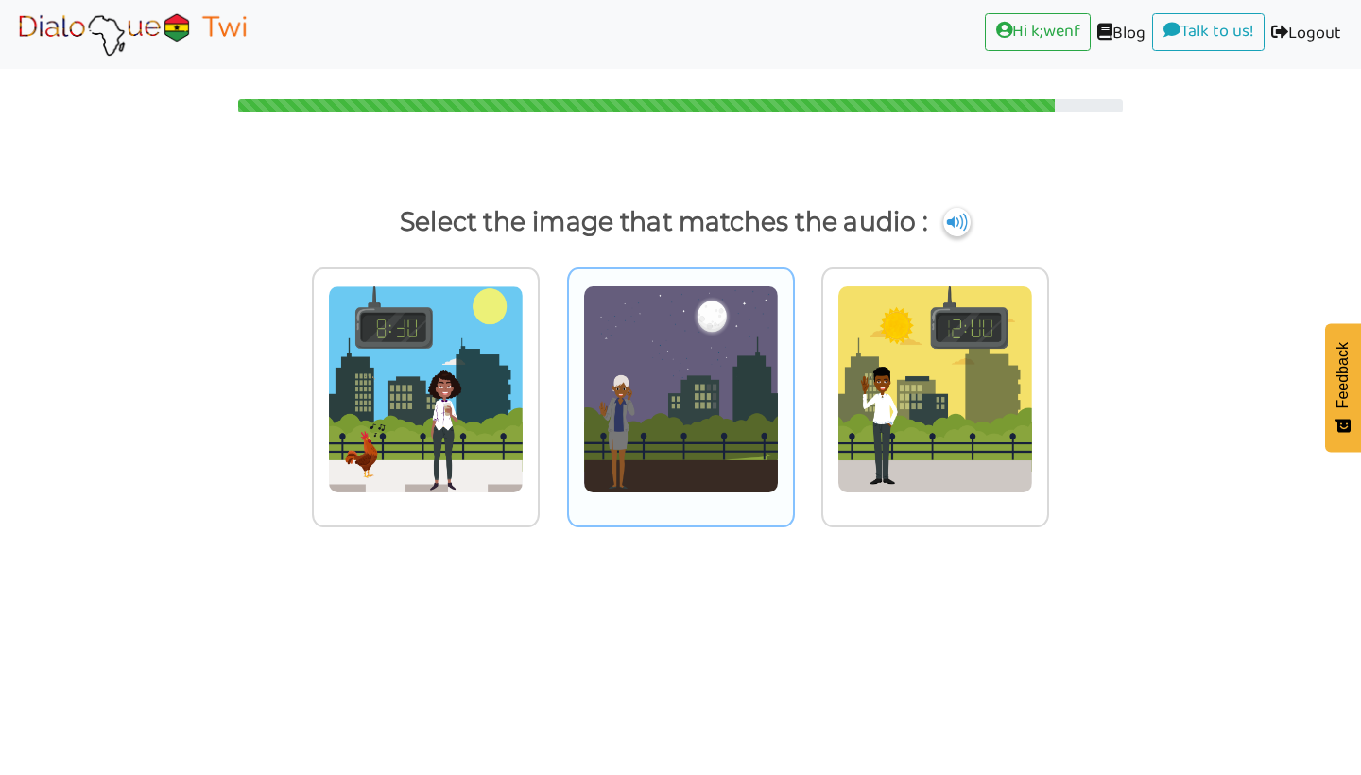
click at [524, 454] on img at bounding box center [426, 389] width 196 height 208
click at [552, 385] on input "radio" at bounding box center [545, 377] width 14 height 14
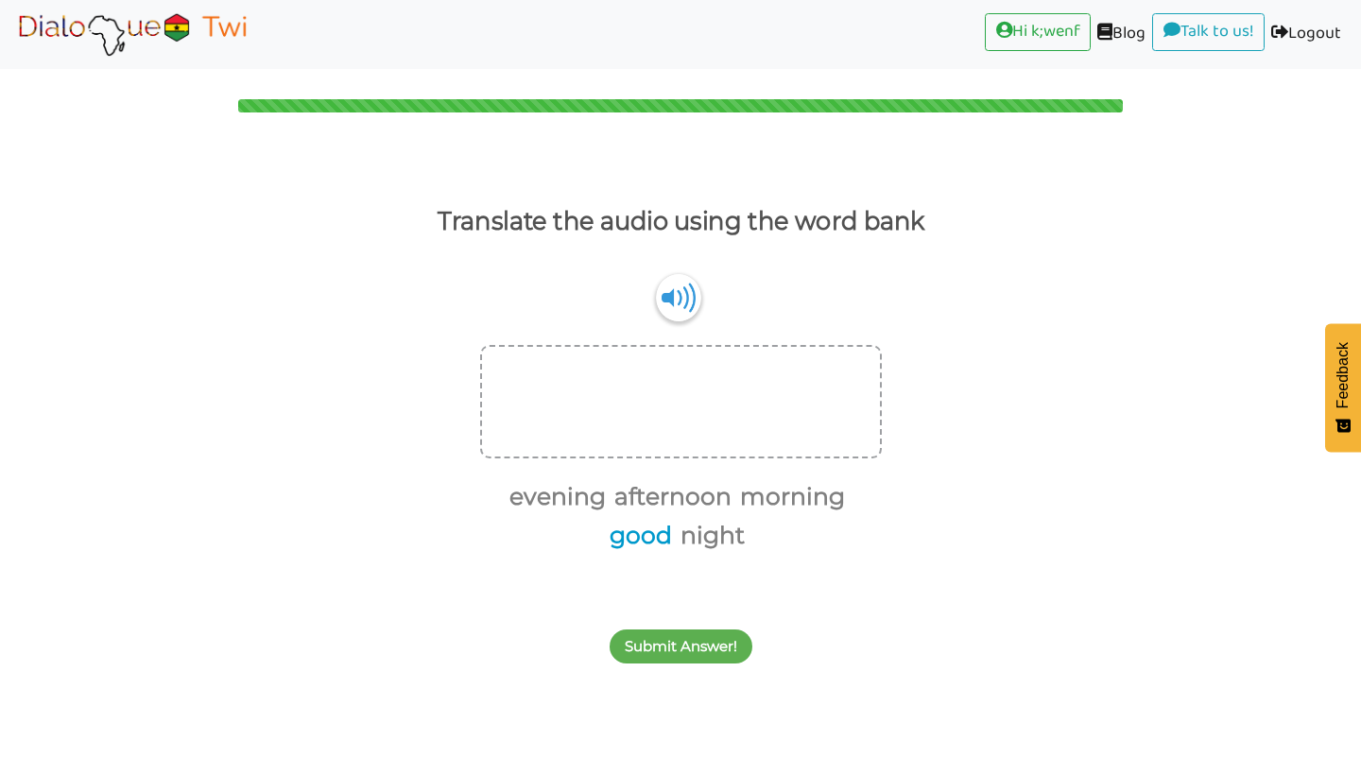
click at [657, 530] on button "good" at bounding box center [637, 536] width 69 height 36
click at [788, 505] on button "morning" at bounding box center [789, 497] width 112 height 36
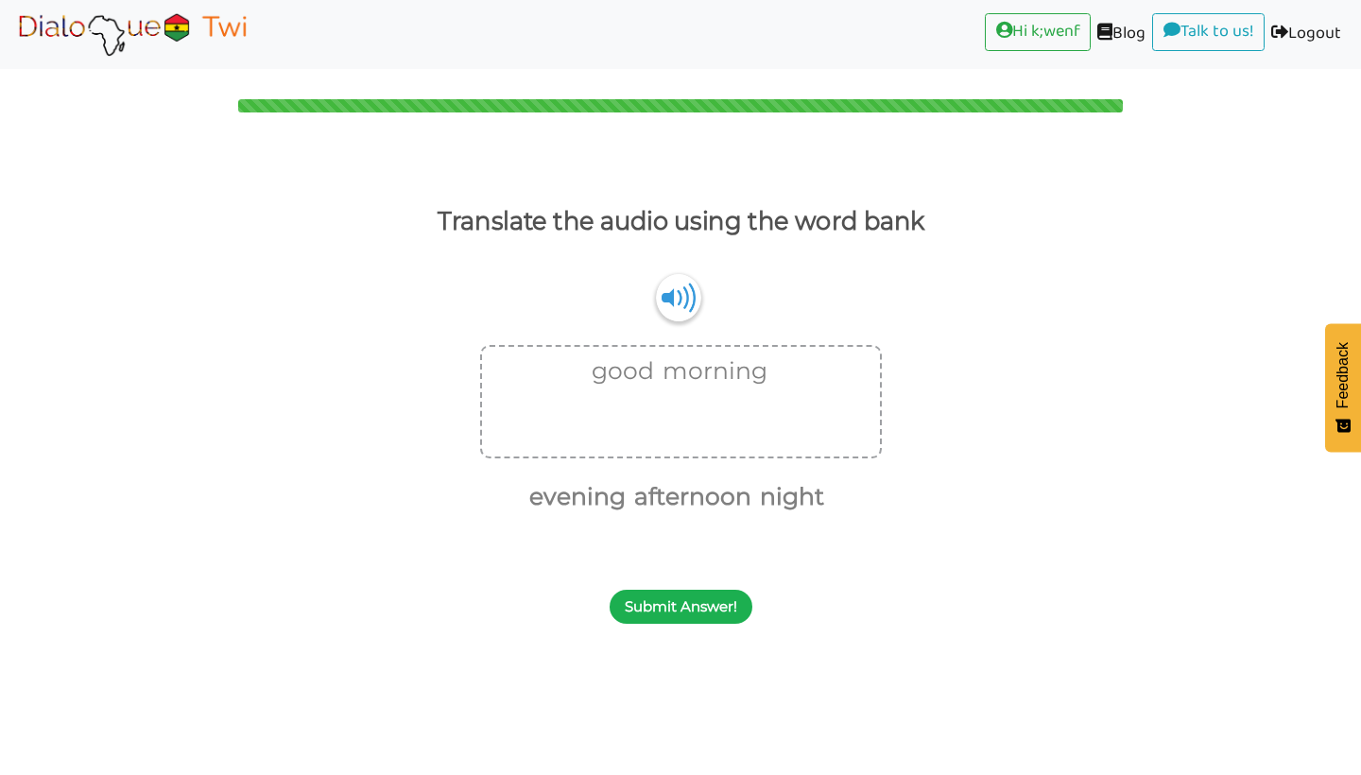
click at [661, 605] on button "Submit Answer!" at bounding box center [681, 607] width 143 height 34
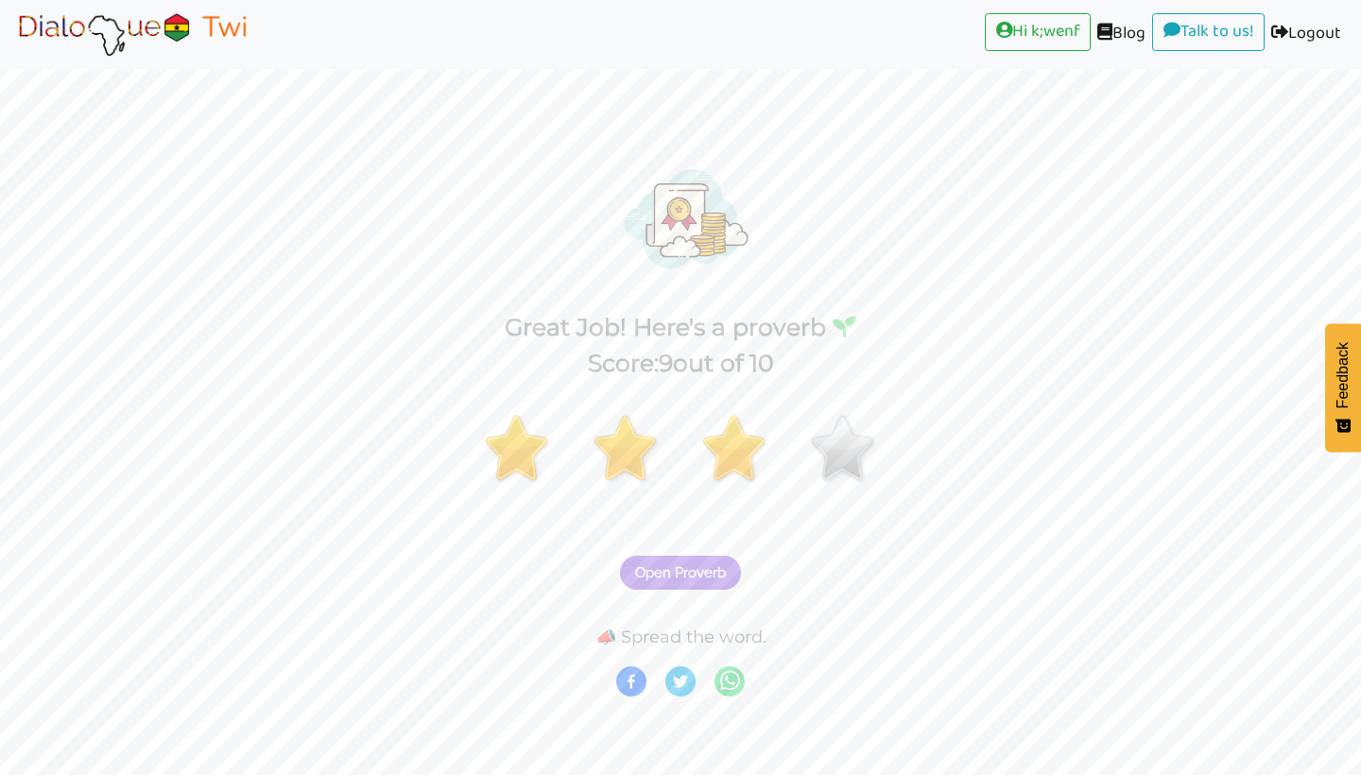
click at [700, 568] on span "Open Proverb" at bounding box center [680, 572] width 91 height 17
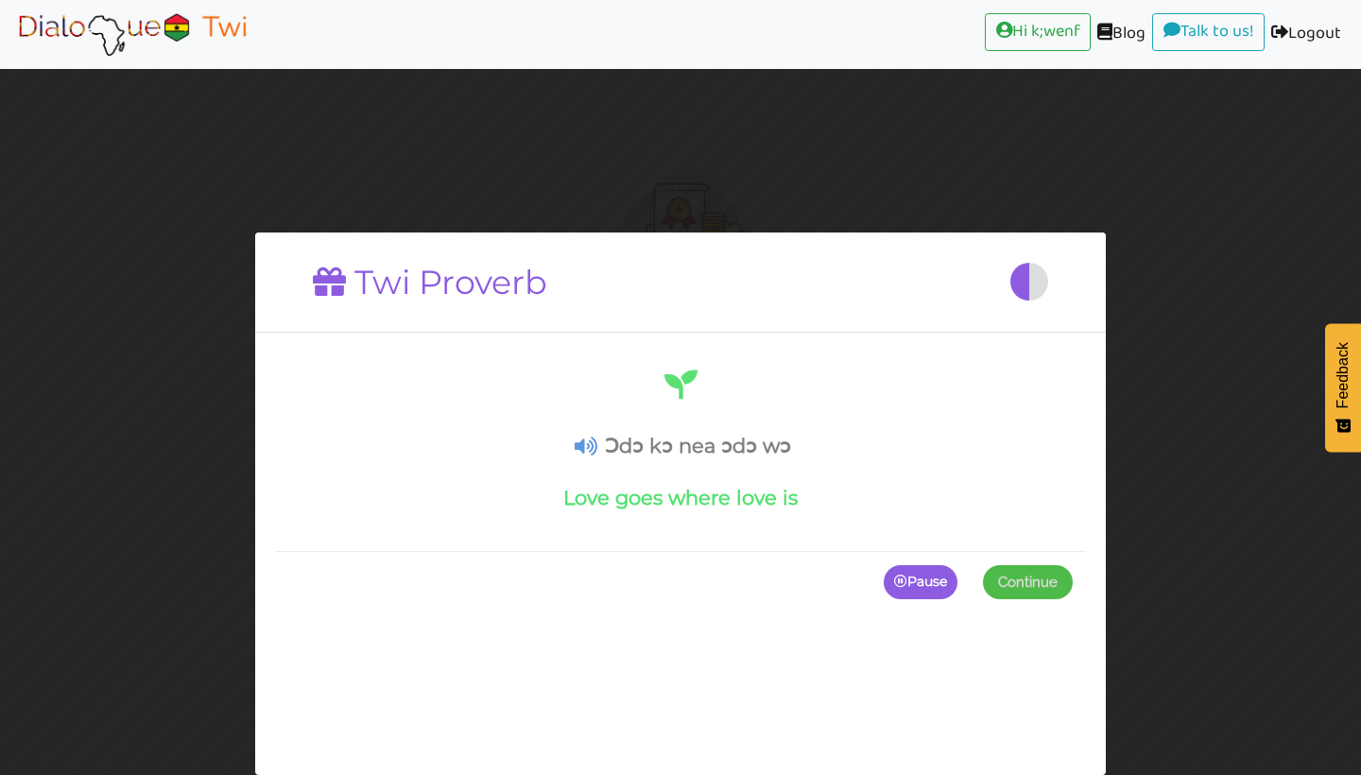
click at [576, 443] on icon at bounding box center [586, 447] width 23 height 20
click at [1006, 583] on span "Continue" at bounding box center [1028, 582] width 60 height 17
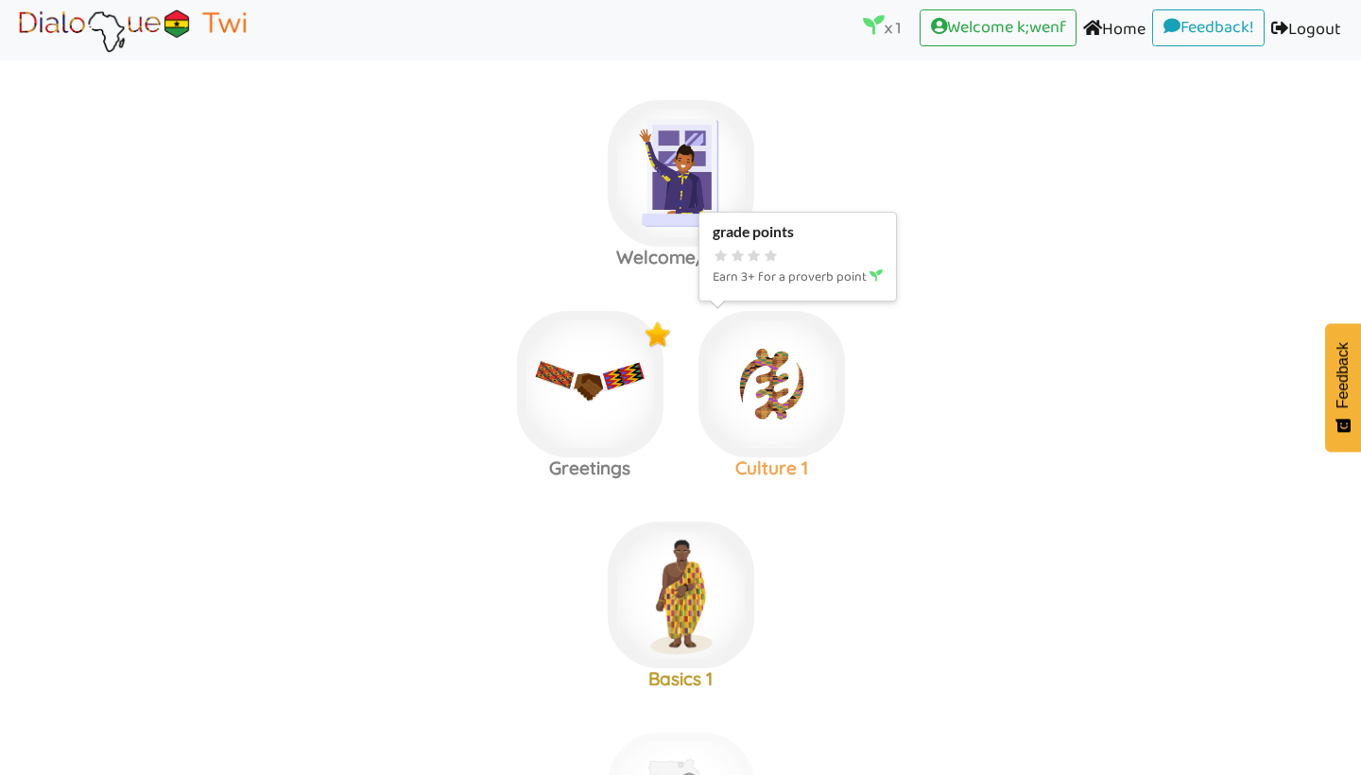
click at [754, 247] on img at bounding box center [681, 173] width 146 height 146
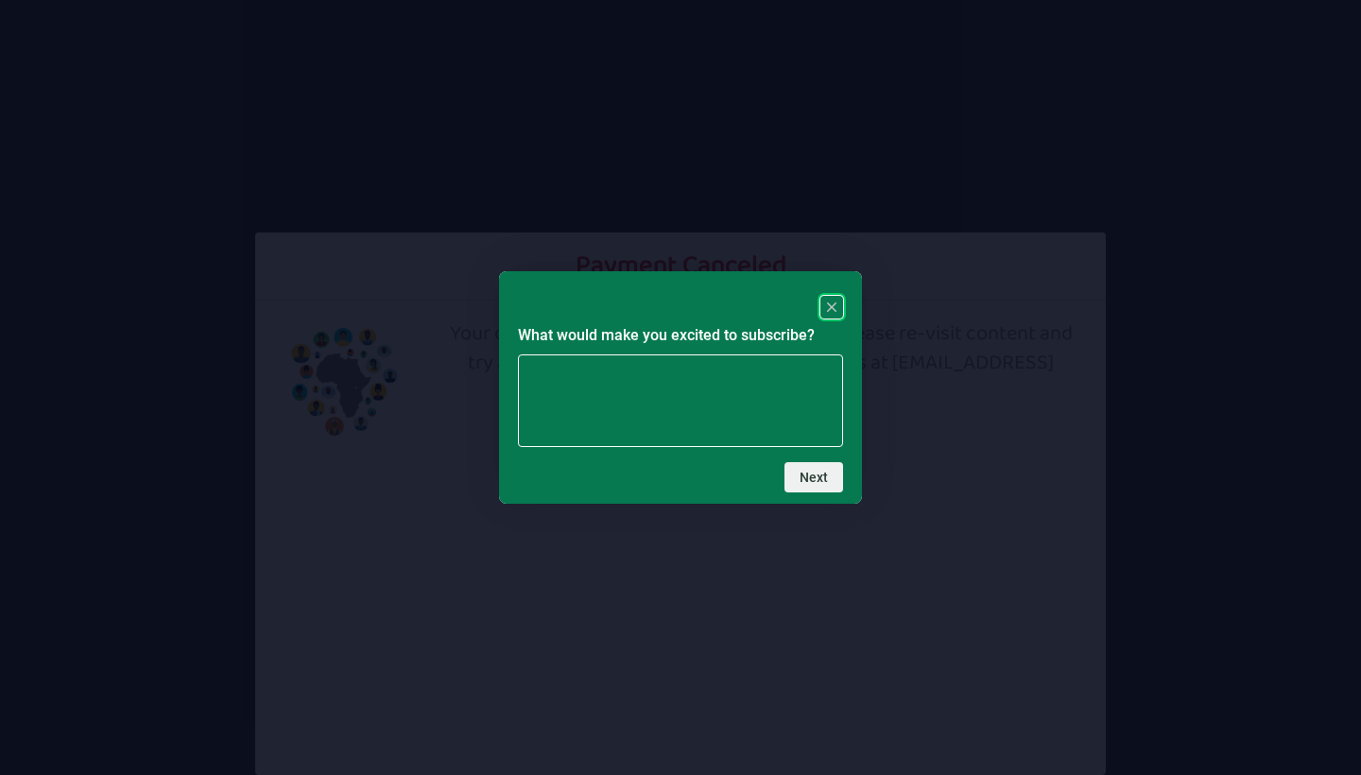
click at [842, 304] on rect "Close" at bounding box center [831, 307] width 23 height 23
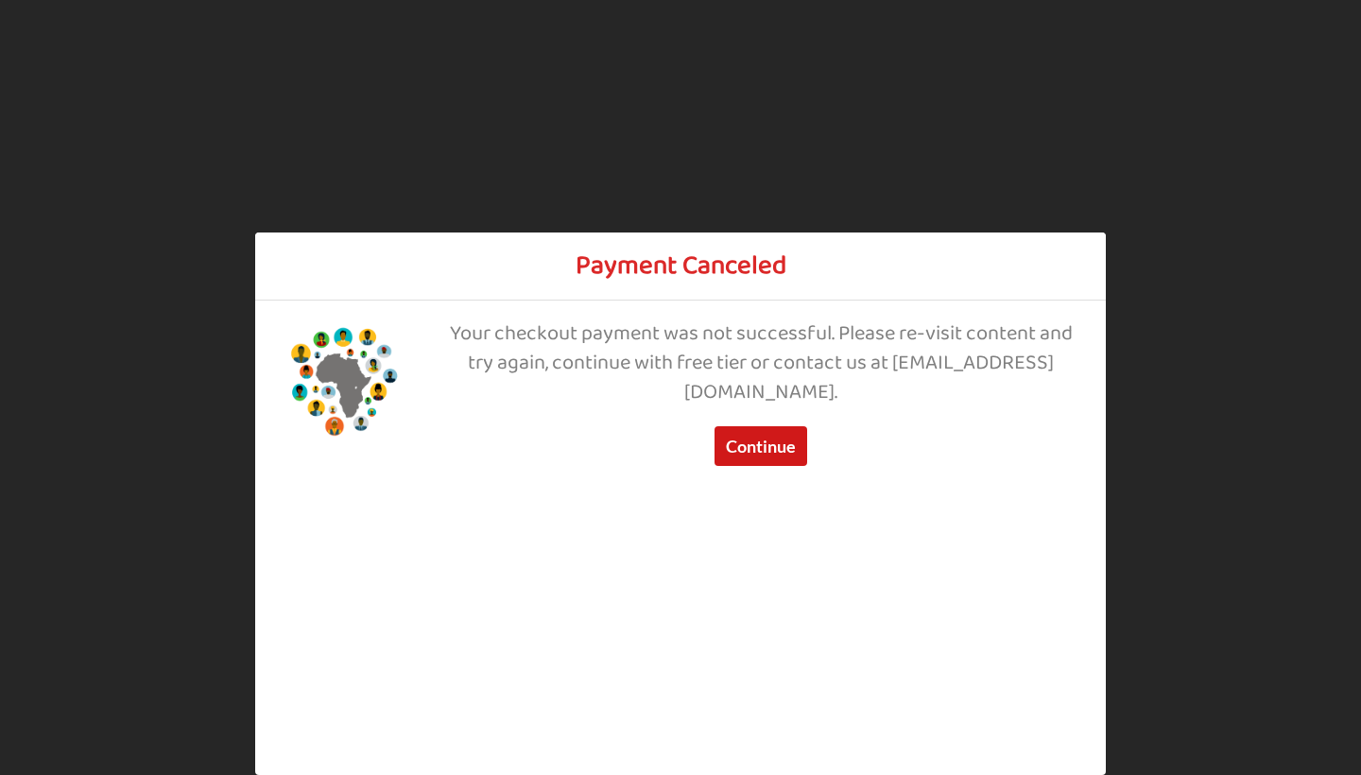
click at [755, 450] on button "Continue" at bounding box center [760, 446] width 93 height 40
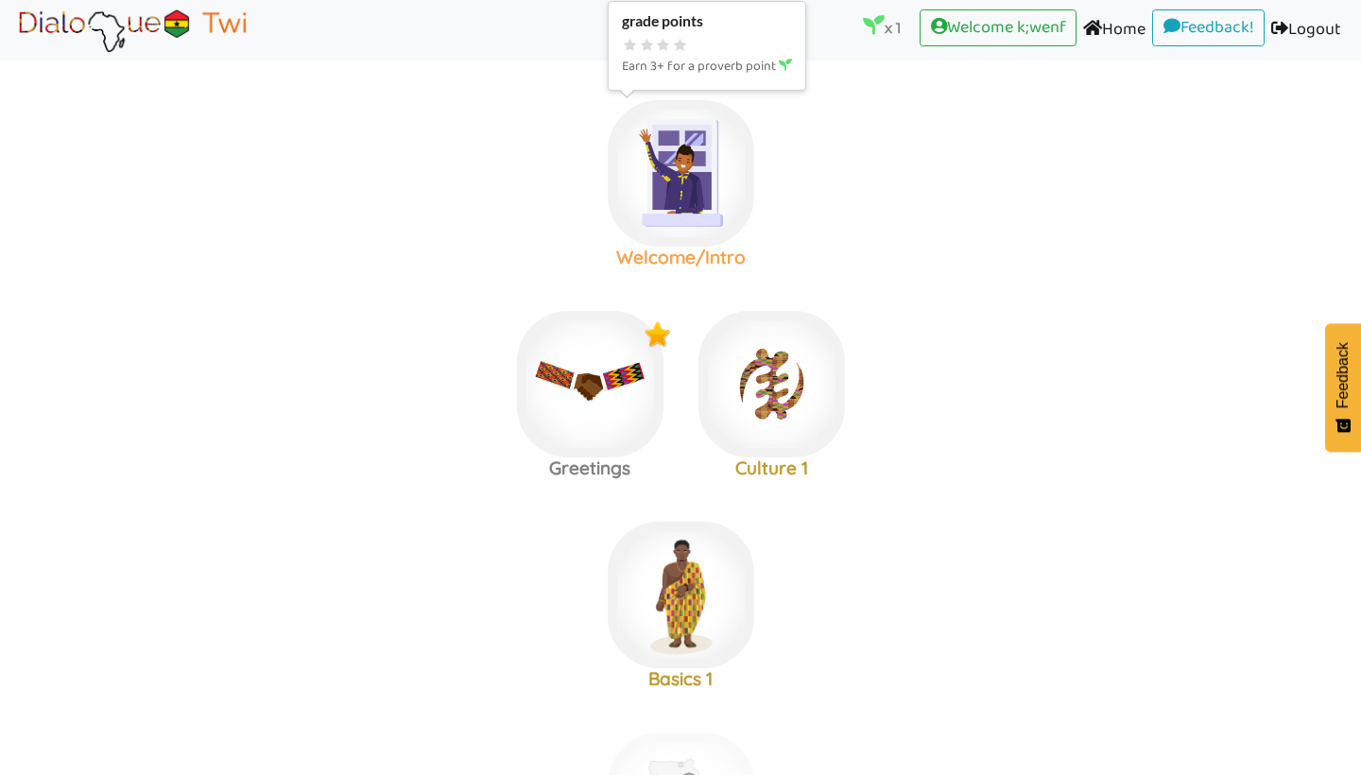
click at [662, 216] on img at bounding box center [681, 173] width 146 height 146
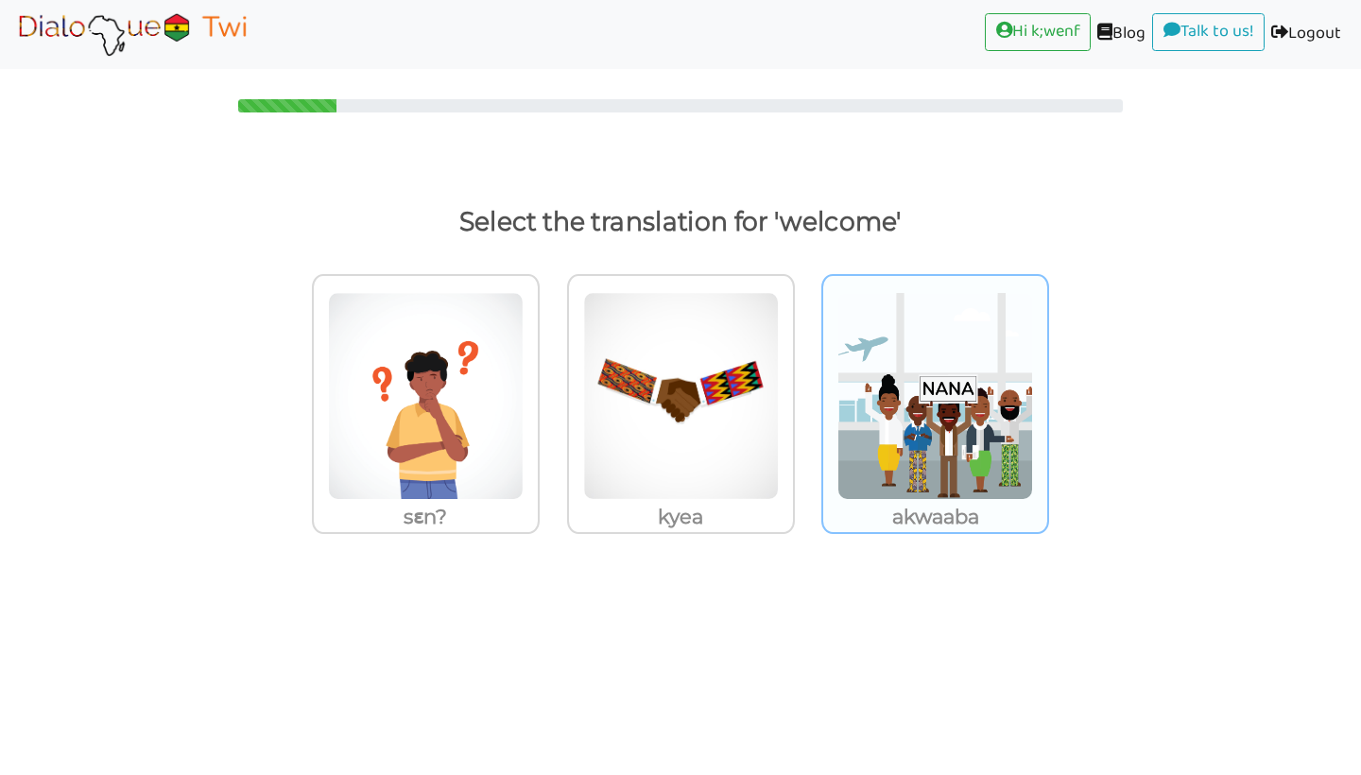
click at [524, 452] on img at bounding box center [426, 396] width 196 height 208
click at [552, 391] on input "akwaaba" at bounding box center [545, 384] width 14 height 14
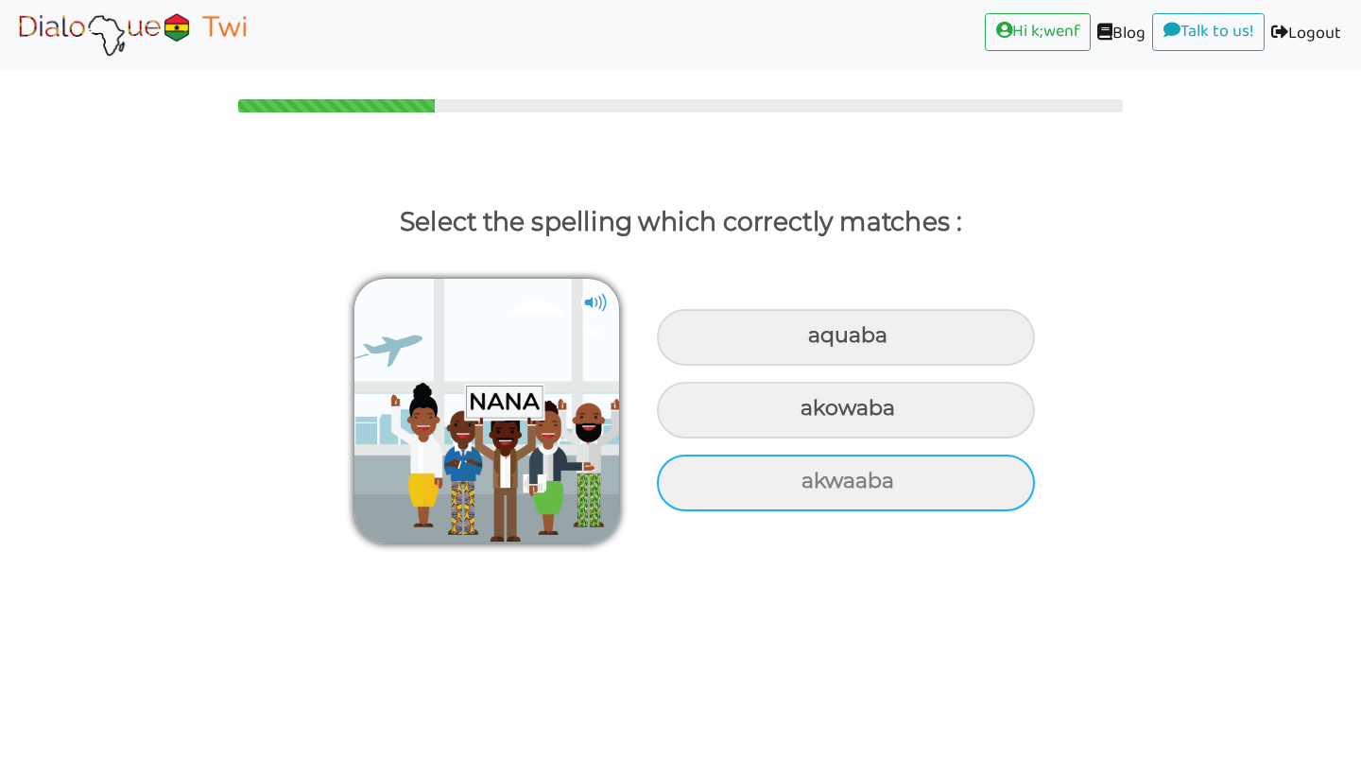
click at [902, 366] on div "akwaaba" at bounding box center [846, 337] width 378 height 57
click at [816, 342] on input "akwaaba" at bounding box center [810, 336] width 12 height 12
radio input "true"
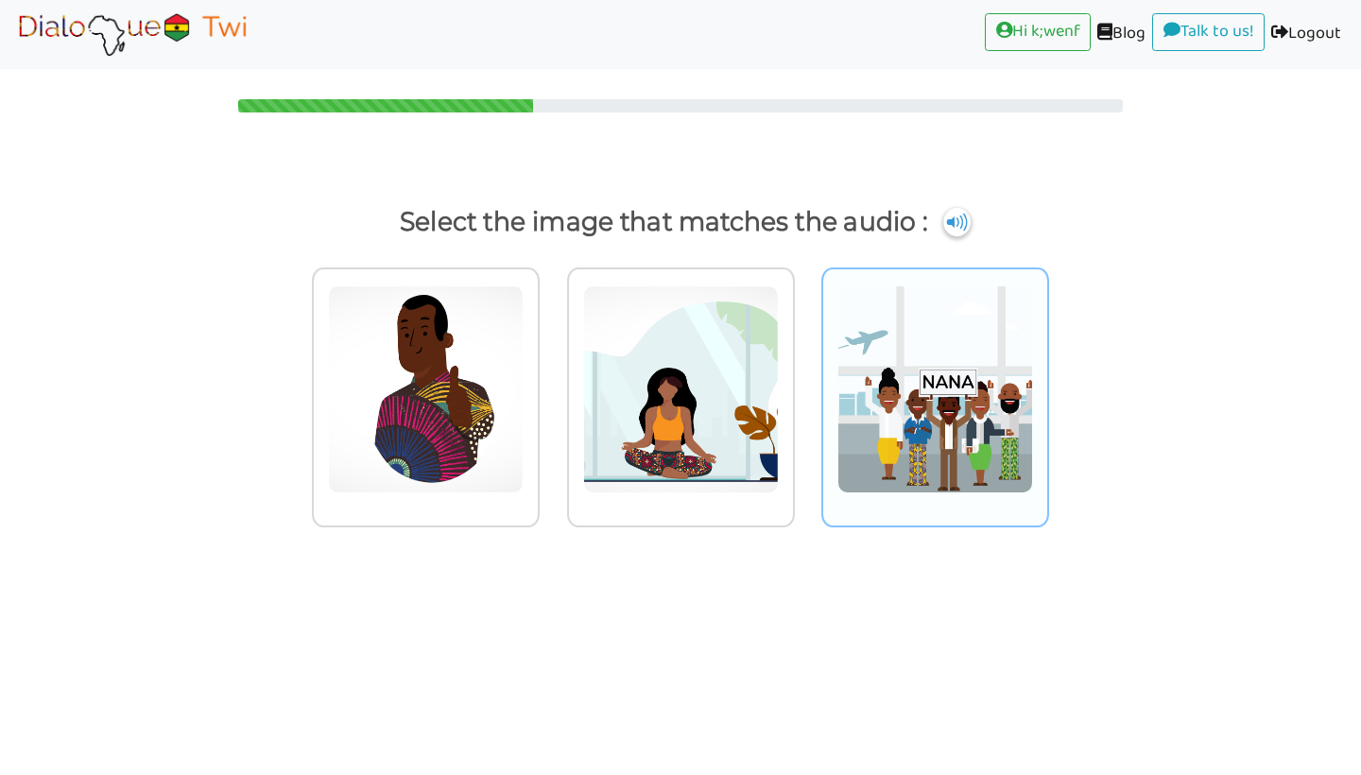
drag, startPoint x: 902, startPoint y: 506, endPoint x: 902, endPoint y: 483, distance: 22.7
click at [540, 495] on div at bounding box center [426, 397] width 228 height 260
click at [552, 385] on input "radio" at bounding box center [545, 377] width 14 height 14
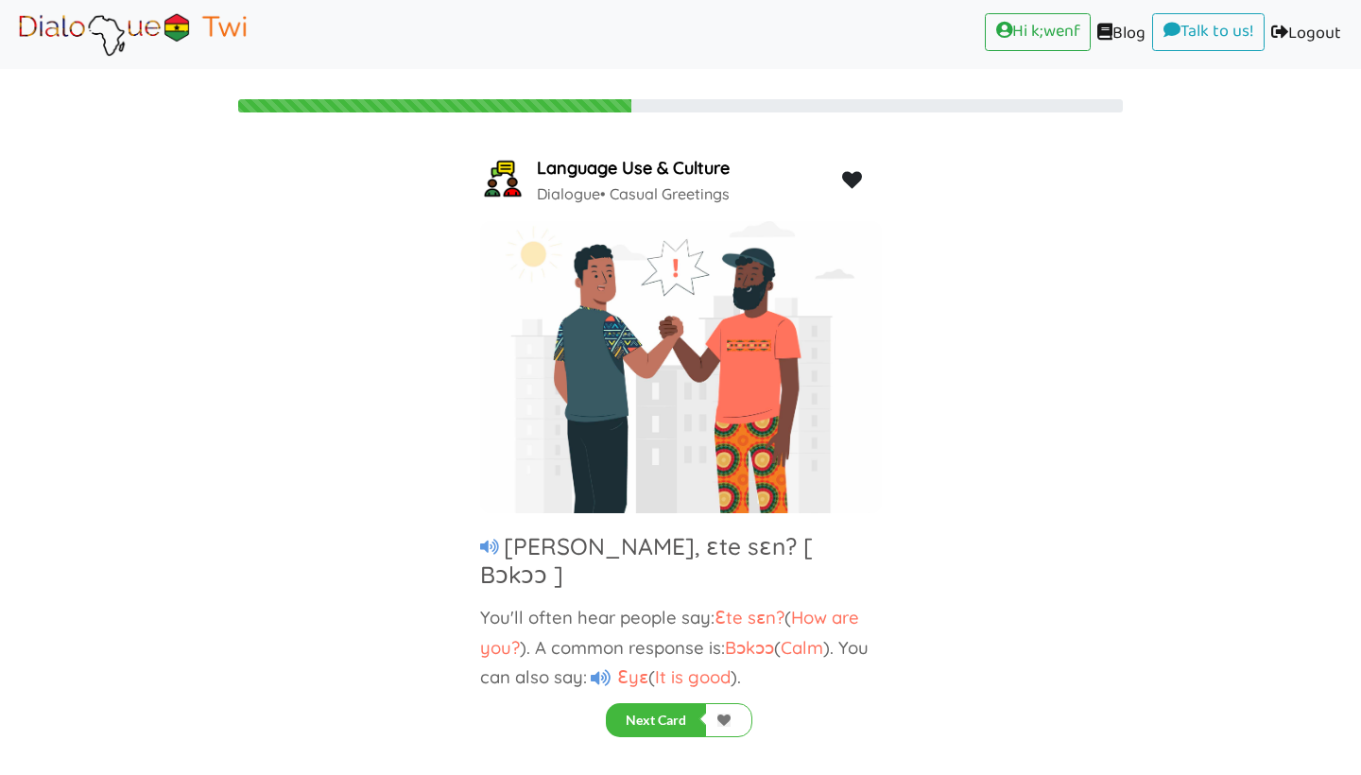
click at [482, 549] on icon at bounding box center [489, 547] width 19 height 17
click at [610, 669] on icon at bounding box center [601, 678] width 20 height 18
click at [692, 719] on button "Next Card" at bounding box center [656, 720] width 100 height 34
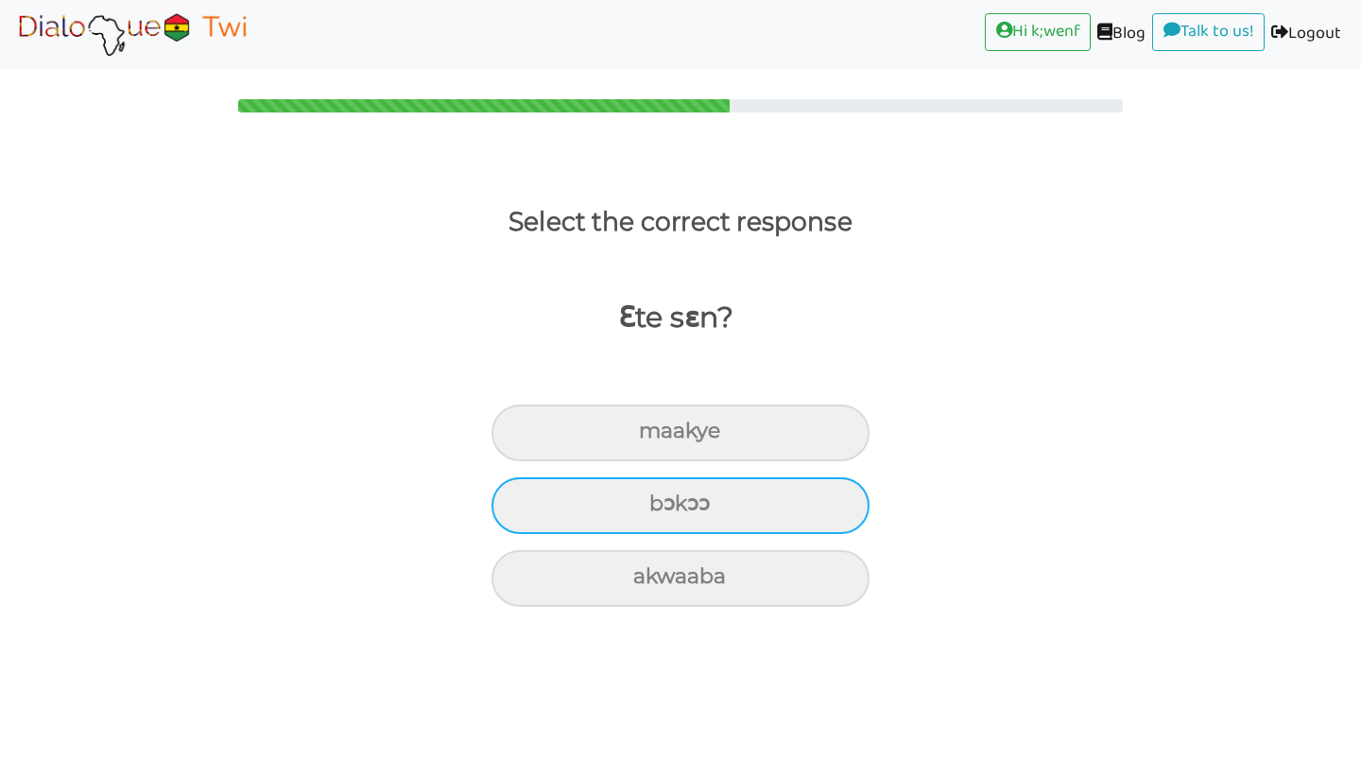
click at [647, 461] on div "bɔkɔɔ" at bounding box center [680, 432] width 378 height 57
click at [647, 438] on input "bɔkɔɔ" at bounding box center [647, 431] width 12 height 12
radio input "true"
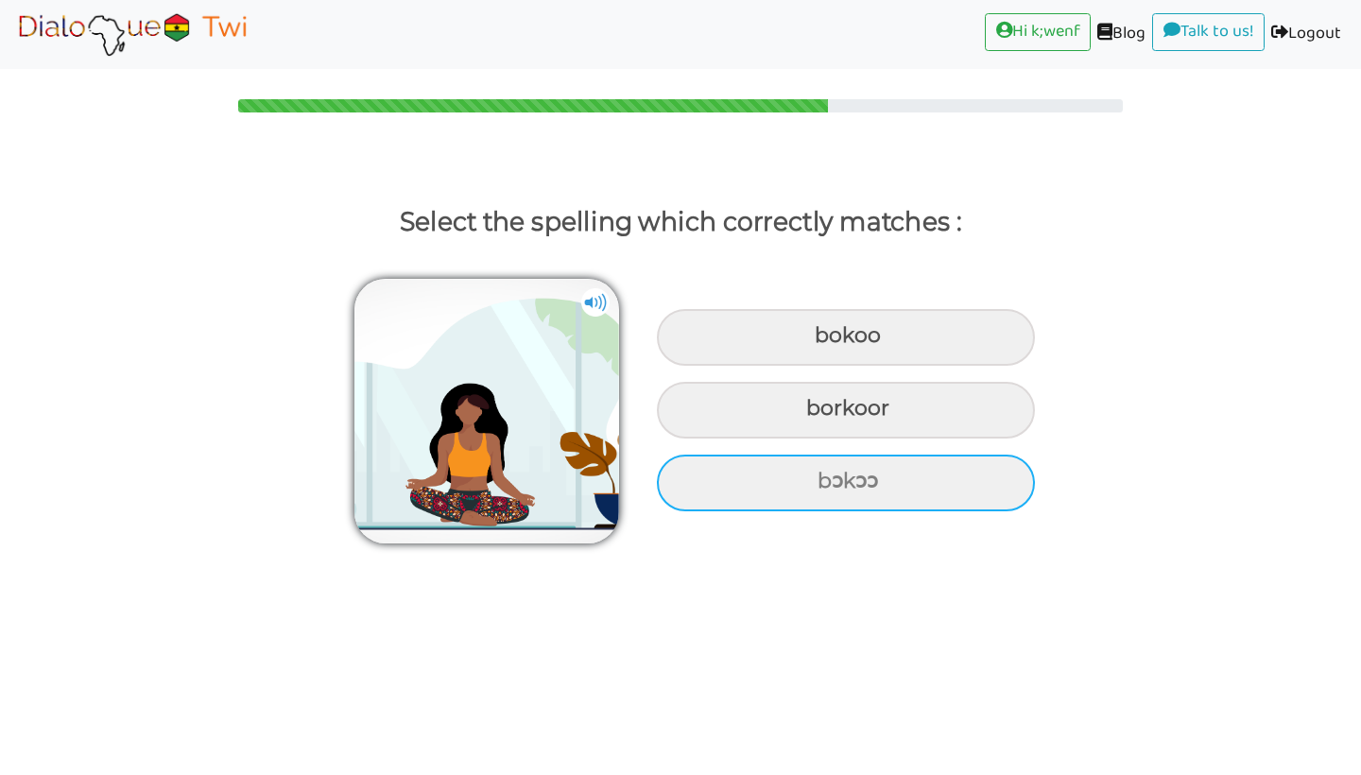
click at [781, 366] on div "bɔkɔɔ" at bounding box center [846, 337] width 378 height 57
click at [811, 342] on input "bɔkɔɔ" at bounding box center [817, 336] width 12 height 12
radio input "true"
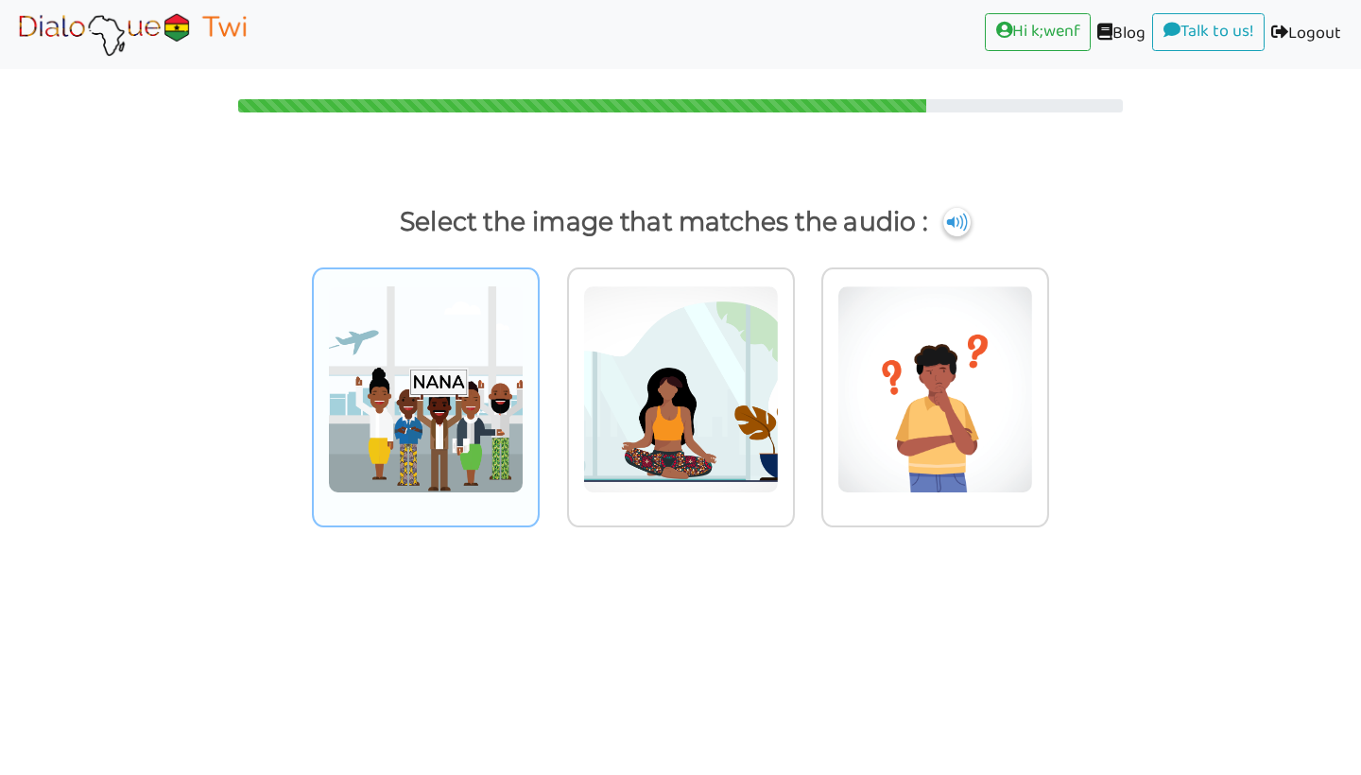
click at [396, 482] on img at bounding box center [426, 389] width 196 height 208
click at [538, 385] on input "radio" at bounding box center [545, 377] width 14 height 14
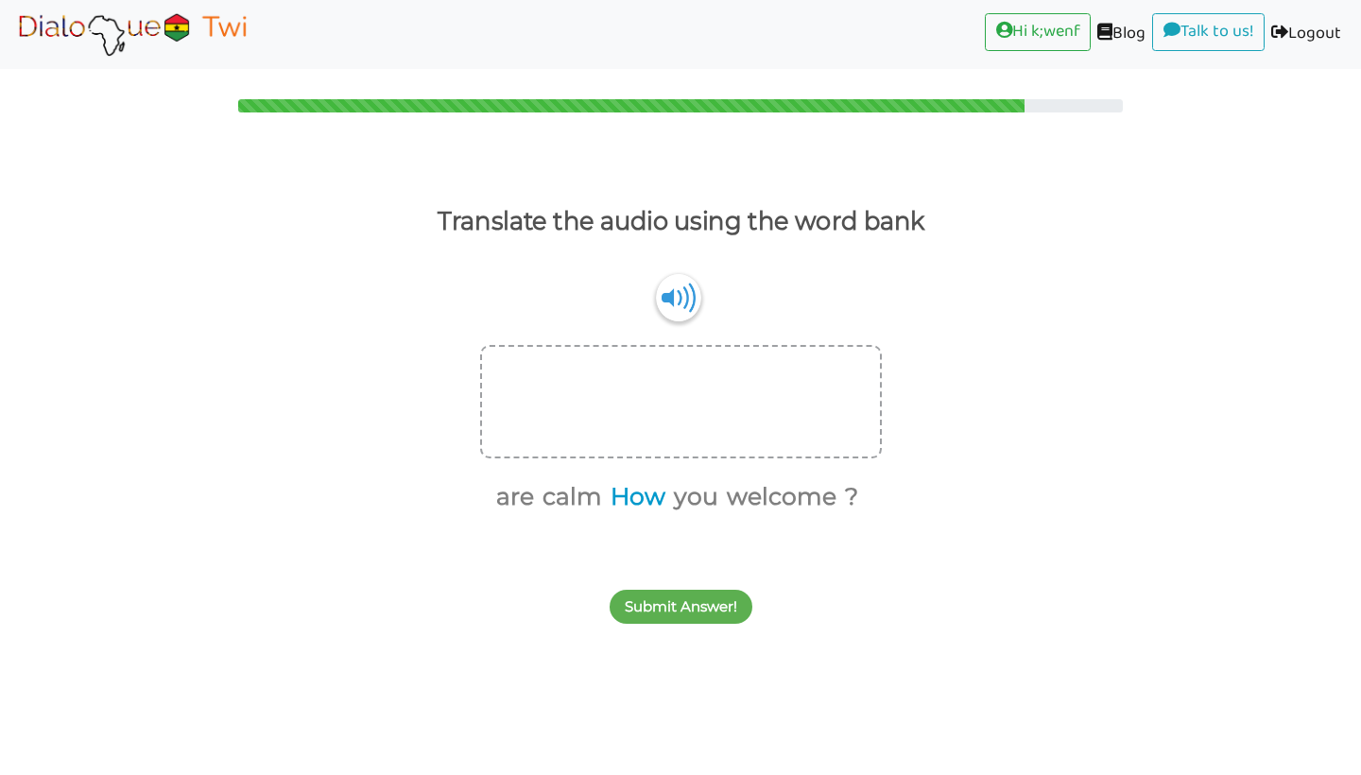
click at [648, 493] on button "How" at bounding box center [634, 497] width 61 height 36
click at [526, 490] on button "are" at bounding box center [543, 497] width 44 height 36
click at [634, 500] on button "you" at bounding box center [637, 497] width 51 height 36
click at [777, 496] on button "?" at bounding box center [767, 497] width 20 height 36
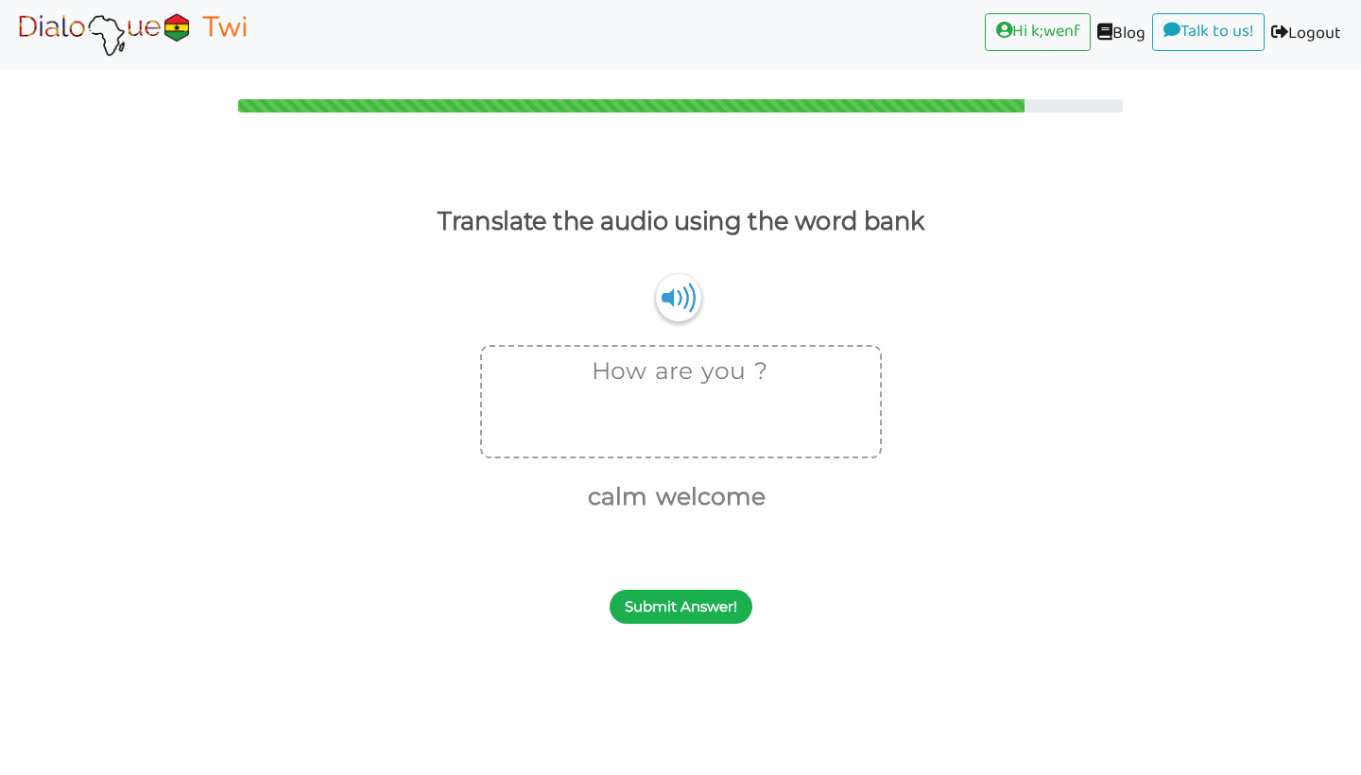
click at [710, 611] on button "Submit Answer!" at bounding box center [681, 607] width 143 height 34
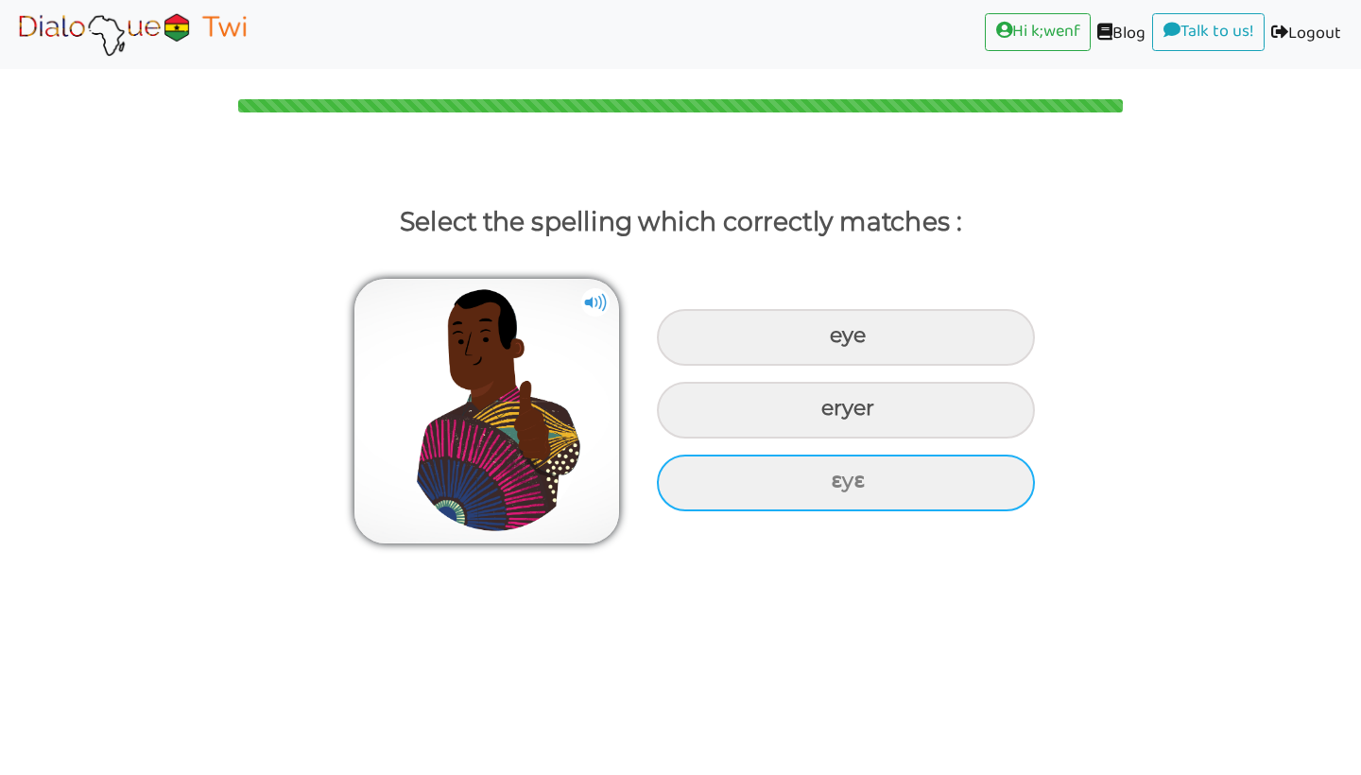
click at [836, 366] on div "ɛyɛ" at bounding box center [846, 337] width 378 height 57
click at [836, 342] on input "ɛyɛ" at bounding box center [832, 336] width 12 height 12
radio input "true"
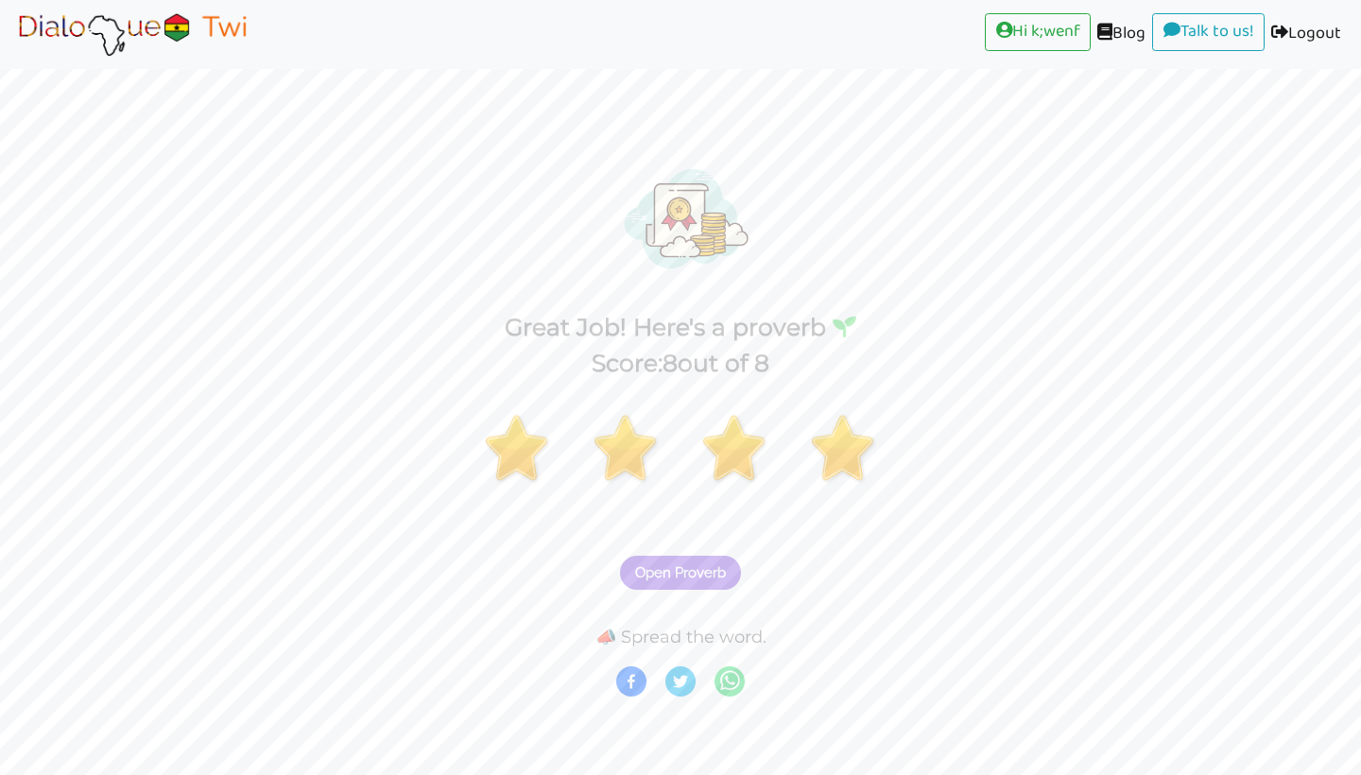
click at [684, 575] on span "Open Proverb" at bounding box center [680, 572] width 91 height 17
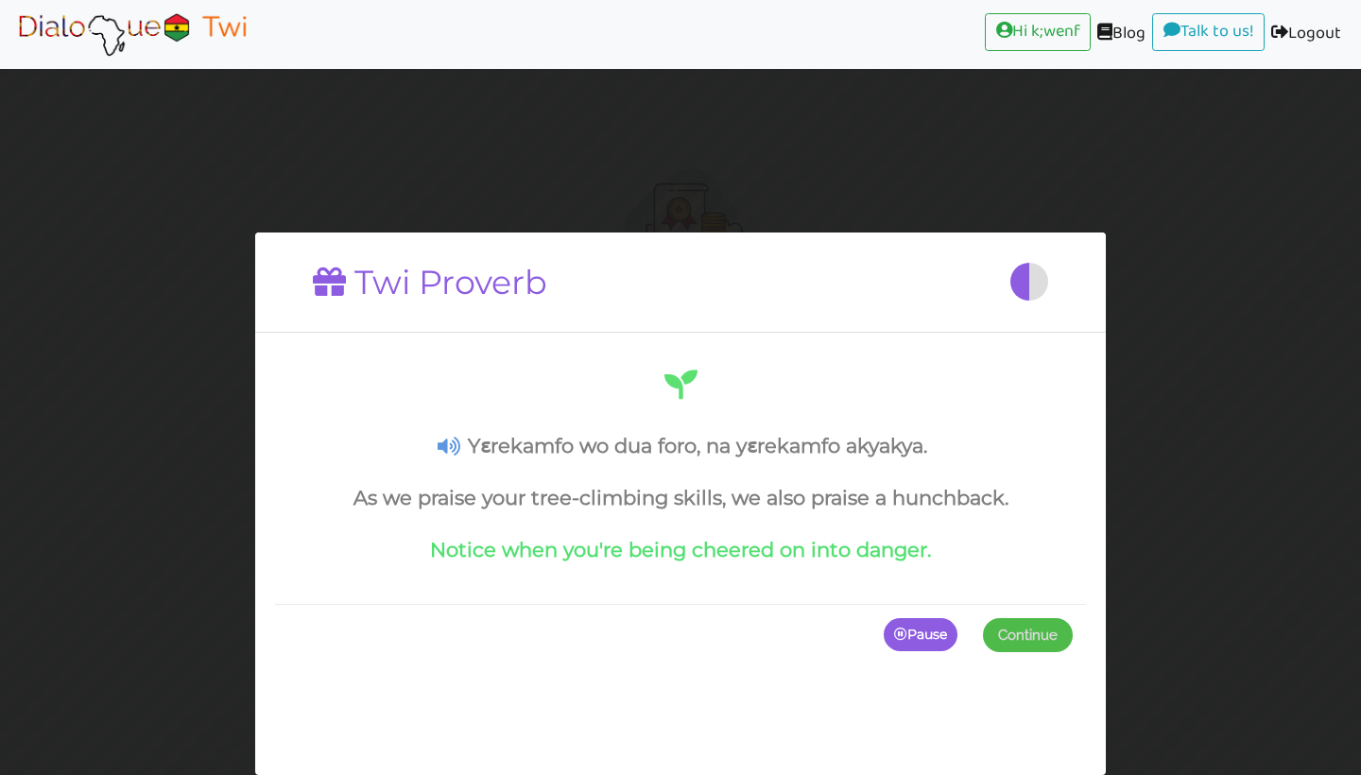
click at [918, 652] on p "Pause" at bounding box center [921, 635] width 74 height 34
click at [438, 445] on icon at bounding box center [449, 447] width 23 height 20
click at [1030, 652] on p "Continue" at bounding box center [1023, 635] width 98 height 34
